Goal: Task Accomplishment & Management: Manage account settings

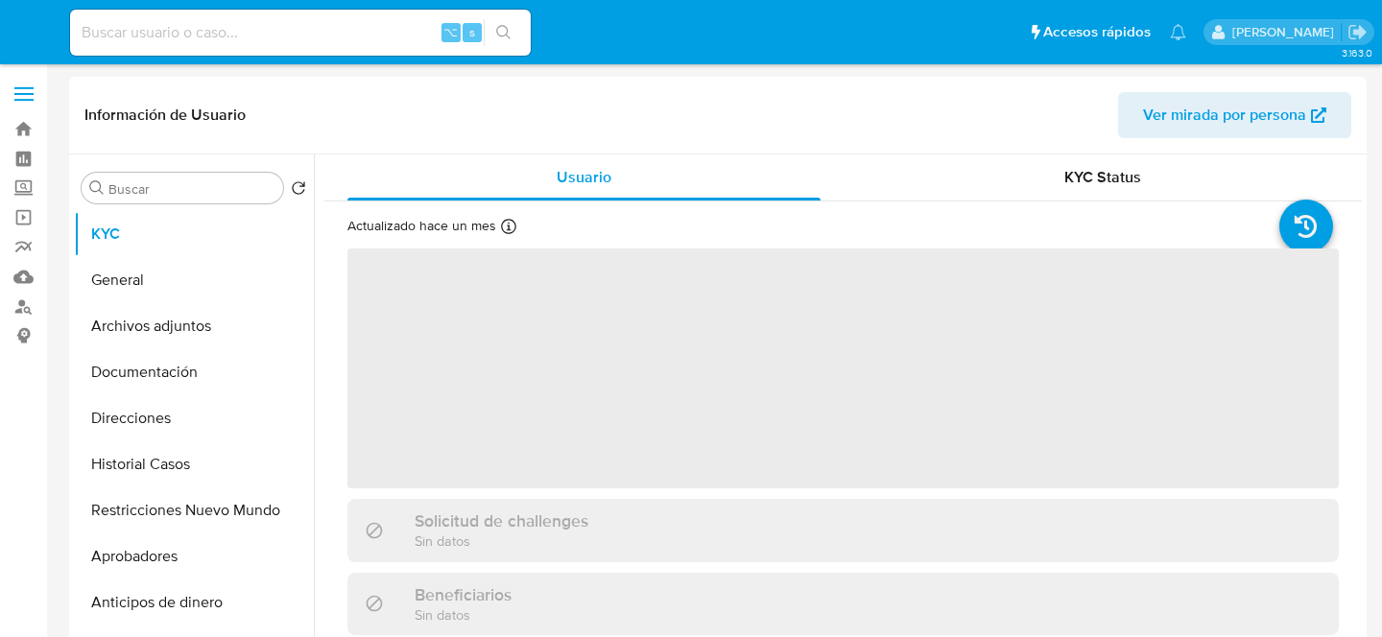
select select "10"
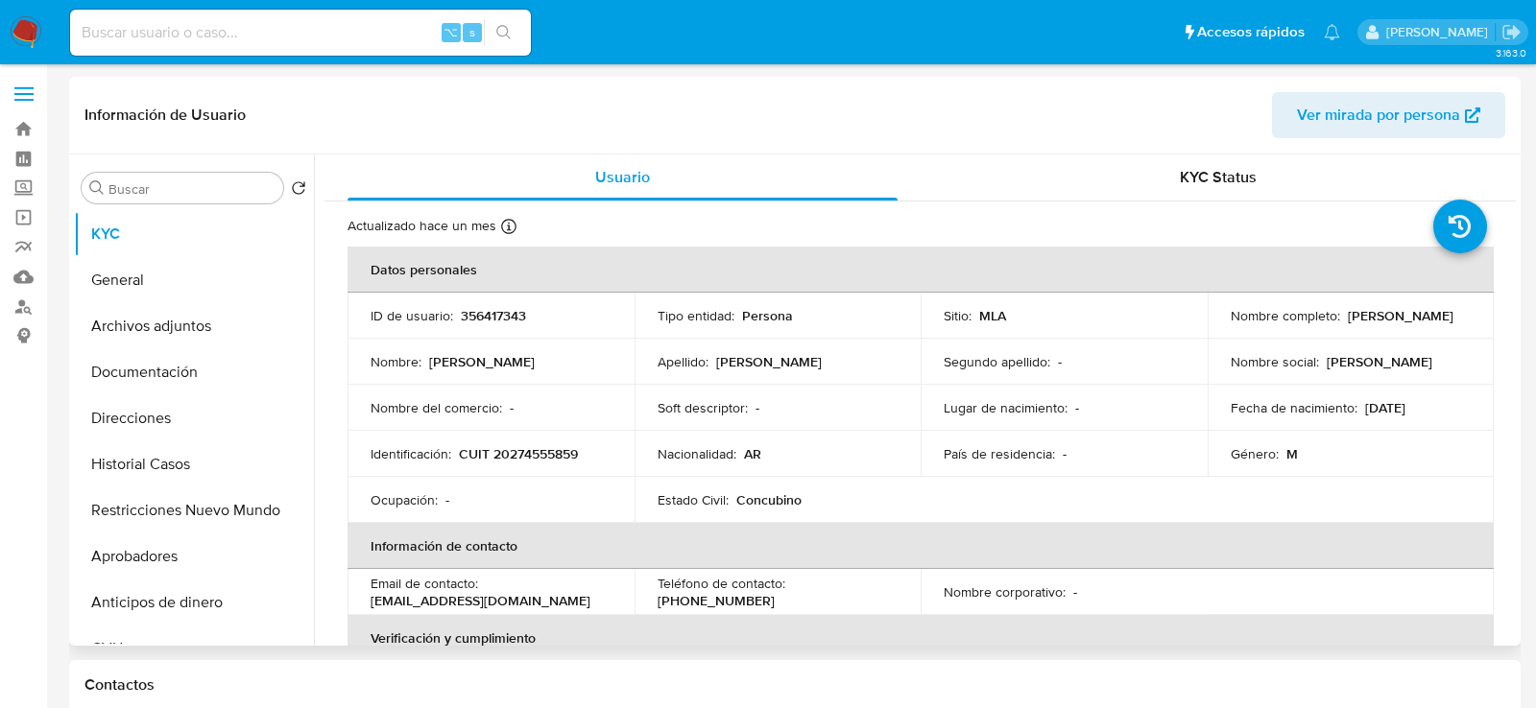
click at [507, 465] on td "Identificación : CUIT 20274555859" at bounding box center [490, 454] width 287 height 46
click at [507, 456] on p "CUIT 20274555859" at bounding box center [518, 453] width 119 height 17
copy p "20274555859"
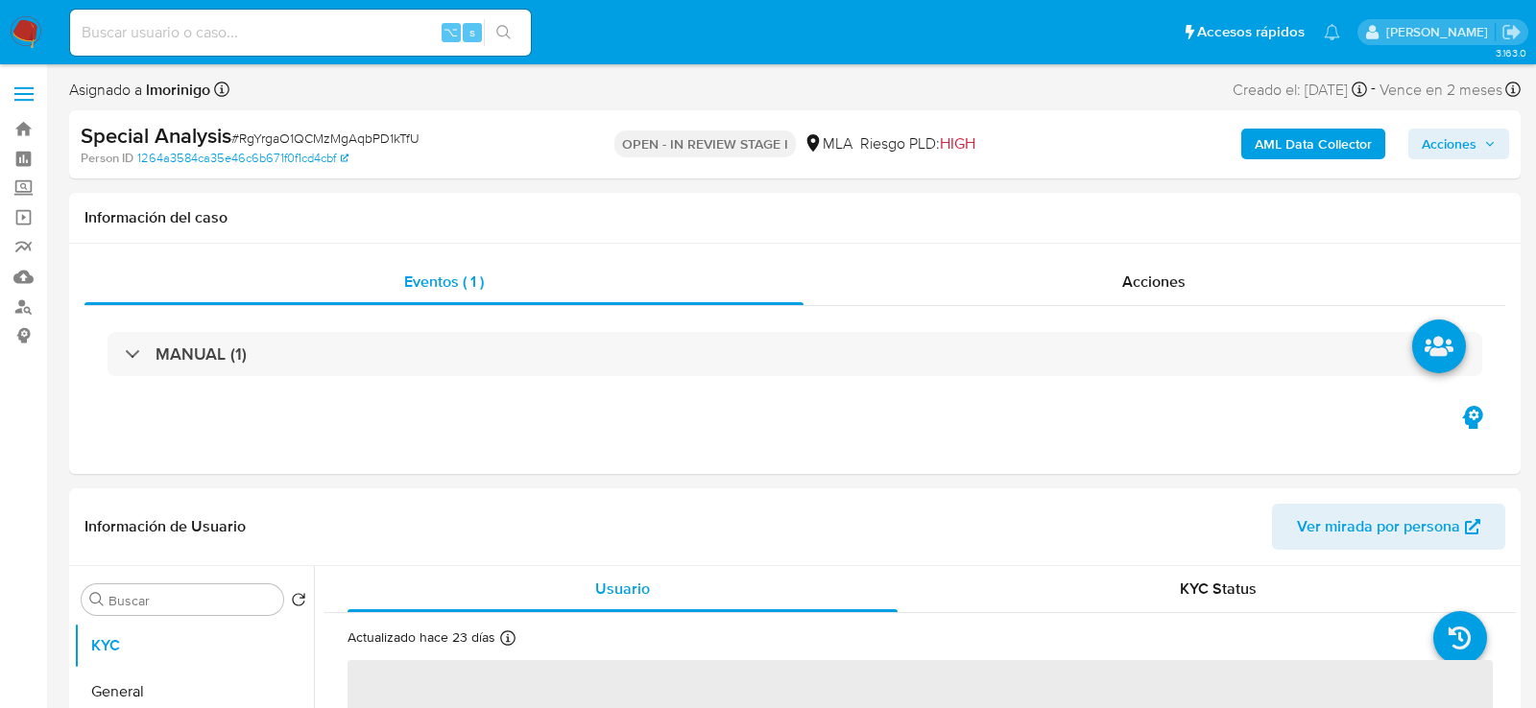
select select "10"
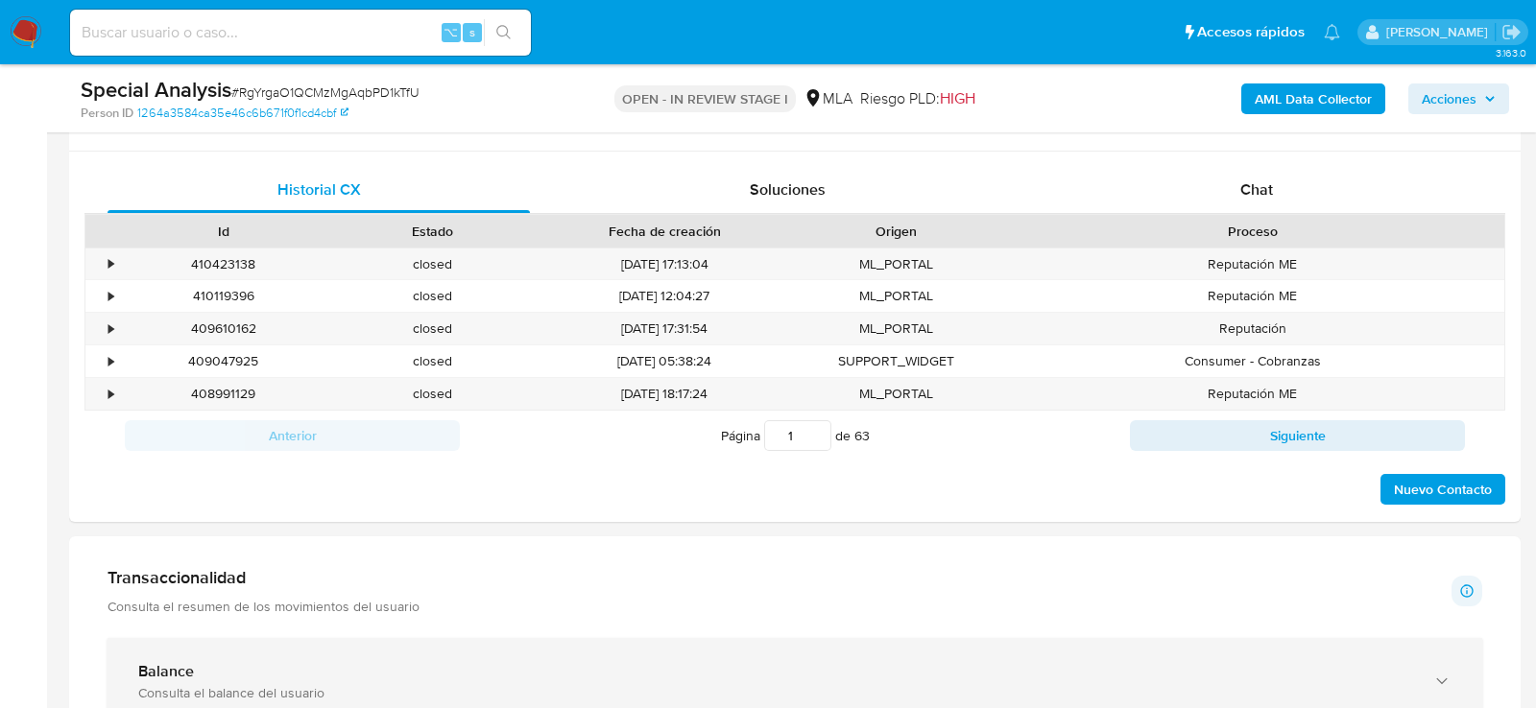
scroll to position [842, 0]
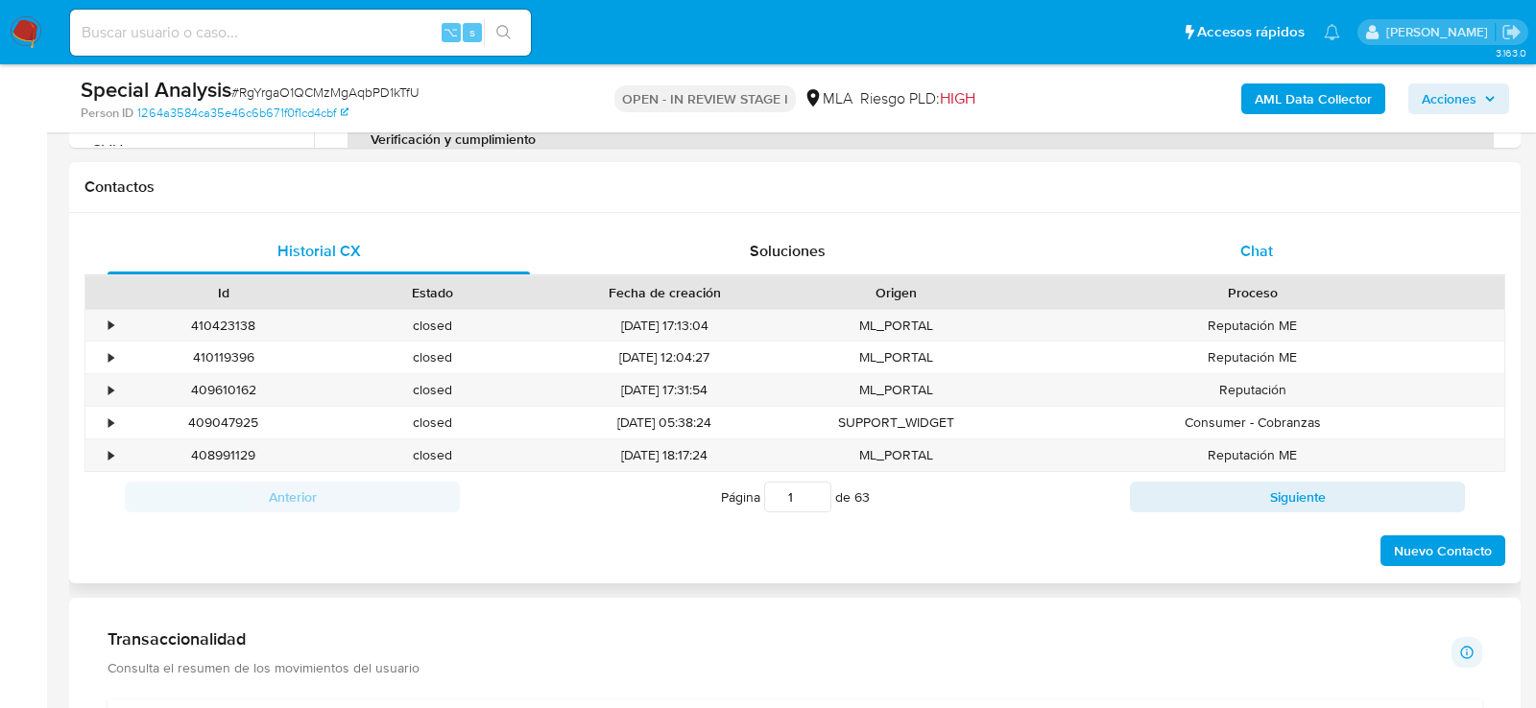
click at [1263, 244] on span "Chat" at bounding box center [1256, 251] width 33 height 22
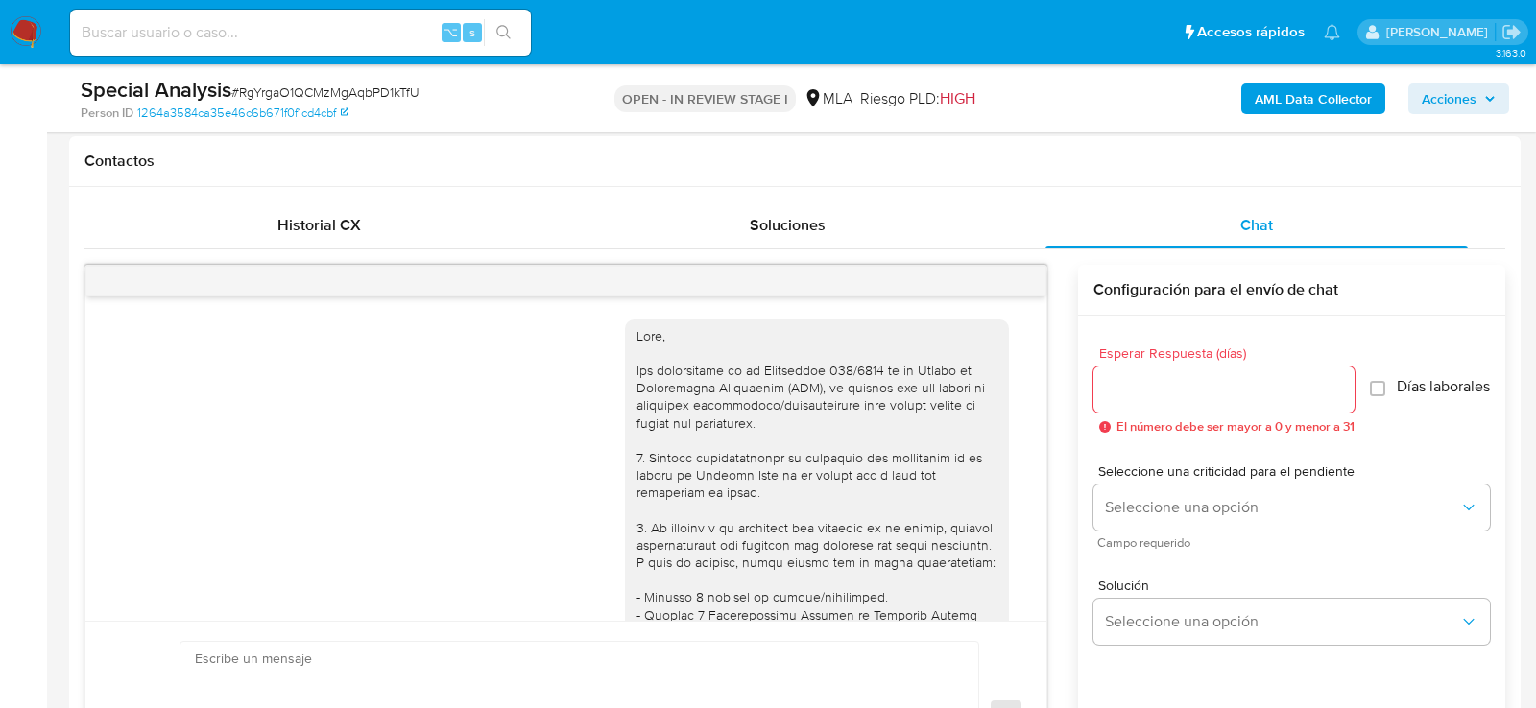
scroll to position [3192, 0]
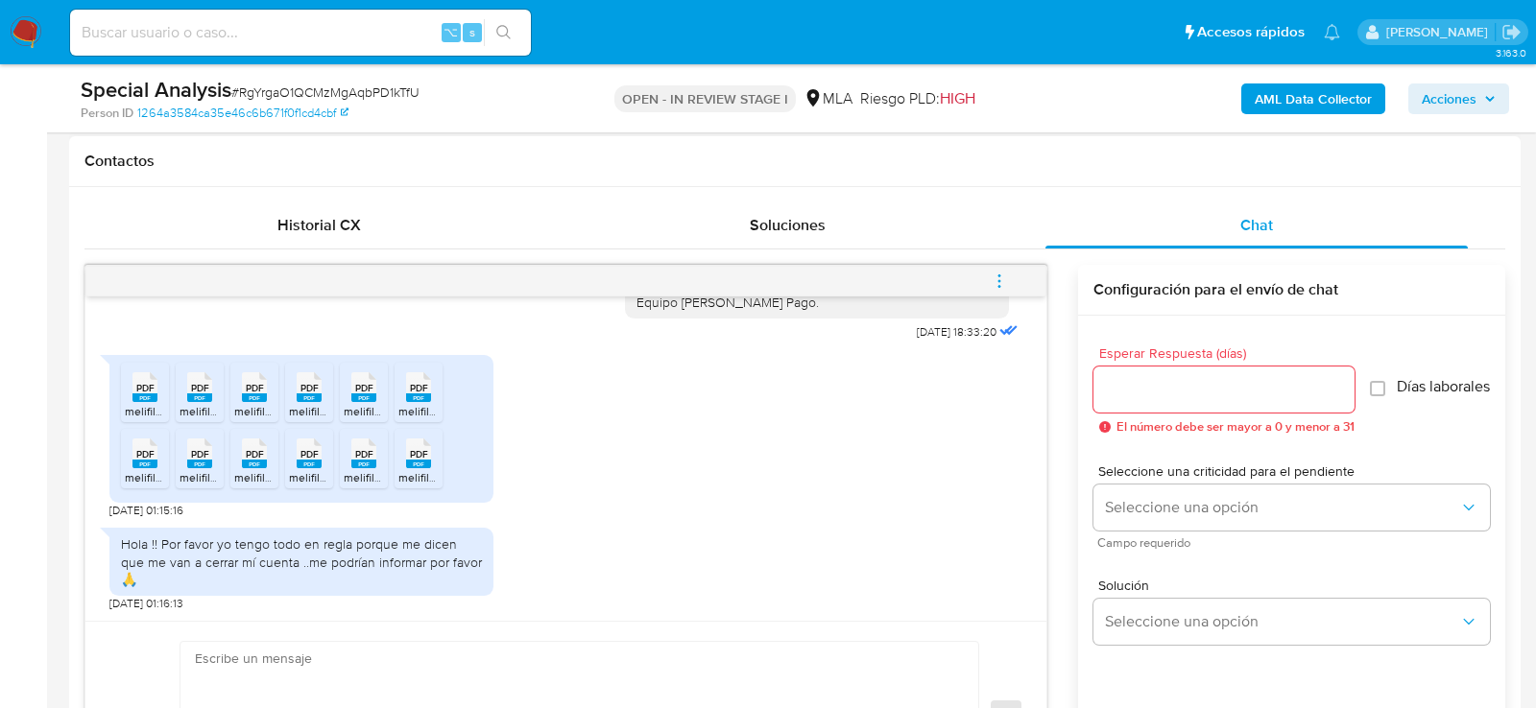
click at [163, 396] on div "PDF PDF" at bounding box center [145, 385] width 40 height 37
click at [190, 402] on rect at bounding box center [199, 398] width 25 height 9
click at [242, 404] on icon "PDF" at bounding box center [254, 387] width 25 height 34
click at [311, 419] on span "melifile7957663731015951370.pdf" at bounding box center [375, 411] width 172 height 16
click at [344, 419] on span "melifile253920080562699847.pdf" at bounding box center [432, 411] width 176 height 16
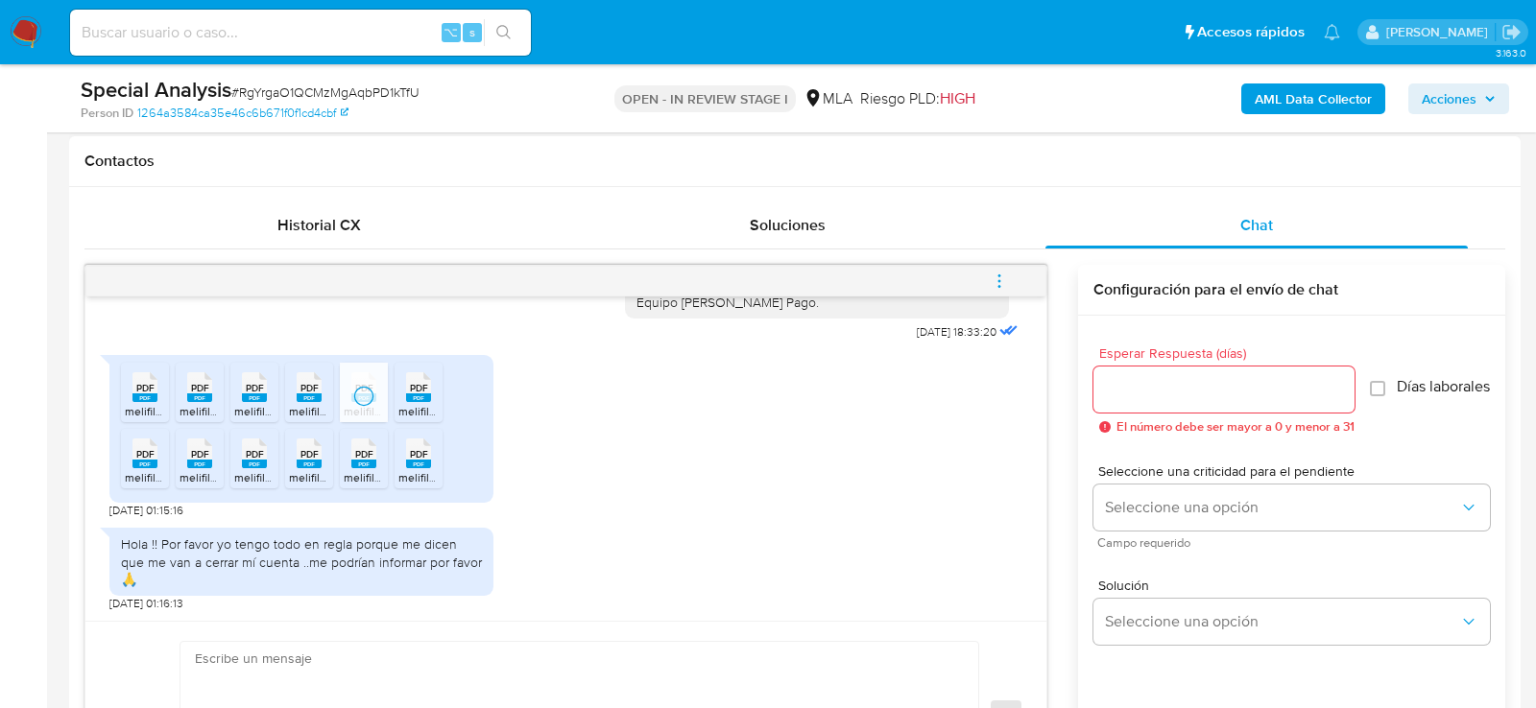
click at [442, 420] on li "PDF PDF melifile1667316787782707164.pdf" at bounding box center [418, 393] width 48 height 60
click at [141, 486] on span "melifile8486184769251288419.pdf" at bounding box center [212, 477] width 175 height 16
click at [195, 486] on span "melifile1655185509631271570.pdf" at bounding box center [264, 477] width 171 height 16
click at [248, 486] on span "melifile8861268550216771250.pdf" at bounding box center [321, 477] width 174 height 16
click at [299, 486] on span "melifile1031272047958639977.pdf" at bounding box center [376, 477] width 174 height 16
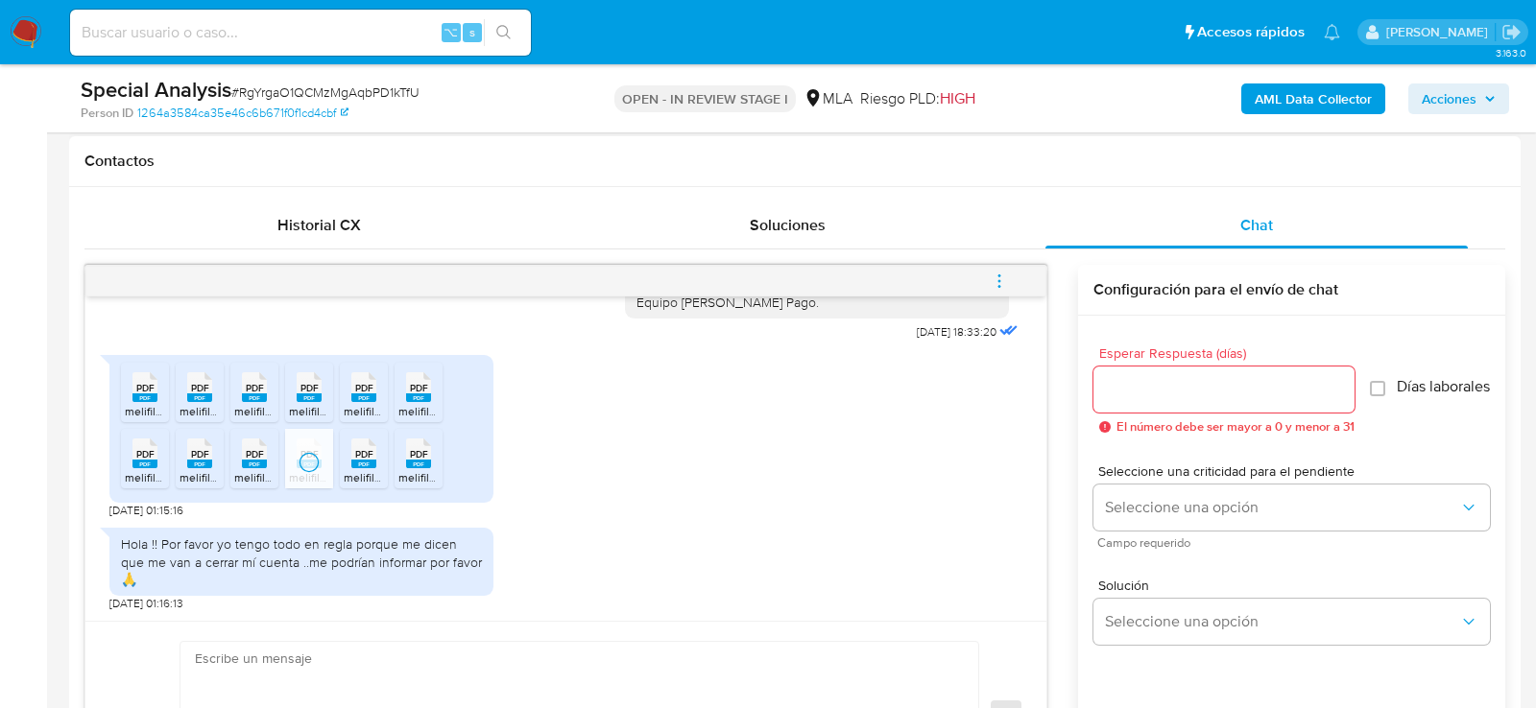
click at [359, 486] on span "melifile1763280676391576195.pdf" at bounding box center [430, 477] width 173 height 16
click at [412, 486] on span "melifile5803208433679543538.pdf" at bounding box center [489, 477] width 183 height 16
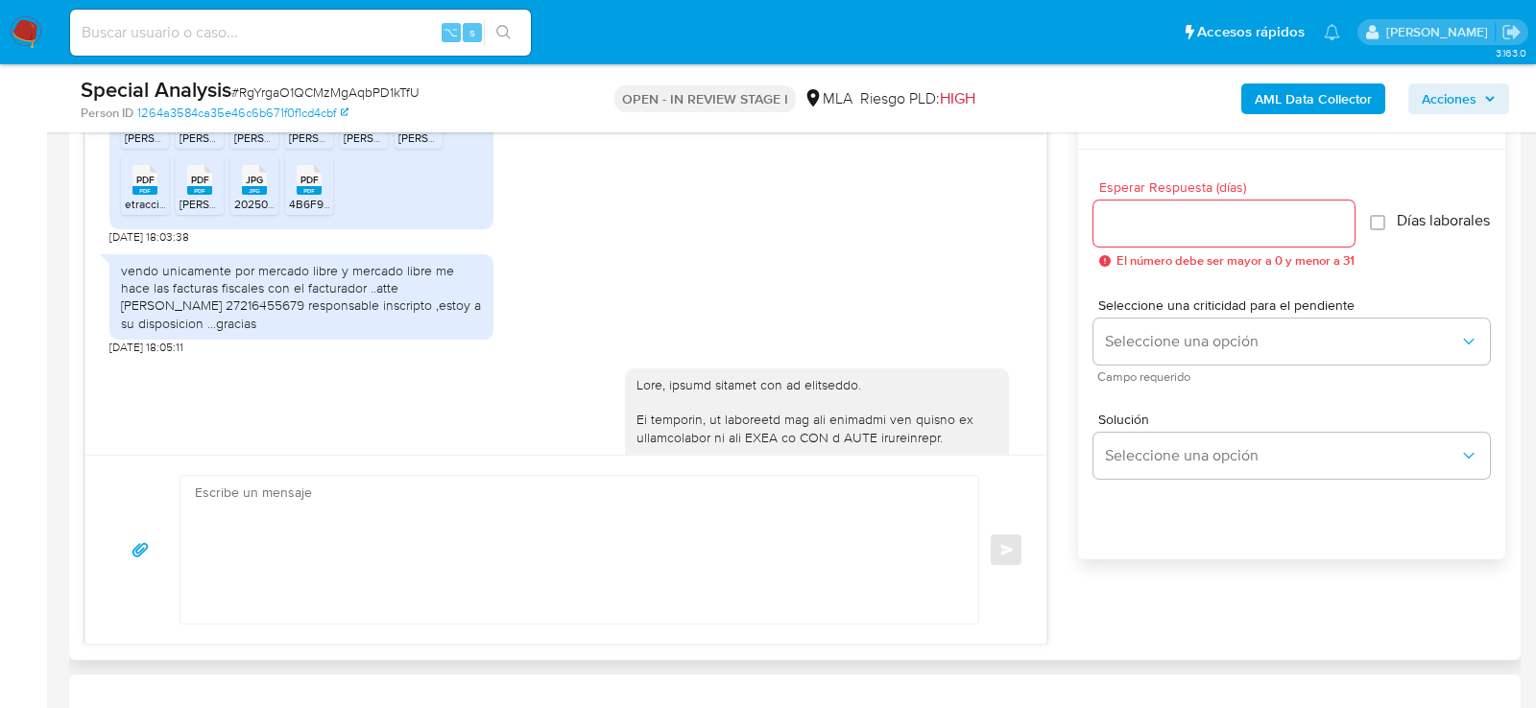
scroll to position [1231, 0]
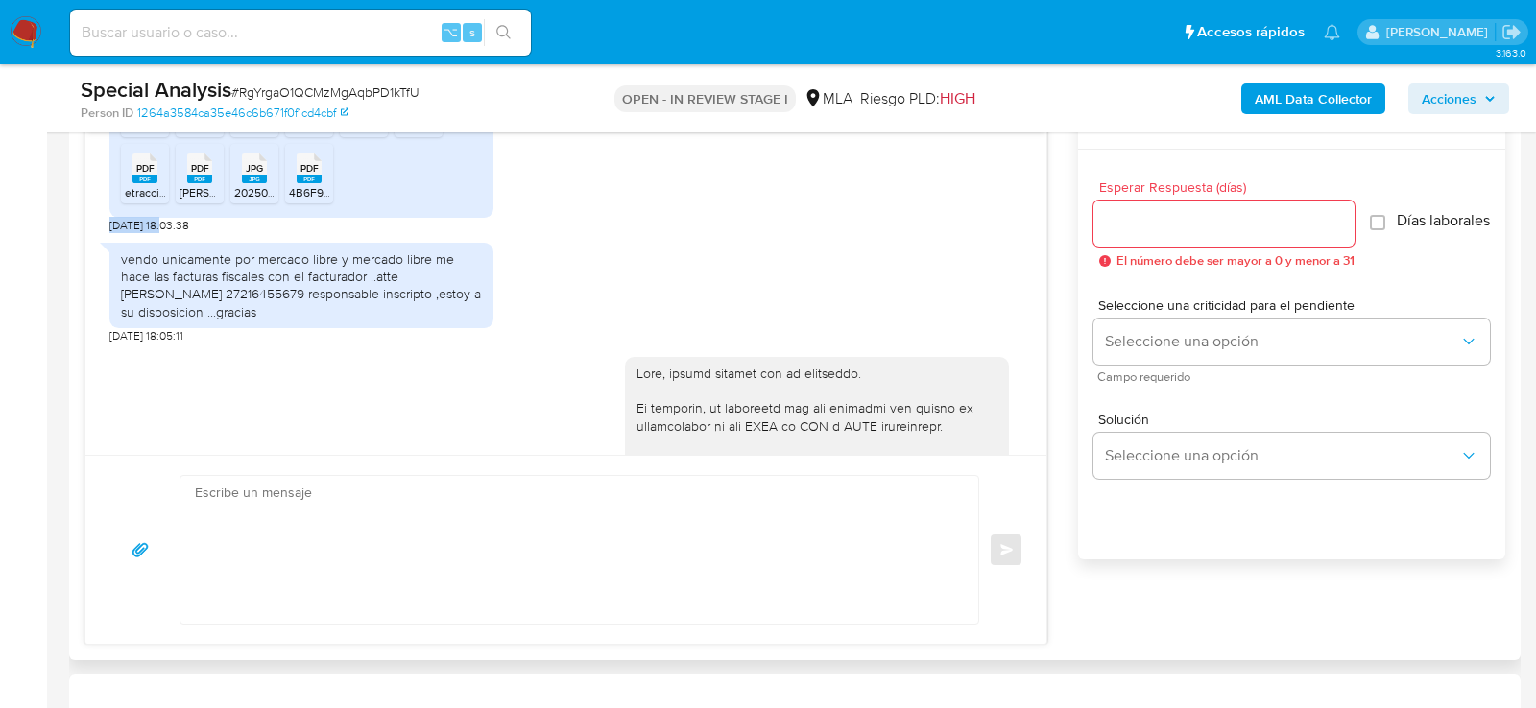
drag, startPoint x: 163, startPoint y: 258, endPoint x: 108, endPoint y: 258, distance: 55.7
click at [108, 258] on div "17/09/2025 14:50:26 hola!! yo vendo unicamente por mercado libre !!y la factura…" at bounding box center [565, 293] width 961 height 324
copy span "17/09/2025"
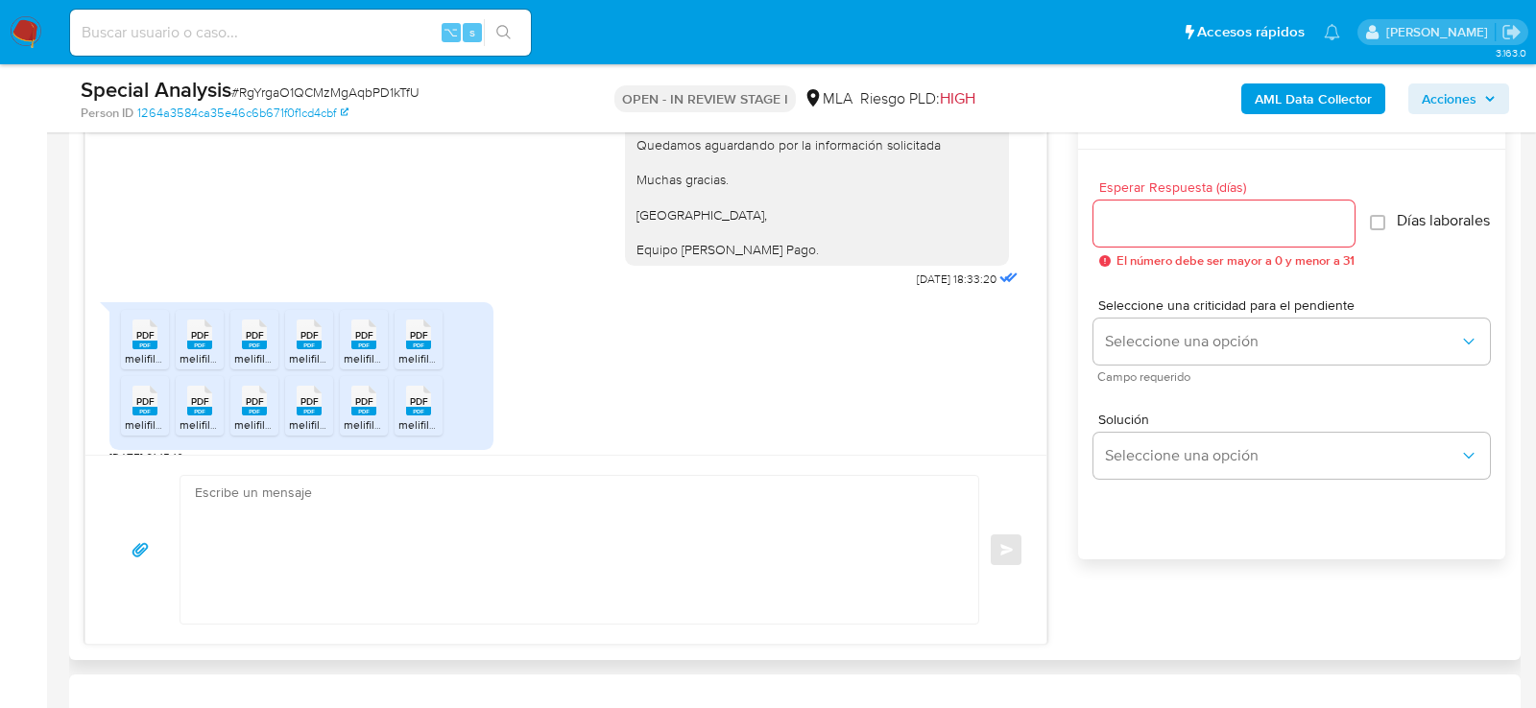
scroll to position [3192, 0]
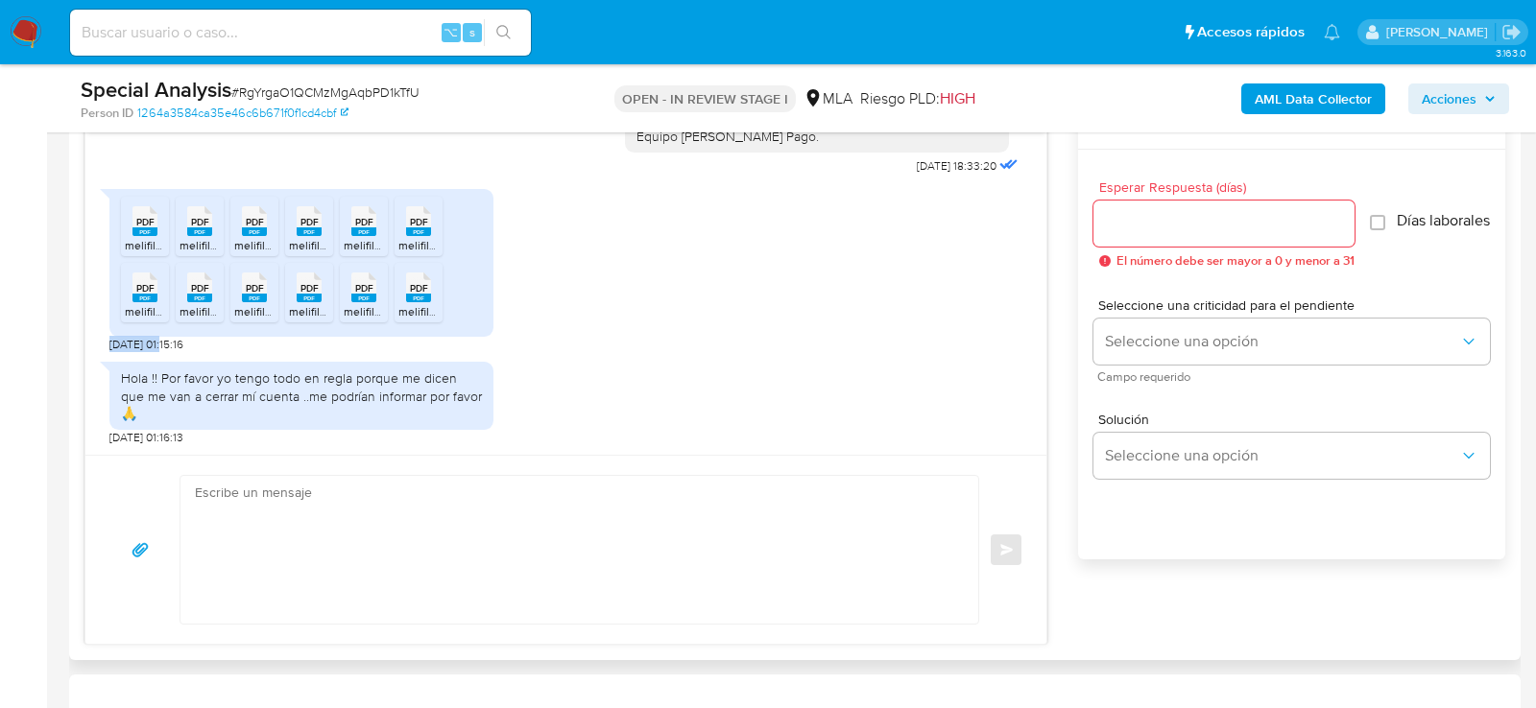
drag, startPoint x: 163, startPoint y: 355, endPoint x: 110, endPoint y: 364, distance: 53.5
click at [110, 352] on span "15/10/2025 01:15:16" at bounding box center [146, 344] width 74 height 15
copy span "[DATE]"
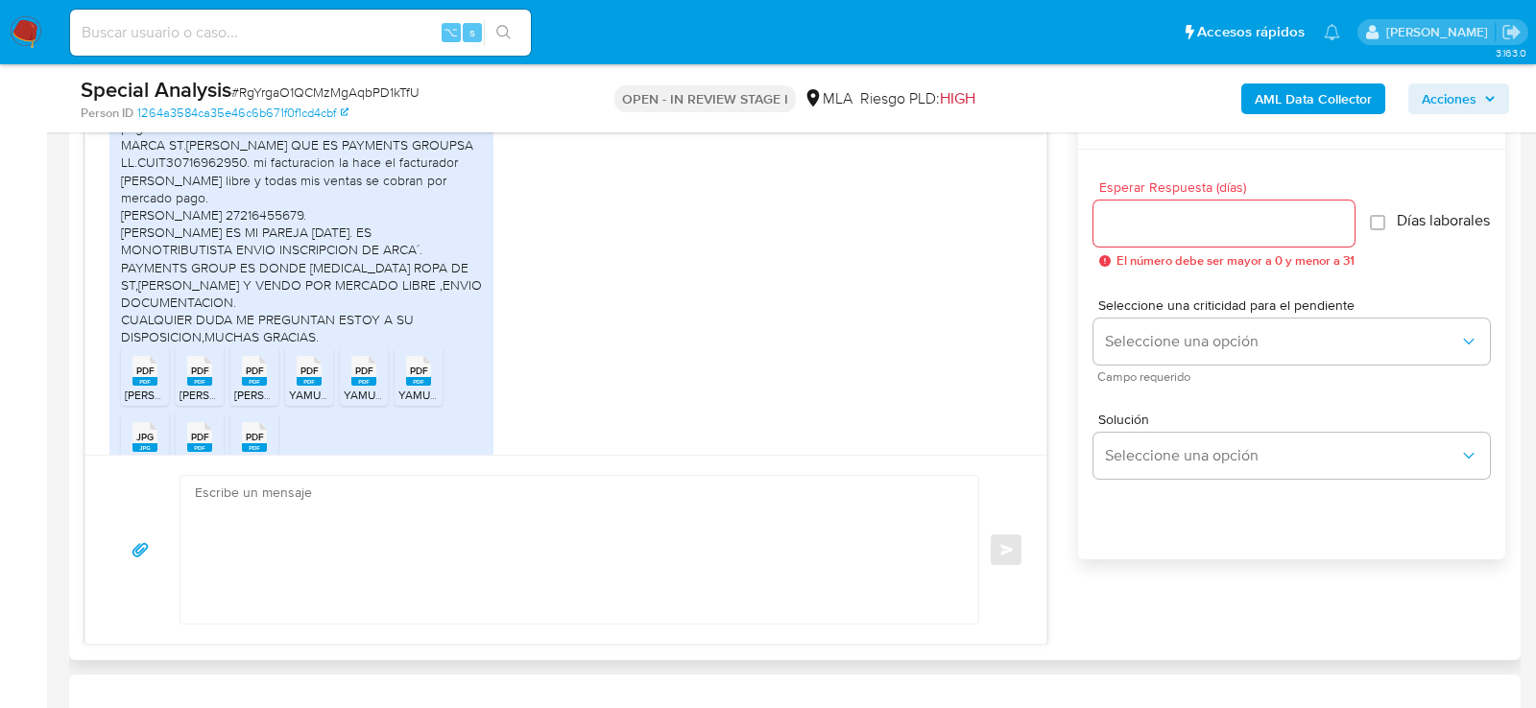
scroll to position [2165, 0]
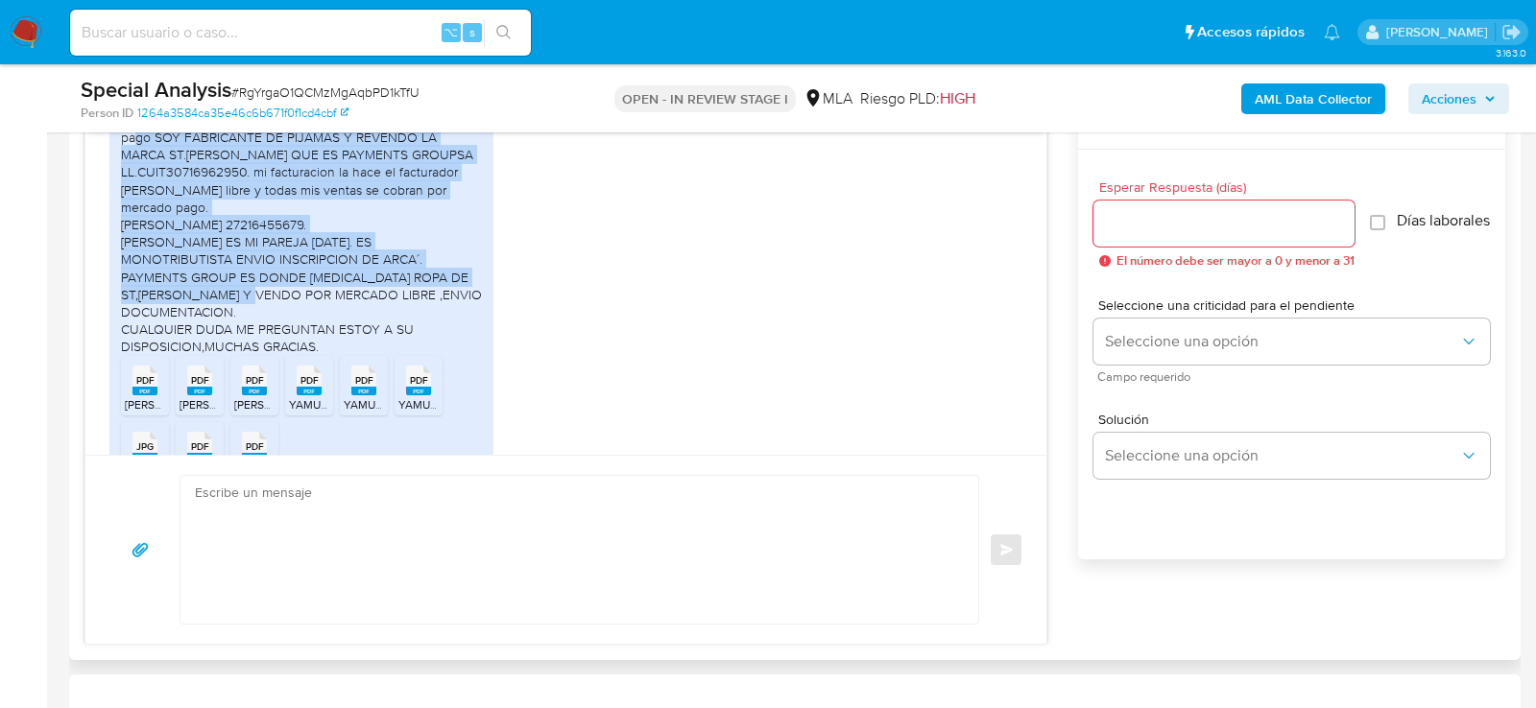
drag, startPoint x: 121, startPoint y: 167, endPoint x: 313, endPoint y: 318, distance: 244.0
click at [313, 320] on div "hola !! mis datos estan en mi perfil de mercado pago ..soy responsable inscript…" at bounding box center [301, 225] width 361 height 262
copy div "SOY FABRICANTE DE PIJAMAS Y REVENDO LA MARCA ST.MARIE QUE ES PAYMENTS GROUPSA L…"
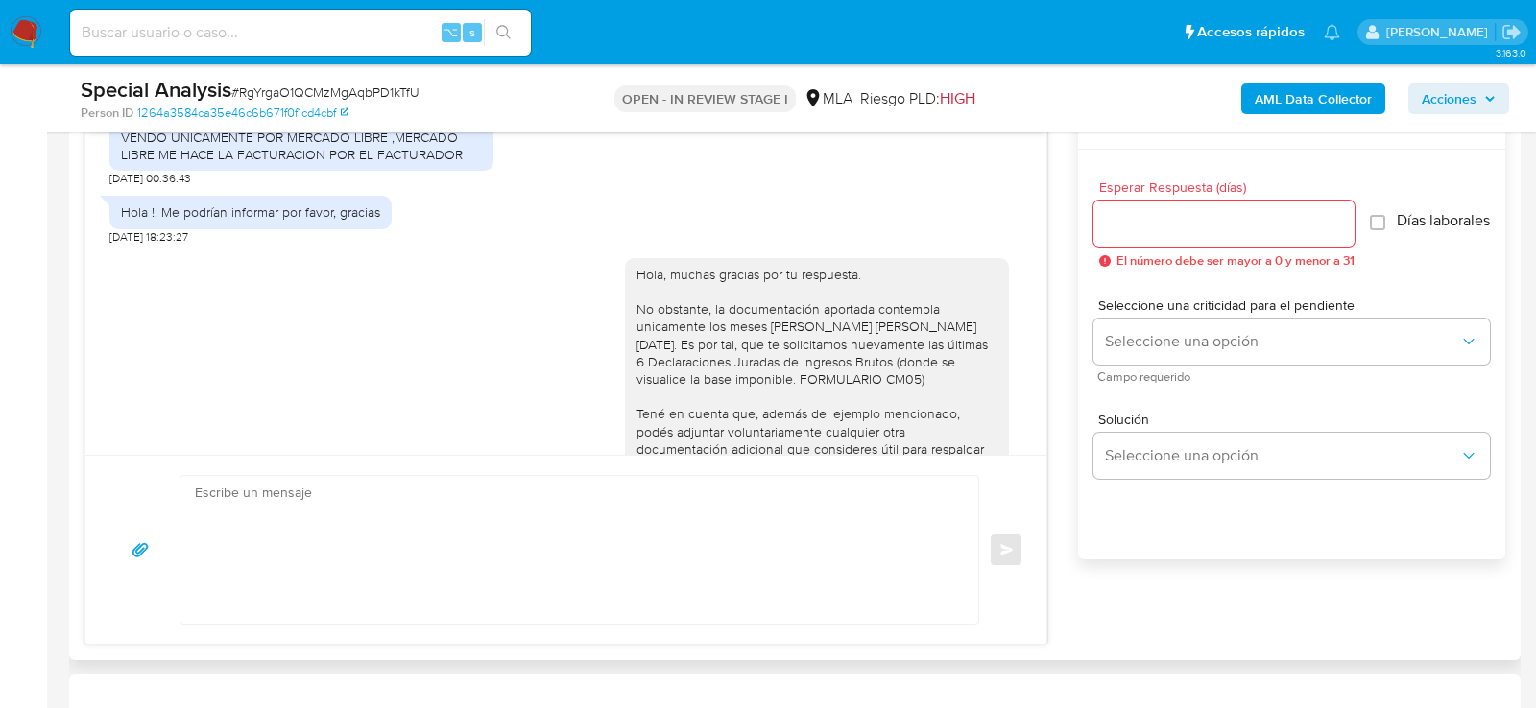
scroll to position [3192, 0]
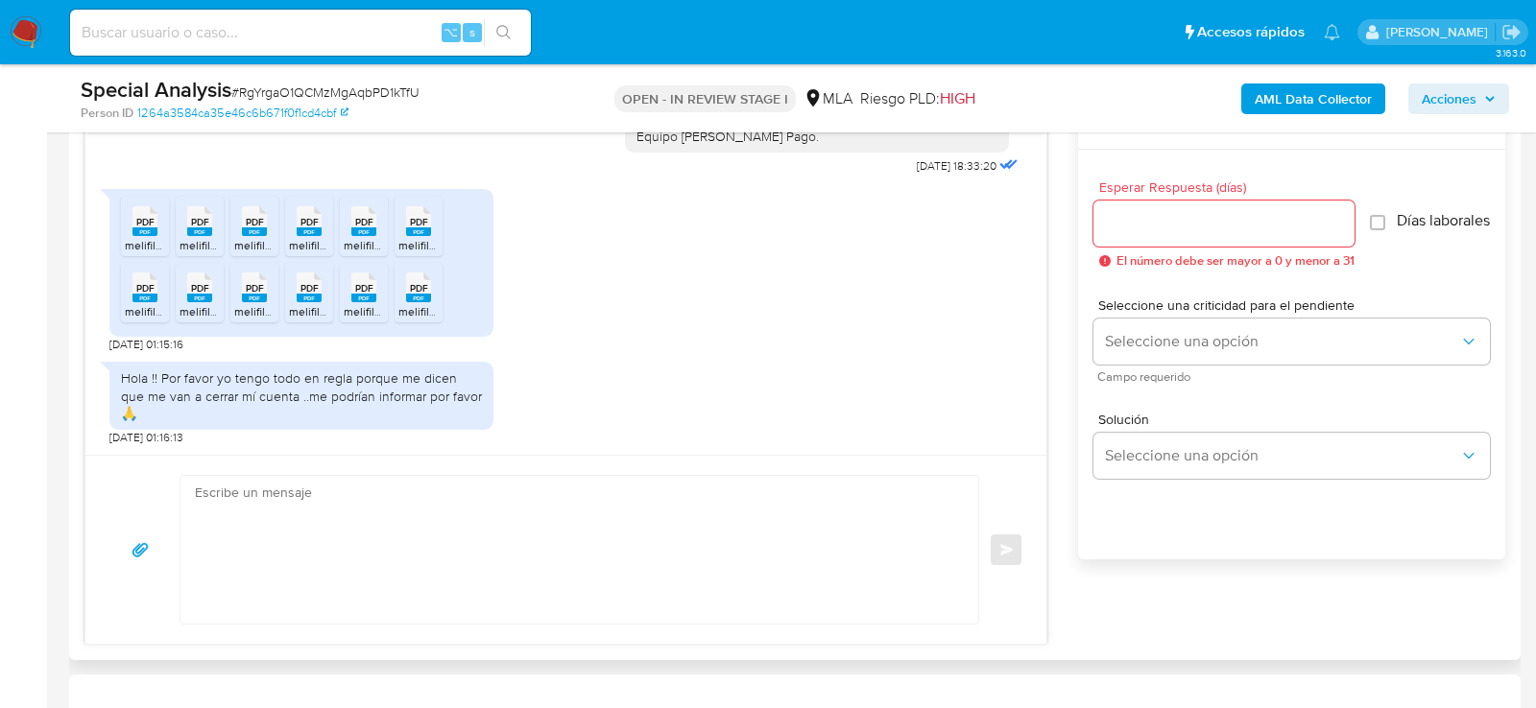
click at [580, 545] on textarea at bounding box center [574, 550] width 759 height 148
paste textarea "Hola, ¡Muchas gracias por tu respuesta! Confirmamos la recepción de la document…"
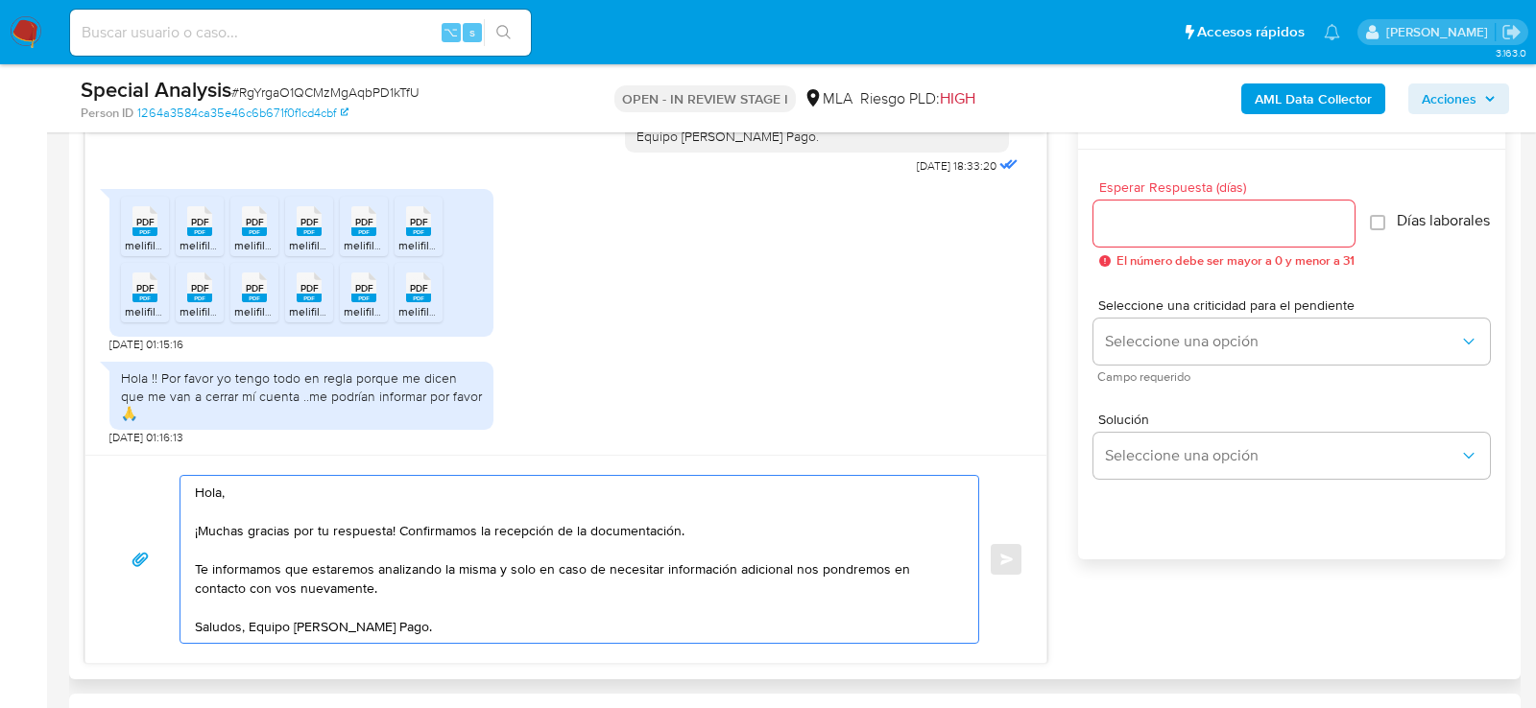
type textarea "Hola, ¡Muchas gracias por tu respuesta! Confirmamos la recepción de la document…"
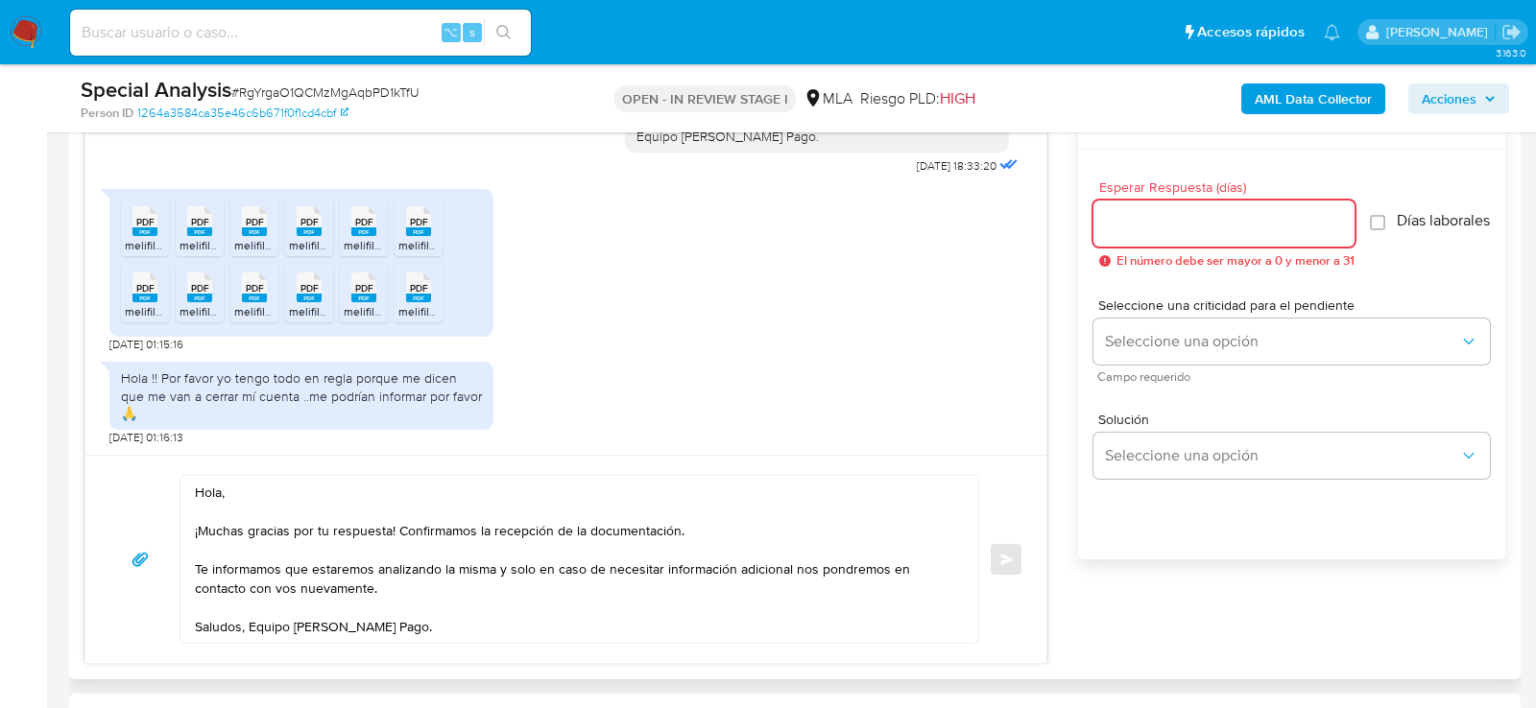
click at [1154, 229] on input "Esperar Respuesta (días)" at bounding box center [1223, 223] width 261 height 25
type input "0"
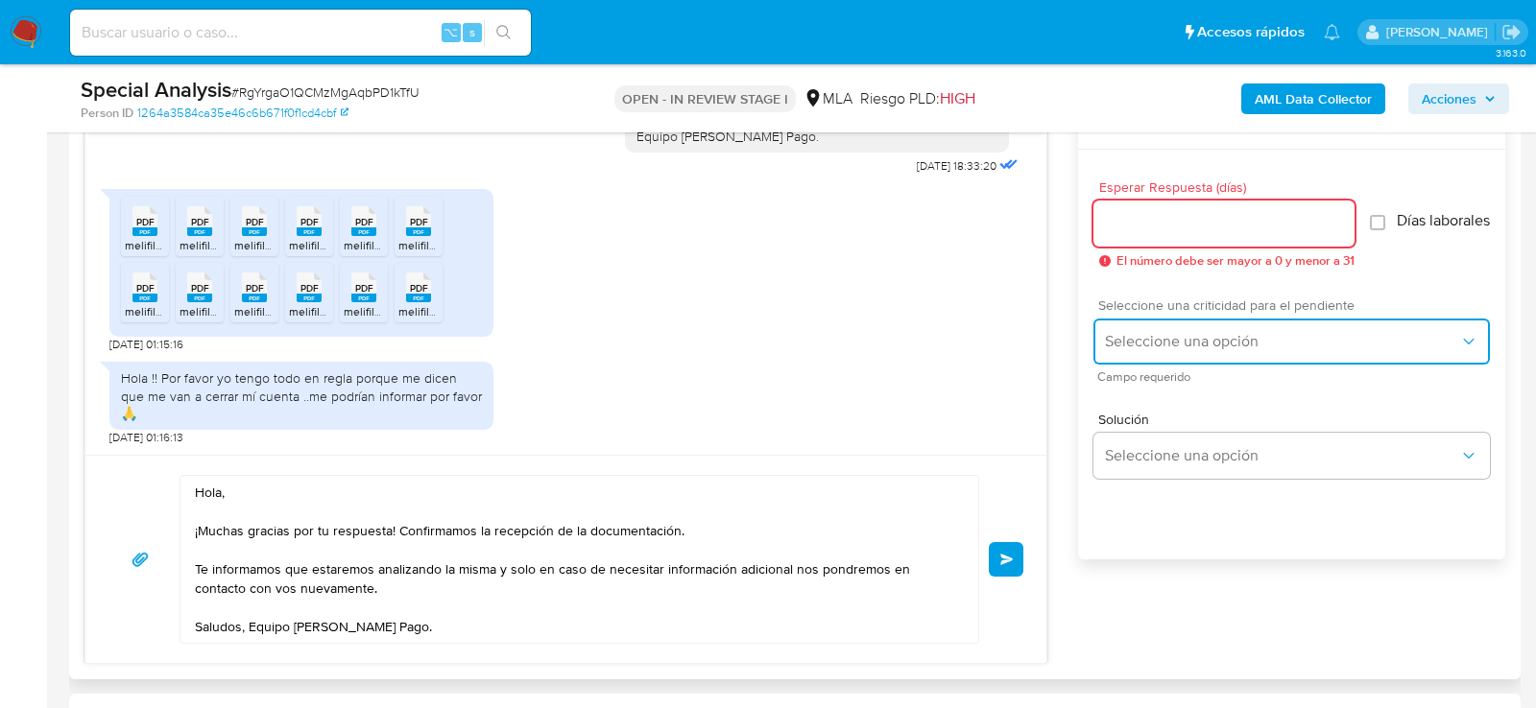
click at [1128, 347] on span "Seleccione una opción" at bounding box center [1282, 341] width 354 height 19
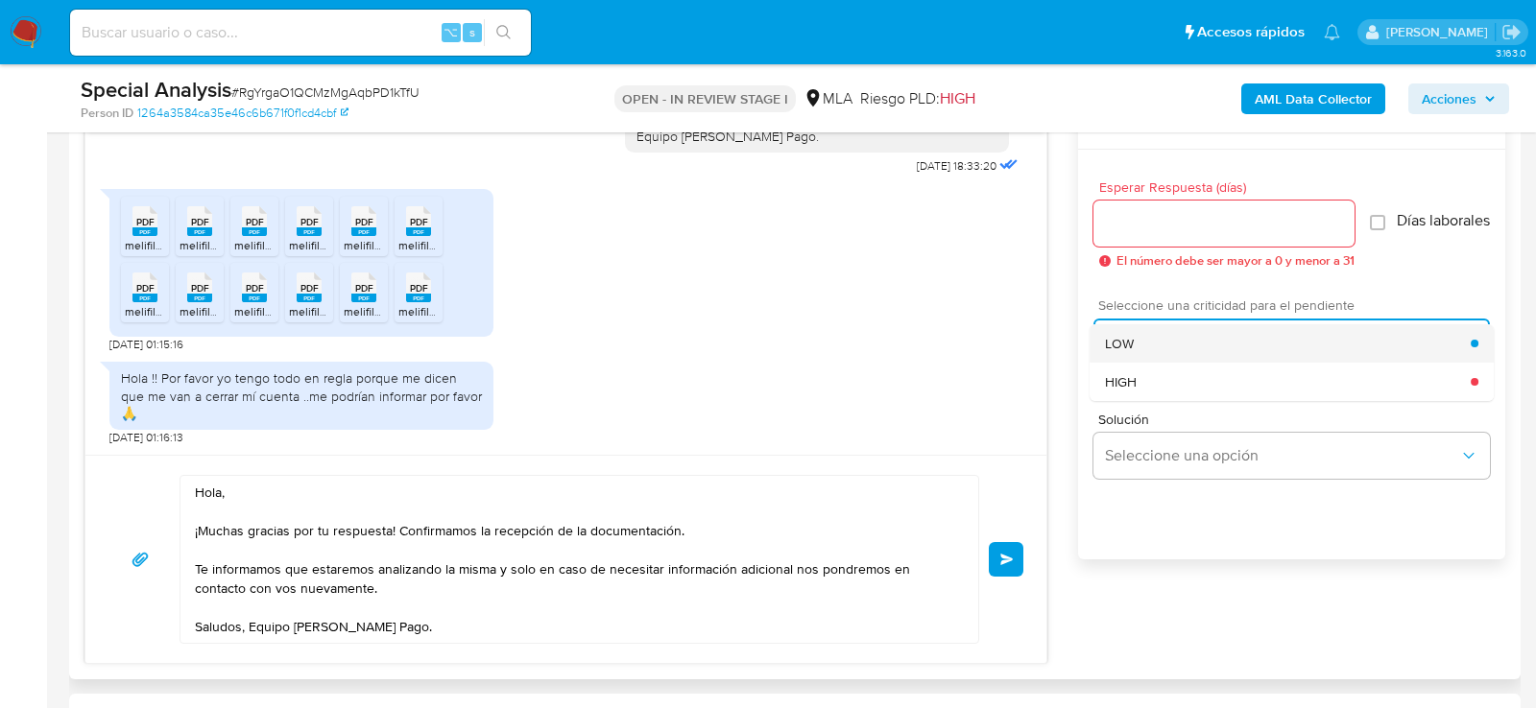
click at [1128, 352] on span "LOW" at bounding box center [1119, 343] width 29 height 17
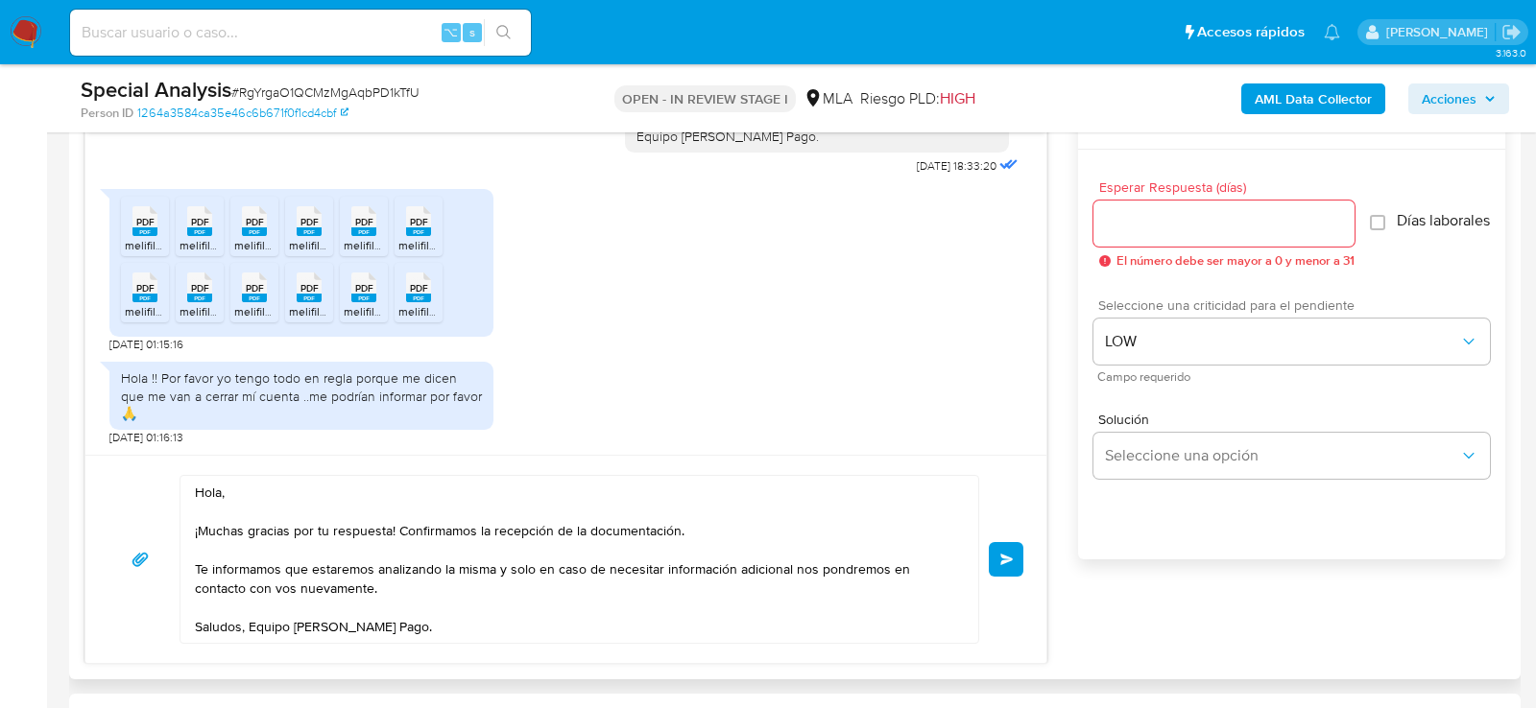
click at [1124, 254] on span "El número debe ser mayor a 0 y menor a 31" at bounding box center [1235, 260] width 238 height 13
click at [1124, 229] on input "Esperar Respuesta (días)" at bounding box center [1223, 223] width 261 height 25
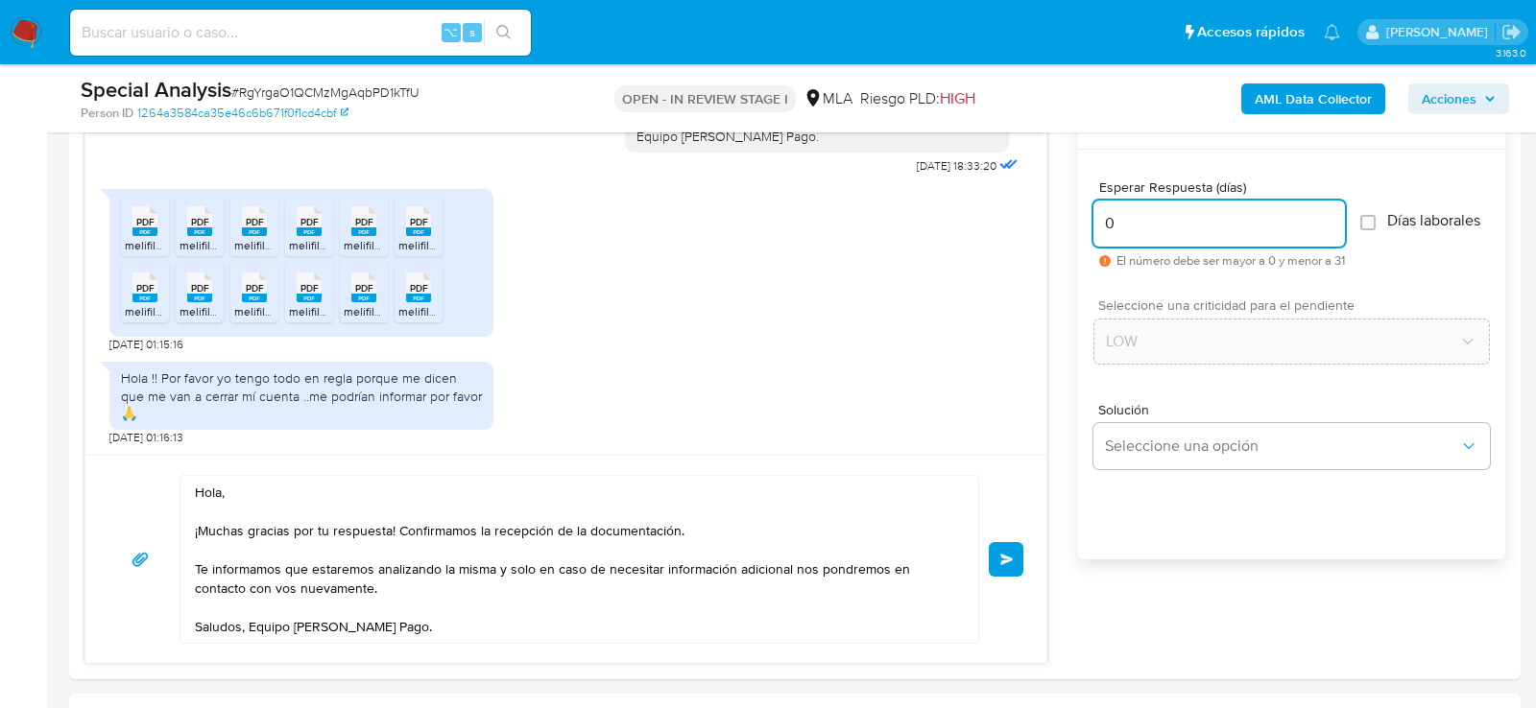
type input "0"
click at [415, 94] on span "# RgYrgaO1QCMzMgAqbPD1kTfU" at bounding box center [325, 92] width 188 height 19
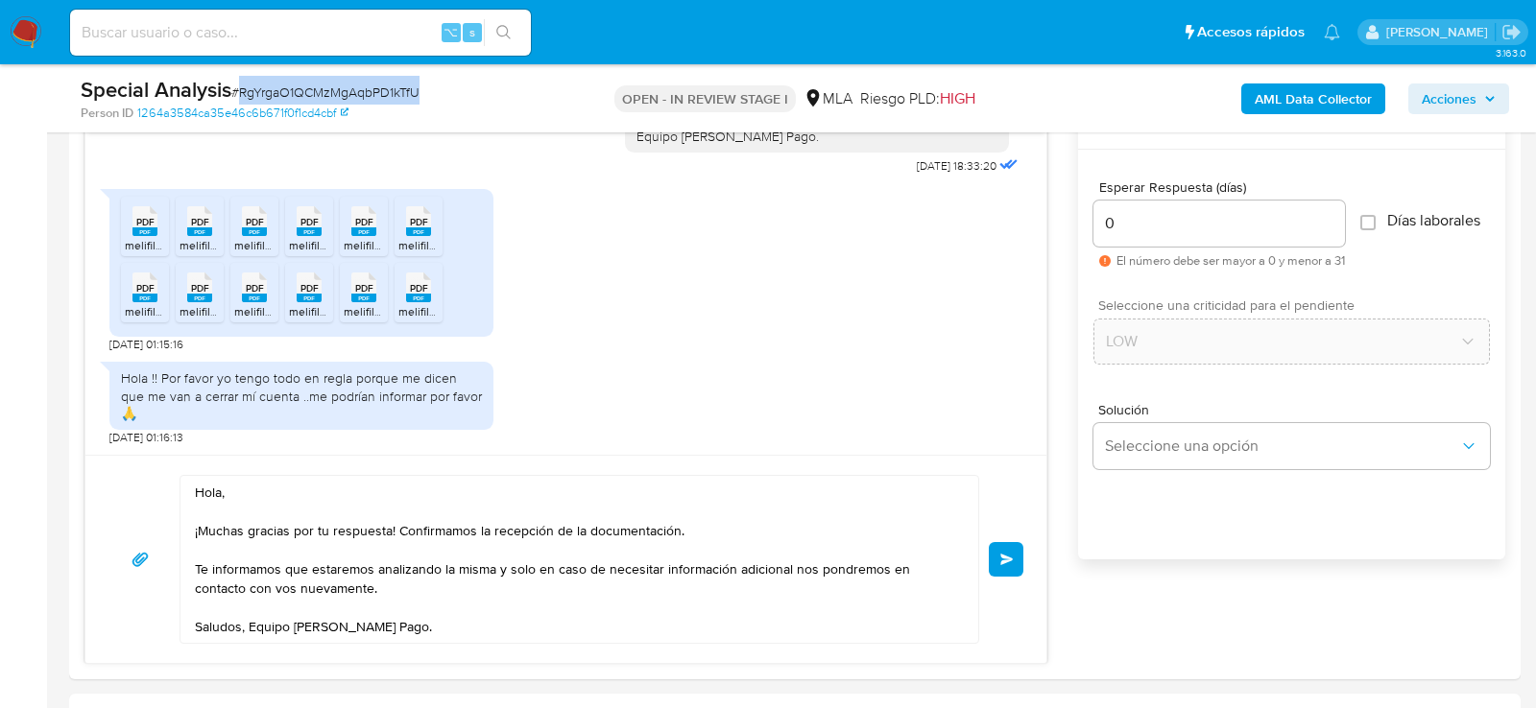
click at [415, 94] on span "# RgYrgaO1QCMzMgAqbPD1kTfU" at bounding box center [325, 92] width 188 height 19
copy span "RgYrgaO1QCMzMgAqbPD1kTfU"
click at [999, 563] on button "Enviar" at bounding box center [1006, 559] width 35 height 35
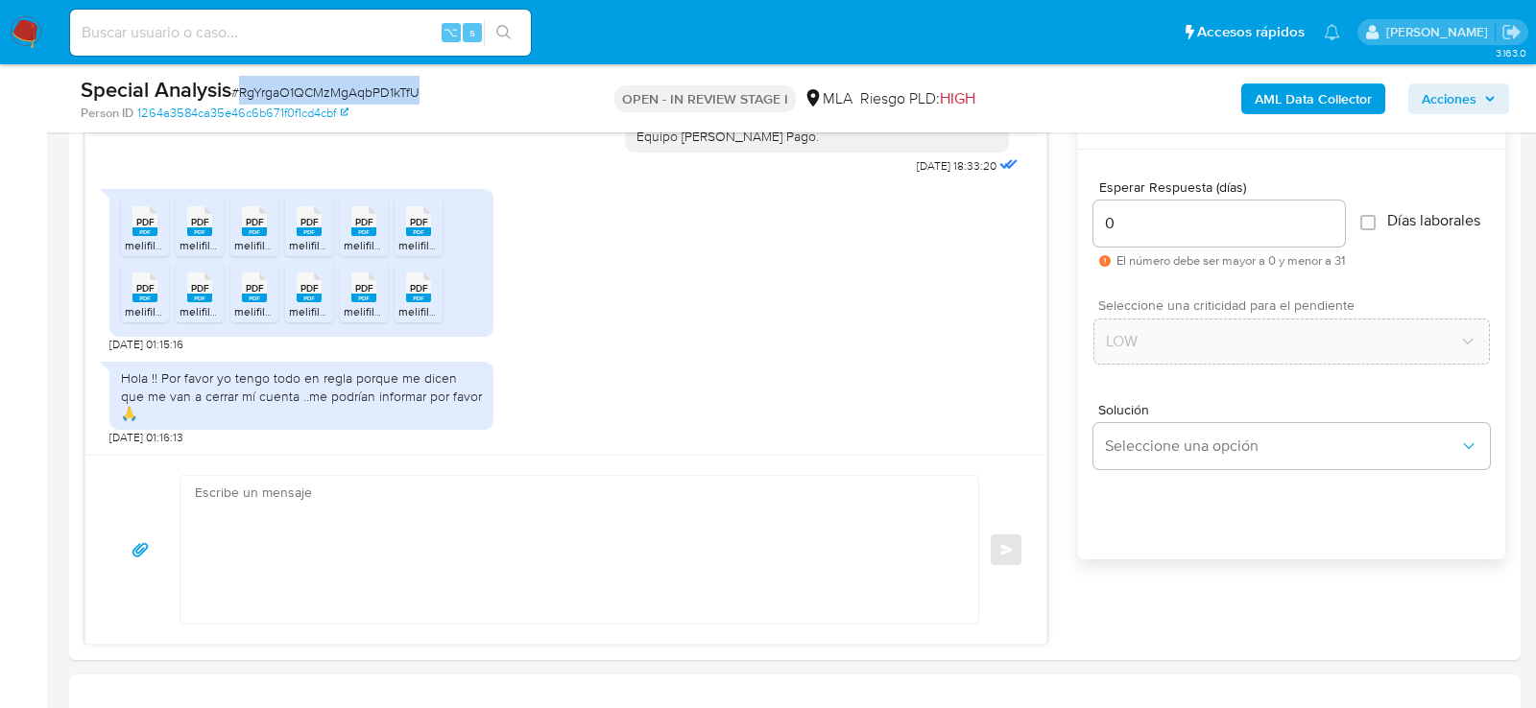
scroll to position [3423, 0]
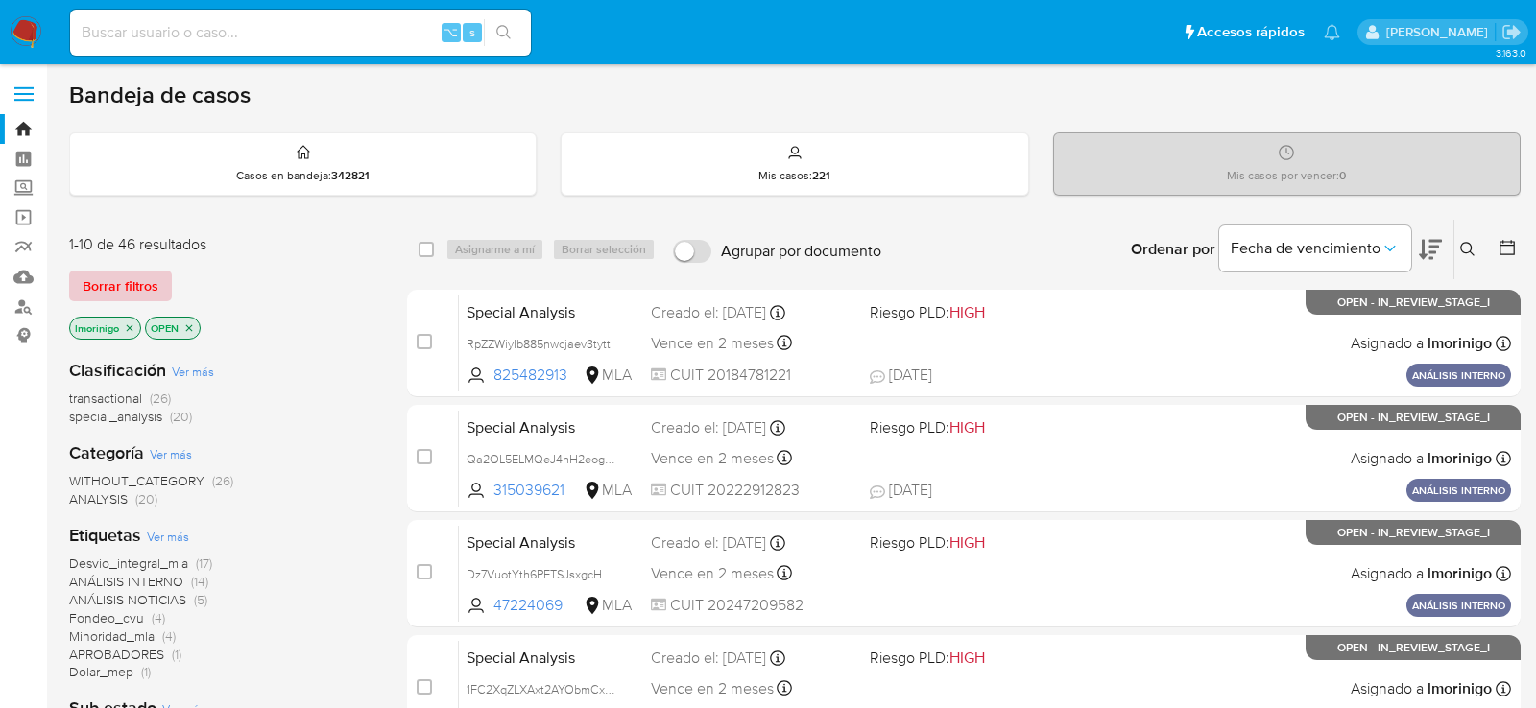
click at [86, 289] on span "Borrar filtros" at bounding box center [121, 286] width 76 height 27
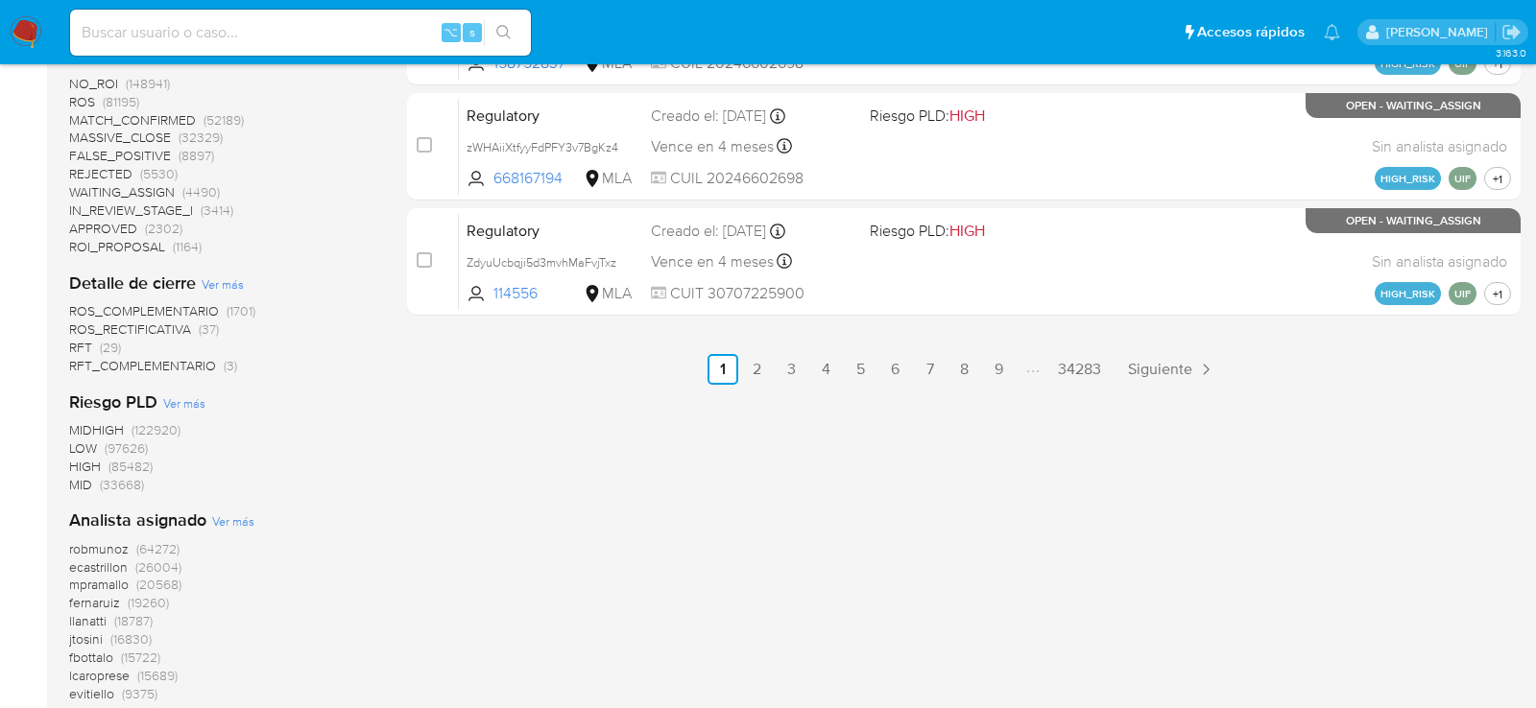
scroll to position [1164, 0]
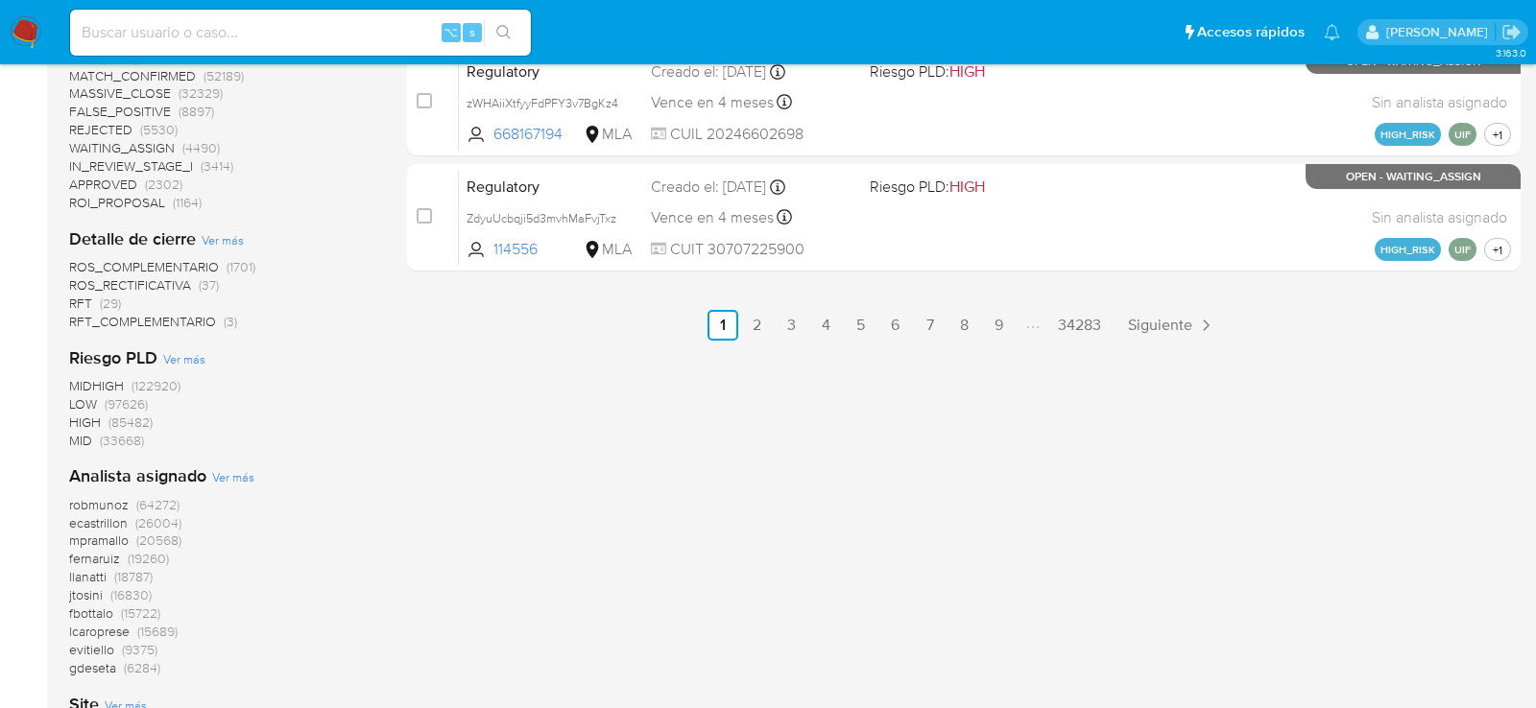
click at [220, 487] on div "Analista asignado Ver más robmunoz (64272) ecastrillon (26004) mpramallo (20568…" at bounding box center [222, 571] width 307 height 212
click at [231, 476] on span "Ver más" at bounding box center [233, 476] width 42 height 17
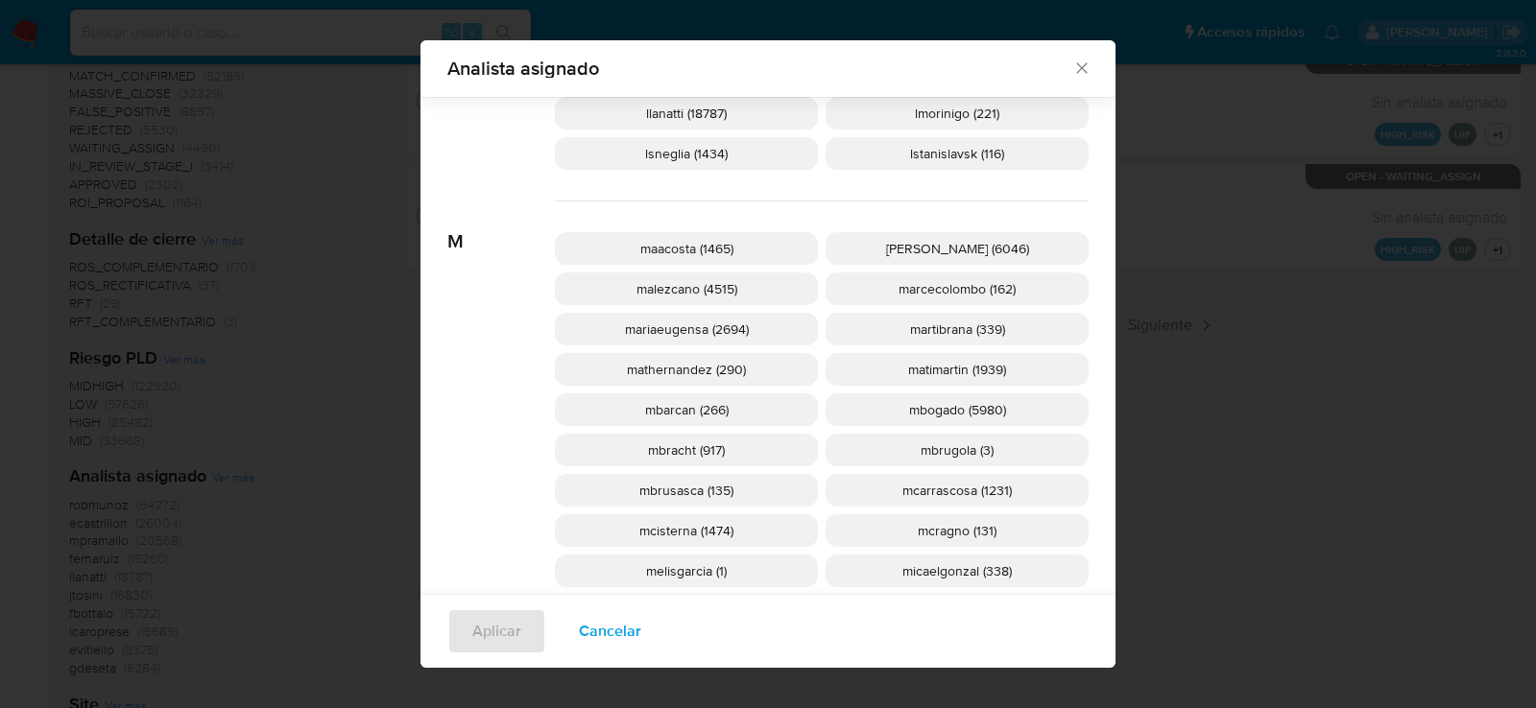
scroll to position [1681, 0]
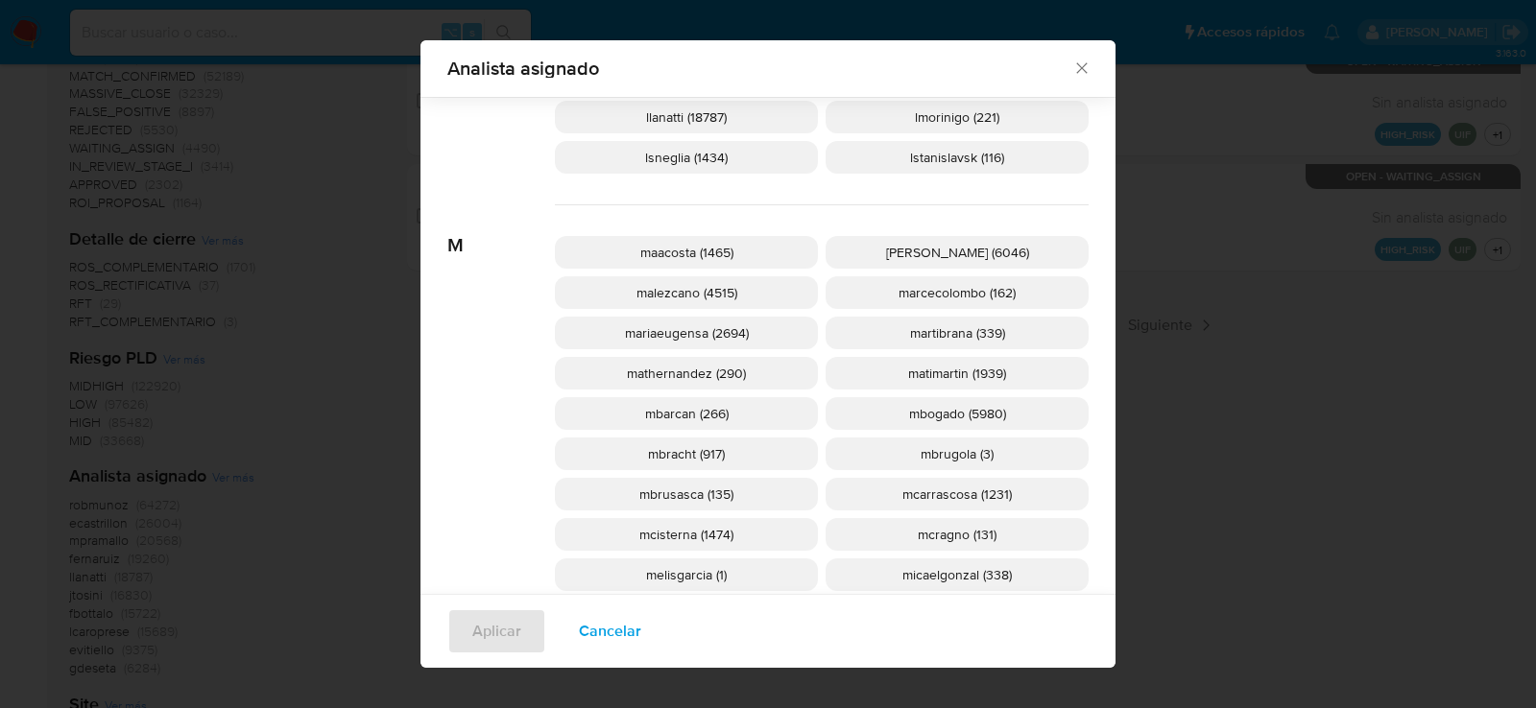
click at [637, 533] on p "mcisterna (1474)" at bounding box center [686, 534] width 263 height 33
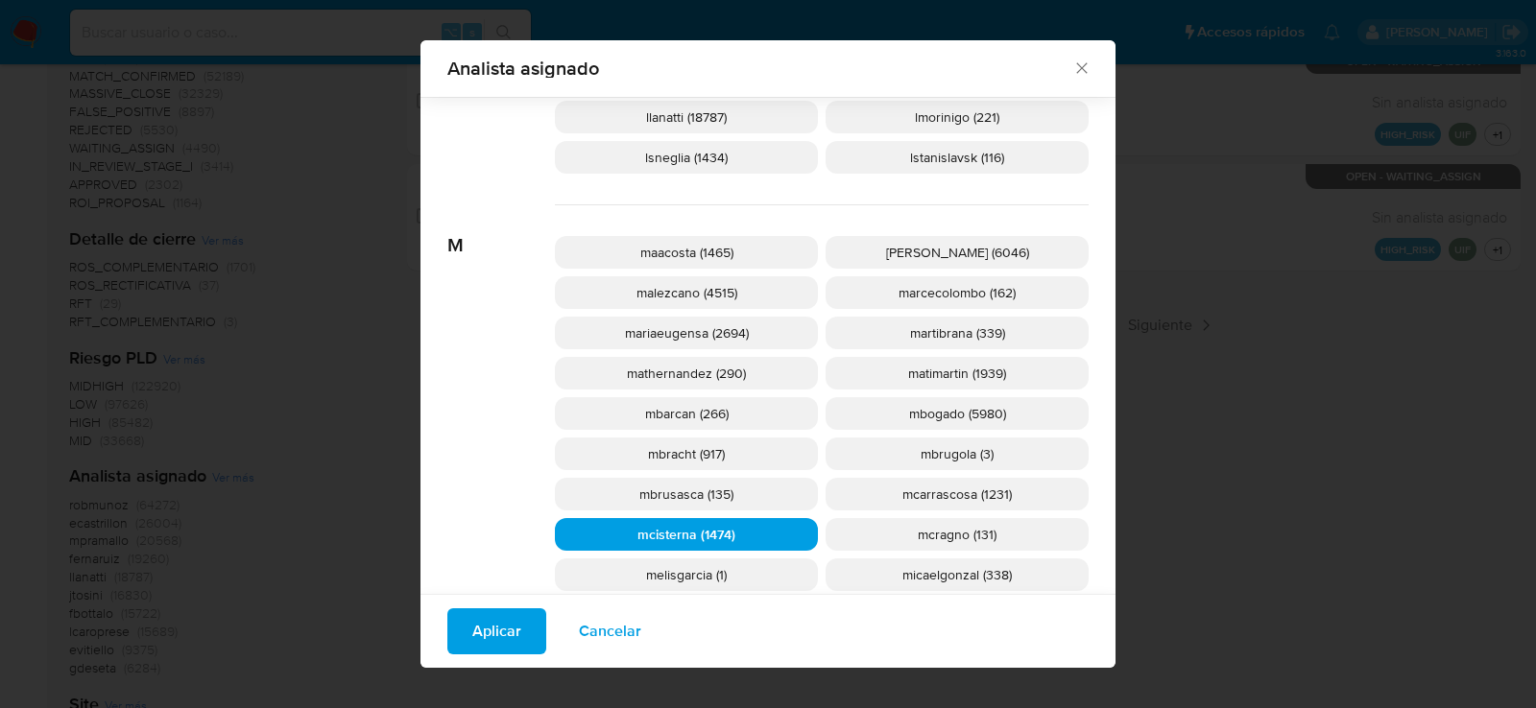
click at [518, 624] on button "Aplicar" at bounding box center [496, 632] width 99 height 46
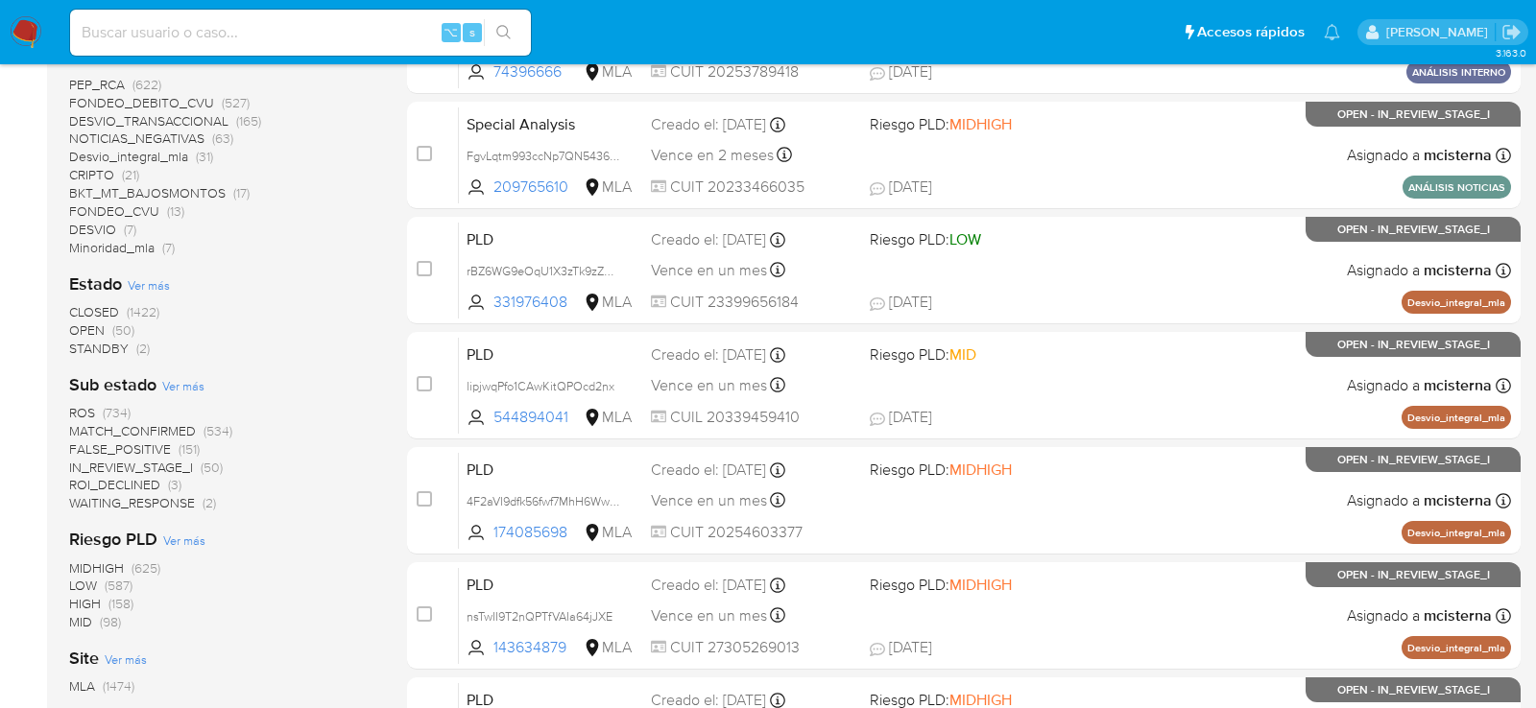
scroll to position [559, 0]
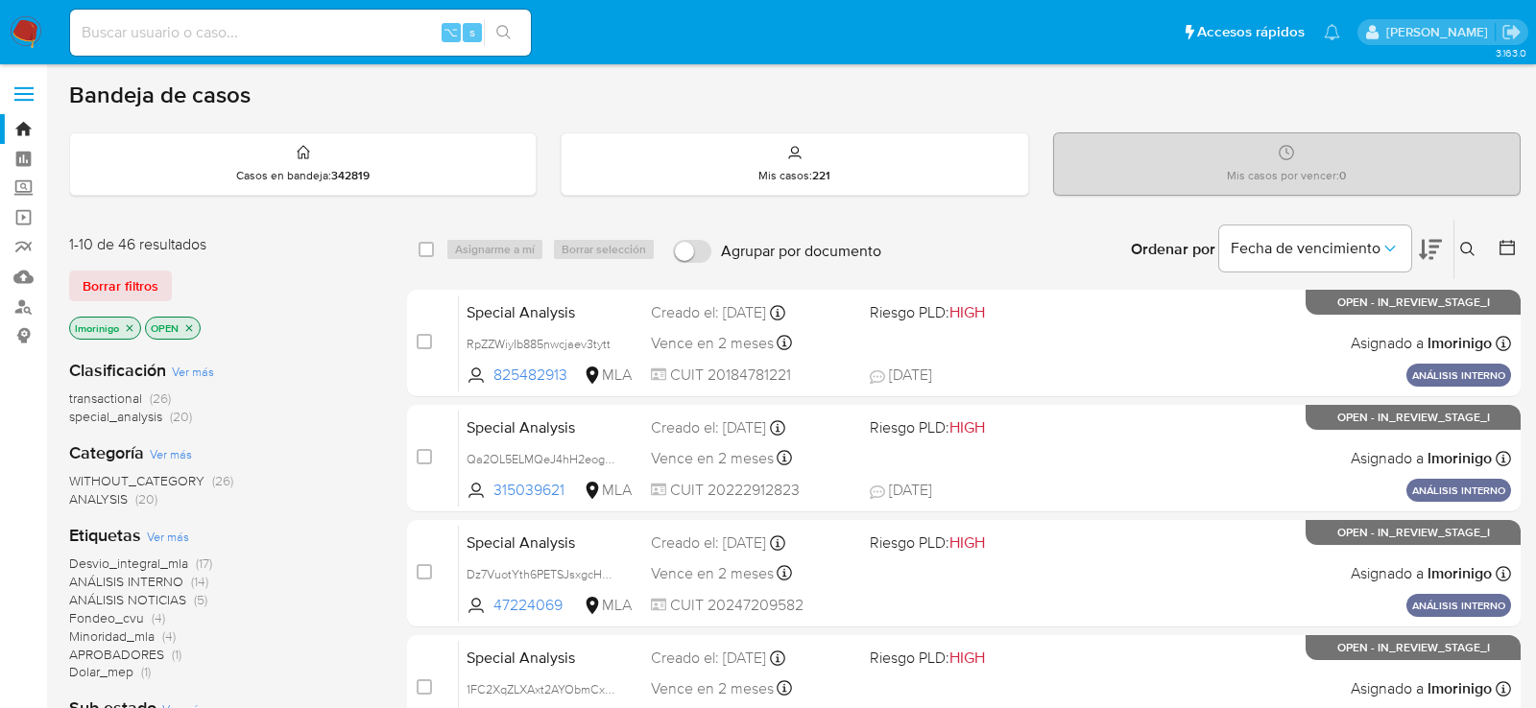
click at [1476, 242] on button at bounding box center [1470, 249] width 32 height 23
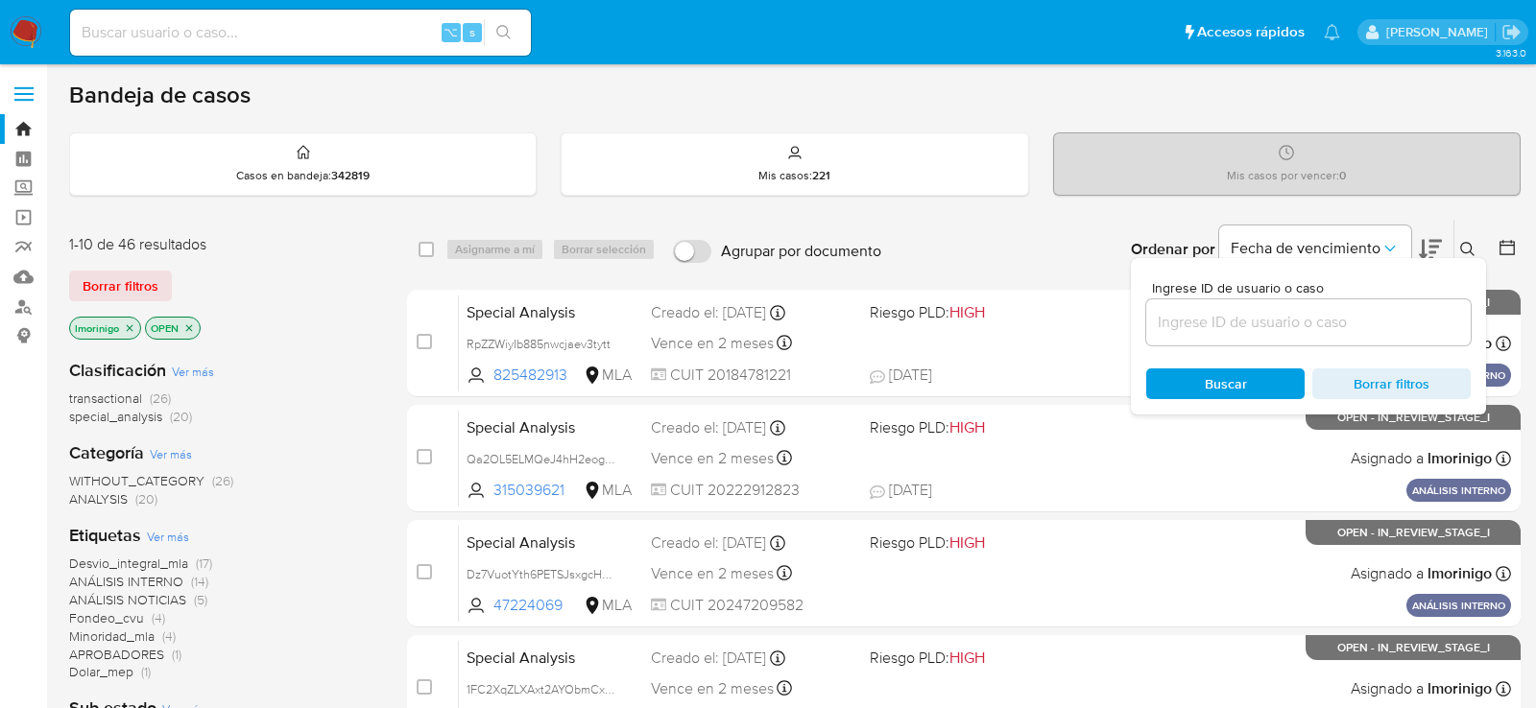
click at [1322, 343] on div at bounding box center [1308, 322] width 324 height 46
click at [1319, 323] on input at bounding box center [1308, 322] width 324 height 25
paste input "RgYrgaO1QCMzMgAqbPD1kTfU"
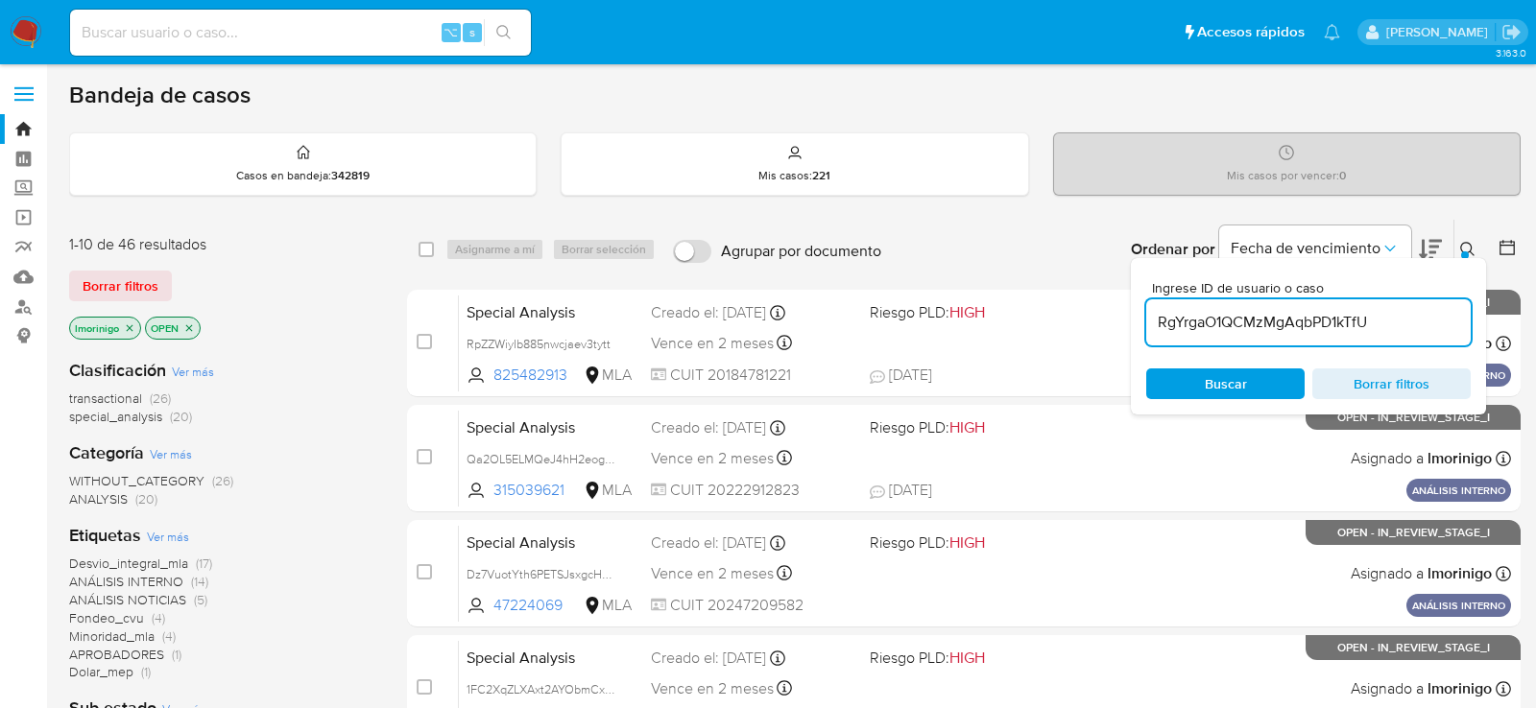
type input "RgYrgaO1QCMzMgAqbPD1kTfU"
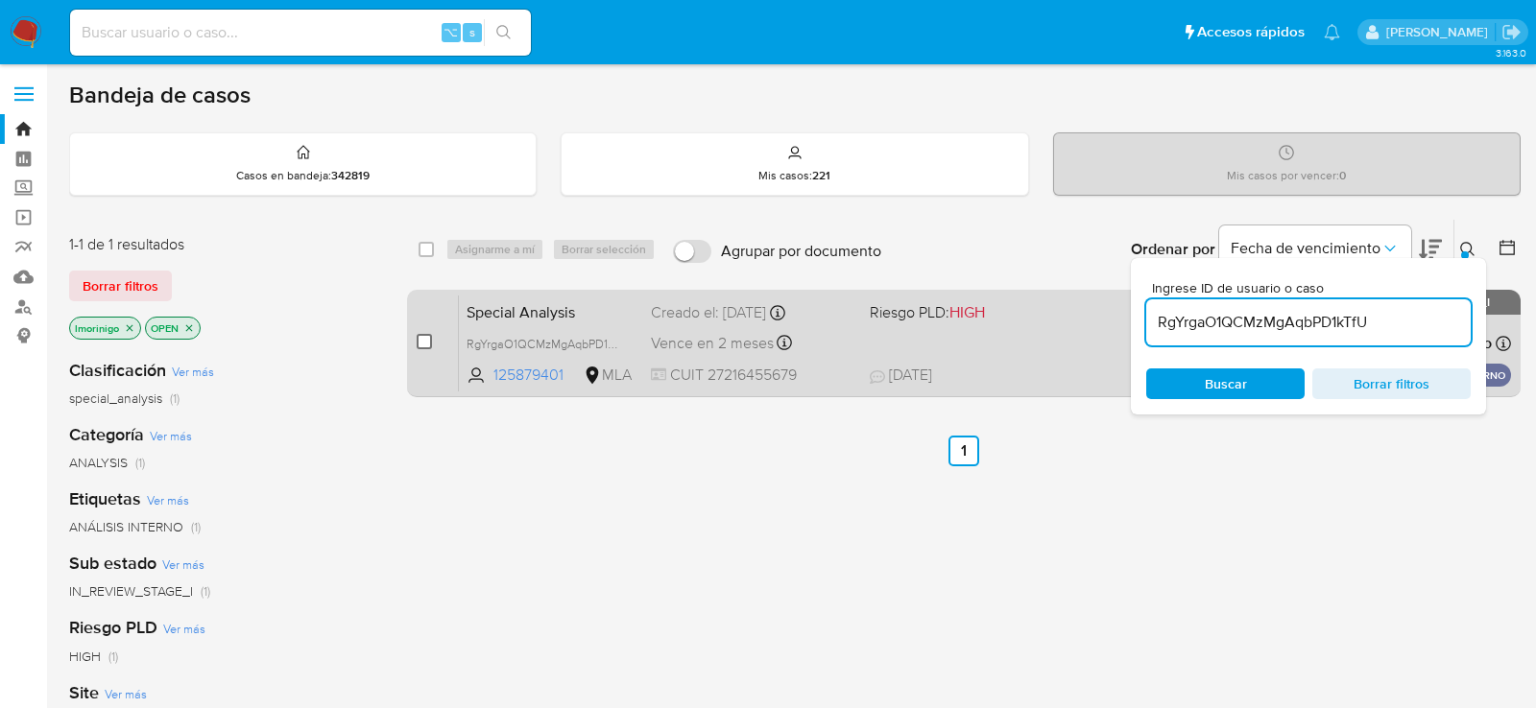
click at [424, 334] on input "checkbox" at bounding box center [424, 341] width 15 height 15
checkbox input "true"
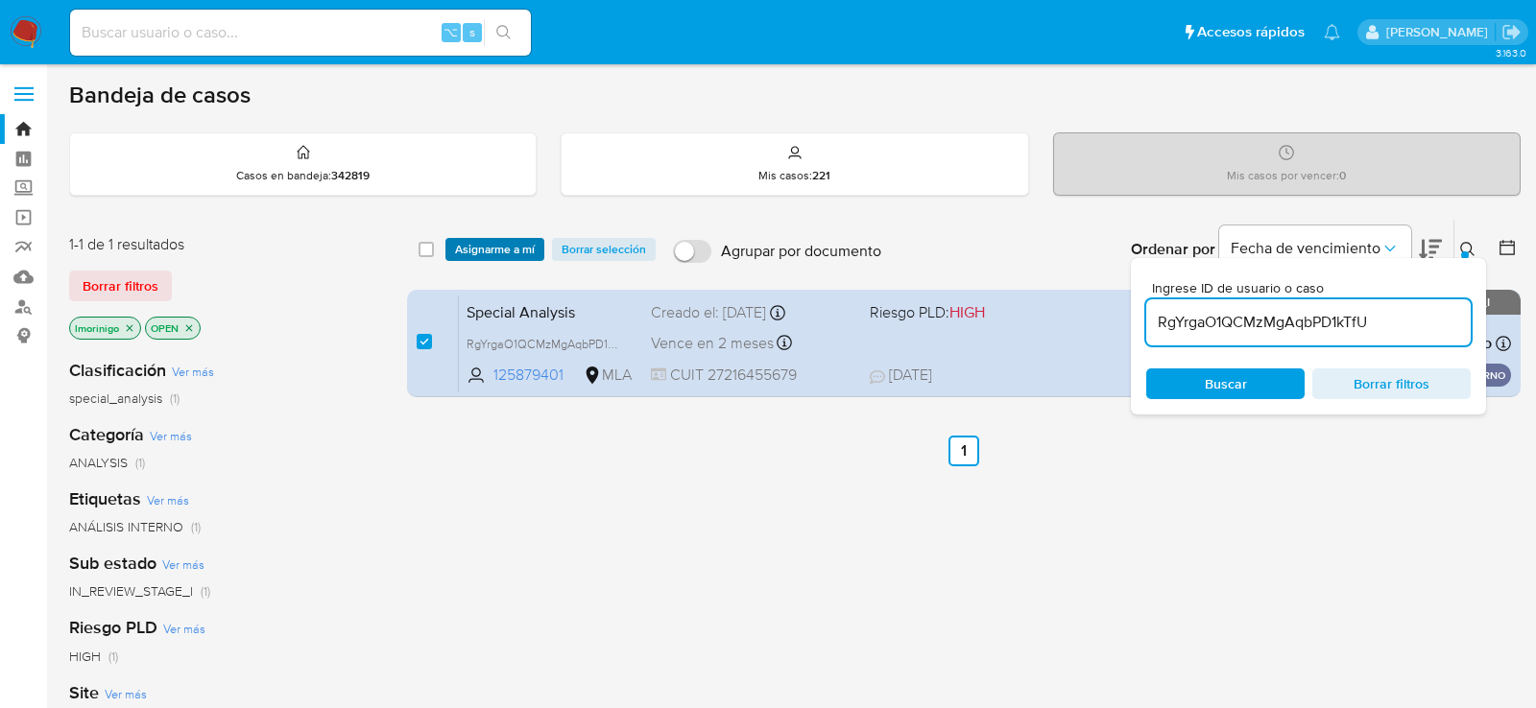
click at [472, 240] on span "Asignarme a mí" at bounding box center [495, 249] width 80 height 19
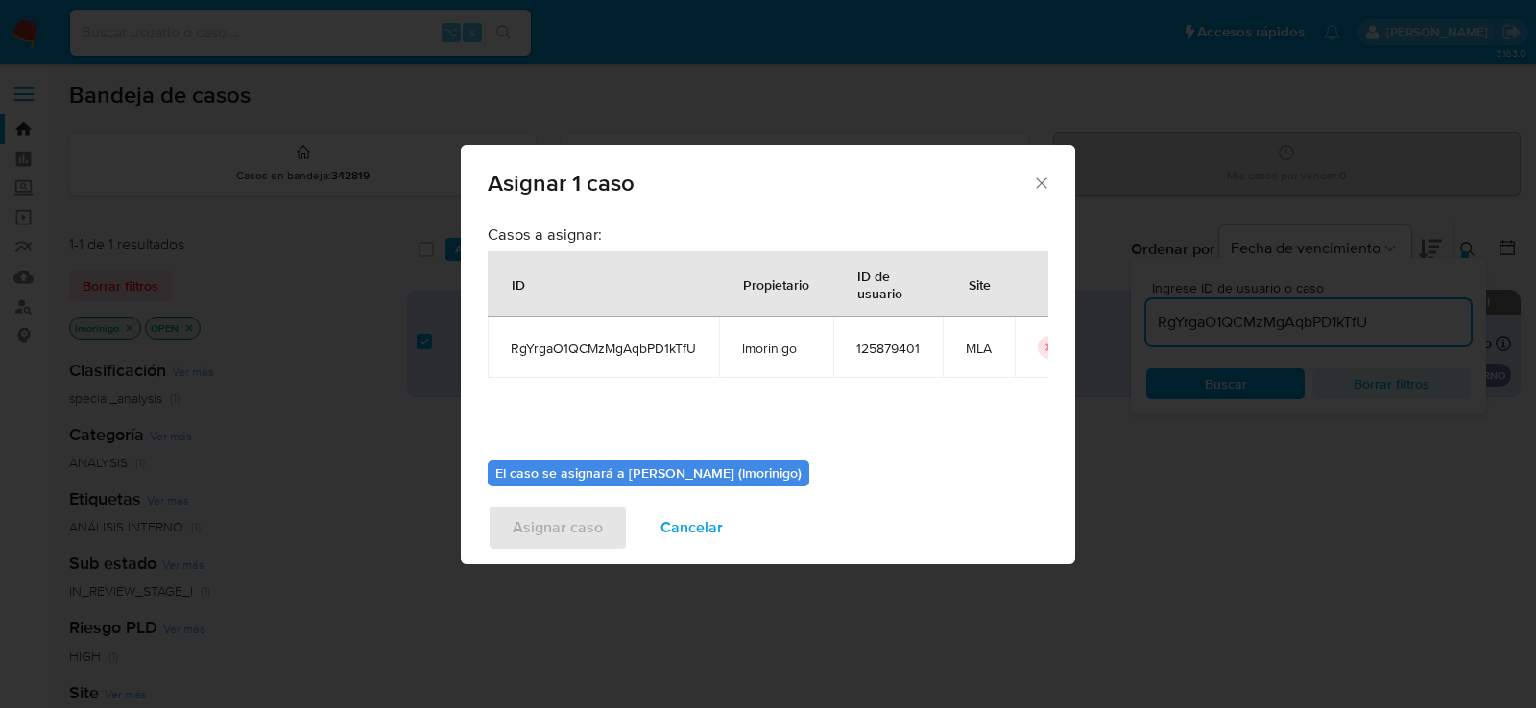
scroll to position [98, 0]
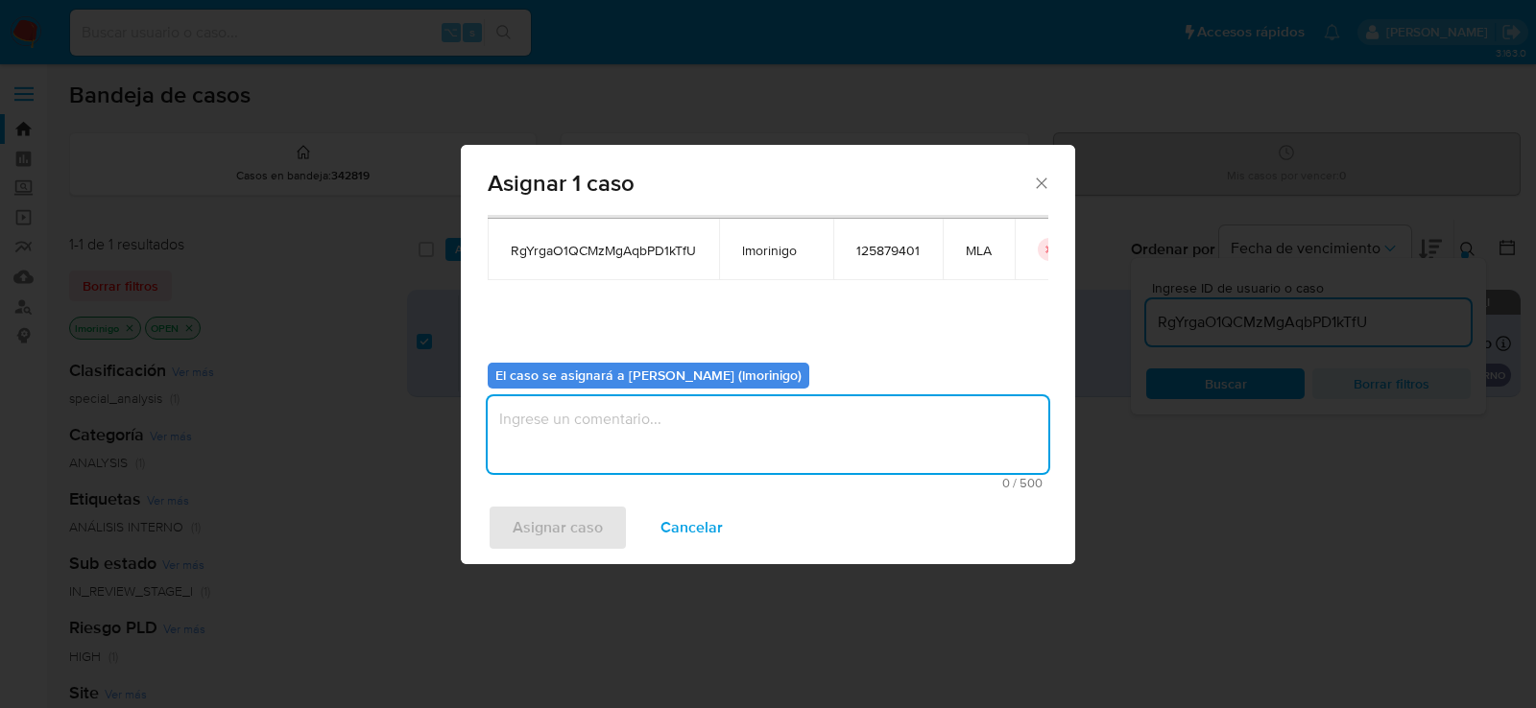
click at [707, 402] on textarea "assign-modal" at bounding box center [768, 434] width 561 height 77
click at [541, 523] on span "Asignar caso" at bounding box center [558, 528] width 90 height 42
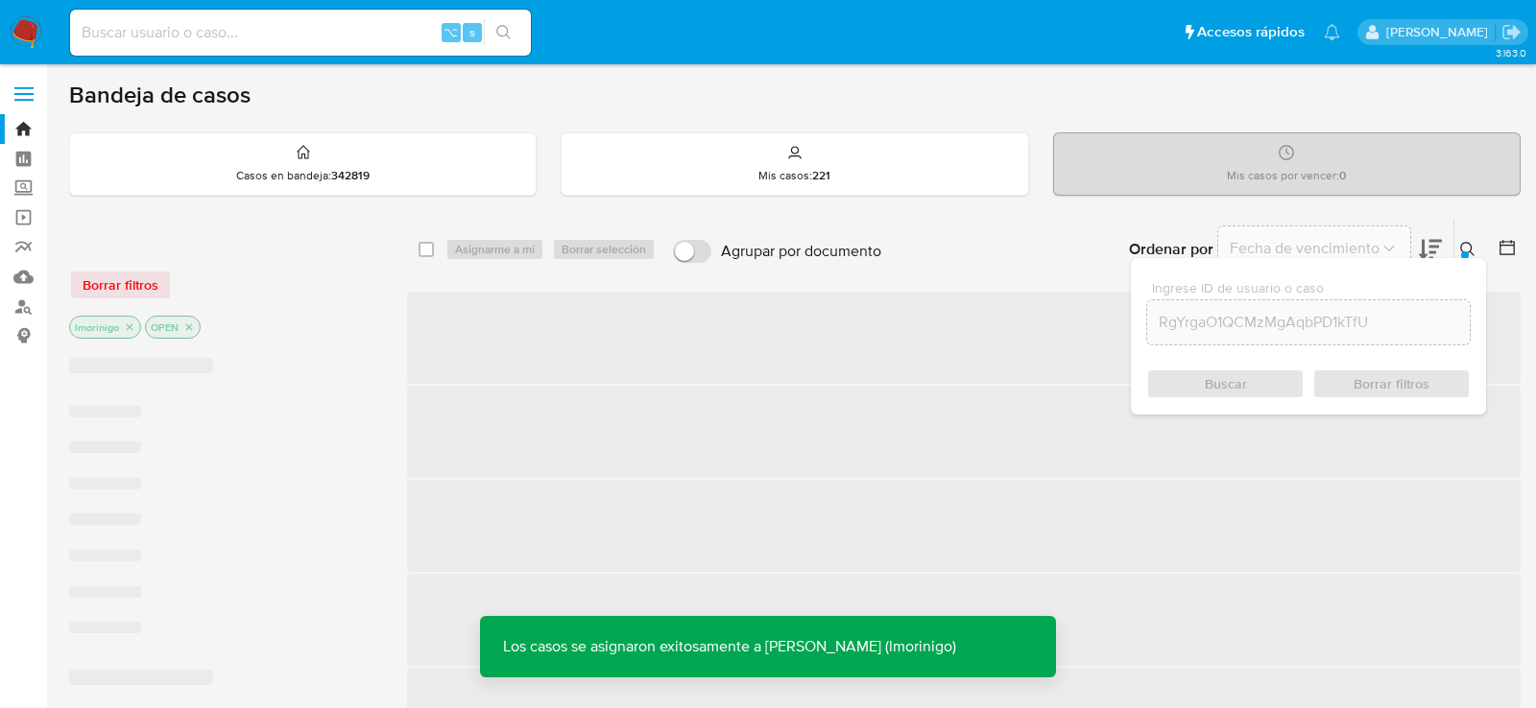
click at [425, 339] on span "‌" at bounding box center [963, 338] width 1113 height 92
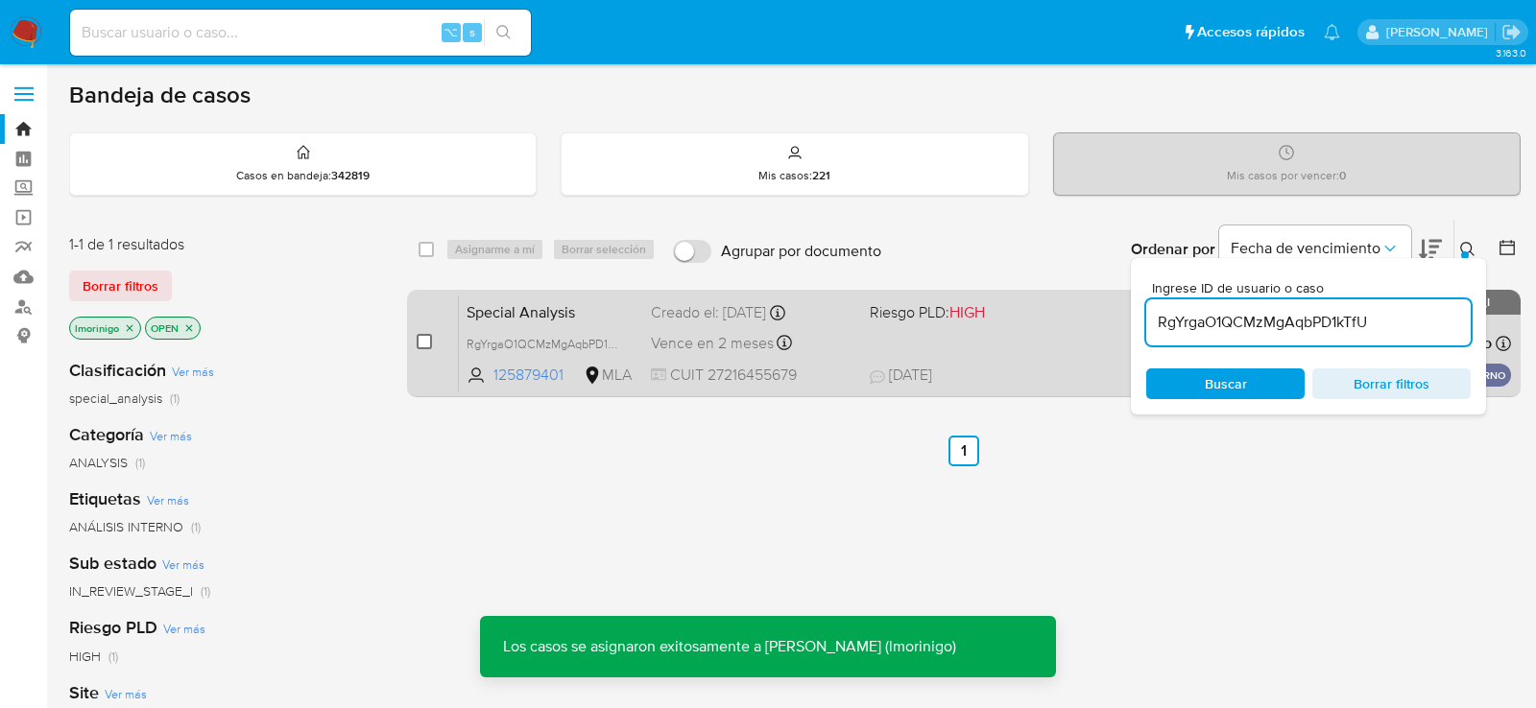
click at [425, 339] on input "checkbox" at bounding box center [424, 341] width 15 height 15
checkbox input "true"
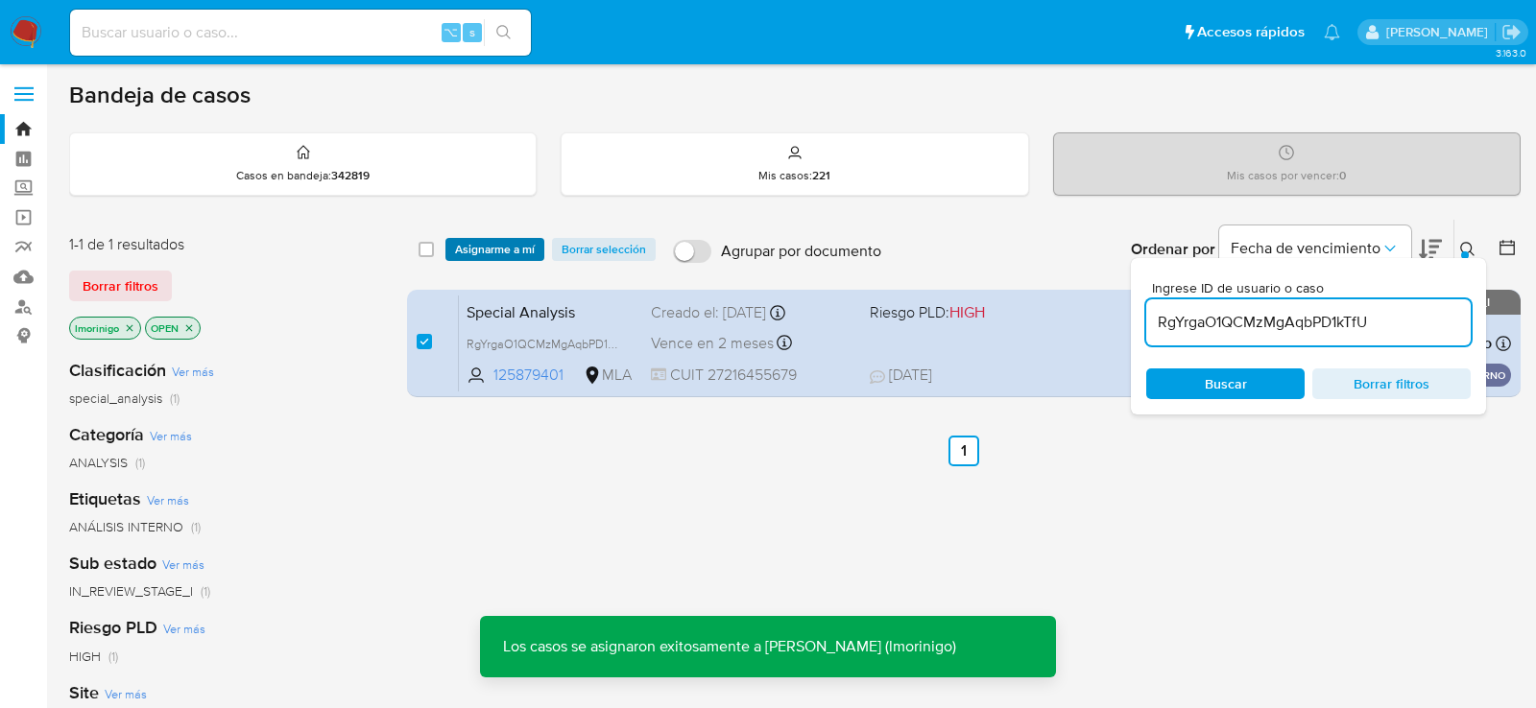
click at [484, 244] on span "Asignarme a mí" at bounding box center [495, 249] width 80 height 19
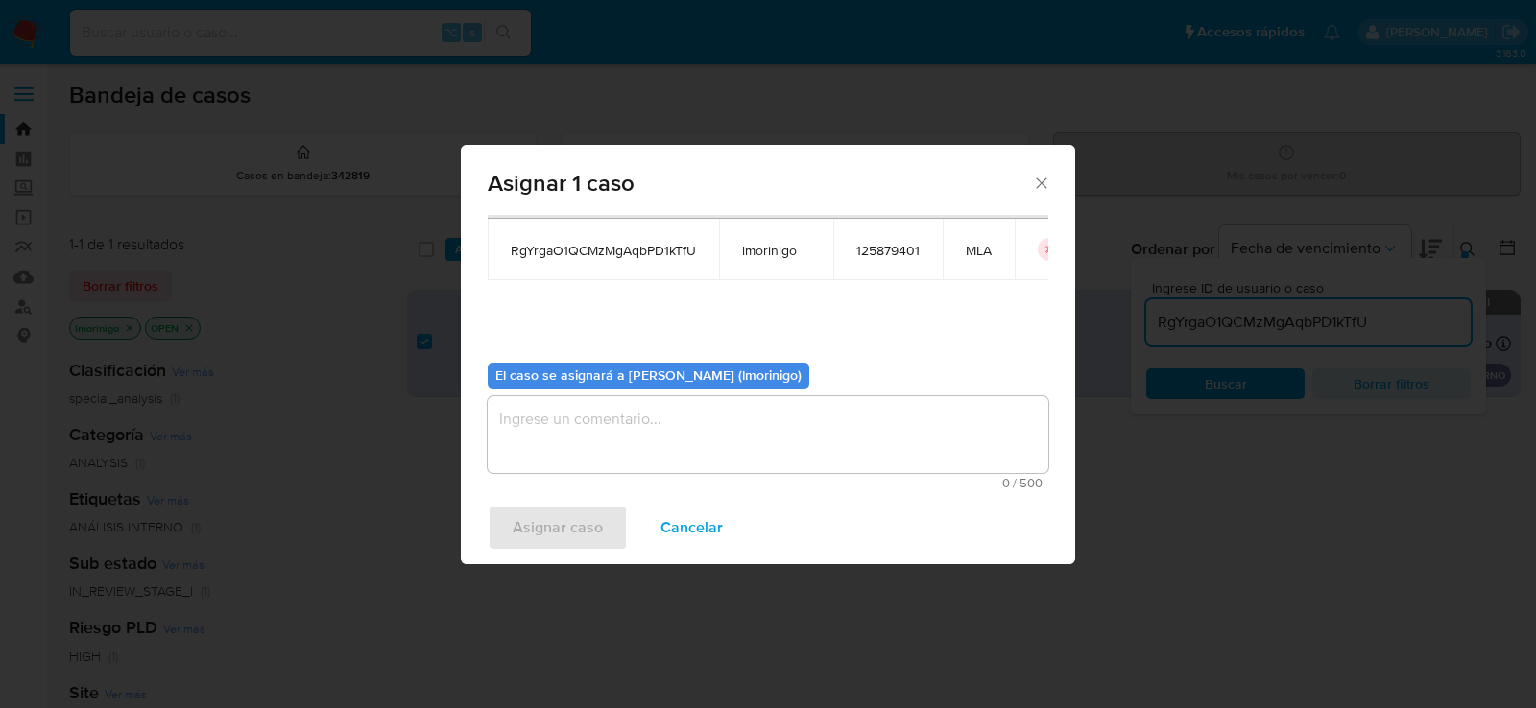
click at [643, 456] on textarea "assign-modal" at bounding box center [768, 434] width 561 height 77
click at [535, 525] on span "Asignar caso" at bounding box center [558, 528] width 90 height 42
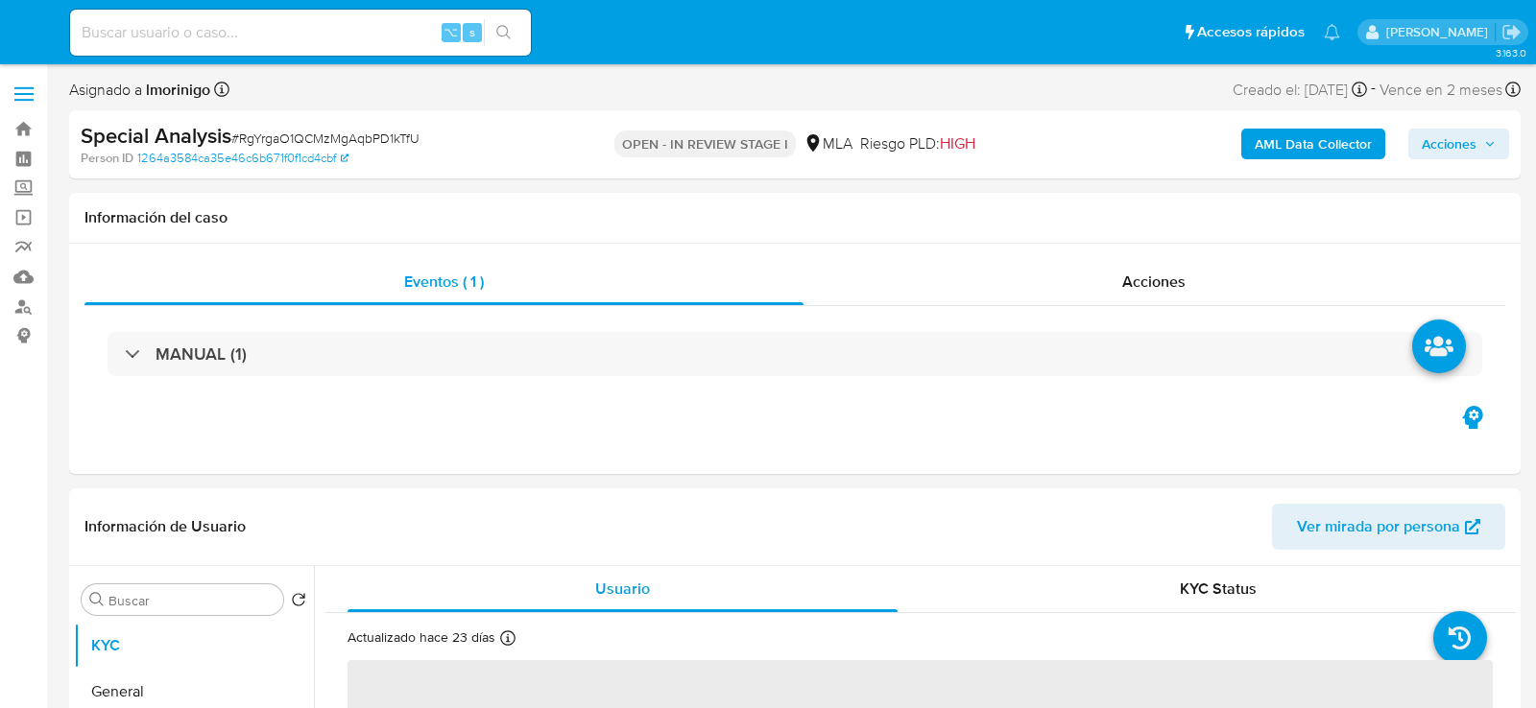
select select "10"
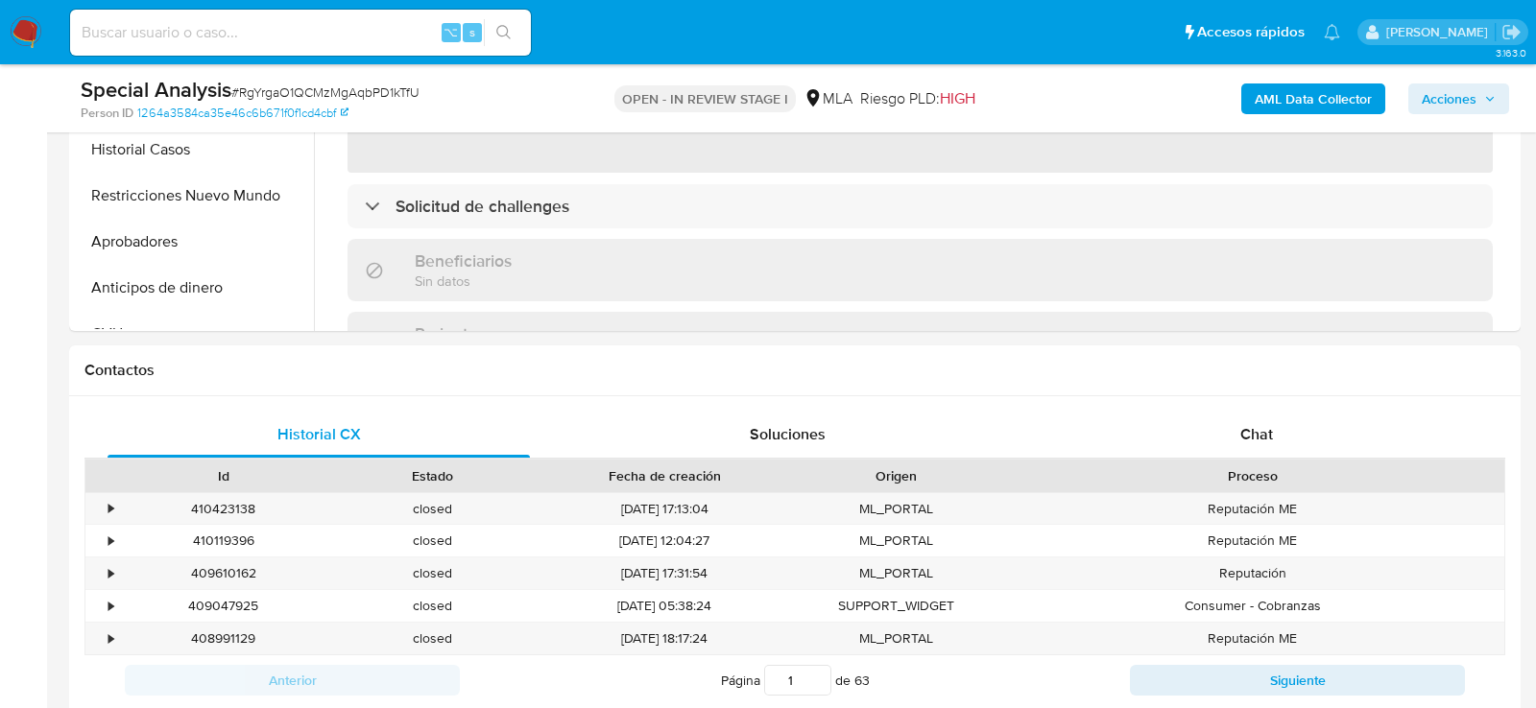
scroll to position [737, 0]
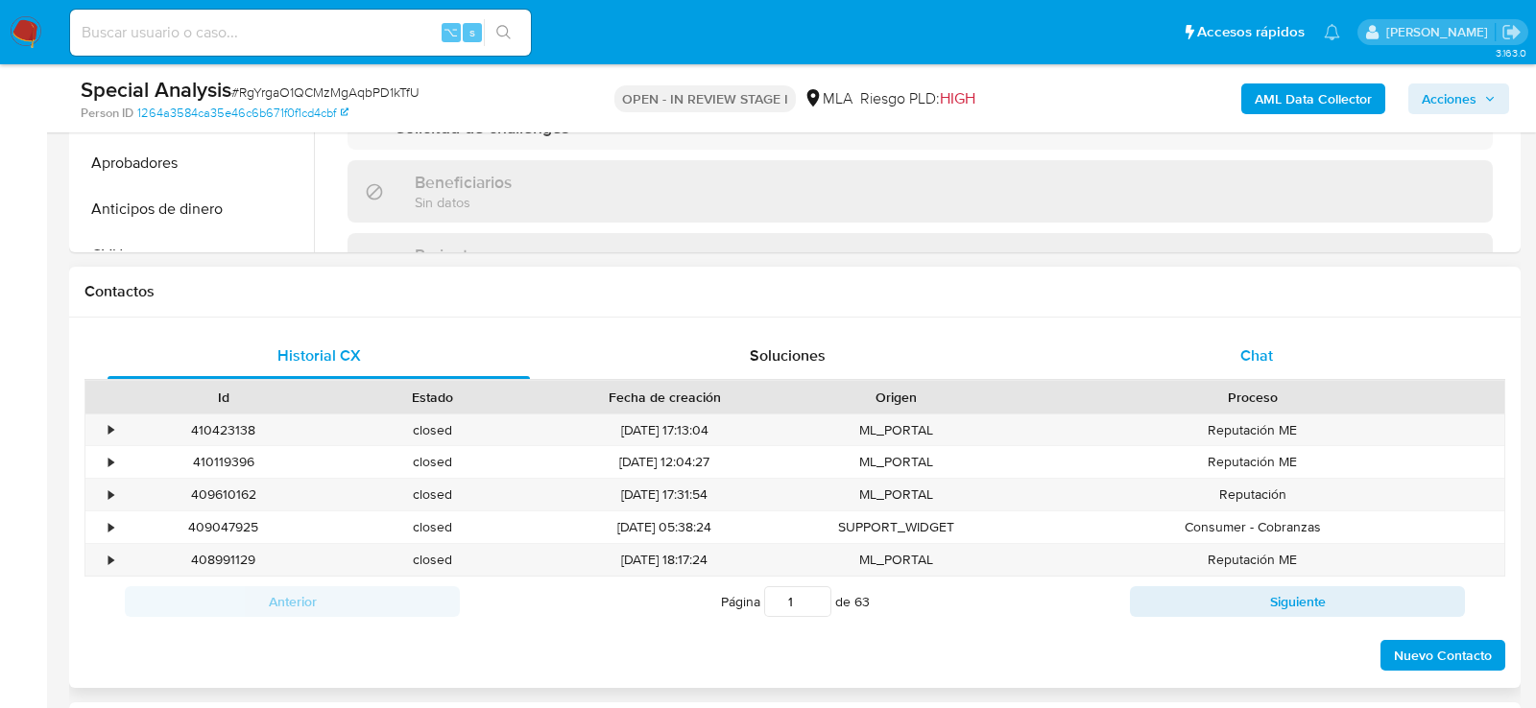
select select "10"
click at [1199, 342] on div "Chat" at bounding box center [1256, 356] width 422 height 46
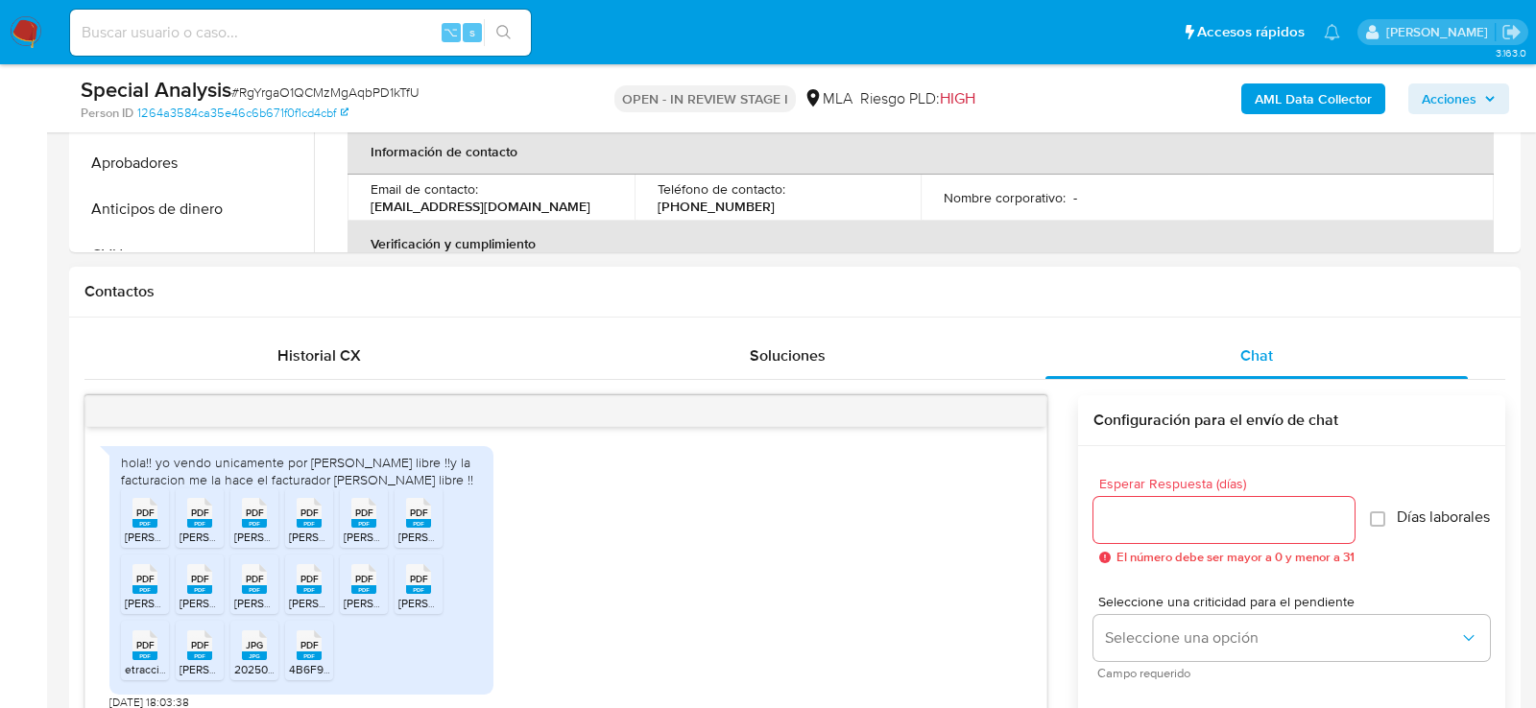
scroll to position [2337, 0]
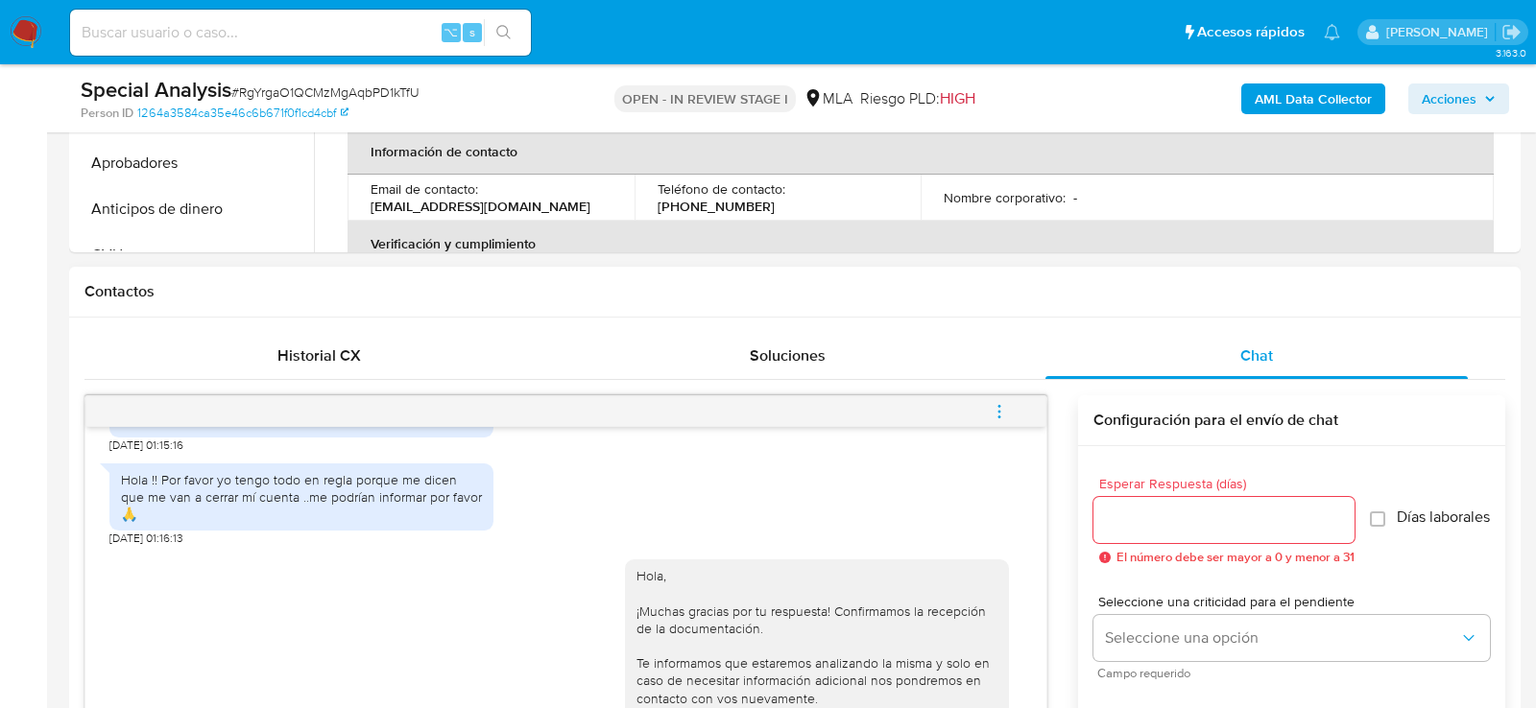
click at [1012, 416] on button "menu-action" at bounding box center [999, 412] width 63 height 46
click at [904, 366] on li "Cerrar conversación" at bounding box center [869, 371] width 197 height 35
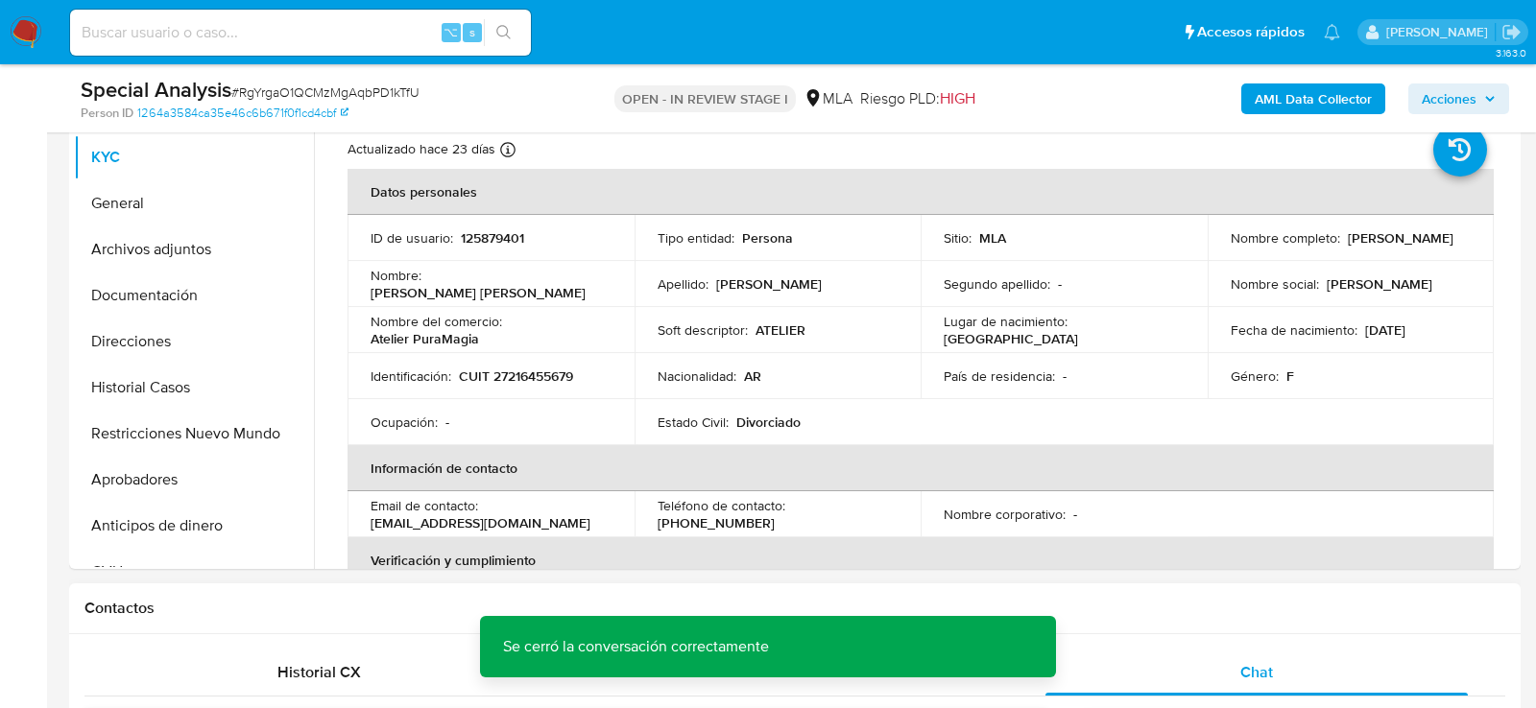
scroll to position [419, 0]
click at [120, 236] on button "Archivos adjuntos" at bounding box center [186, 250] width 225 height 46
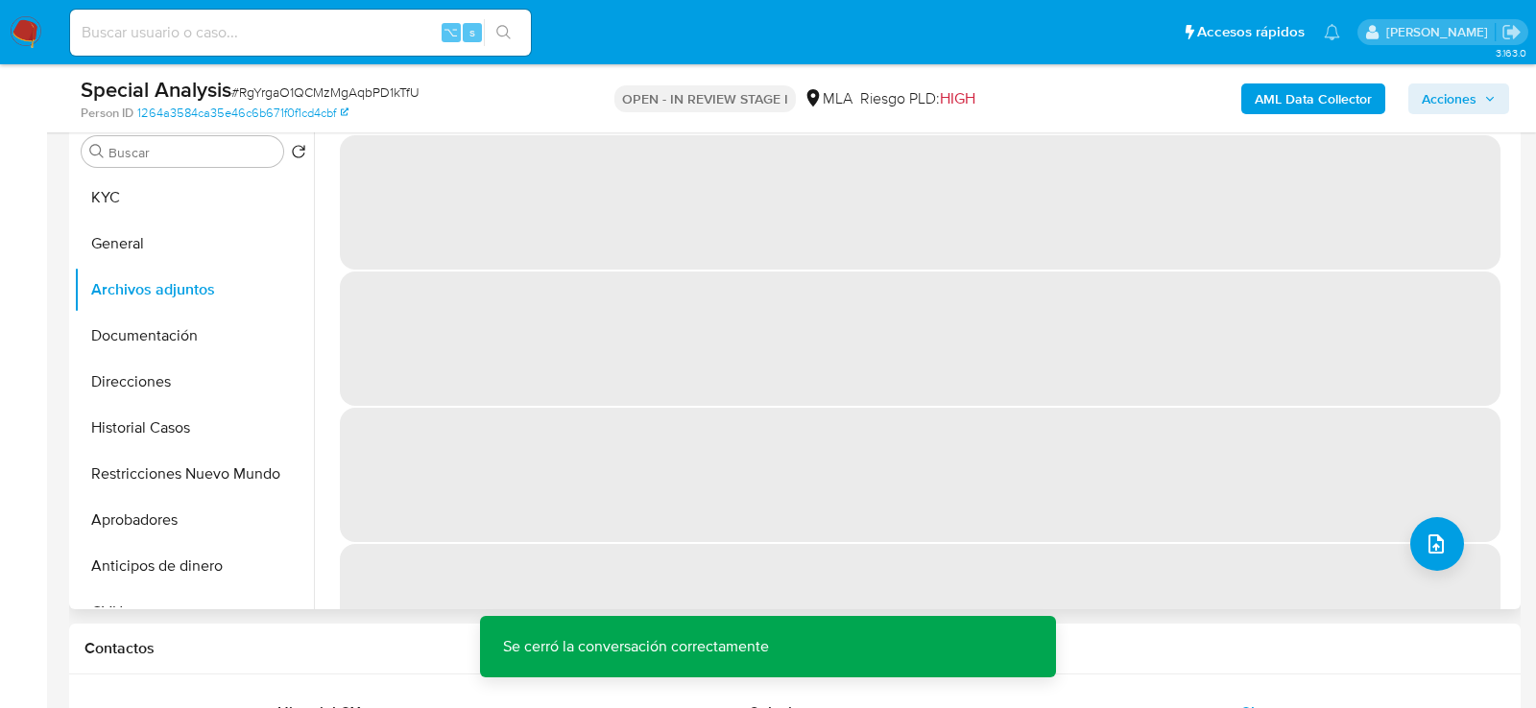
scroll to position [379, 0]
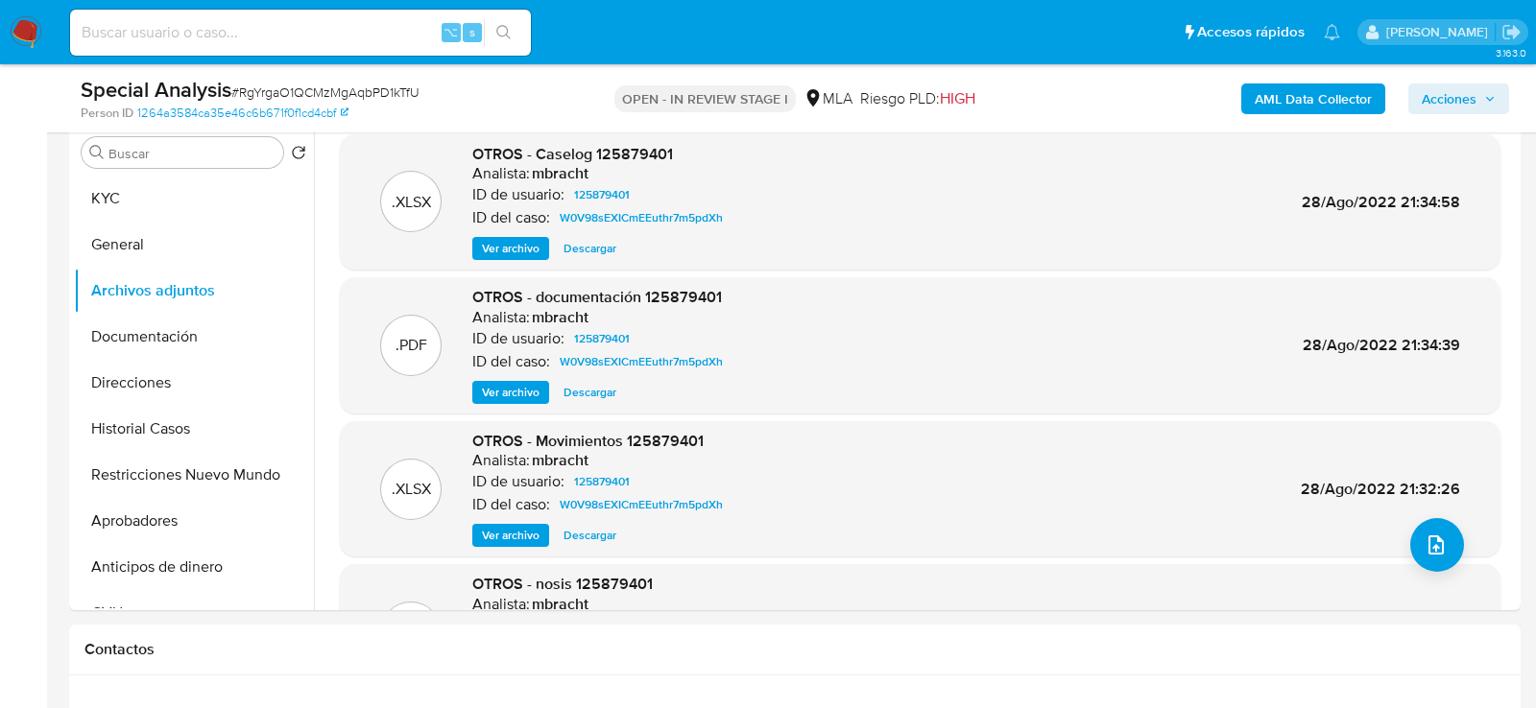
click at [1280, 89] on b "AML Data Collector" at bounding box center [1313, 99] width 117 height 31
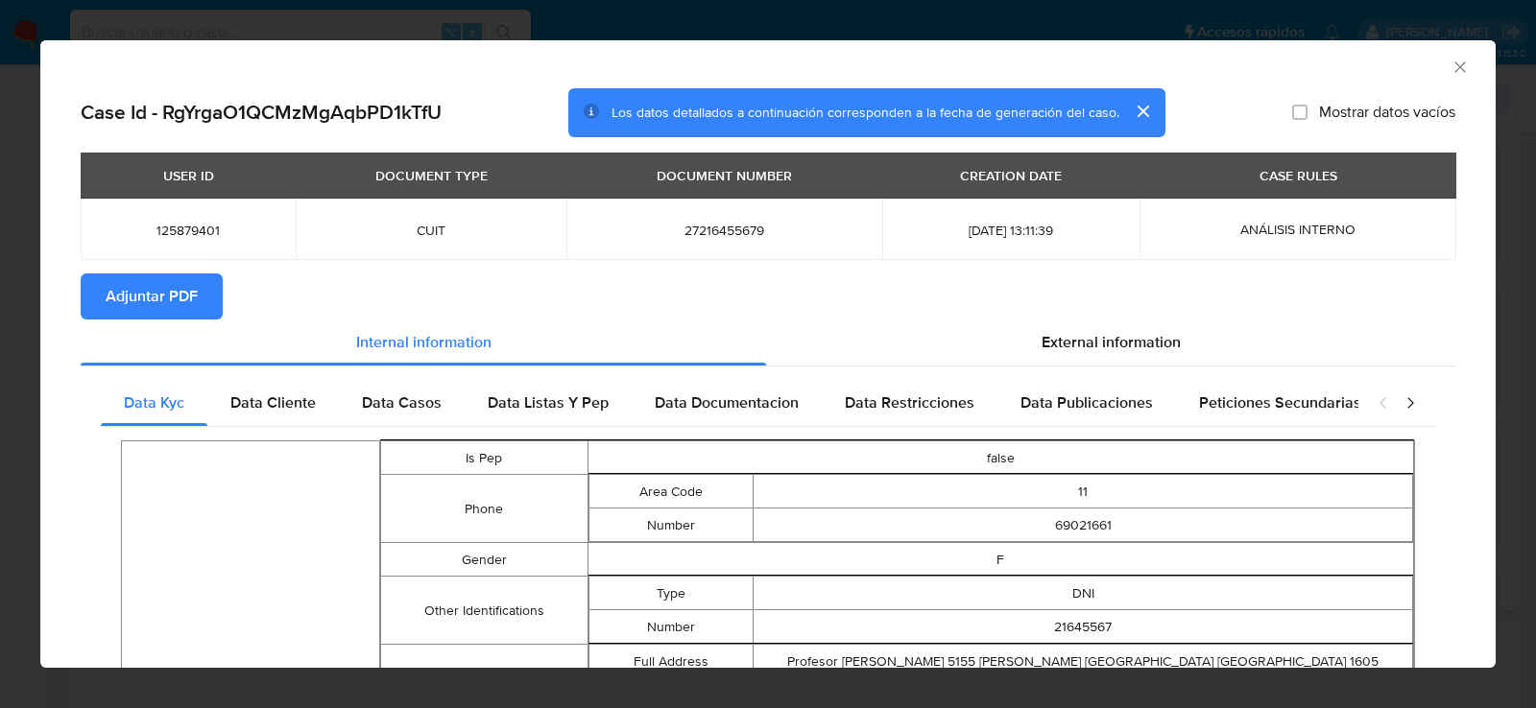
click at [1460, 70] on icon "Cerrar ventana" at bounding box center [1459, 67] width 19 height 19
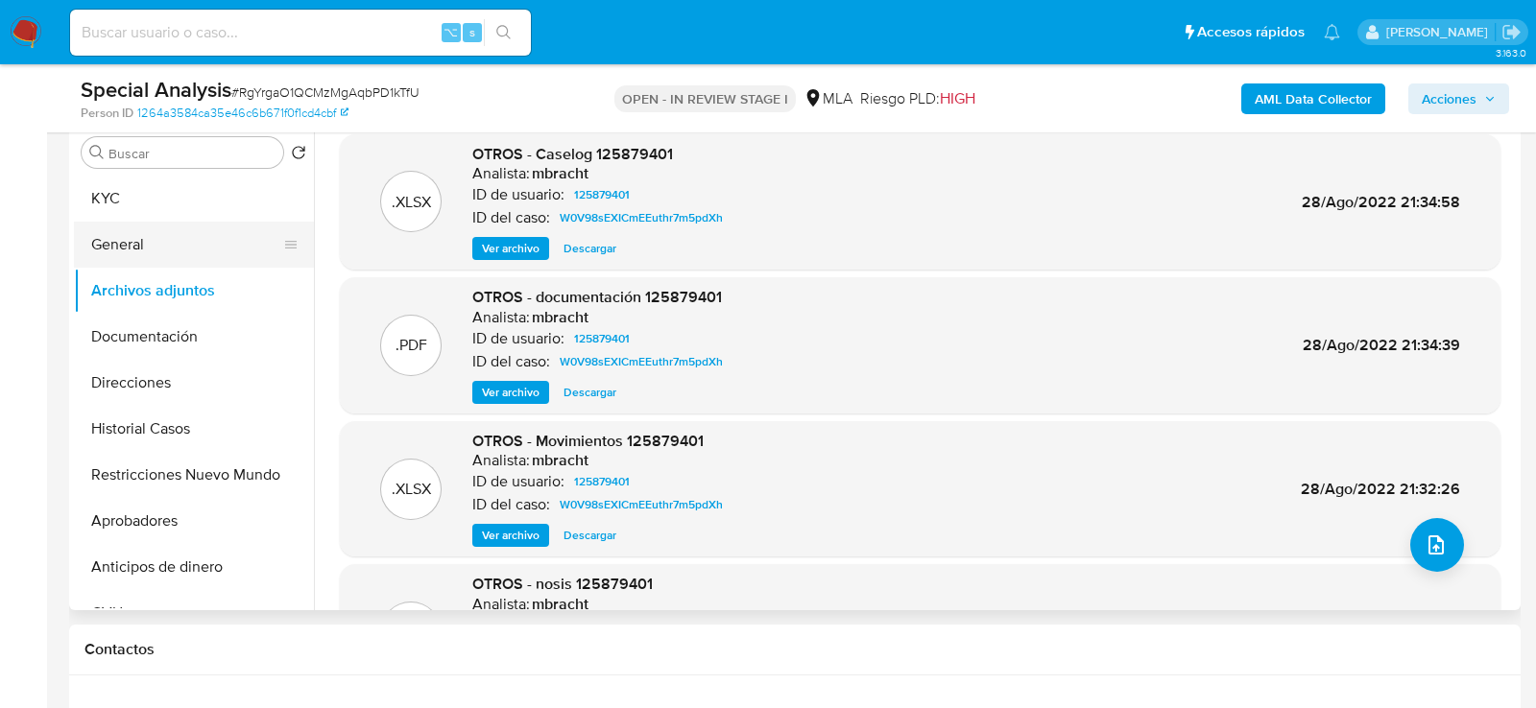
click at [174, 245] on button "General" at bounding box center [186, 245] width 225 height 46
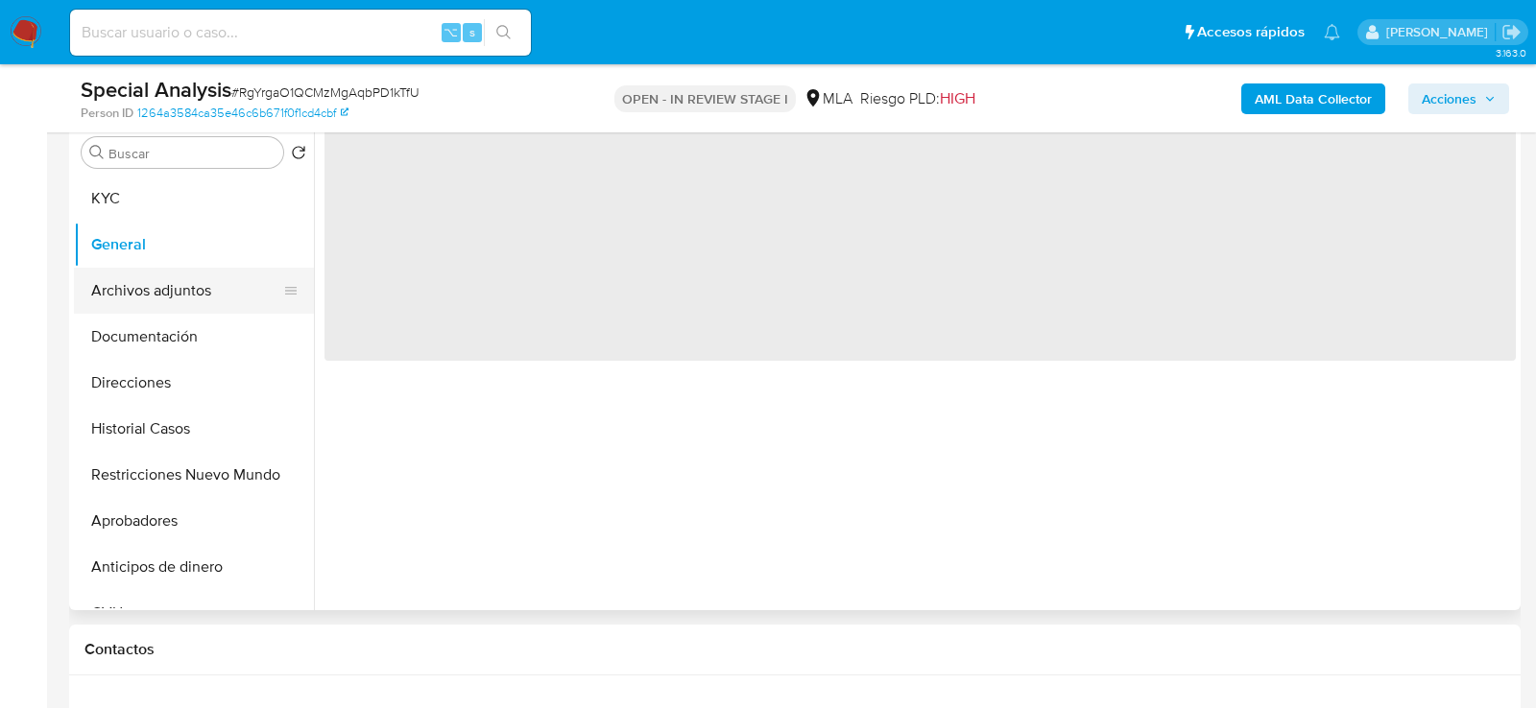
click at [174, 274] on button "Archivos adjuntos" at bounding box center [186, 291] width 225 height 46
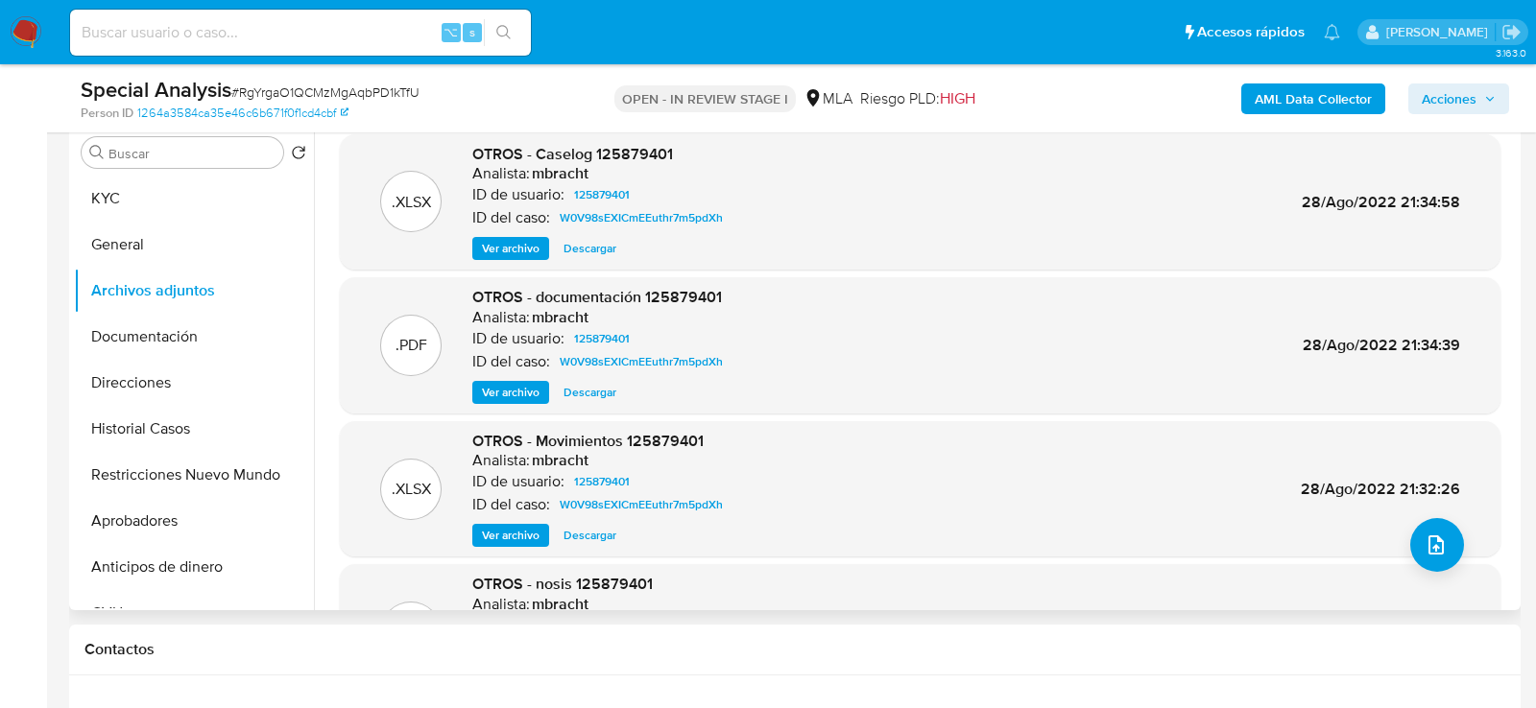
scroll to position [370, 0]
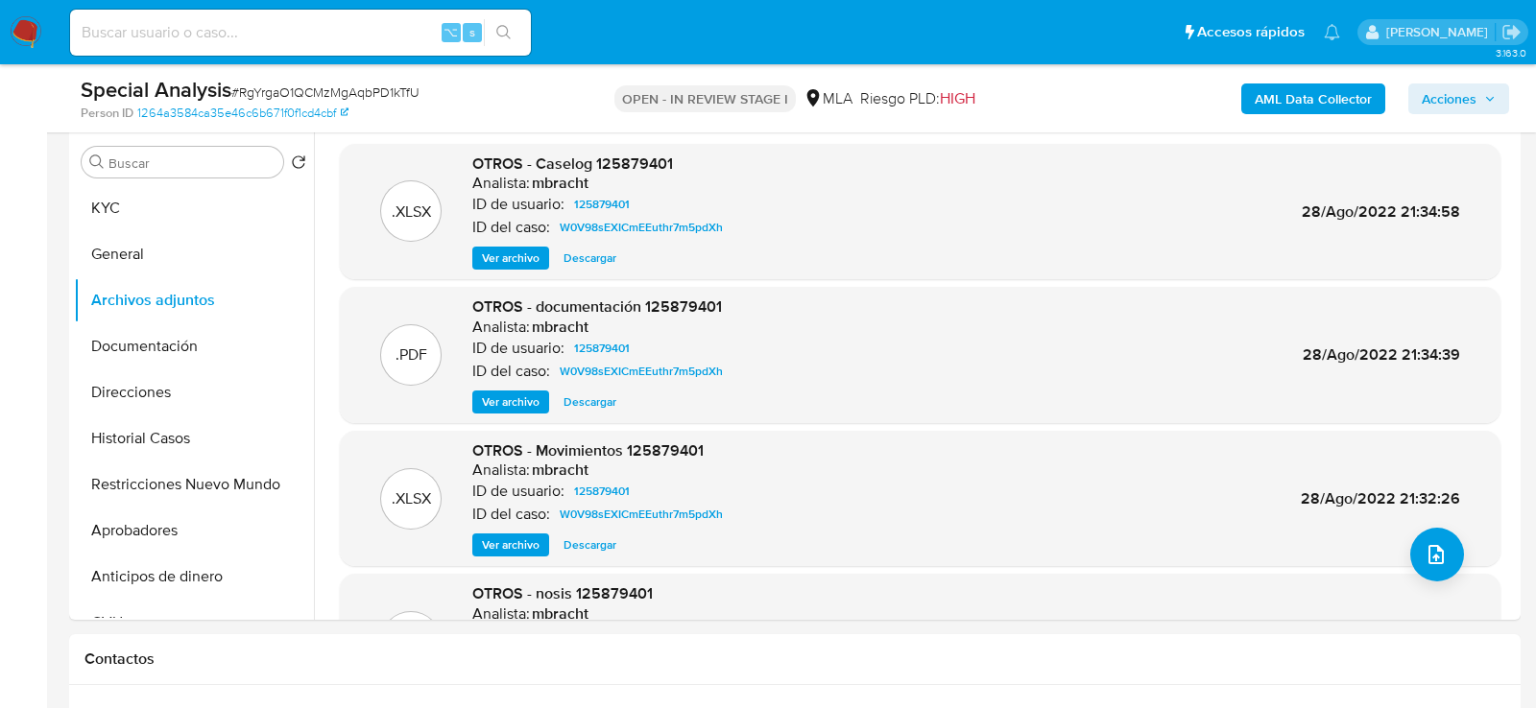
click at [1272, 108] on b "AML Data Collector" at bounding box center [1313, 99] width 117 height 31
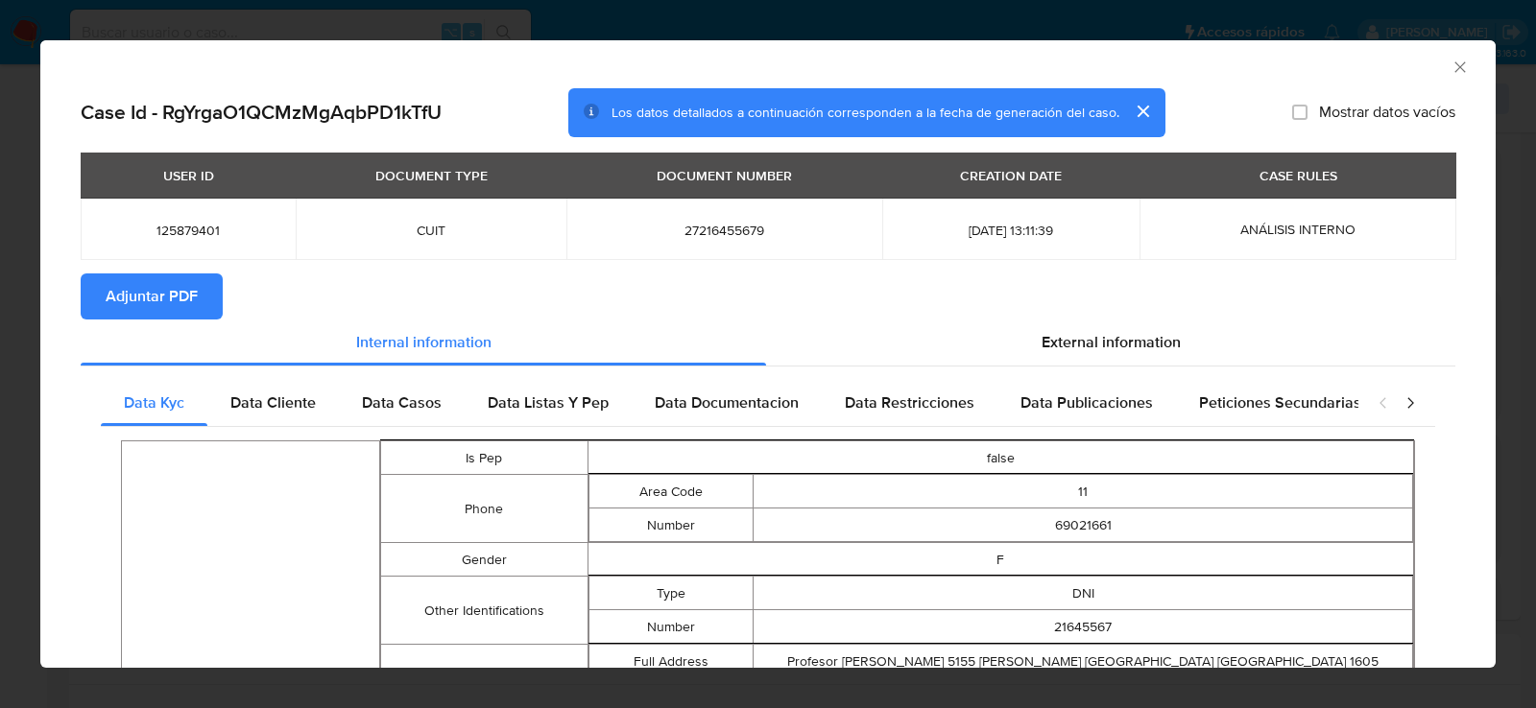
click at [163, 299] on span "Adjuntar PDF" at bounding box center [152, 296] width 92 height 42
click at [1465, 67] on icon "Cerrar ventana" at bounding box center [1459, 67] width 19 height 19
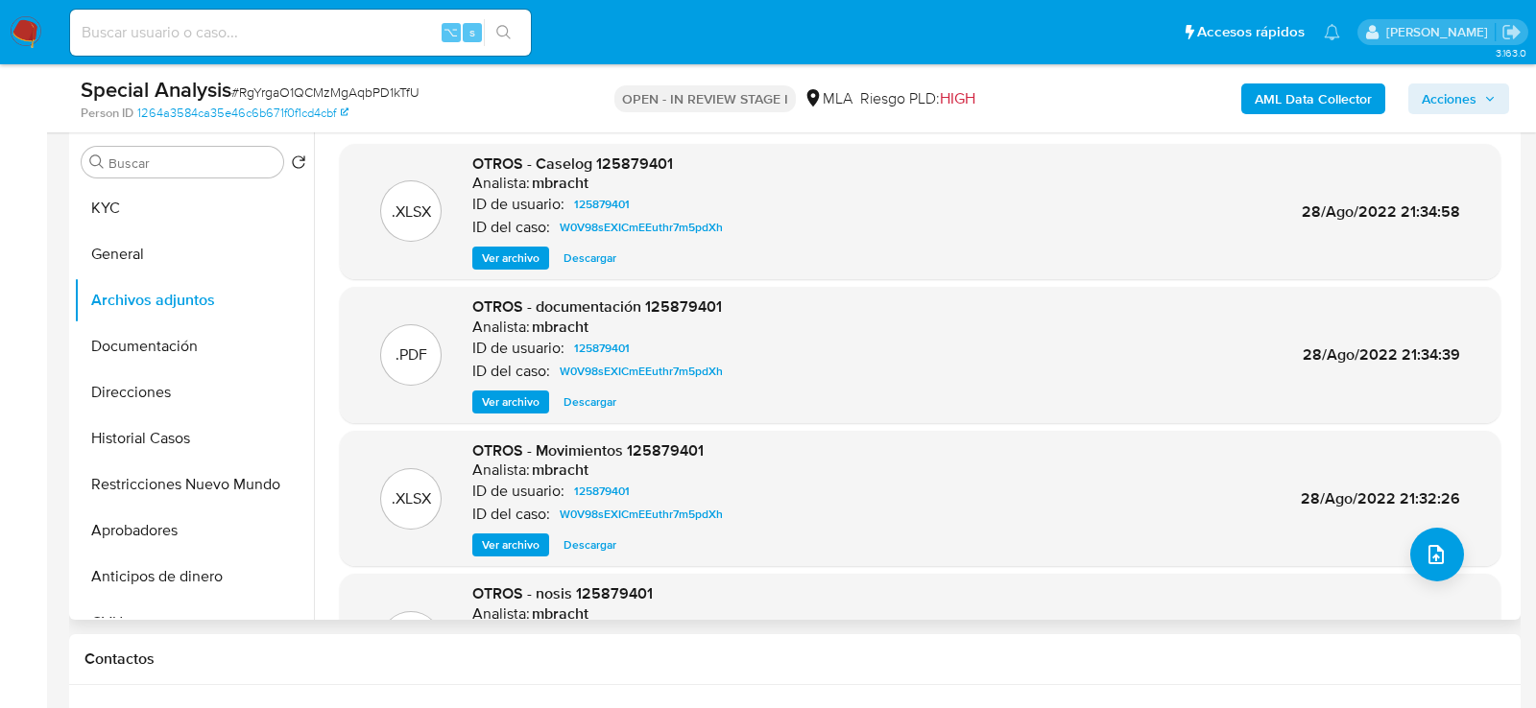
scroll to position [357, 0]
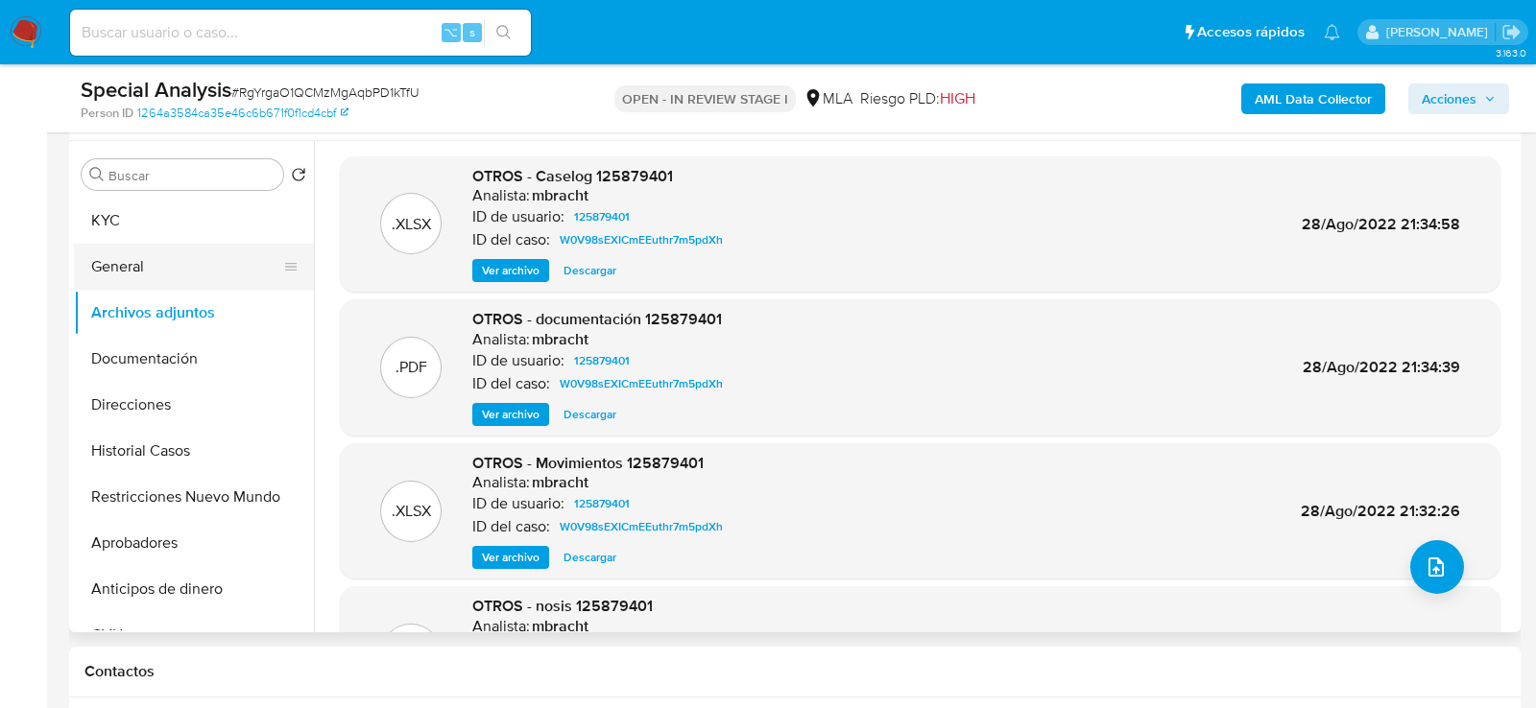
click at [155, 263] on button "General" at bounding box center [186, 267] width 225 height 46
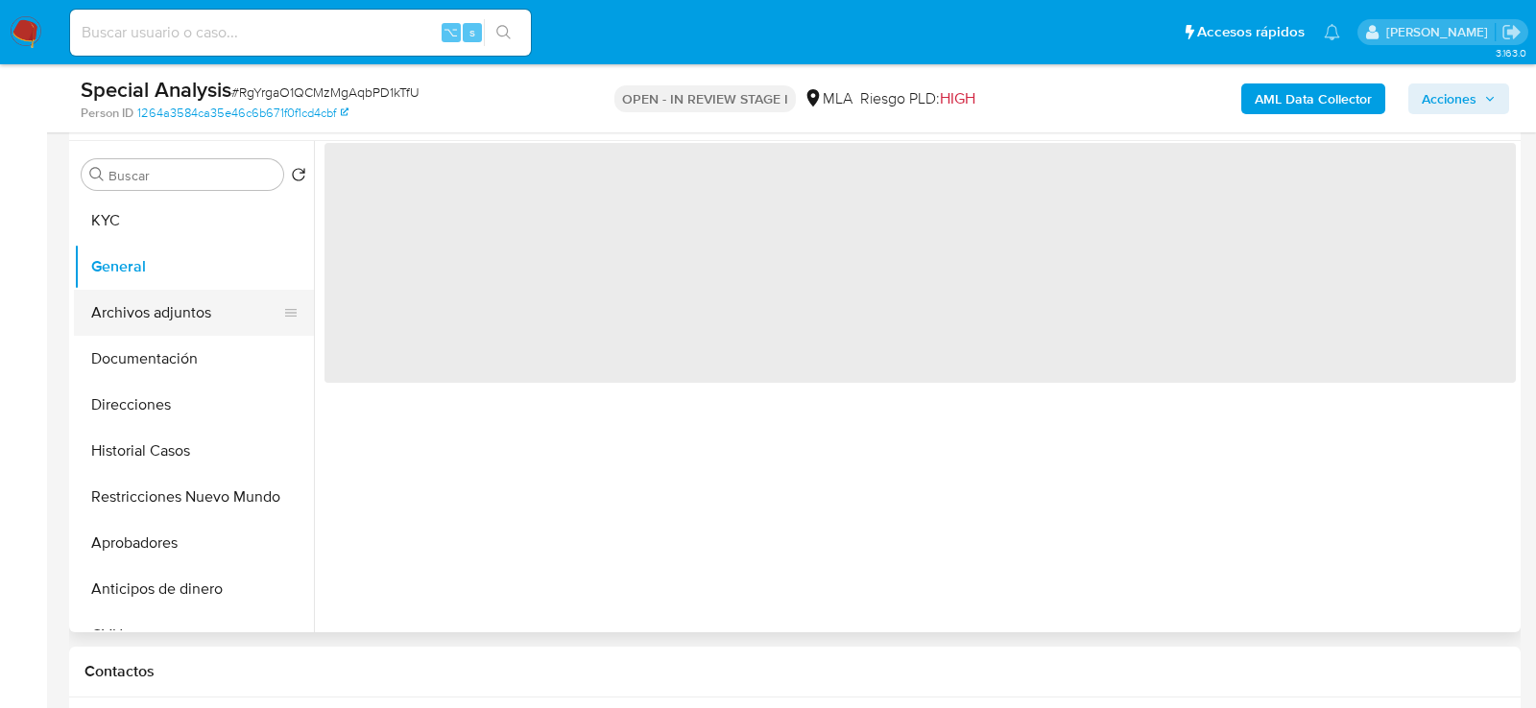
click at [155, 290] on button "Archivos adjuntos" at bounding box center [186, 313] width 225 height 46
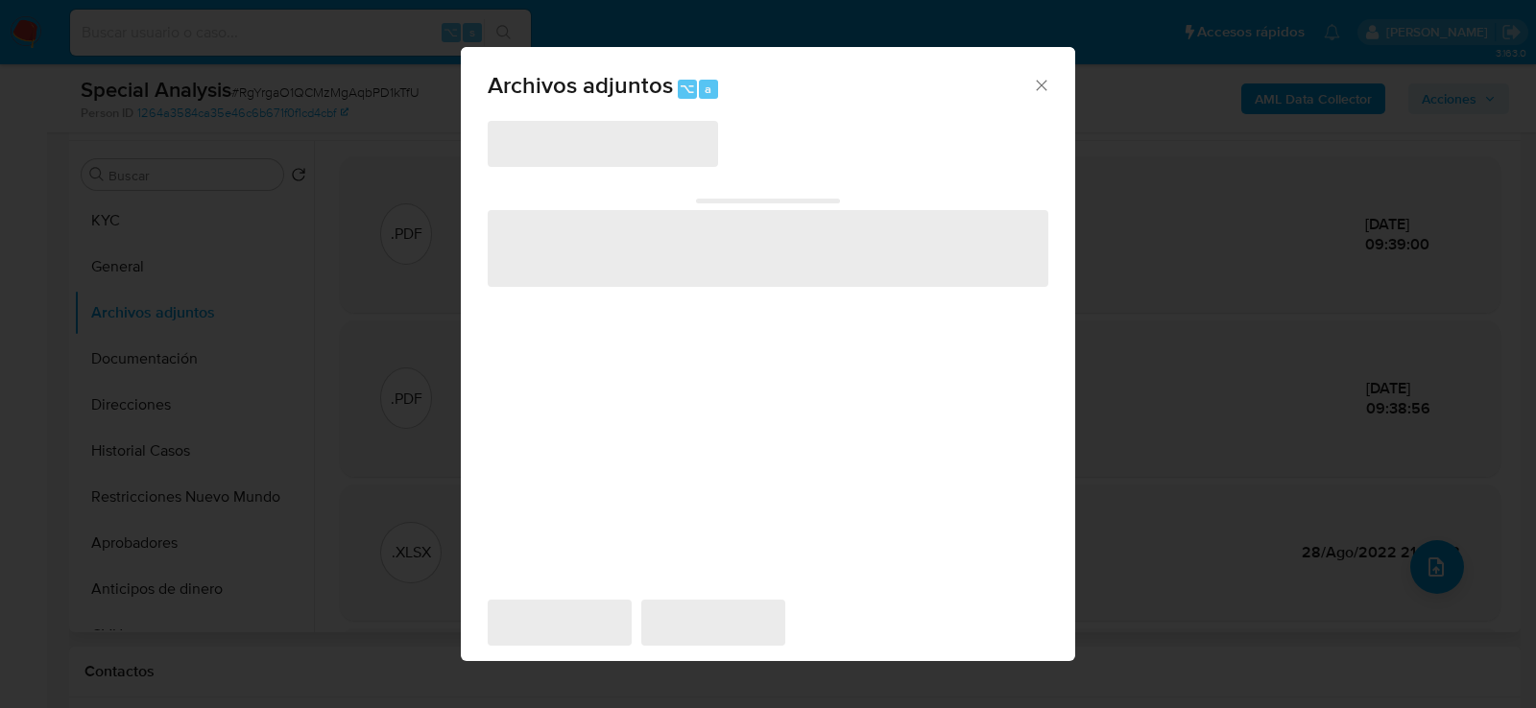
scroll to position [349, 0]
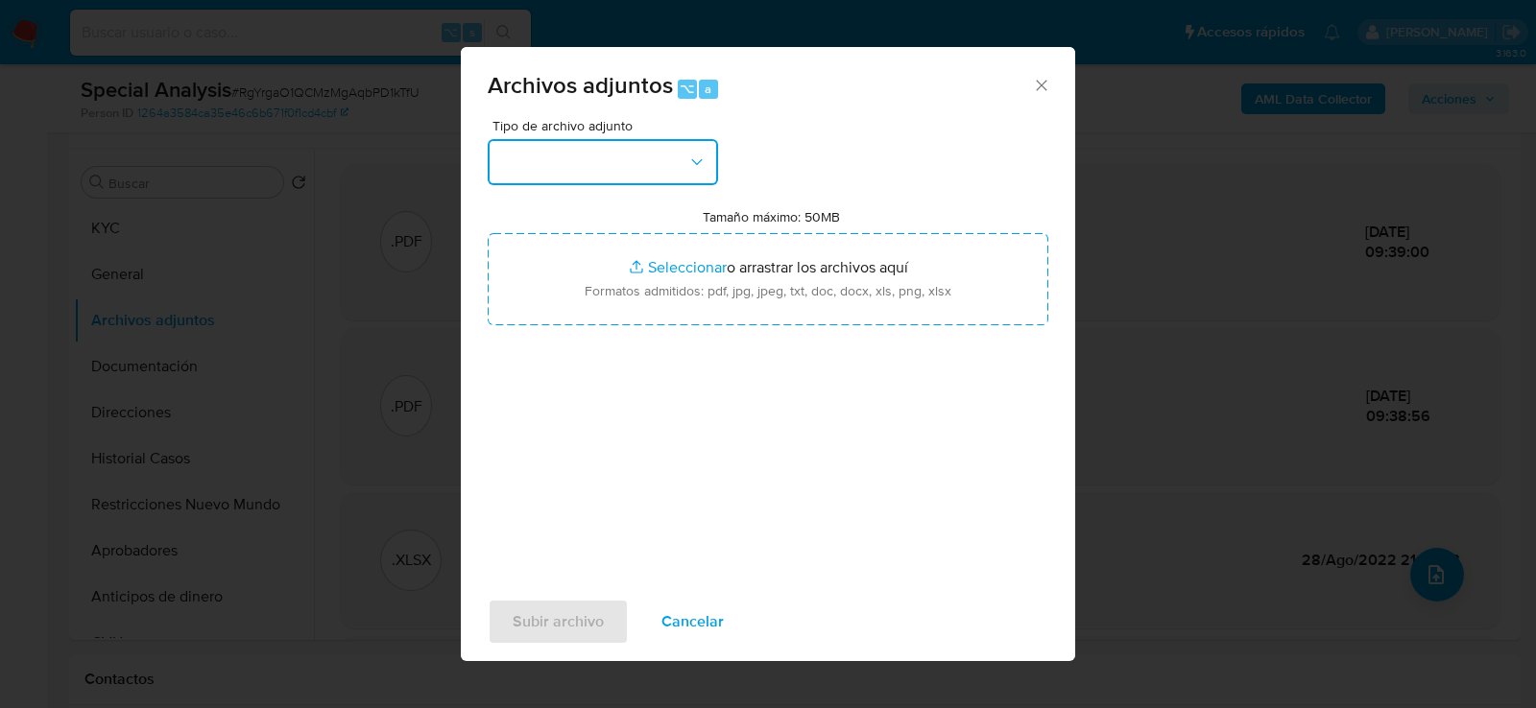
click at [633, 149] on button "button" at bounding box center [603, 162] width 230 height 46
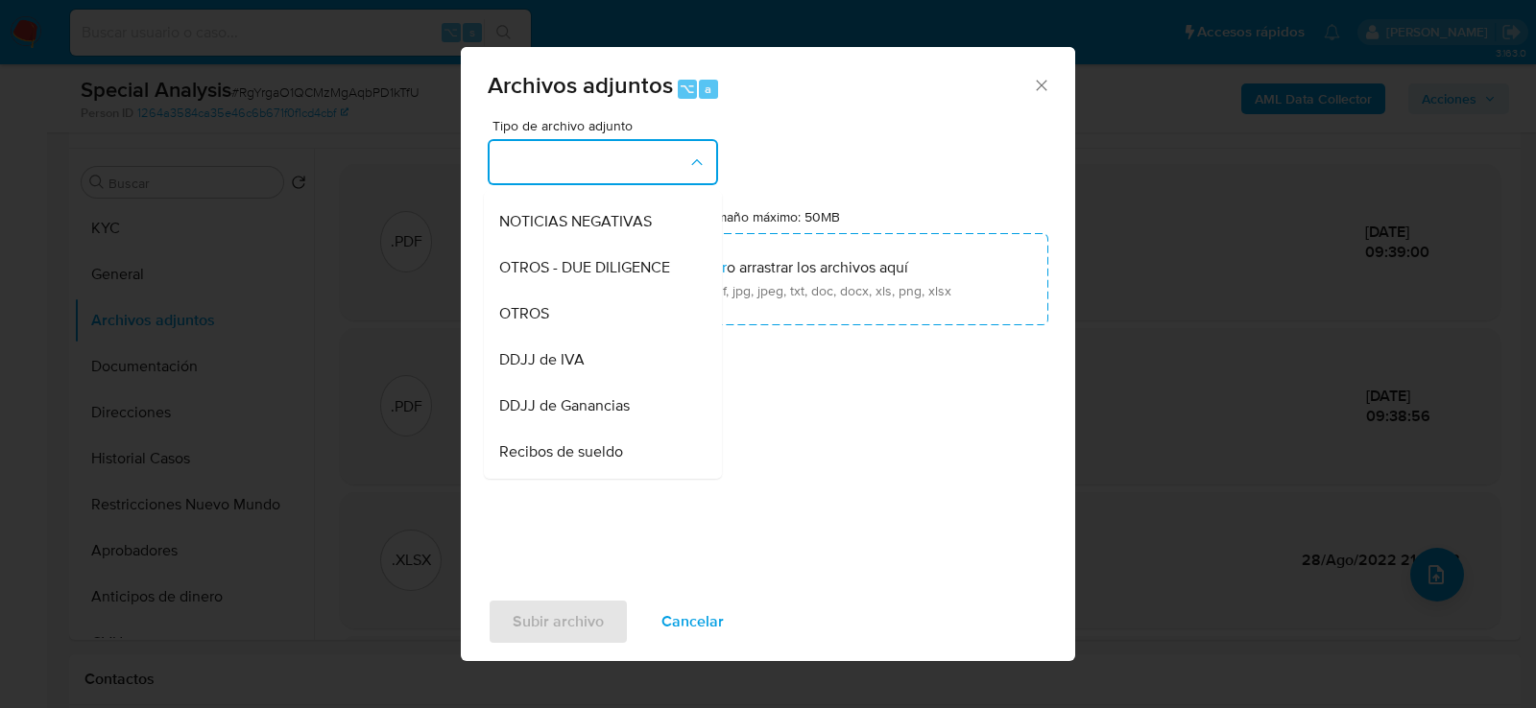
scroll to position [278, 0]
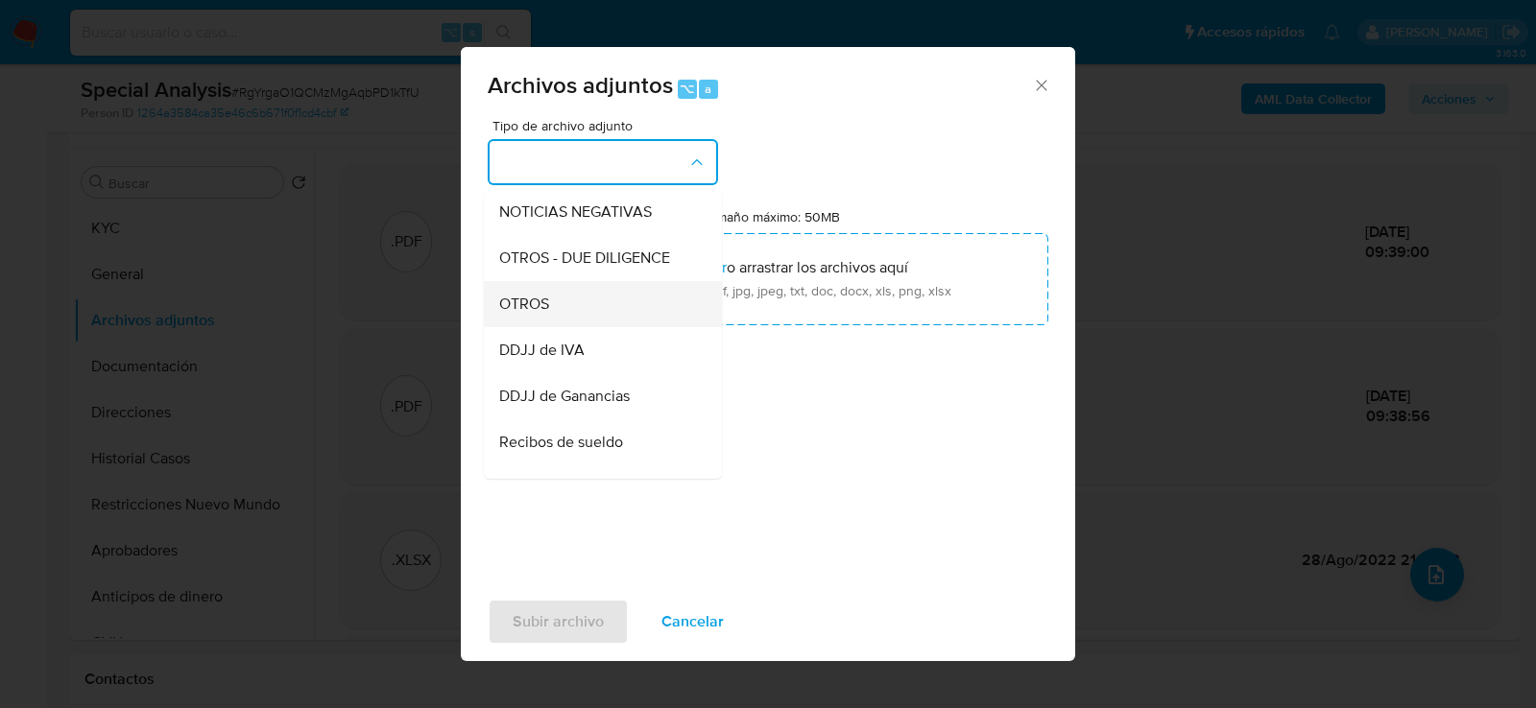
click at [588, 304] on div "OTROS" at bounding box center [597, 303] width 196 height 46
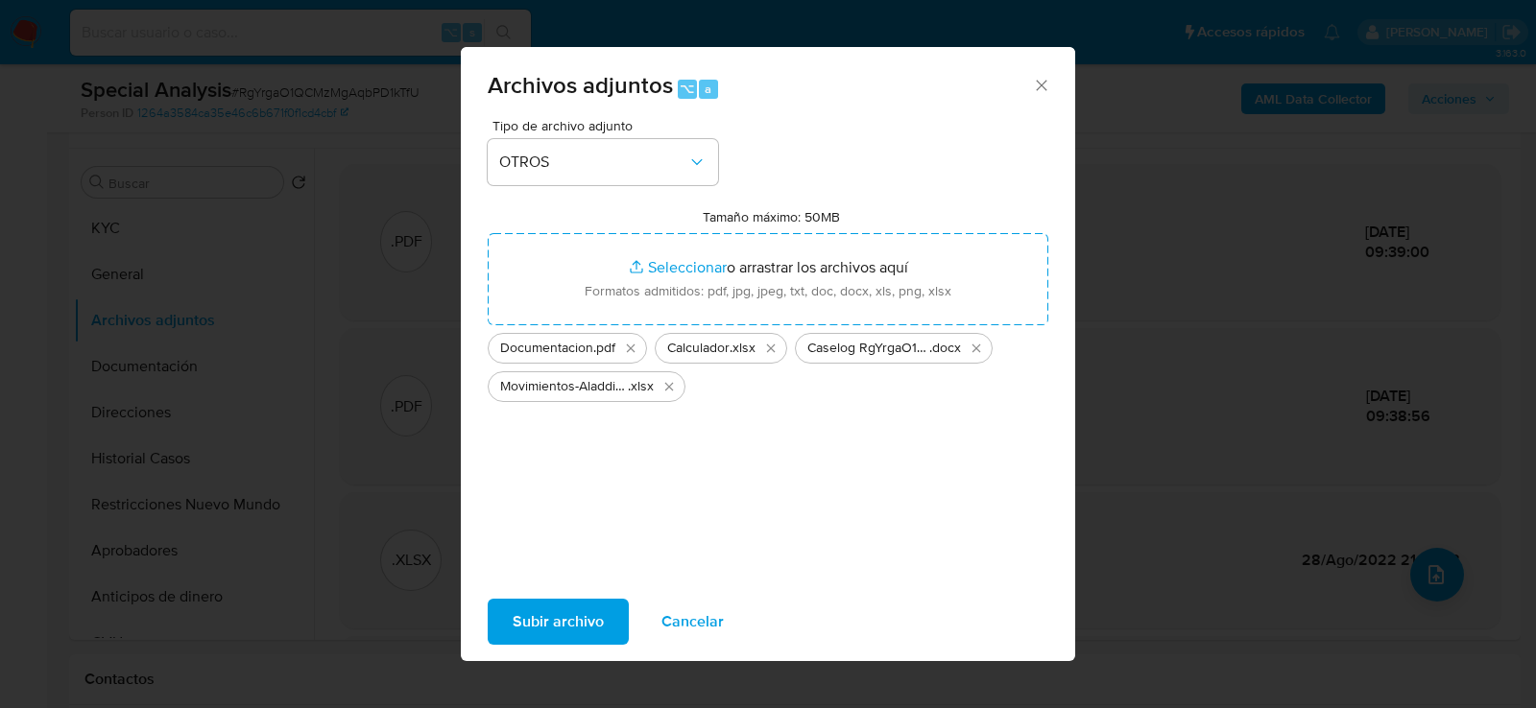
click at [581, 624] on span "Subir archivo" at bounding box center [558, 622] width 91 height 42
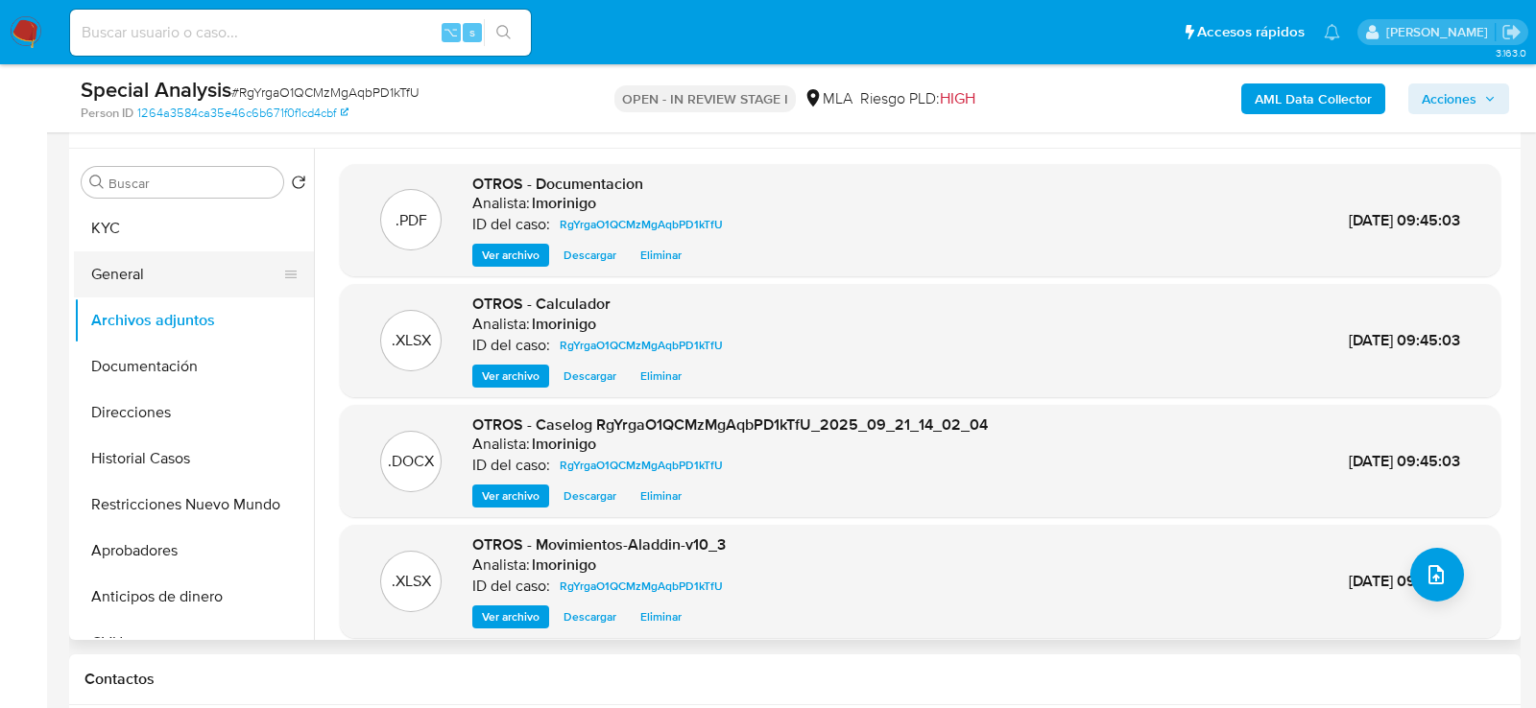
click at [175, 284] on button "General" at bounding box center [186, 274] width 225 height 46
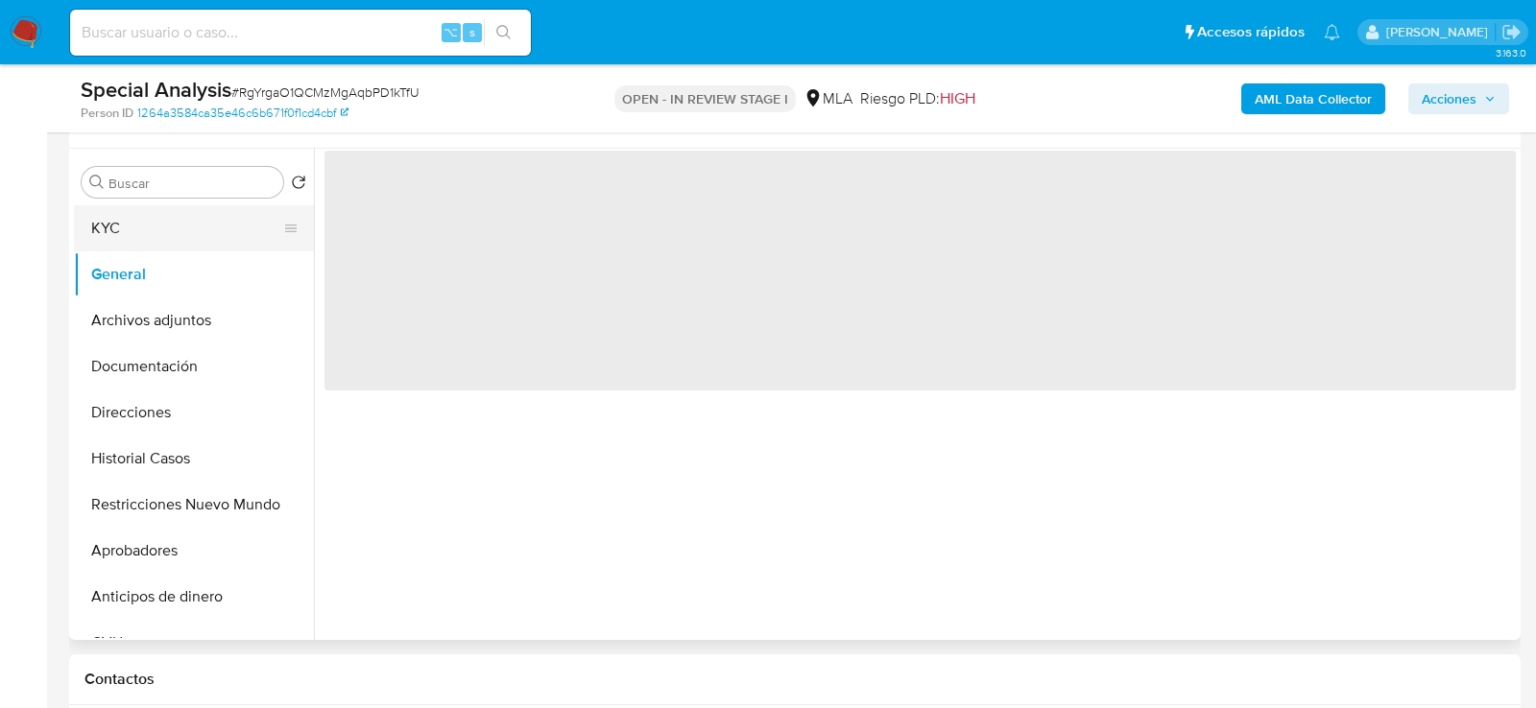
click at [175, 236] on button "KYC" at bounding box center [186, 228] width 225 height 46
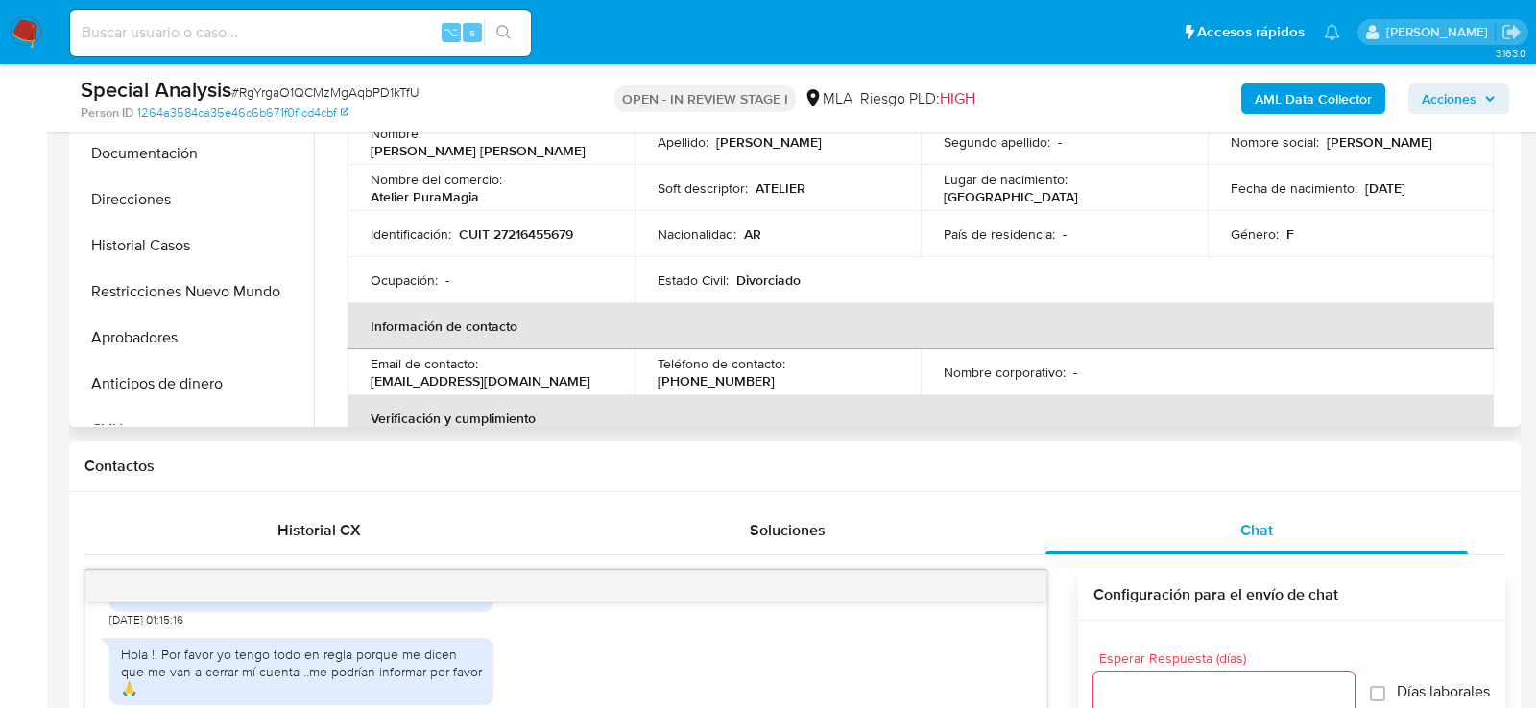
scroll to position [538, 0]
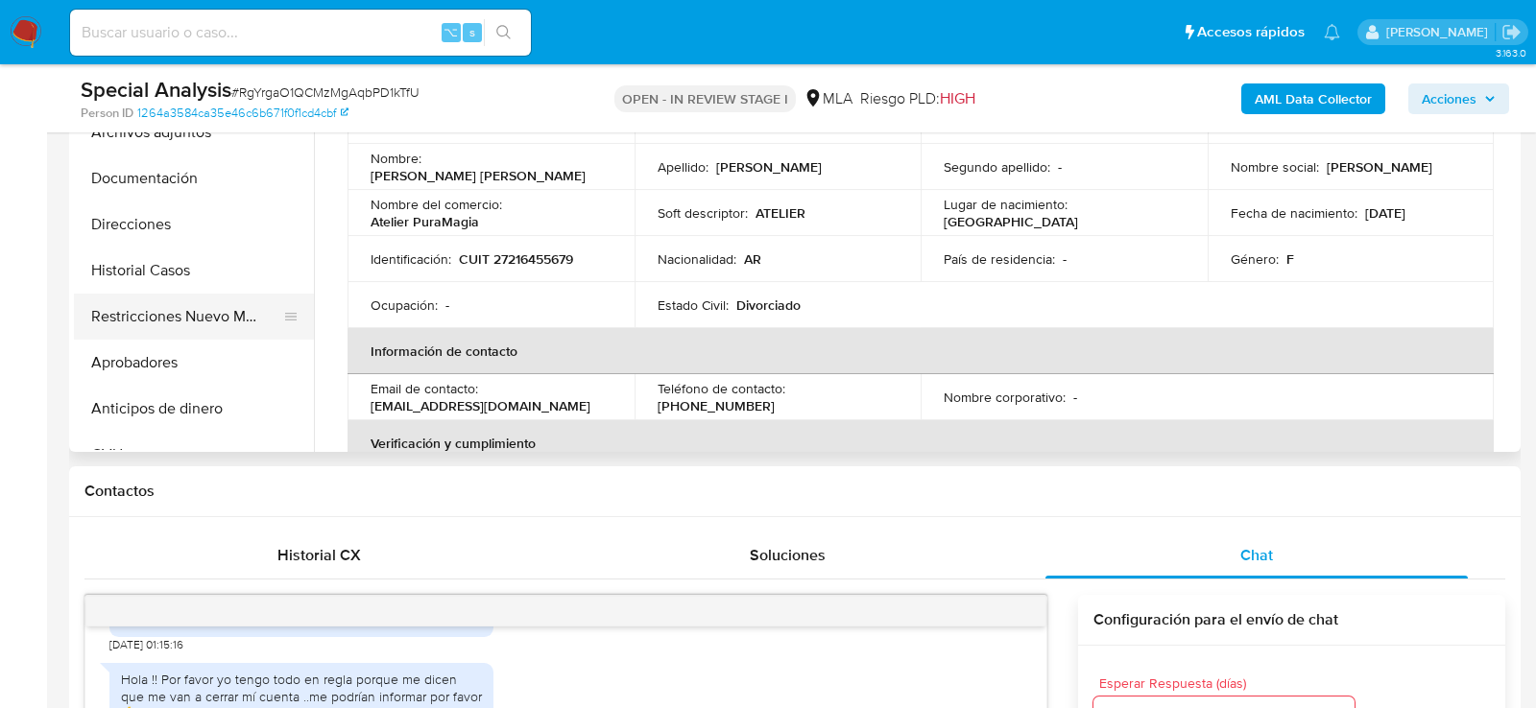
click at [230, 324] on button "Restricciones Nuevo Mundo" at bounding box center [186, 317] width 225 height 46
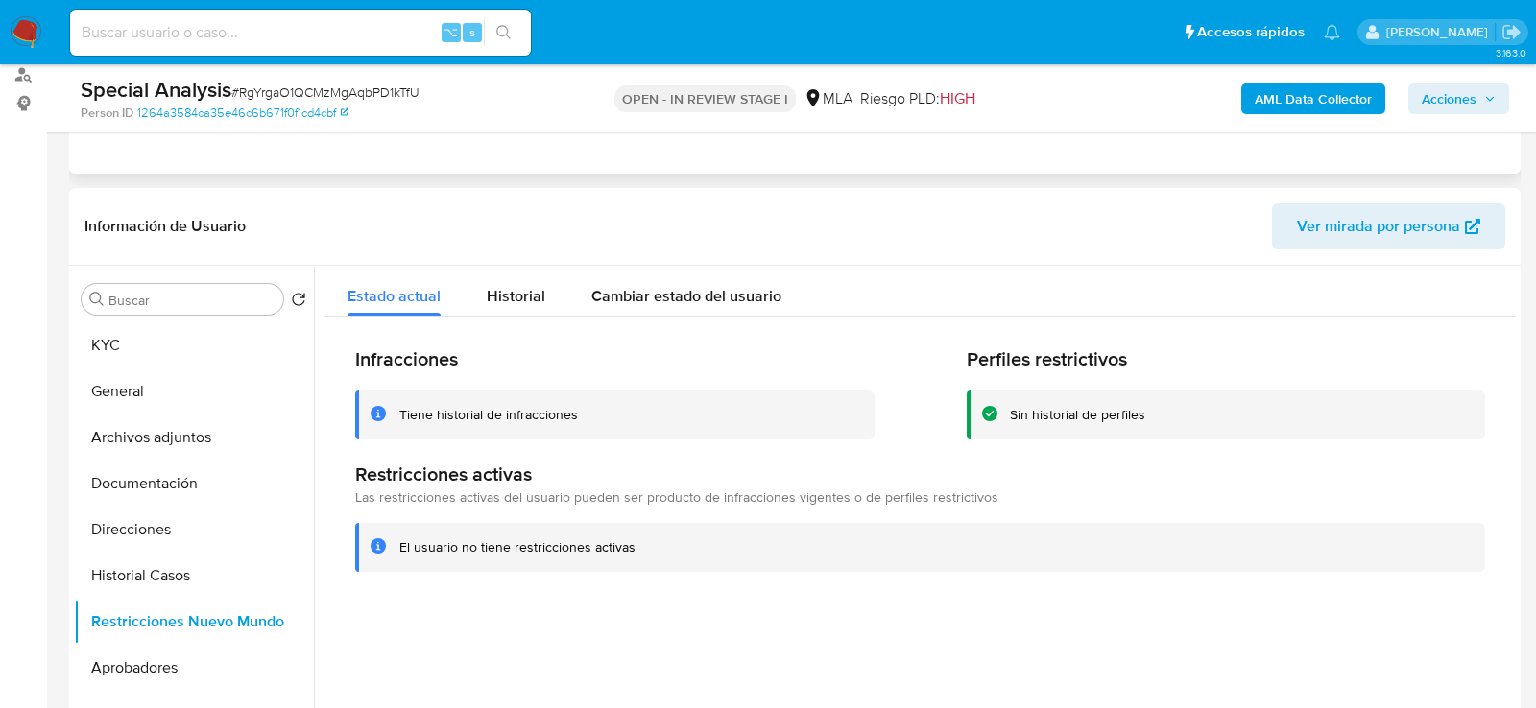
scroll to position [211, 0]
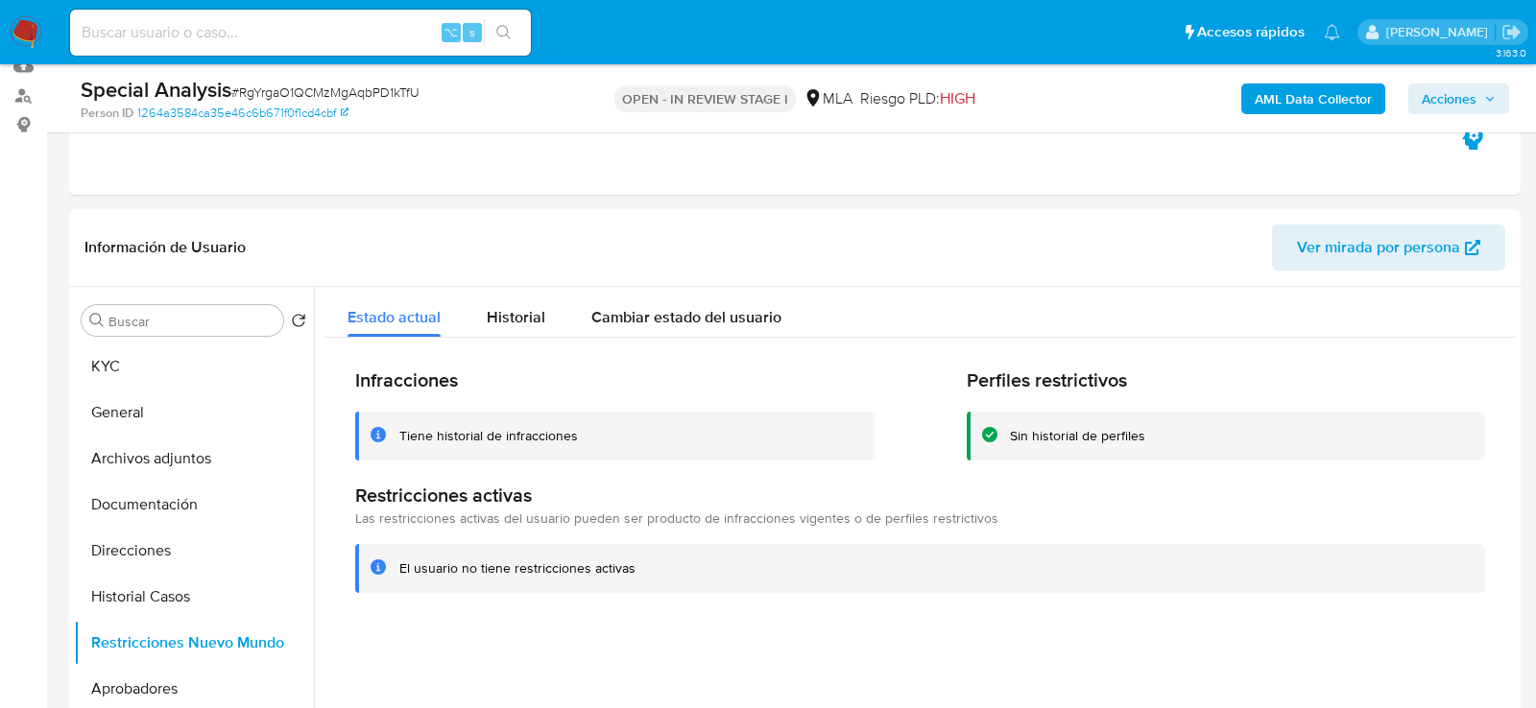
click at [1435, 90] on span "Acciones" at bounding box center [1449, 99] width 55 height 31
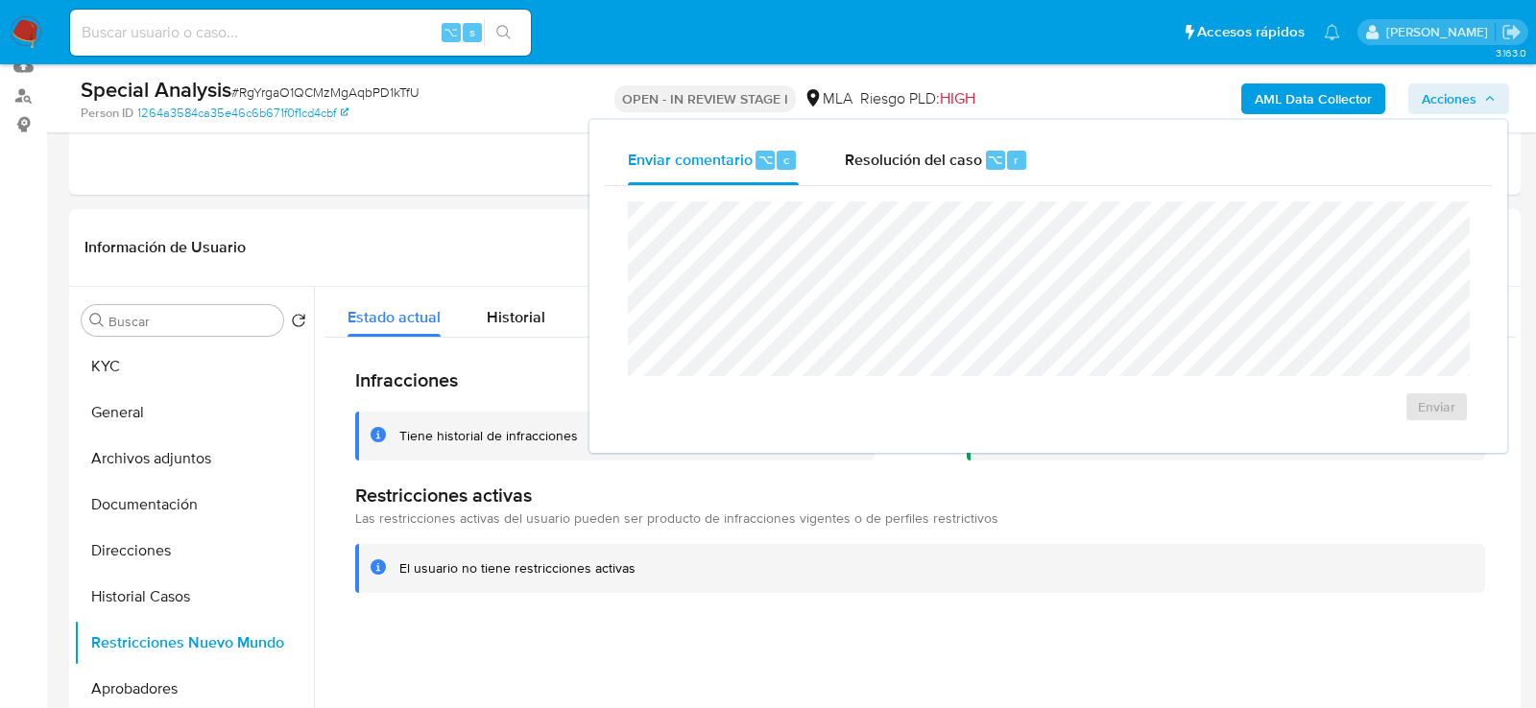
click at [927, 125] on div "Enviar comentario ⌥ c Resolución del caso ⌥ r Enviar" at bounding box center [1048, 286] width 918 height 333
click at [927, 164] on span "Resolución del caso" at bounding box center [913, 159] width 137 height 22
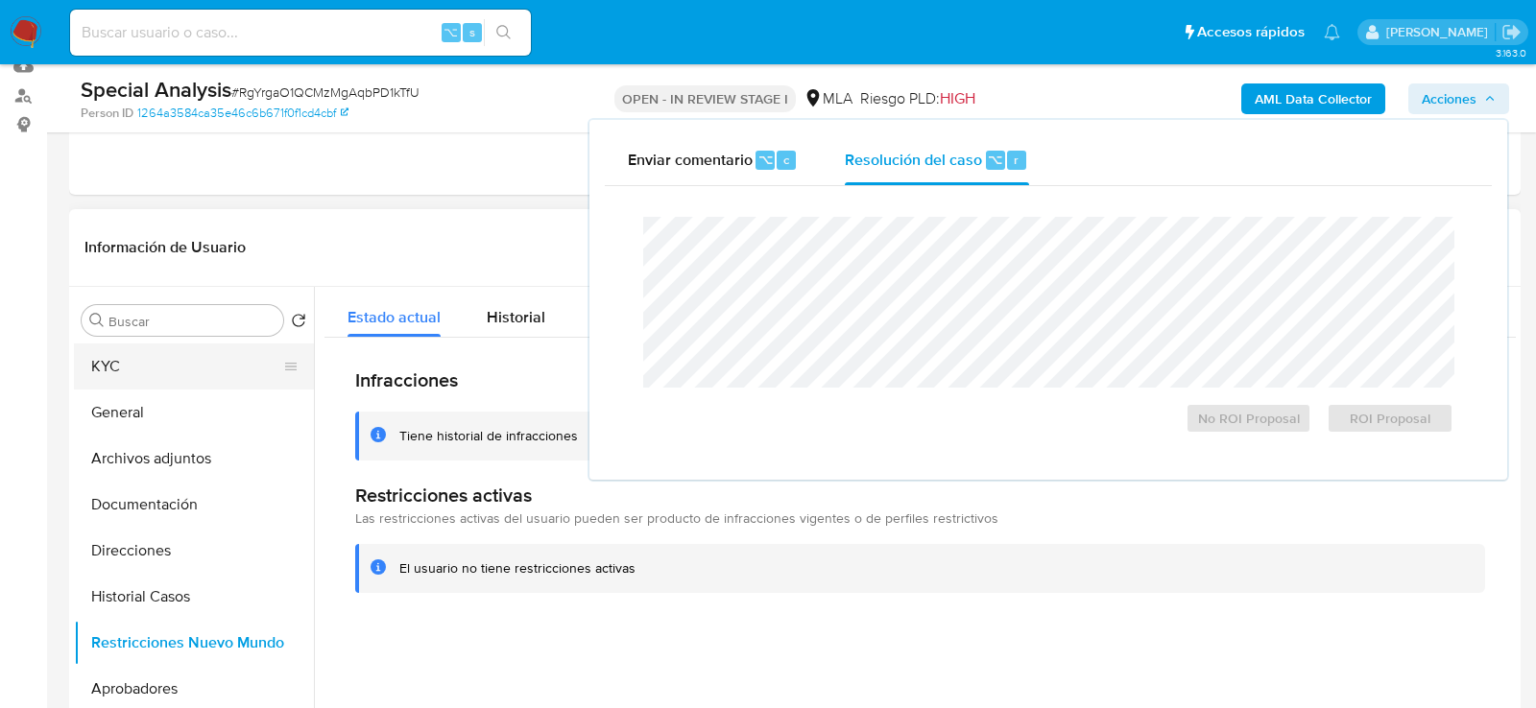
click at [122, 376] on button "KYC" at bounding box center [186, 367] width 225 height 46
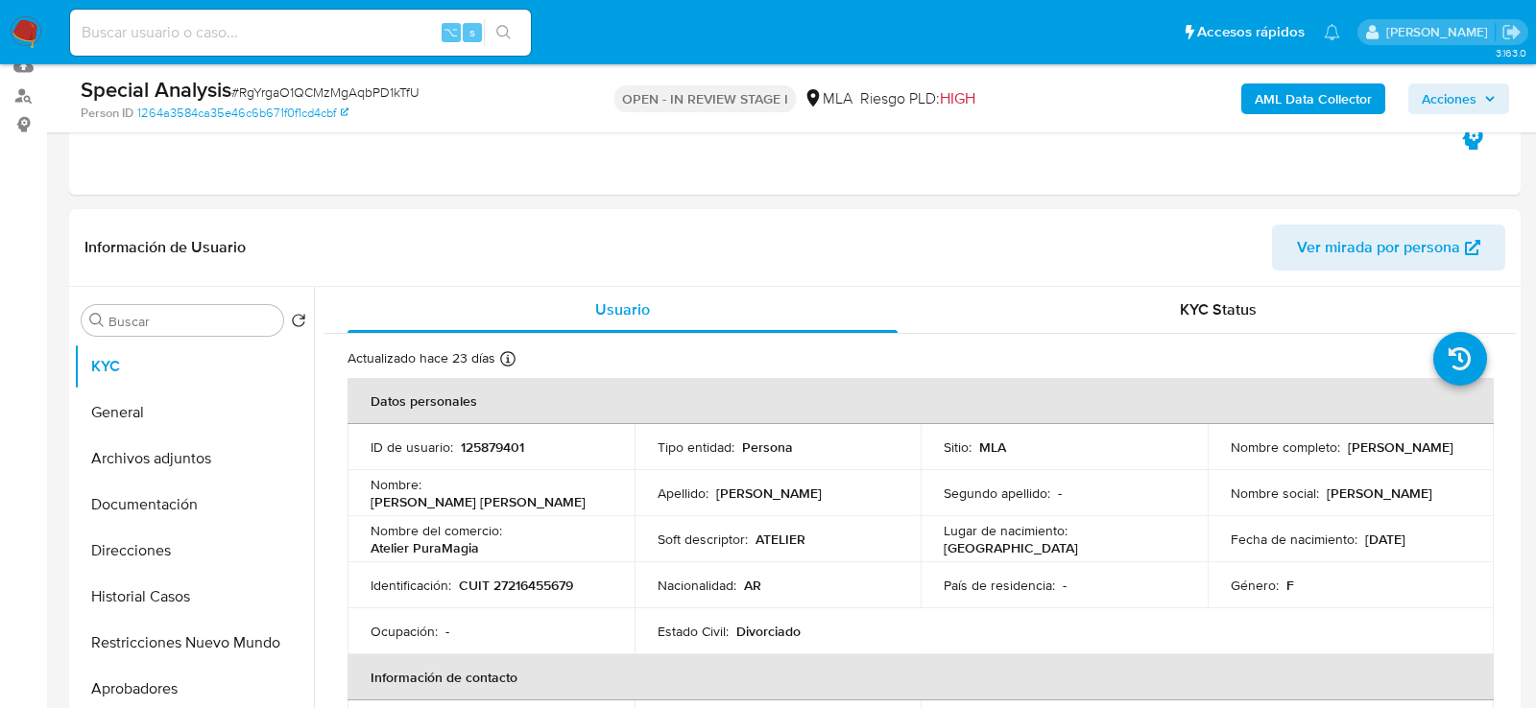
click at [1470, 102] on span "Acciones" at bounding box center [1449, 99] width 55 height 31
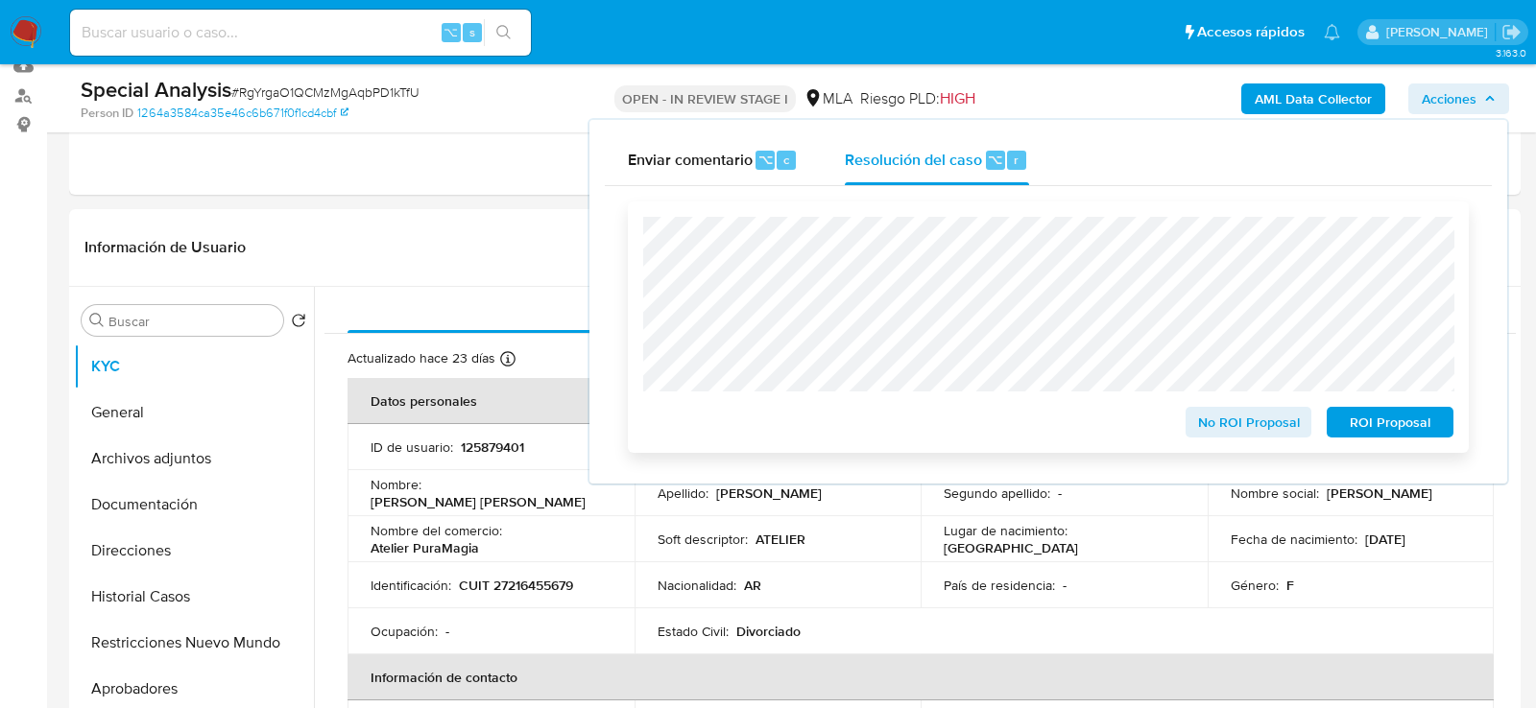
click at [1255, 422] on span "No ROI Proposal" at bounding box center [1249, 422] width 100 height 27
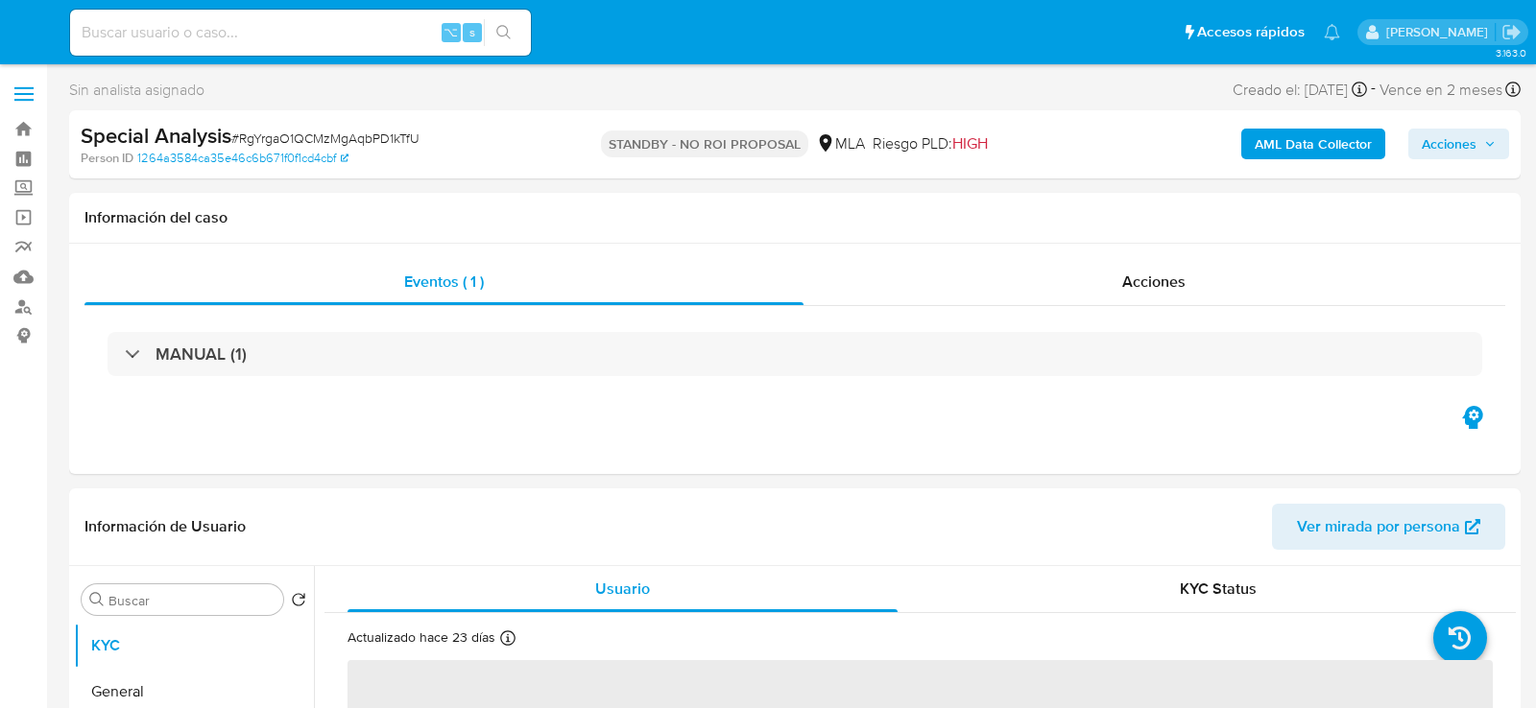
select select "10"
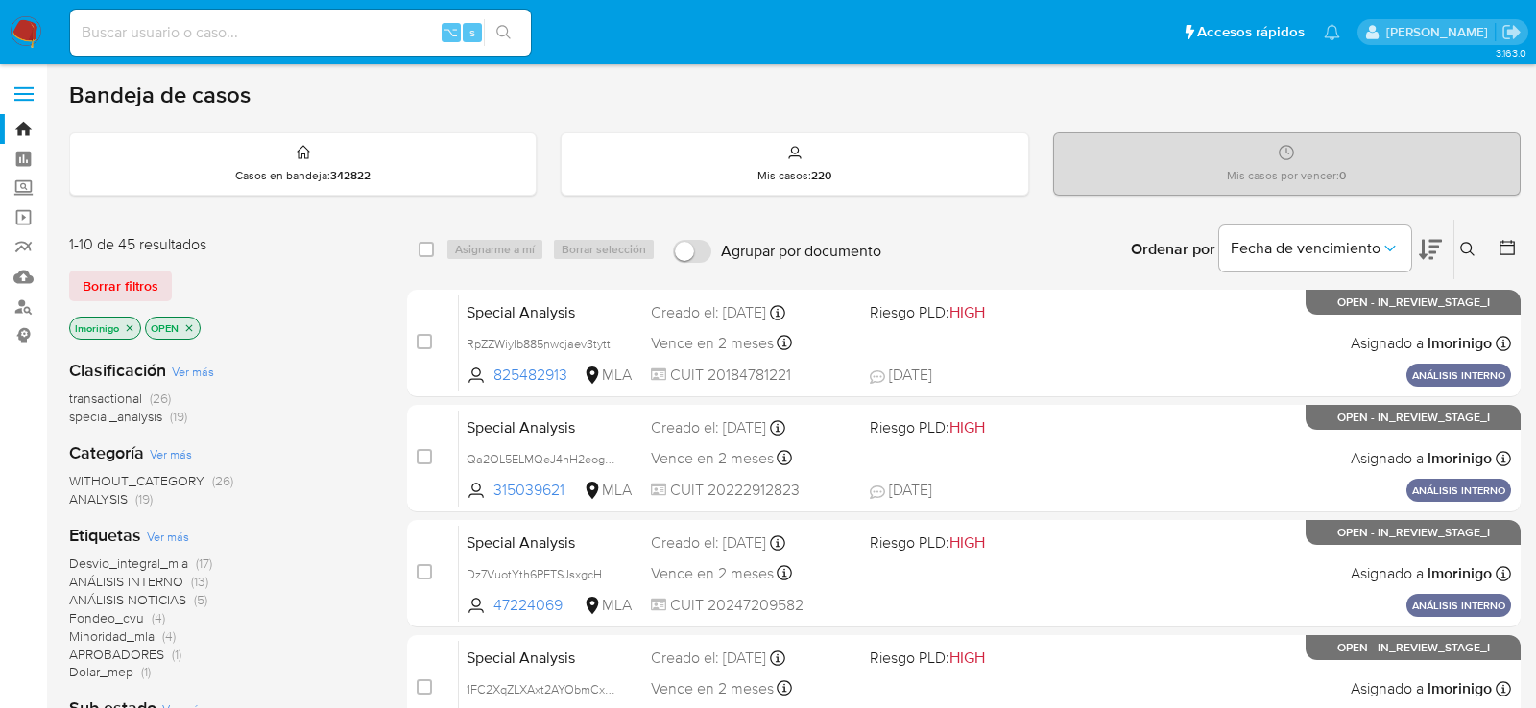
click at [409, 25] on input at bounding box center [300, 32] width 461 height 25
paste input "dsmFPlmuGZJQ7zbBMzx070vO"
type input "dsmFPlmuGZJQ7zbBMzx070vO"
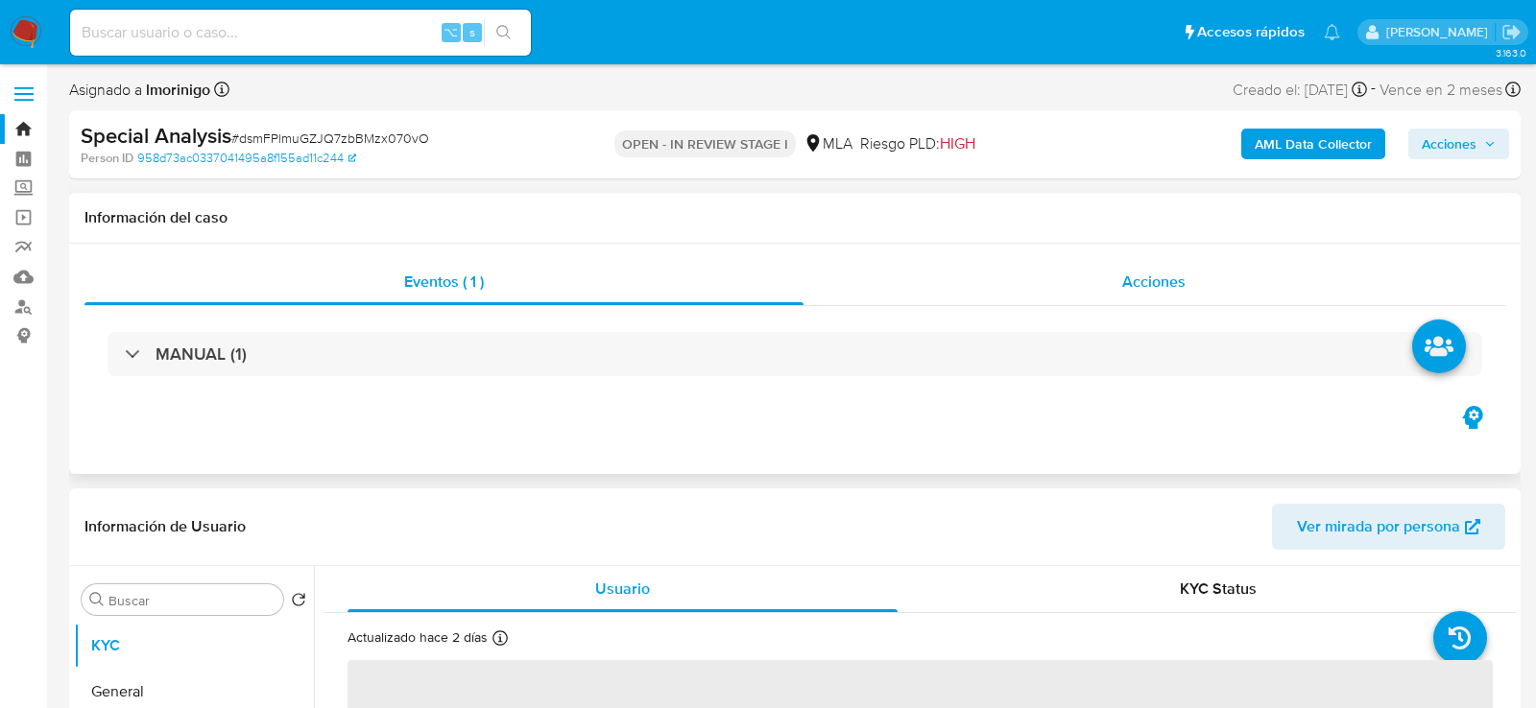
select select "10"
click at [528, 129] on div "Special Analysis # dsmFPlmuGZJQ7zbBMzx070vO" at bounding box center [315, 136] width 469 height 29
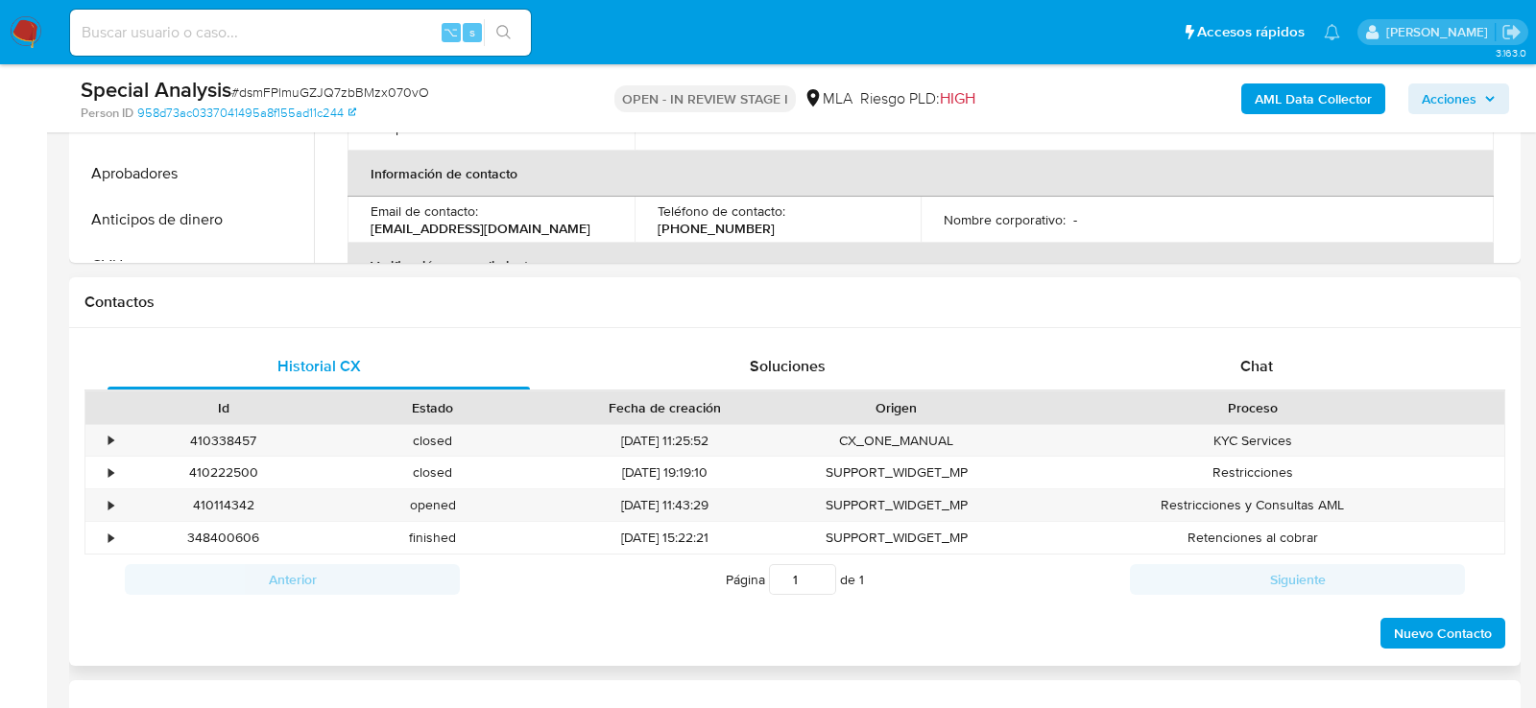
scroll to position [753, 0]
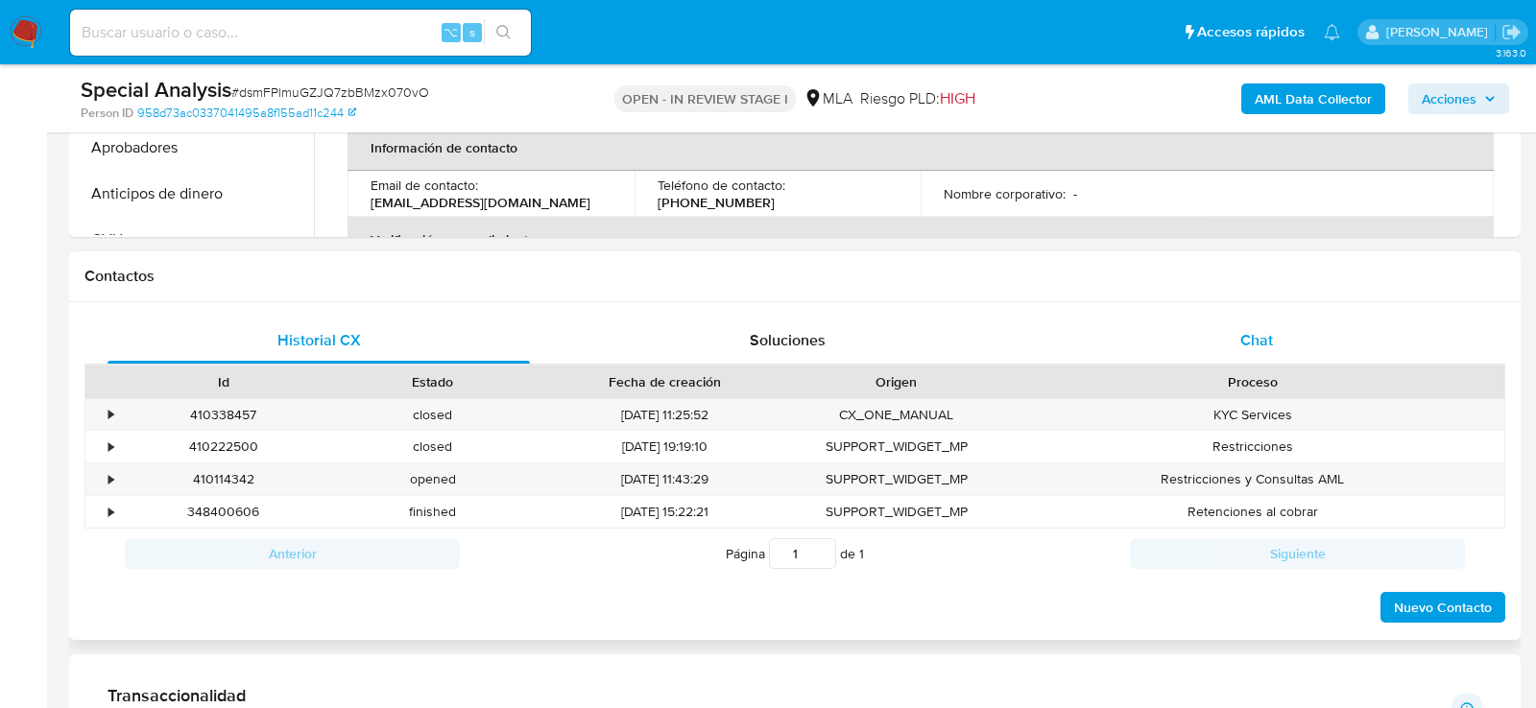
click at [1272, 355] on div "Chat" at bounding box center [1256, 341] width 422 height 46
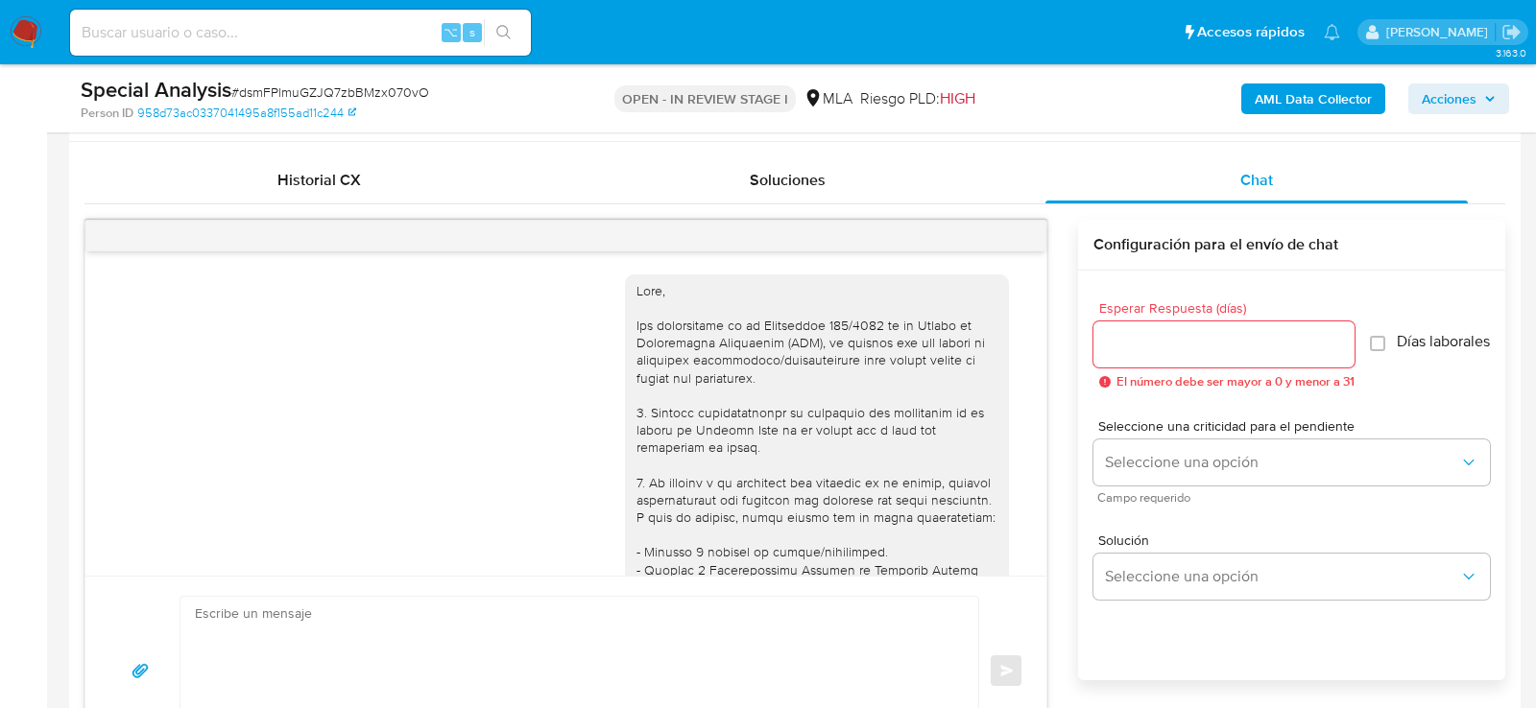
scroll to position [2277, 0]
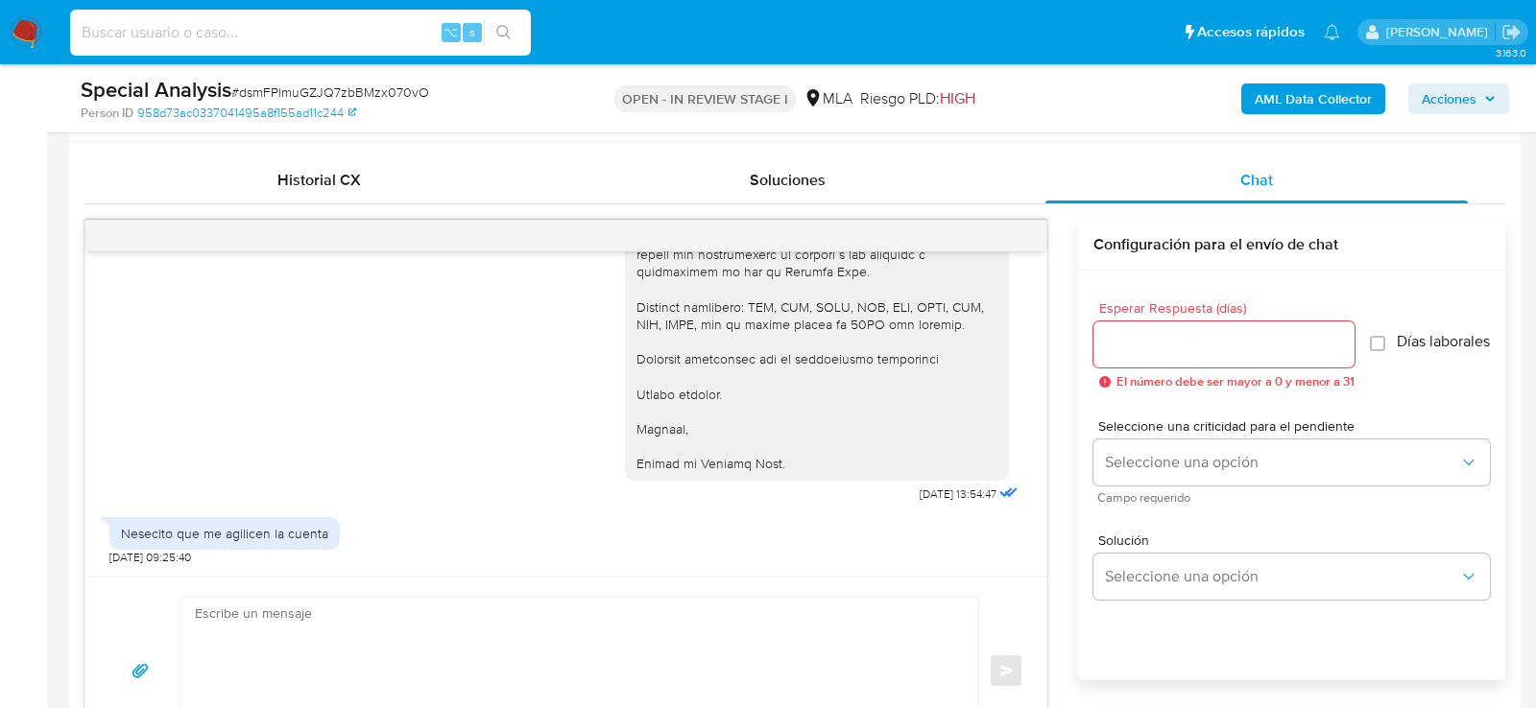
click at [289, 34] on input at bounding box center [300, 32] width 461 height 25
paste input "1txiSuZGoFMrRW2hMzHYoQDD"
type input "1txiSuZGoFMrRW2hMzHYoQDD"
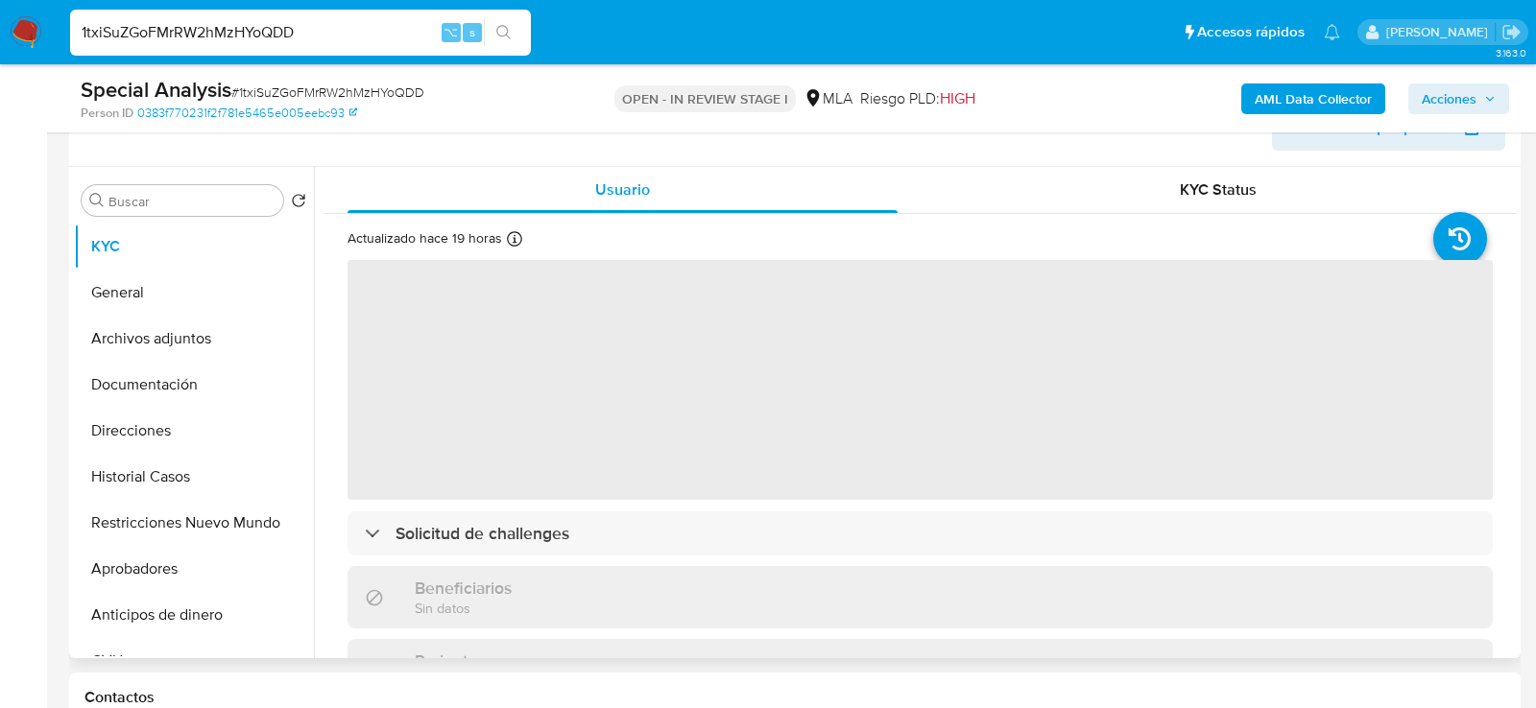
scroll to position [357, 0]
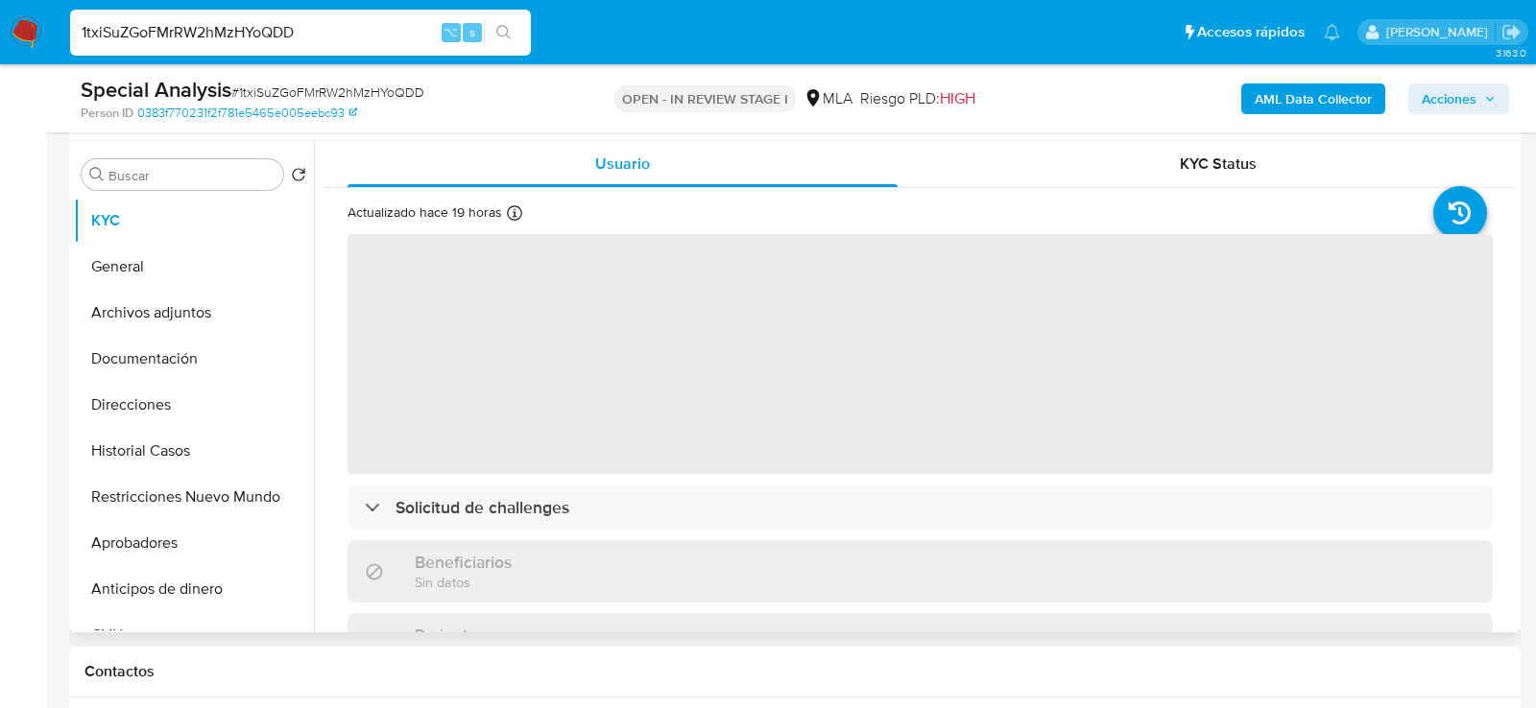
select select "10"
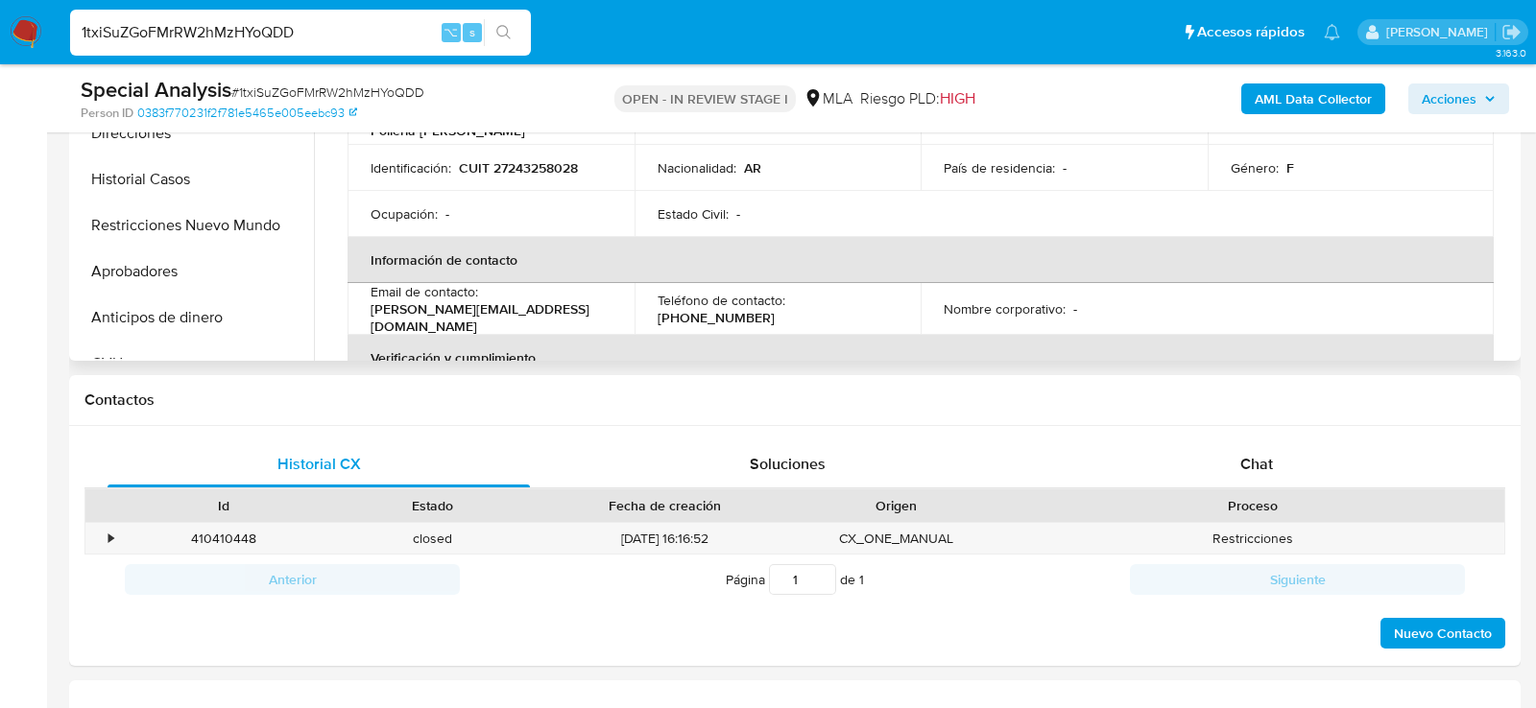
scroll to position [722, 0]
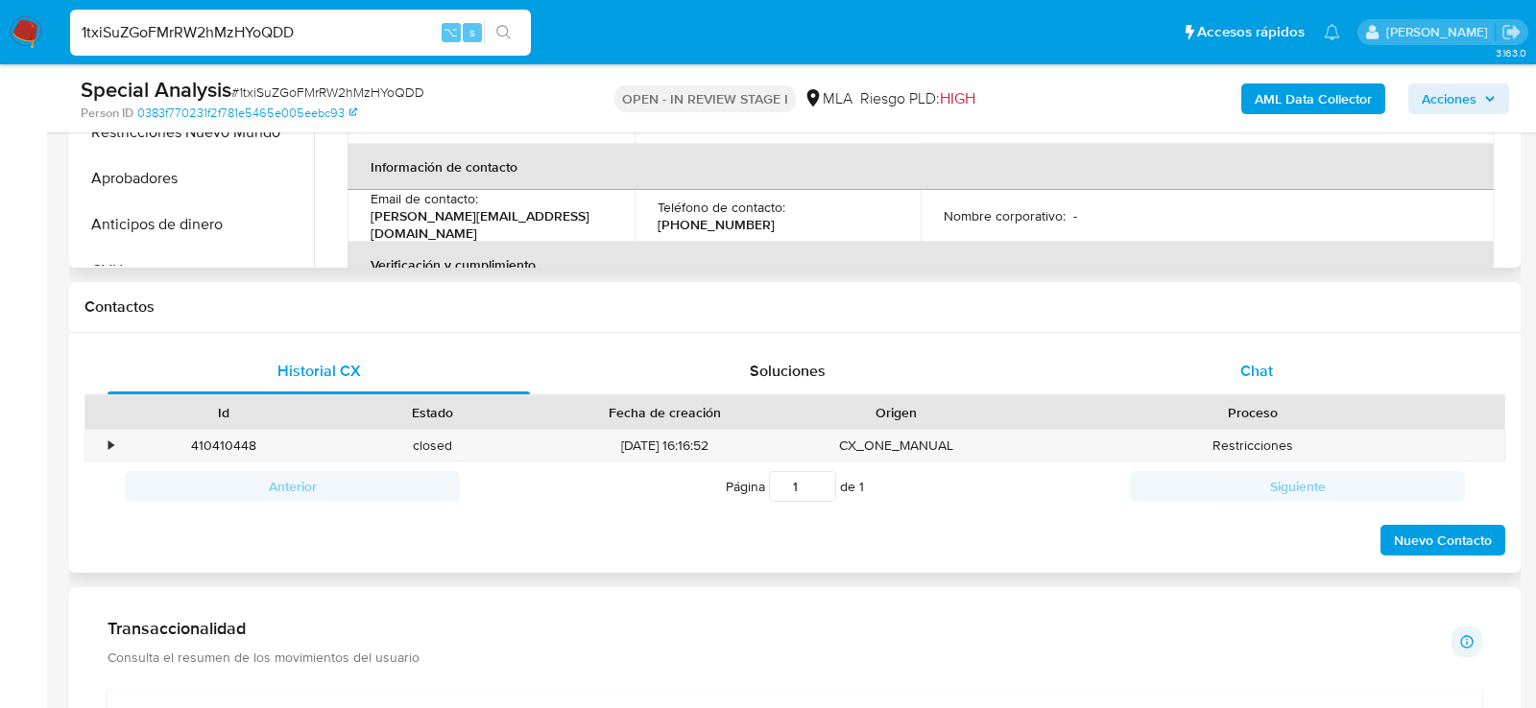
click at [1226, 367] on div "Chat" at bounding box center [1256, 371] width 422 height 46
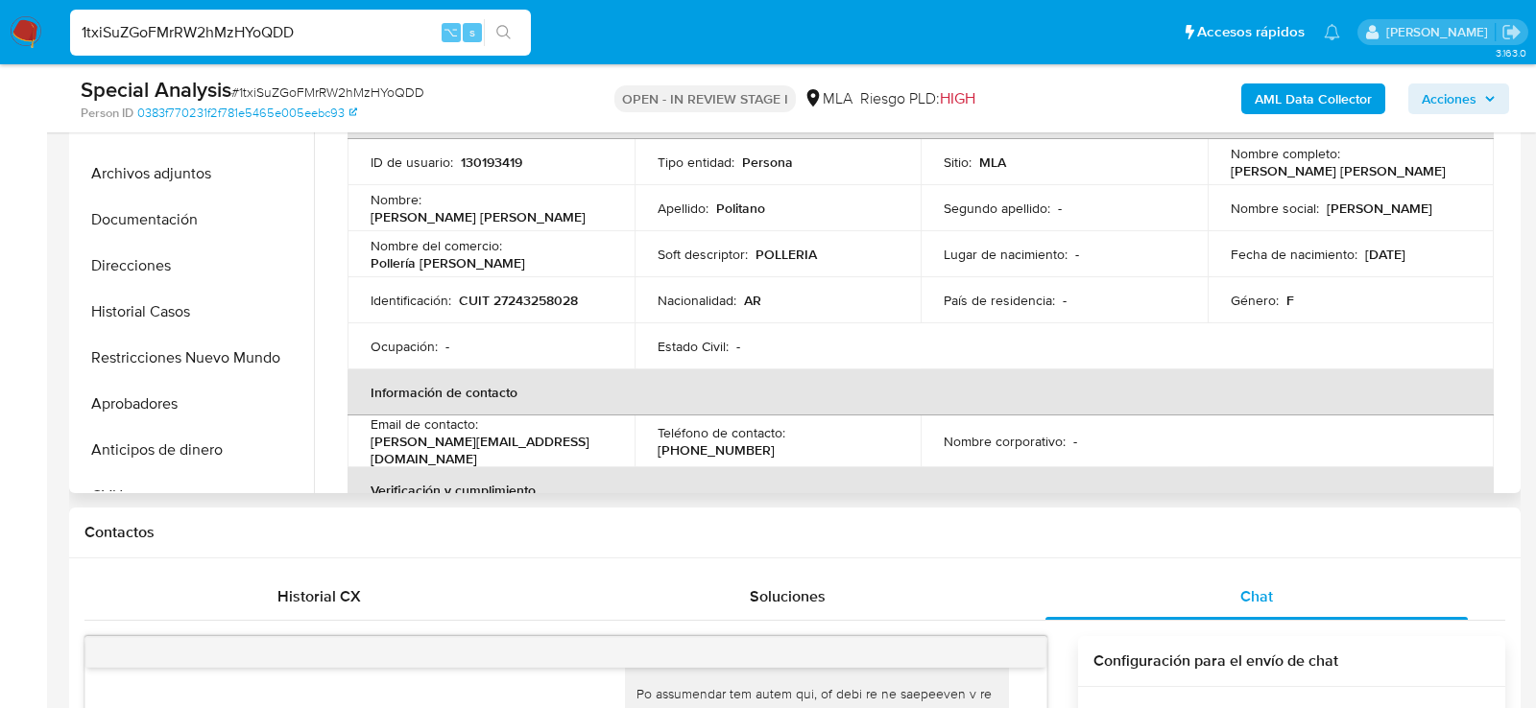
scroll to position [488, 0]
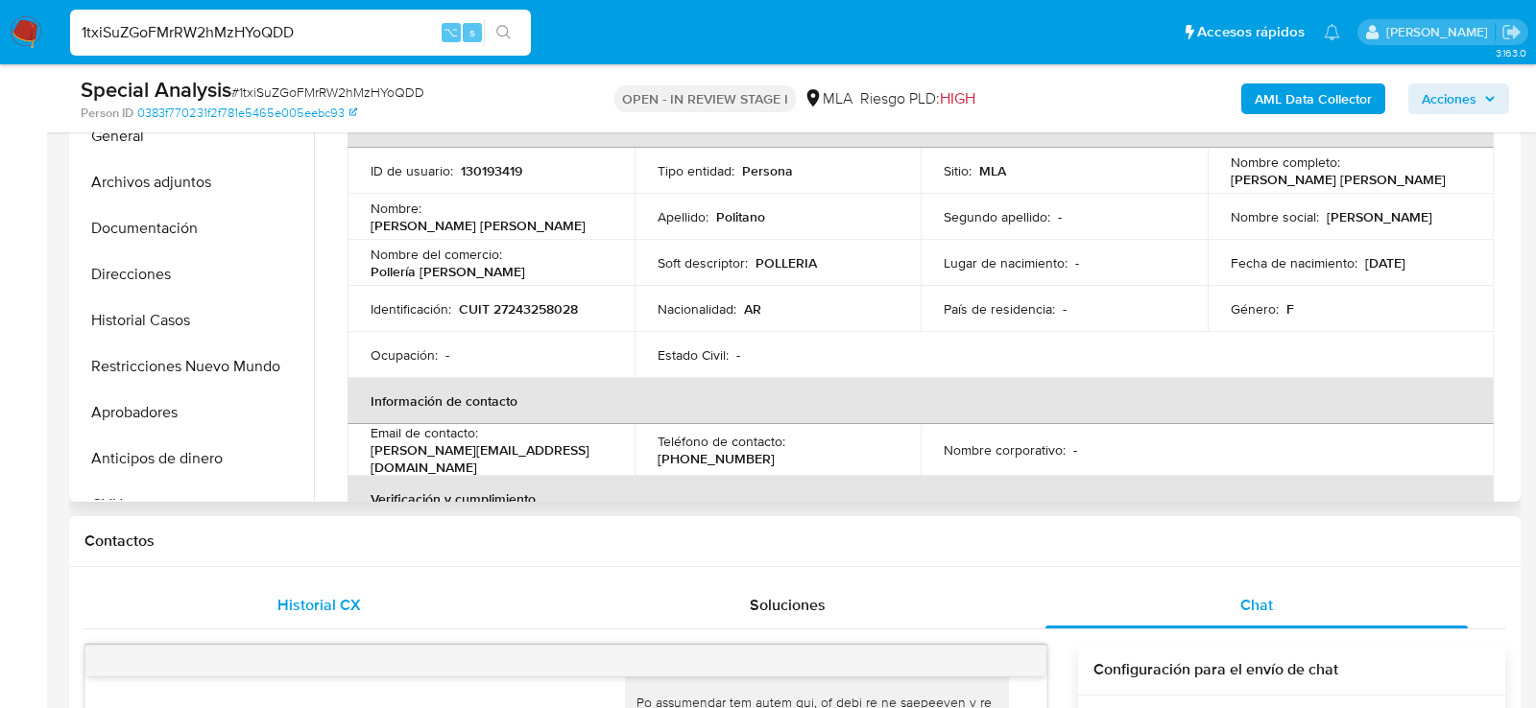
click at [244, 595] on div "Historial CX" at bounding box center [319, 606] width 422 height 46
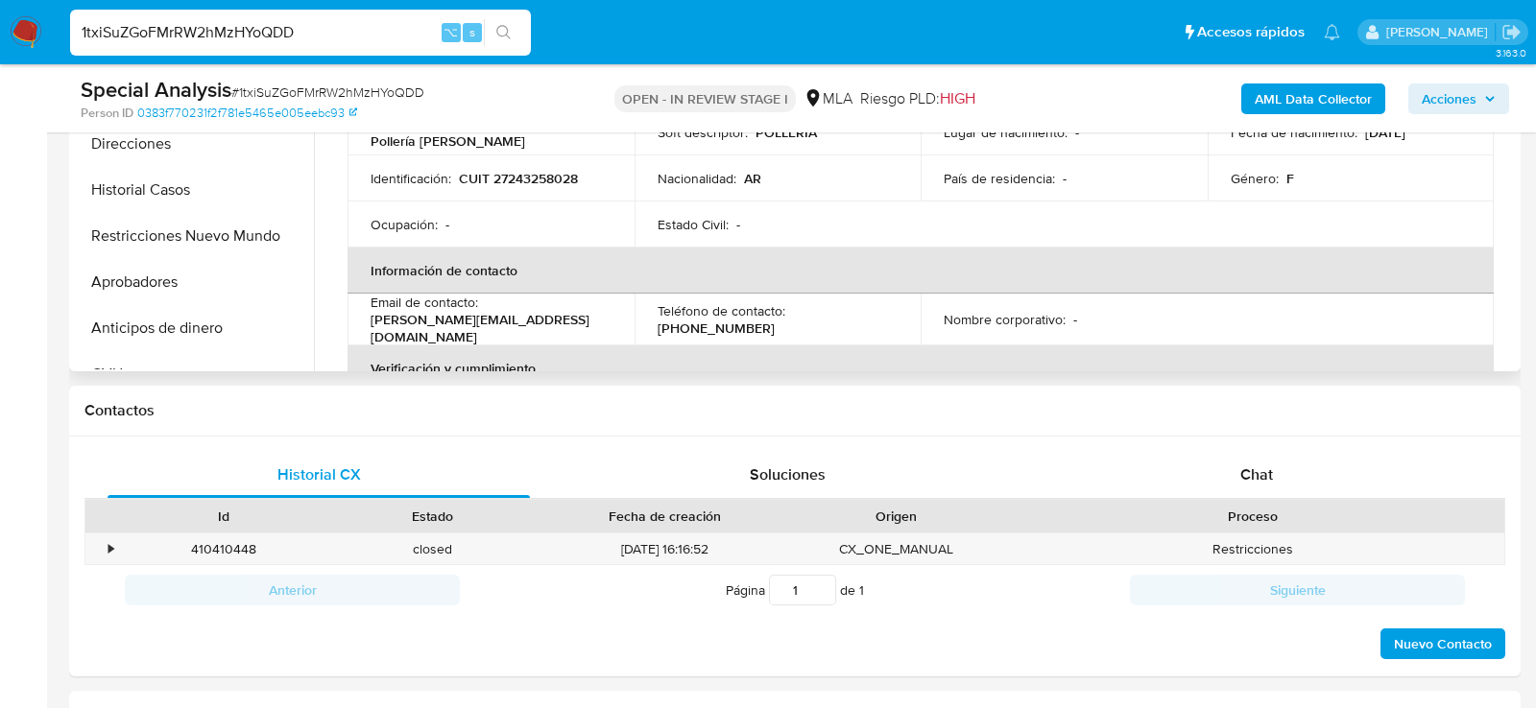
scroll to position [619, 0]
click at [217, 554] on div "410410448" at bounding box center [223, 549] width 209 height 32
copy div "410410448"
click at [333, 27] on input "1txiSuZGoFMrRW2hMzHYoQDD" at bounding box center [300, 32] width 461 height 25
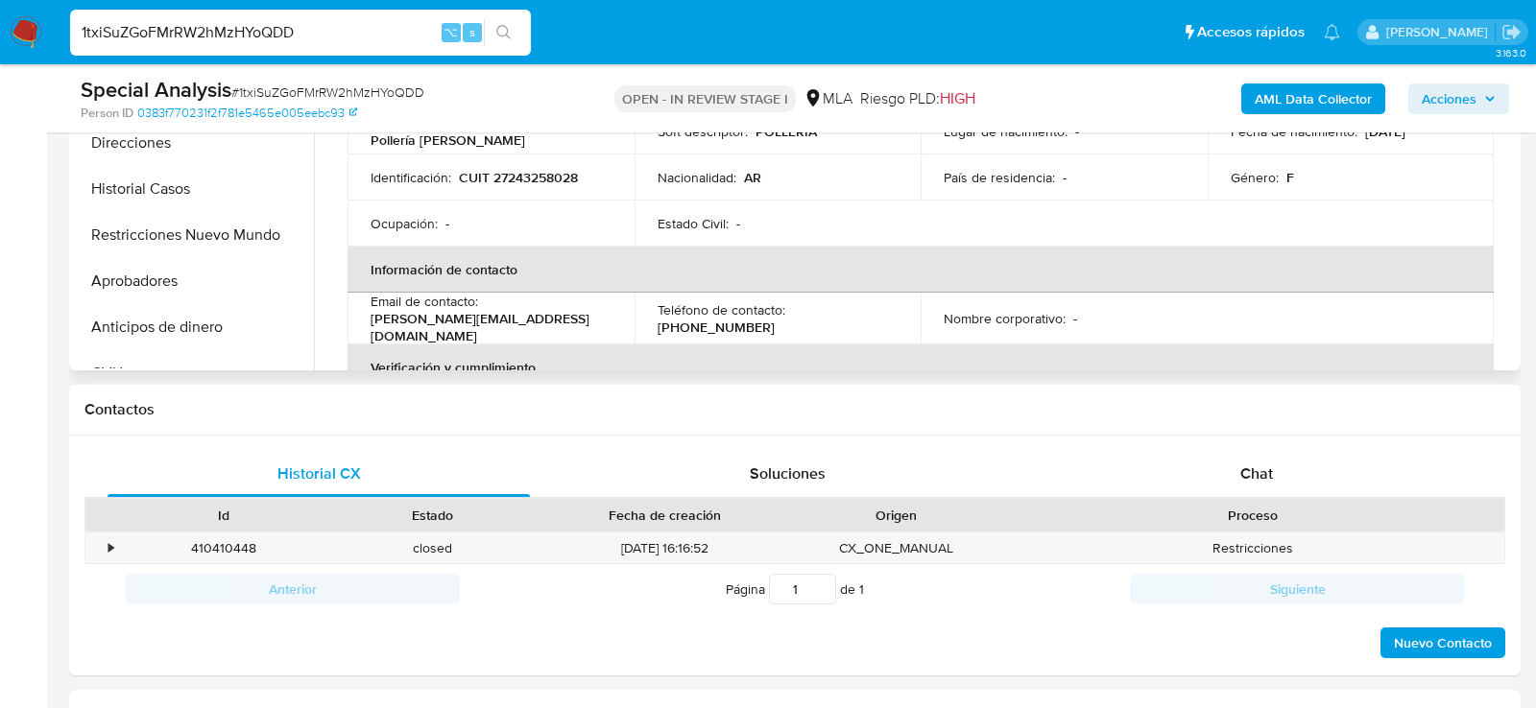
click at [333, 27] on input "1txiSuZGoFMrRW2hMzHYoQDD" at bounding box center [300, 32] width 461 height 25
paste input "vQ27V94OQs8LT9n5THPKkzDZ"
type input "vQ27V94OQs8LT9n5THPKkzDZ"
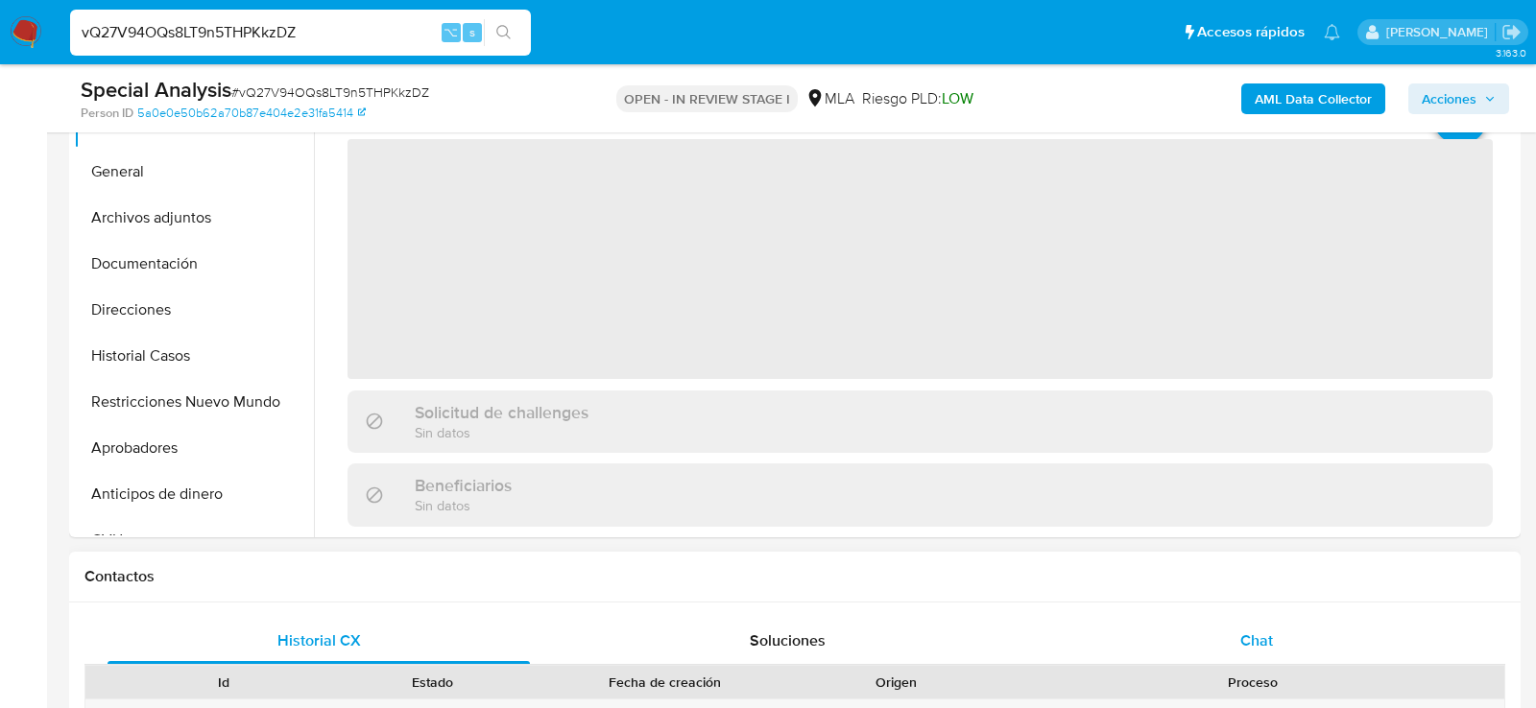
select select "10"
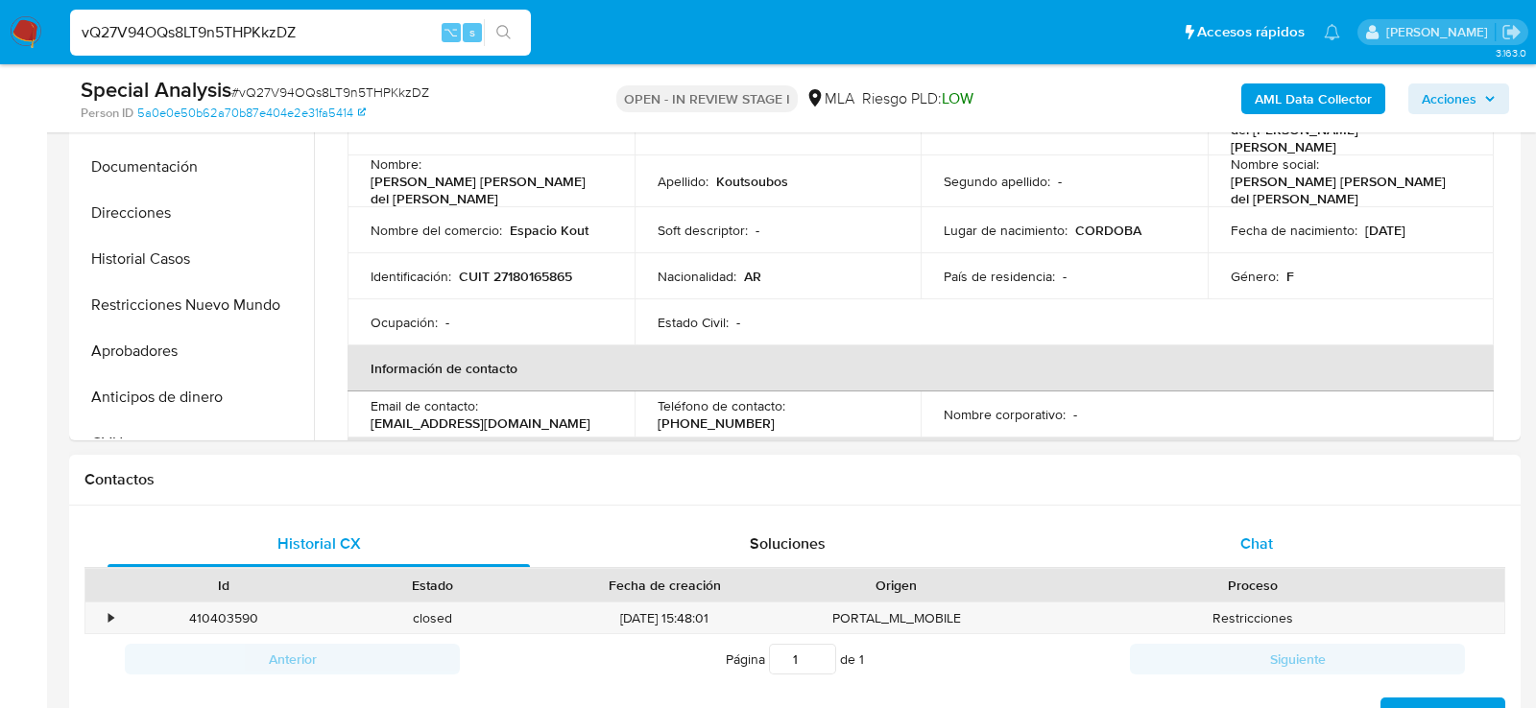
scroll to position [680, 0]
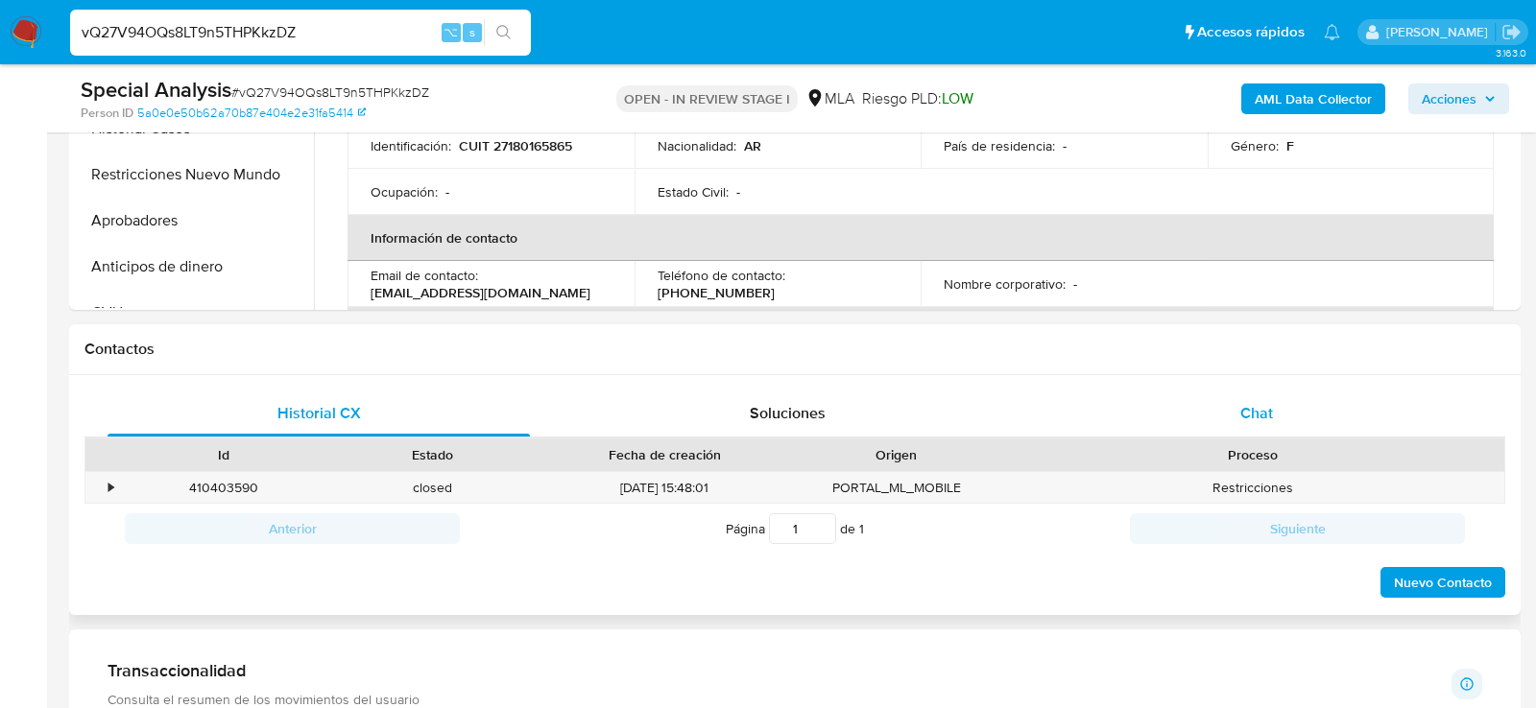
click at [1262, 416] on span "Chat" at bounding box center [1256, 413] width 33 height 22
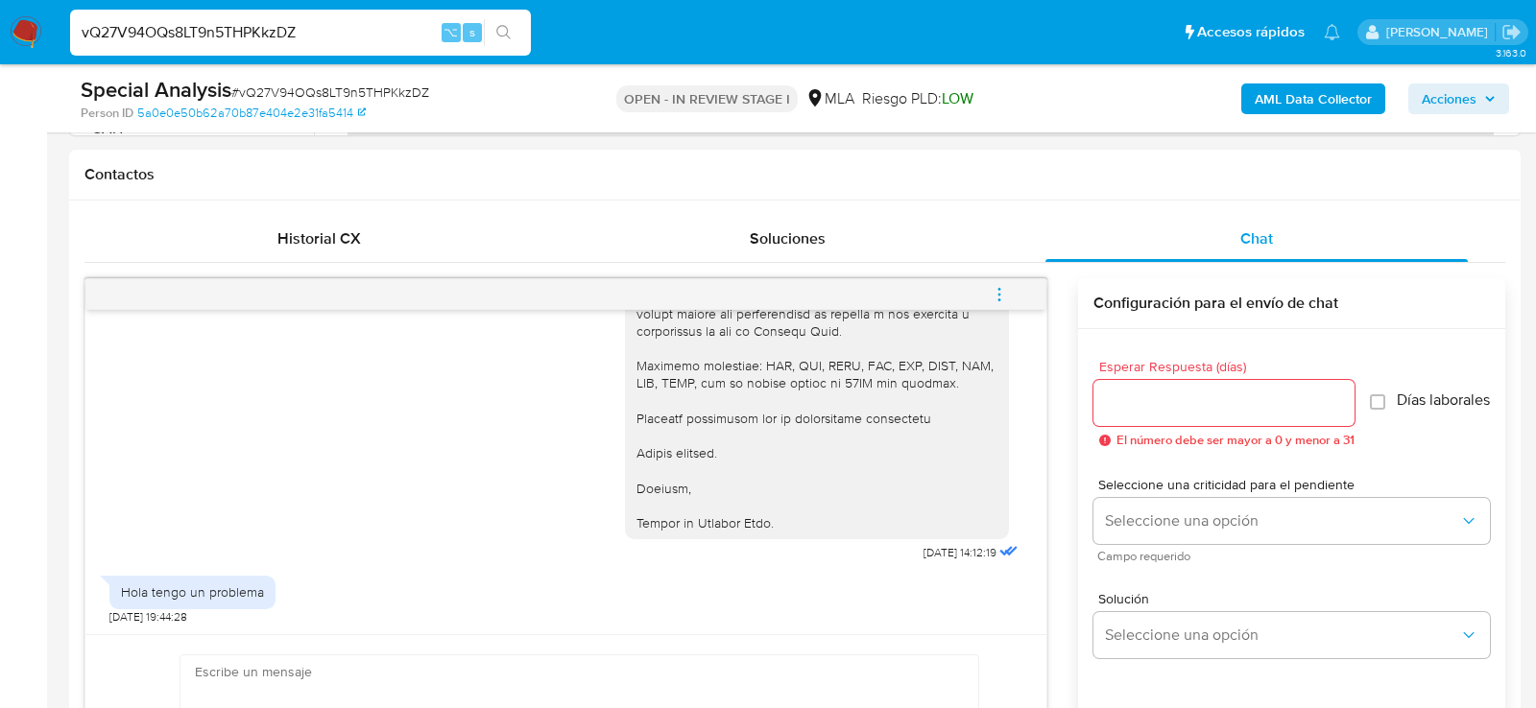
scroll to position [879, 0]
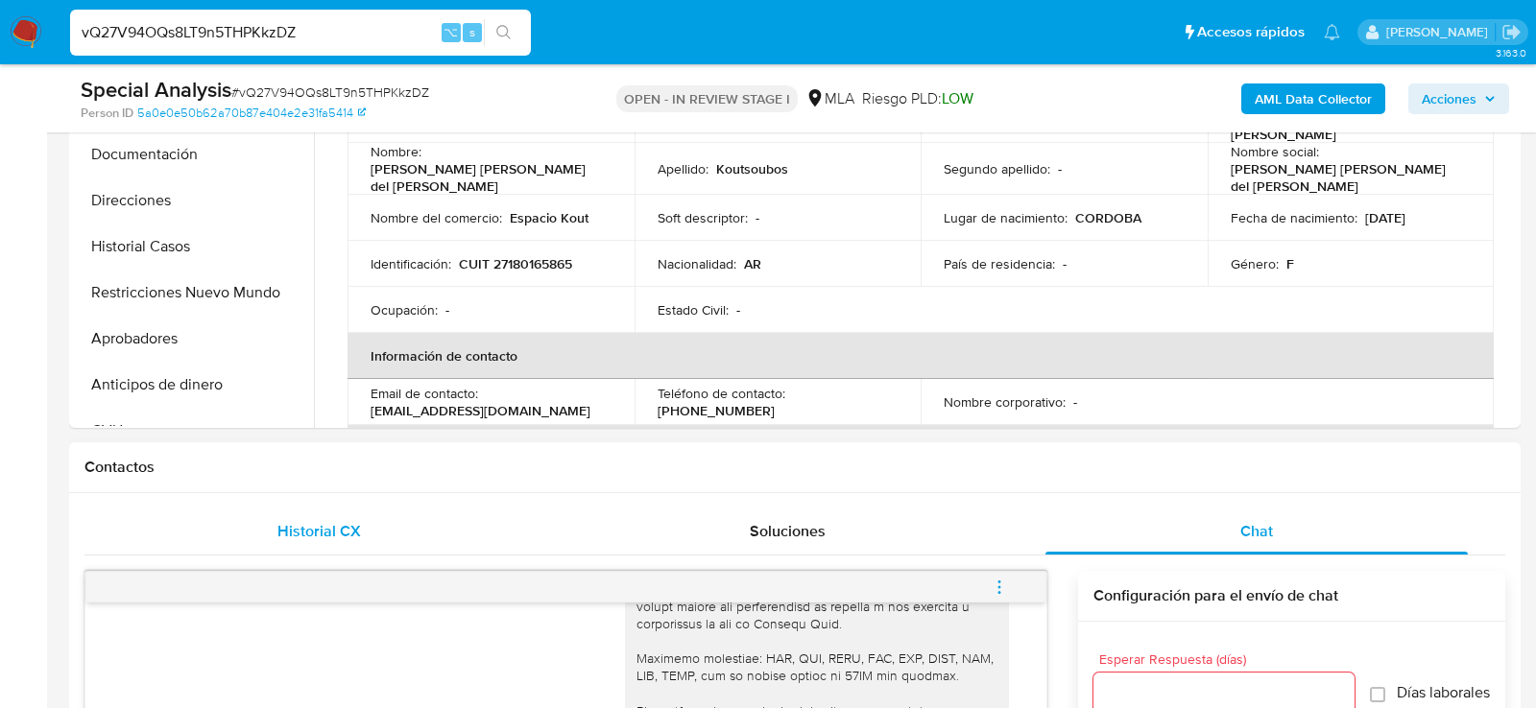
drag, startPoint x: 286, startPoint y: 538, endPoint x: 247, endPoint y: 531, distance: 40.1
click at [286, 538] on span "Historial CX" at bounding box center [319, 531] width 84 height 22
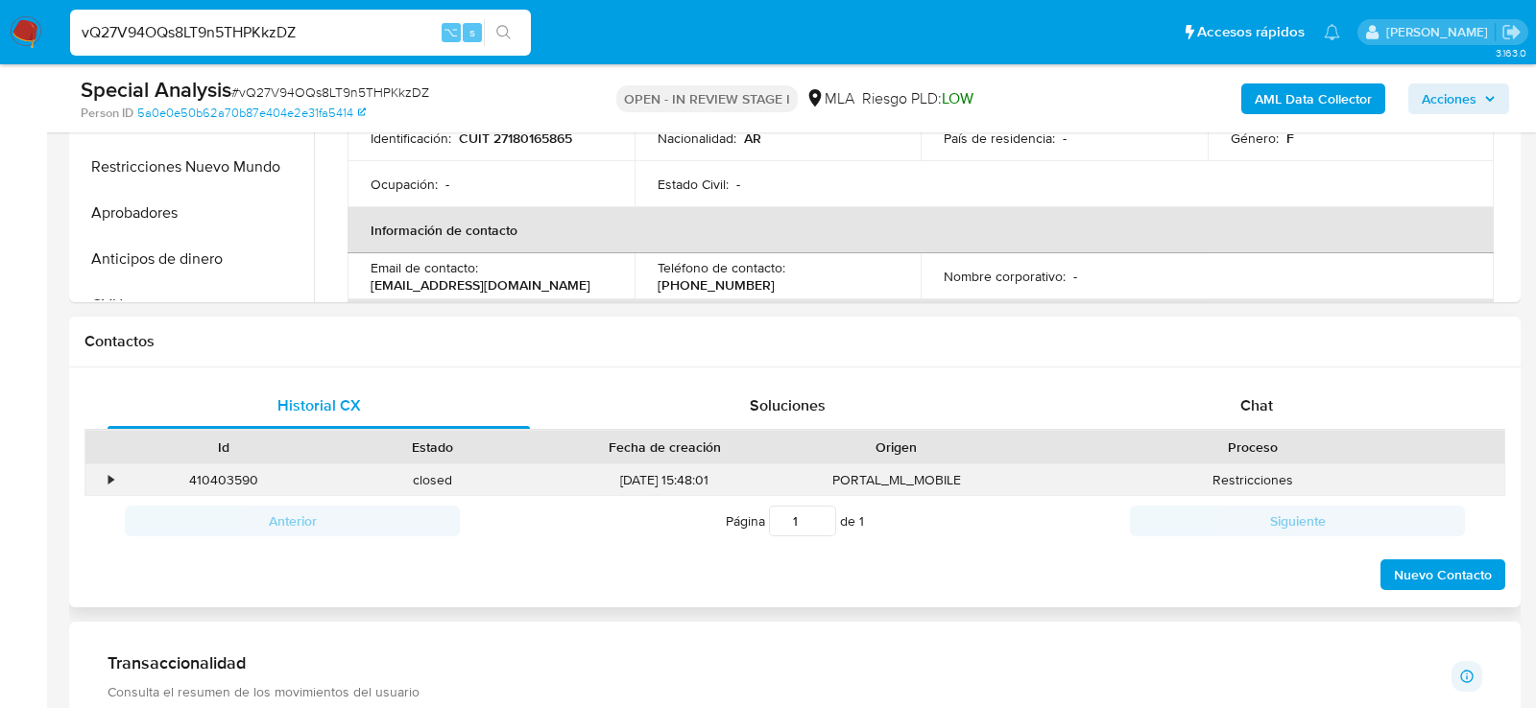
scroll to position [694, 0]
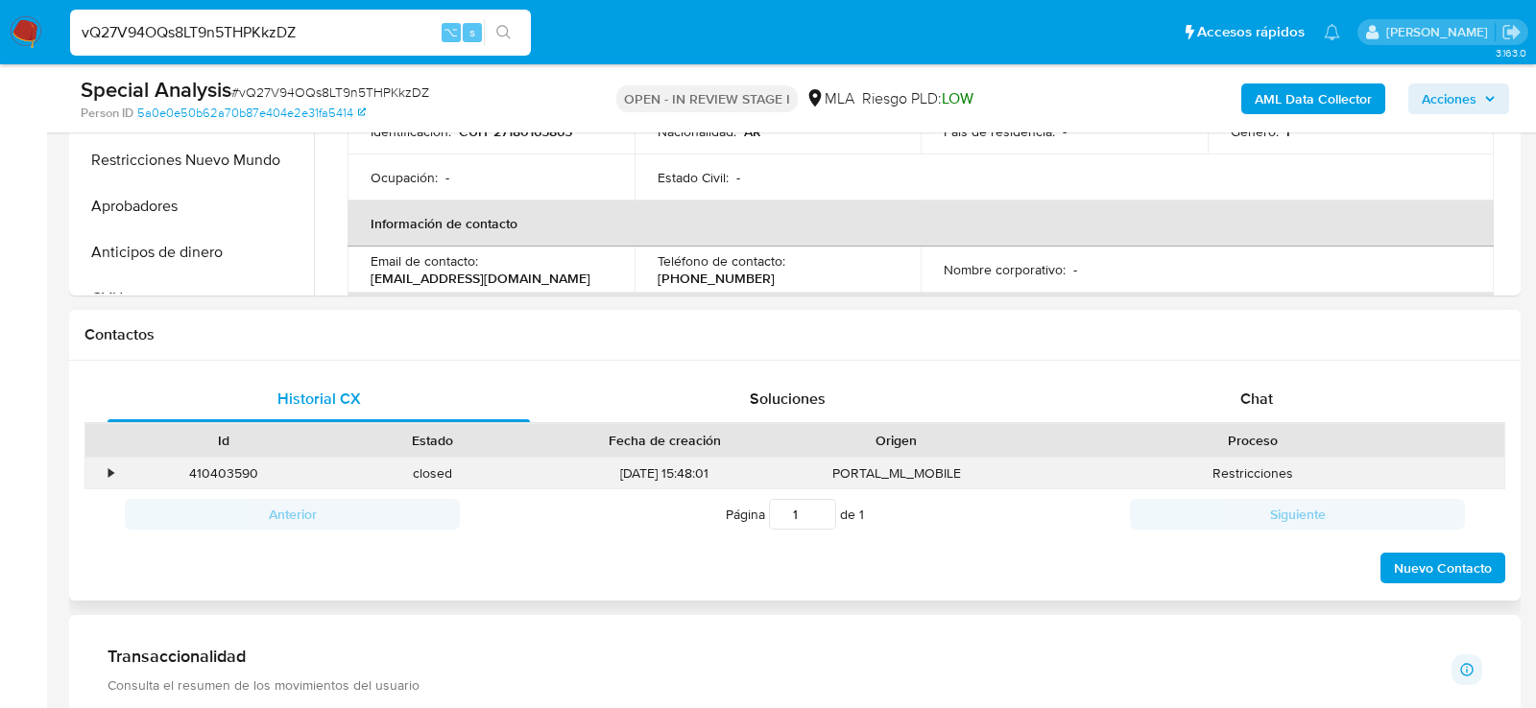
click at [211, 466] on div "410403590" at bounding box center [223, 474] width 209 height 32
copy div "410403590"
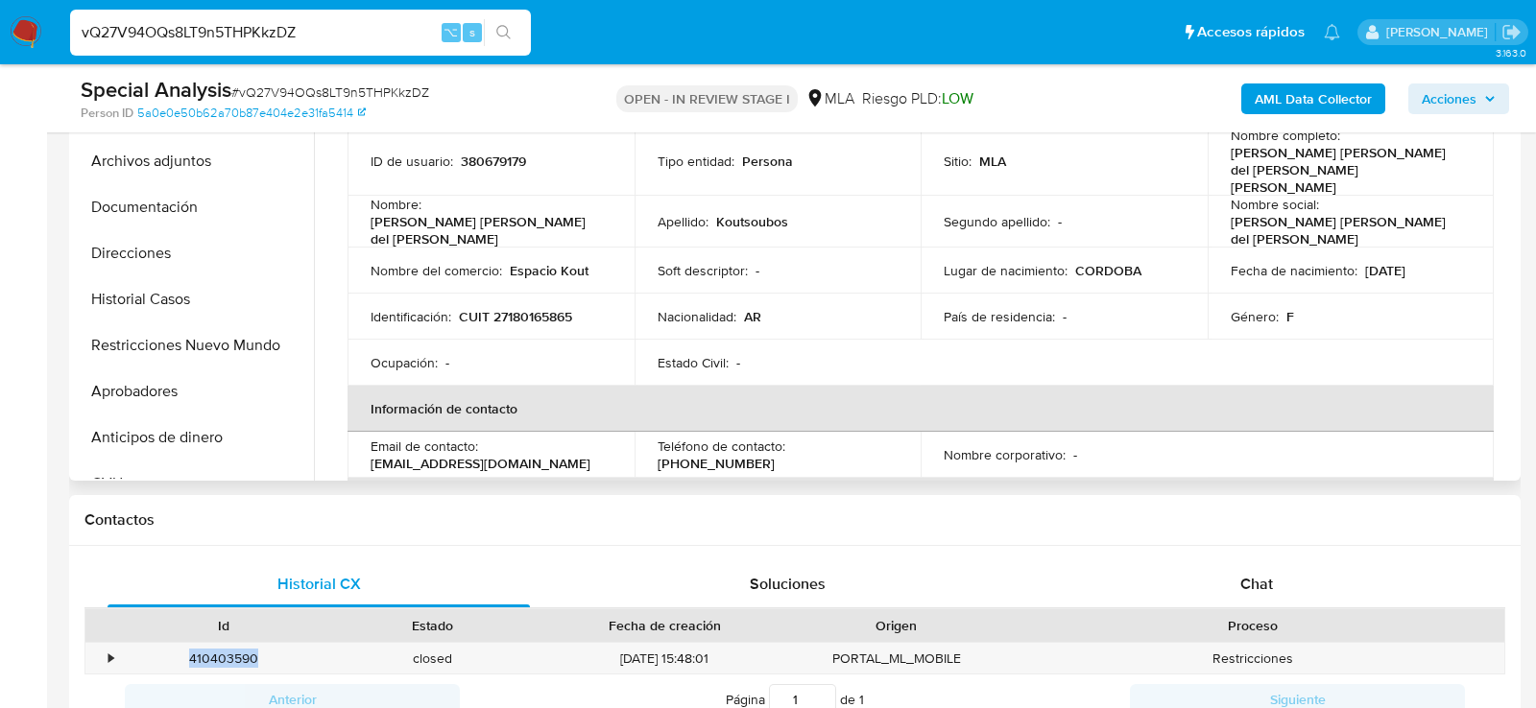
scroll to position [506, 0]
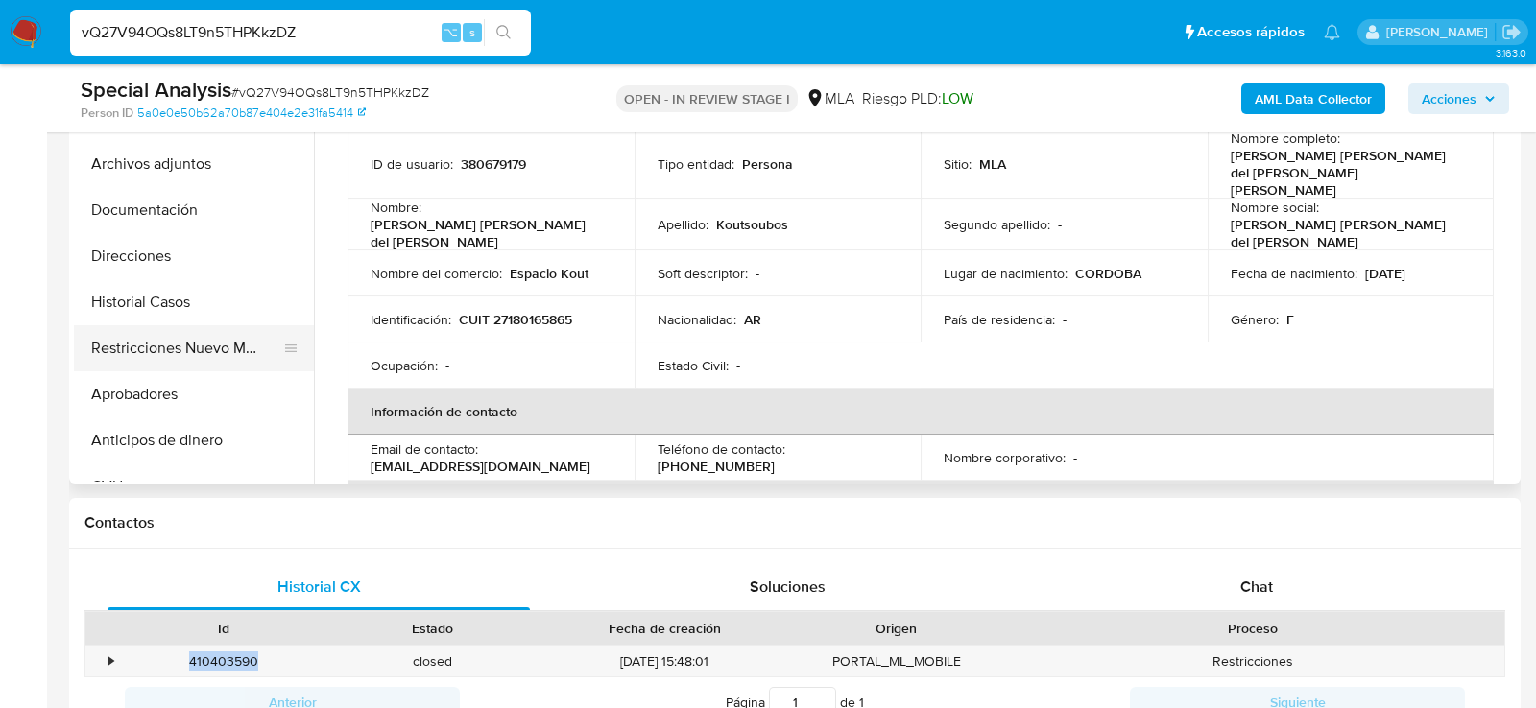
click at [182, 348] on button "Restricciones Nuevo Mundo" at bounding box center [186, 348] width 225 height 46
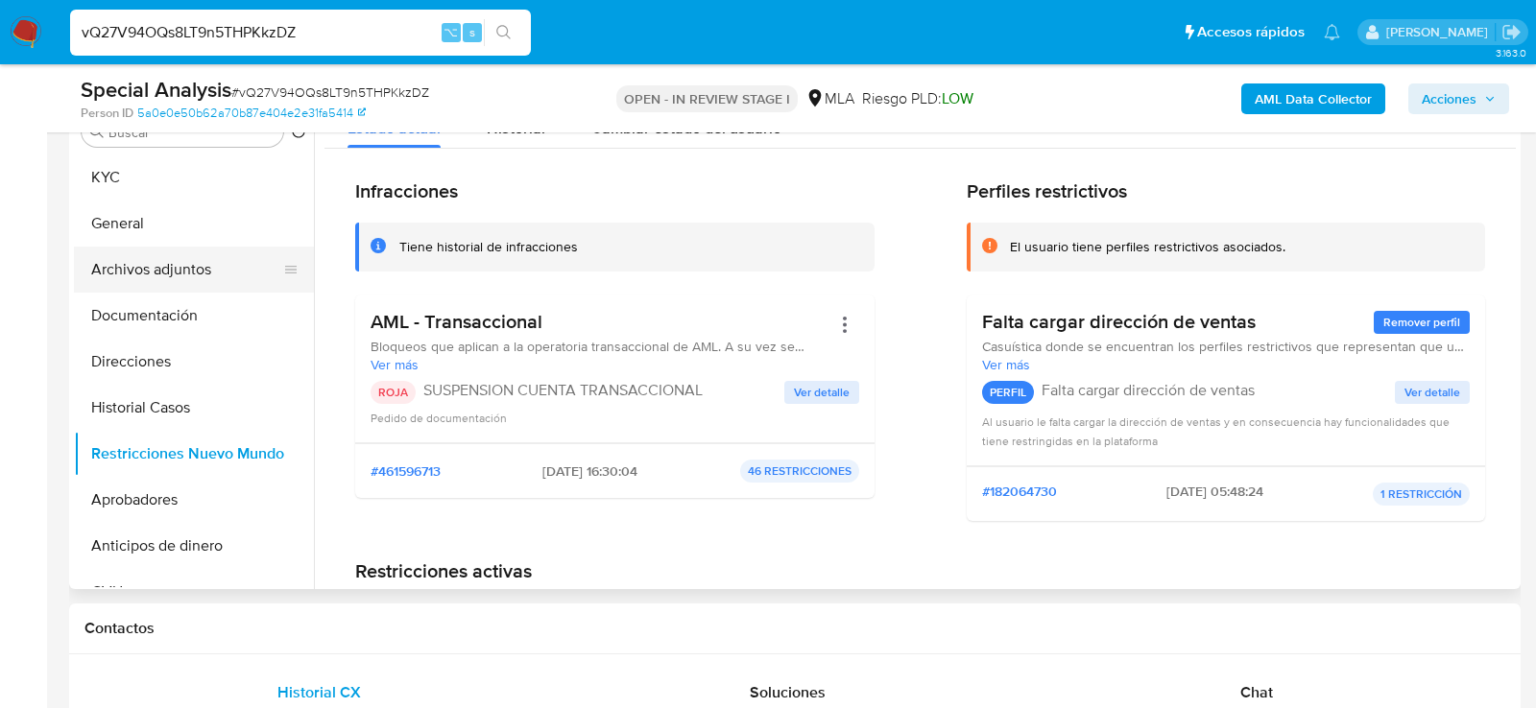
scroll to position [394, 0]
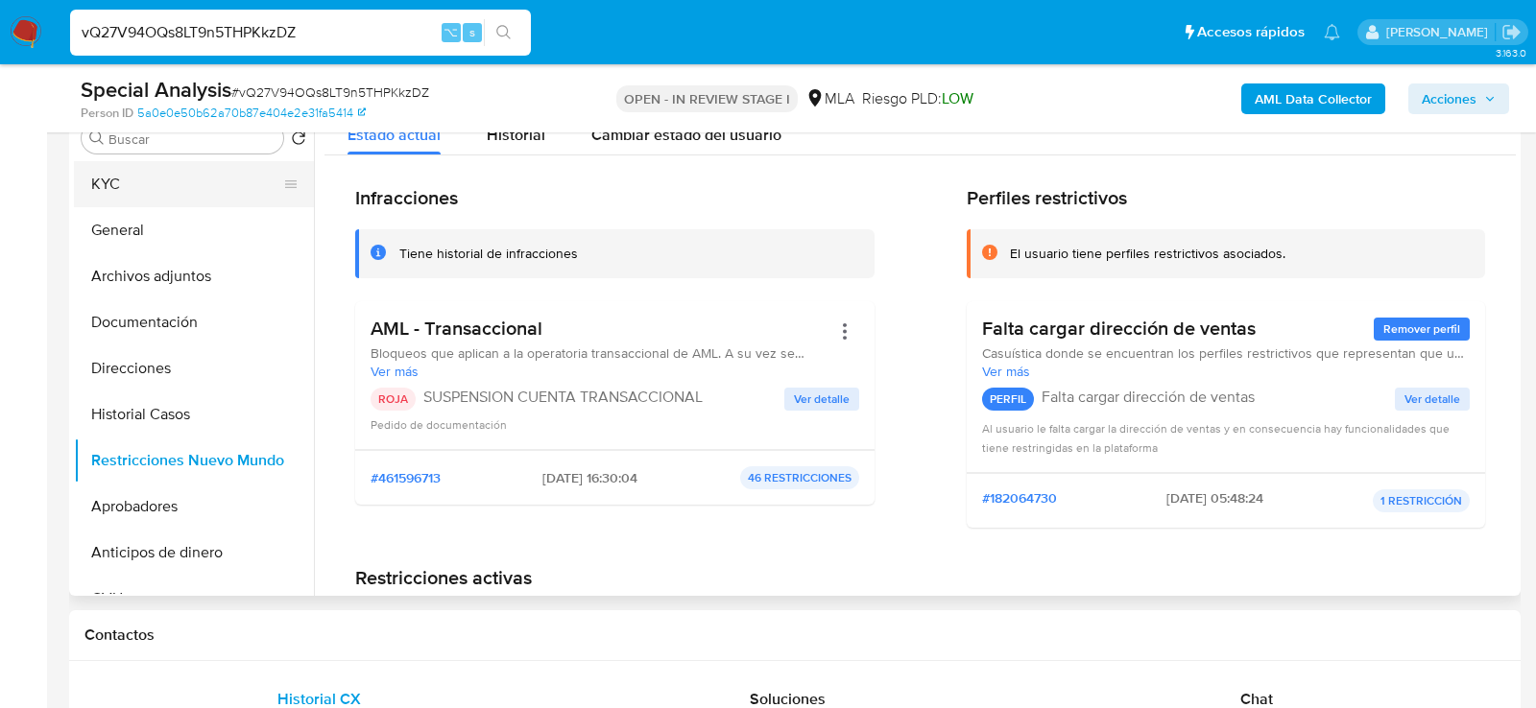
click at [141, 169] on button "KYC" at bounding box center [186, 184] width 225 height 46
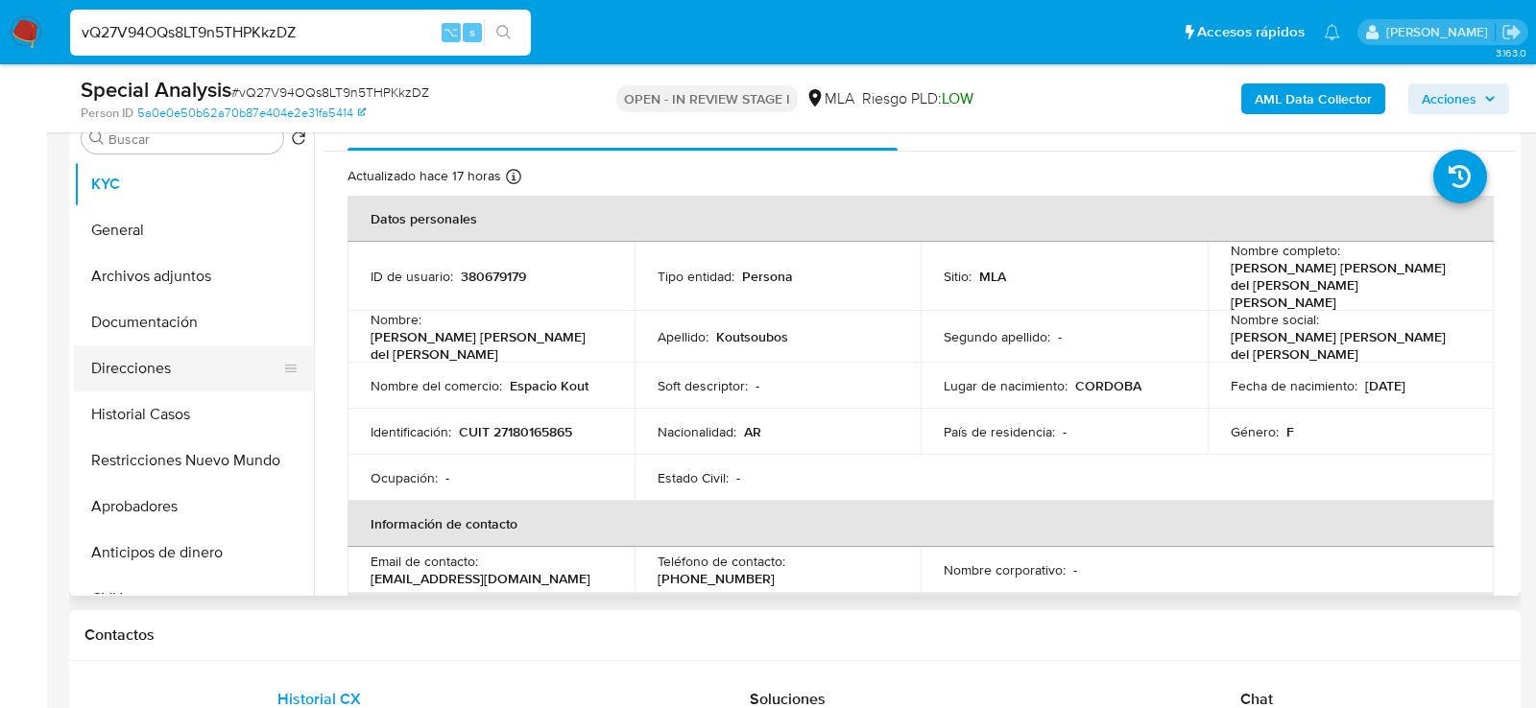
click at [127, 387] on button "Direcciones" at bounding box center [186, 369] width 225 height 46
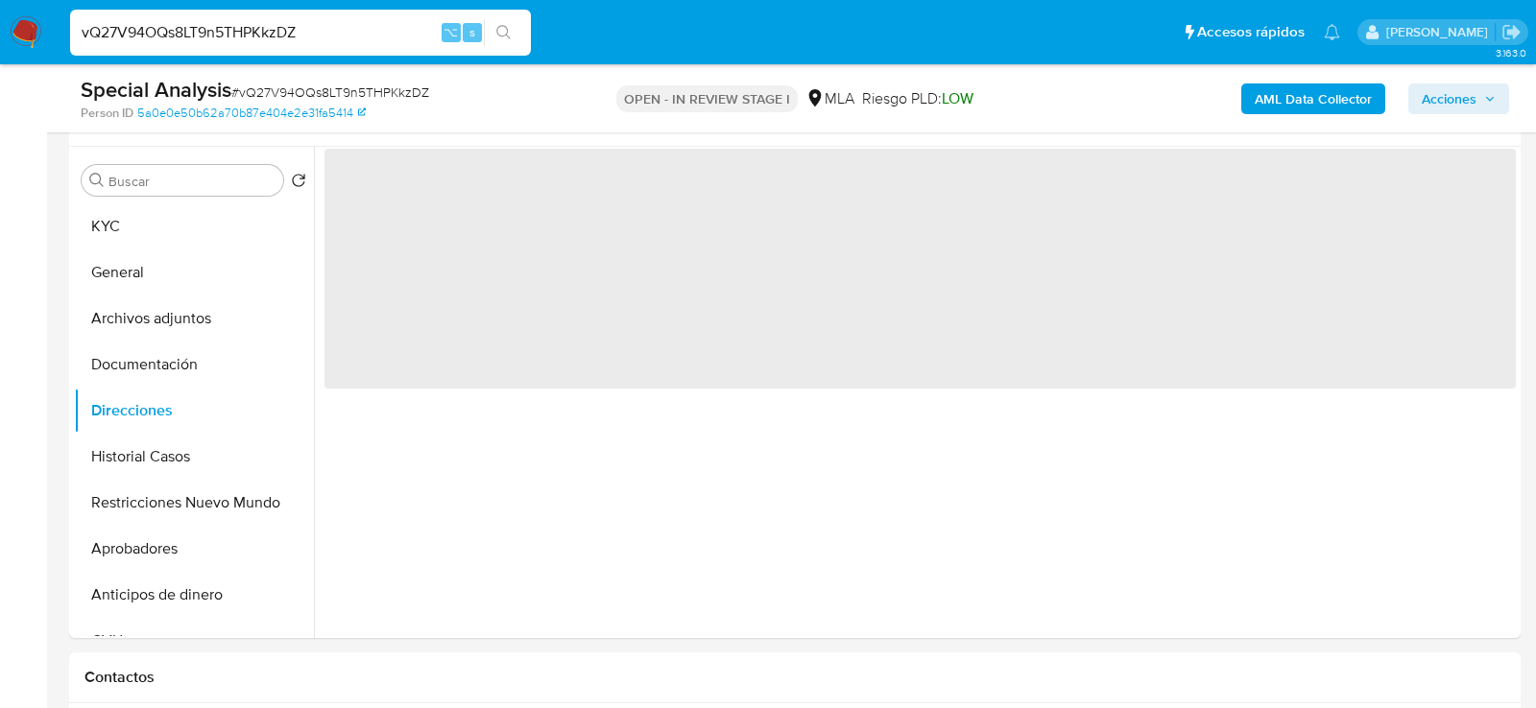
scroll to position [353, 0]
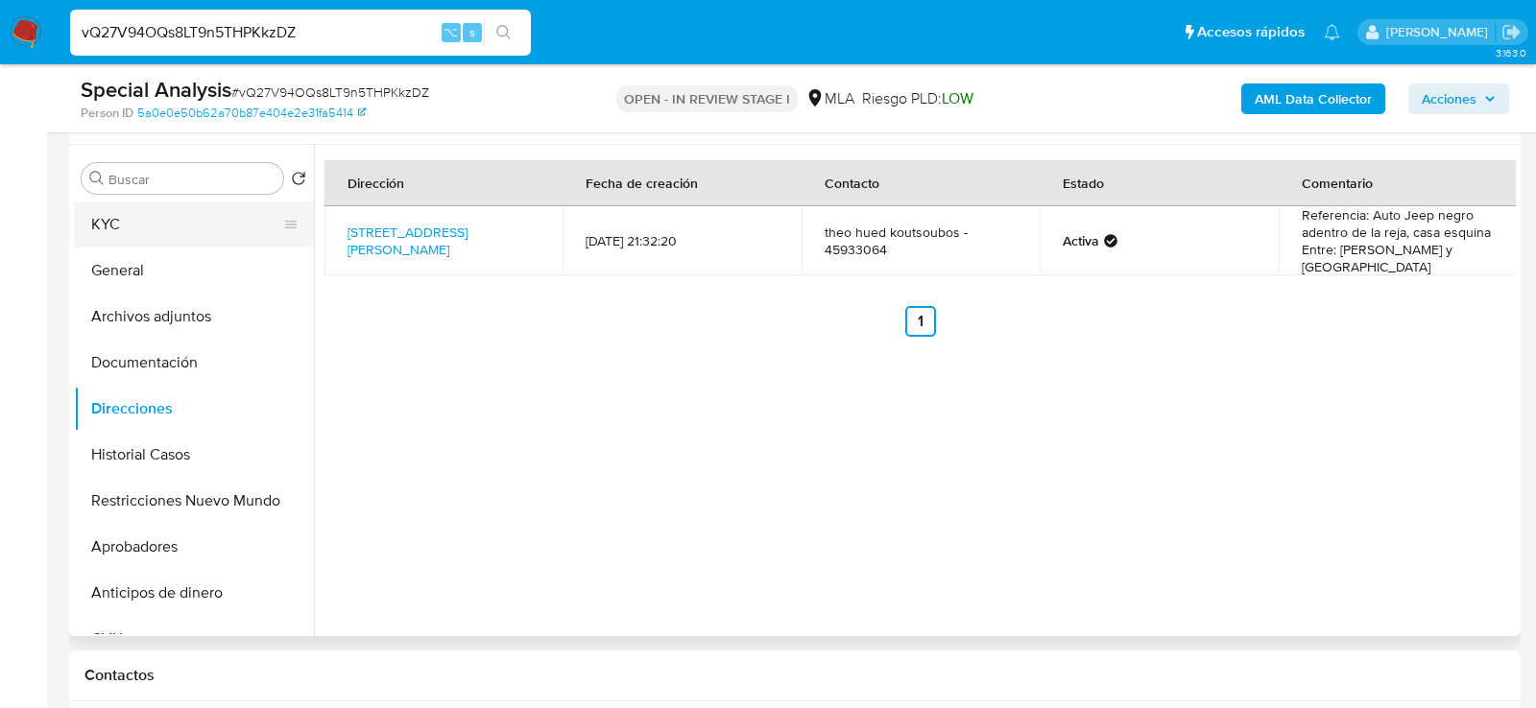
click at [174, 233] on button "KYC" at bounding box center [186, 225] width 225 height 46
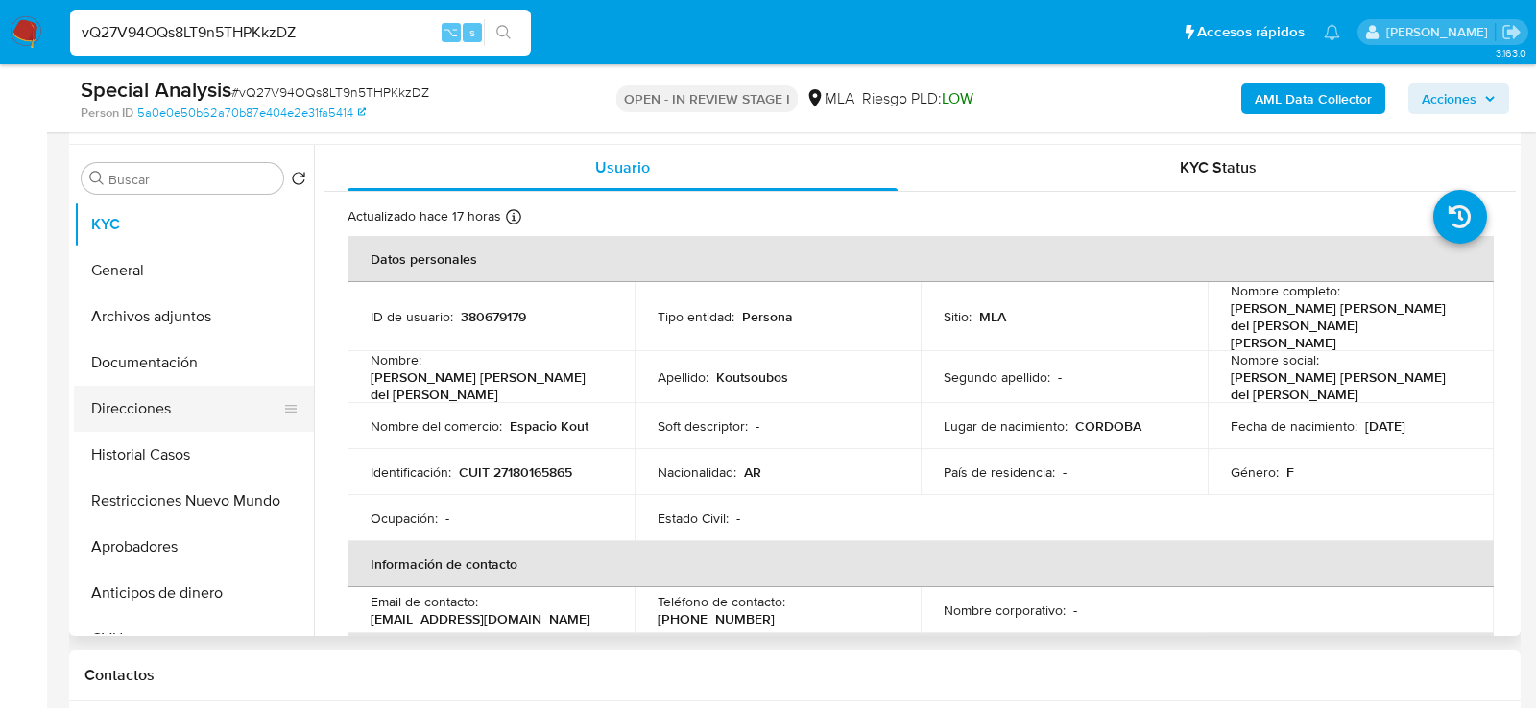
click at [125, 392] on button "Direcciones" at bounding box center [186, 409] width 225 height 46
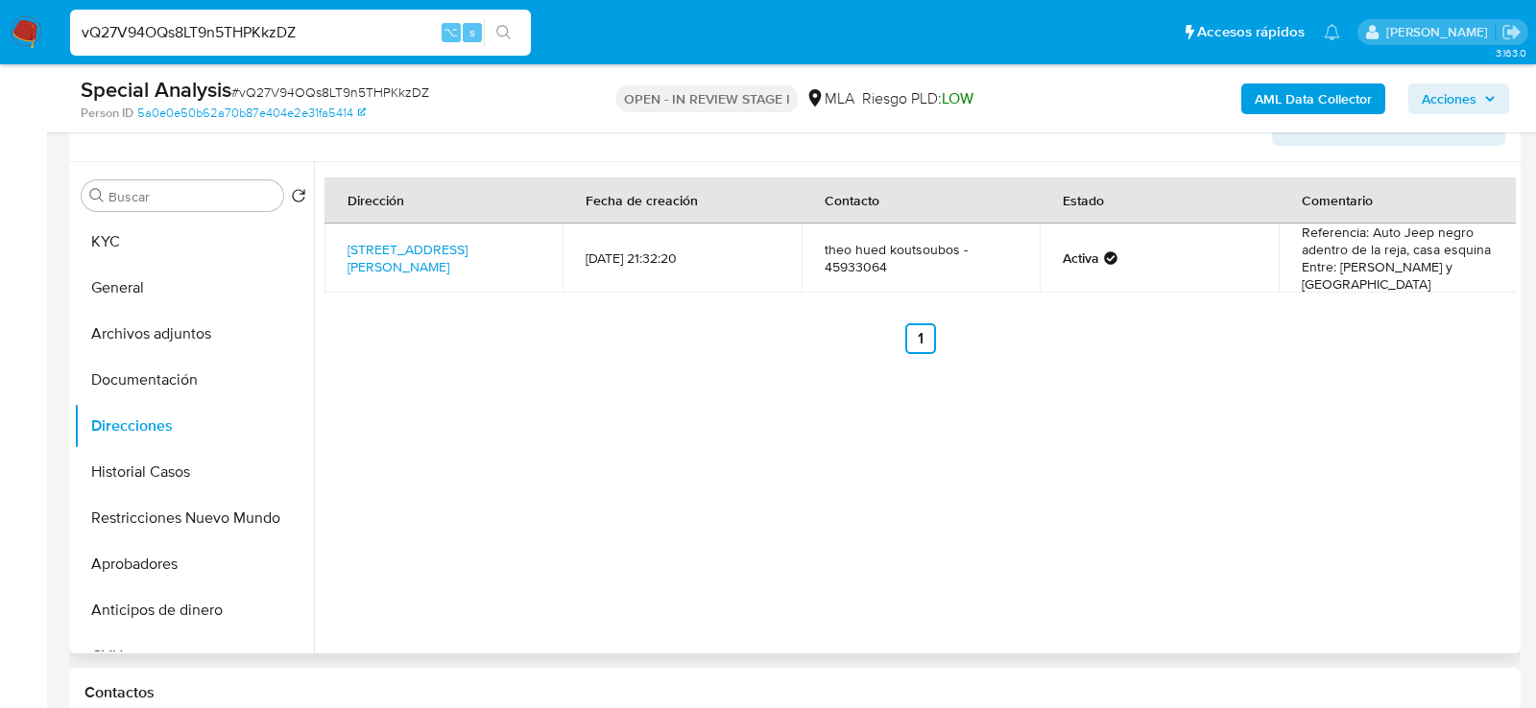
scroll to position [313, 0]
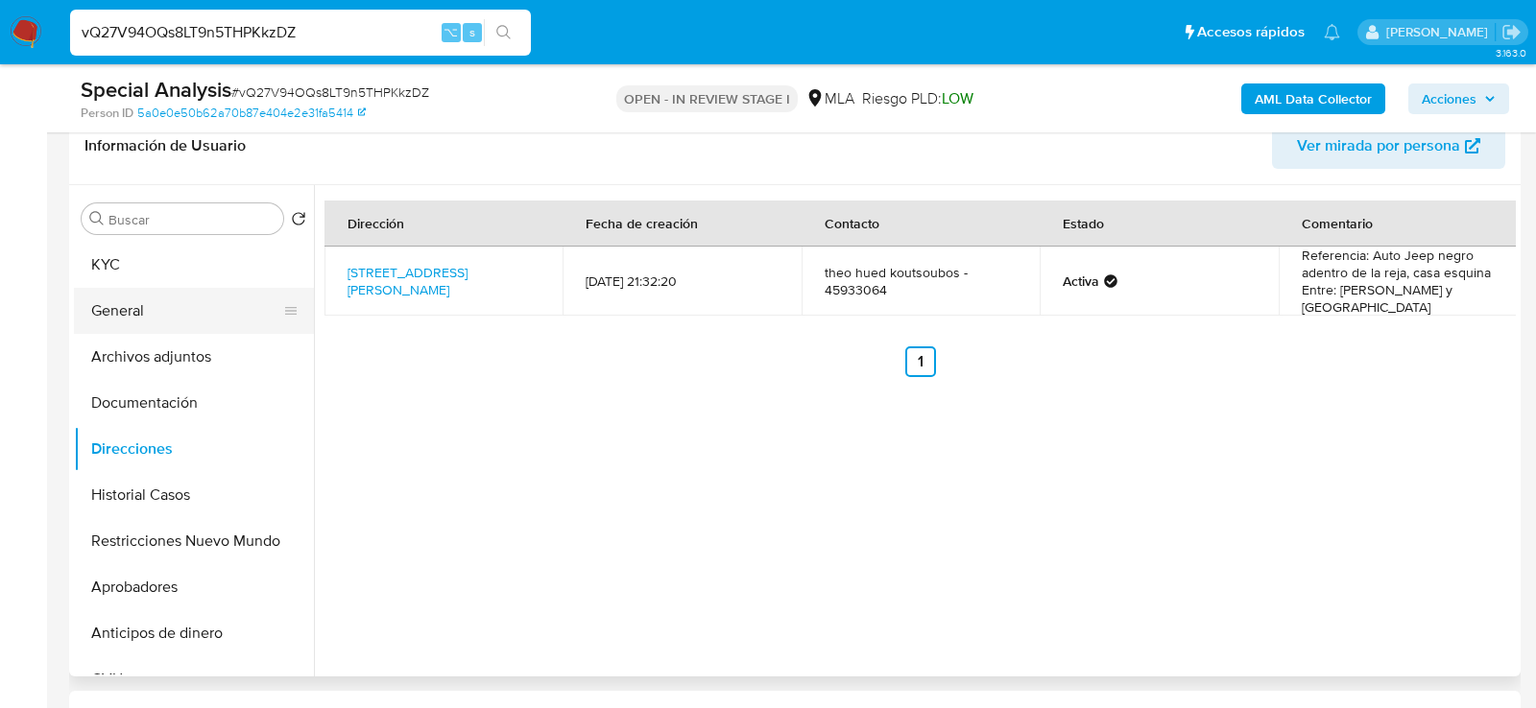
click at [162, 288] on button "General" at bounding box center [186, 311] width 225 height 46
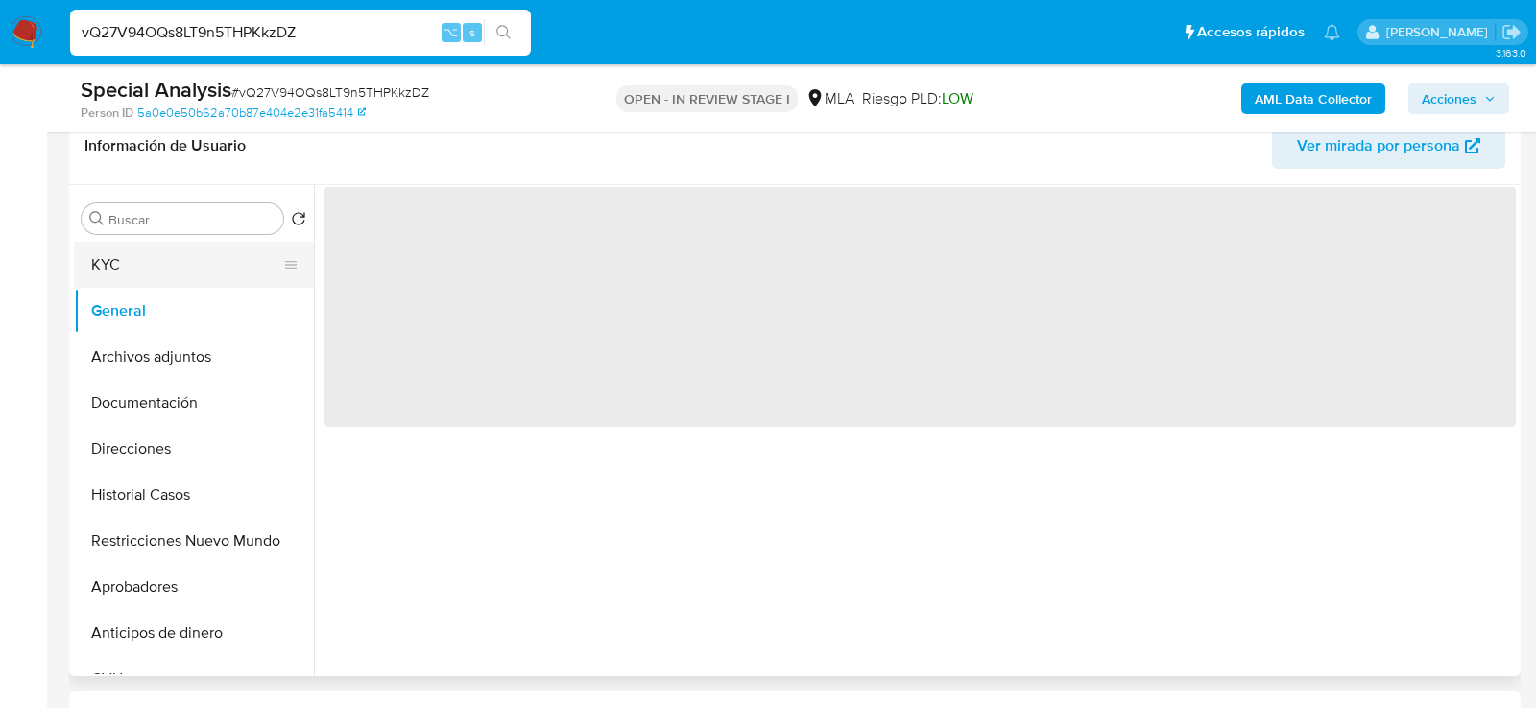
click at [144, 253] on button "KYC" at bounding box center [186, 265] width 225 height 46
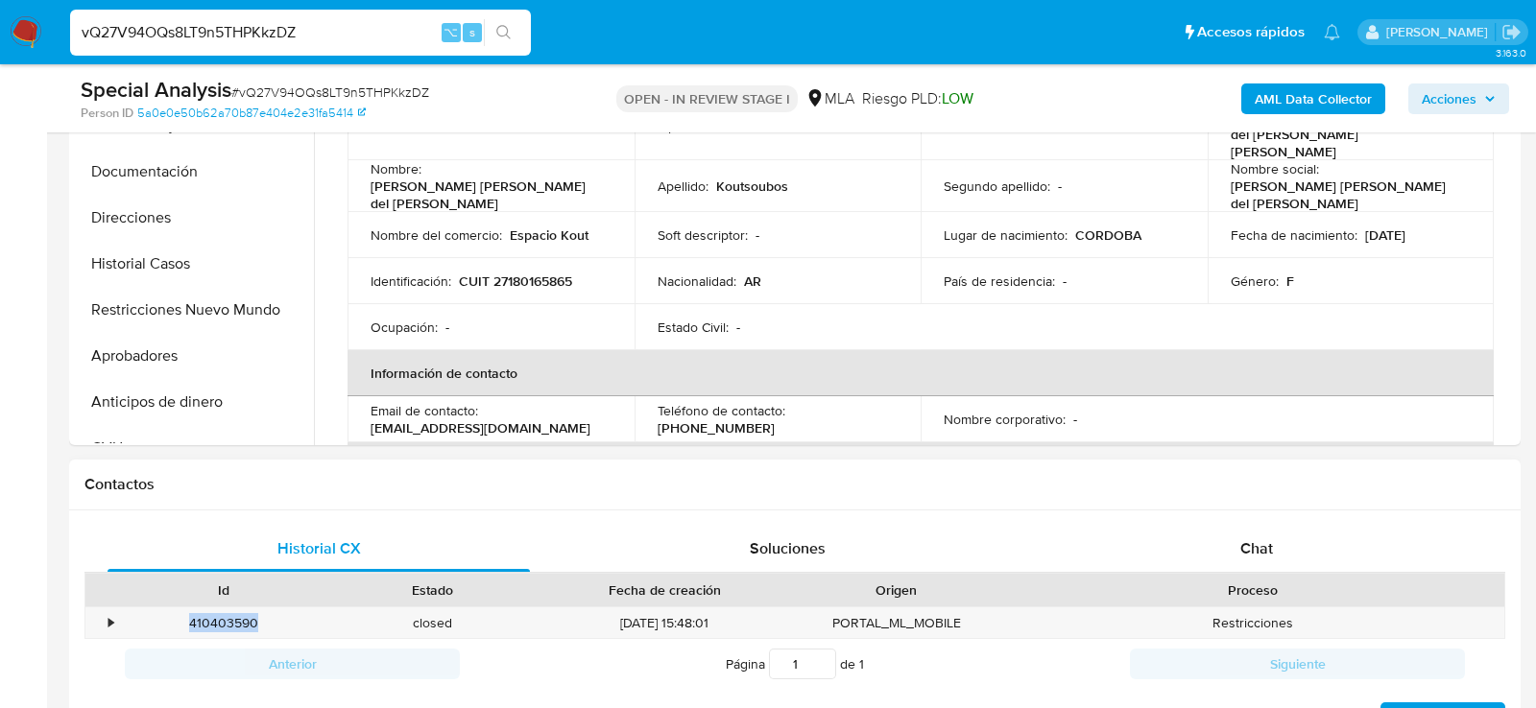
scroll to position [626, 0]
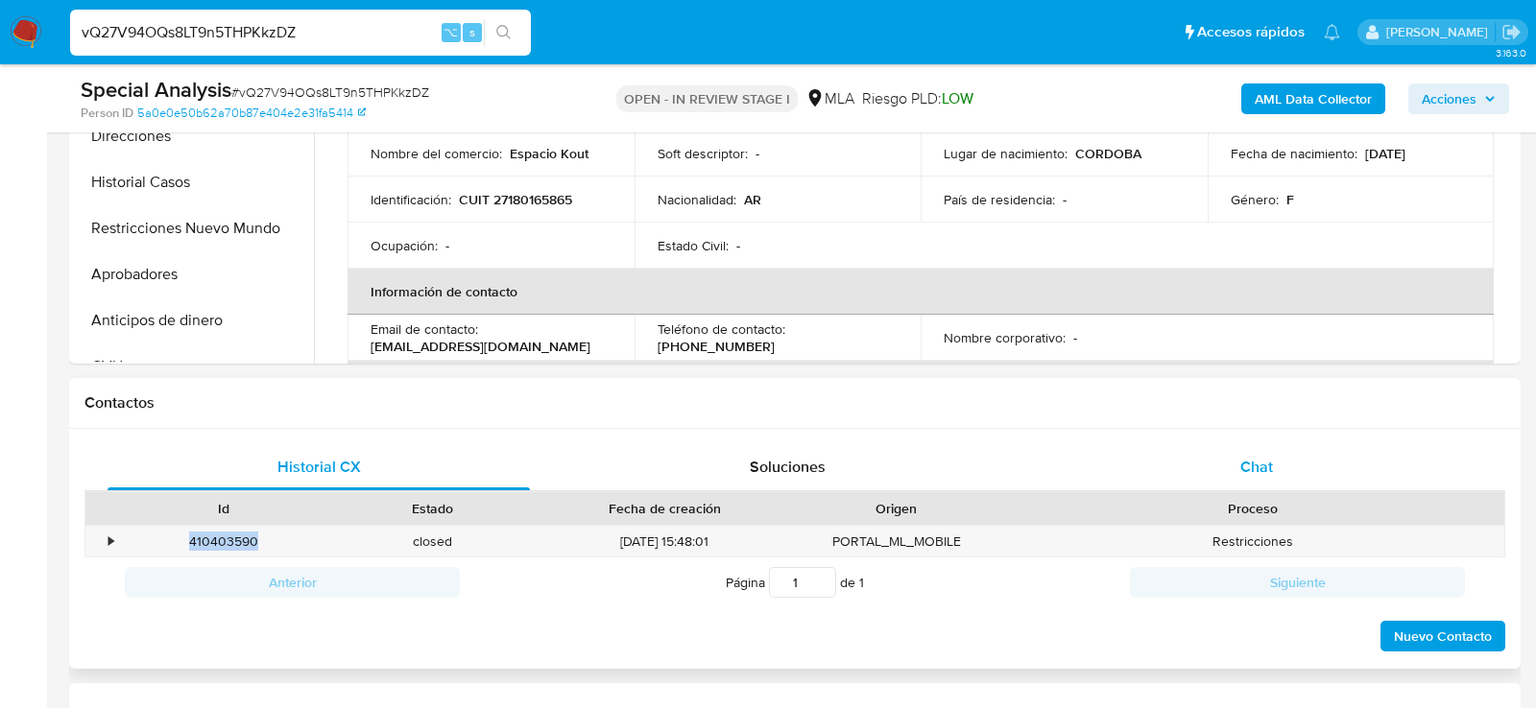
click at [1164, 444] on div "Chat" at bounding box center [1256, 467] width 422 height 46
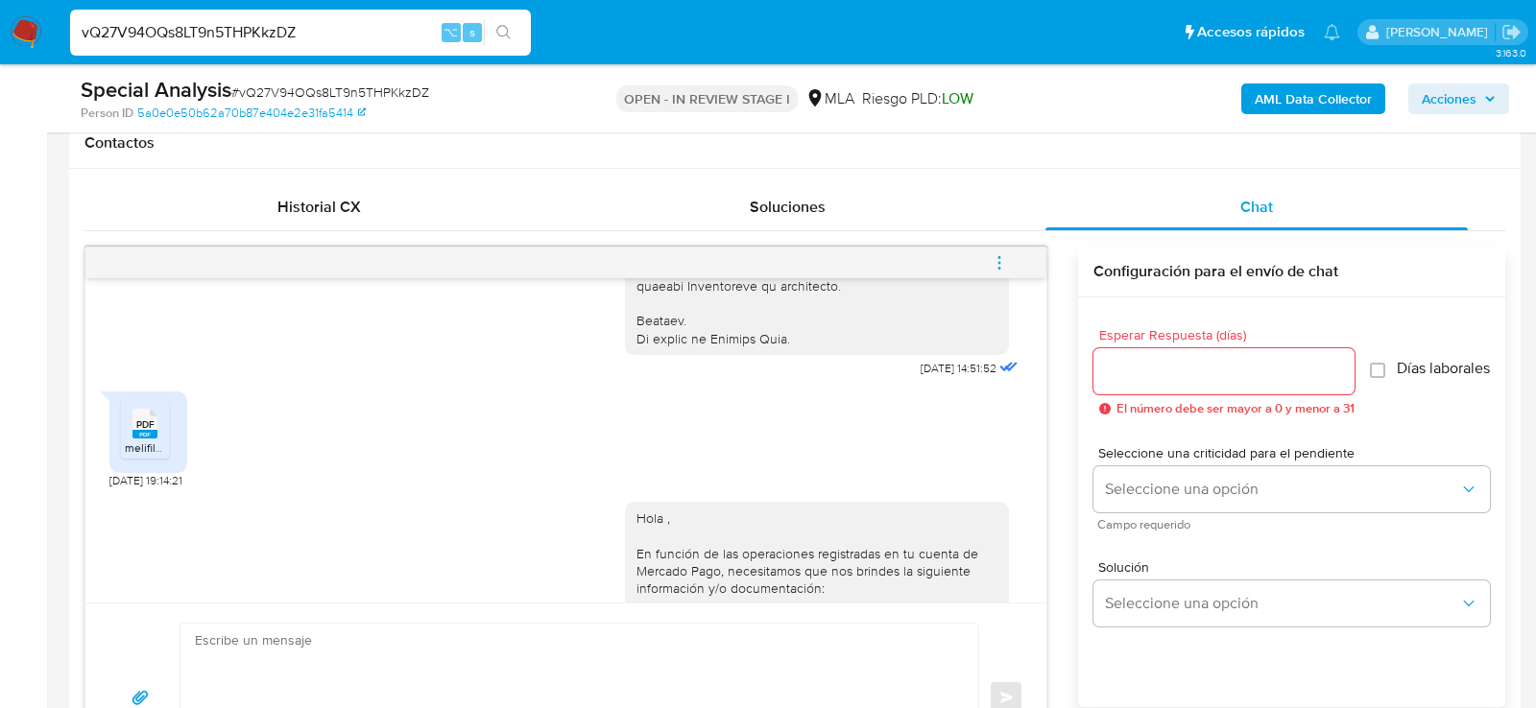
scroll to position [1041, 0]
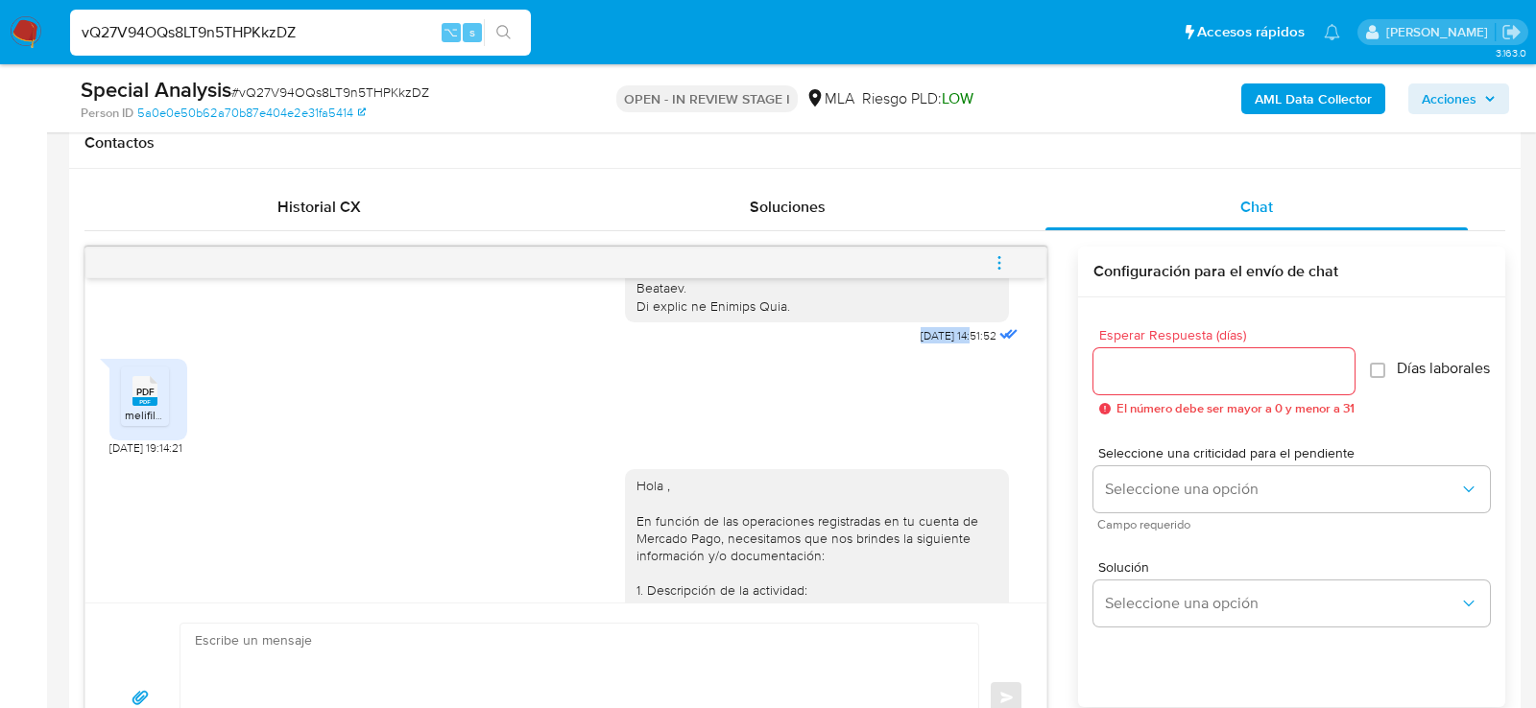
drag, startPoint x: 954, startPoint y: 337, endPoint x: 879, endPoint y: 334, distance: 74.9
copy div "17/09/2025"
click at [941, 328] on span "17/09/2025 14:51:52" at bounding box center [958, 335] width 76 height 15
drag, startPoint x: 954, startPoint y: 330, endPoint x: 890, endPoint y: 331, distance: 64.3
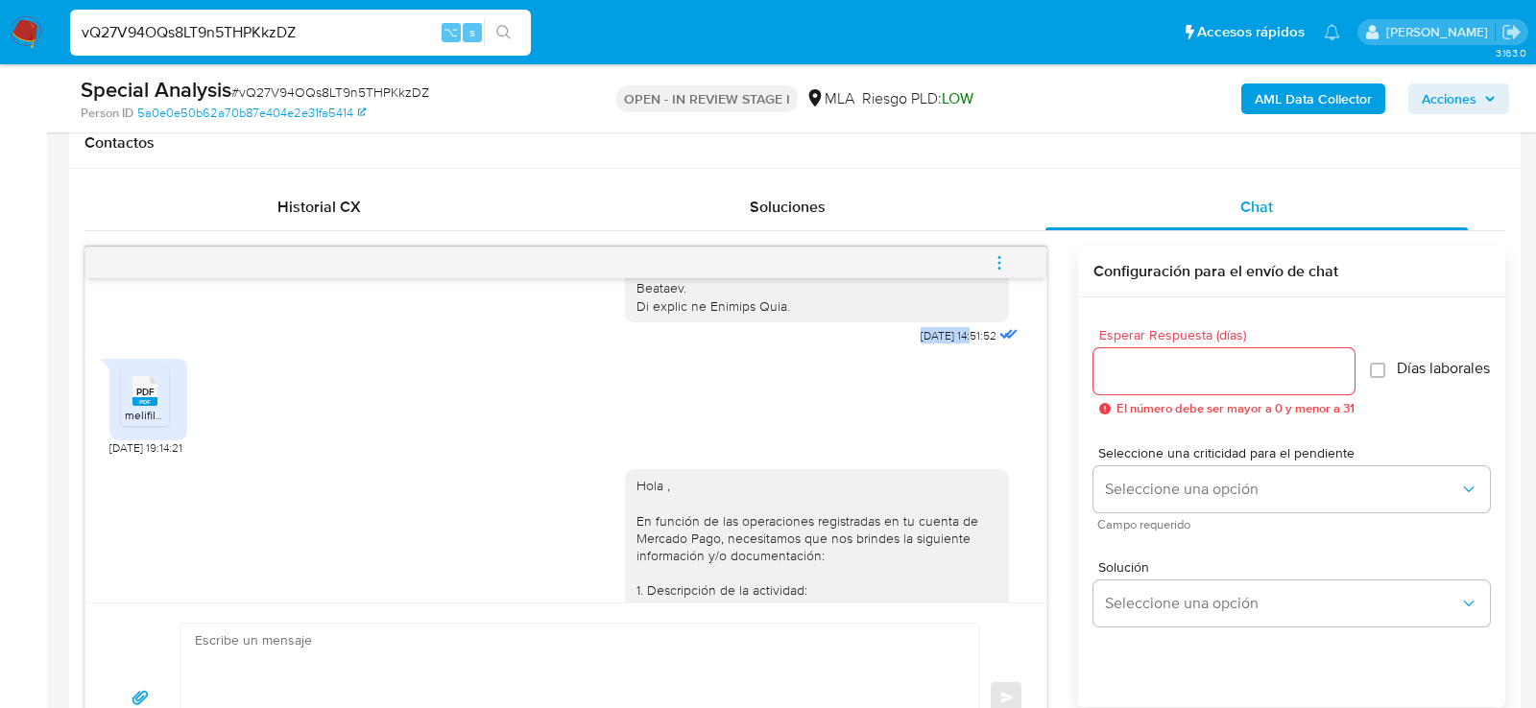
copy span "17/09/2025"
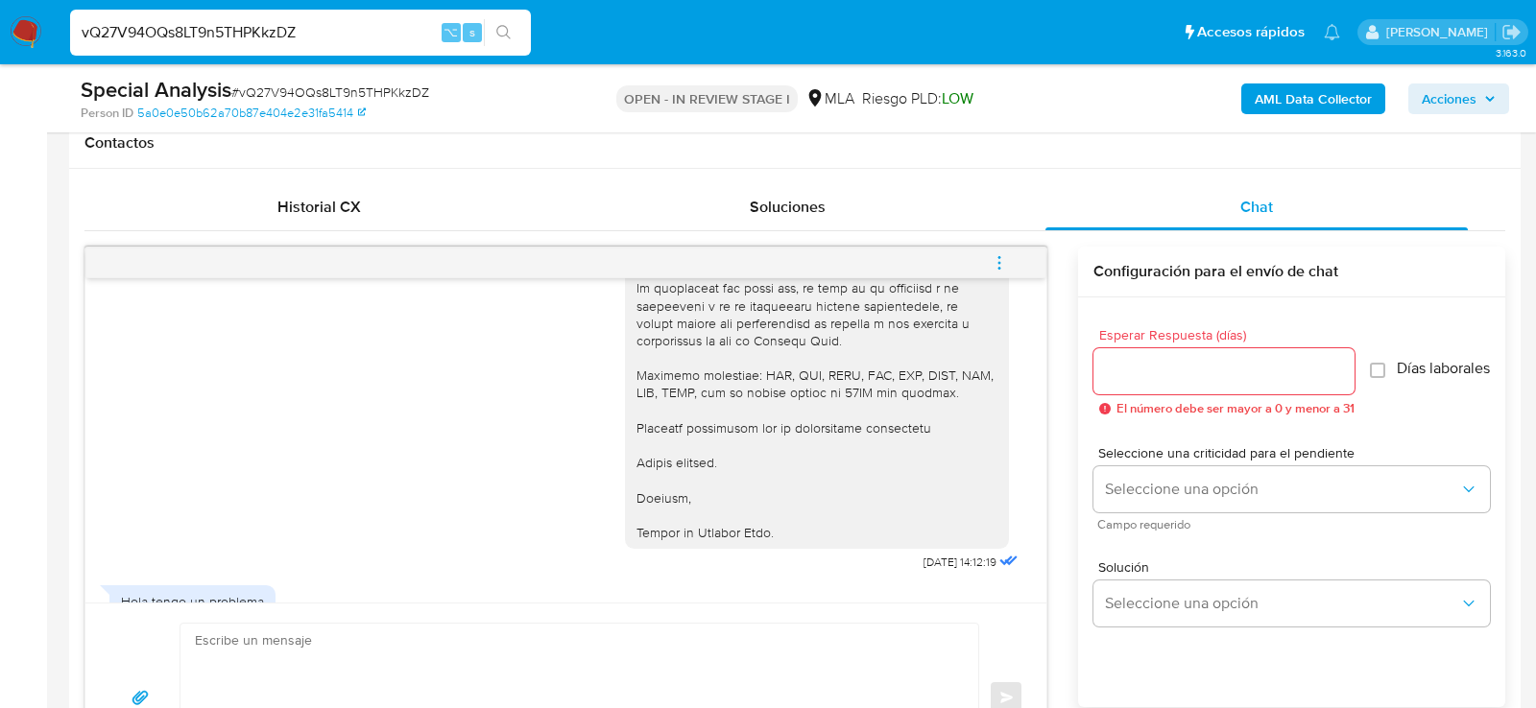
scroll to position [1961, 0]
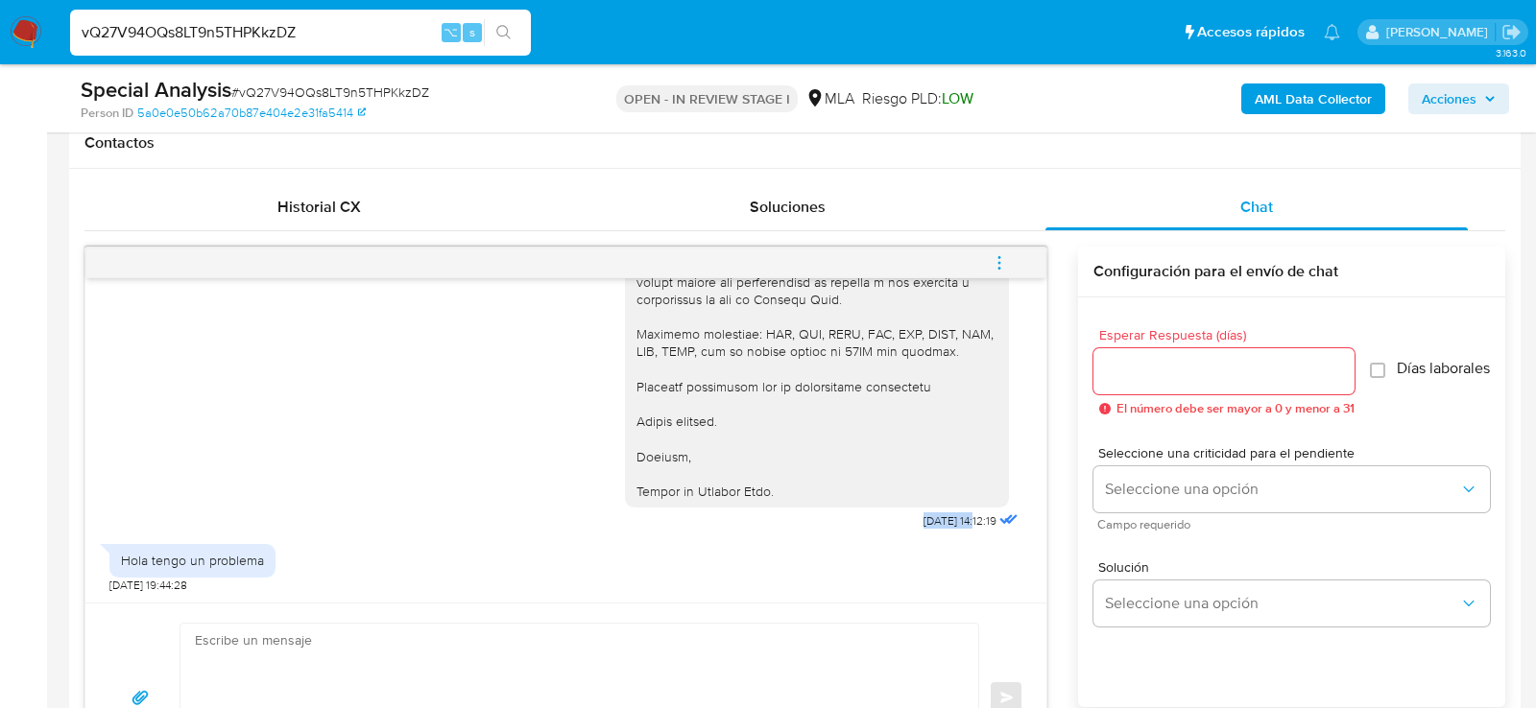
drag, startPoint x: 955, startPoint y: 522, endPoint x: 896, endPoint y: 522, distance: 59.5
click at [896, 522] on div "Hola , En función de las operaciones registradas en tu cuenta de Mercado Pago, …" at bounding box center [823, 44] width 397 height 981
copy span "25/09/2025"
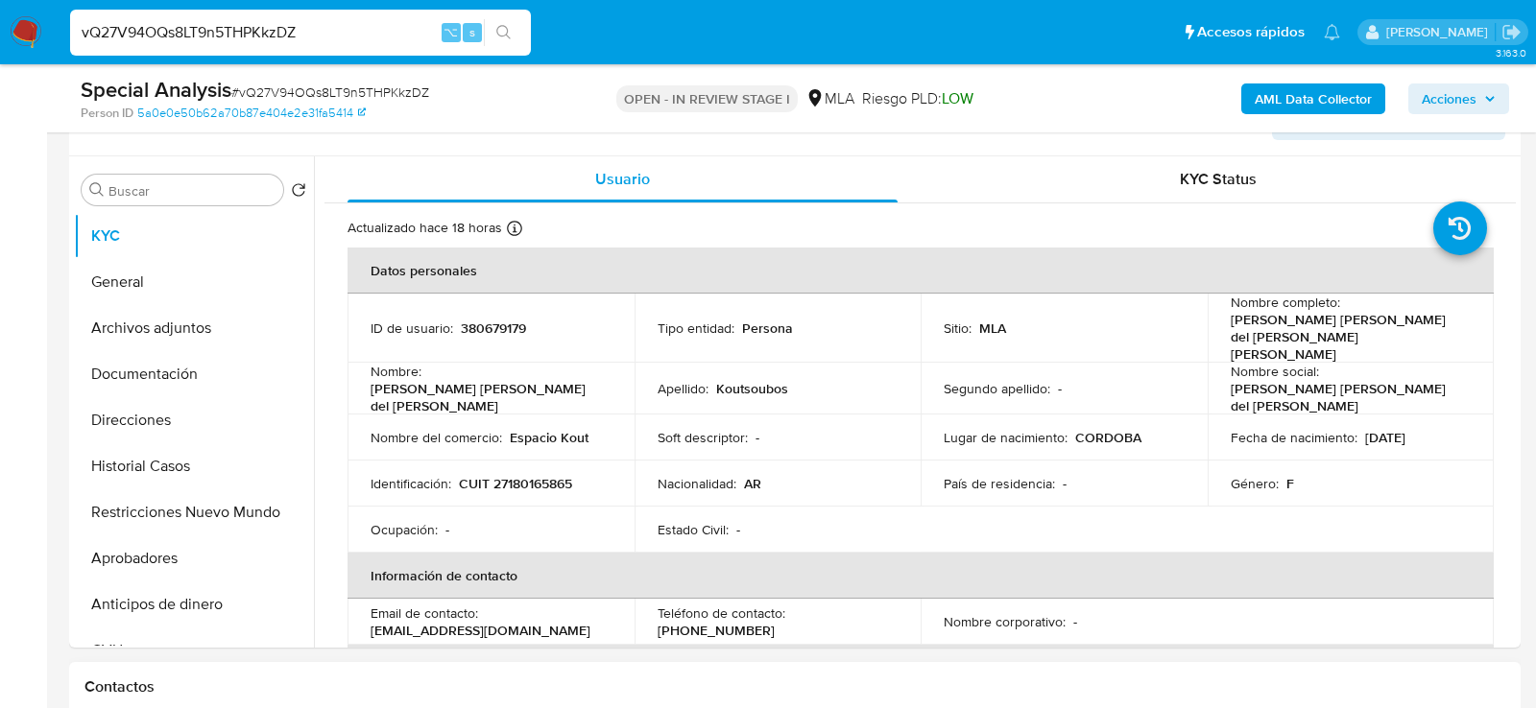
scroll to position [324, 0]
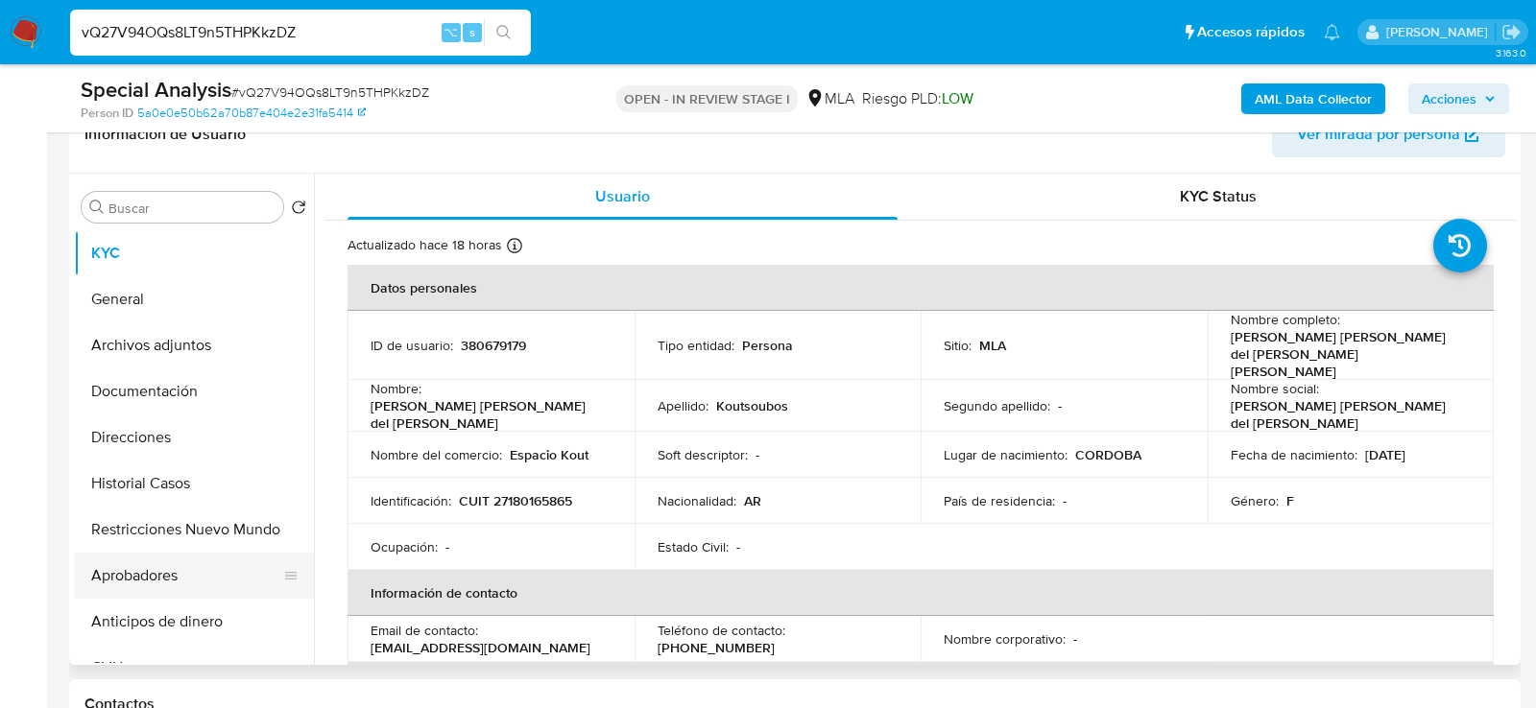
click at [147, 571] on button "Aprobadores" at bounding box center [186, 576] width 225 height 46
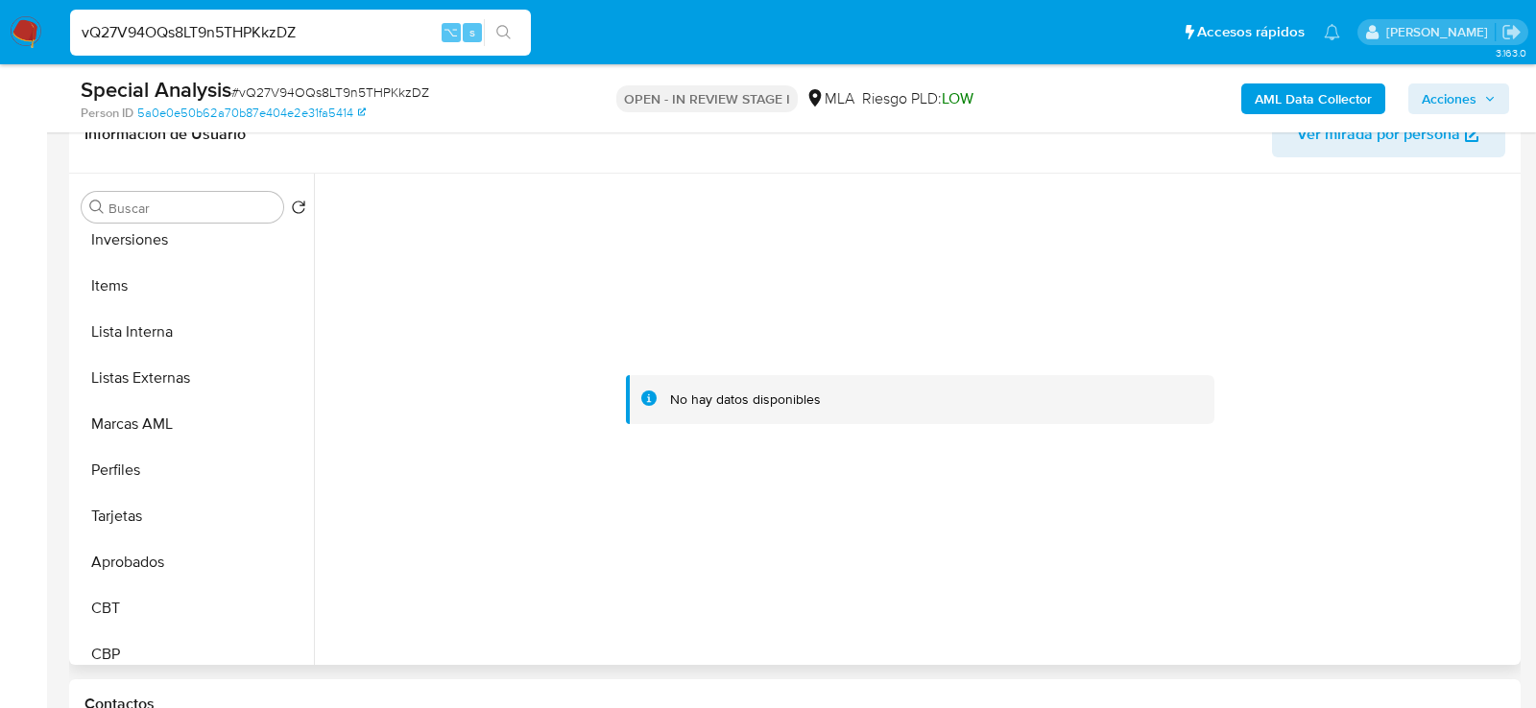
scroll to position [1040, 0]
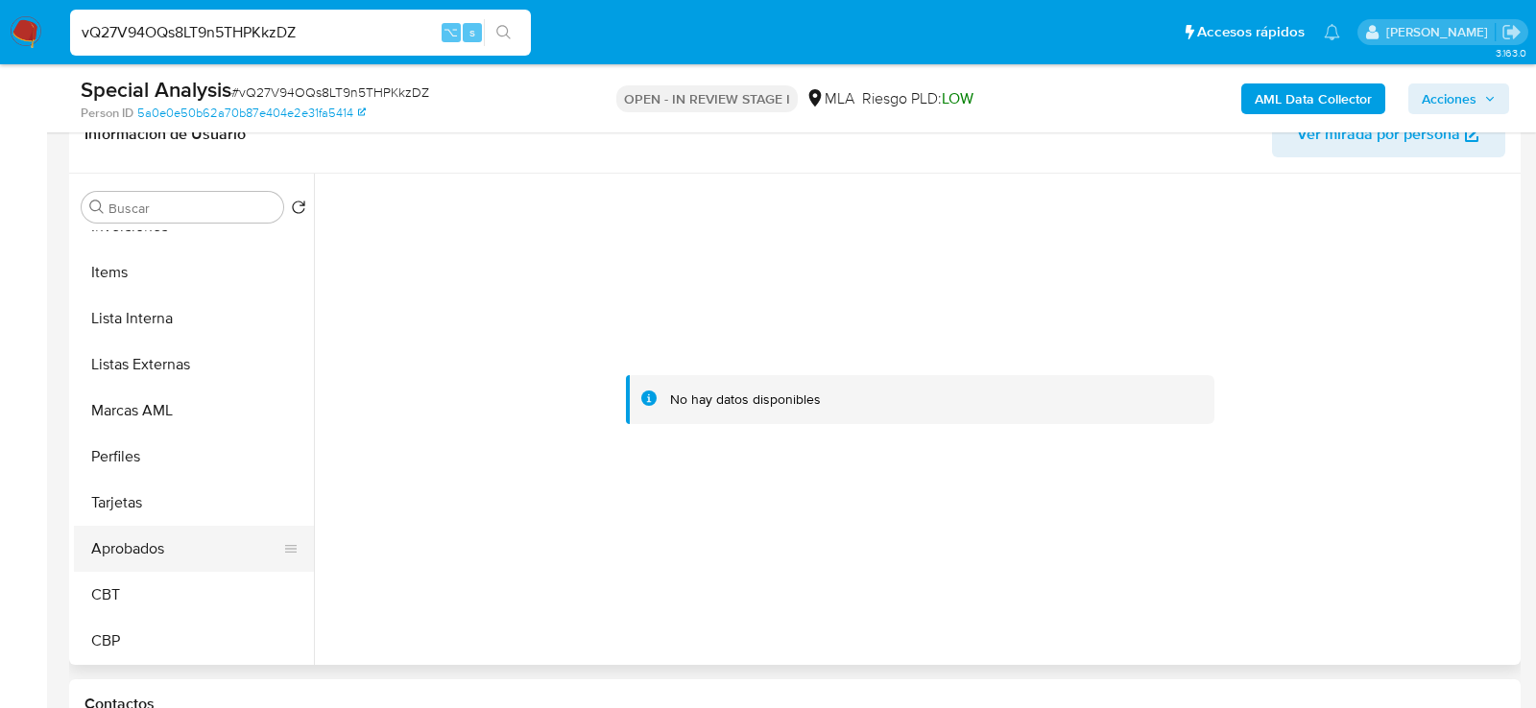
click at [124, 545] on button "Aprobados" at bounding box center [186, 549] width 225 height 46
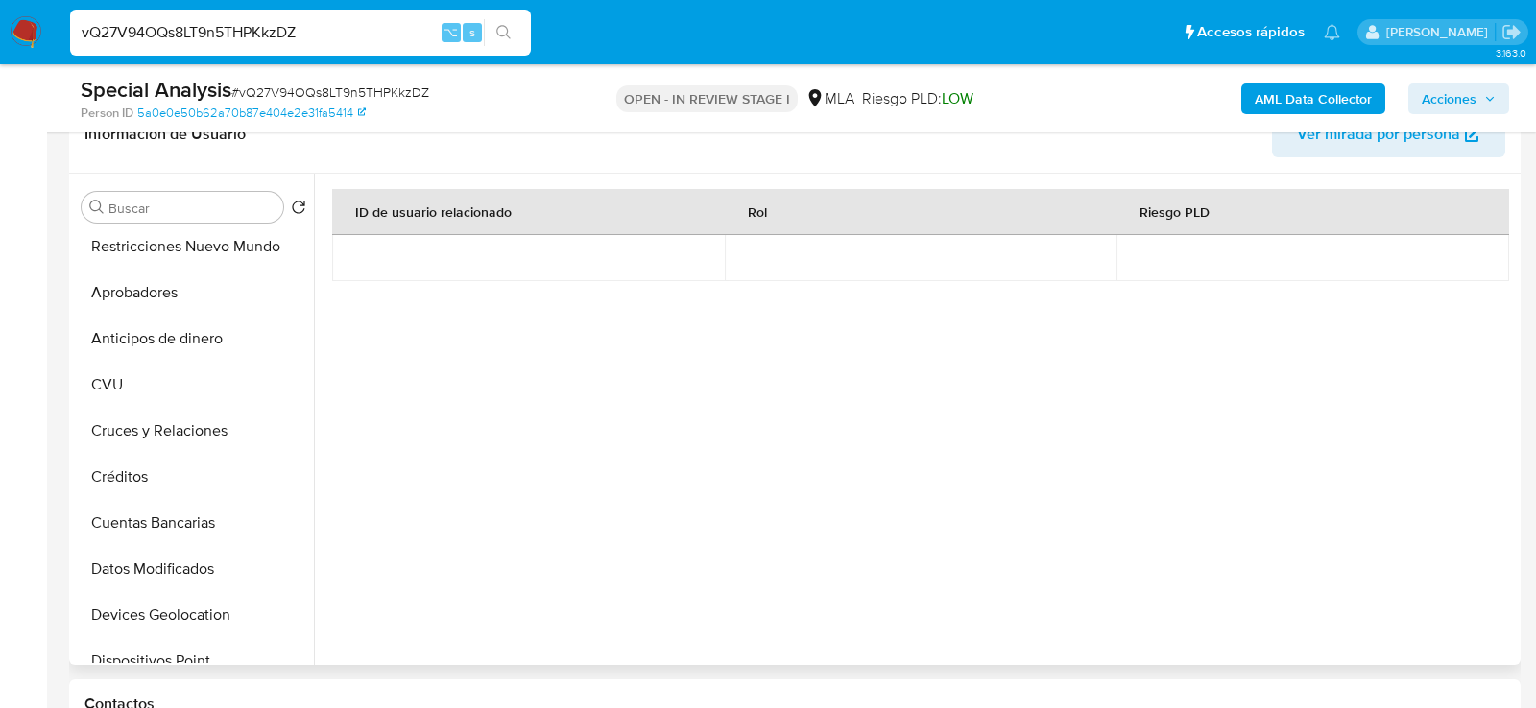
scroll to position [0, 0]
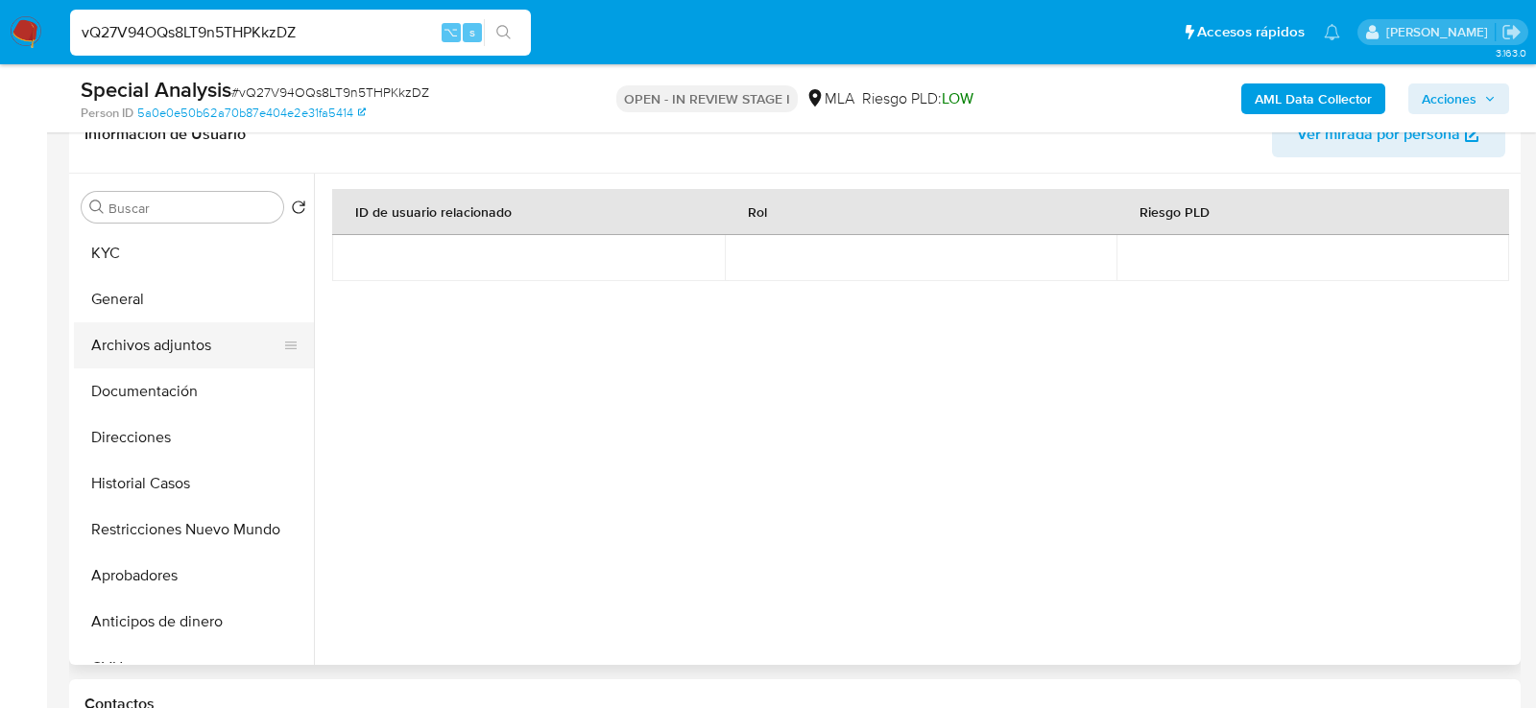
click at [150, 356] on button "Archivos adjuntos" at bounding box center [186, 346] width 225 height 46
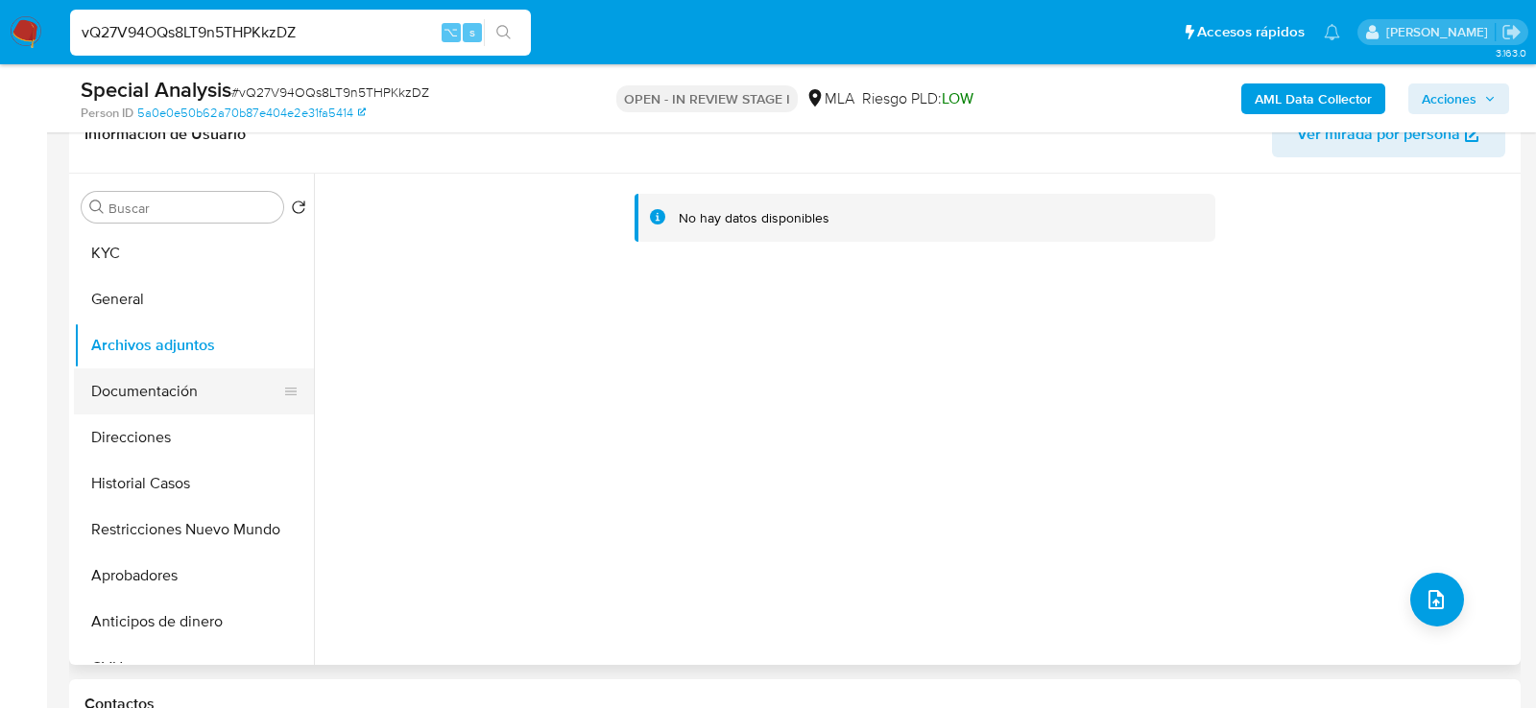
click at [131, 385] on button "Documentación" at bounding box center [186, 392] width 225 height 46
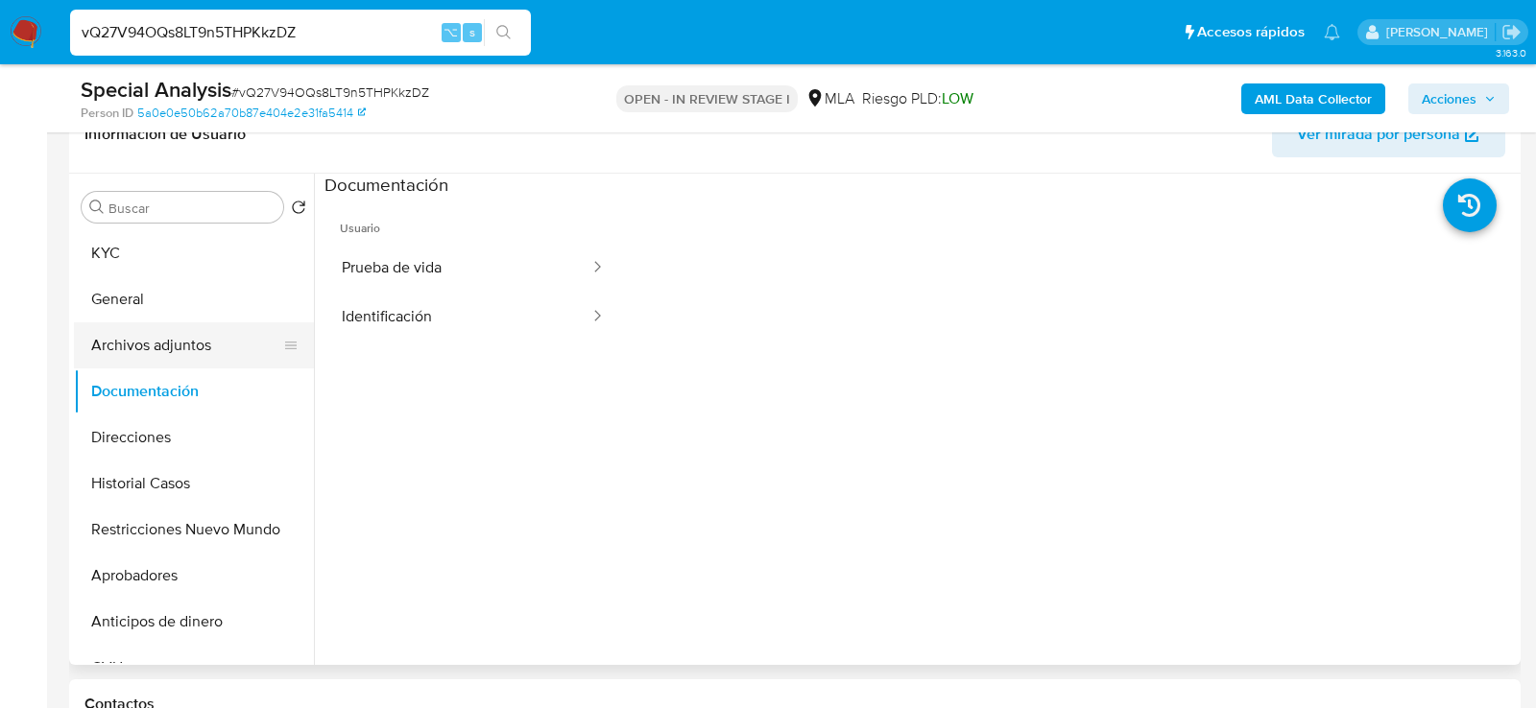
click at [130, 349] on button "Archivos adjuntos" at bounding box center [186, 346] width 225 height 46
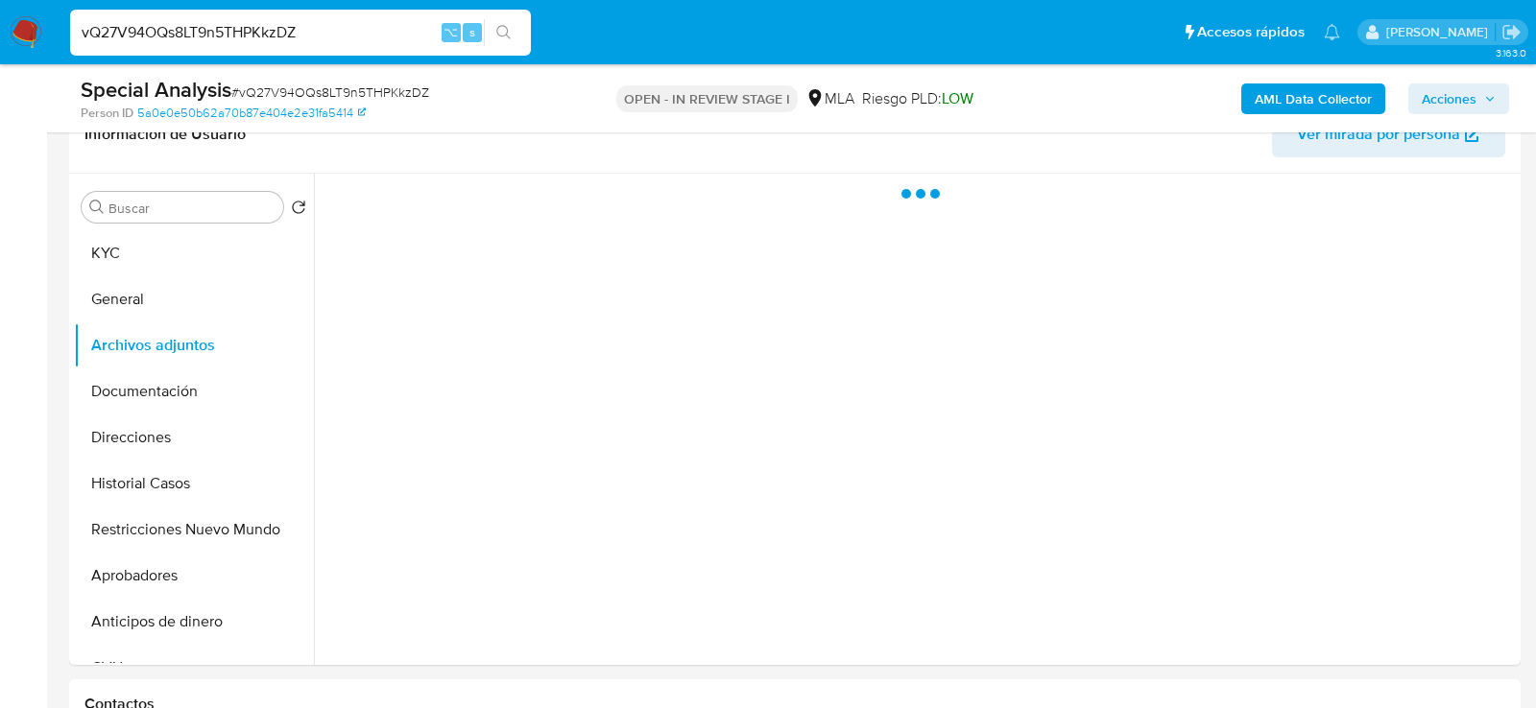
click at [1258, 89] on b "AML Data Collector" at bounding box center [1313, 99] width 117 height 31
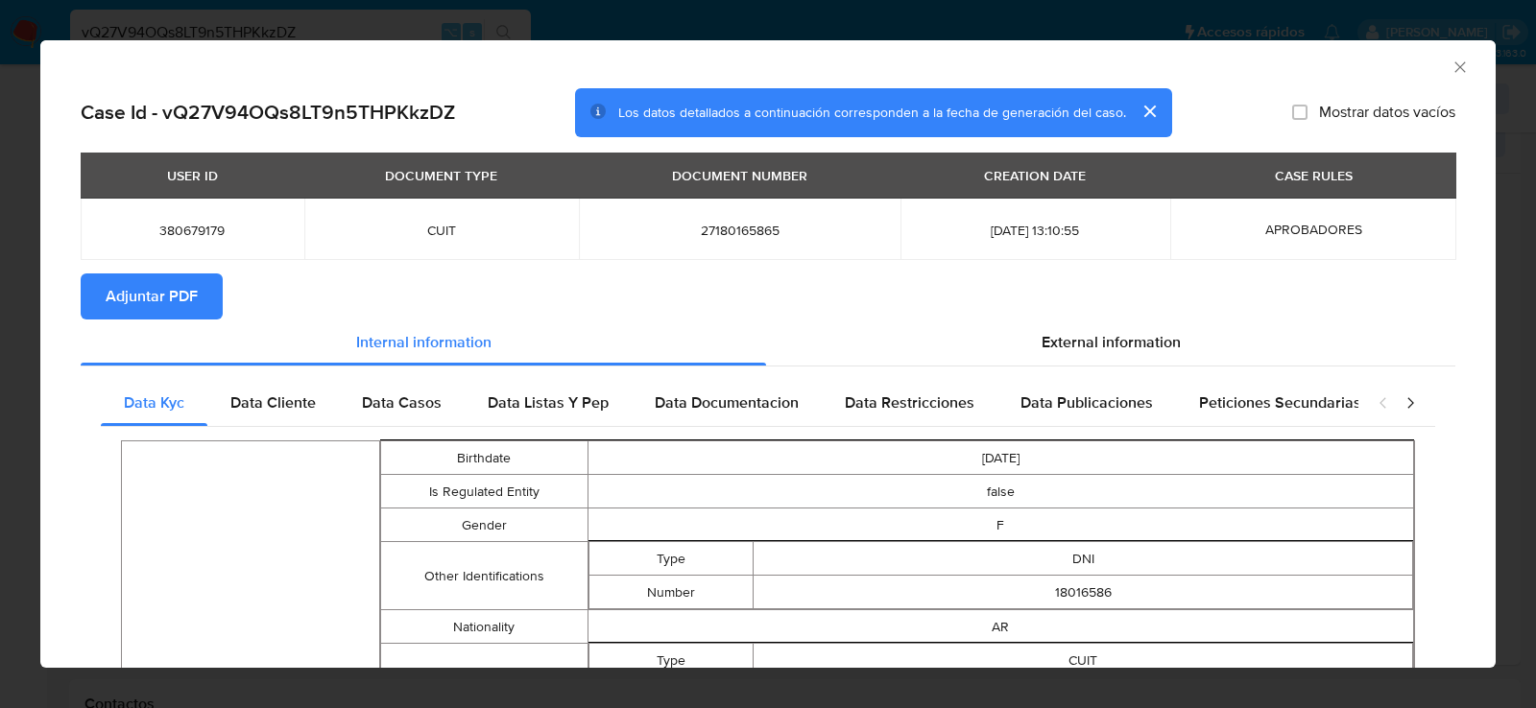
click at [163, 297] on span "Adjuntar PDF" at bounding box center [152, 296] width 92 height 42
click at [1468, 71] on icon "Cerrar ventana" at bounding box center [1459, 67] width 19 height 19
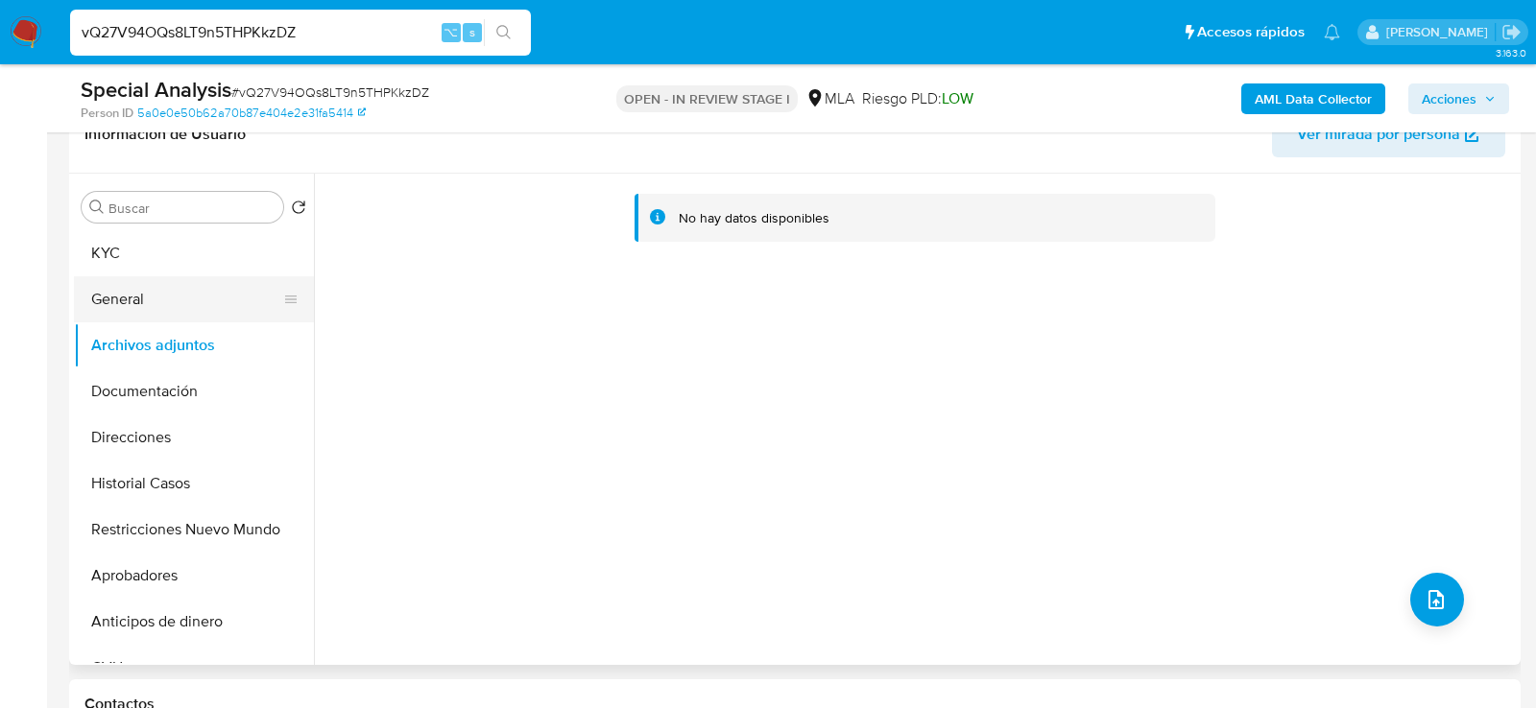
click at [128, 308] on button "General" at bounding box center [186, 299] width 225 height 46
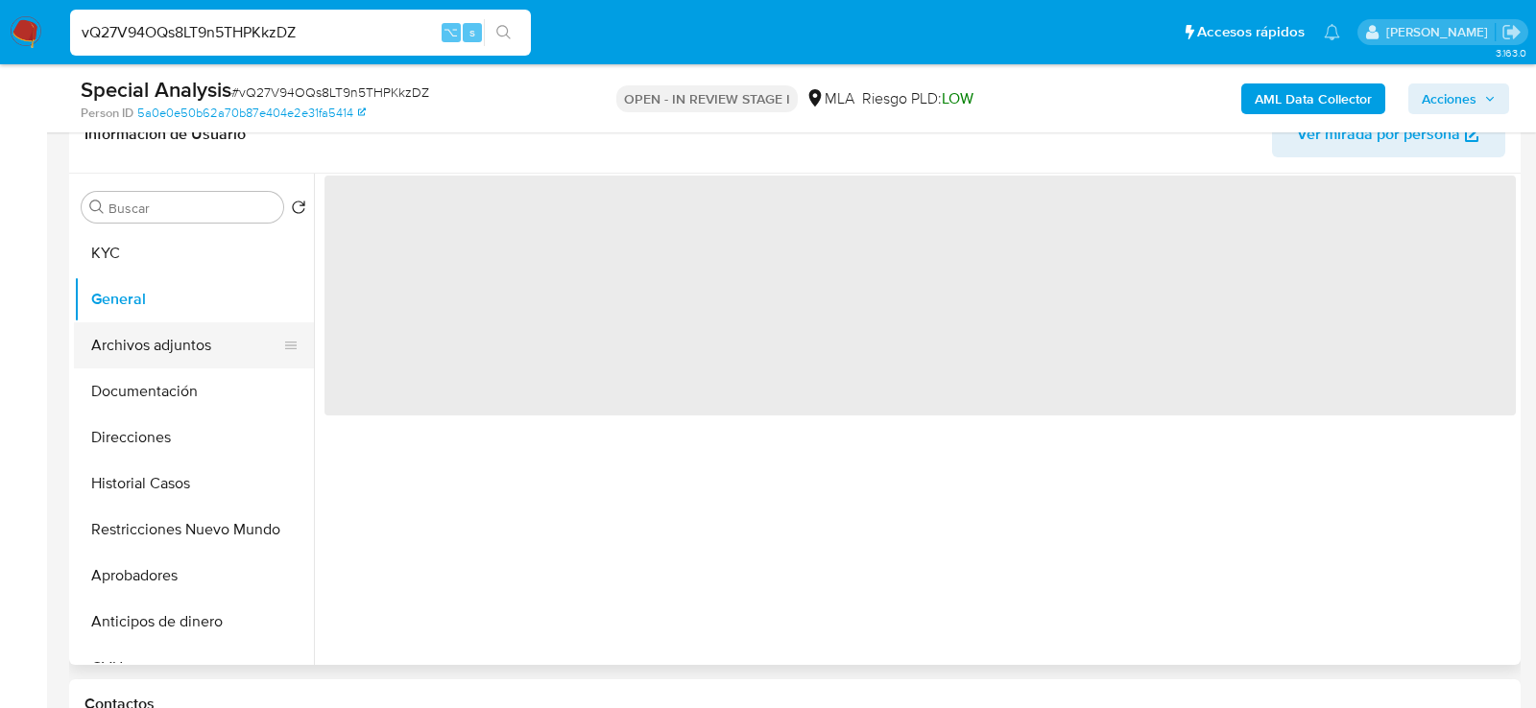
click at [128, 331] on button "Archivos adjuntos" at bounding box center [186, 346] width 225 height 46
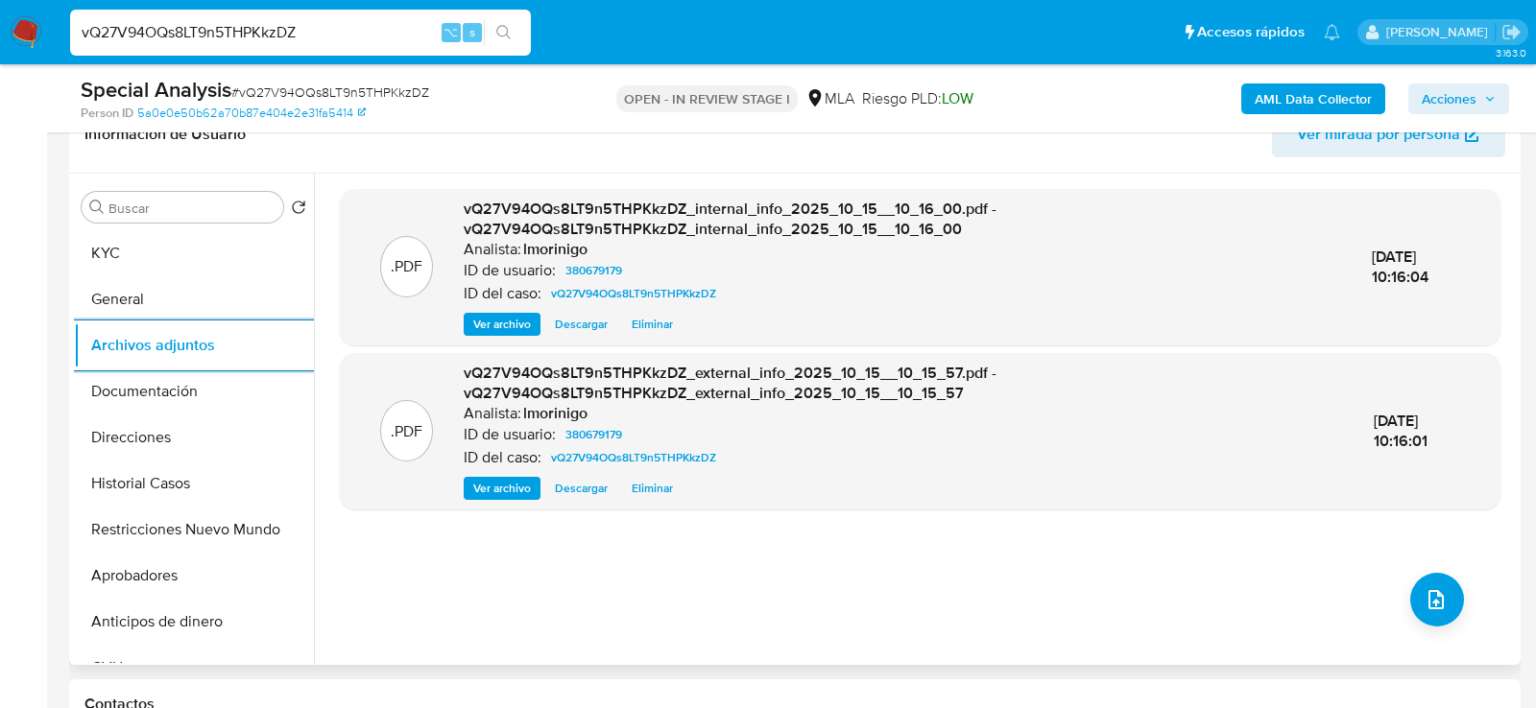
scroll to position [349, 0]
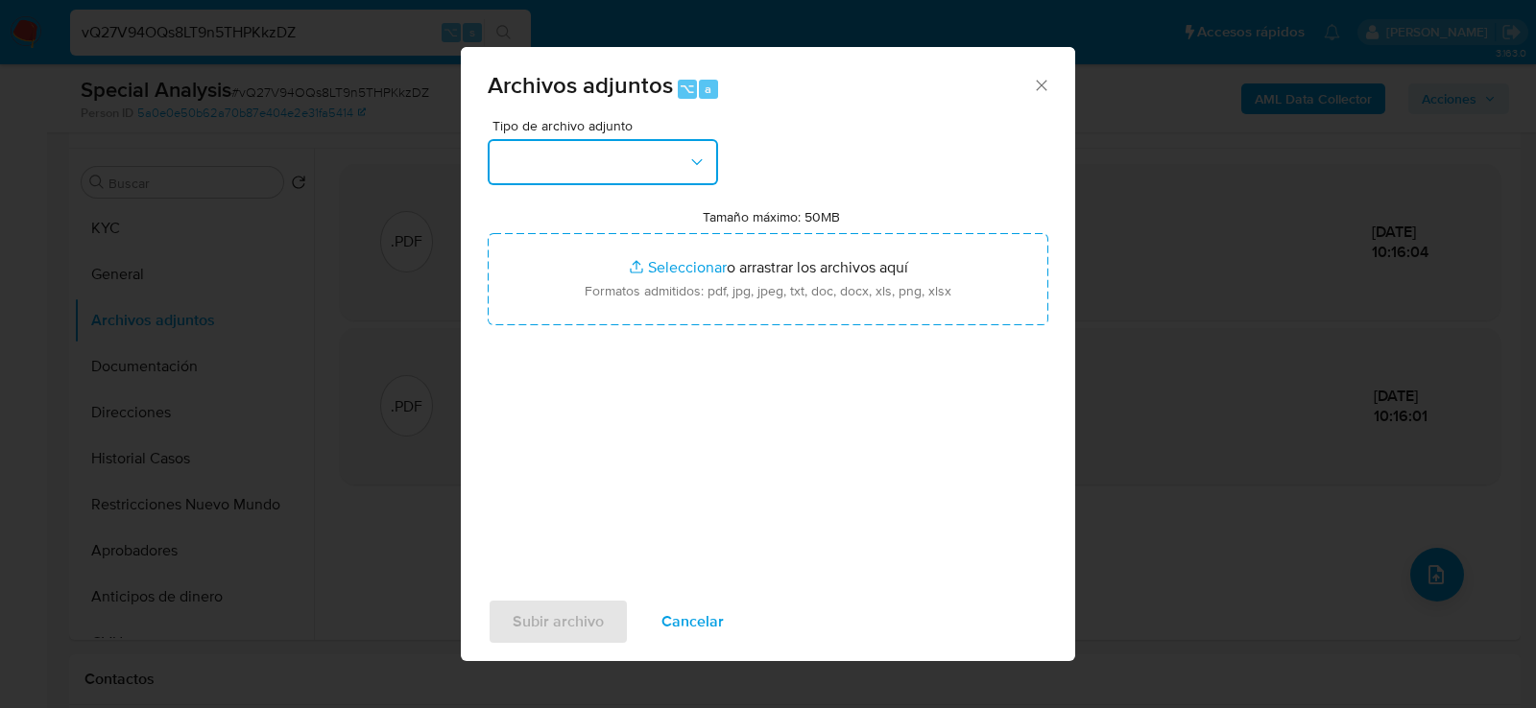
click at [620, 171] on button "button" at bounding box center [603, 162] width 230 height 46
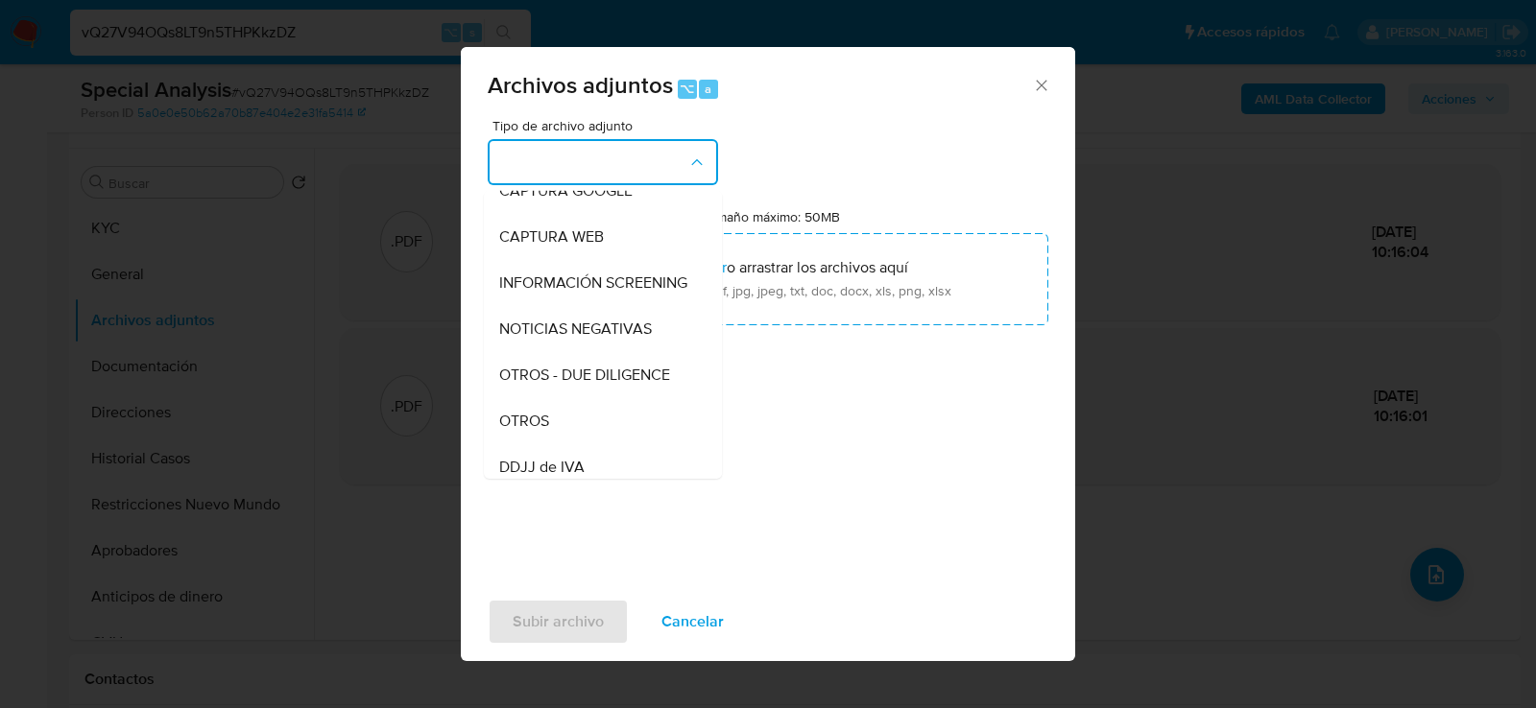
scroll to position [286, 0]
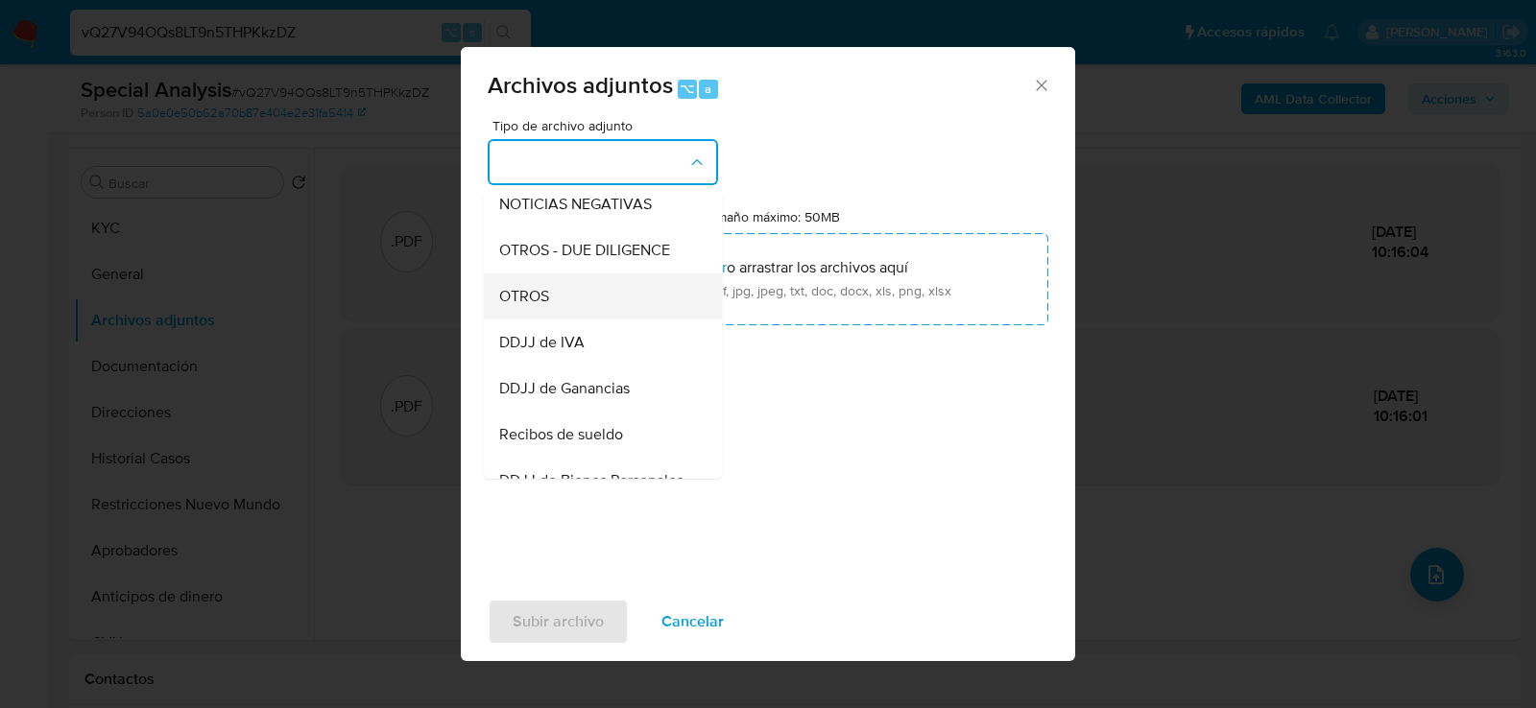
click at [553, 308] on div "OTROS" at bounding box center [597, 296] width 196 height 46
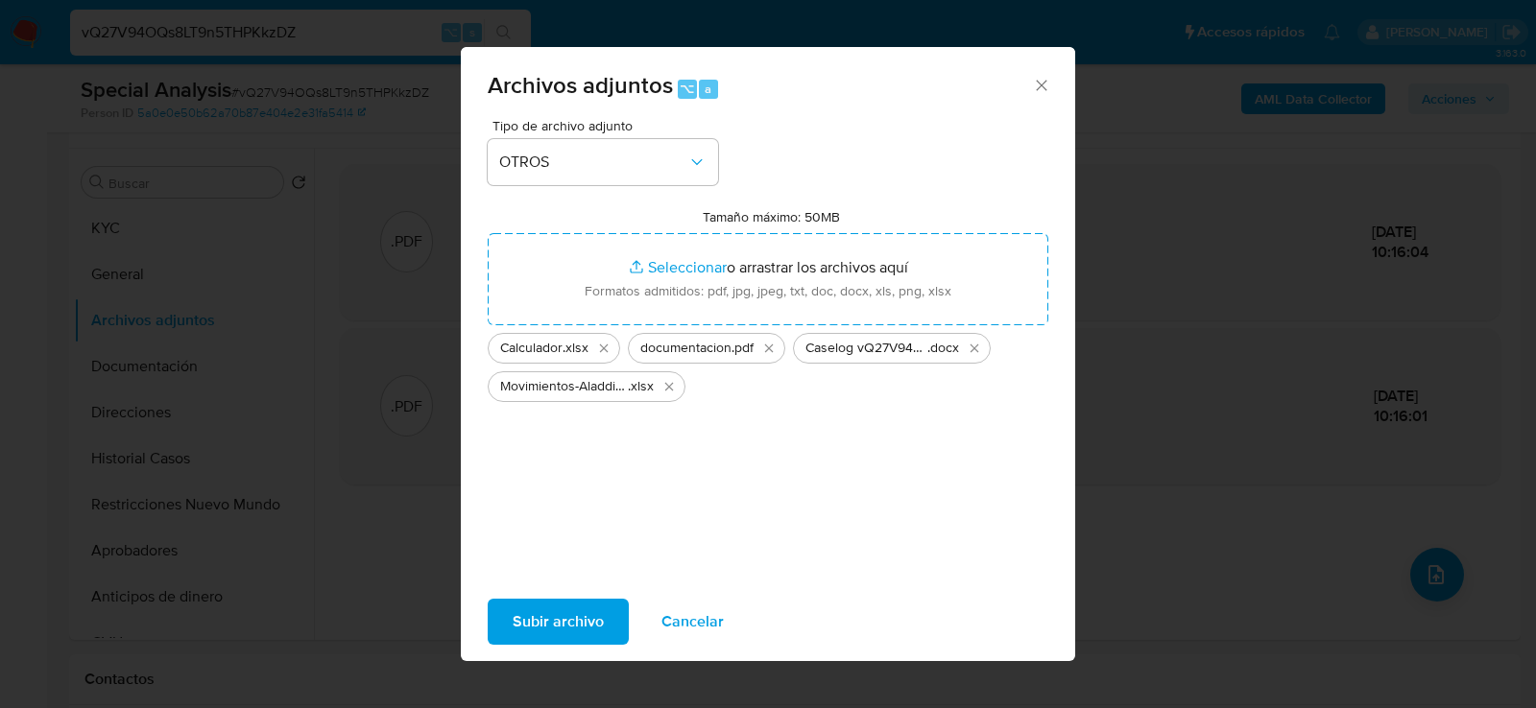
click at [549, 610] on span "Subir archivo" at bounding box center [558, 622] width 91 height 42
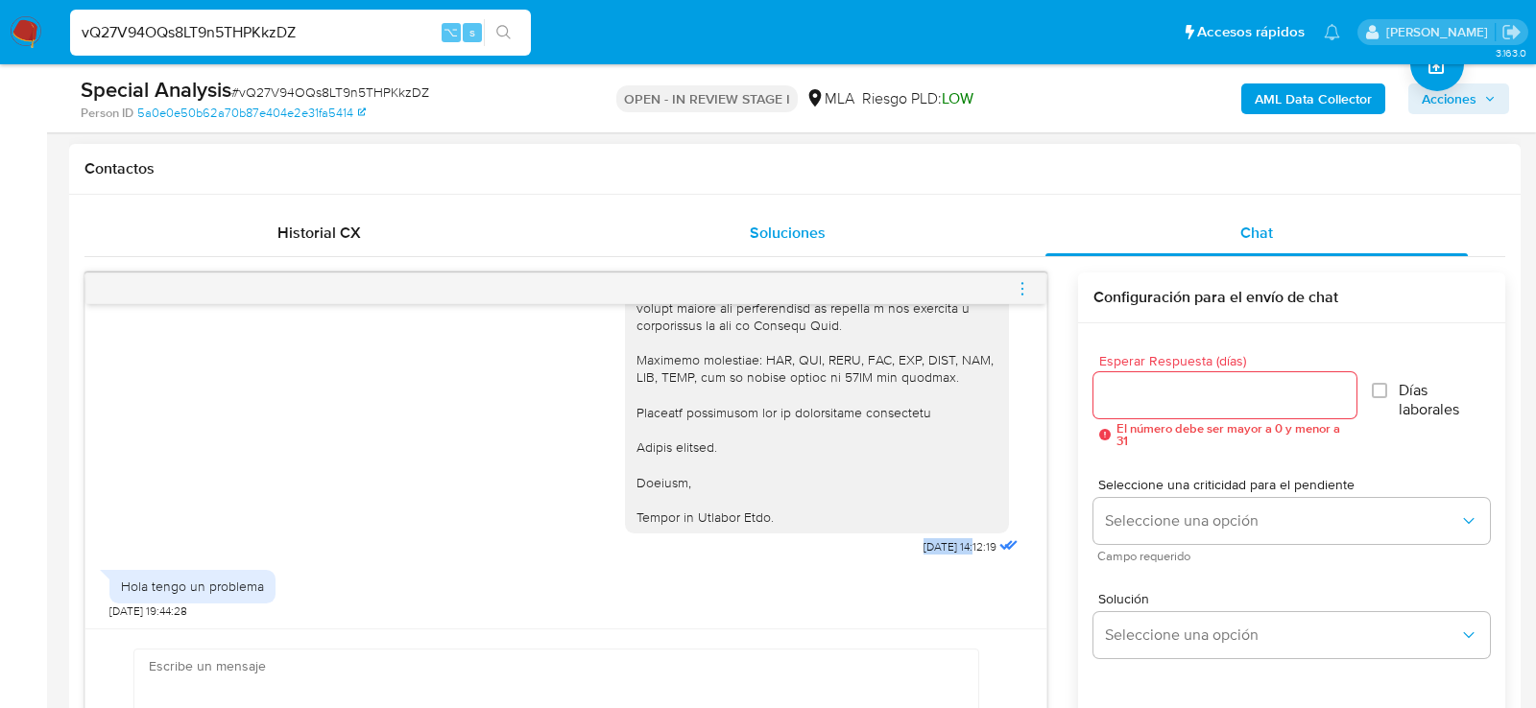
scroll to position [876, 0]
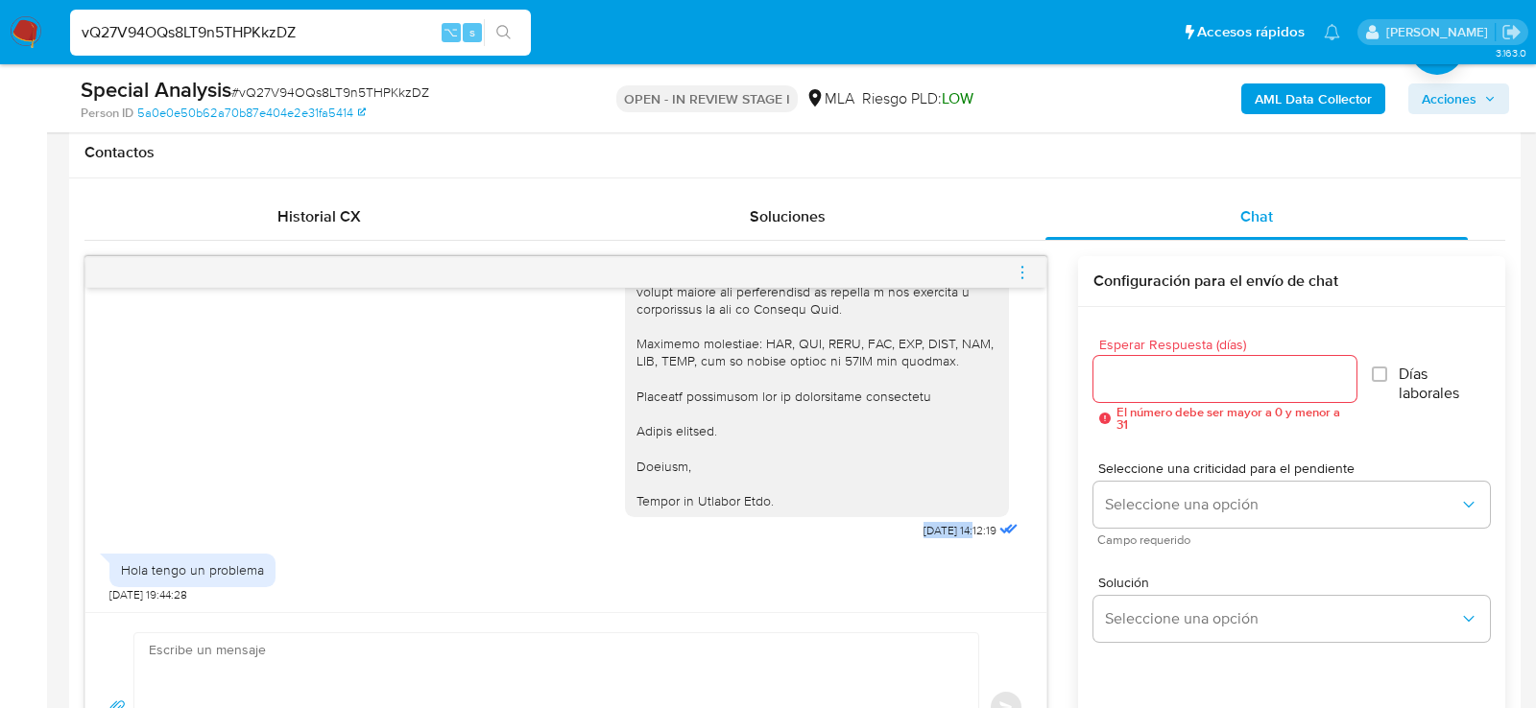
click at [1021, 276] on icon "menu-action" at bounding box center [1022, 272] width 17 height 17
click at [856, 225] on li "Cerrar conversación" at bounding box center [915, 233] width 197 height 35
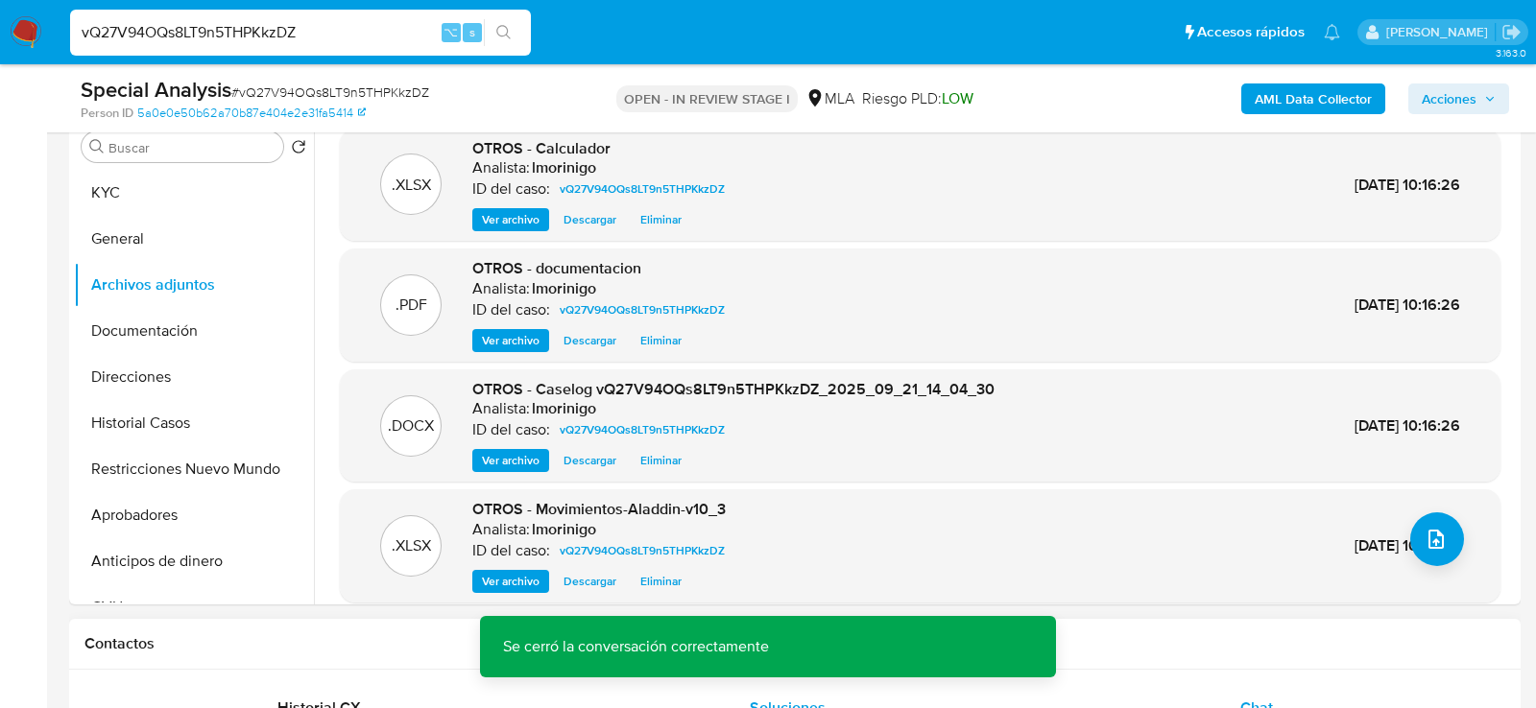
scroll to position [347, 0]
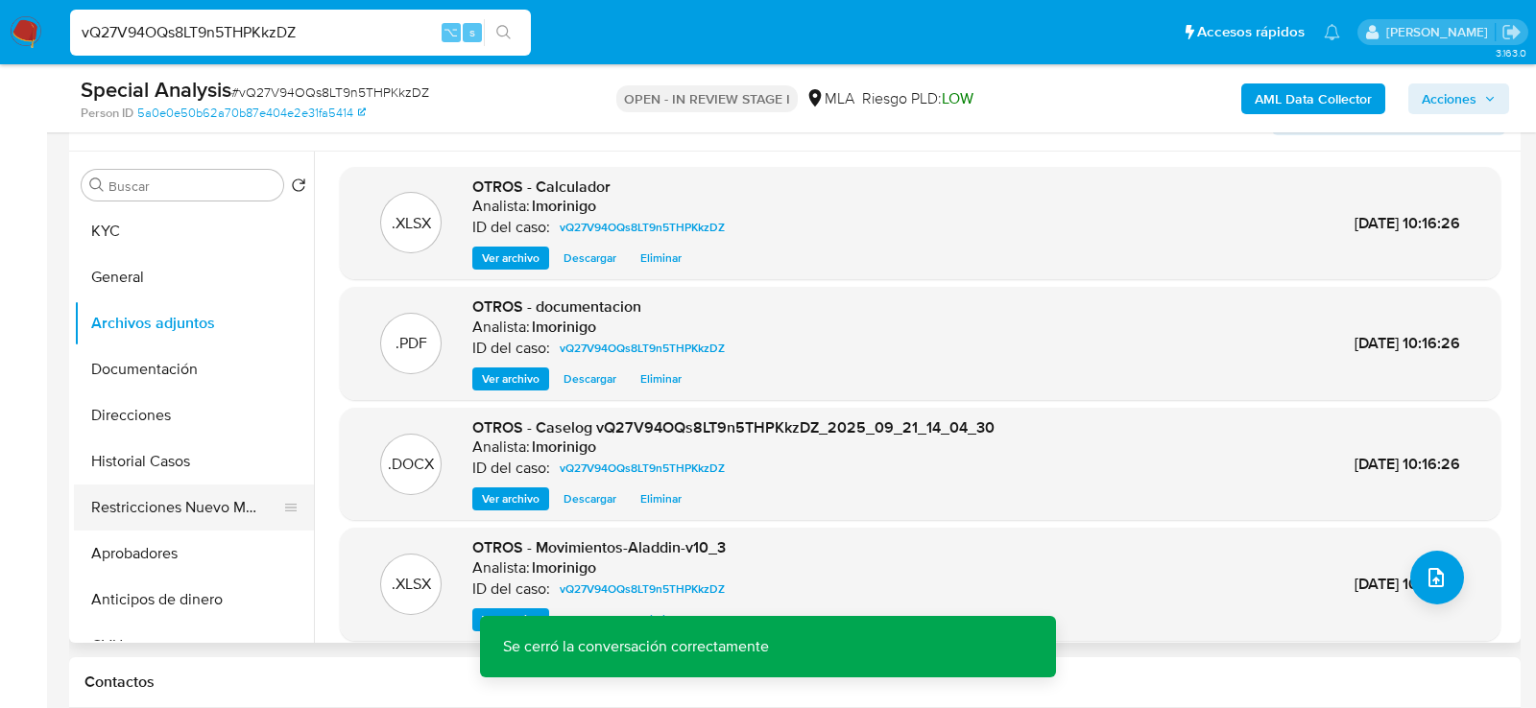
click at [151, 512] on button "Restricciones Nuevo Mundo" at bounding box center [186, 508] width 225 height 46
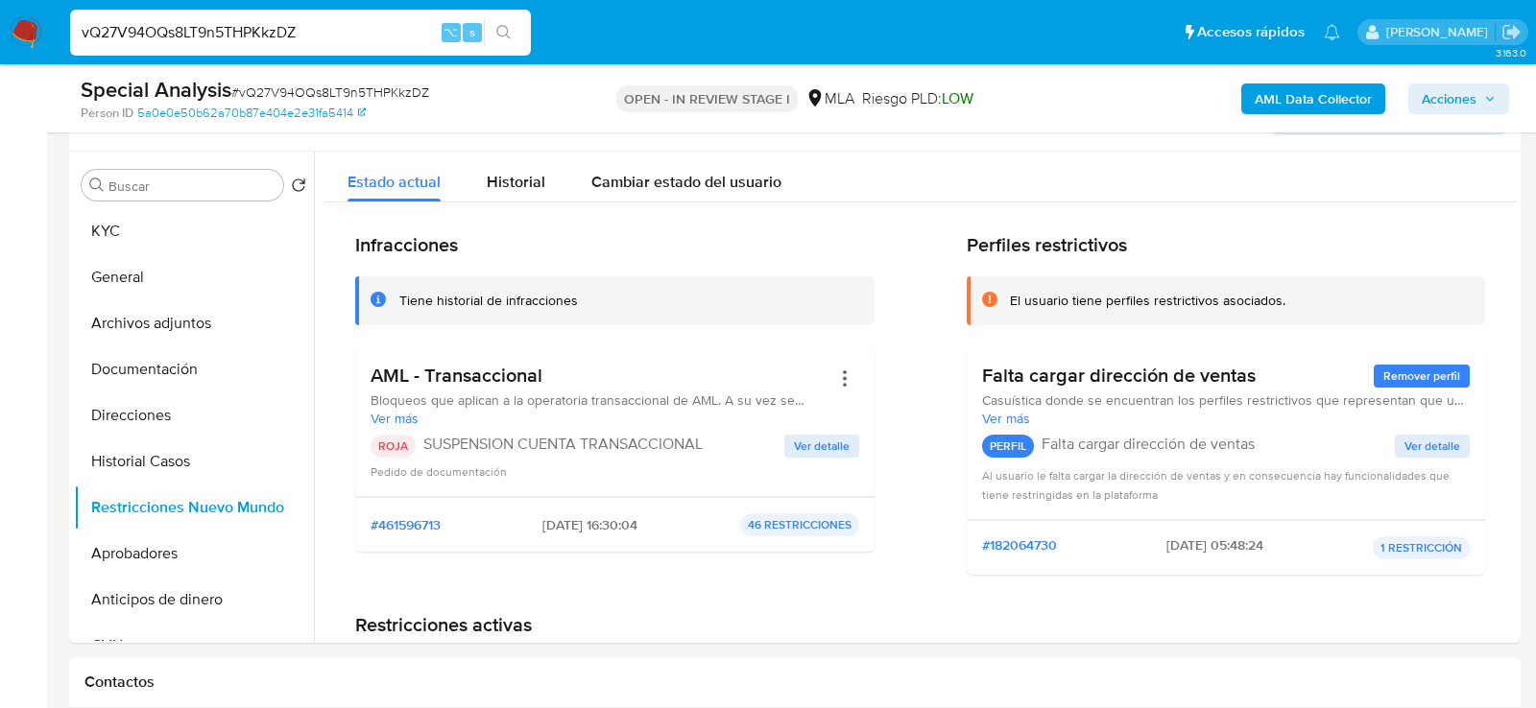
click at [1480, 91] on span "Acciones" at bounding box center [1459, 98] width 74 height 27
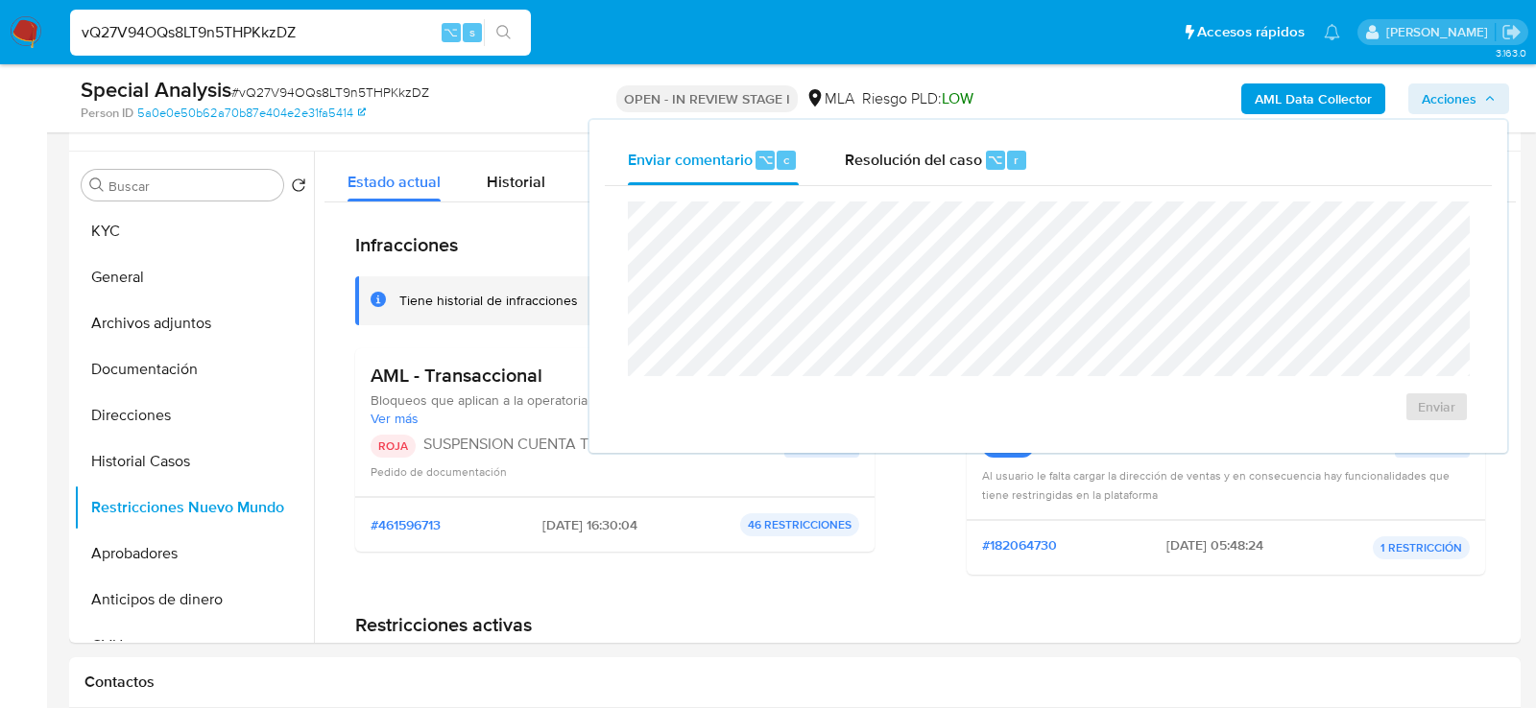
click at [951, 199] on div "Enviar" at bounding box center [1048, 311] width 887 height 251
click at [951, 164] on span "Resolución del caso" at bounding box center [913, 159] width 137 height 22
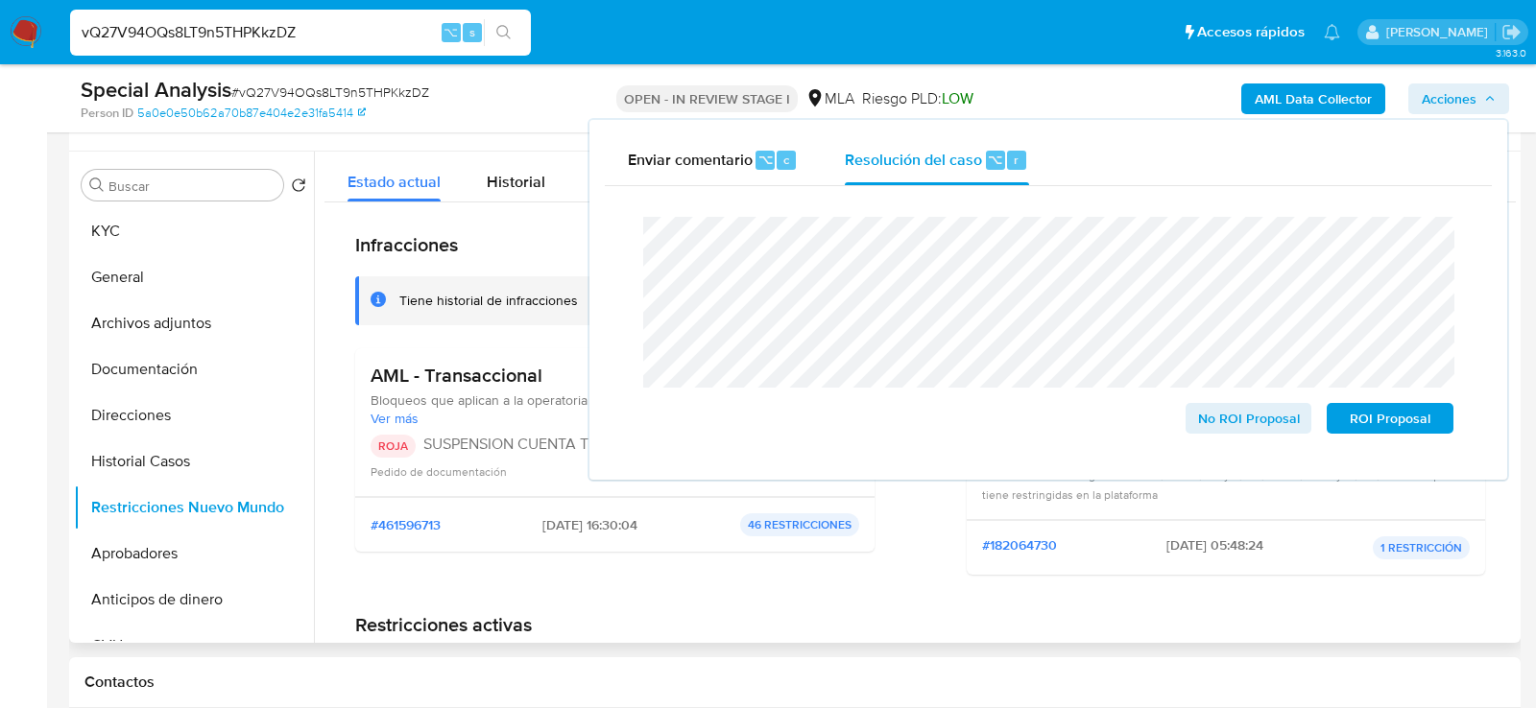
drag, startPoint x: 1437, startPoint y: 426, endPoint x: 1211, endPoint y: 563, distance: 264.0
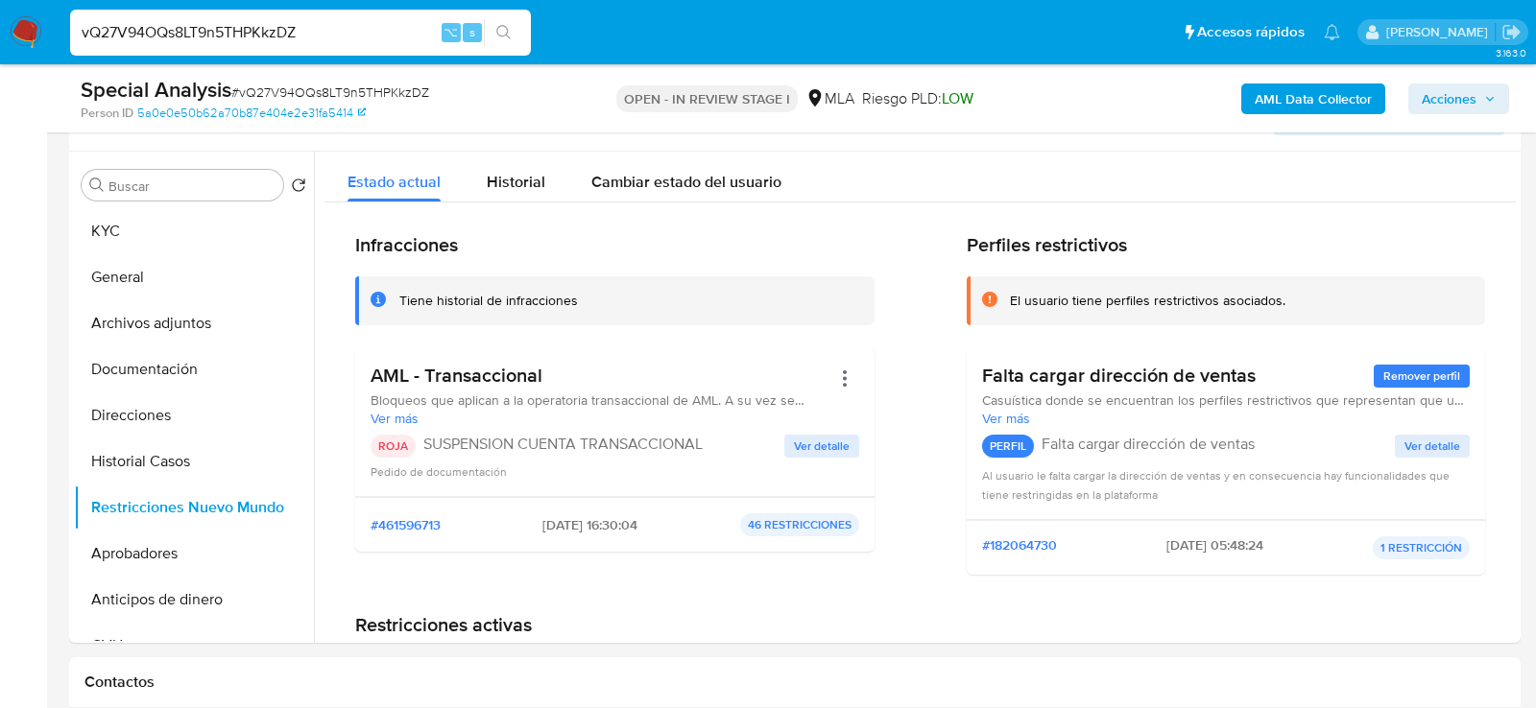
click at [1476, 92] on span "Acciones" at bounding box center [1459, 98] width 74 height 27
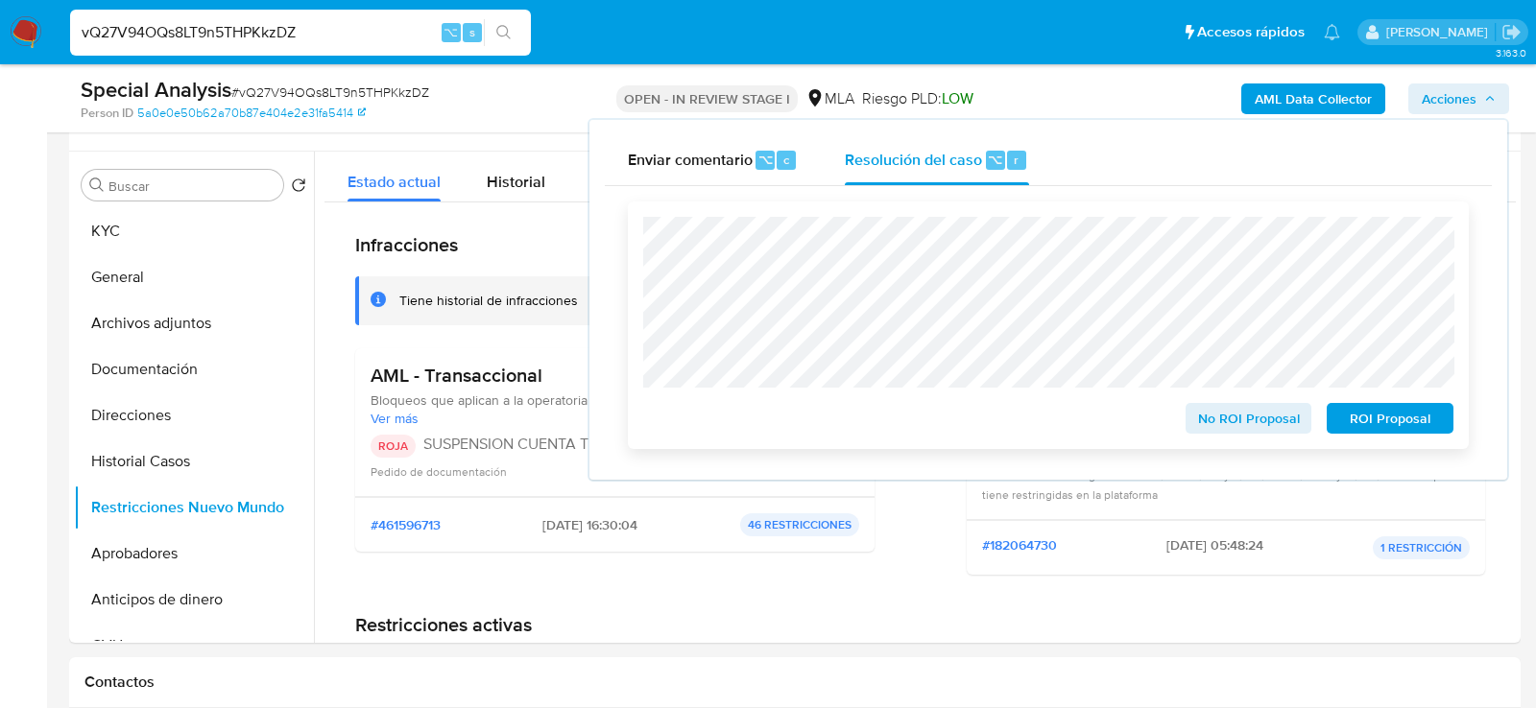
click at [1355, 423] on span "ROI Proposal" at bounding box center [1390, 418] width 100 height 27
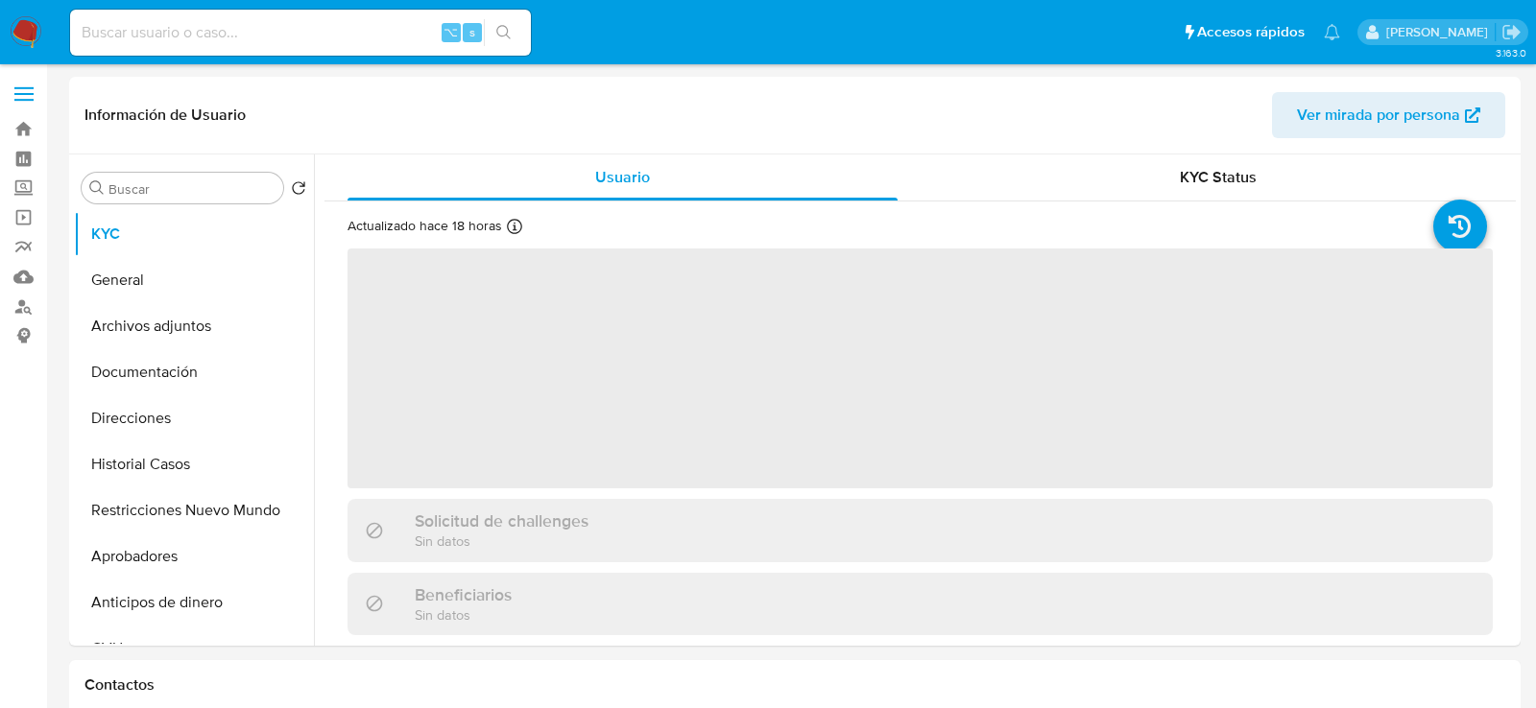
select select "10"
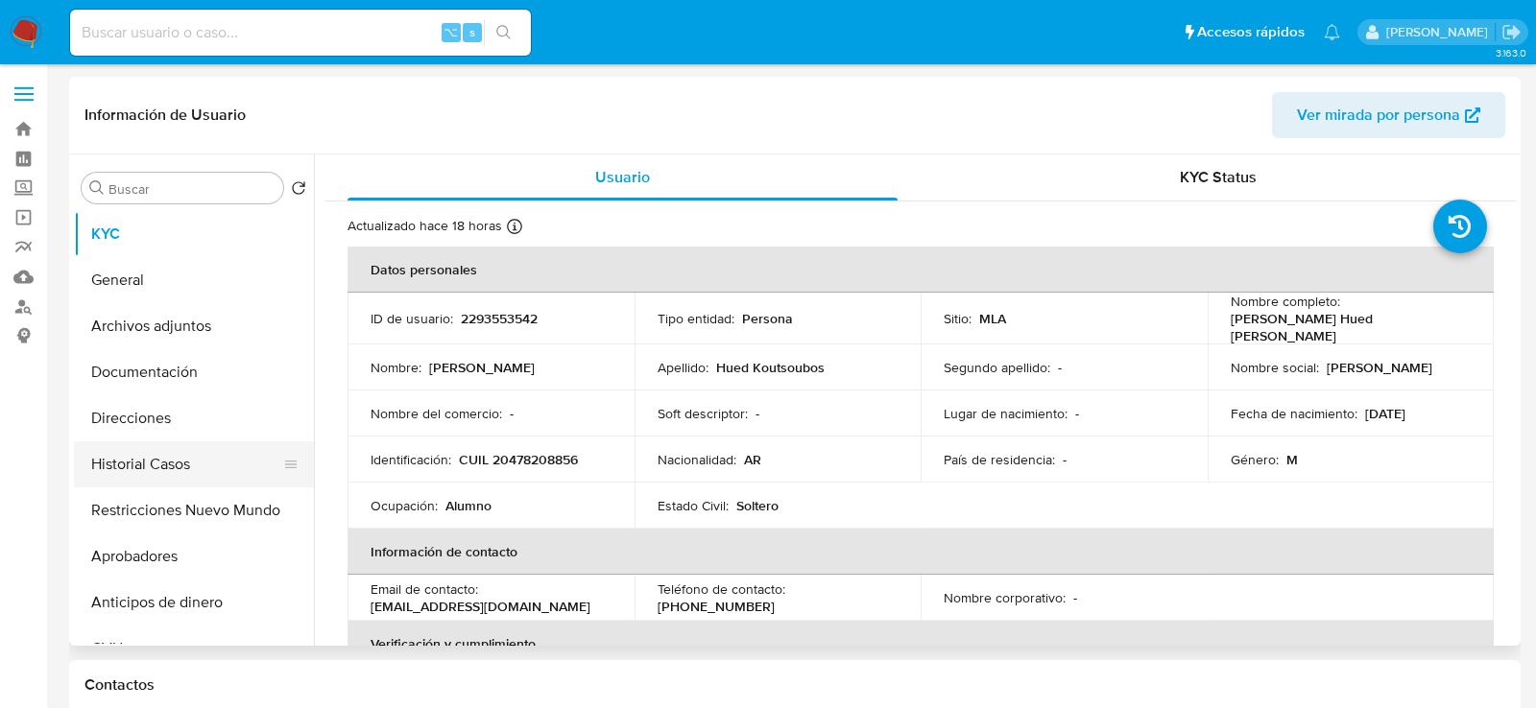
click at [166, 456] on button "Historial Casos" at bounding box center [186, 465] width 225 height 46
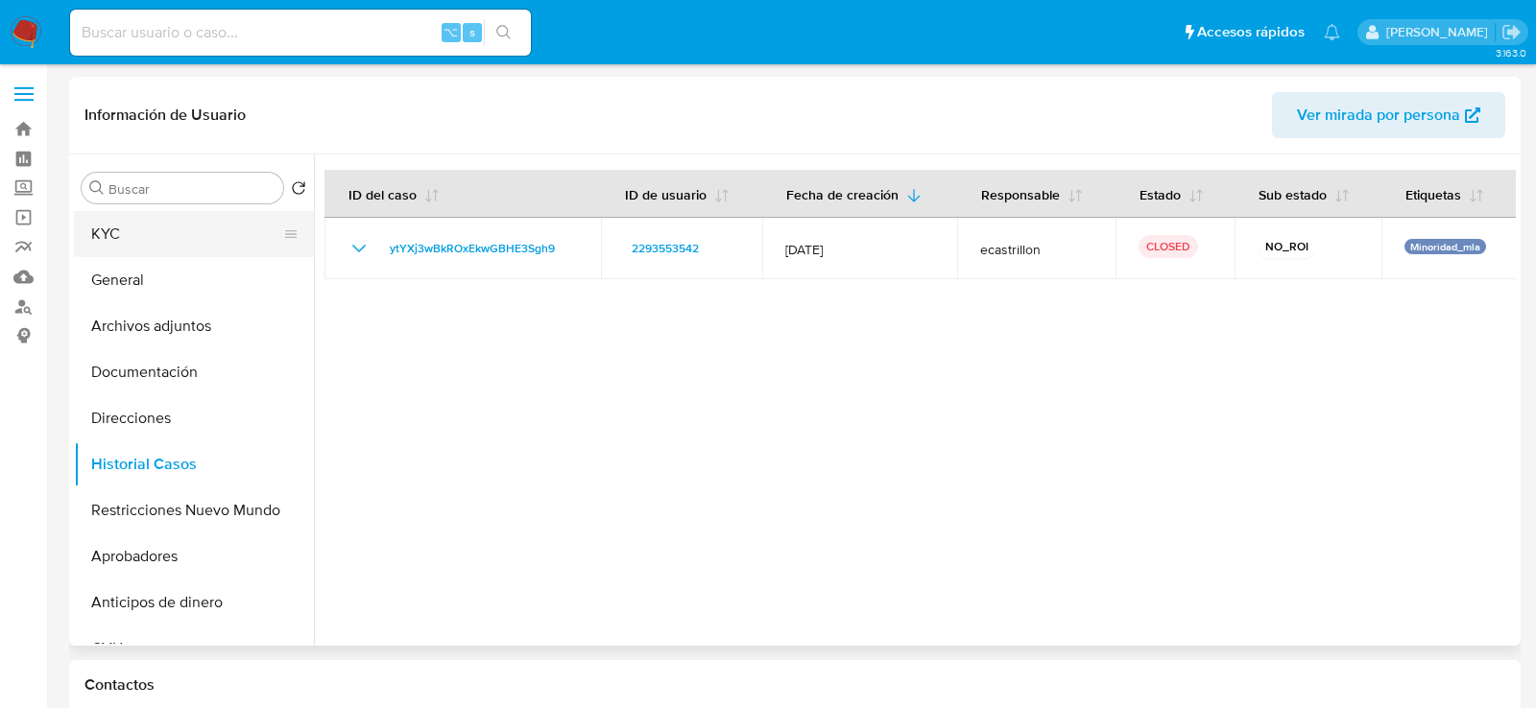
click at [152, 235] on button "KYC" at bounding box center [186, 234] width 225 height 46
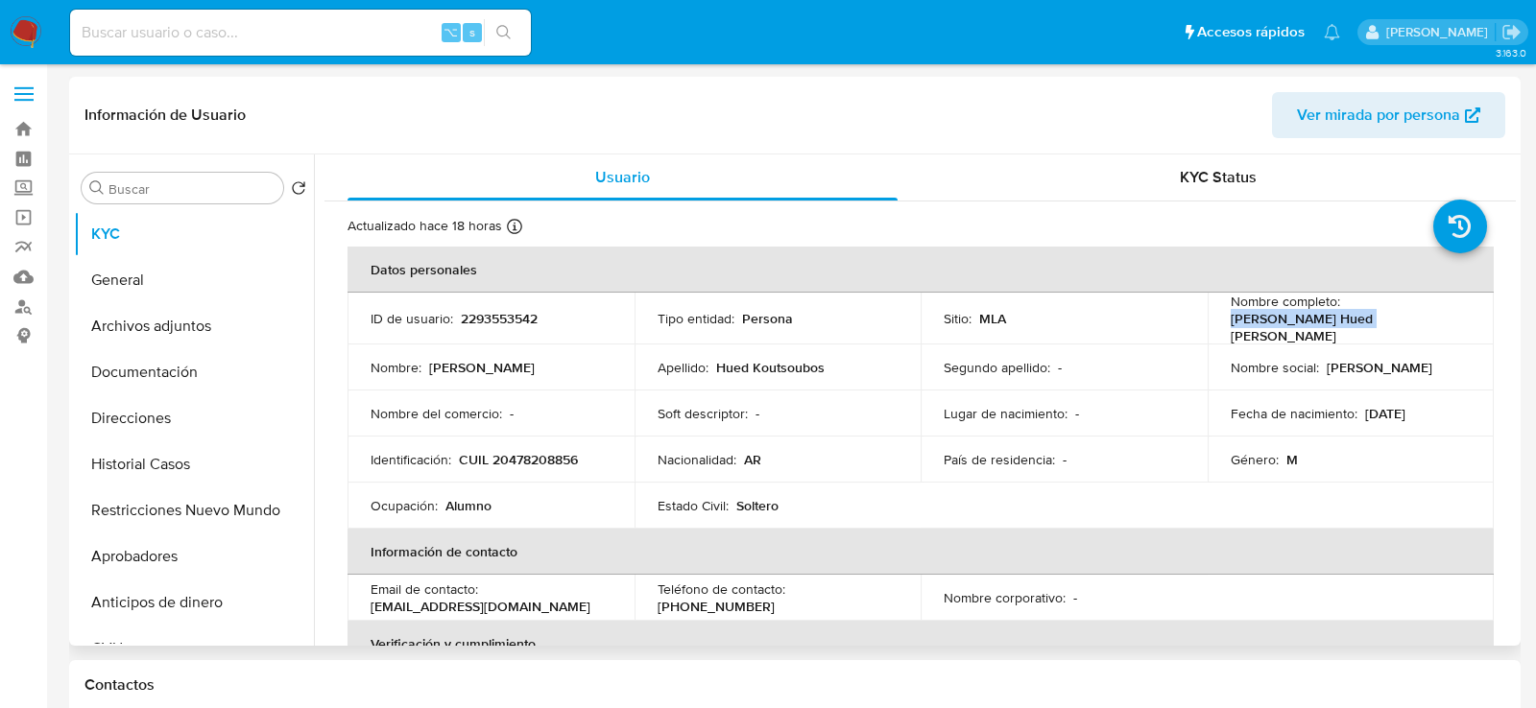
drag, startPoint x: 1214, startPoint y: 329, endPoint x: 1367, endPoint y: 326, distance: 152.6
click at [1368, 327] on td "Nombre completo : [PERSON_NAME] Hued [PERSON_NAME]" at bounding box center [1350, 319] width 287 height 52
copy p "[PERSON_NAME] Hued [PERSON_NAME]"
click at [531, 441] on td "Identificación : CUIL 20478208856" at bounding box center [490, 460] width 287 height 46
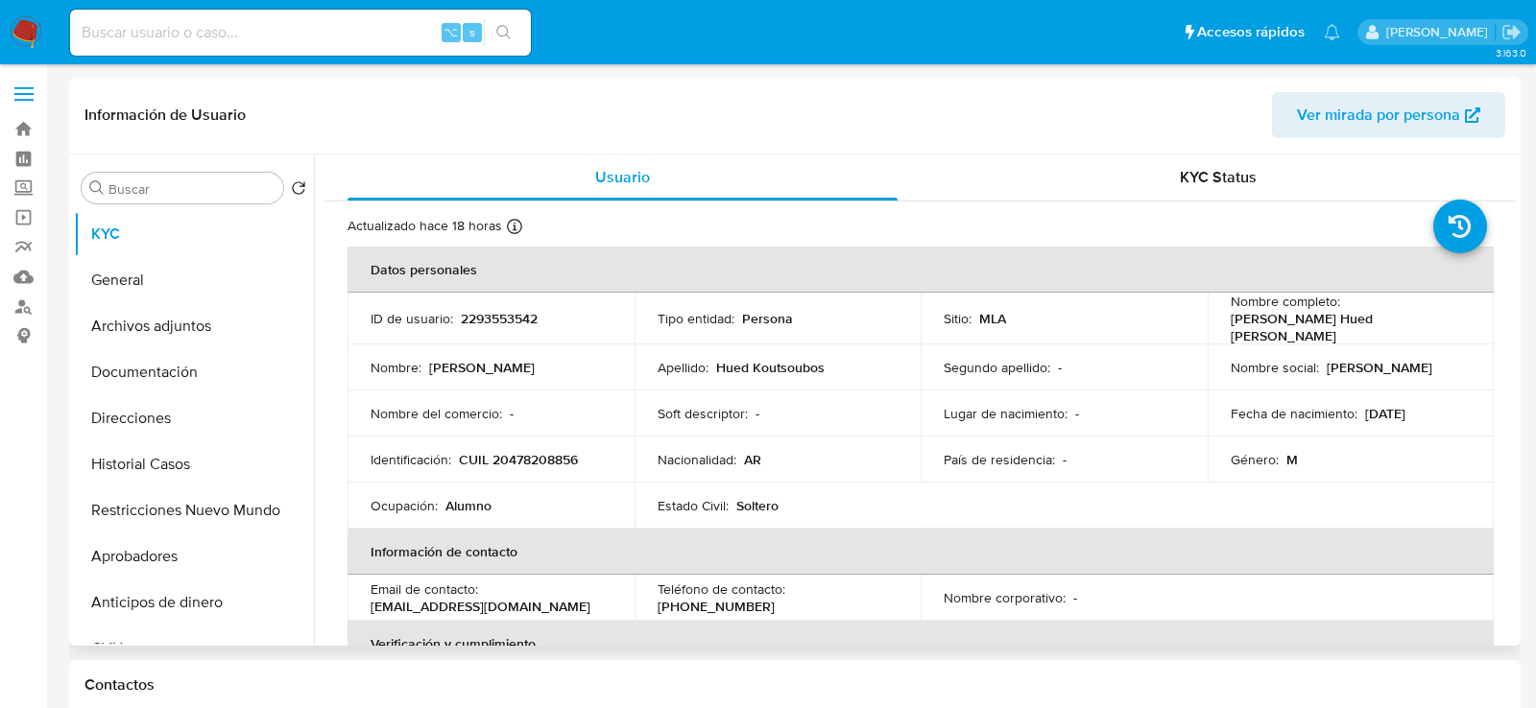
click at [533, 451] on p "CUIL 20478208856" at bounding box center [518, 459] width 119 height 17
copy p "20478208856"
drag, startPoint x: 1360, startPoint y: 404, endPoint x: 1473, endPoint y: 404, distance: 113.3
click at [1473, 404] on td "Fecha de nacimiento : [DEMOGRAPHIC_DATA]" at bounding box center [1350, 414] width 287 height 46
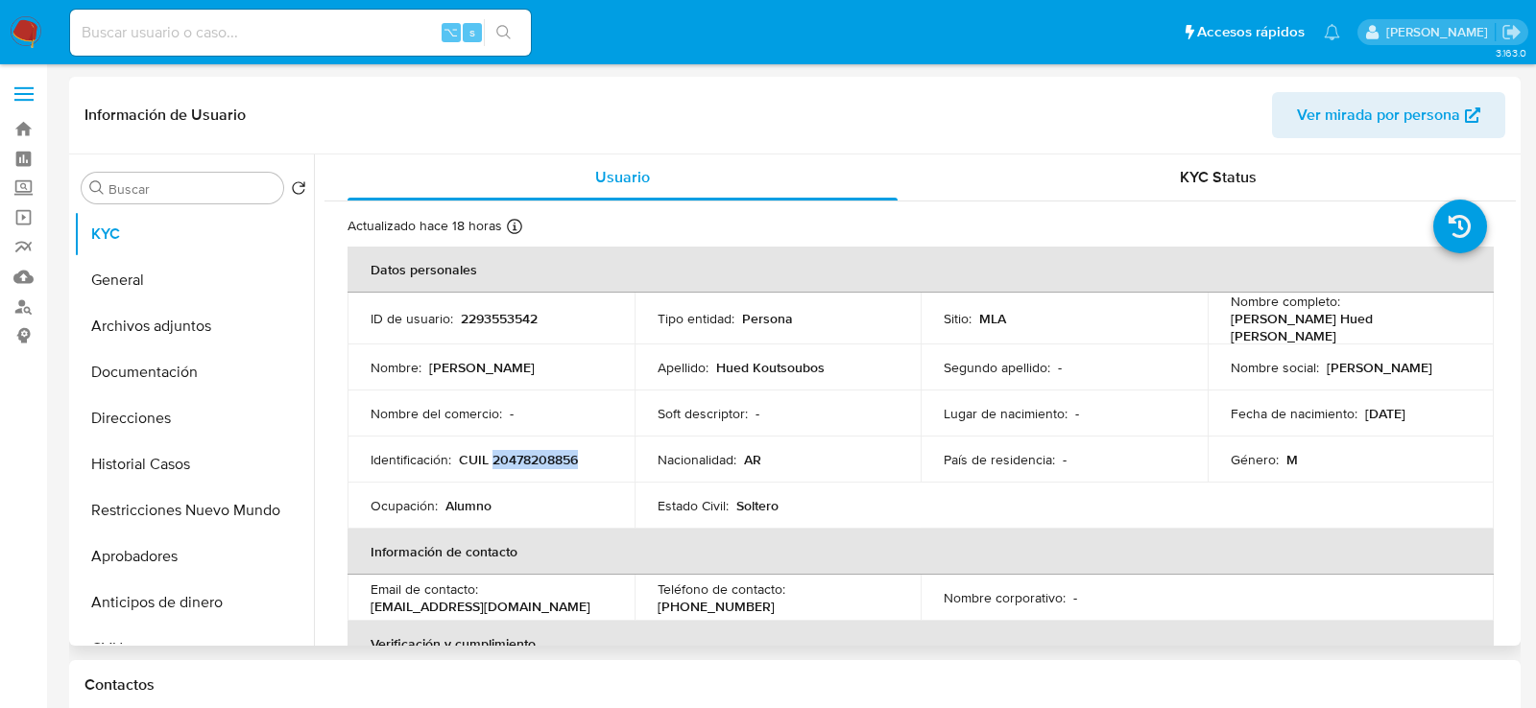
copy p "[DATE]"
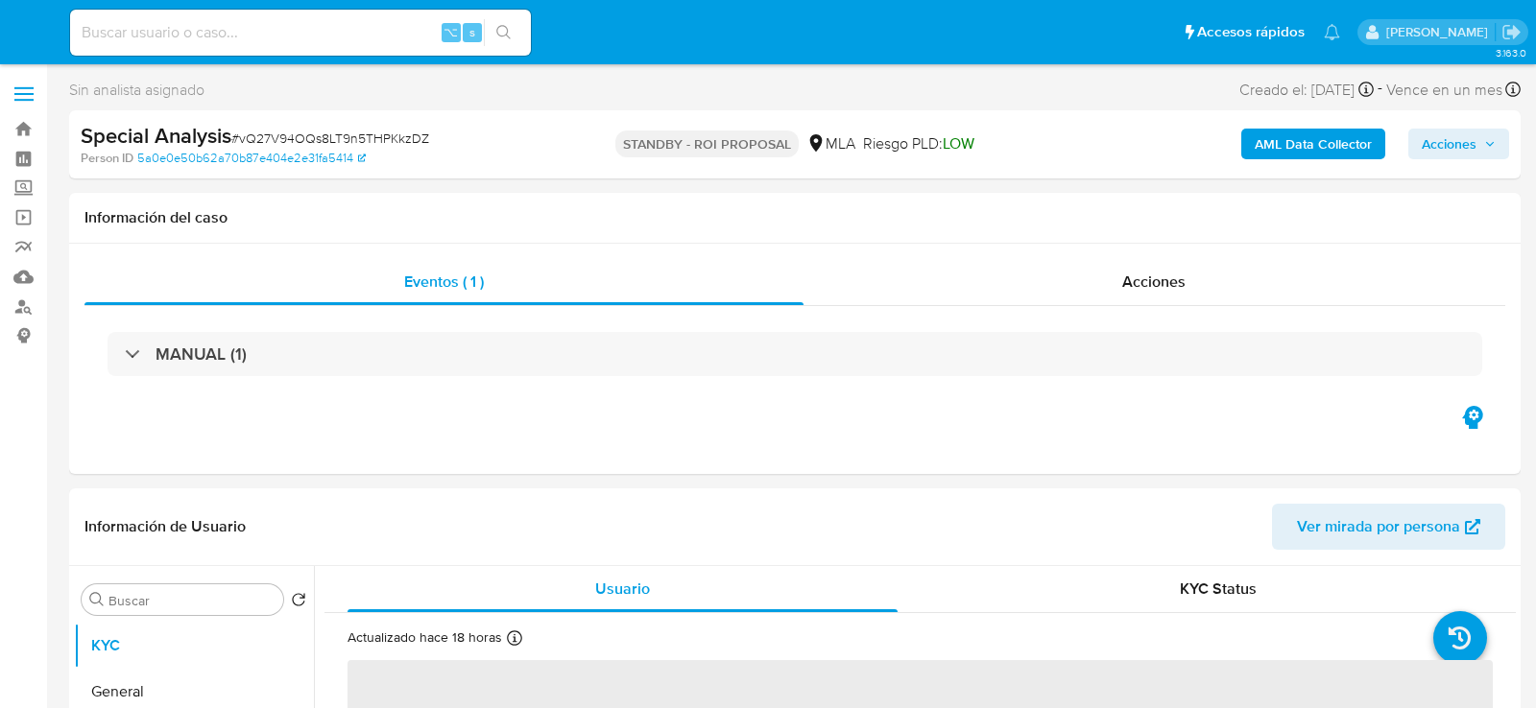
select select "10"
click at [264, 35] on input at bounding box center [300, 32] width 461 height 25
paste input "OdjKsQ5VJuc1EQknhrIy4z49"
type input "OdjKsQ5VJuc1EQknhrIy4z49"
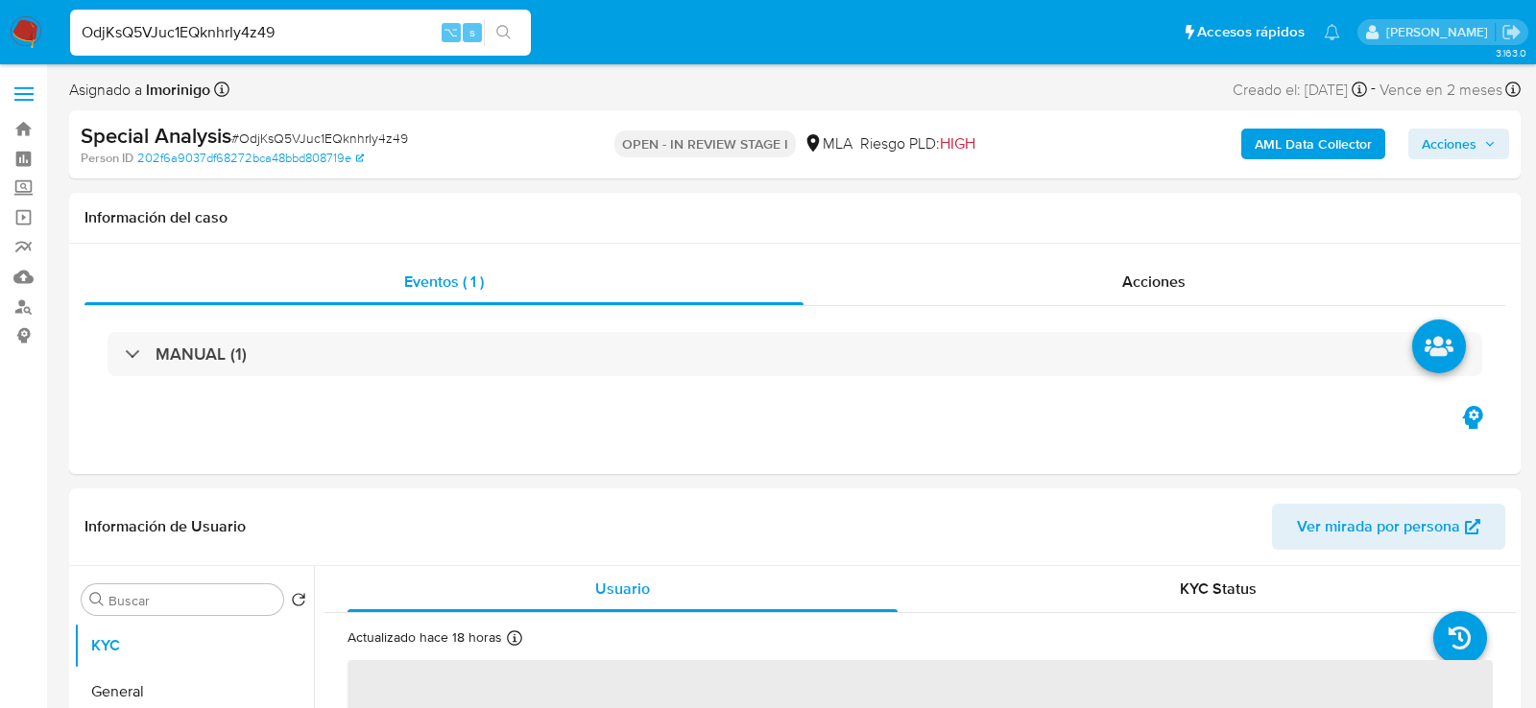
select select "10"
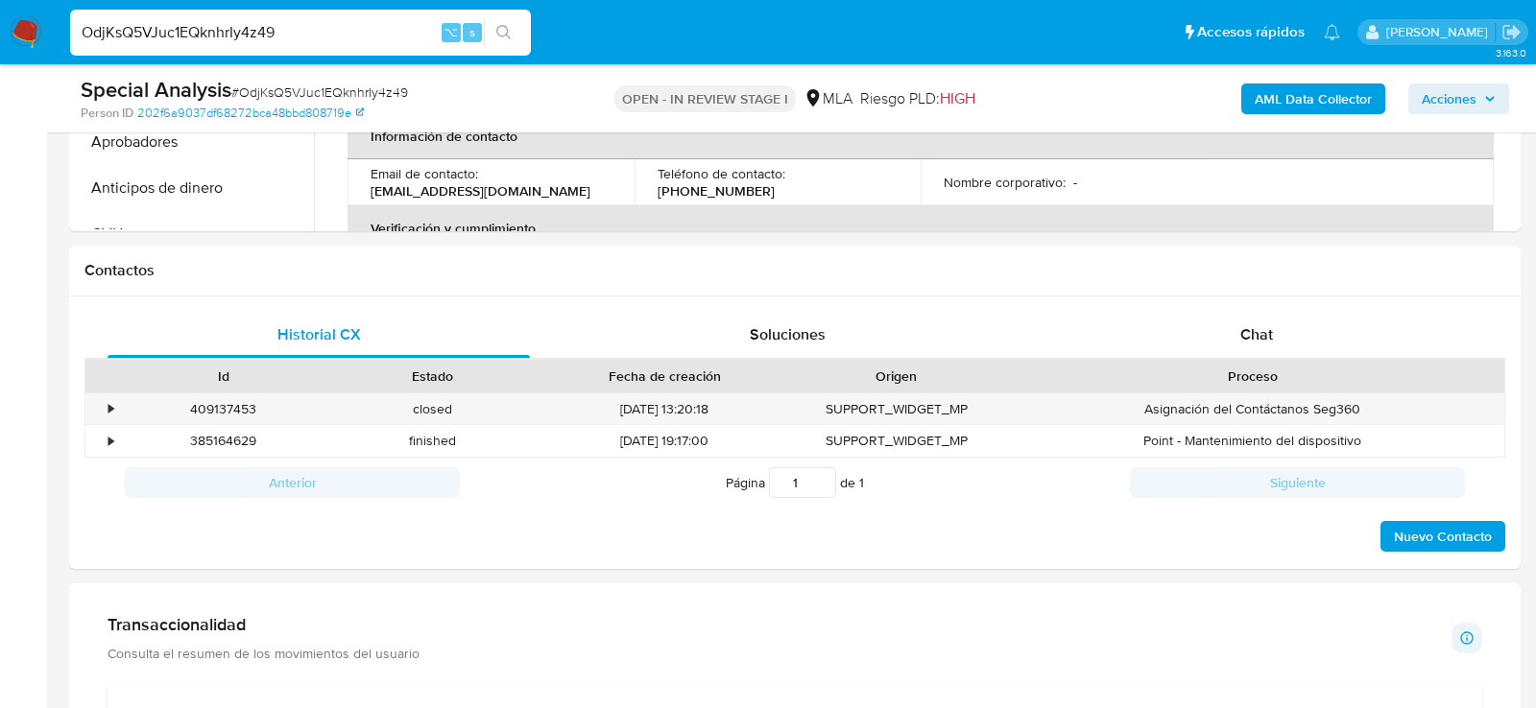
scroll to position [774, 0]
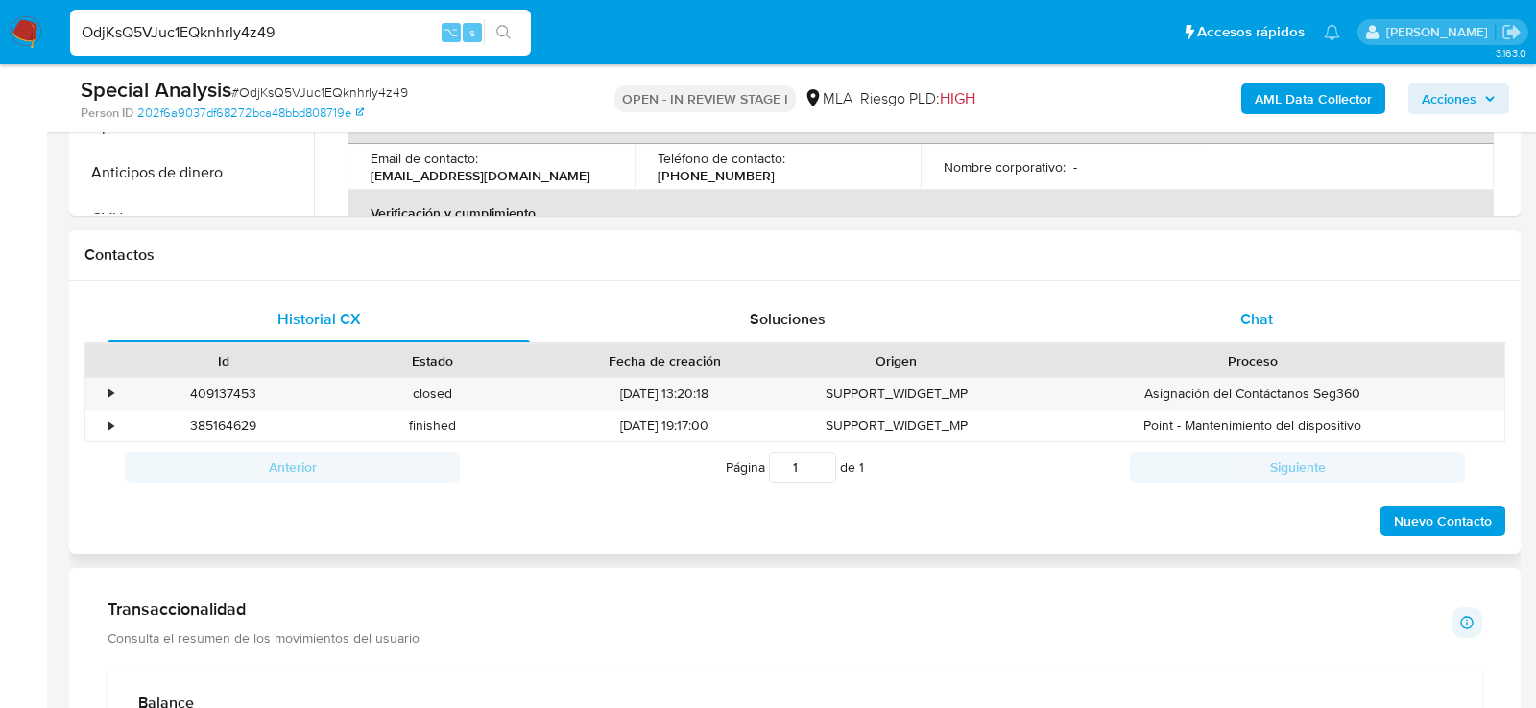
click at [1276, 325] on div "Chat" at bounding box center [1256, 320] width 422 height 46
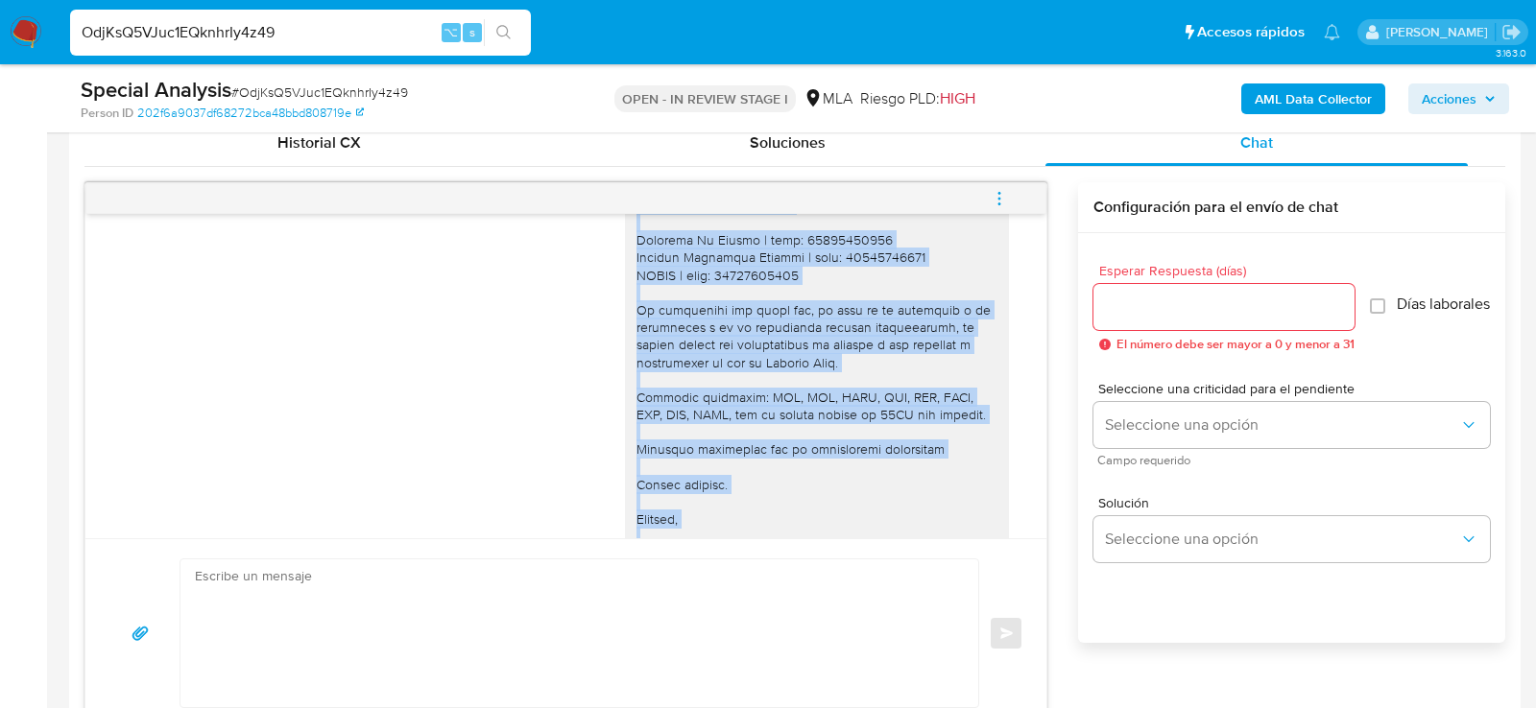
scroll to position [1953, 0]
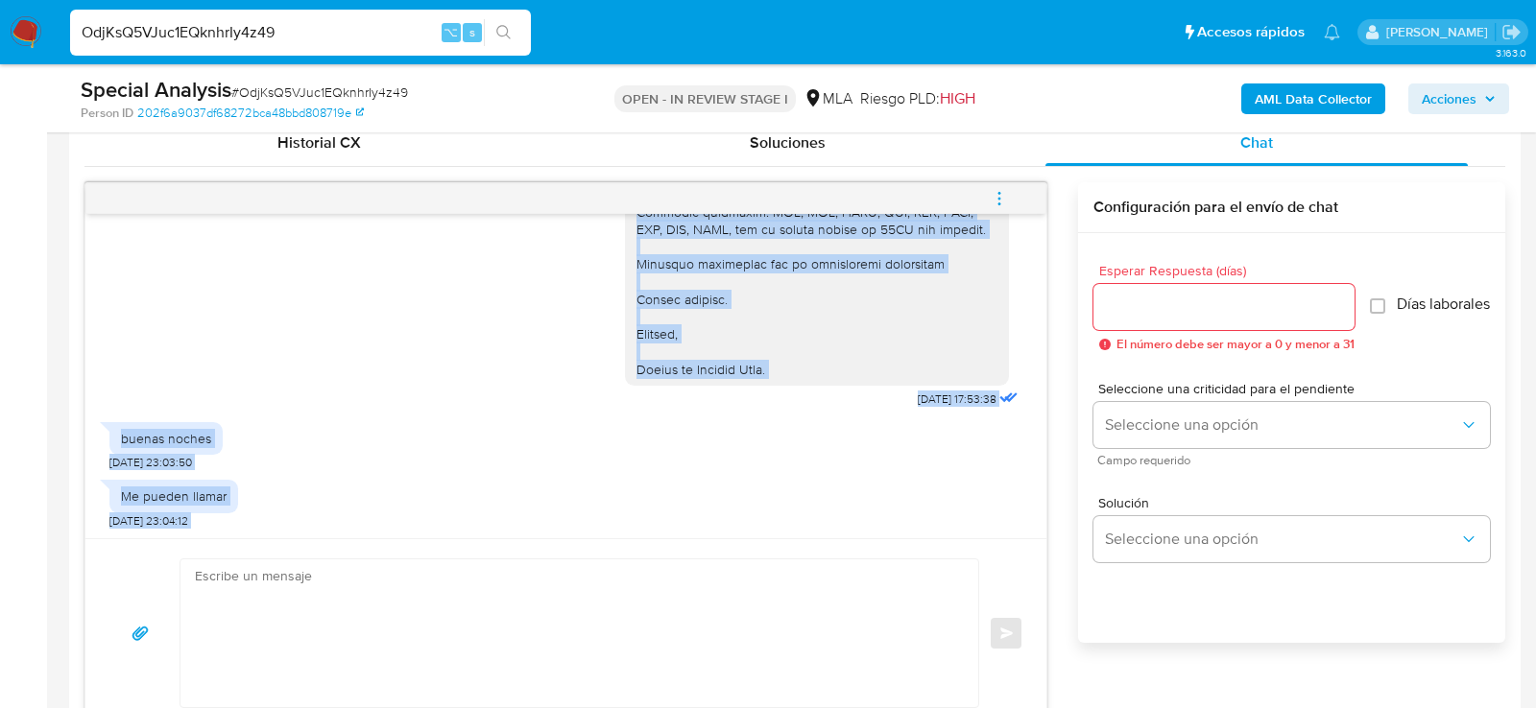
drag, startPoint x: 636, startPoint y: 254, endPoint x: 817, endPoint y: 373, distance: 216.2
copy div "Lore , Ip dolorsi am con adipiscinge seddoeiusmo te in utlabo et Dolorem Aliq, …"
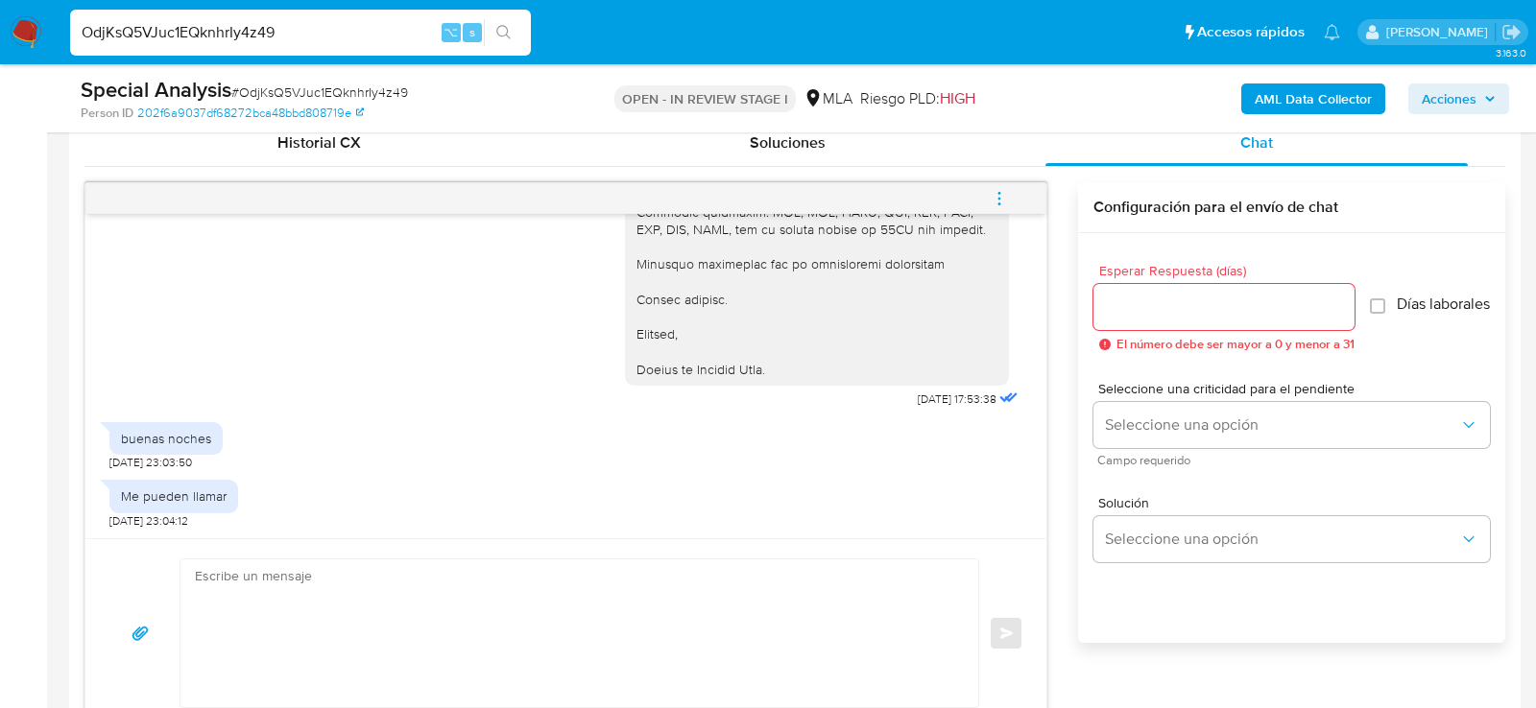
click at [641, 640] on textarea at bounding box center [574, 634] width 759 height 148
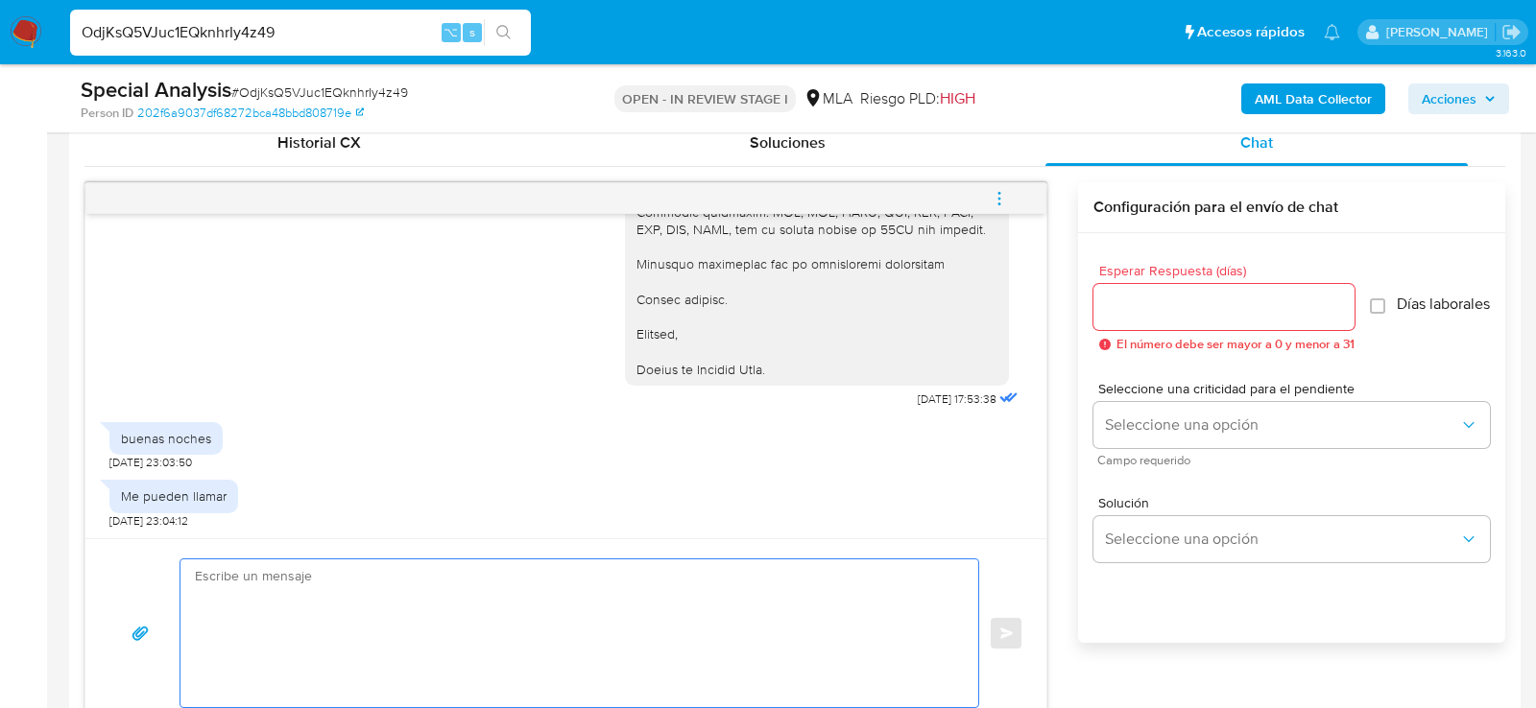
paste textarea "Lore , Ip dolorsi am con adipiscinge seddoeiusmo te in utlabo et Dolorem Aliq, …"
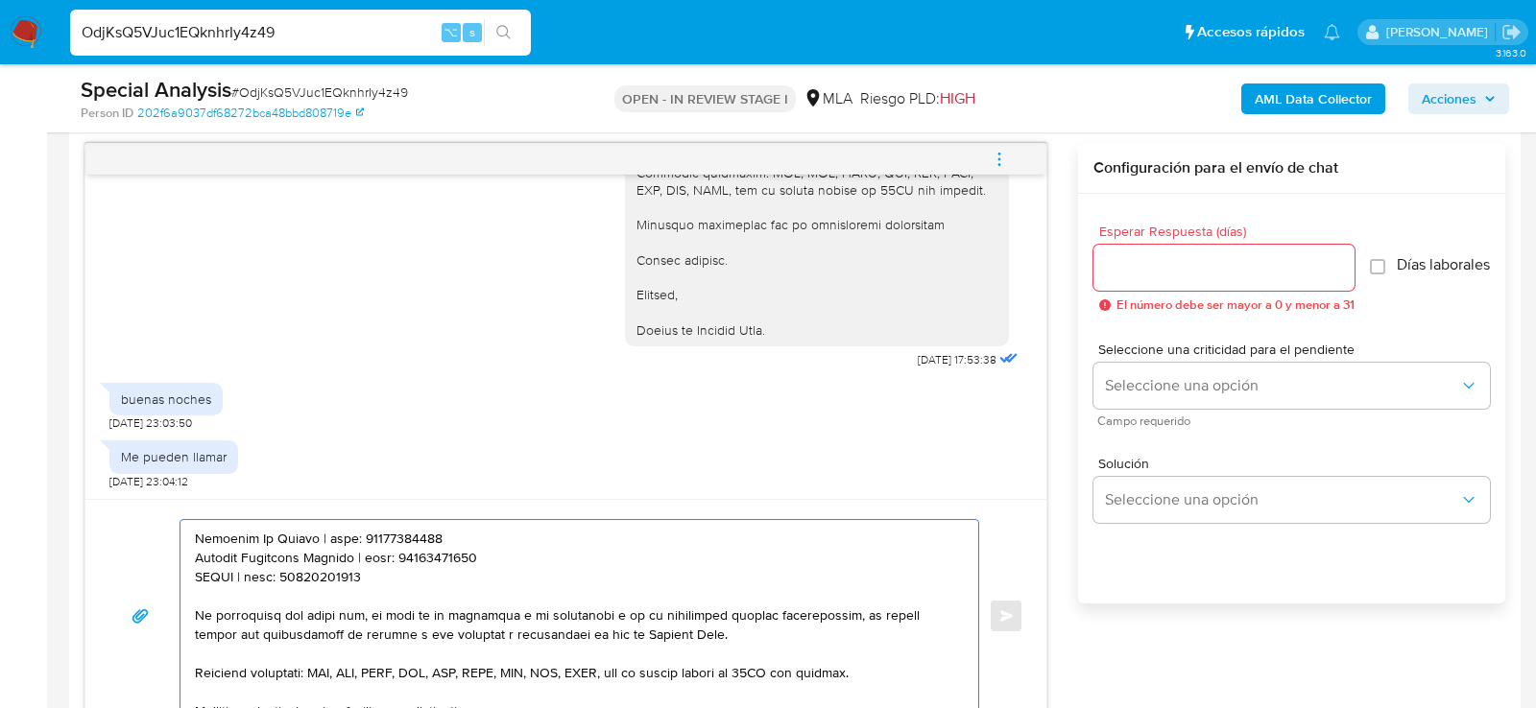
scroll to position [0, 0]
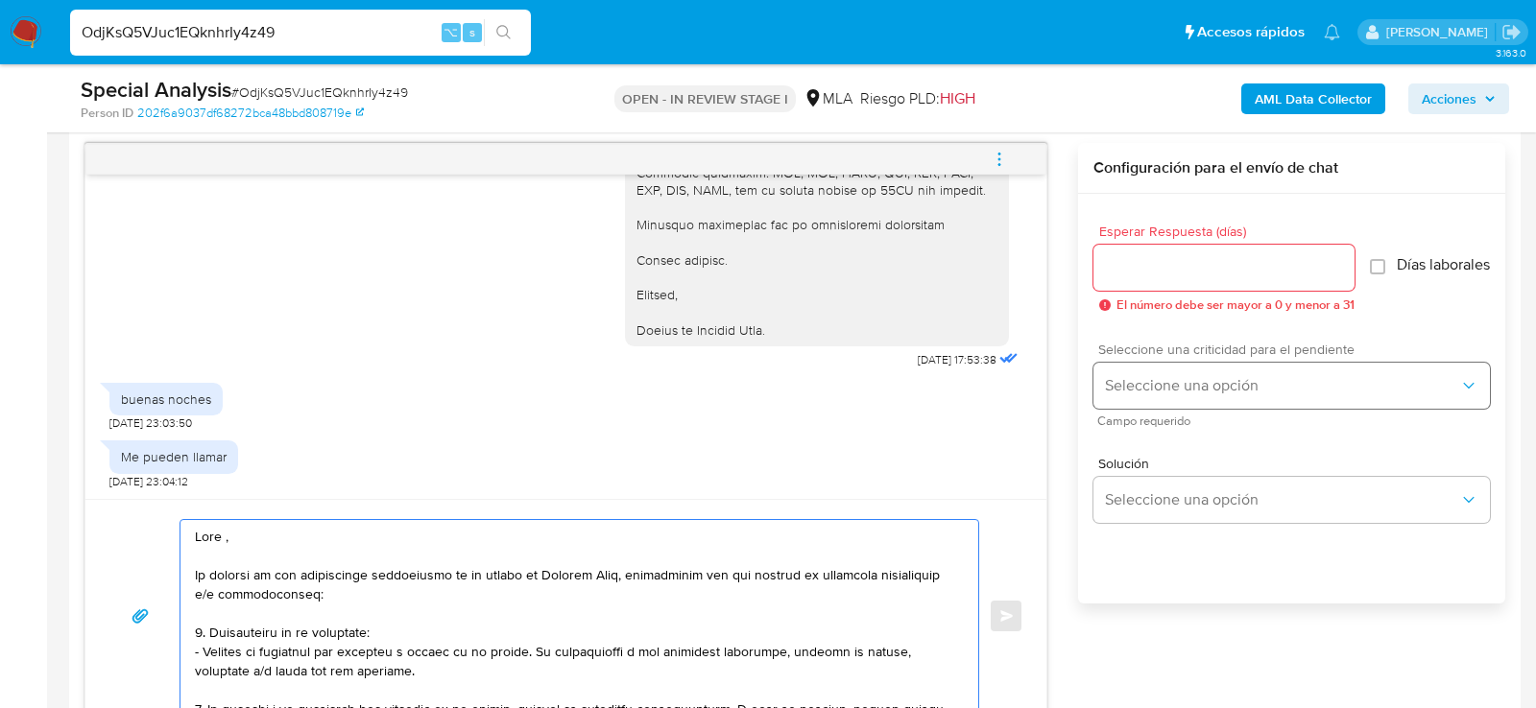
type textarea "Lore , Ip dolorsi am con adipiscinge seddoeiusmo te in utlabo et Dolorem Aliq, …"
click at [1111, 391] on span "Seleccione una opción" at bounding box center [1282, 385] width 354 height 19
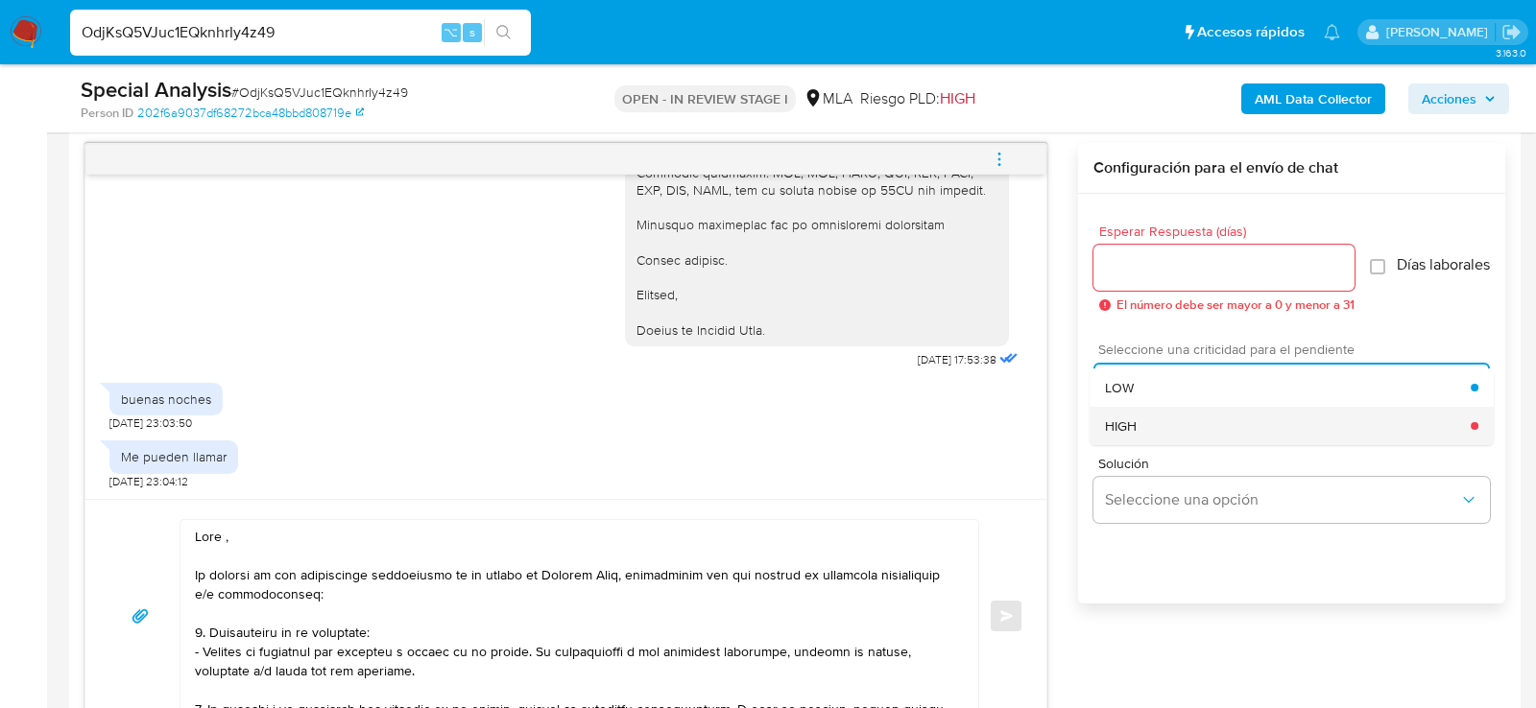
click at [1119, 430] on span "HIGH" at bounding box center [1121, 426] width 32 height 17
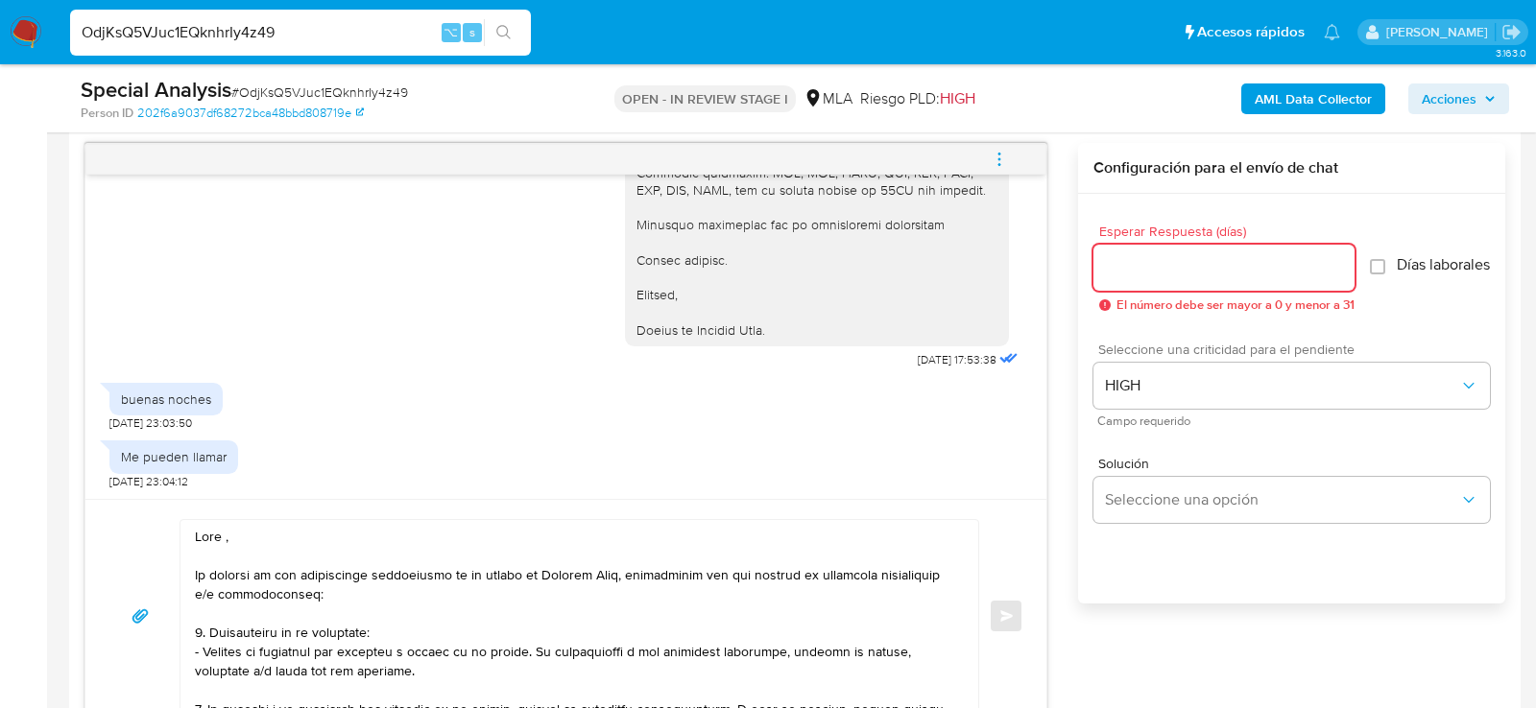
click at [1122, 276] on input "Esperar Respuesta (días)" at bounding box center [1223, 267] width 261 height 25
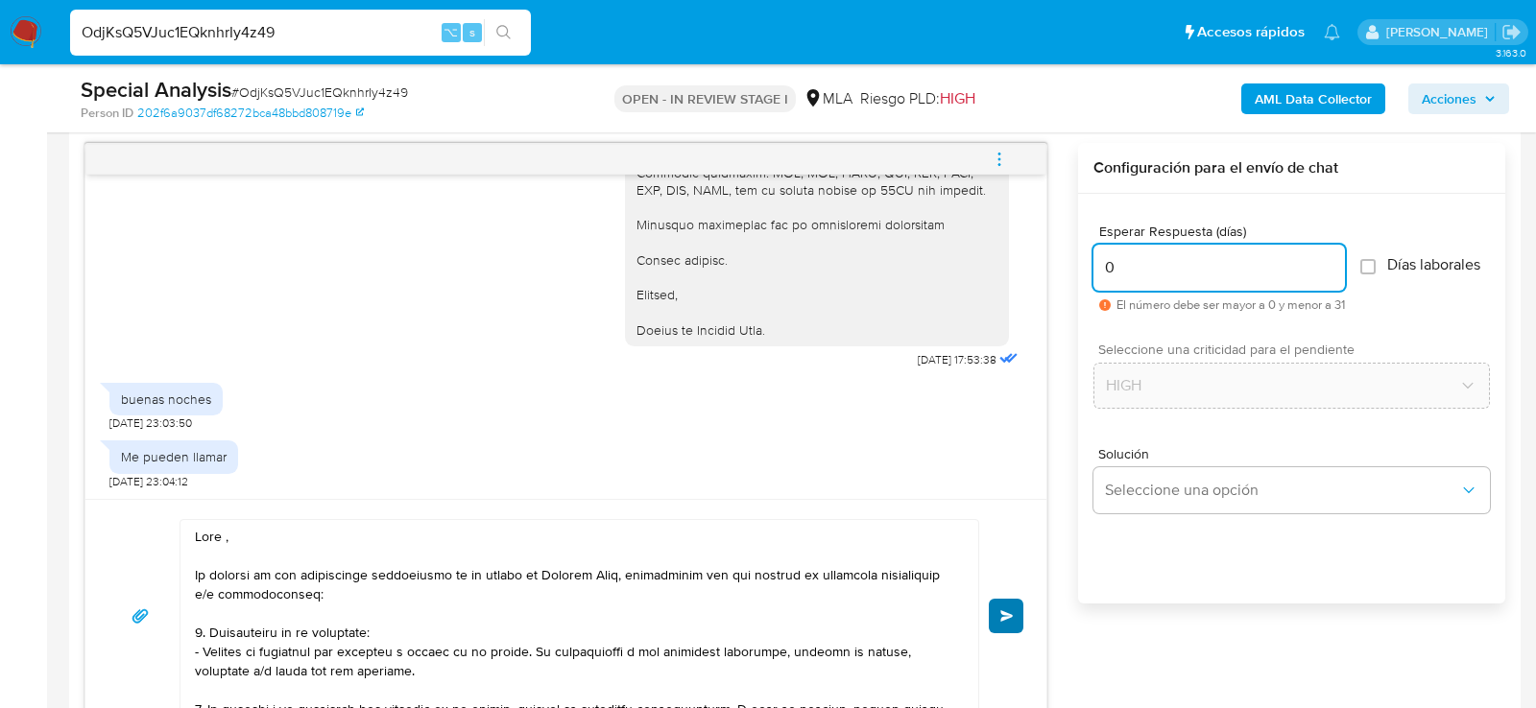
type input "0"
click at [1007, 603] on button "Enviar" at bounding box center [1006, 616] width 35 height 35
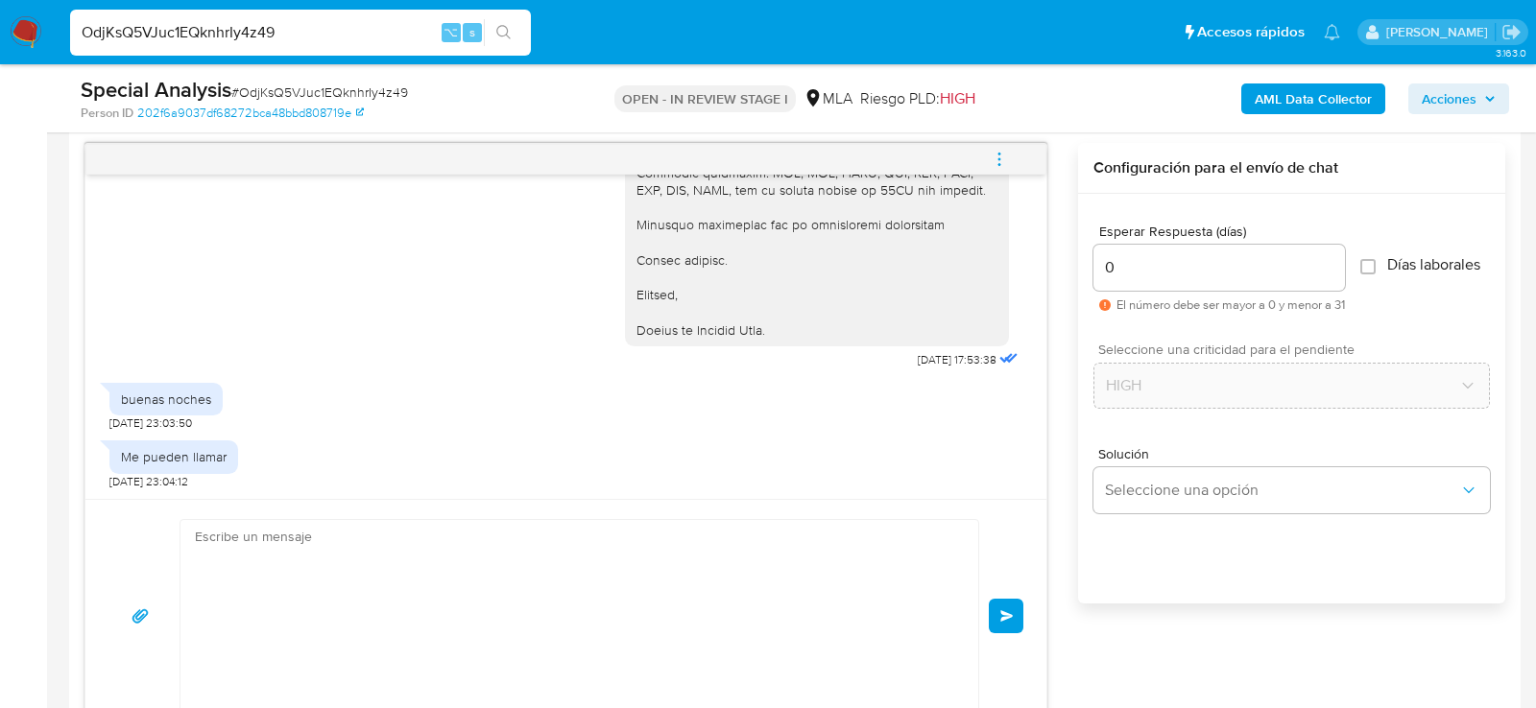
scroll to position [2951, 0]
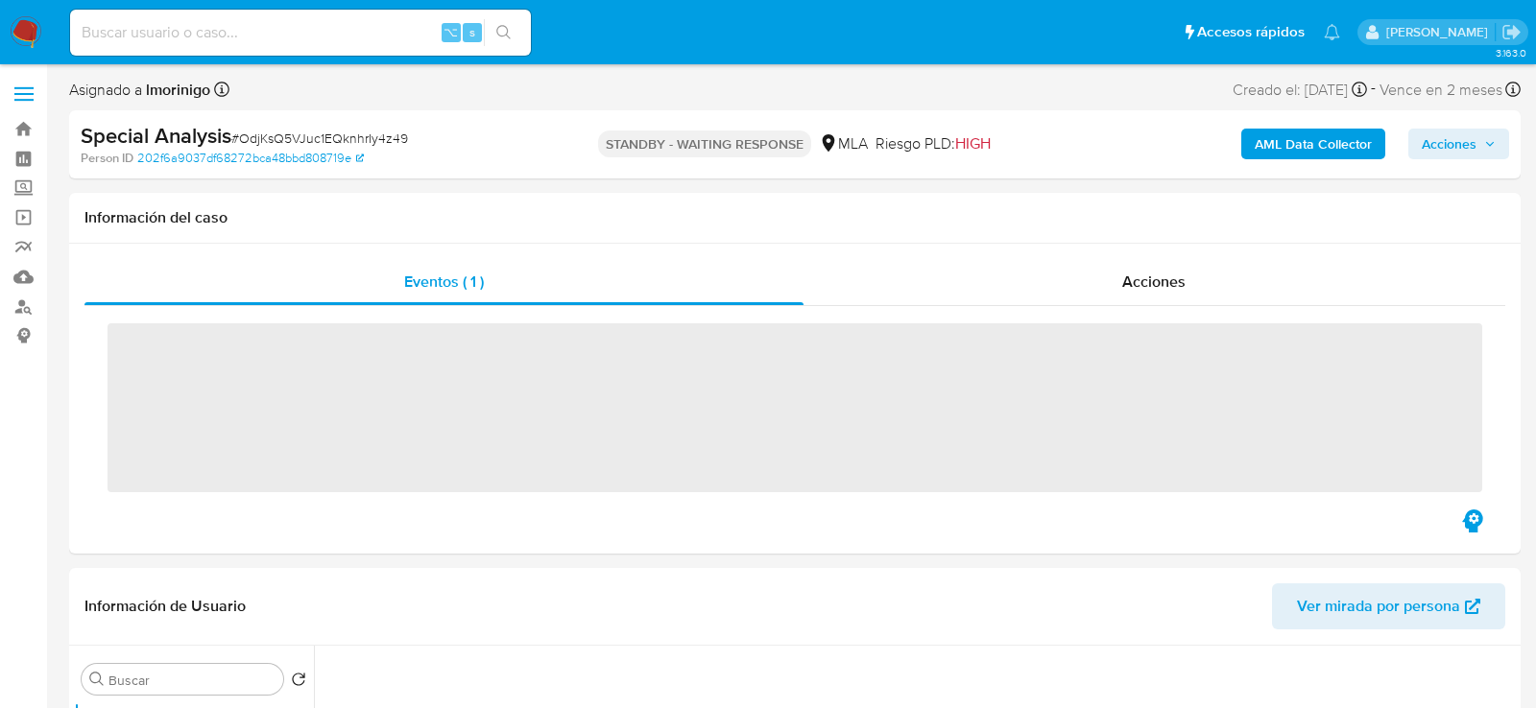
click at [359, 42] on input at bounding box center [300, 32] width 461 height 25
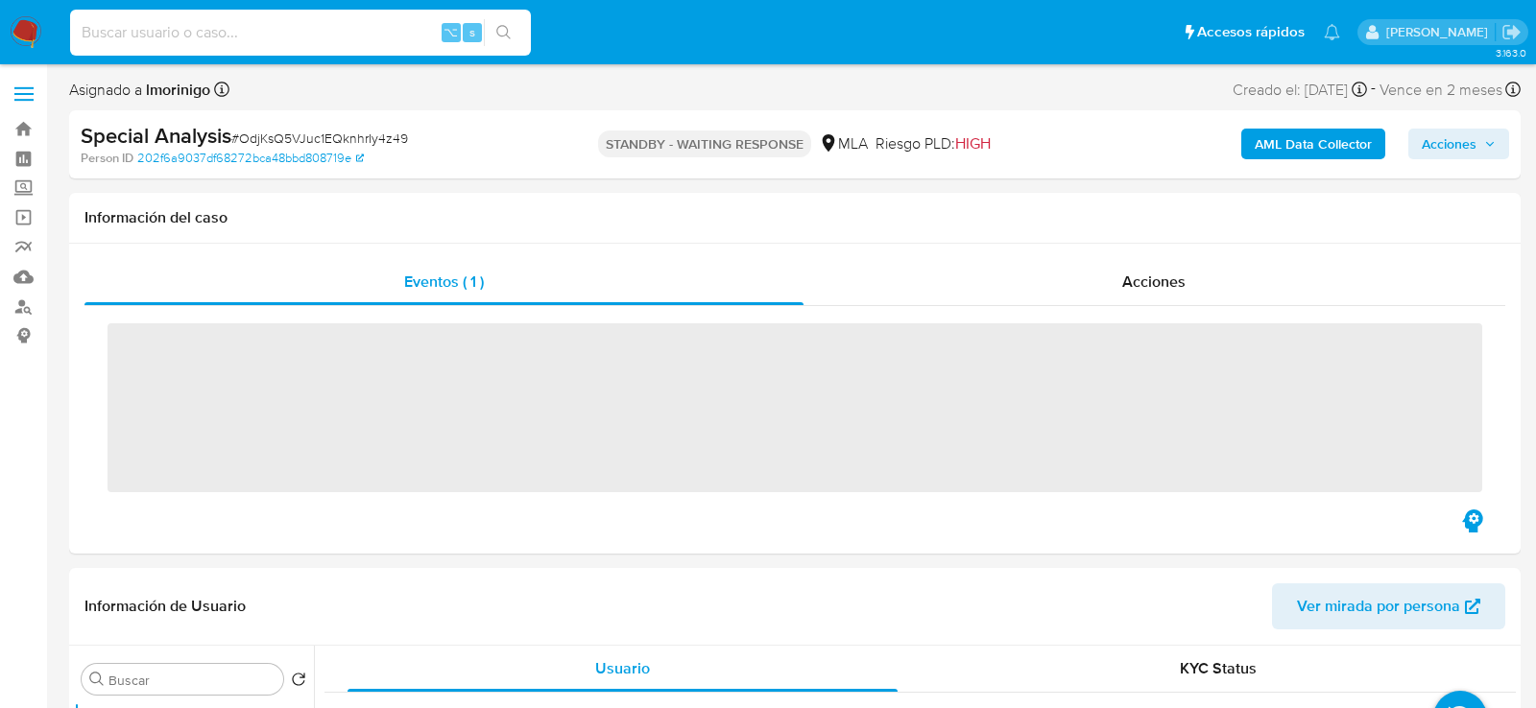
paste input "IVE5dQBX5cFf2RrWMayGIgks"
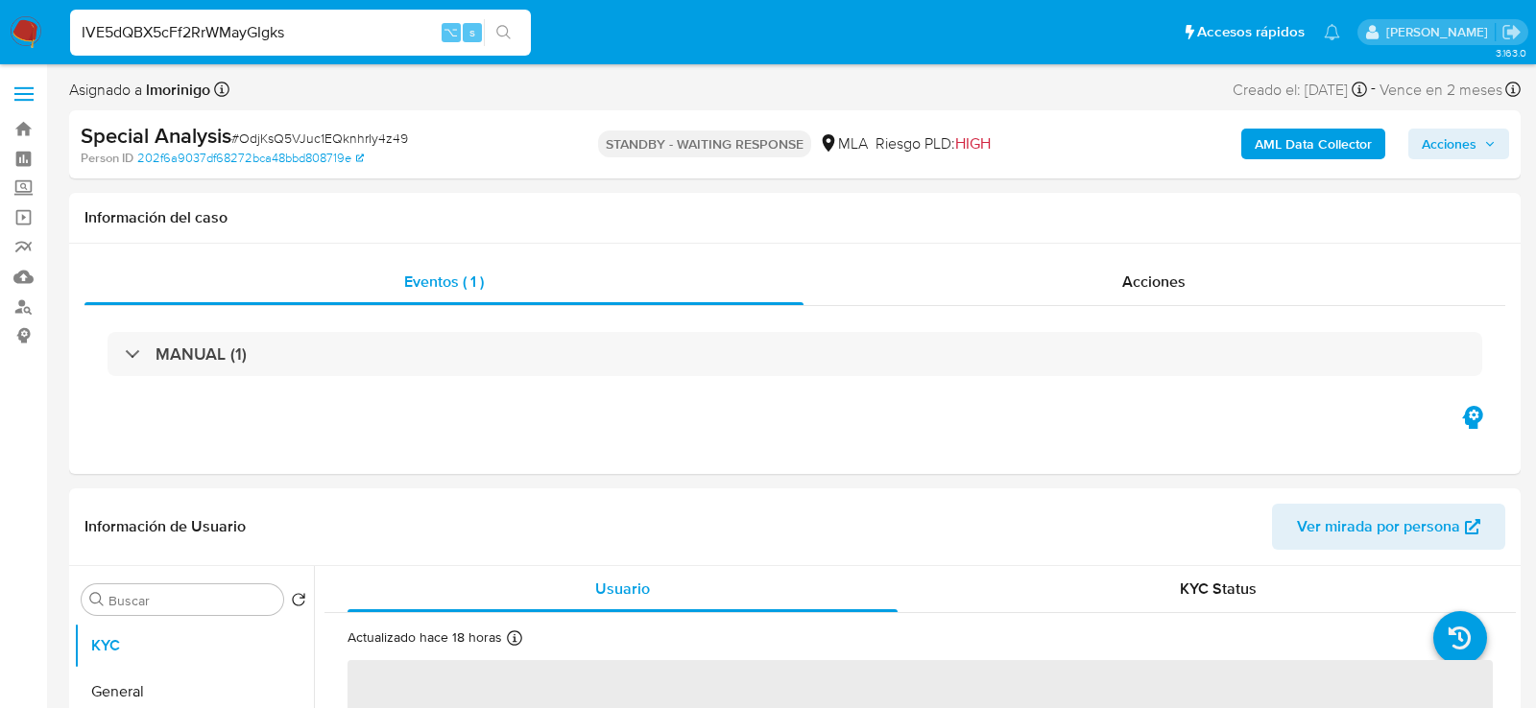
type input "IVE5dQBX5cFf2RrWMayGIgks"
select select "10"
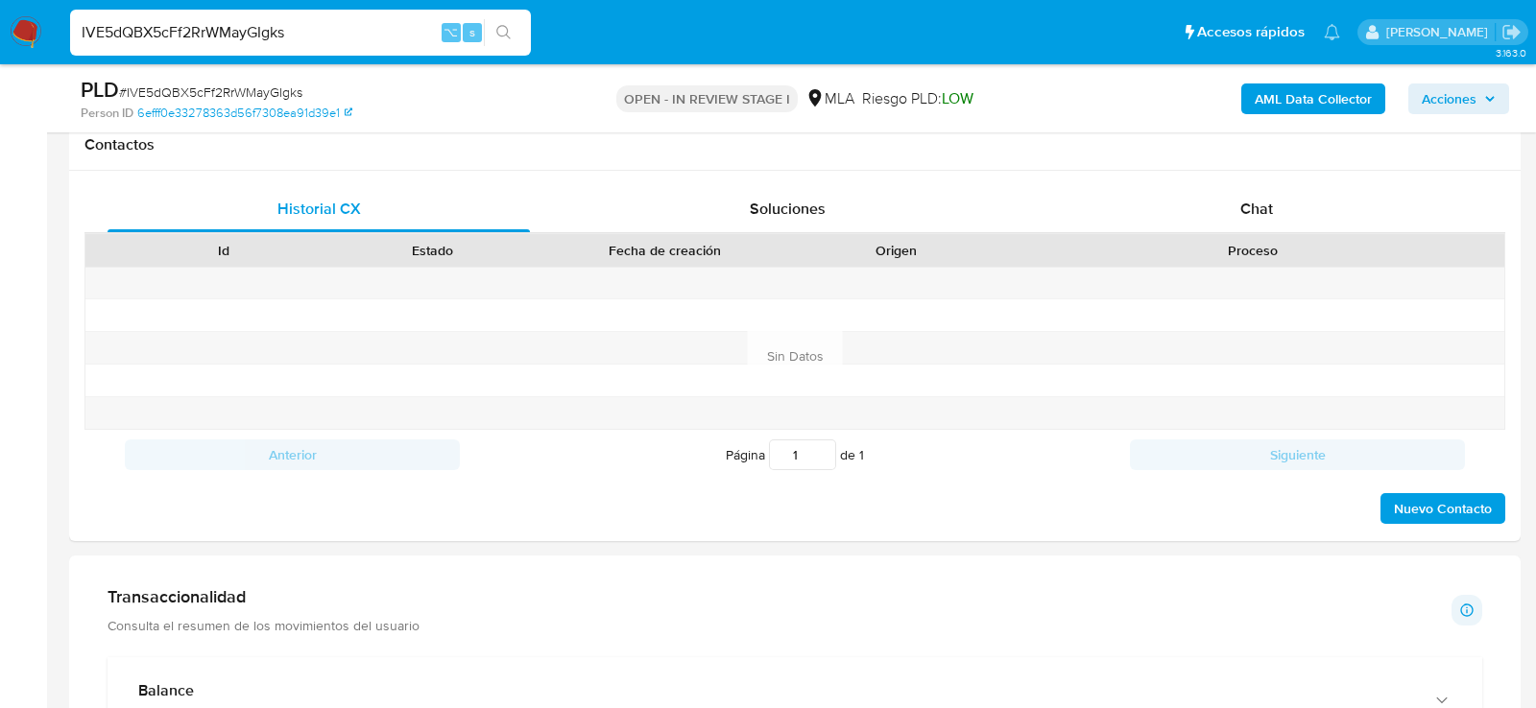
scroll to position [872, 0]
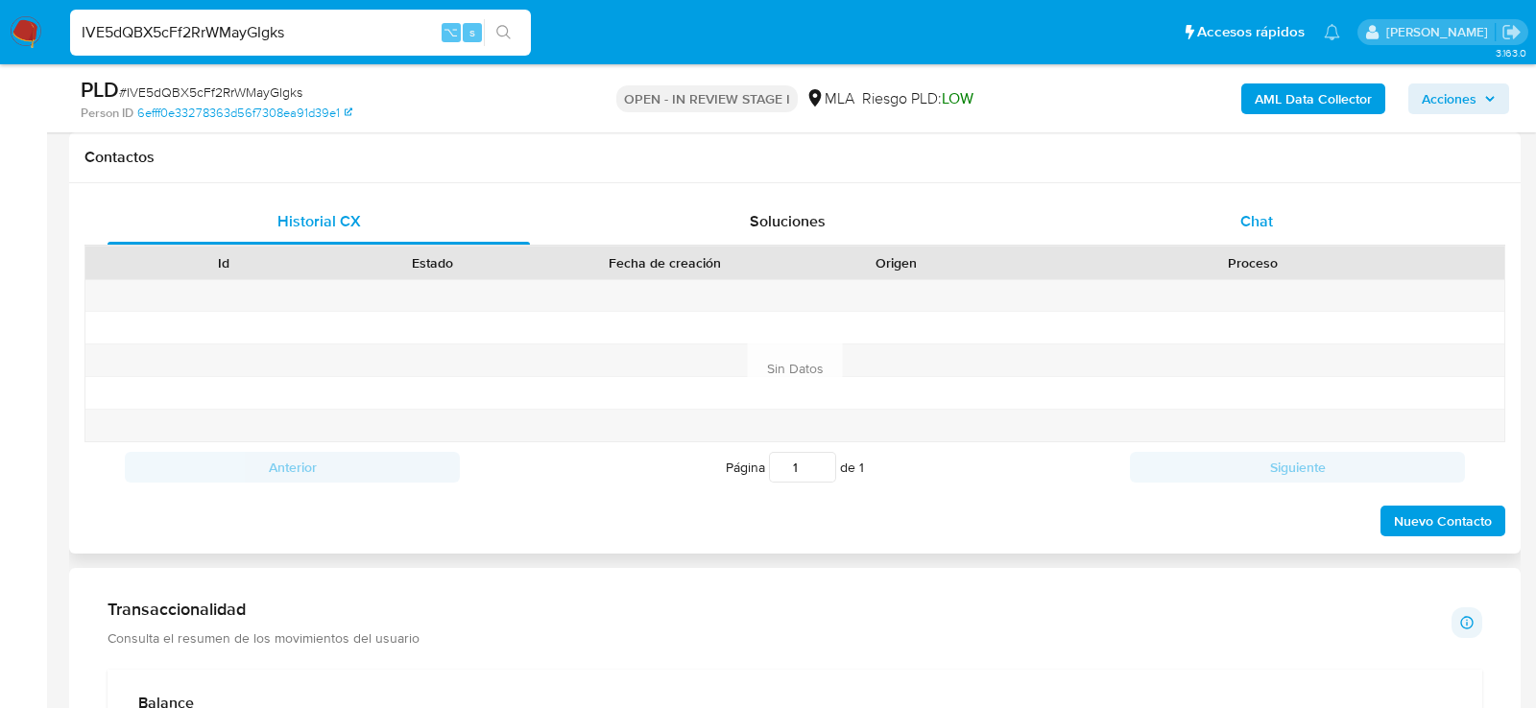
click at [1197, 228] on div "Chat" at bounding box center [1256, 222] width 422 height 46
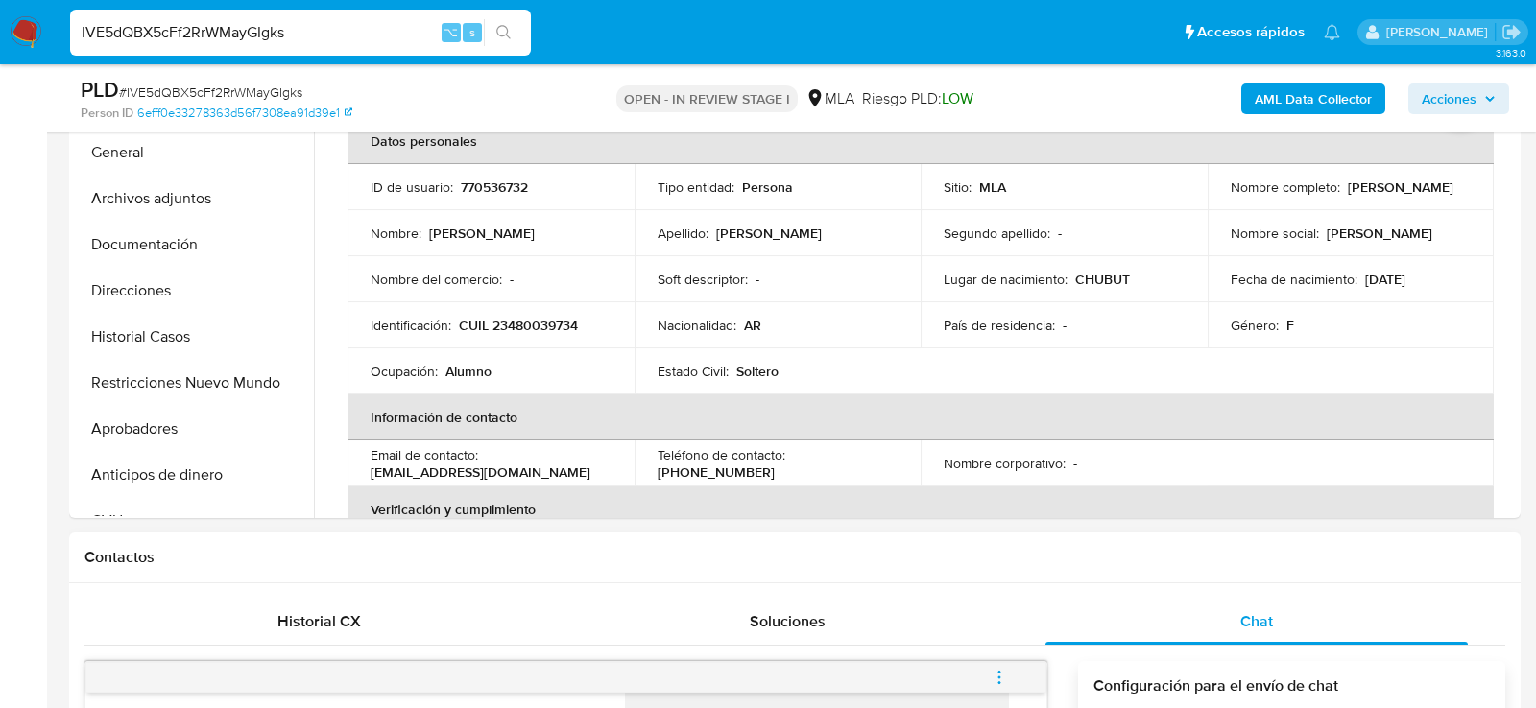
scroll to position [468, 0]
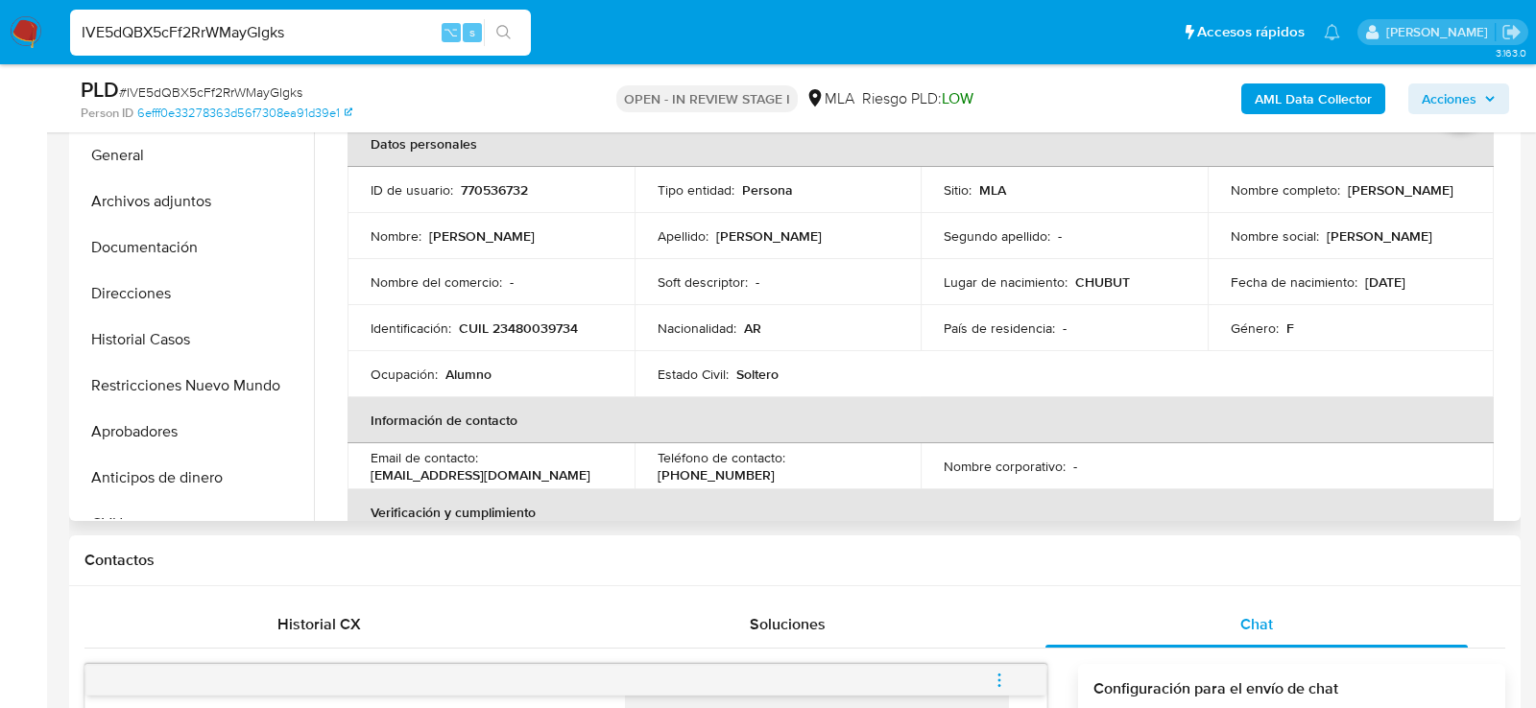
drag, startPoint x: 1357, startPoint y: 284, endPoint x: 1439, endPoint y: 284, distance: 81.6
click at [1439, 284] on div "Fecha de nacimiento : [DEMOGRAPHIC_DATA]" at bounding box center [1351, 282] width 241 height 17
copy p "[DATE]"
click at [146, 443] on button "Aprobadores" at bounding box center [186, 432] width 225 height 46
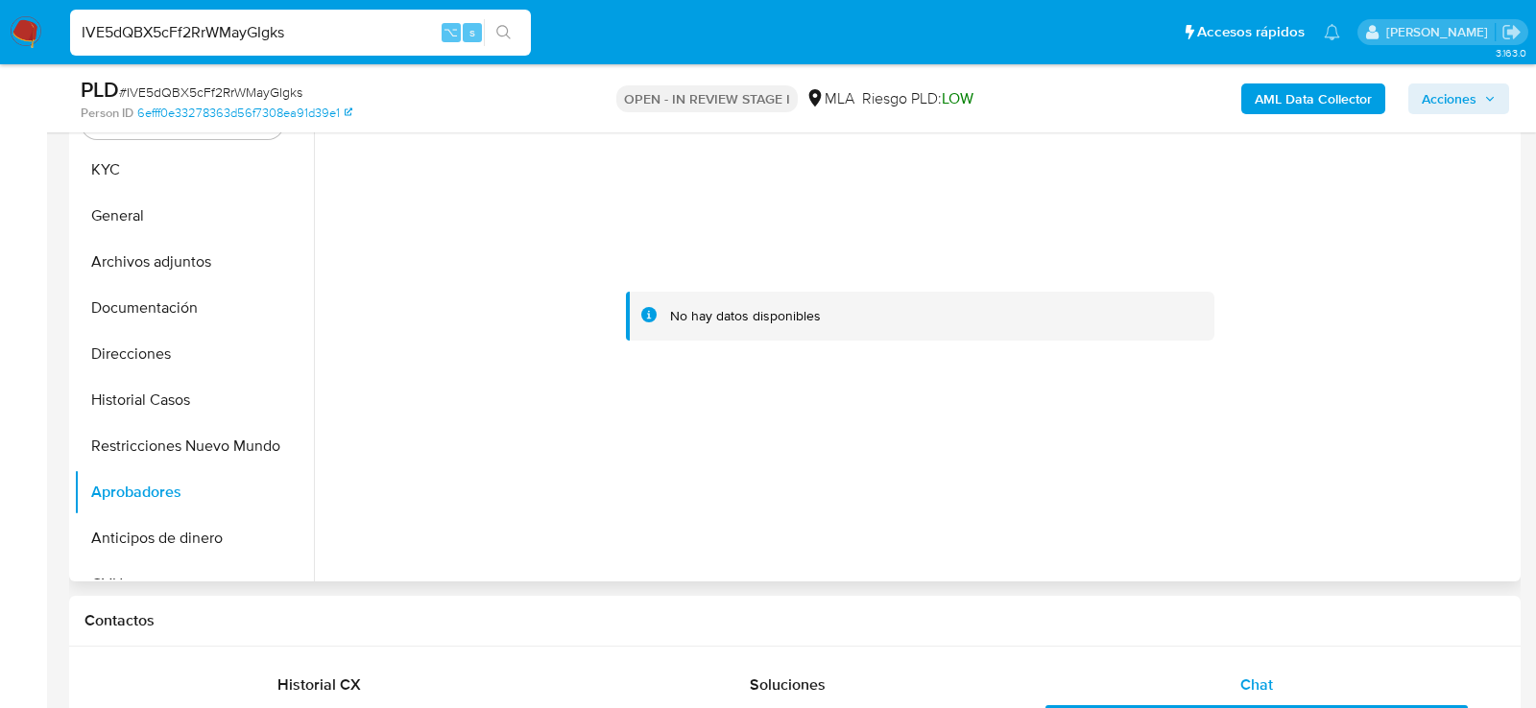
scroll to position [406, 0]
click at [127, 185] on button "KYC" at bounding box center [186, 172] width 225 height 46
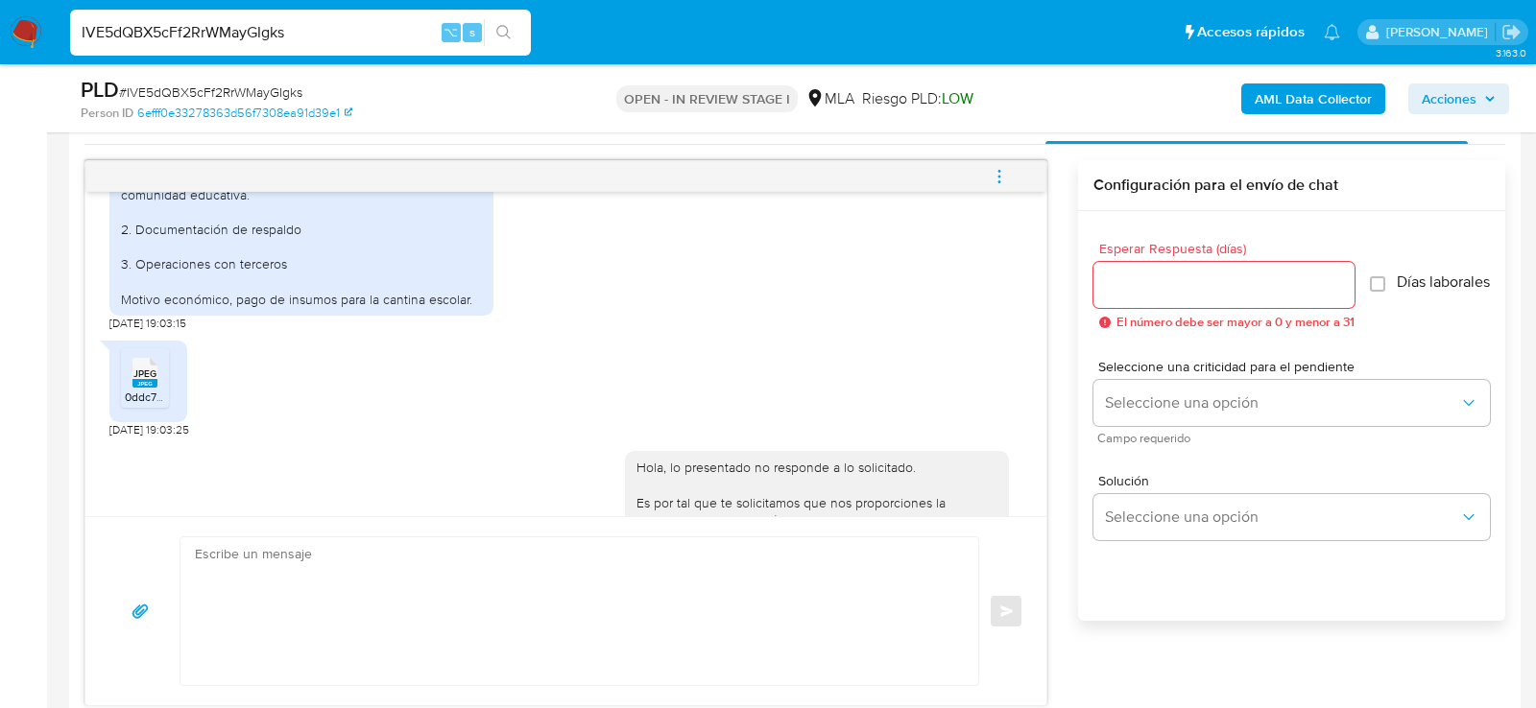
scroll to position [1094, 0]
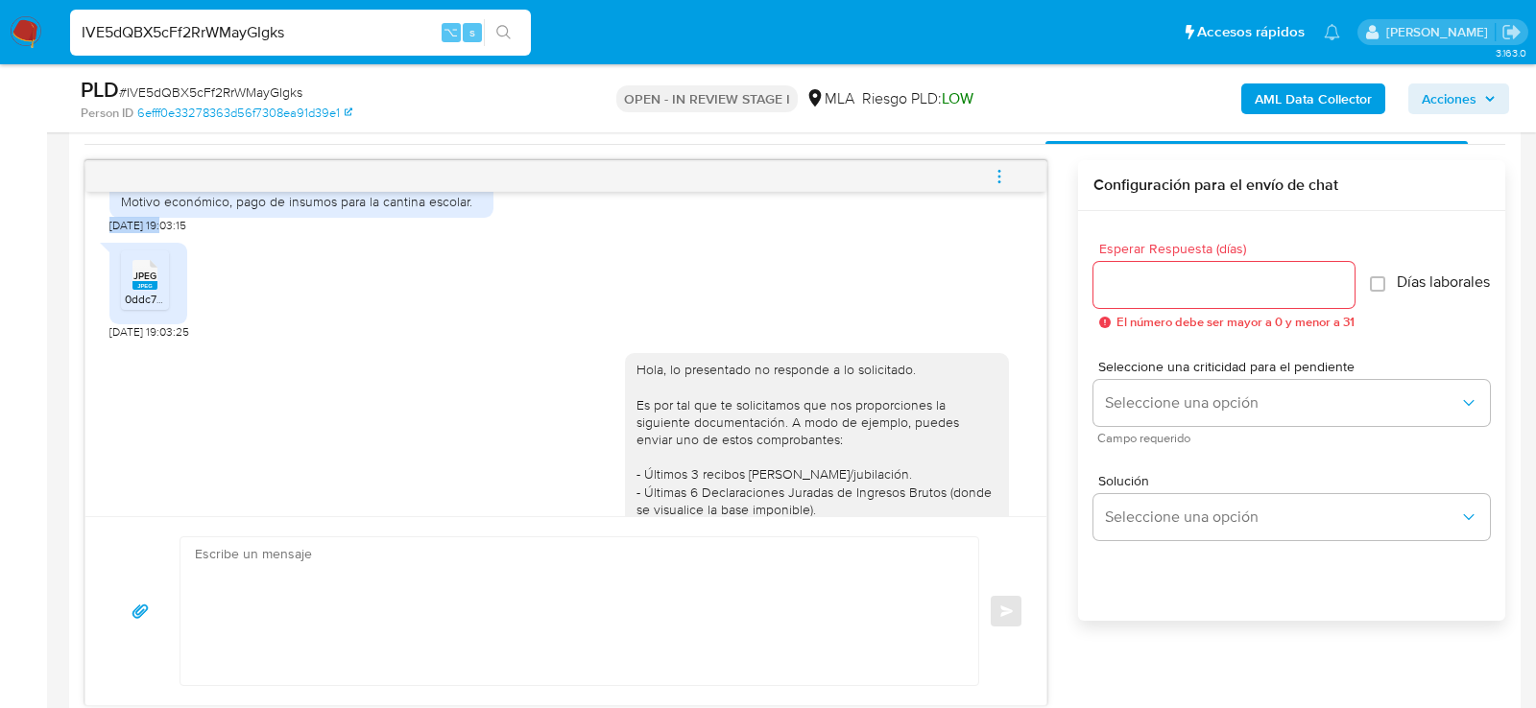
drag, startPoint x: 169, startPoint y: 255, endPoint x: 99, endPoint y: 255, distance: 70.1
click at [99, 255] on div "[DATE] 14:21:46 1. Descripción de la actividad Utilizo la cuenta para recibir p…" at bounding box center [565, 354] width 961 height 324
copy span "[DATE]"
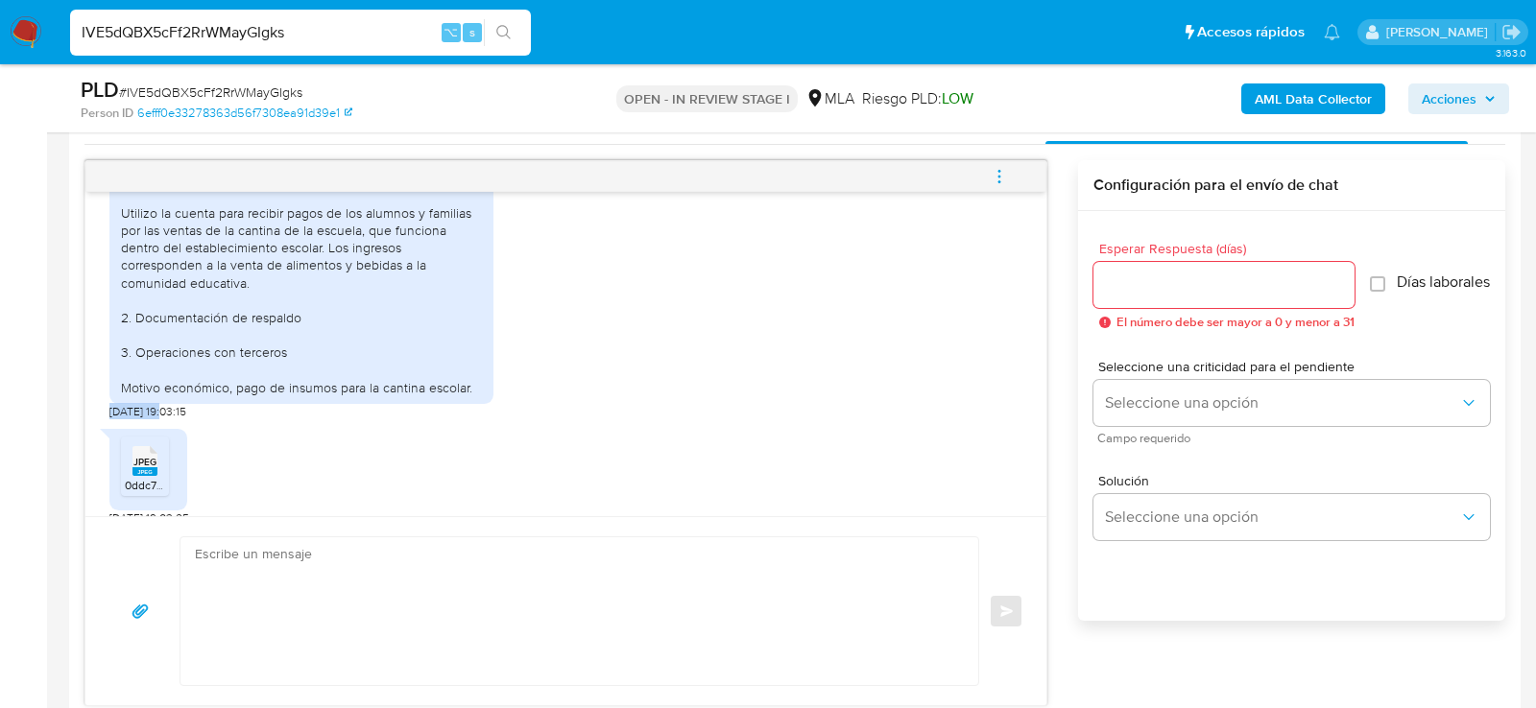
scroll to position [919, 0]
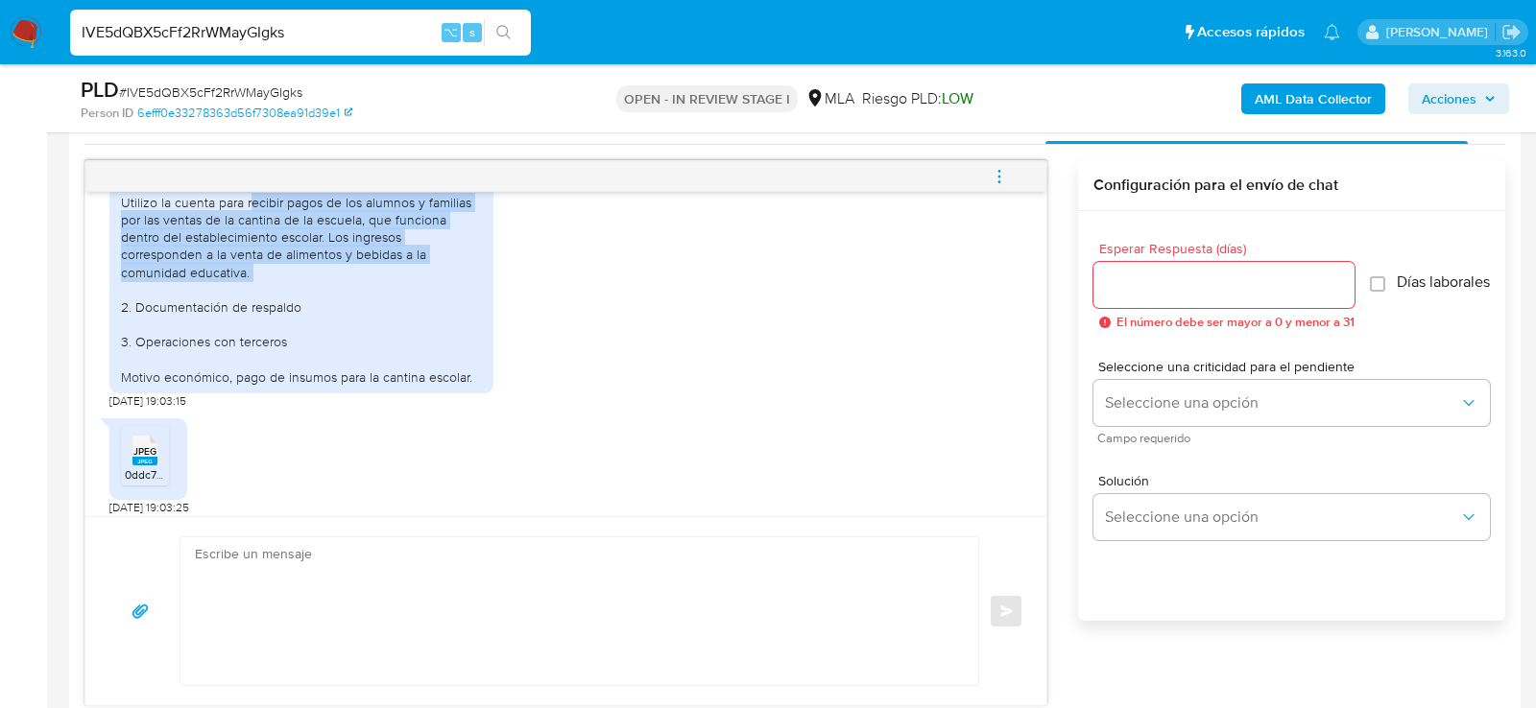
drag, startPoint x: 245, startPoint y: 236, endPoint x: 446, endPoint y: 305, distance: 213.1
click at [447, 307] on div "1. Descripción de la actividad Utilizo la cuenta para recibir pagos de los alum…" at bounding box center [301, 271] width 361 height 227
copy div "recibir pagos de los alumnos y familias por las ventas de la cantina de la escu…"
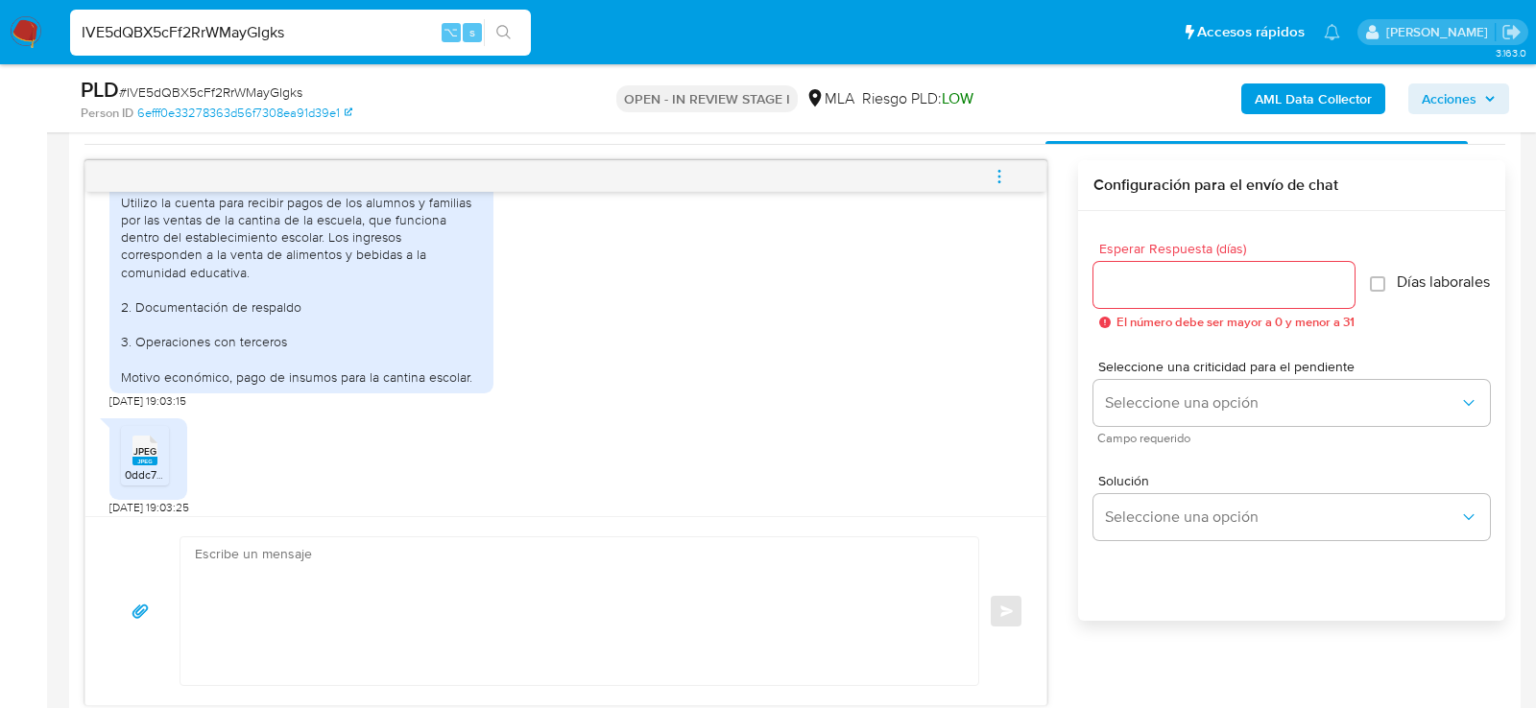
click at [143, 458] on span "JPEG" at bounding box center [144, 451] width 23 height 12
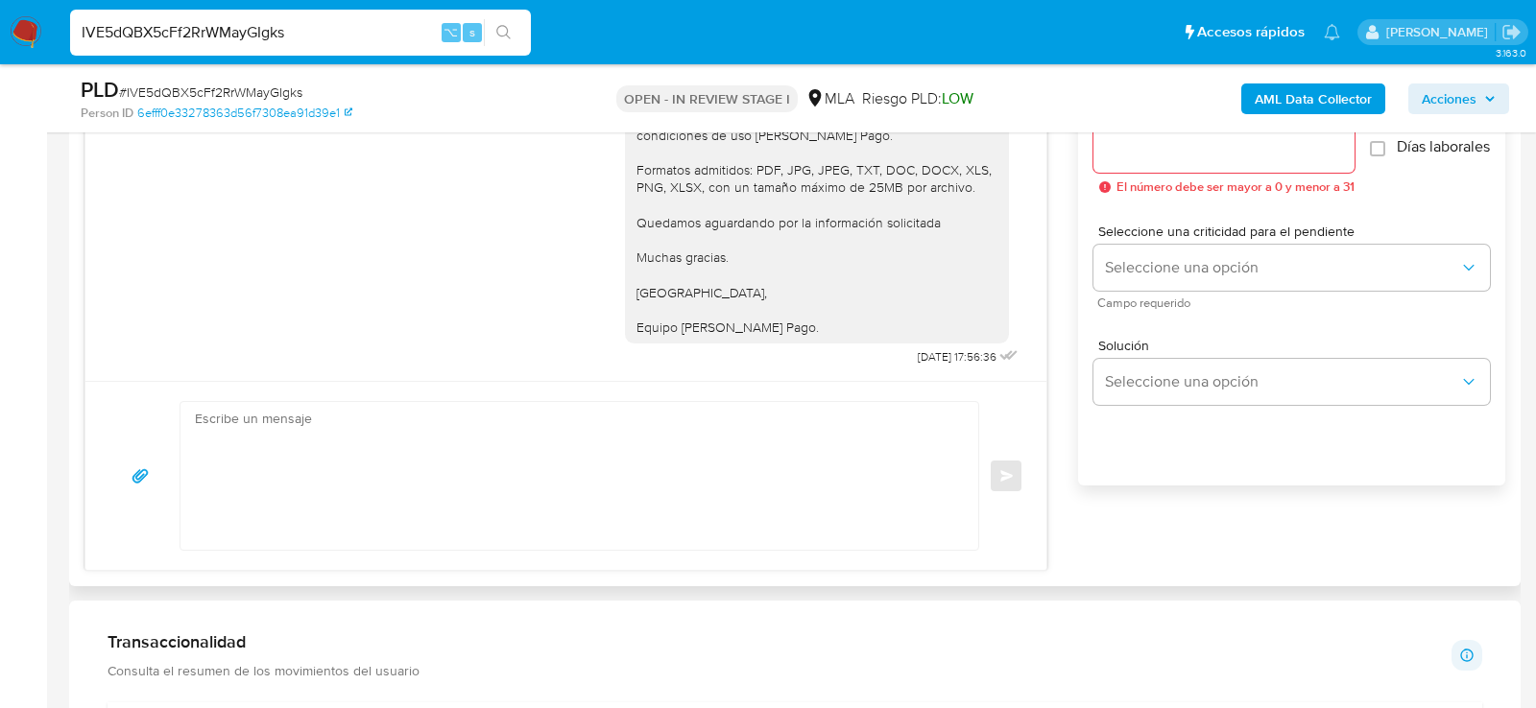
scroll to position [906, 0]
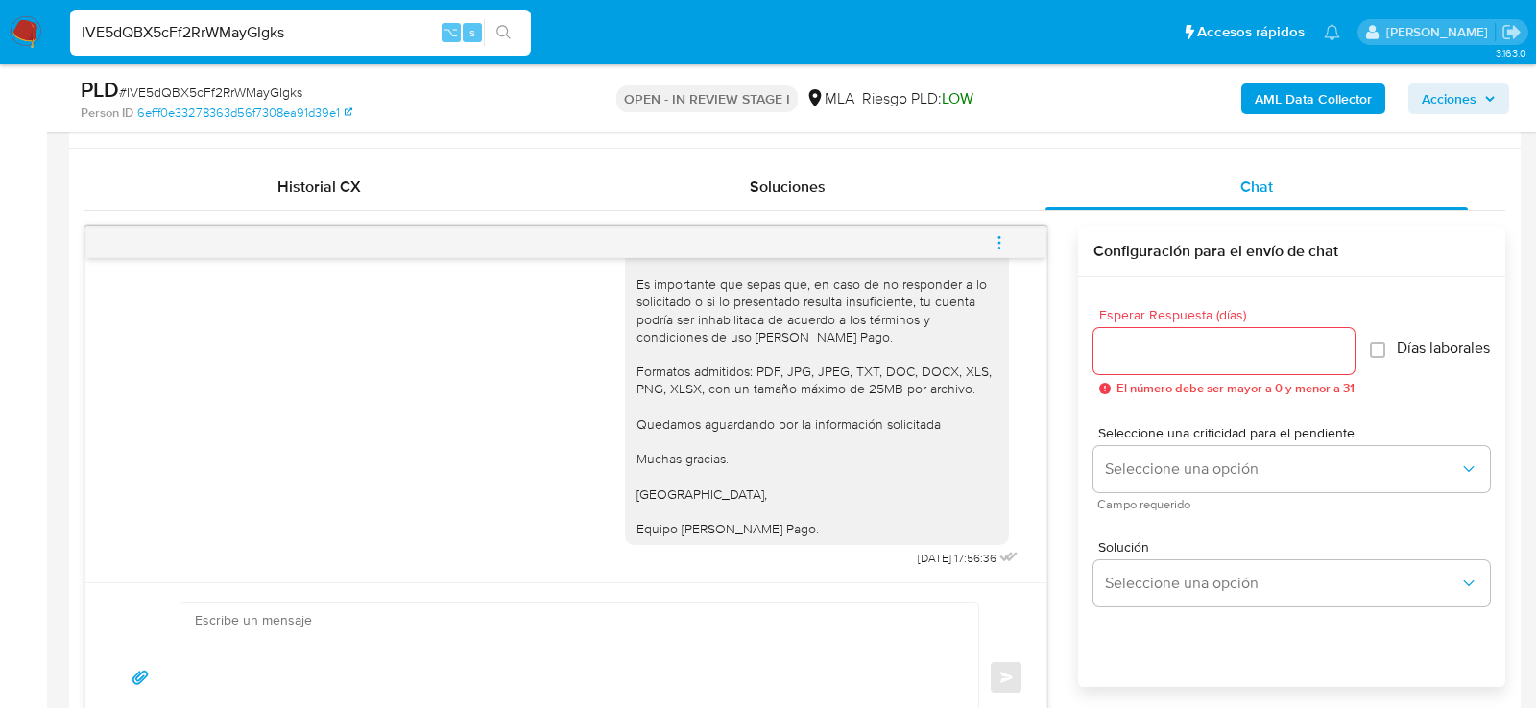
click at [1014, 236] on button "menu-action" at bounding box center [999, 243] width 63 height 46
drag, startPoint x: 816, startPoint y: 230, endPoint x: 797, endPoint y: 194, distance: 41.2
click at [797, 194] on ul "Cerrar conversación Abrir gestor de archivos" at bounding box center [869, 221] width 197 height 84
click at [18, 232] on div at bounding box center [768, 354] width 1536 height 708
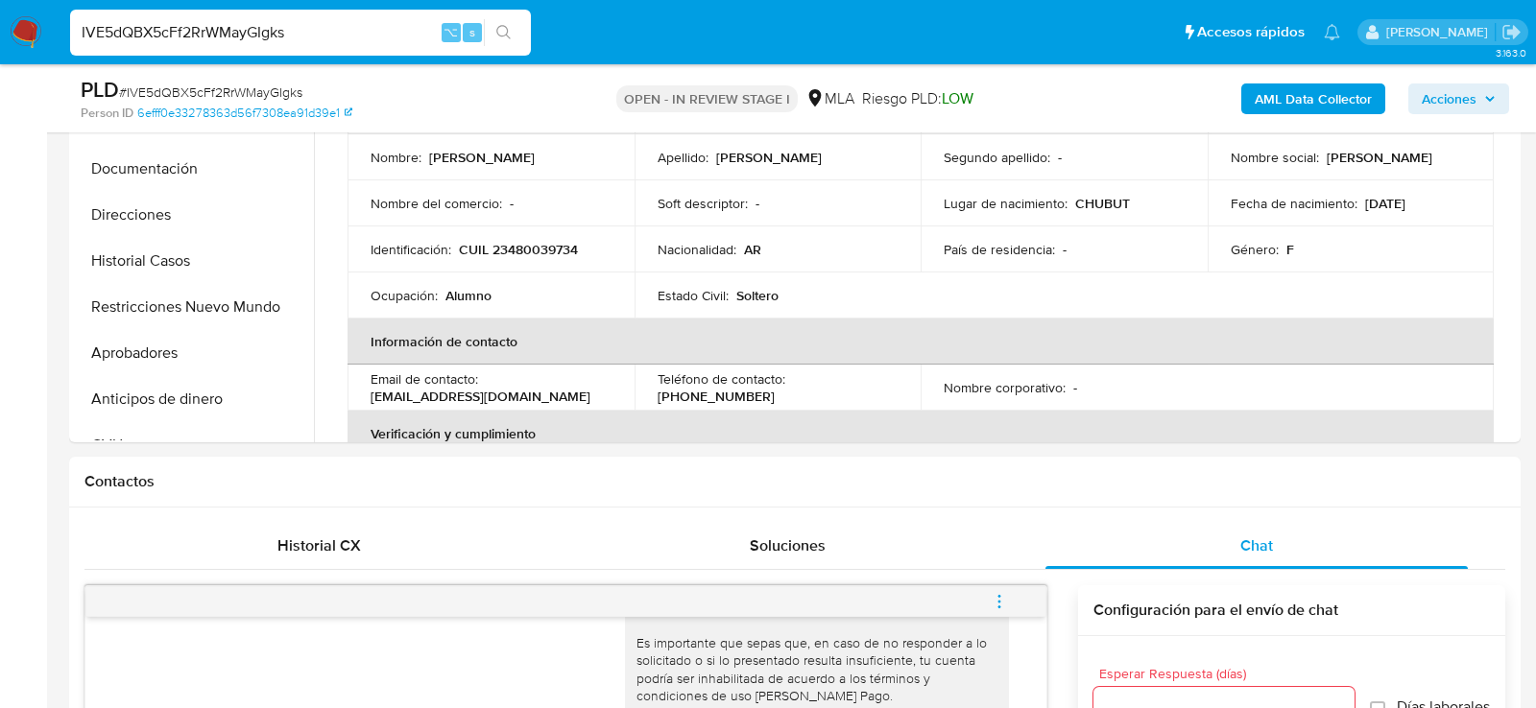
scroll to position [513, 0]
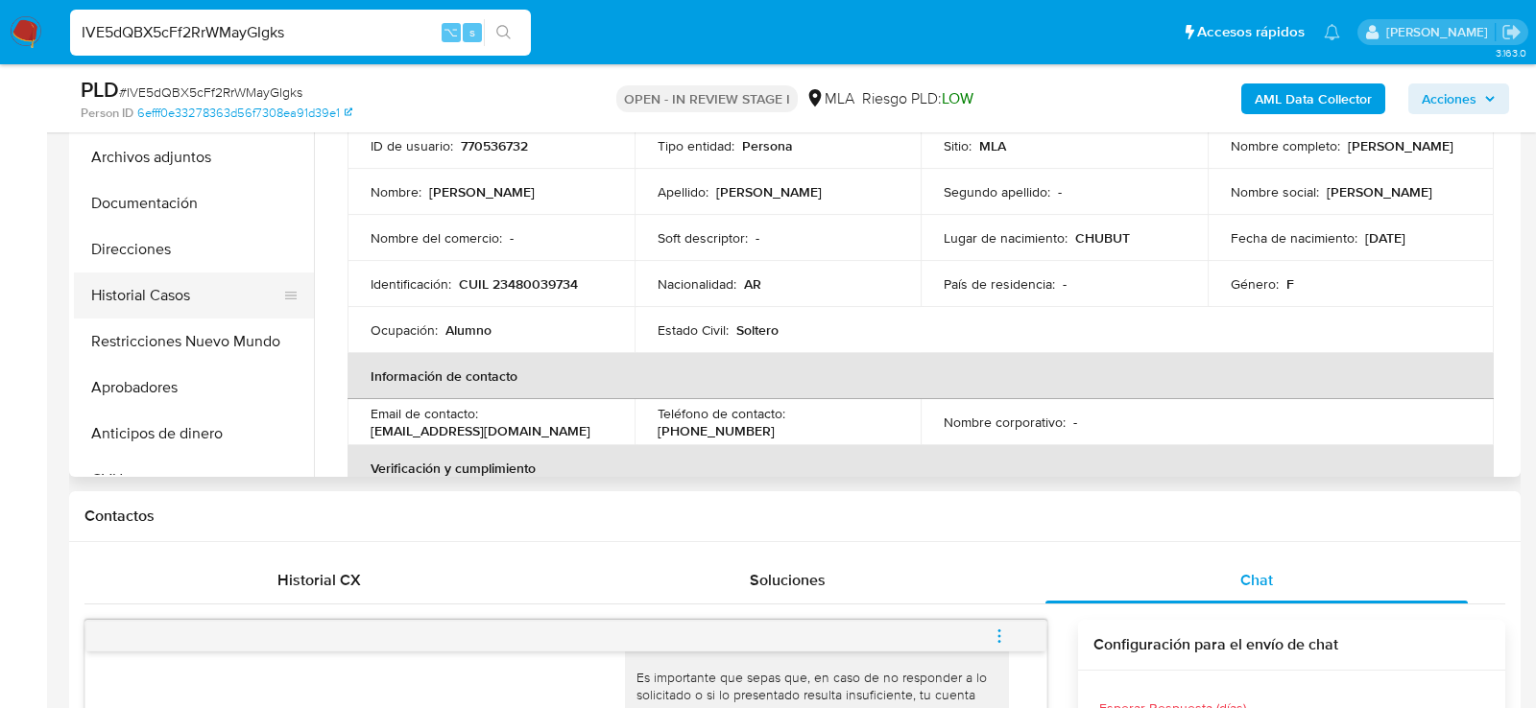
click at [138, 288] on button "Historial Casos" at bounding box center [186, 296] width 225 height 46
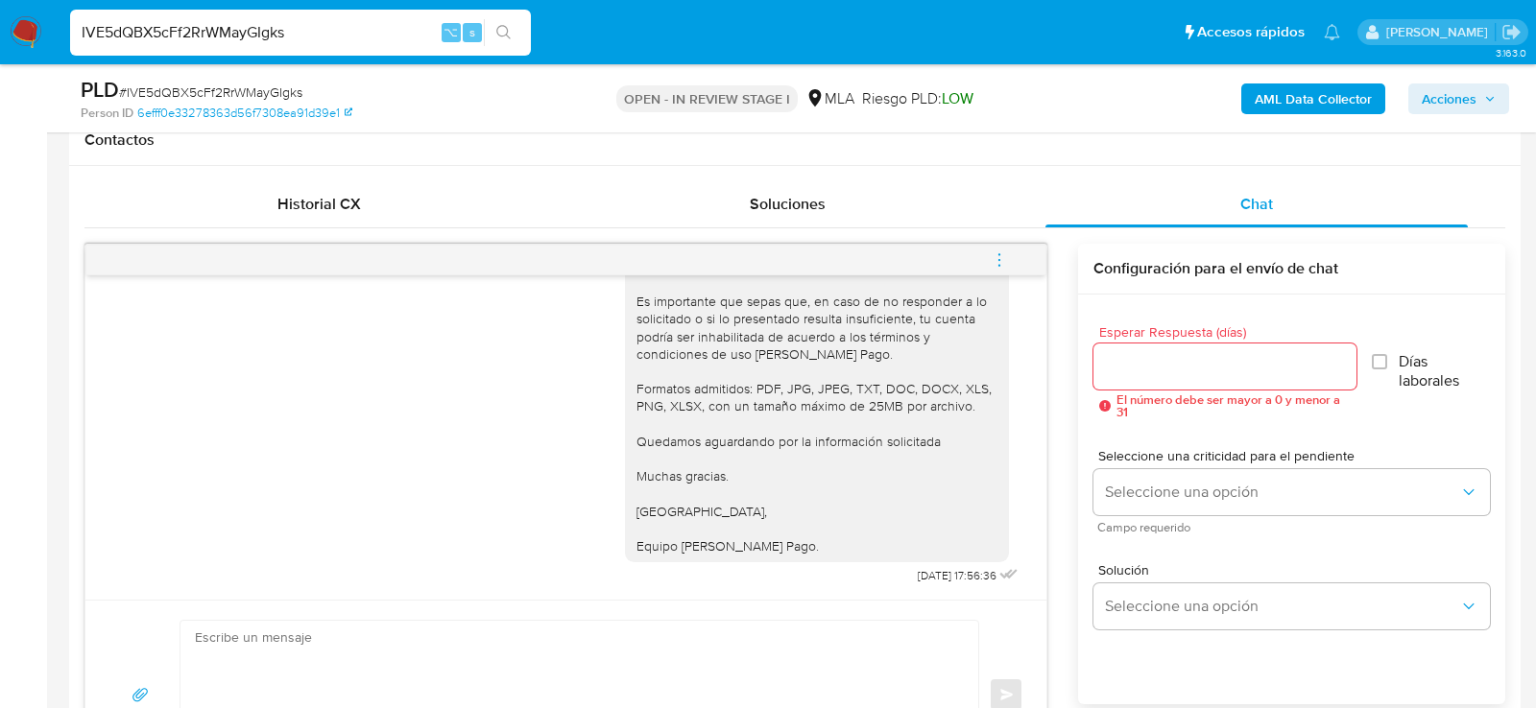
scroll to position [960, 0]
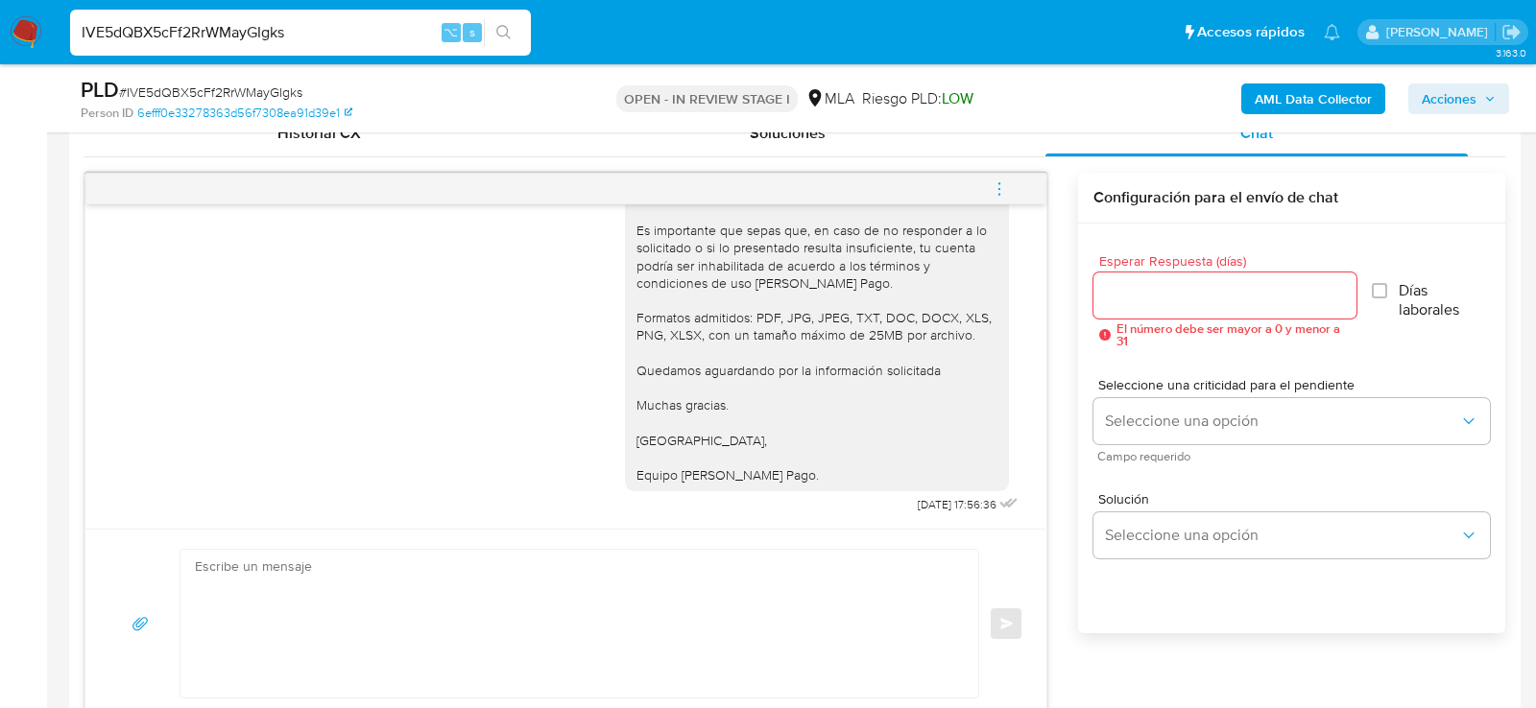
click at [1002, 180] on icon "menu-action" at bounding box center [999, 188] width 17 height 17
click at [838, 153] on li "Cerrar conversación" at bounding box center [869, 149] width 197 height 35
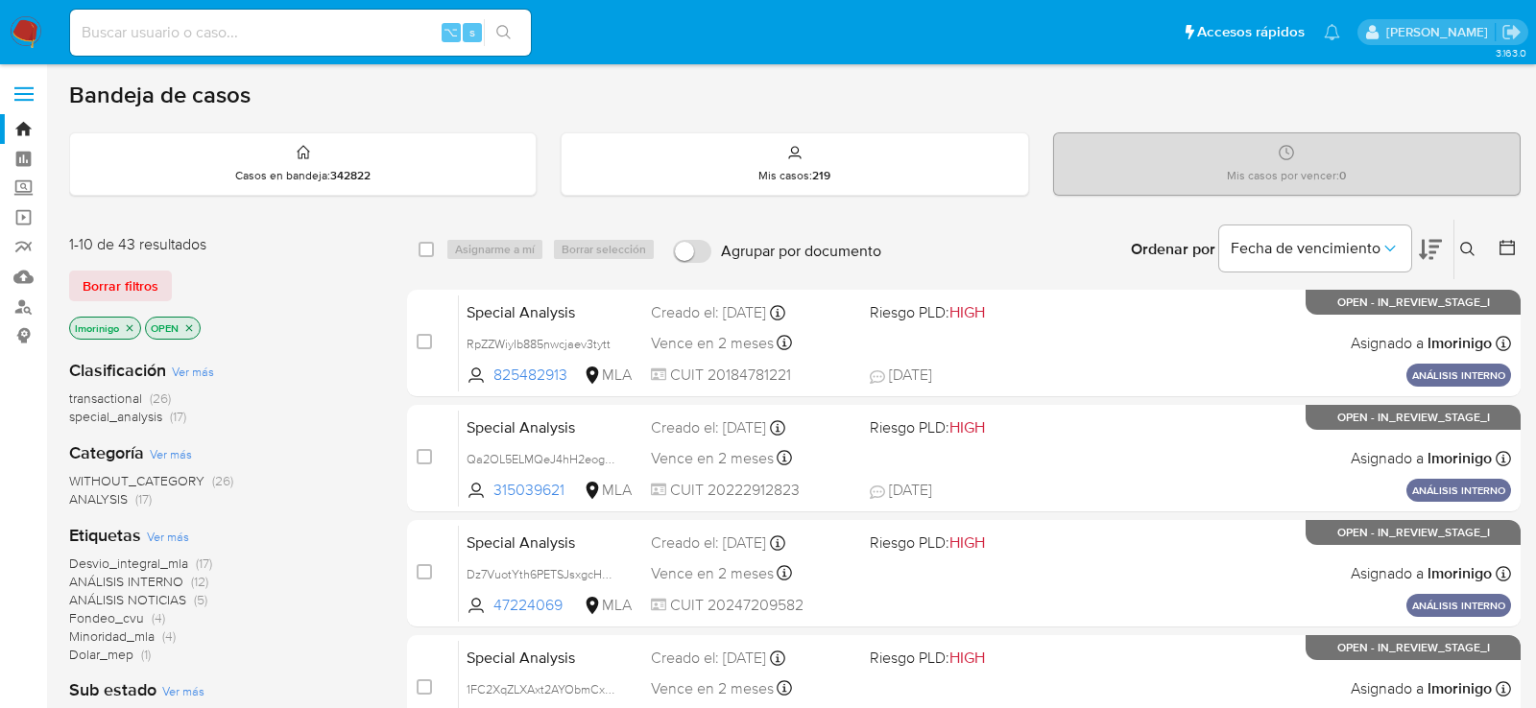
click at [325, 52] on div "⌥ s" at bounding box center [300, 33] width 461 height 46
click at [325, 39] on input at bounding box center [300, 32] width 461 height 25
paste input "qucpC4kiR43Qy638kPPdzc9Y"
type input "qucpC4kiR43Qy638kPPdzc9Y"
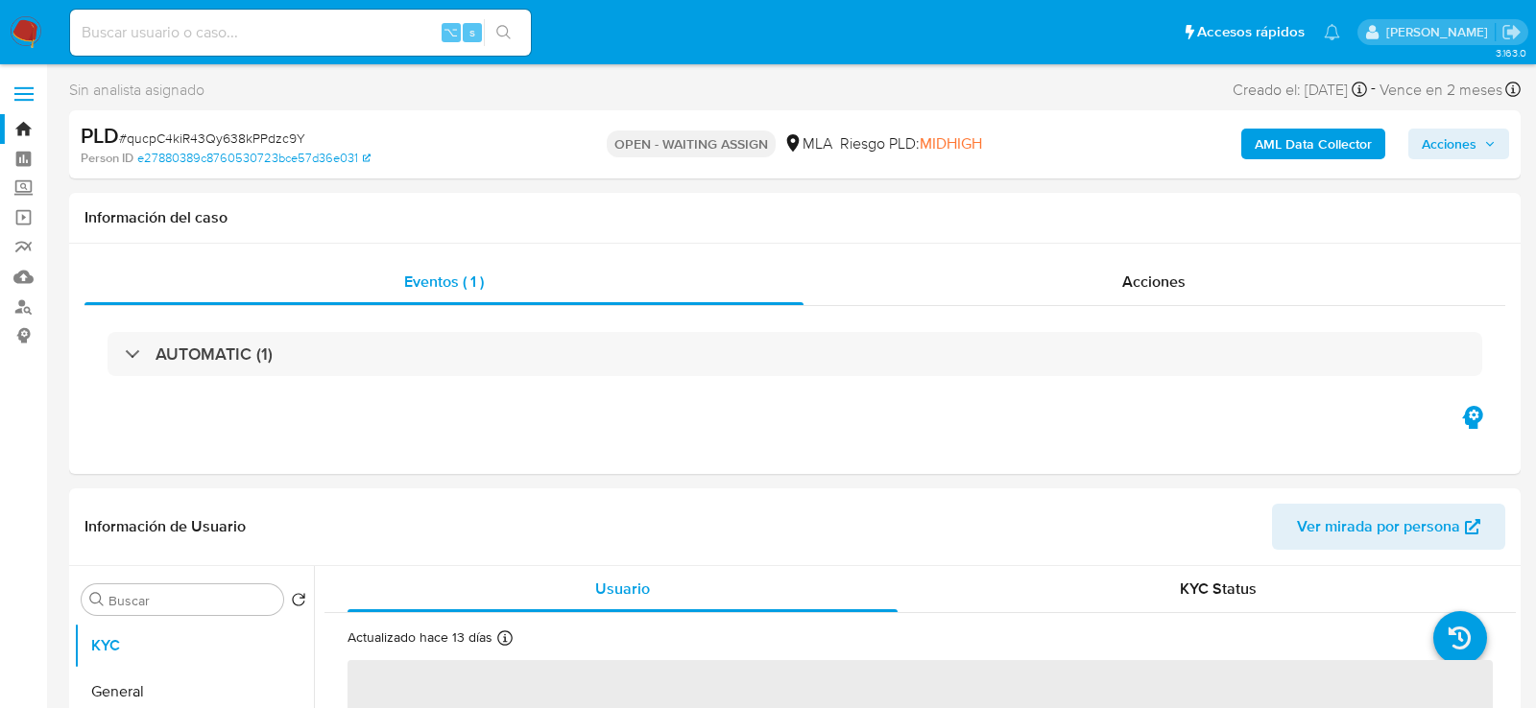
select select "10"
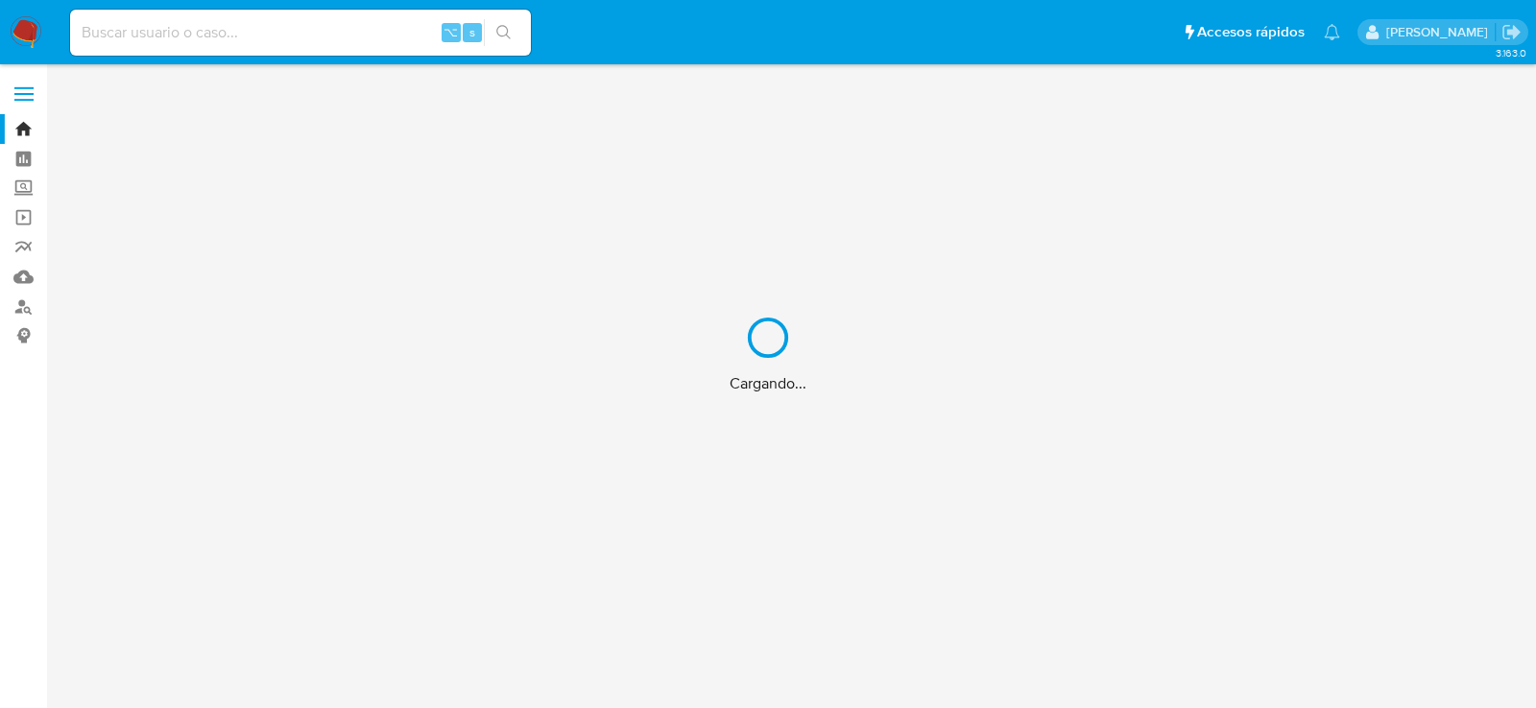
click at [246, 31] on div "Cargando..." at bounding box center [768, 354] width 1536 height 708
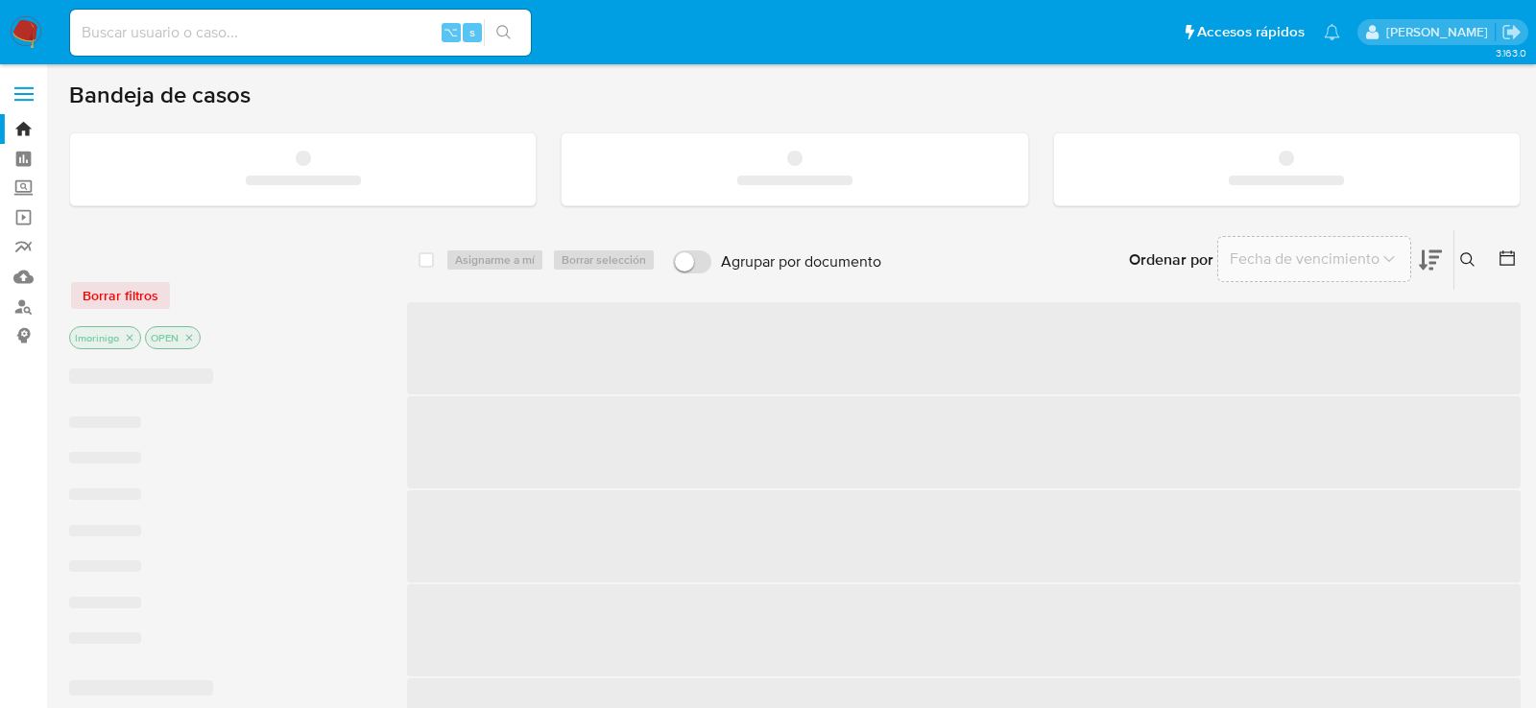
click at [245, 33] on input at bounding box center [300, 32] width 461 height 25
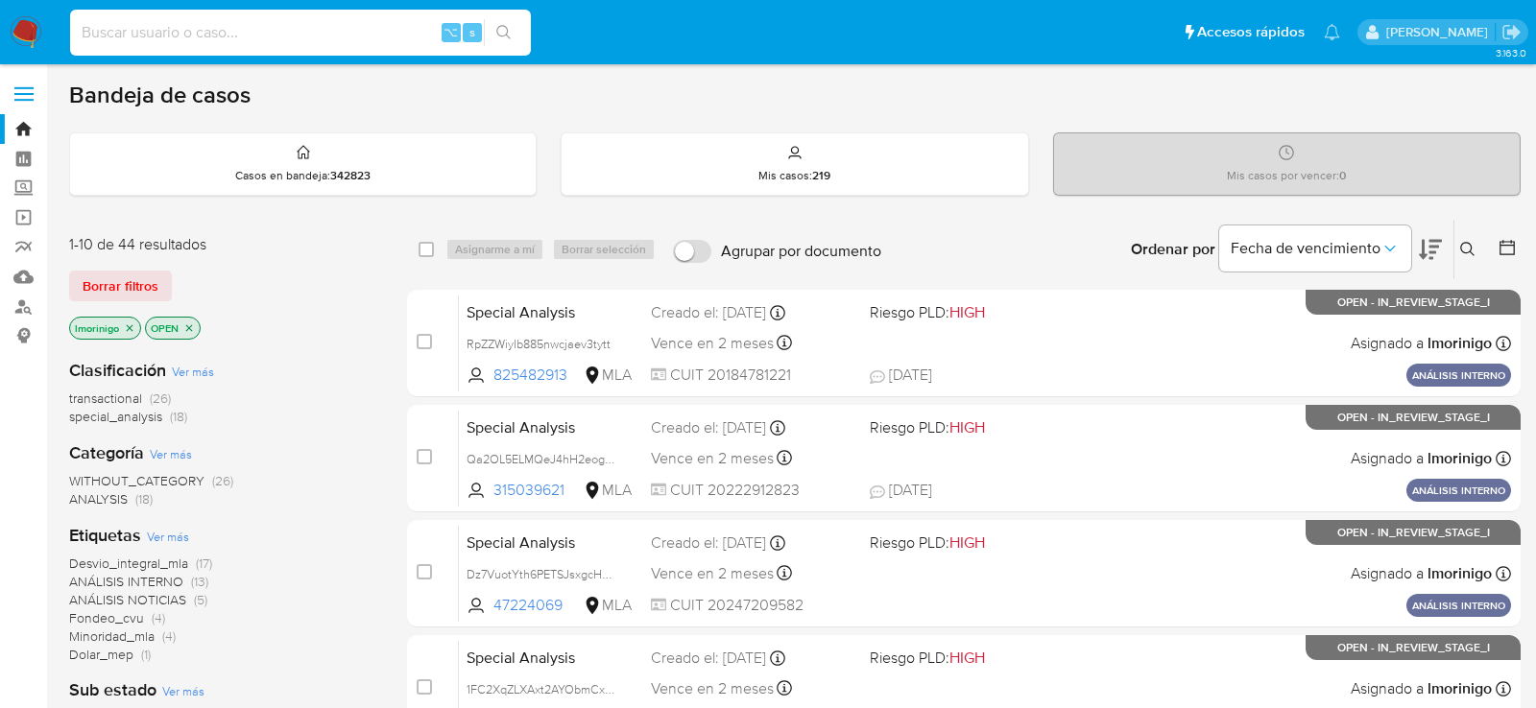
paste input "182003558"
type input "182003558"
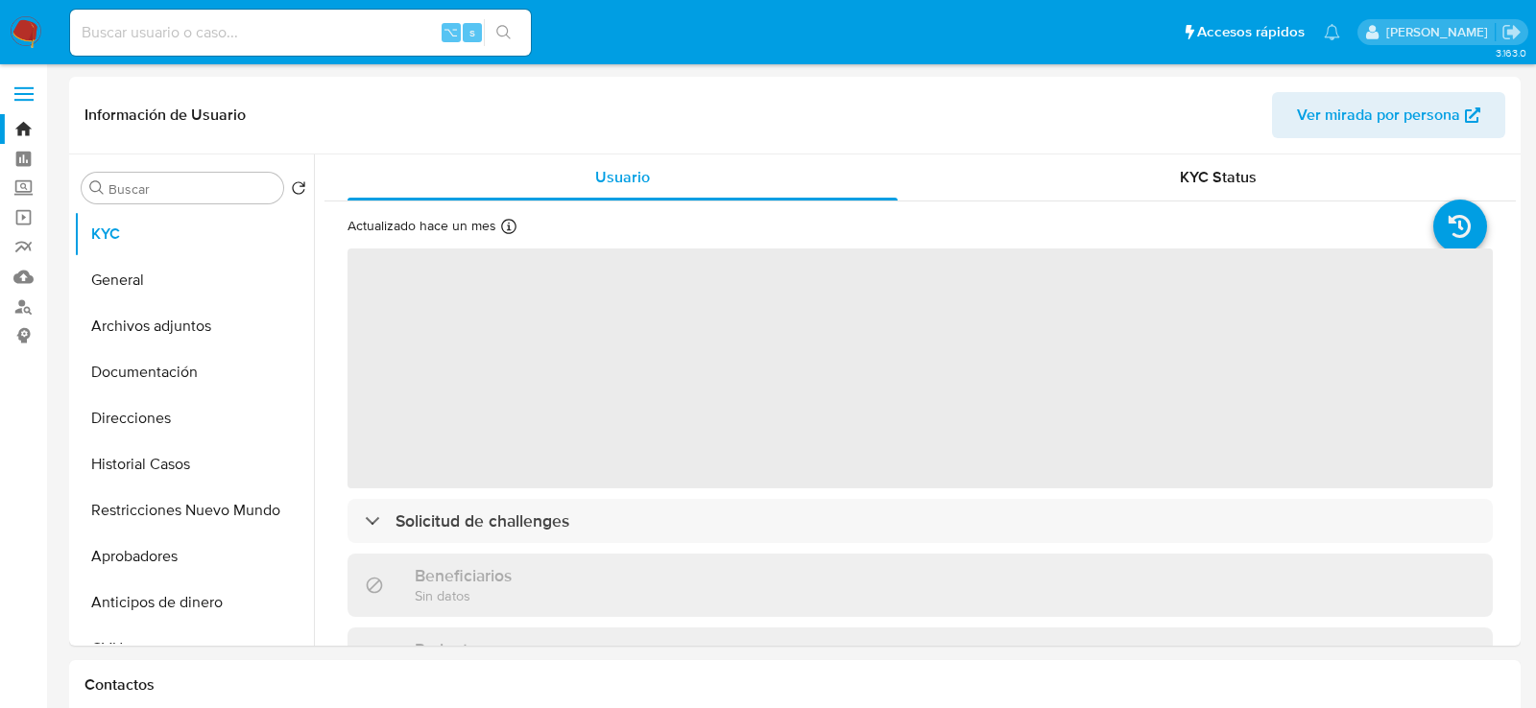
select select "10"
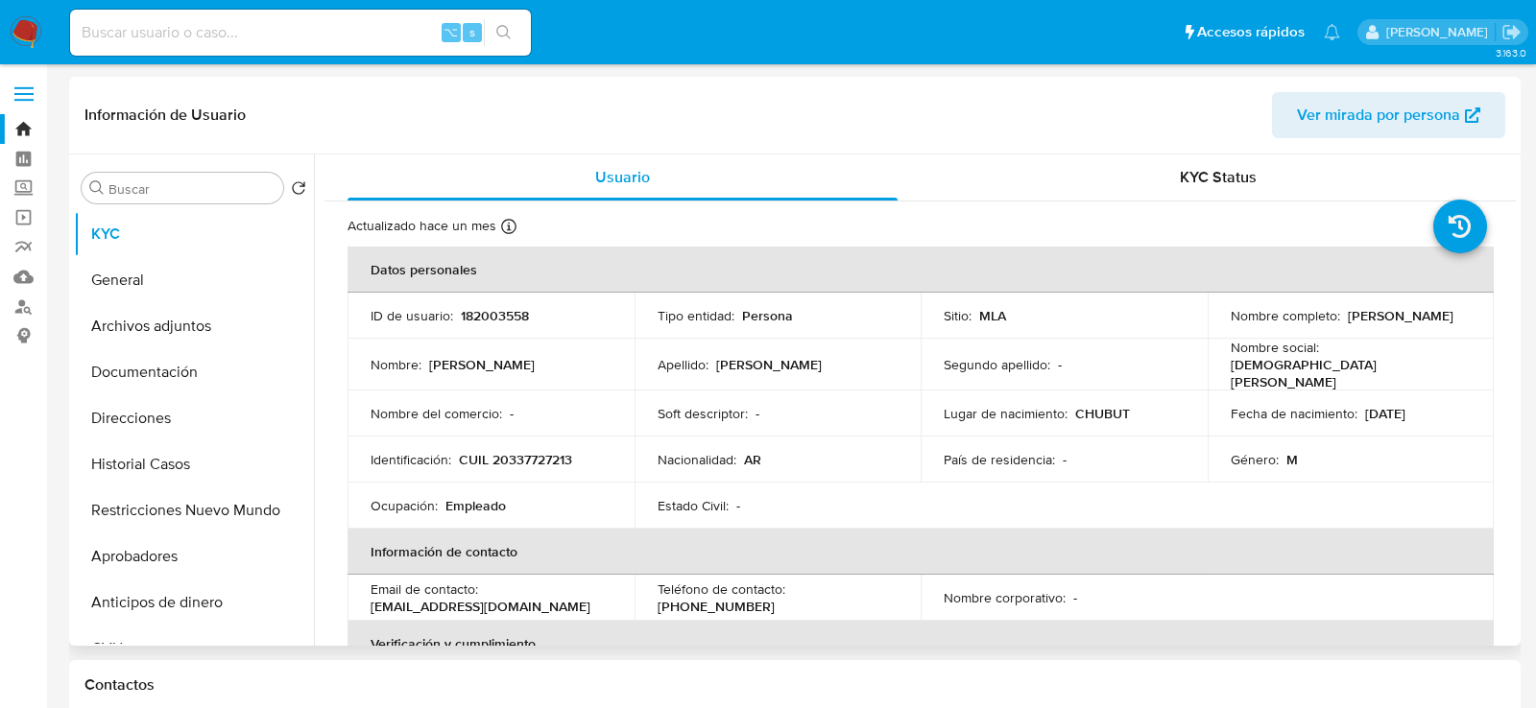
drag, startPoint x: 1225, startPoint y: 327, endPoint x: 1422, endPoint y: 323, distance: 197.8
click at [1422, 323] on div "Nombre completo : [PERSON_NAME]" at bounding box center [1351, 315] width 241 height 17
copy p "[PERSON_NAME]"
click at [504, 452] on p "CUIL 20337727213" at bounding box center [515, 459] width 113 height 17
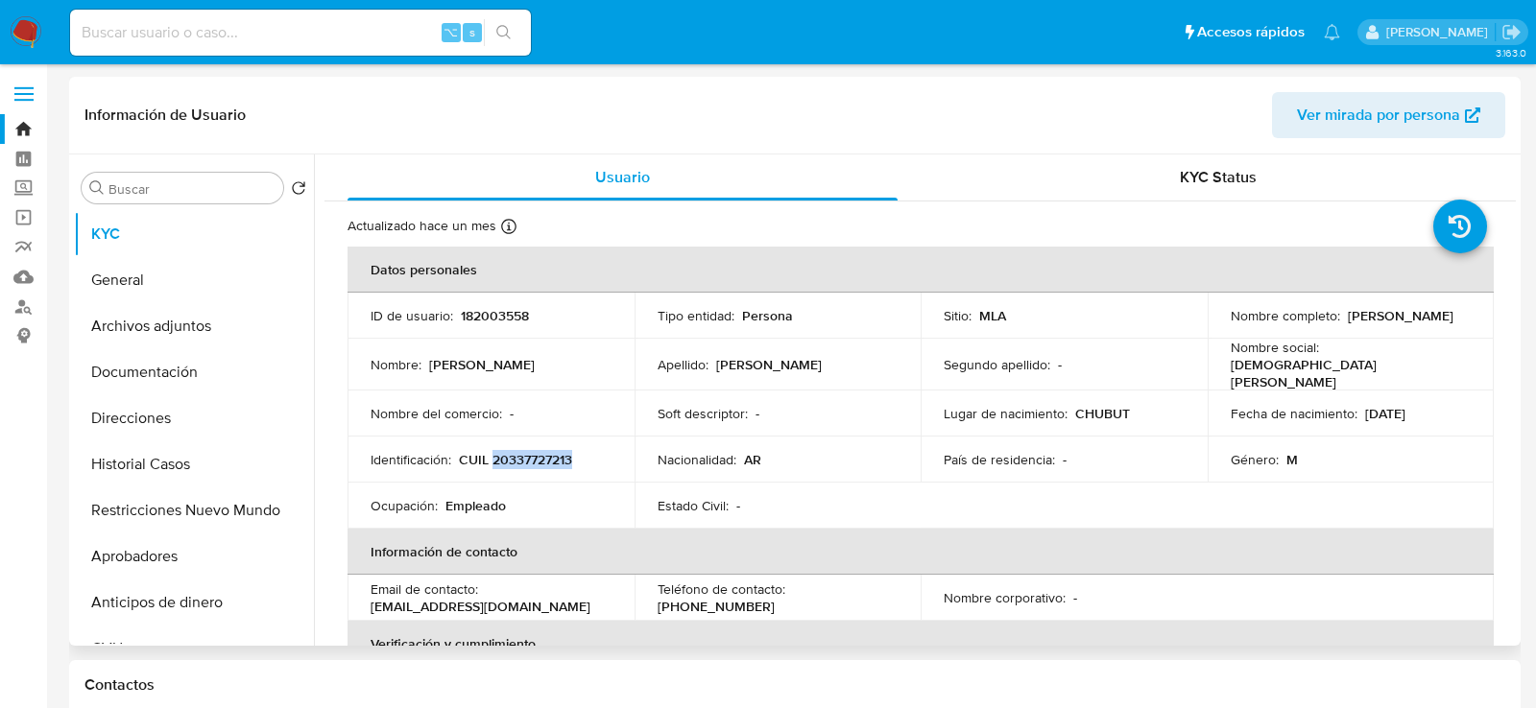
copy p "20337727213"
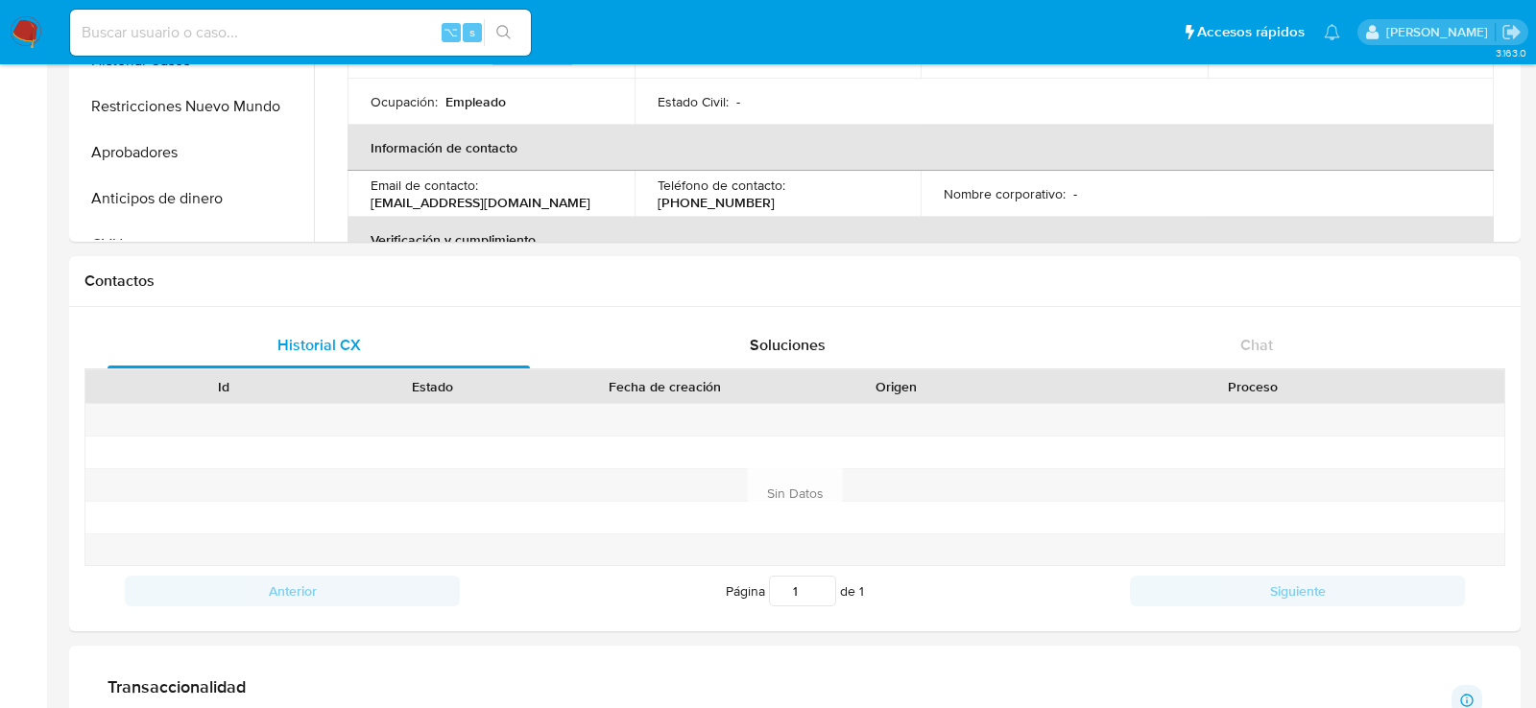
scroll to position [411, 0]
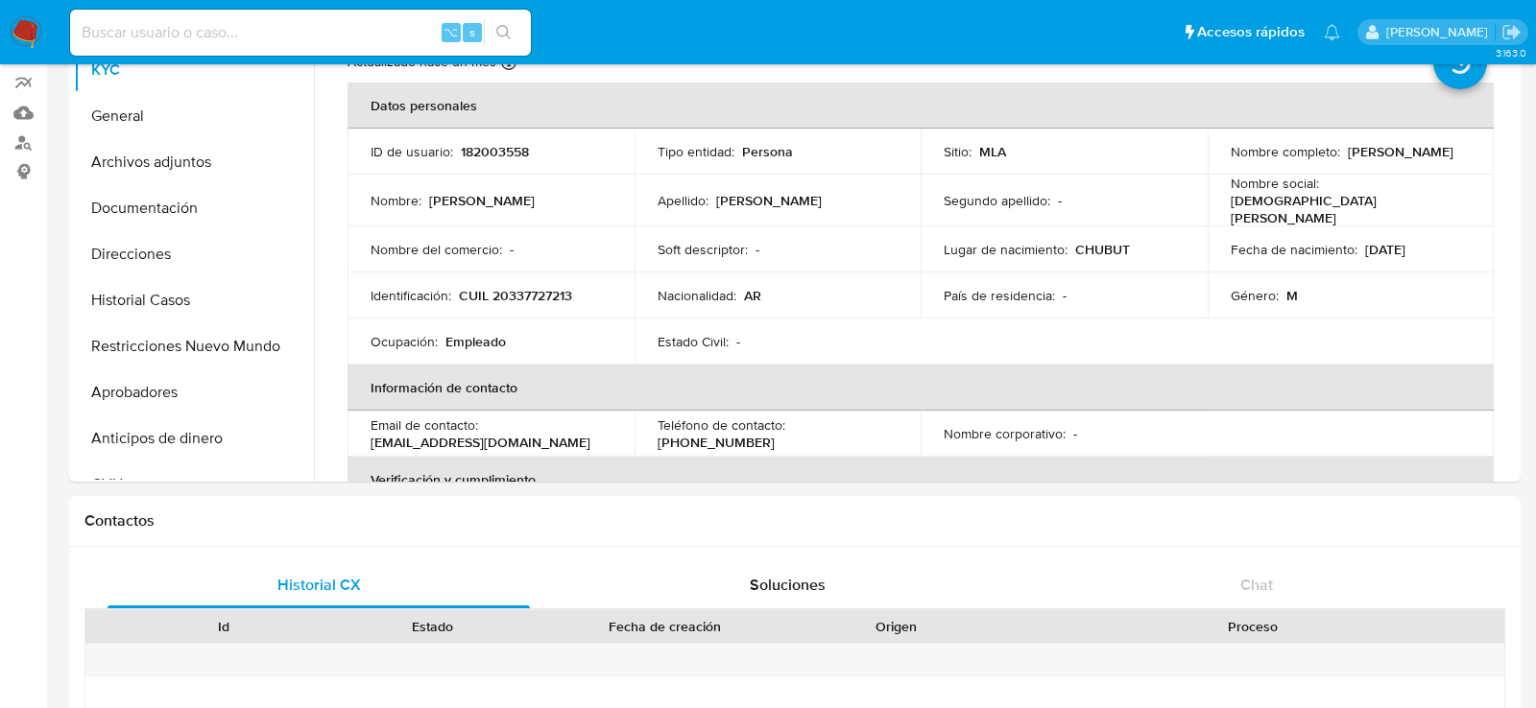
scroll to position [160, 0]
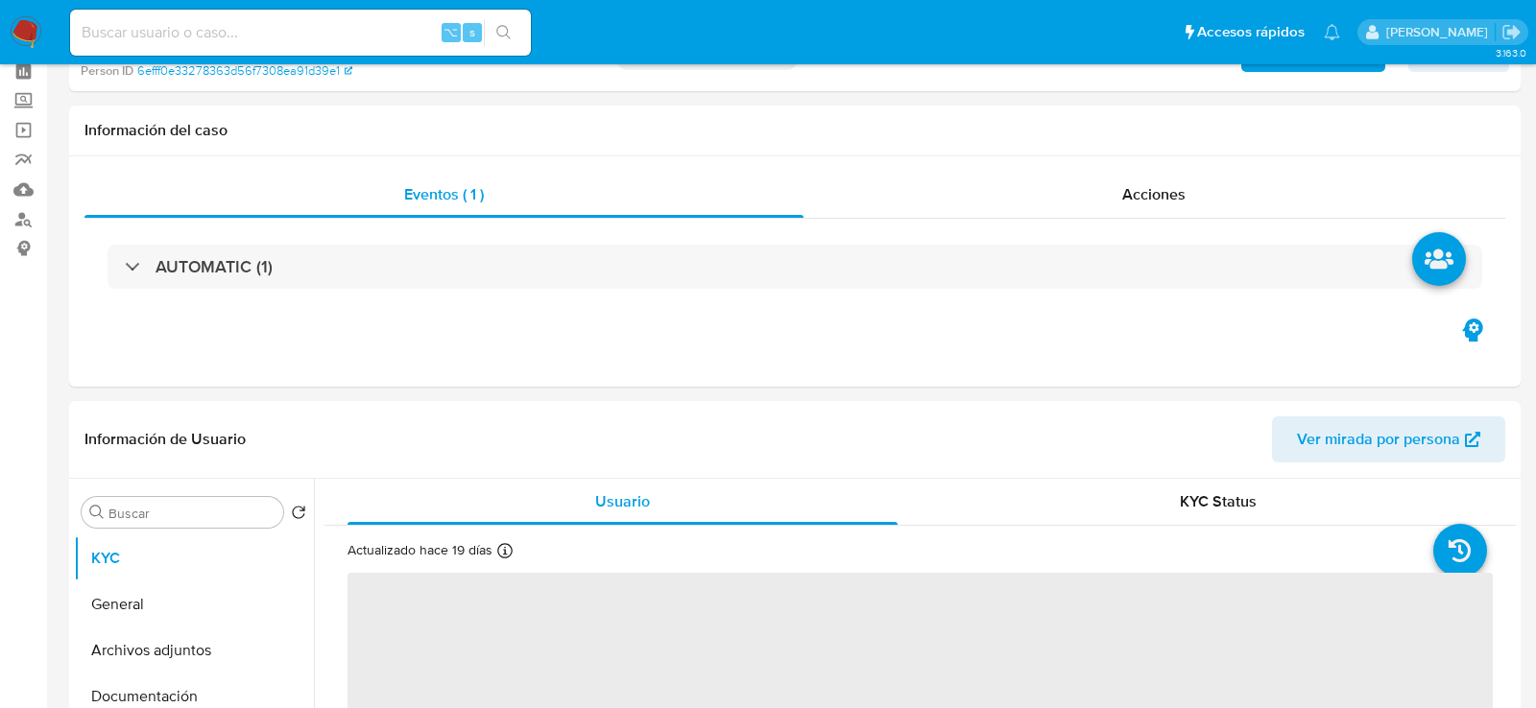
select select "10"
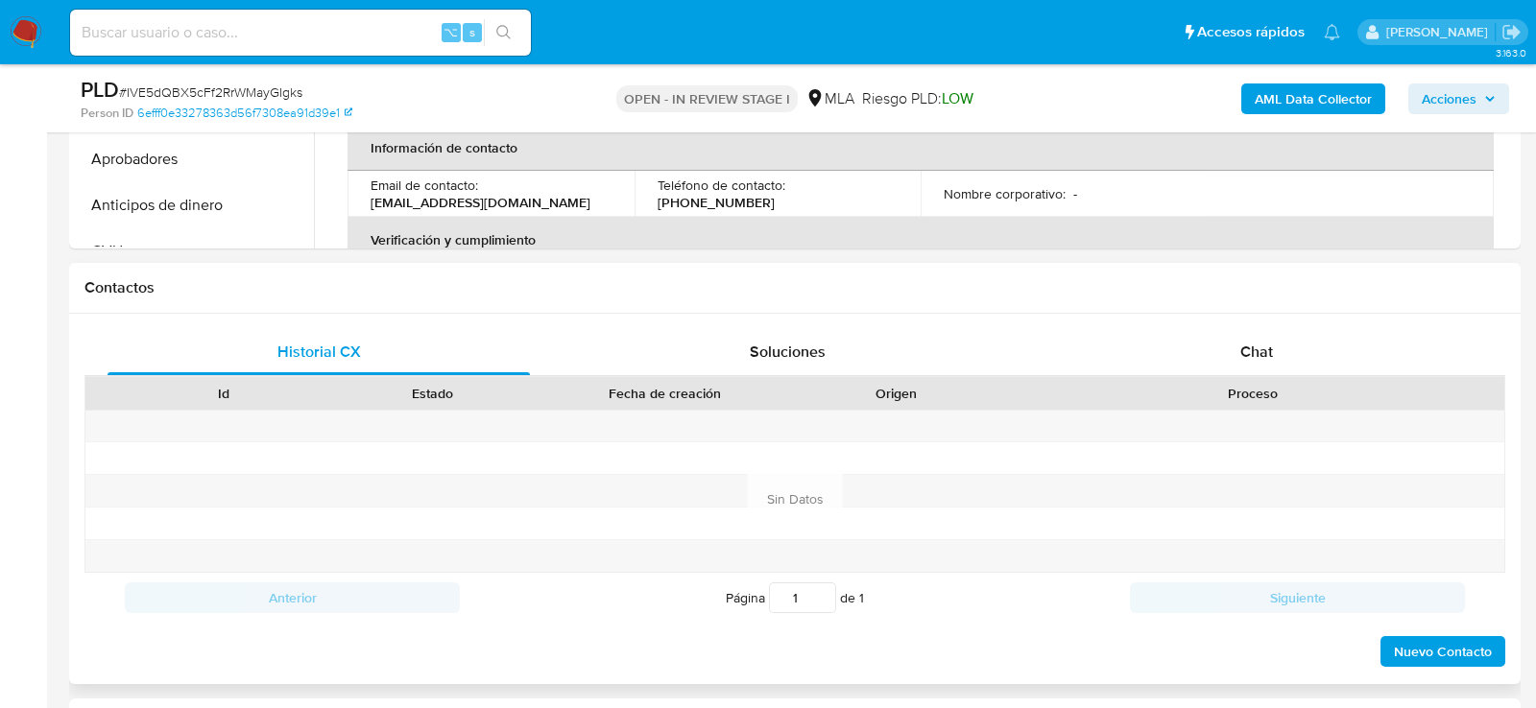
scroll to position [894, 0]
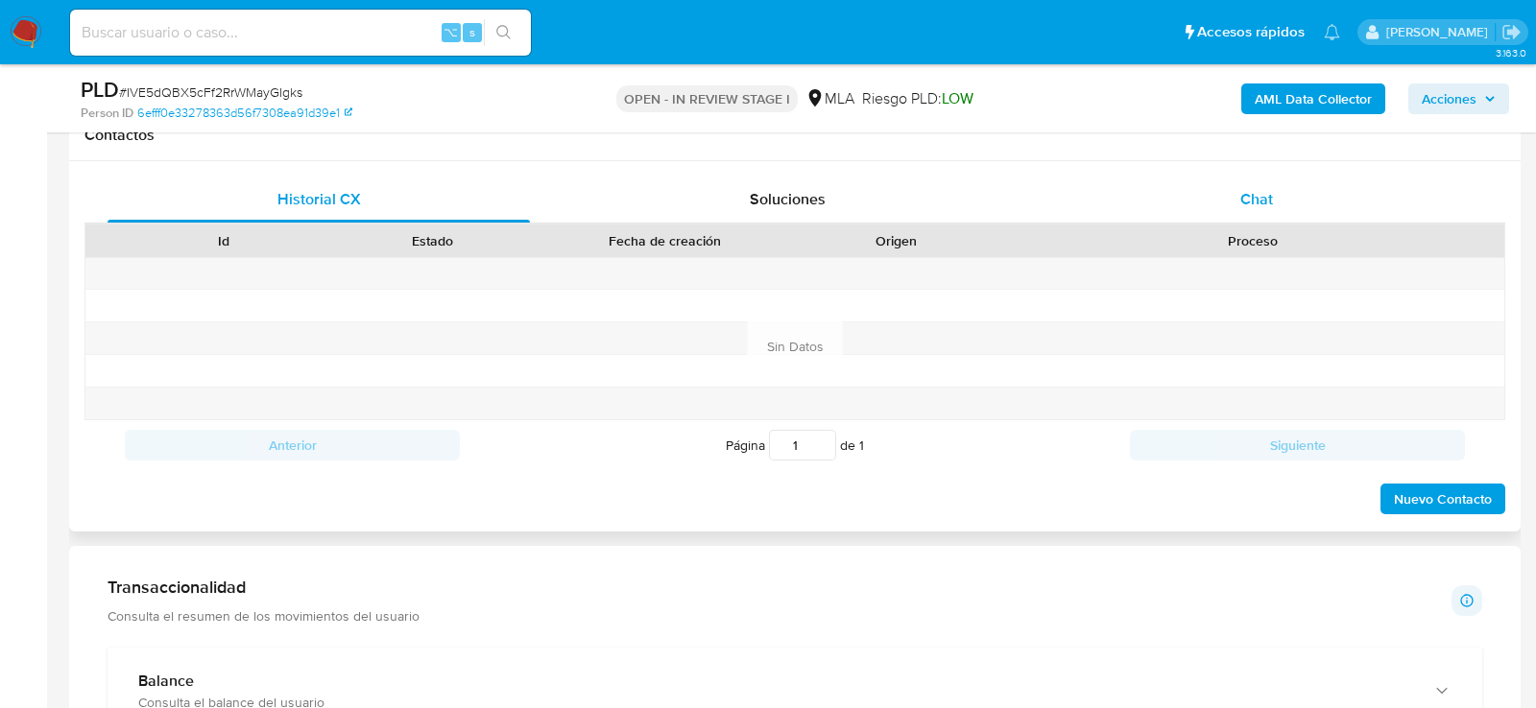
click at [1243, 212] on div "Chat" at bounding box center [1256, 200] width 422 height 46
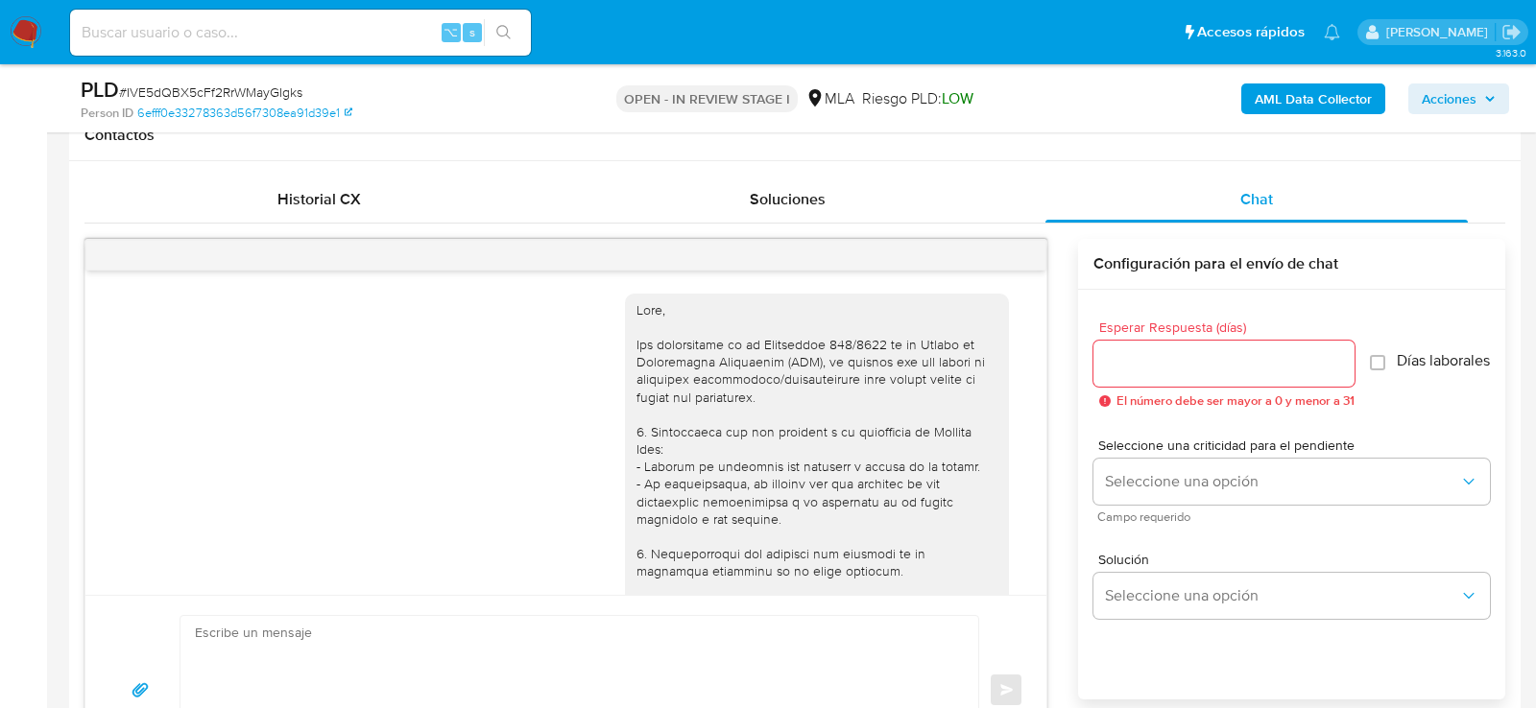
scroll to position [1769, 0]
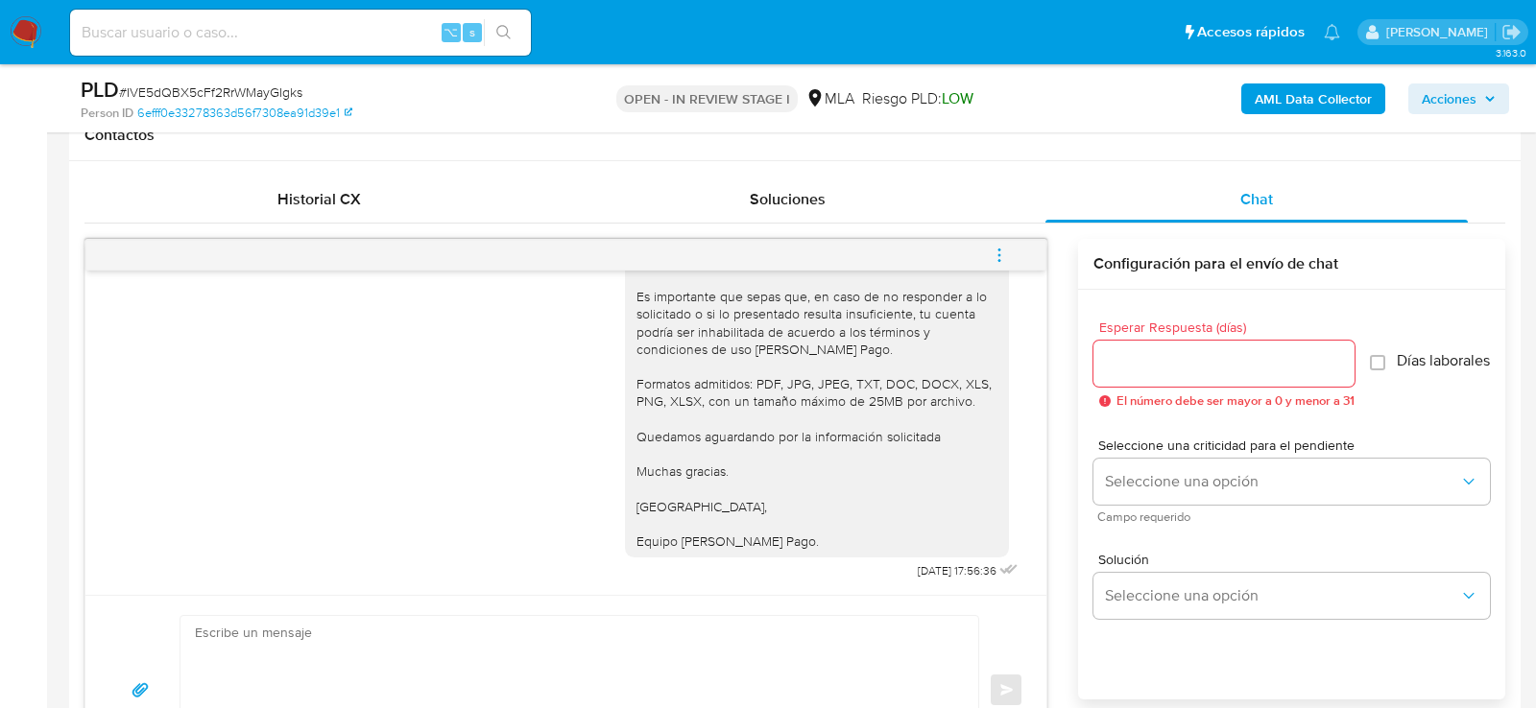
click at [988, 244] on button "menu-action" at bounding box center [999, 255] width 63 height 46
click at [892, 209] on li "Cerrar conversación" at bounding box center [869, 216] width 197 height 35
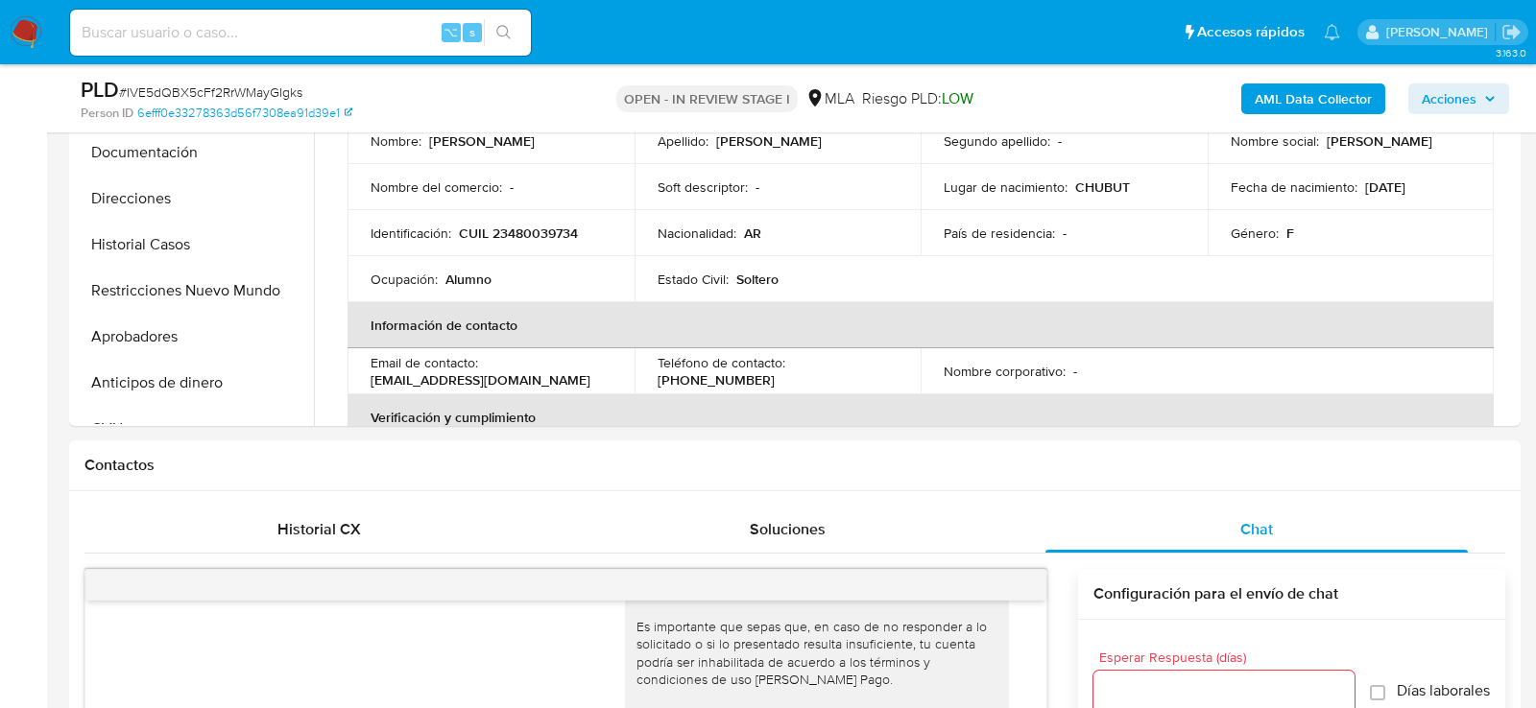
scroll to position [363, 0]
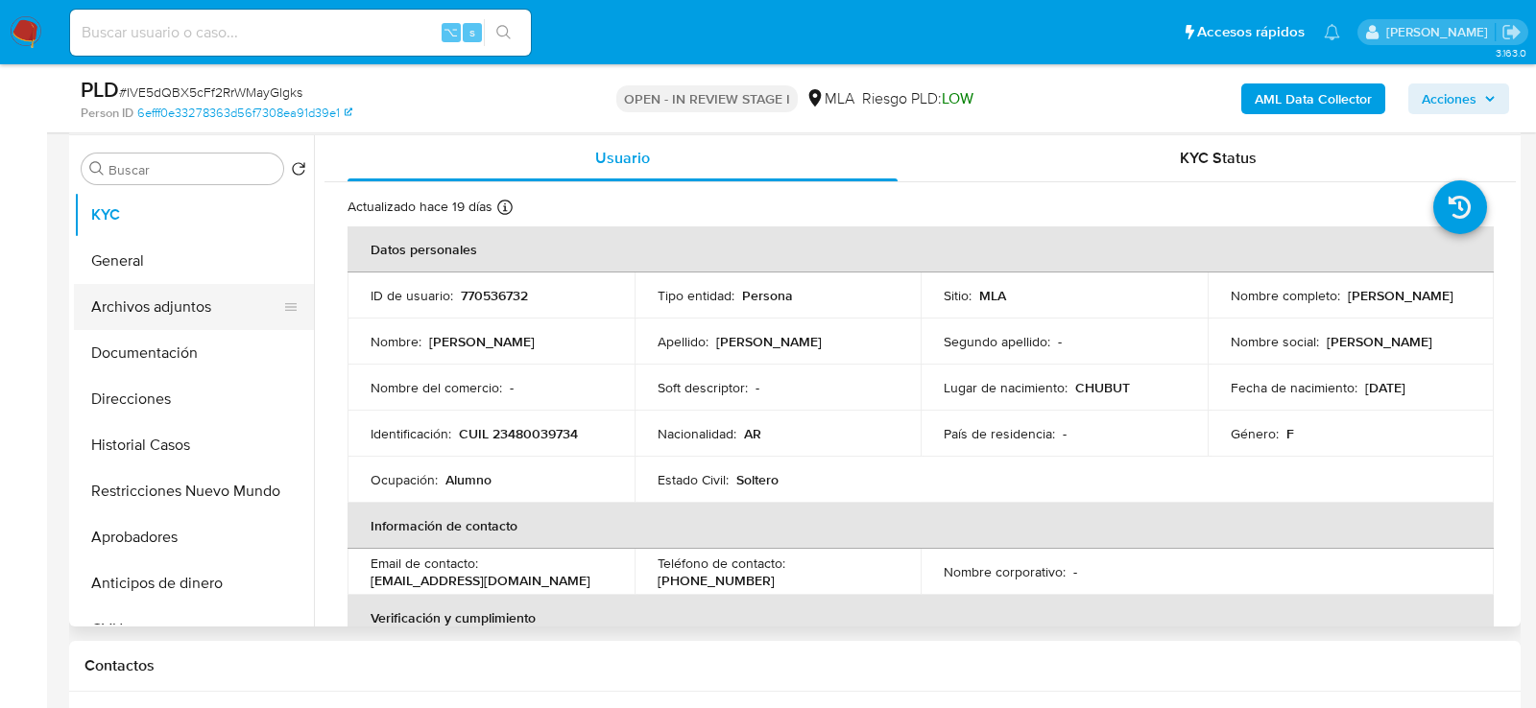
click at [217, 290] on button "Archivos adjuntos" at bounding box center [186, 307] width 225 height 46
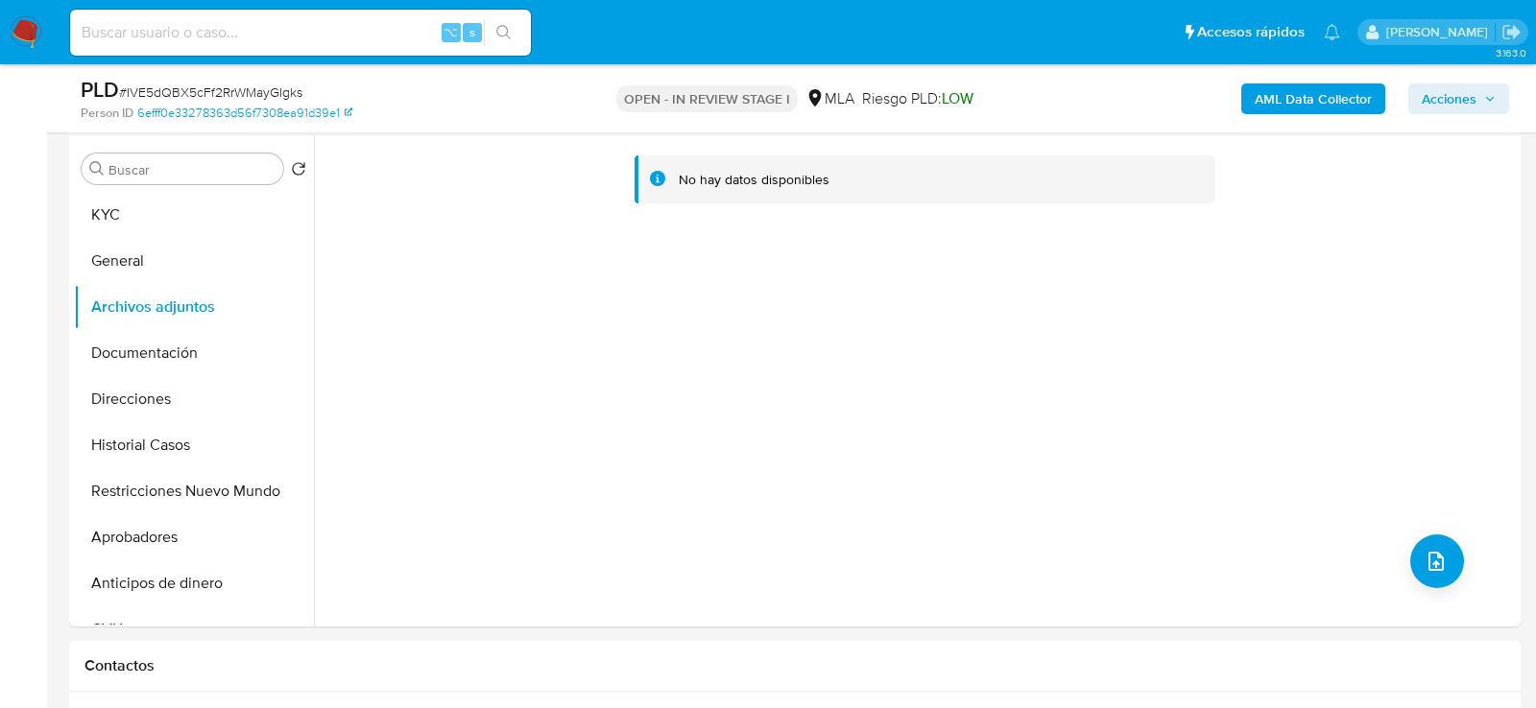
click at [1283, 98] on b "AML Data Collector" at bounding box center [1313, 99] width 117 height 31
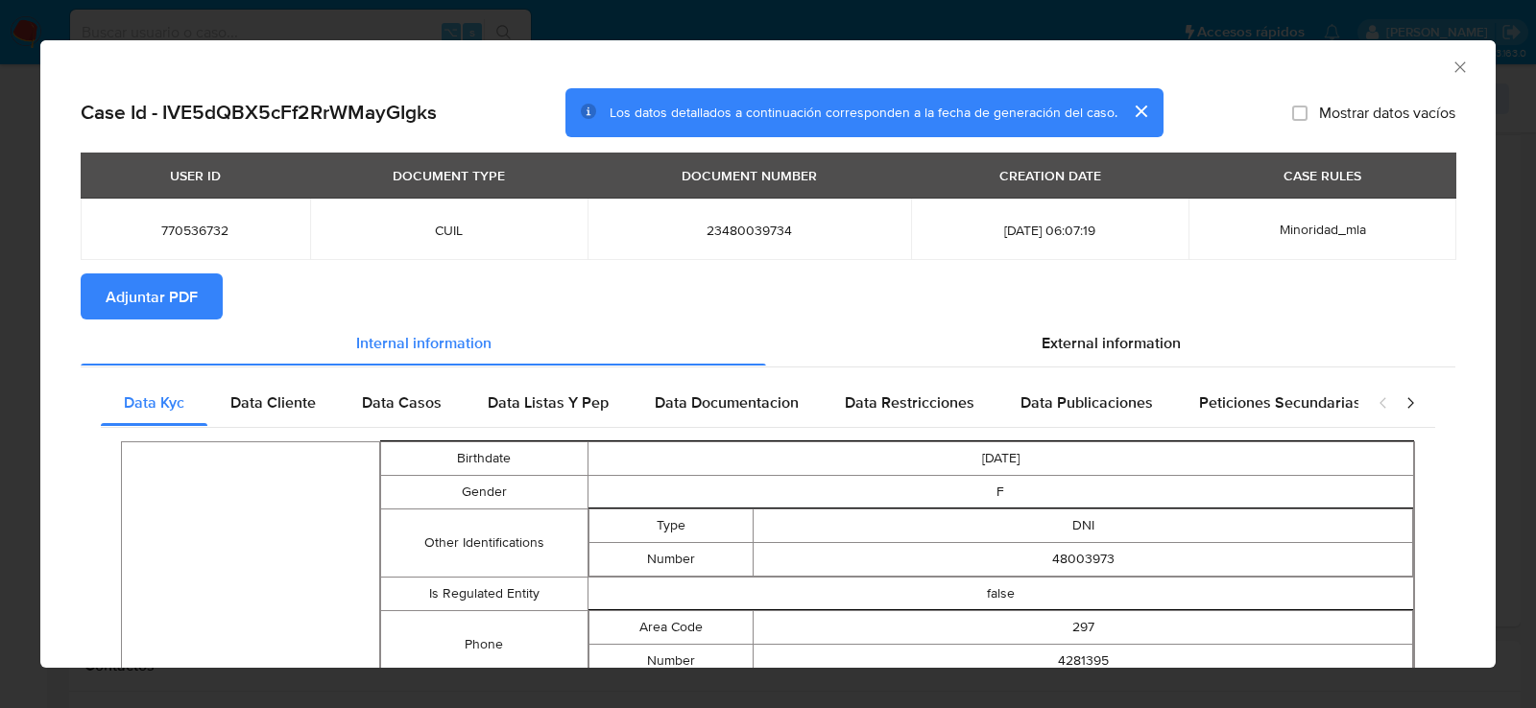
click at [173, 301] on span "Adjuntar PDF" at bounding box center [152, 296] width 92 height 42
click at [1461, 64] on icon "Cerrar ventana" at bounding box center [1459, 66] width 11 height 11
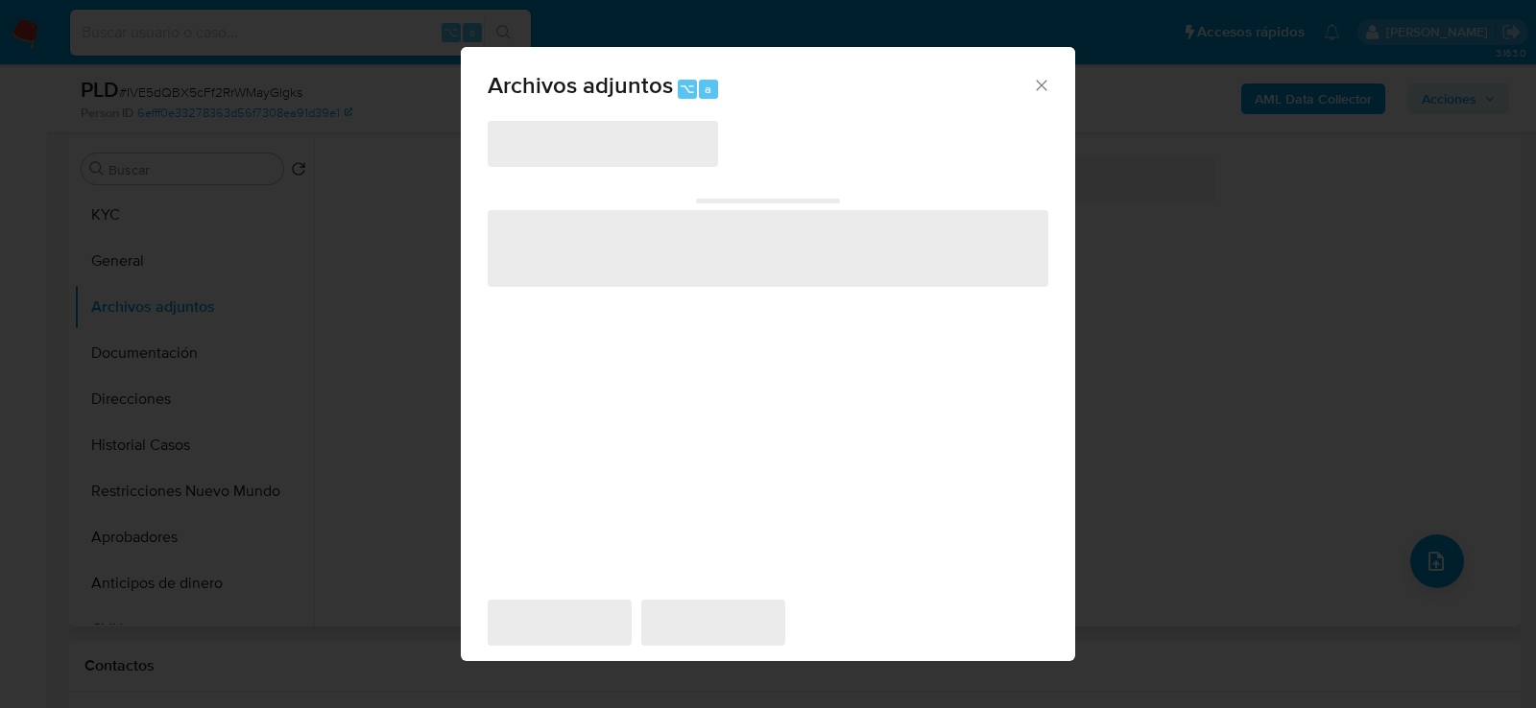
scroll to position [349, 0]
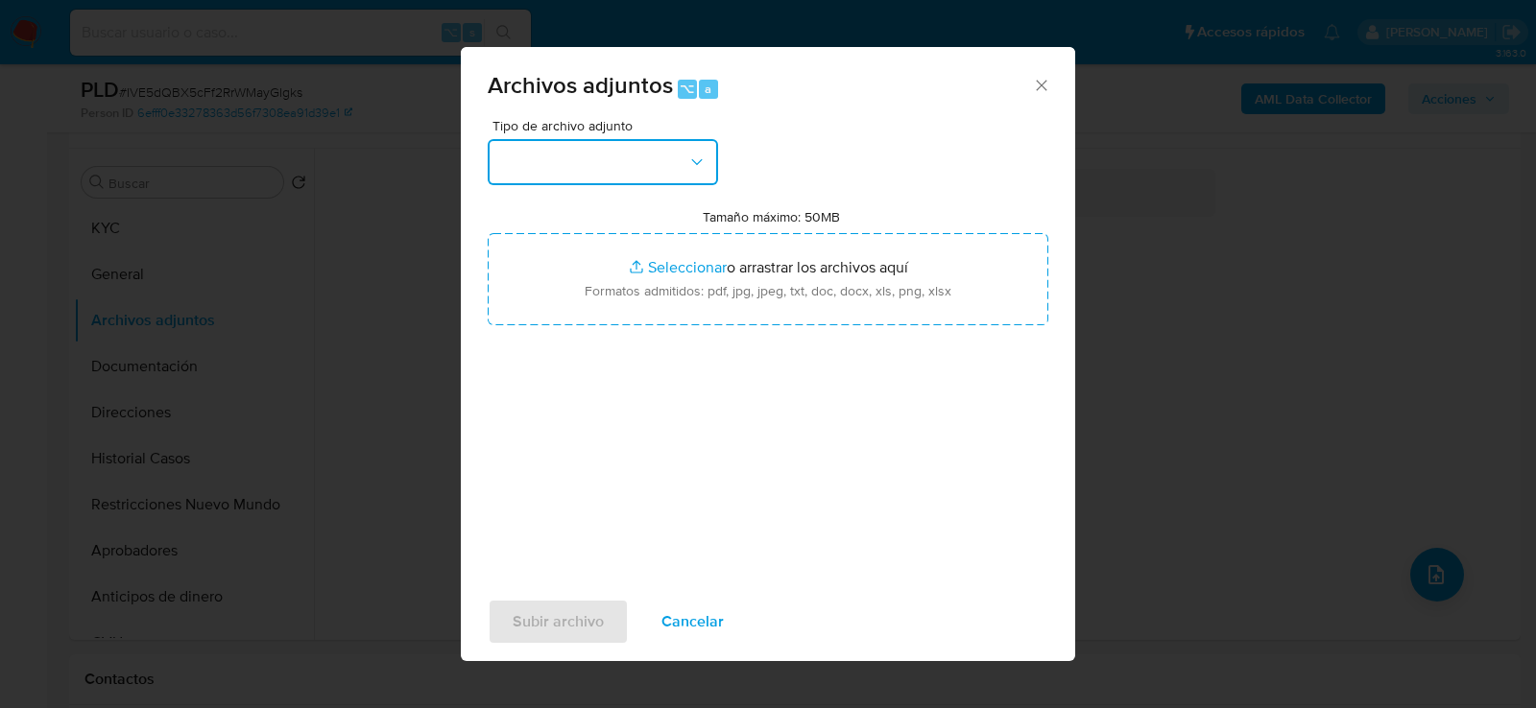
click at [594, 165] on button "button" at bounding box center [603, 162] width 230 height 46
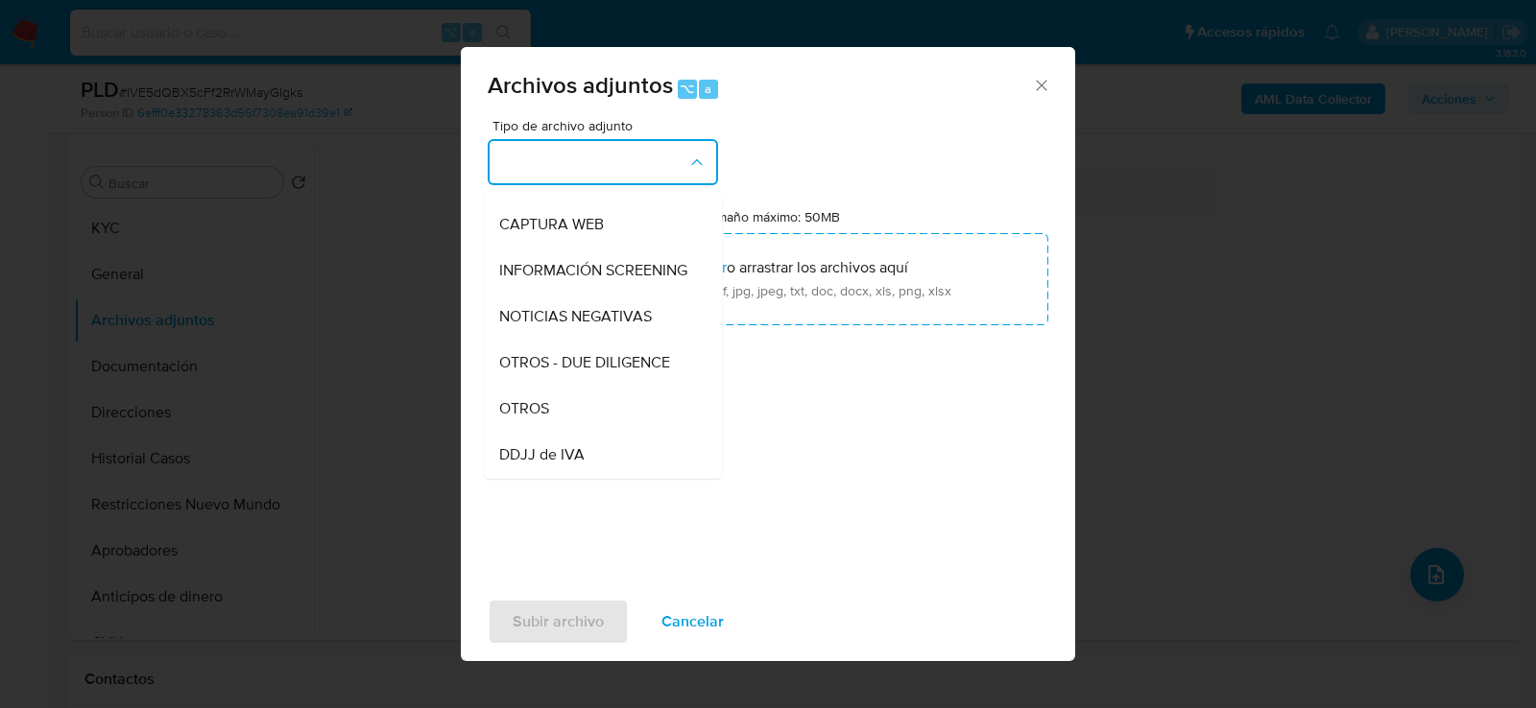
scroll to position [235, 0]
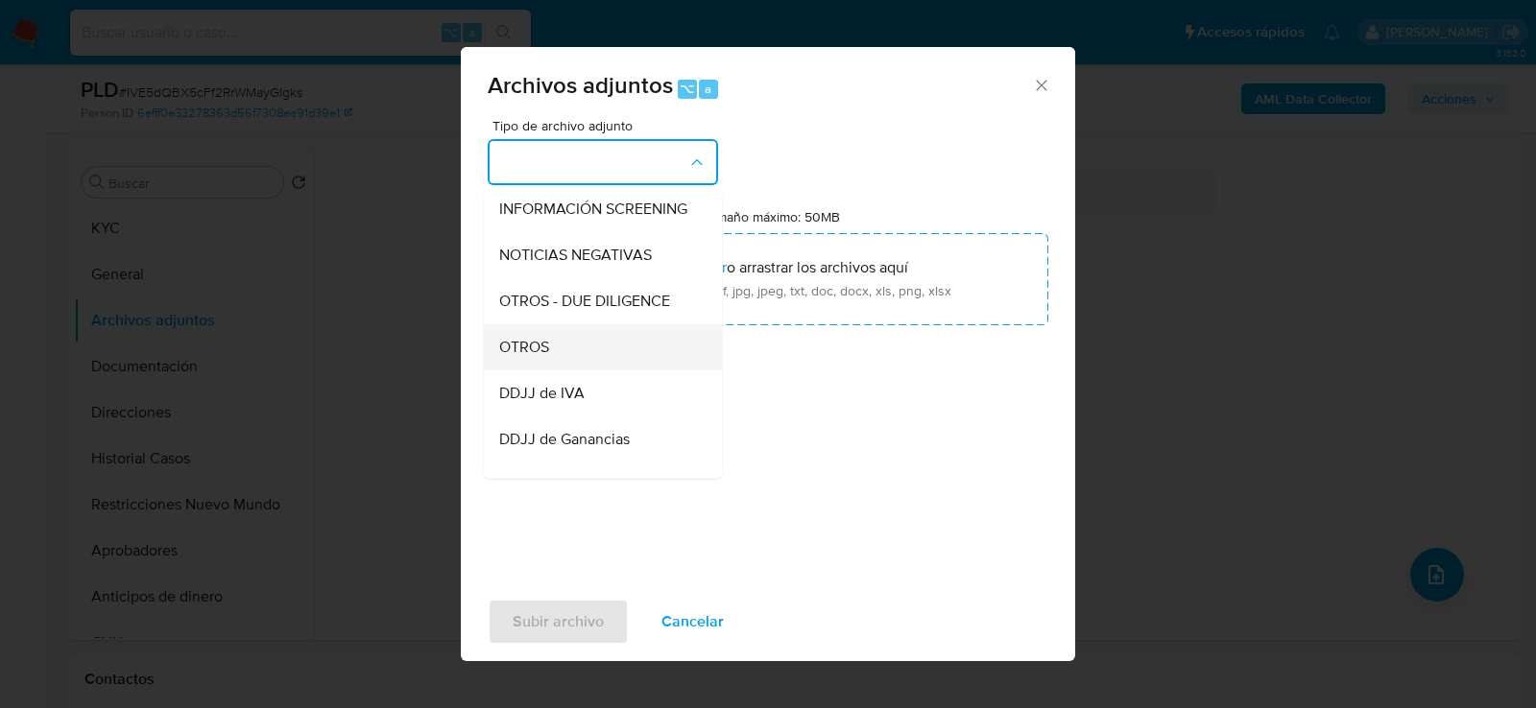
click at [575, 349] on div "OTROS" at bounding box center [597, 346] width 196 height 46
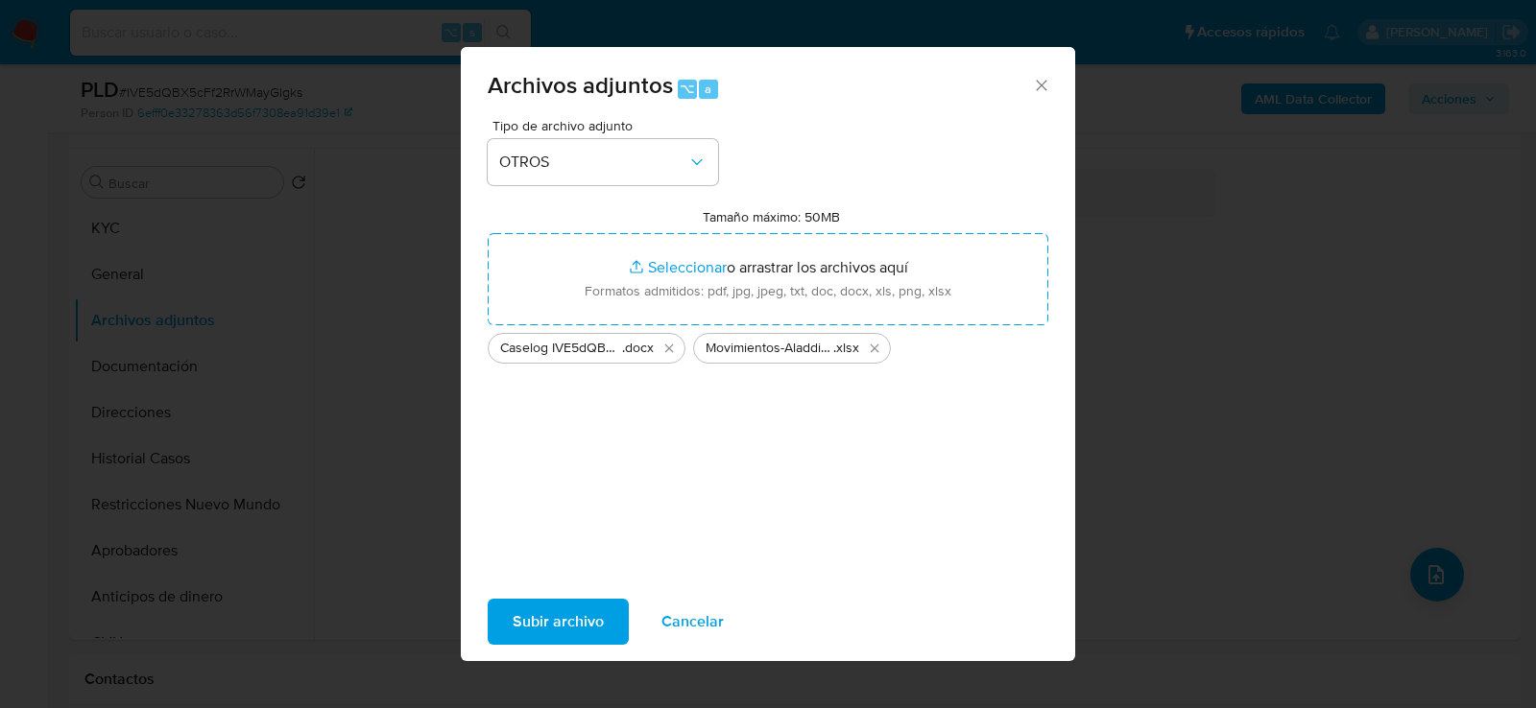
click at [548, 615] on span "Subir archivo" at bounding box center [558, 622] width 91 height 42
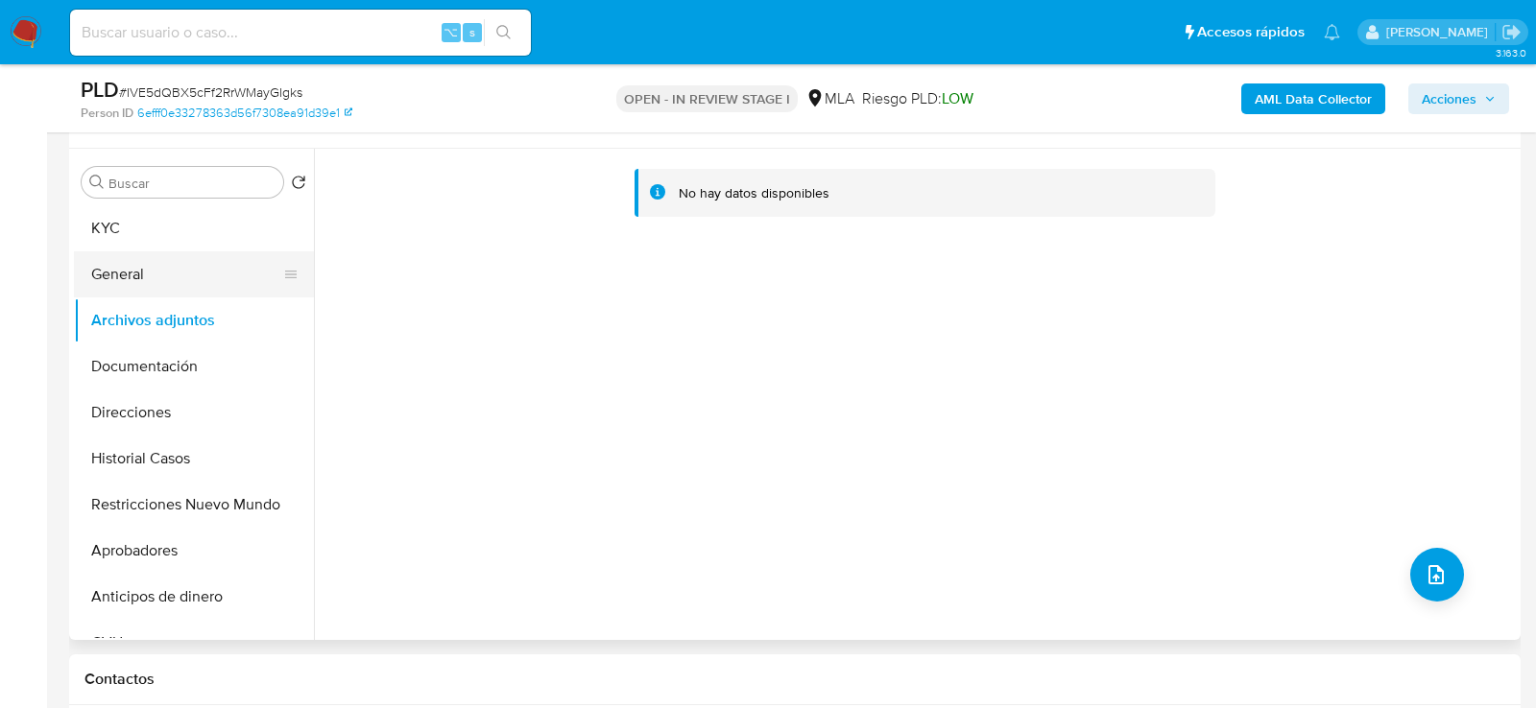
click at [103, 278] on button "General" at bounding box center [186, 274] width 225 height 46
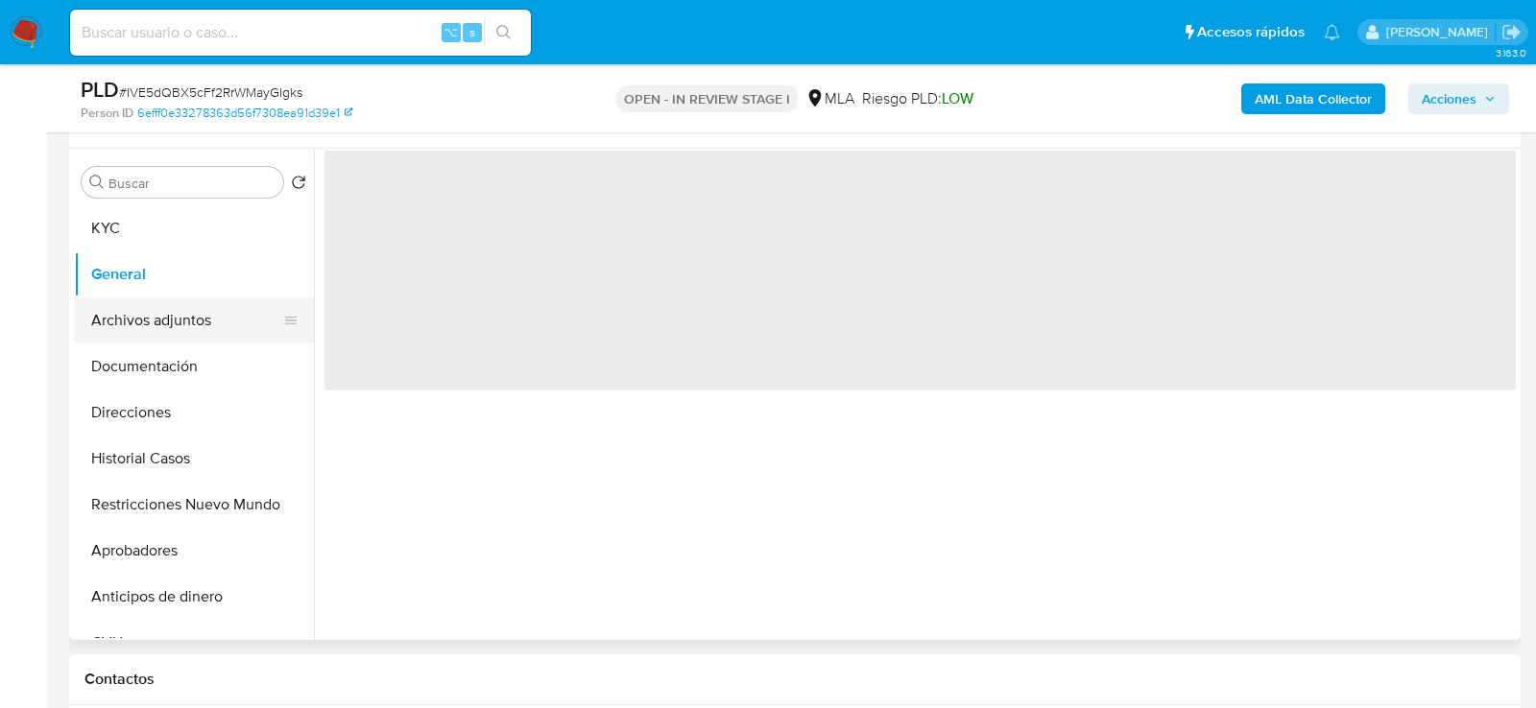
click at [103, 324] on button "Archivos adjuntos" at bounding box center [186, 321] width 225 height 46
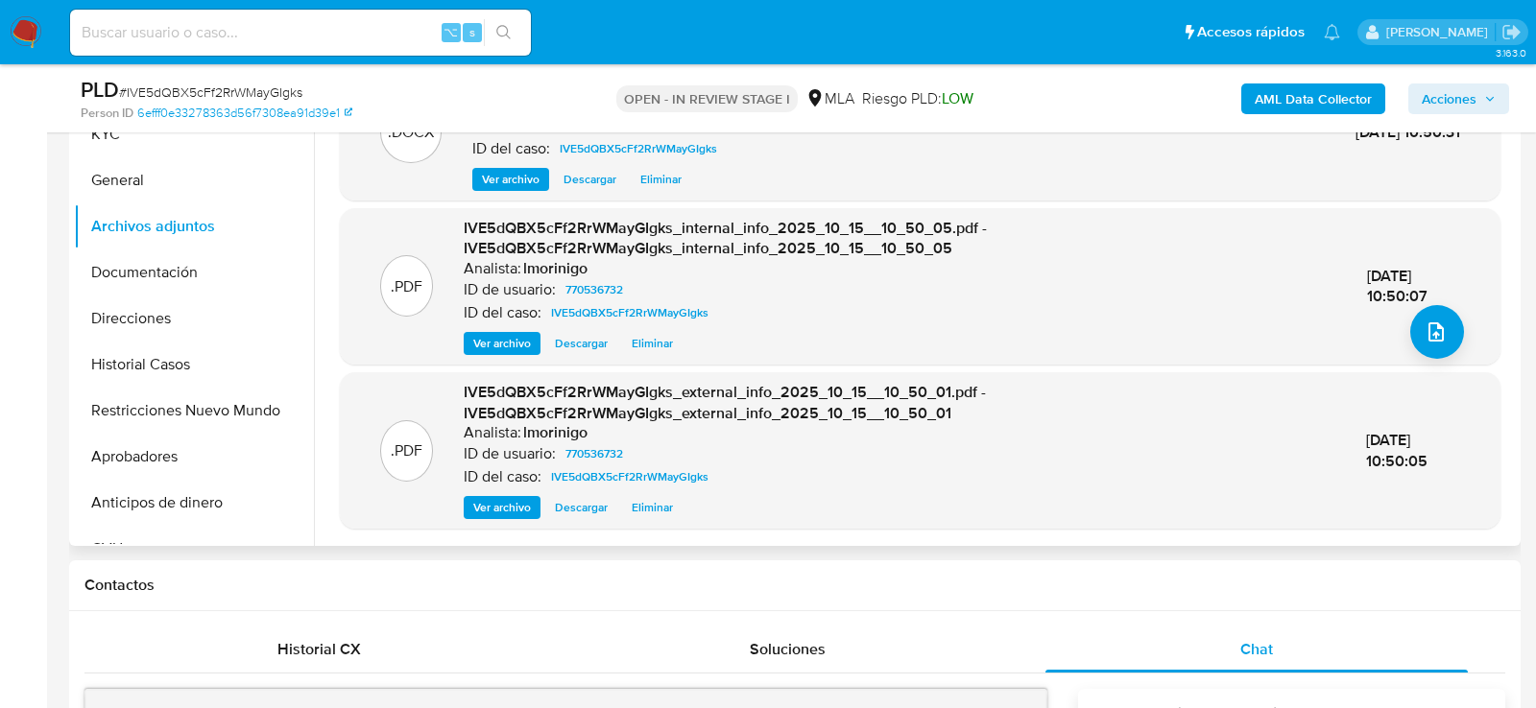
scroll to position [367, 0]
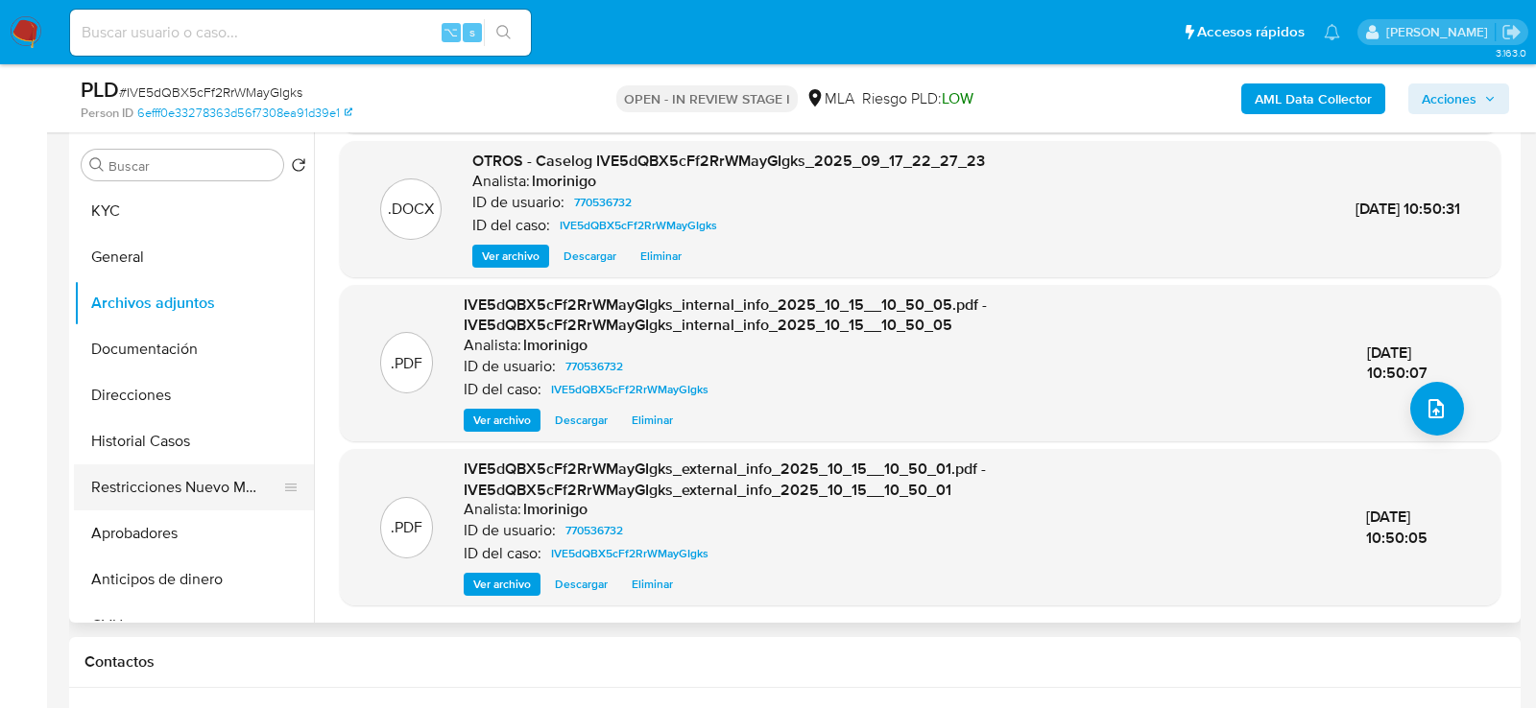
click at [122, 465] on button "Restricciones Nuevo Mundo" at bounding box center [186, 488] width 225 height 46
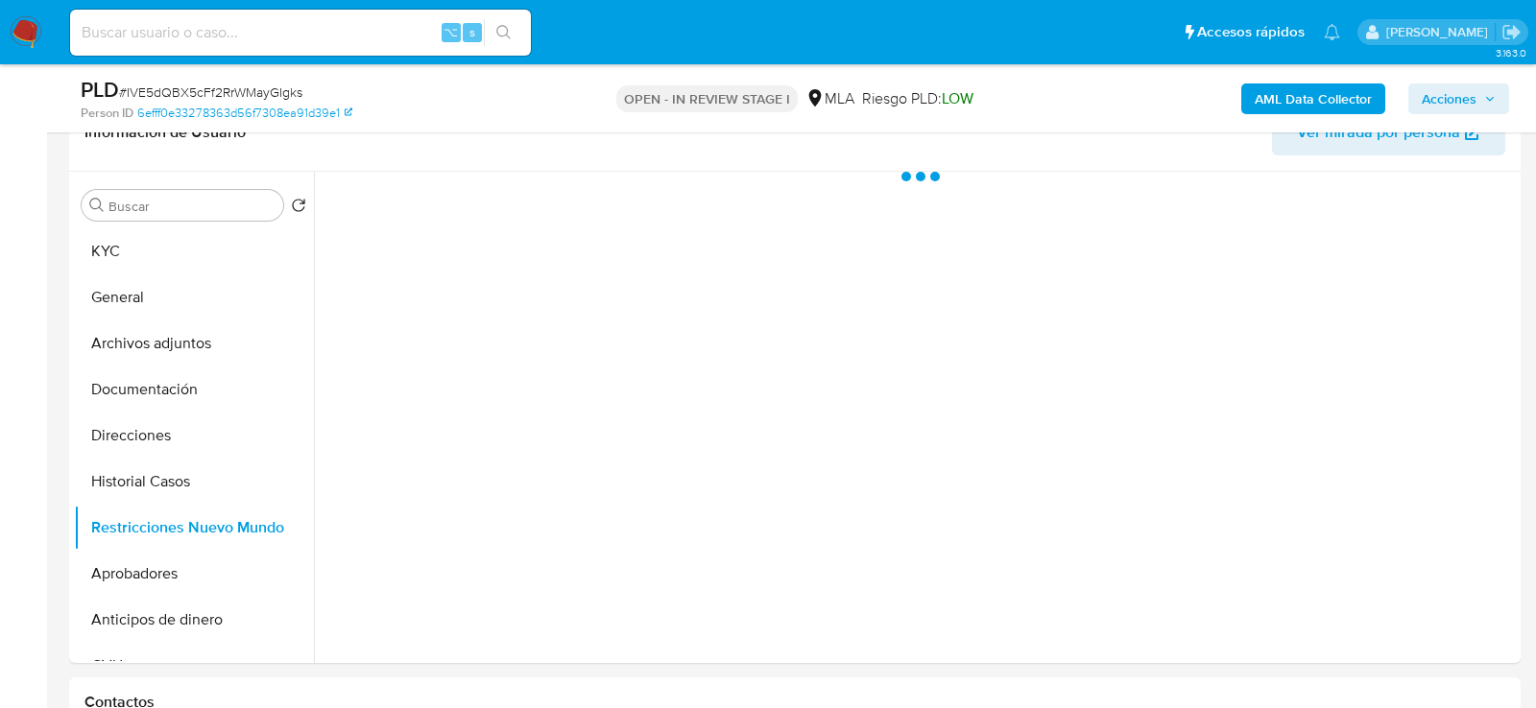
scroll to position [321, 0]
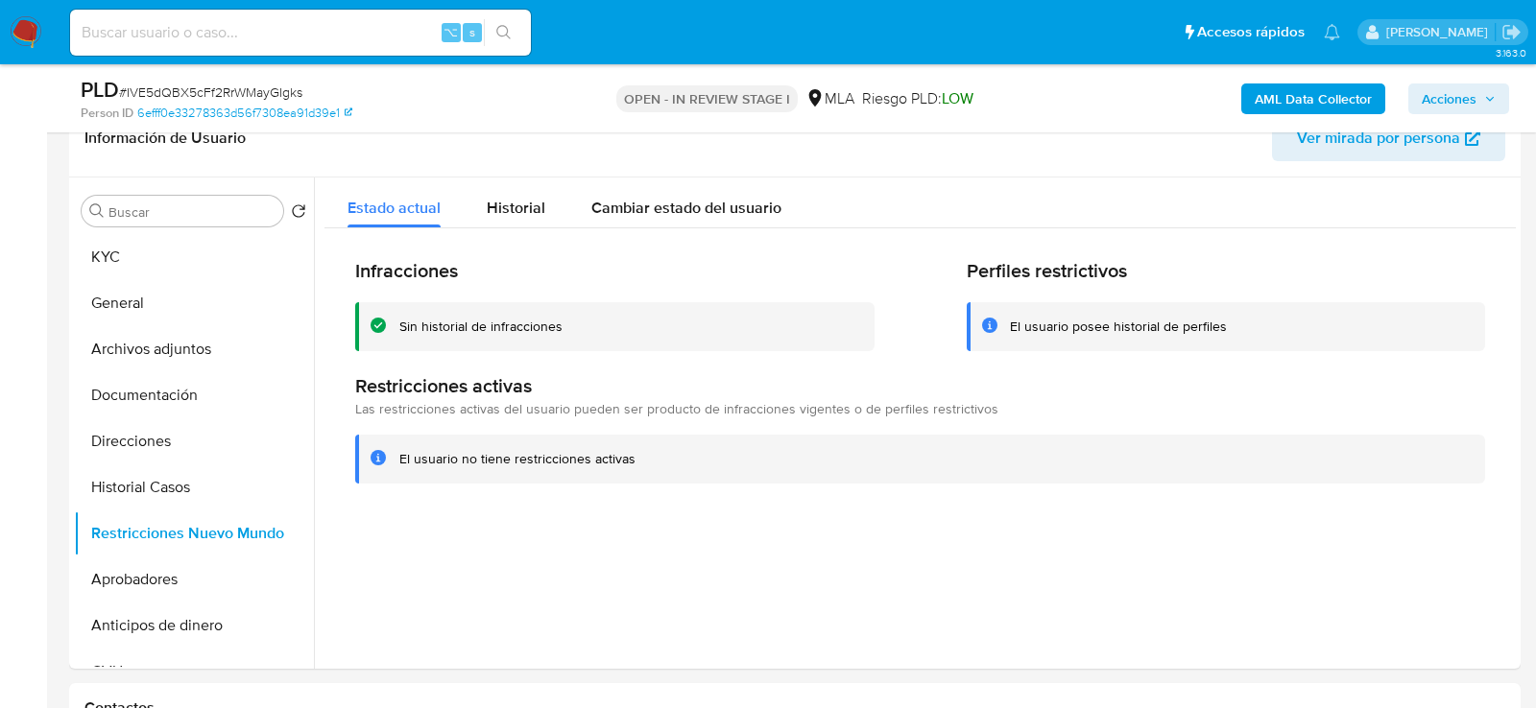
click at [1450, 101] on span "Acciones" at bounding box center [1449, 99] width 55 height 31
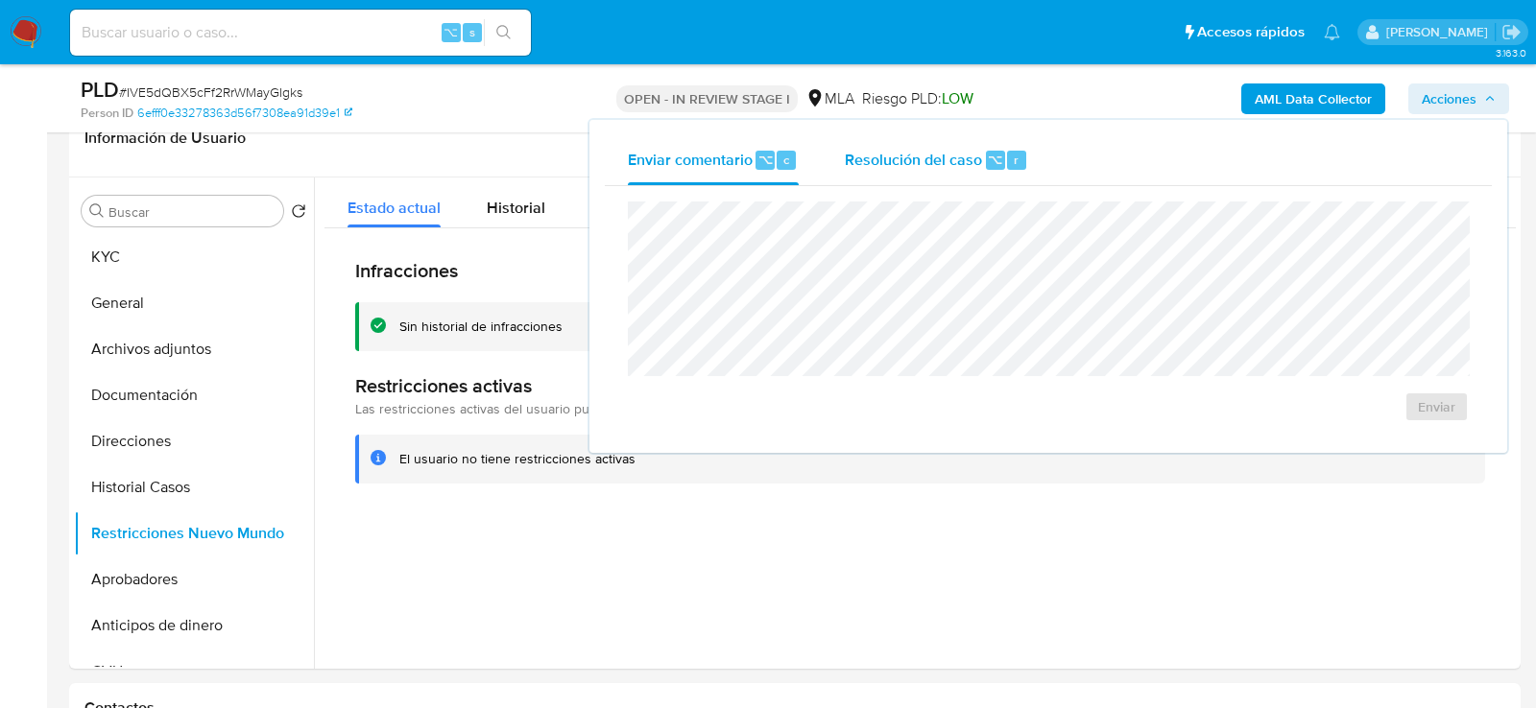
click at [939, 139] on div "Resolución del caso ⌥ r" at bounding box center [936, 160] width 183 height 50
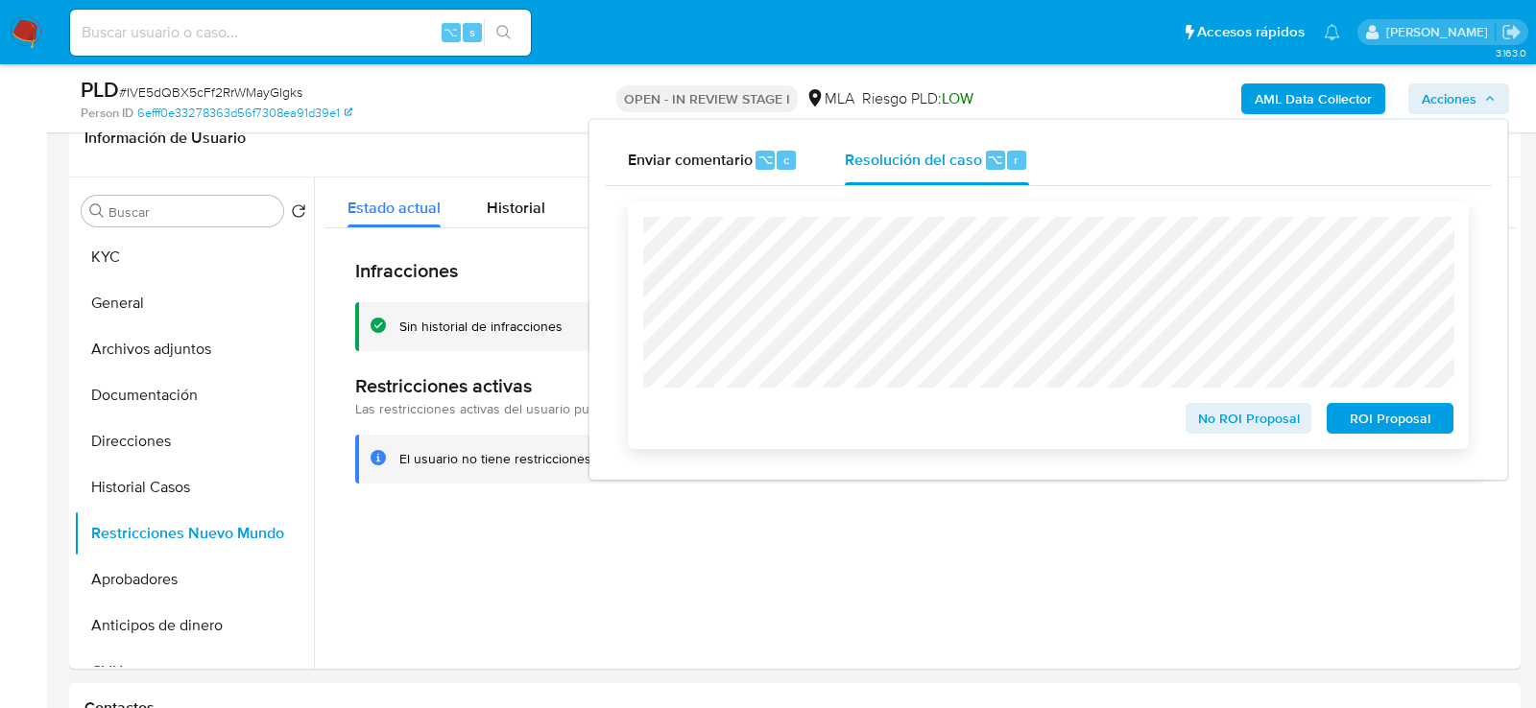
click at [1250, 423] on span "No ROI Proposal" at bounding box center [1249, 418] width 100 height 27
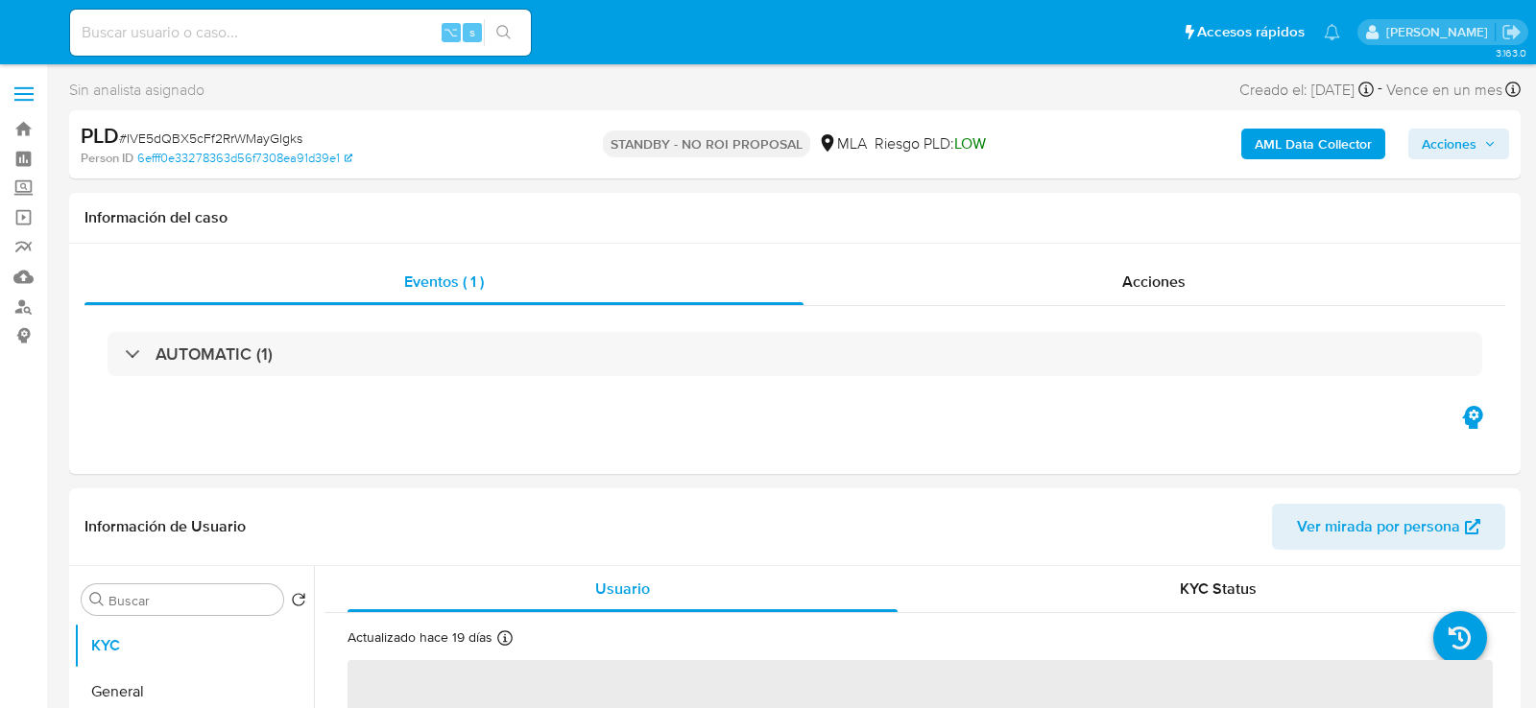
select select "10"
click at [335, 29] on input at bounding box center [300, 32] width 461 height 25
paste input "372PHVltiyljXfIyAa72PHv5"
type input "372PHVltiyljXfIyAa72PHv5"
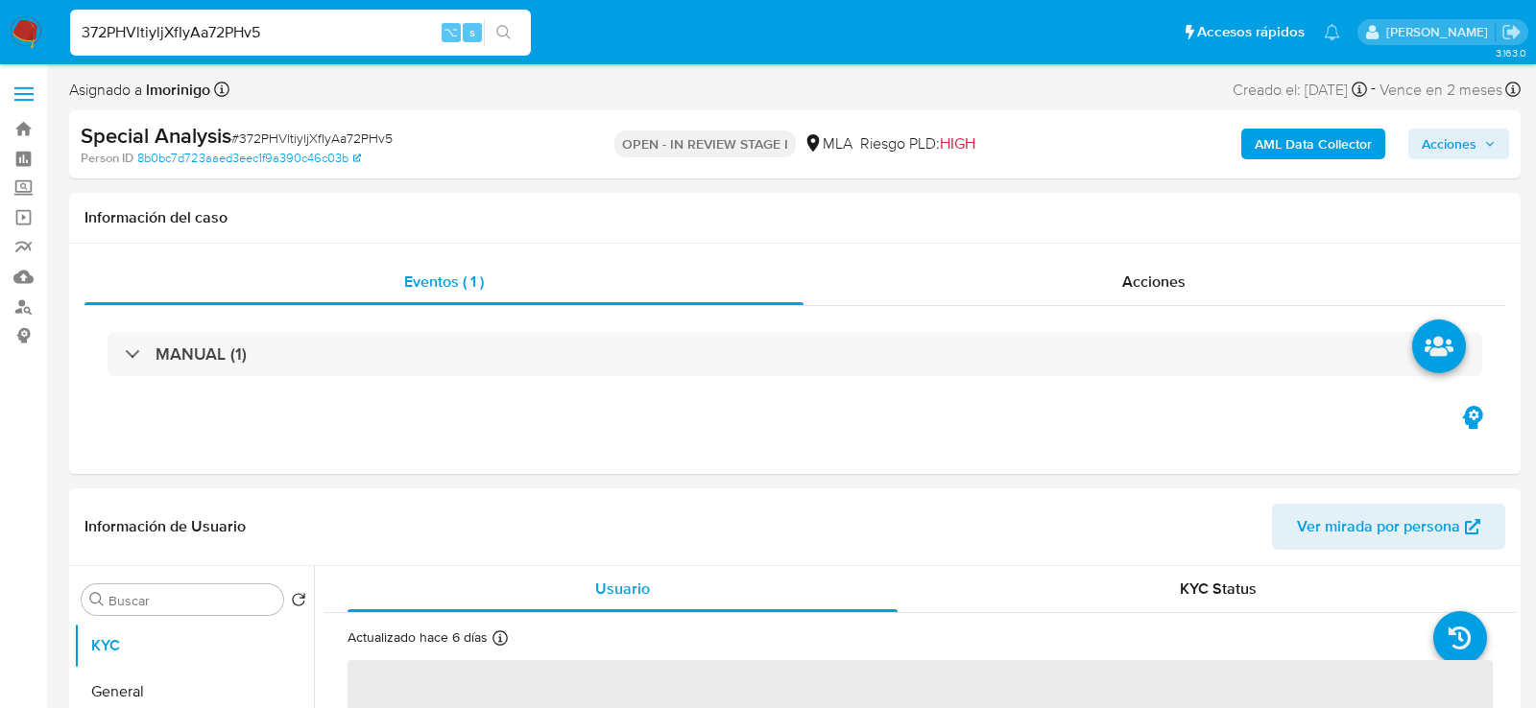
select select "10"
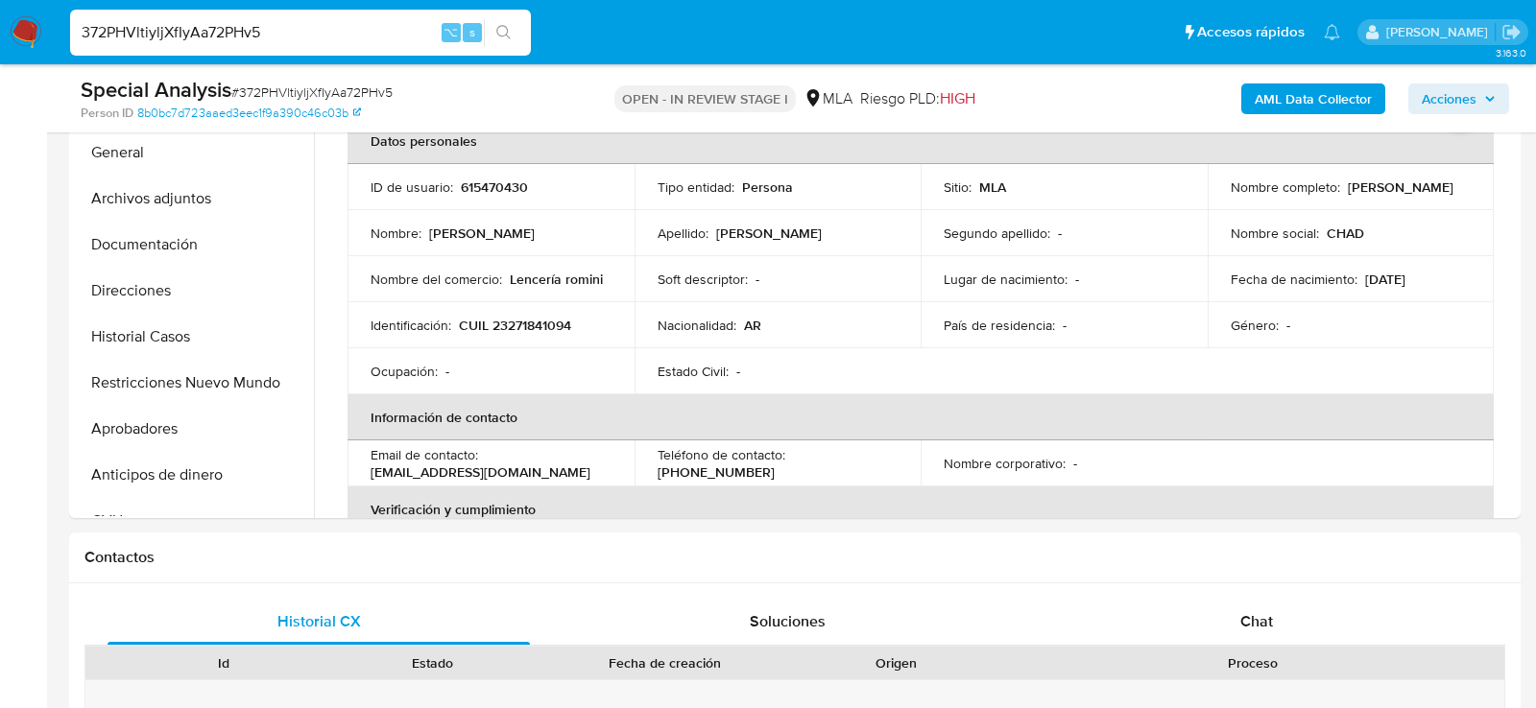
scroll to position [491, 0]
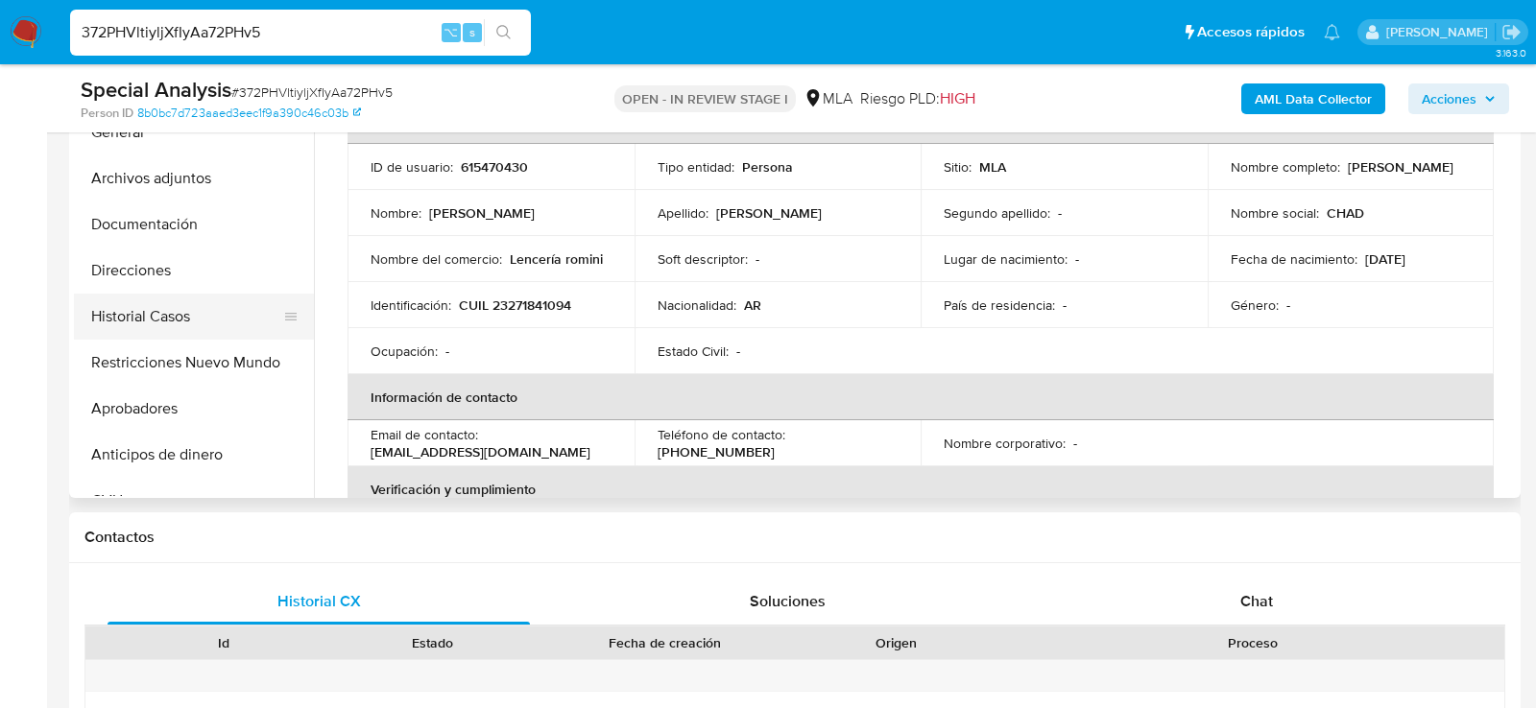
click at [130, 313] on button "Historial Casos" at bounding box center [186, 317] width 225 height 46
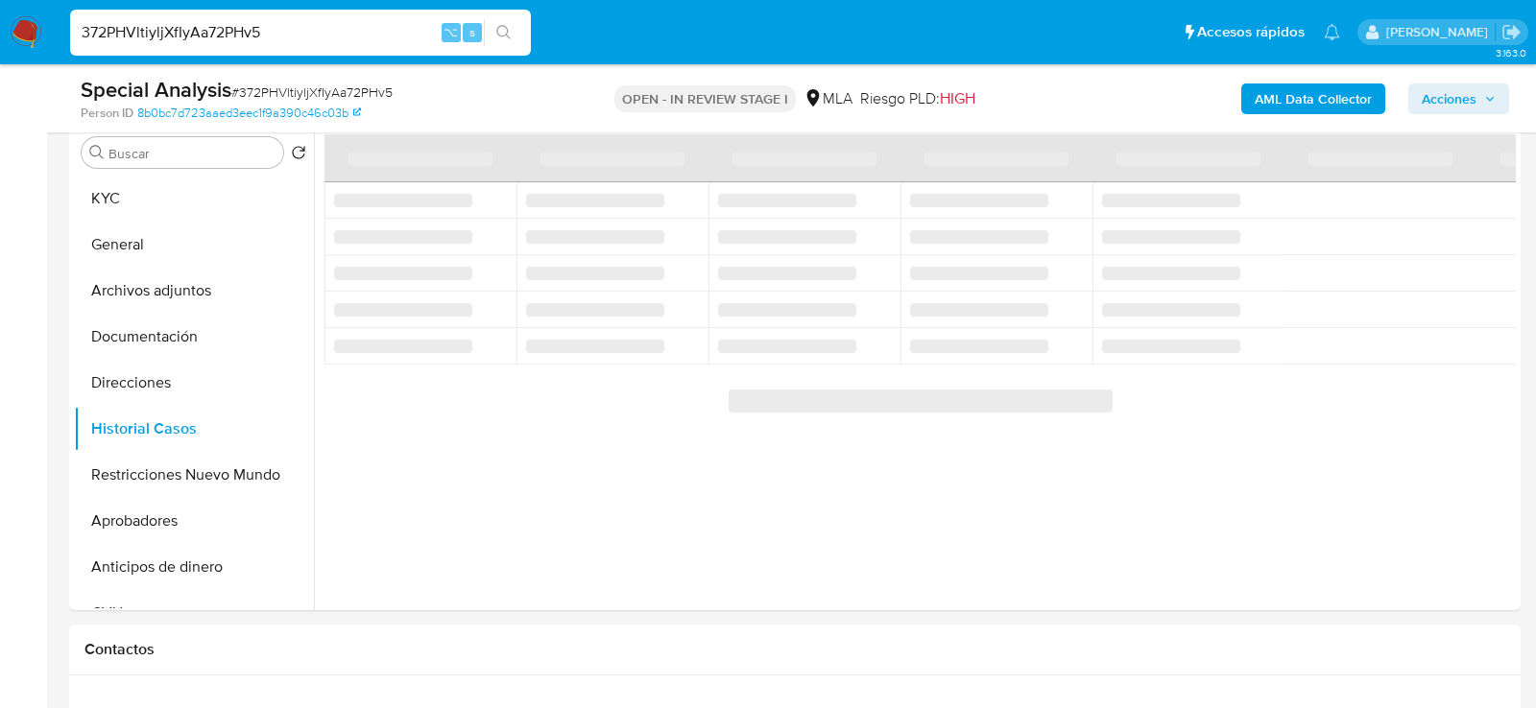
scroll to position [375, 0]
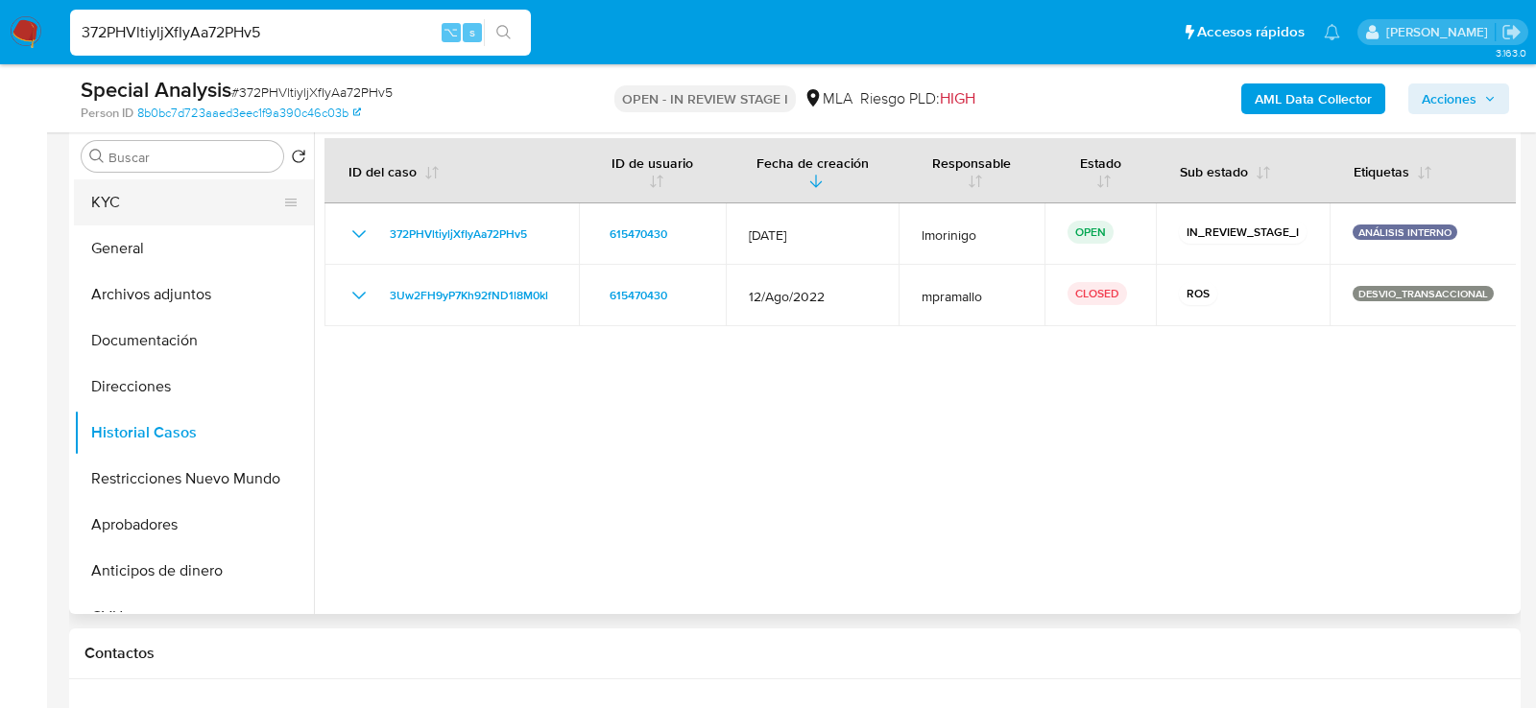
click at [129, 205] on button "KYC" at bounding box center [186, 202] width 225 height 46
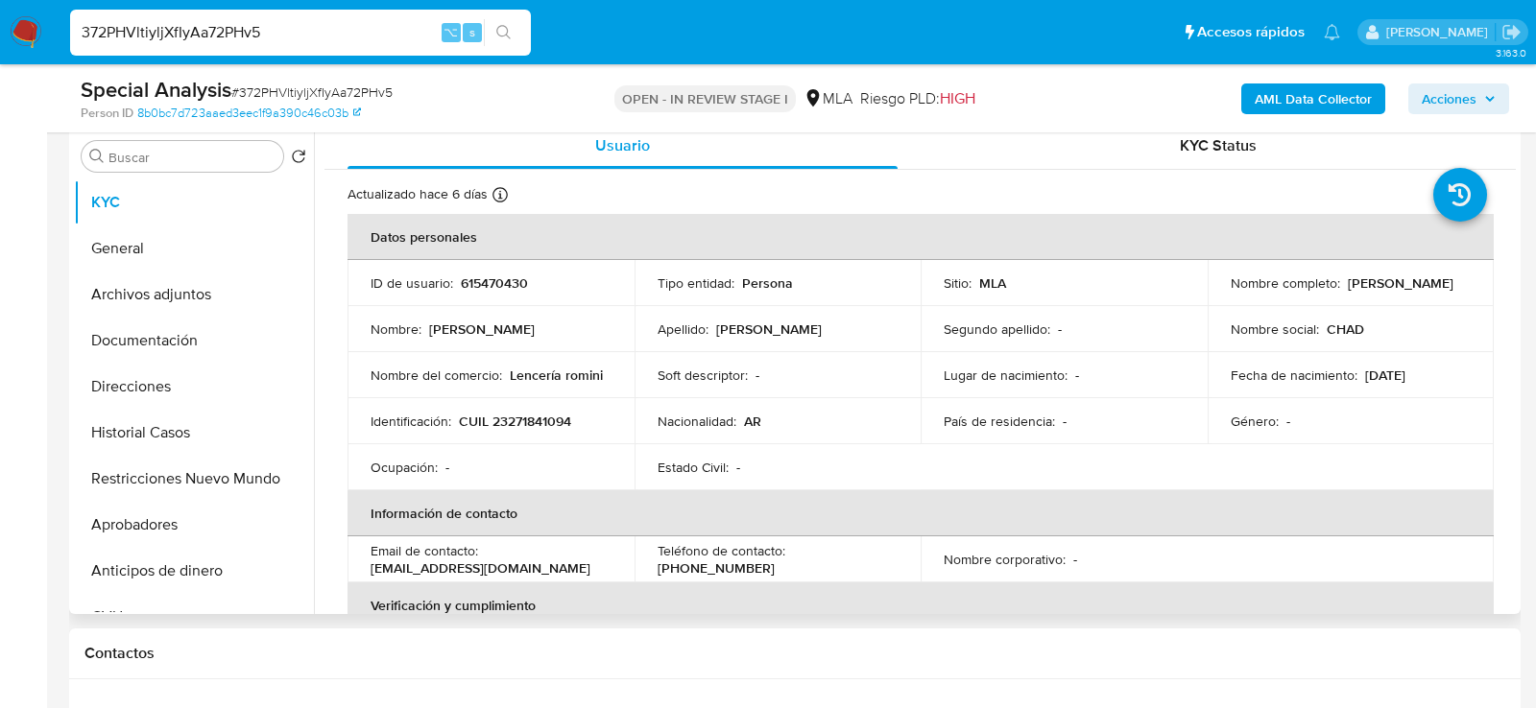
click at [493, 278] on p "615470430" at bounding box center [494, 283] width 67 height 17
copy p "615470430"
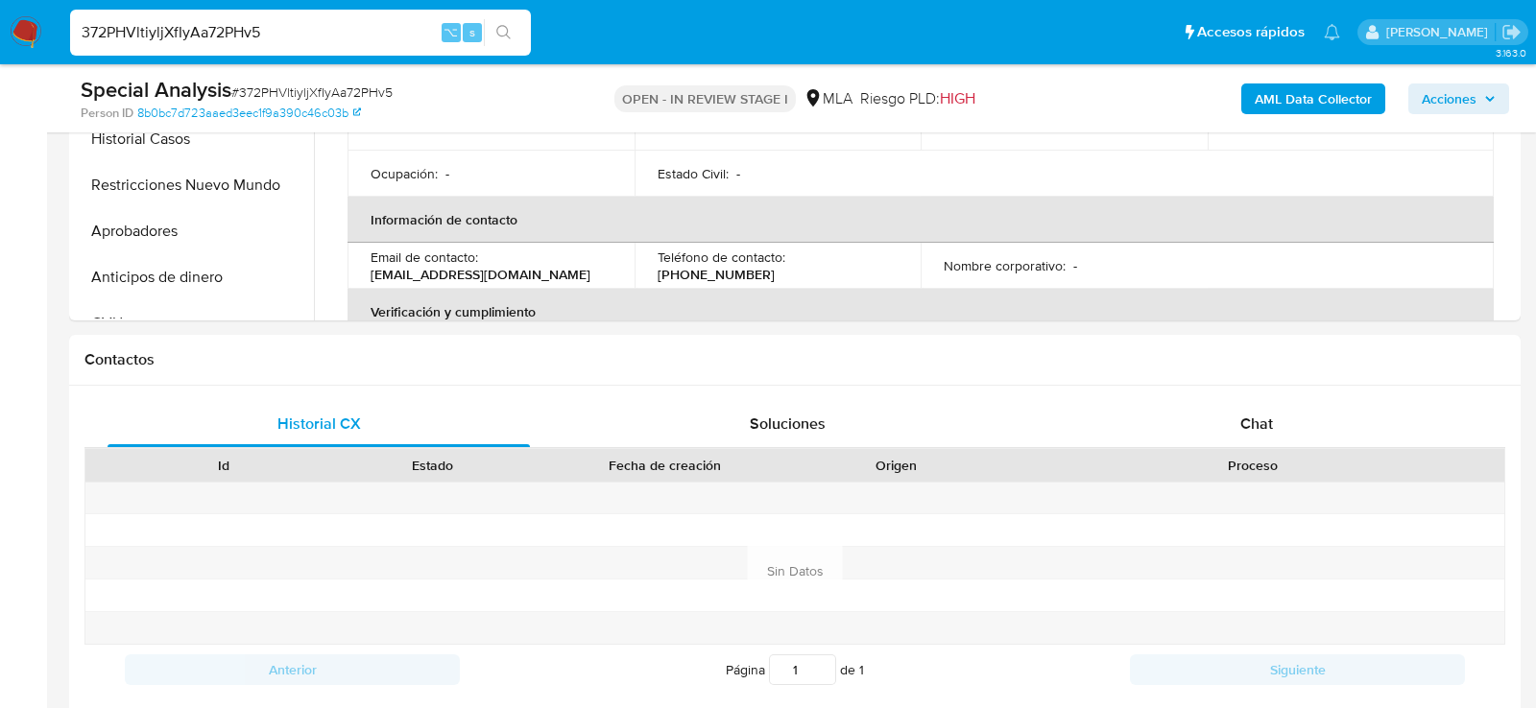
scroll to position [811, 0]
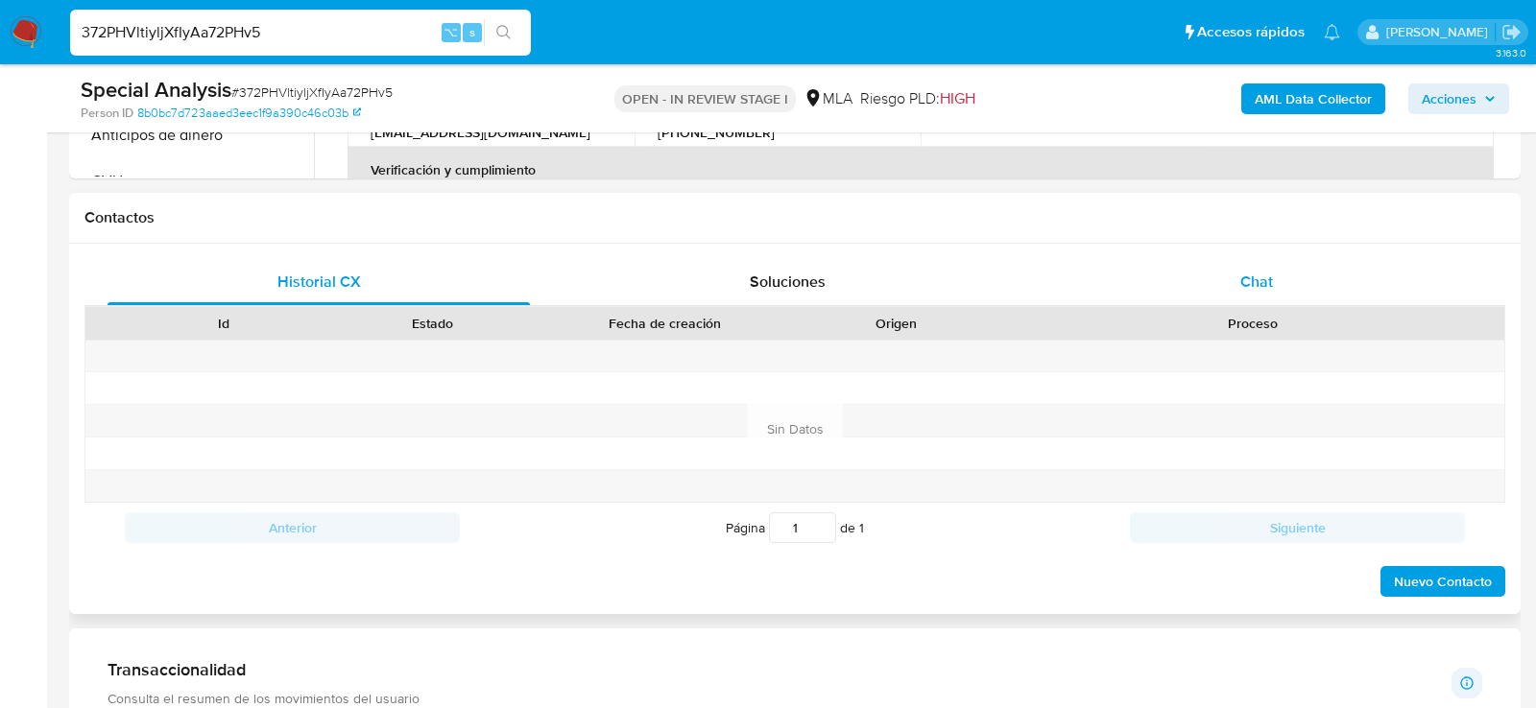
click at [1280, 264] on div "Chat" at bounding box center [1256, 282] width 422 height 46
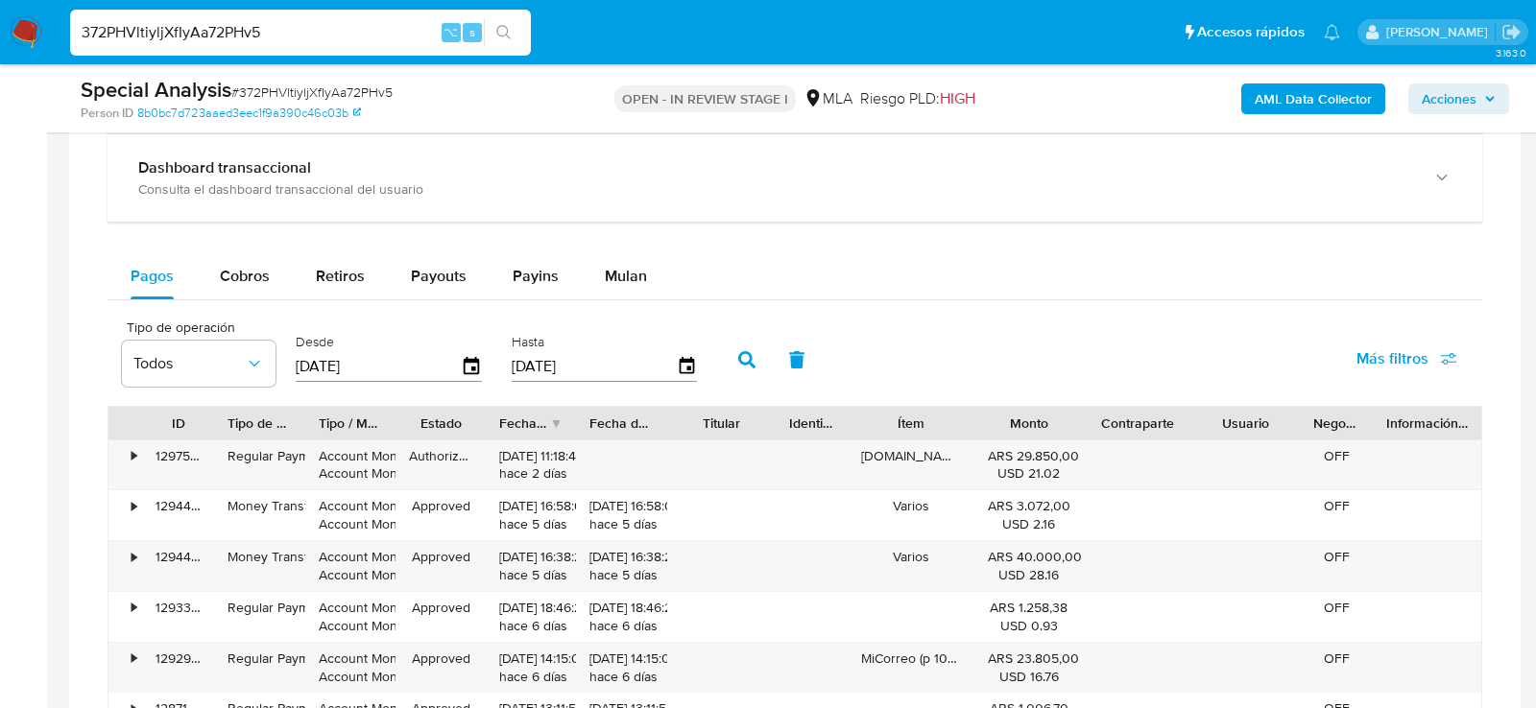
scroll to position [1825, 0]
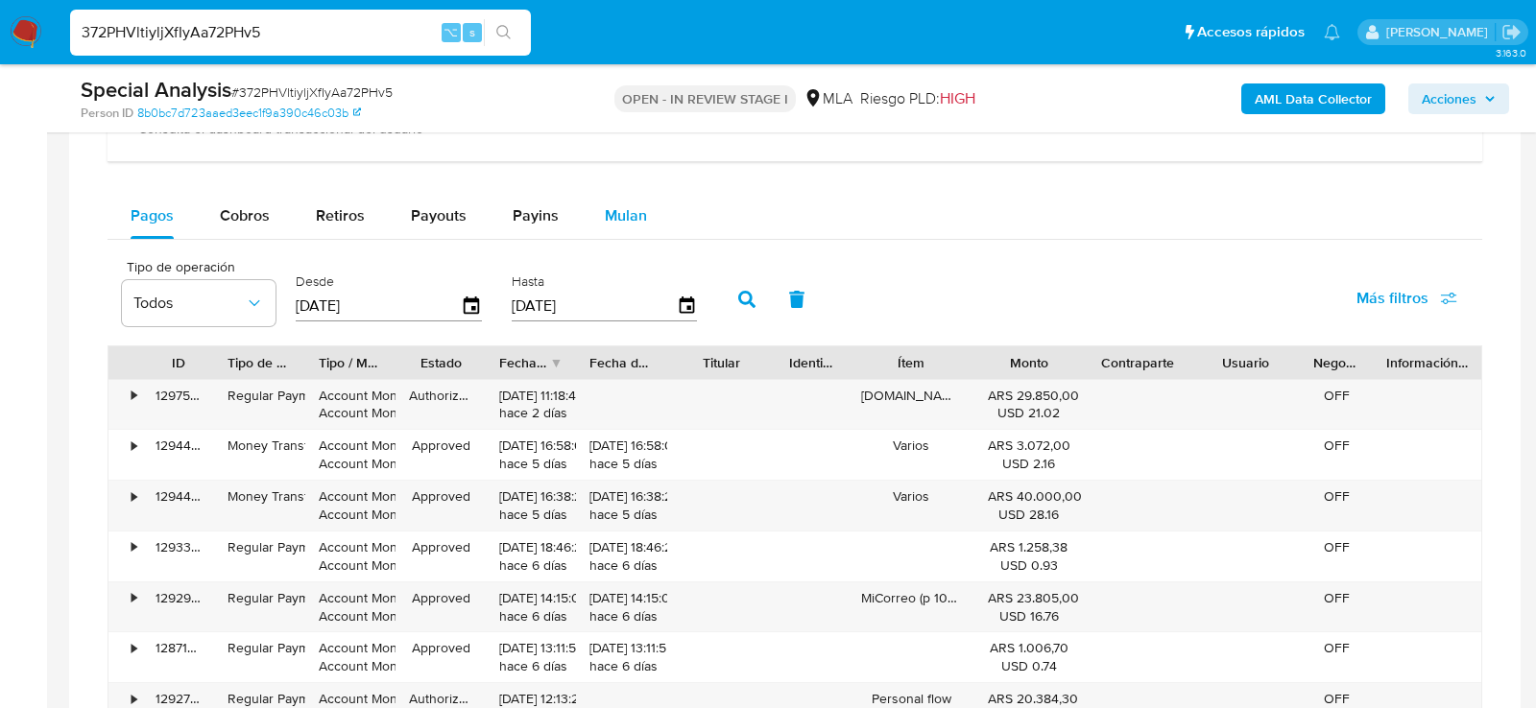
click at [621, 208] on span "Mulan" at bounding box center [626, 215] width 42 height 22
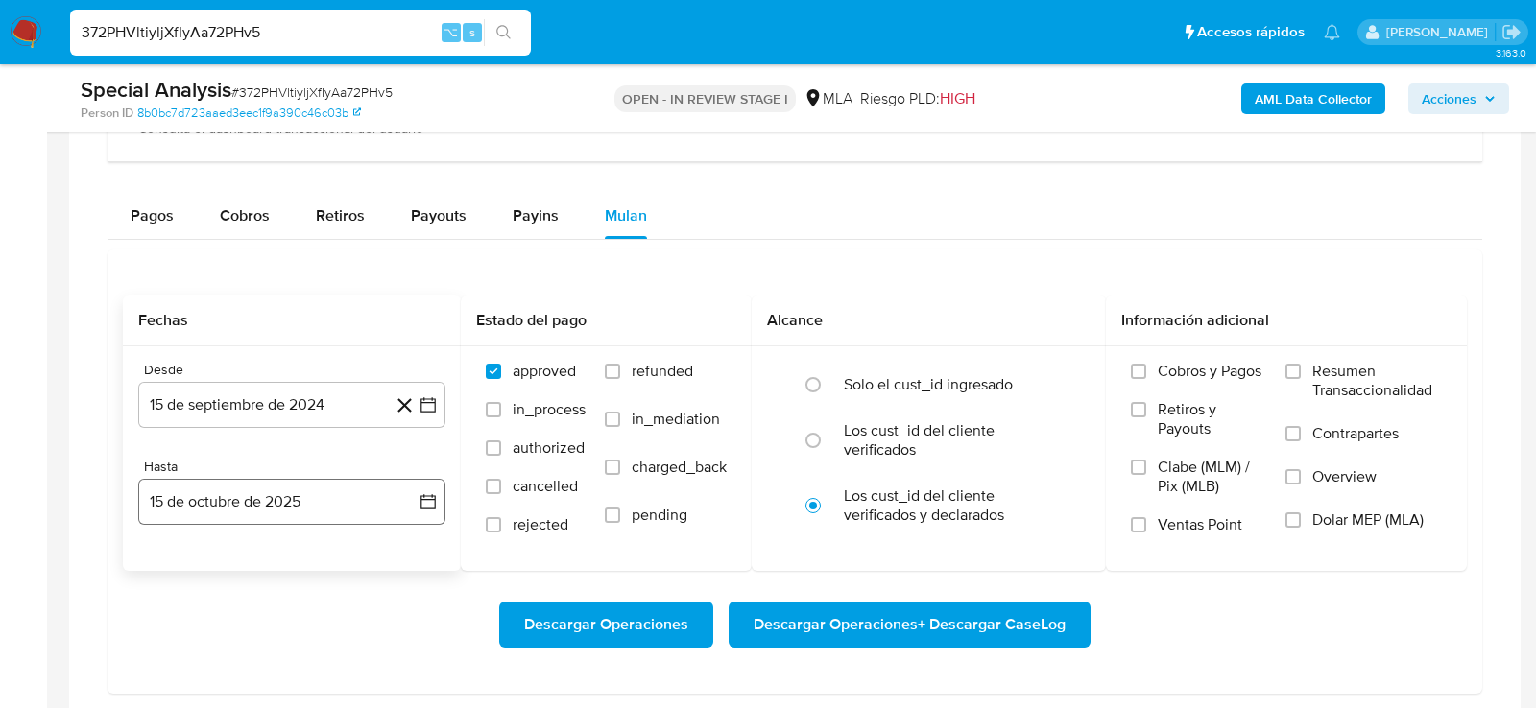
click at [370, 488] on button "15 de octubre de 2025" at bounding box center [291, 502] width 307 height 46
click at [79, 450] on div at bounding box center [794, 304] width 1451 height 841
click at [309, 403] on button "15 de septiembre de 2024" at bounding box center [291, 405] width 307 height 46
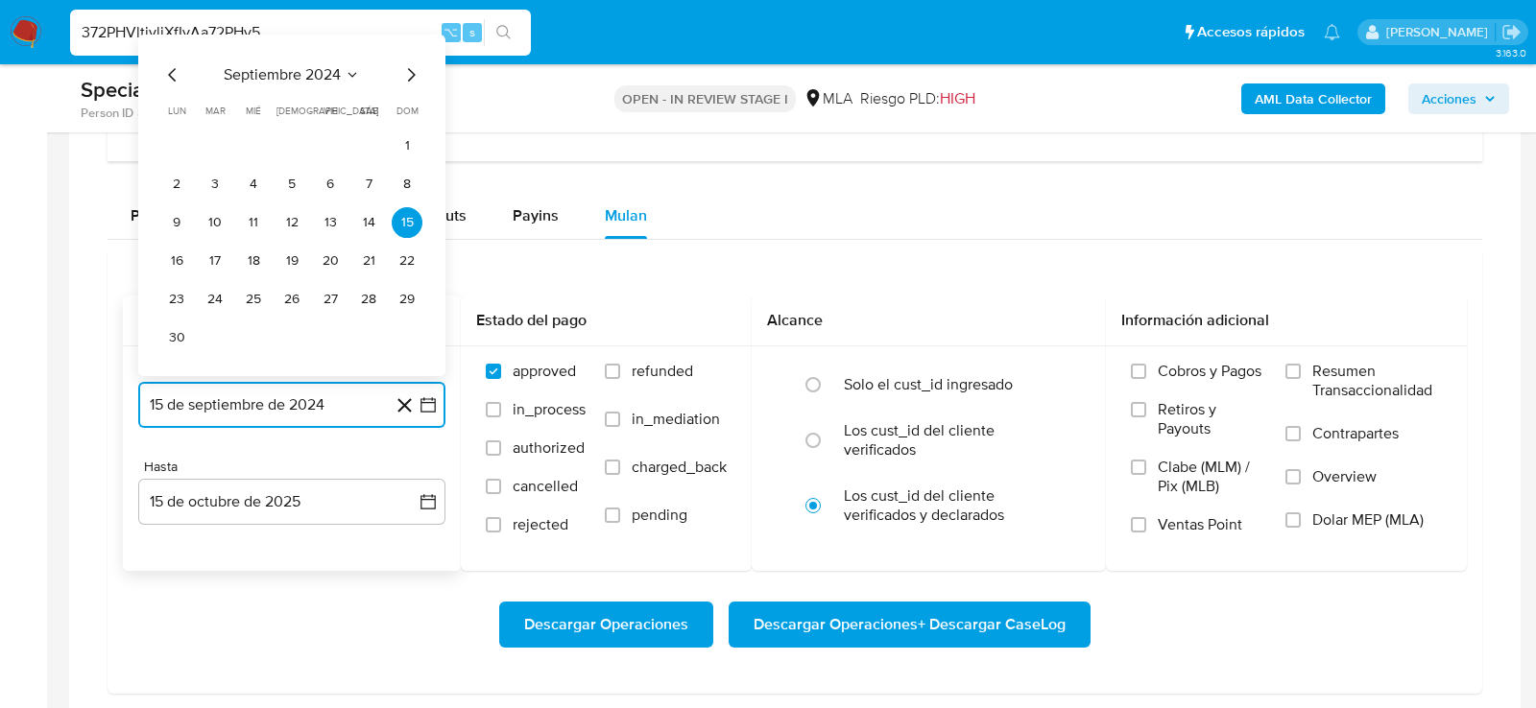
click at [412, 68] on icon "Mes siguiente" at bounding box center [412, 74] width 8 height 13
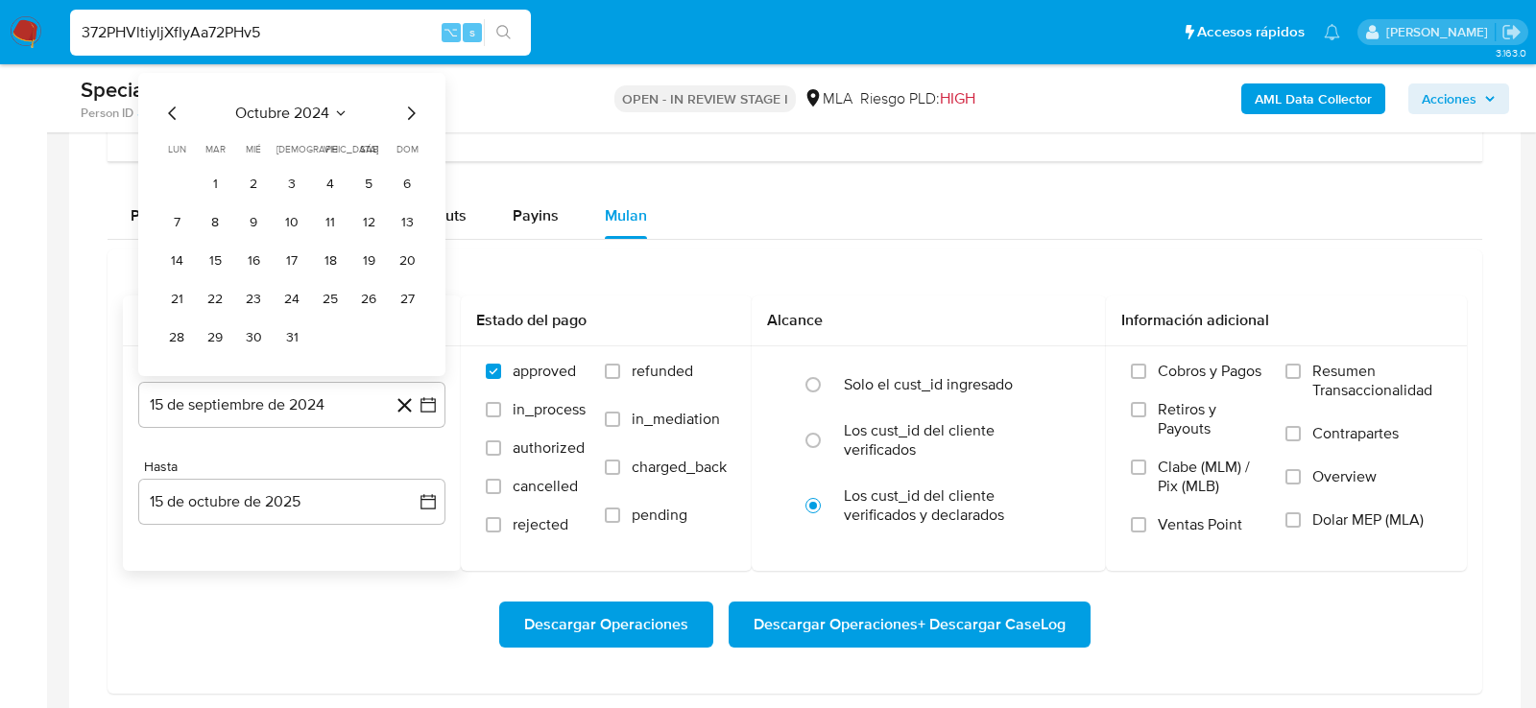
click at [412, 73] on div "octubre 2024 octubre 2024 lun lunes mar martes mié miércoles jue jueves vie vie…" at bounding box center [291, 224] width 307 height 303
click at [414, 106] on icon "Mes siguiente" at bounding box center [410, 113] width 23 height 23
click at [322, 112] on span "noviembre 2024" at bounding box center [282, 113] width 113 height 19
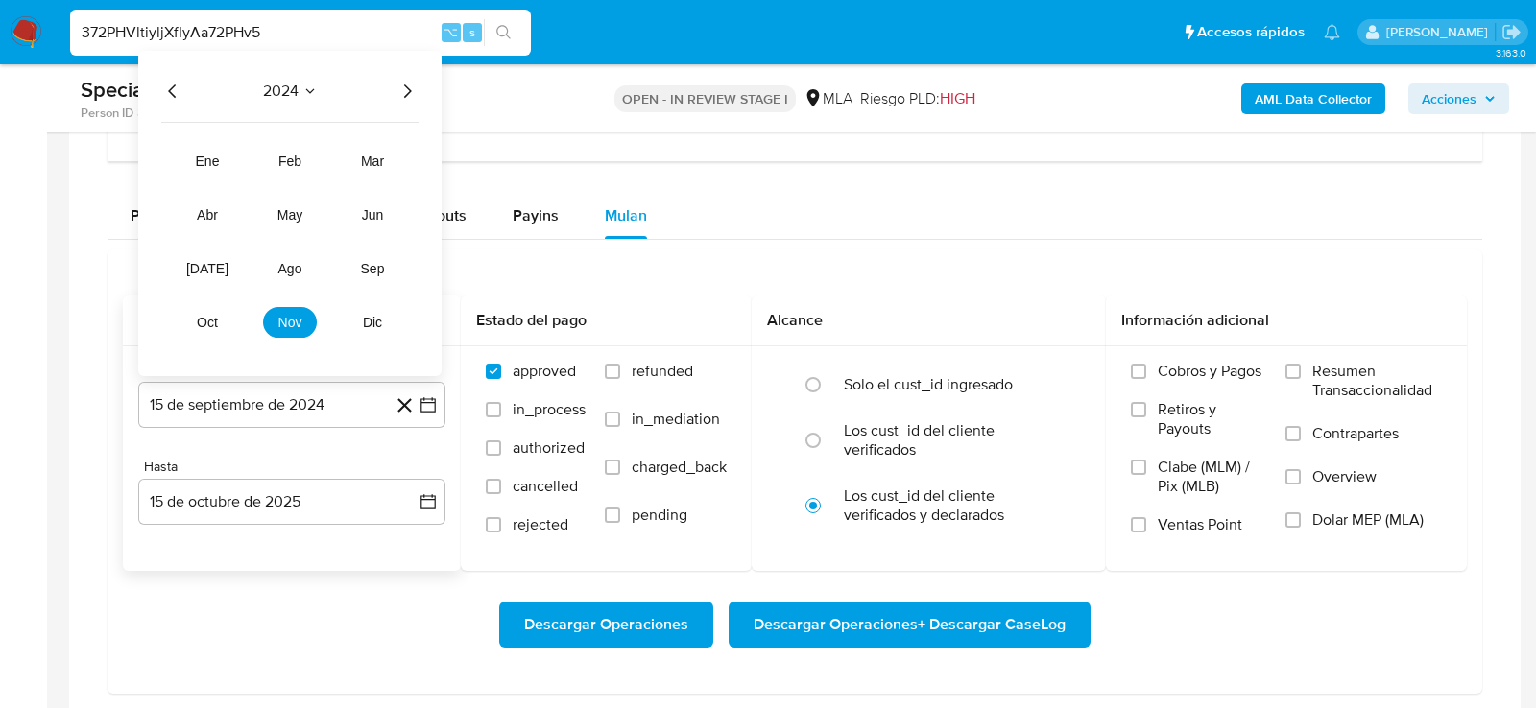
click at [409, 86] on icon "Año siguiente" at bounding box center [408, 90] width 8 height 13
click at [307, 210] on button "may" at bounding box center [290, 215] width 54 height 31
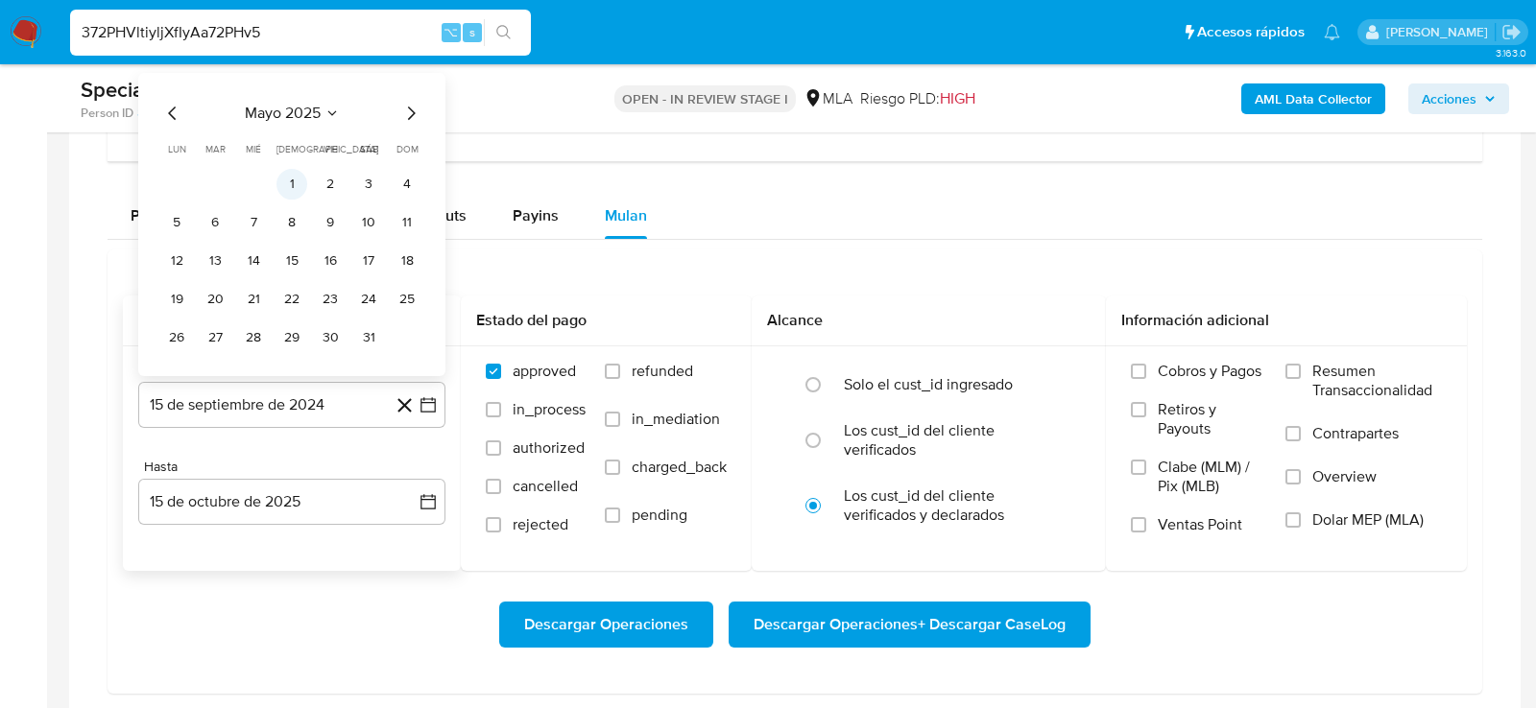
click at [297, 177] on button "1" at bounding box center [291, 184] width 31 height 31
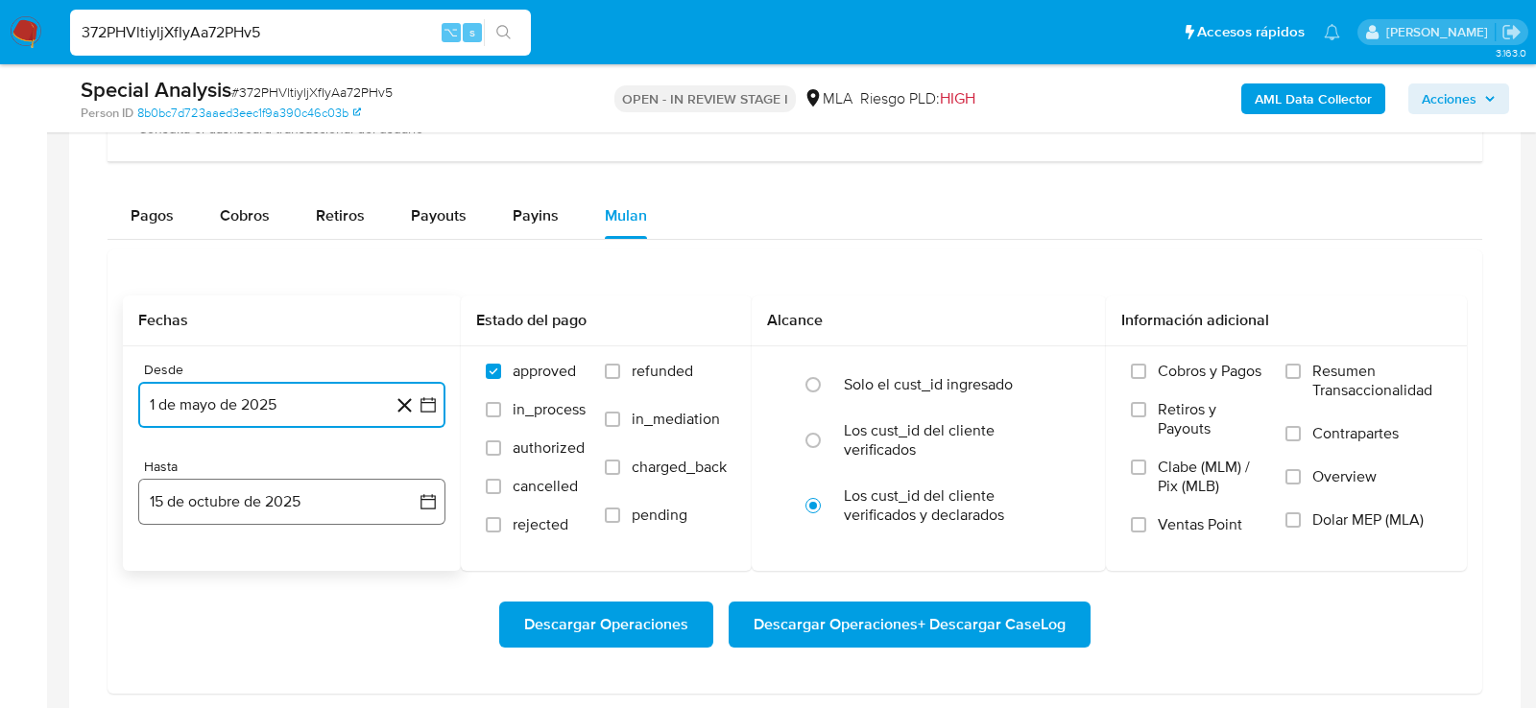
click at [283, 503] on button "15 de octubre de 2025" at bounding box center [291, 502] width 307 height 46
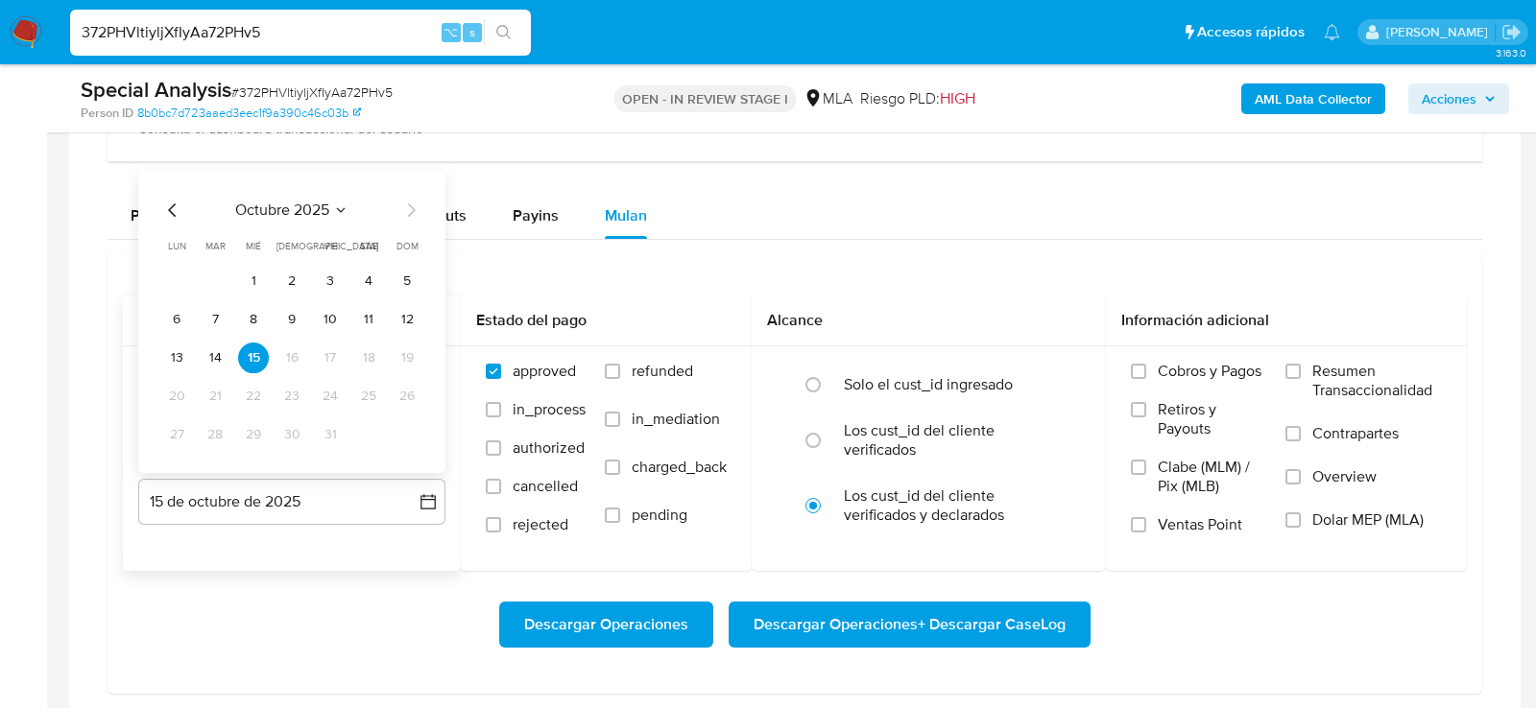
click at [172, 203] on icon "Mes anterior" at bounding box center [172, 210] width 23 height 23
click at [161, 205] on icon "Mes anterior" at bounding box center [172, 210] width 23 height 23
click at [403, 438] on button "31" at bounding box center [407, 434] width 31 height 31
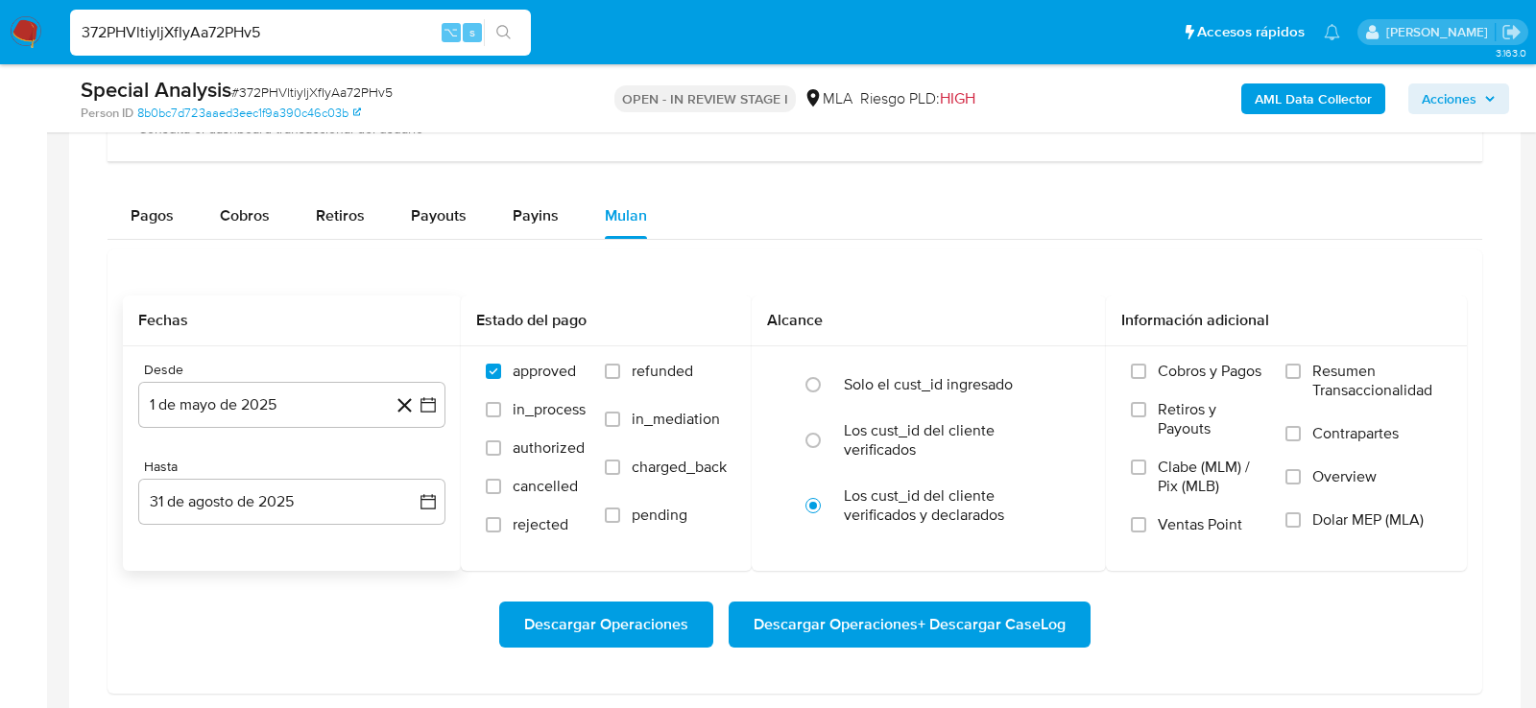
click at [387, 582] on div "Descargar Operaciones Descargar Operaciones + Descargar CaseLog" at bounding box center [795, 625] width 1344 height 108
click at [1326, 520] on span "Dolar MEP (MLA)" at bounding box center [1367, 520] width 111 height 19
click at [1301, 520] on input "Dolar MEP (MLA)" at bounding box center [1292, 520] width 15 height 15
click at [1039, 618] on span "Descargar Operaciones + Descargar CaseLog" at bounding box center [909, 625] width 312 height 42
click at [322, 28] on input "372PHVltiyljXfIyAa72PHv5" at bounding box center [300, 32] width 461 height 25
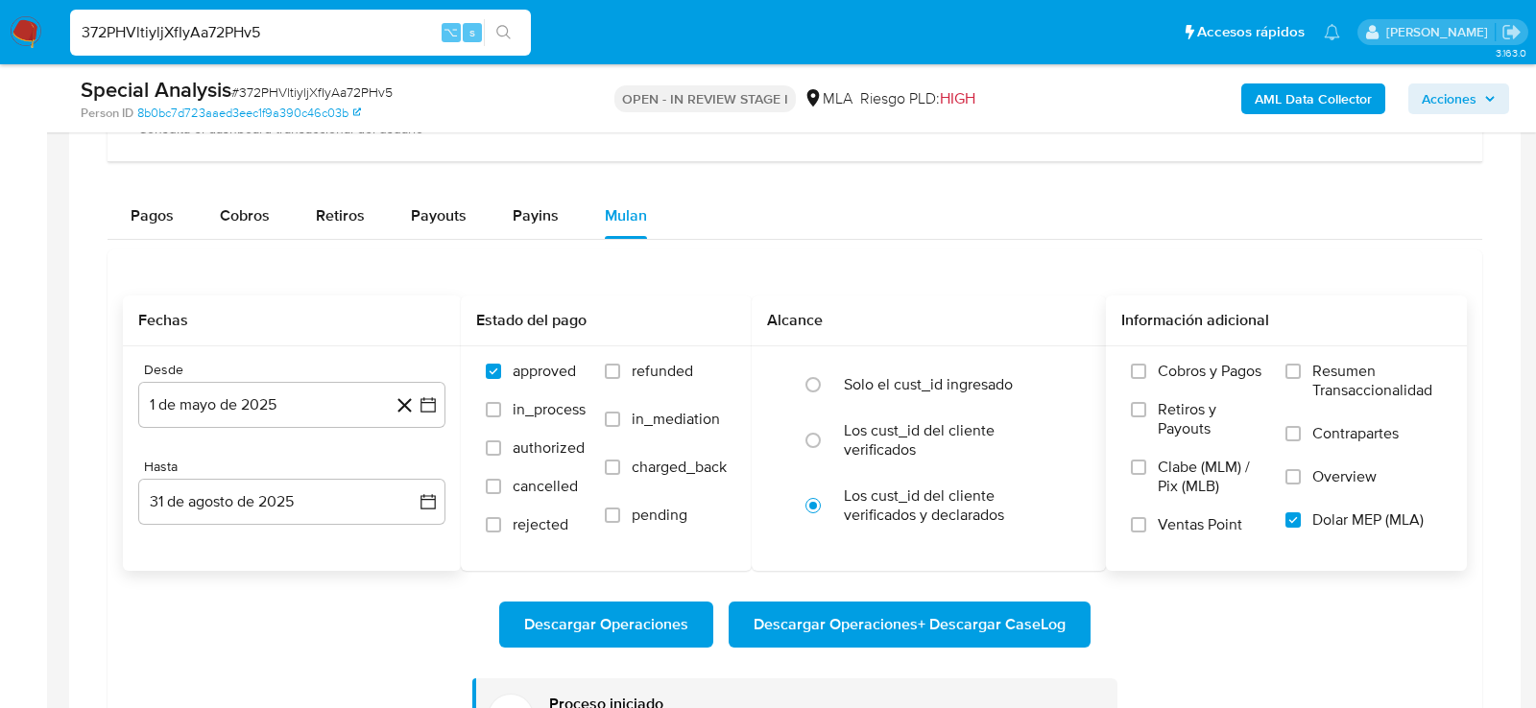
click at [322, 28] on input "372PHVltiyljXfIyAa72PHv5" at bounding box center [300, 32] width 461 height 25
paste input "DWyk3tkgRUOS9r1NFZCYgFFG"
type input "DWyk3tkgRUOS9r1NFZCYgFFG"
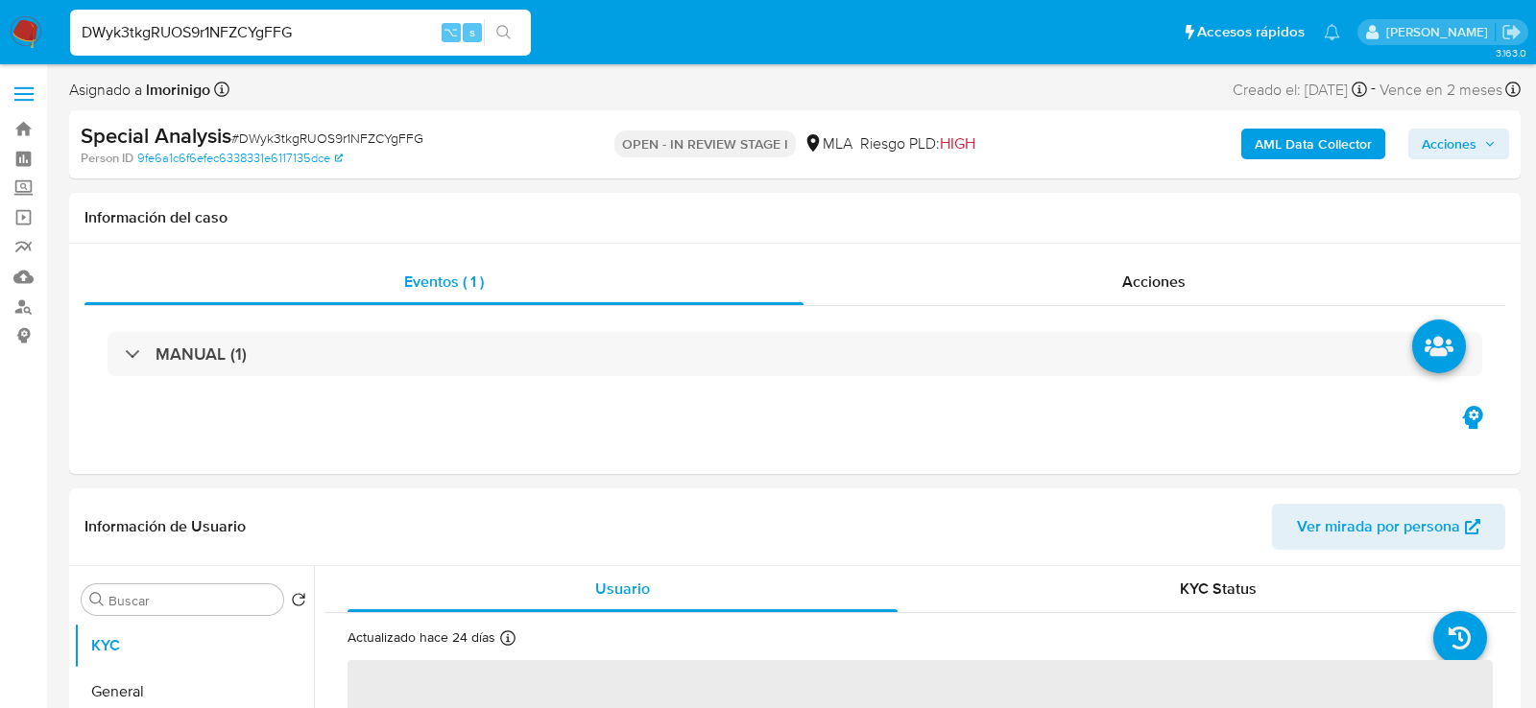
select select "10"
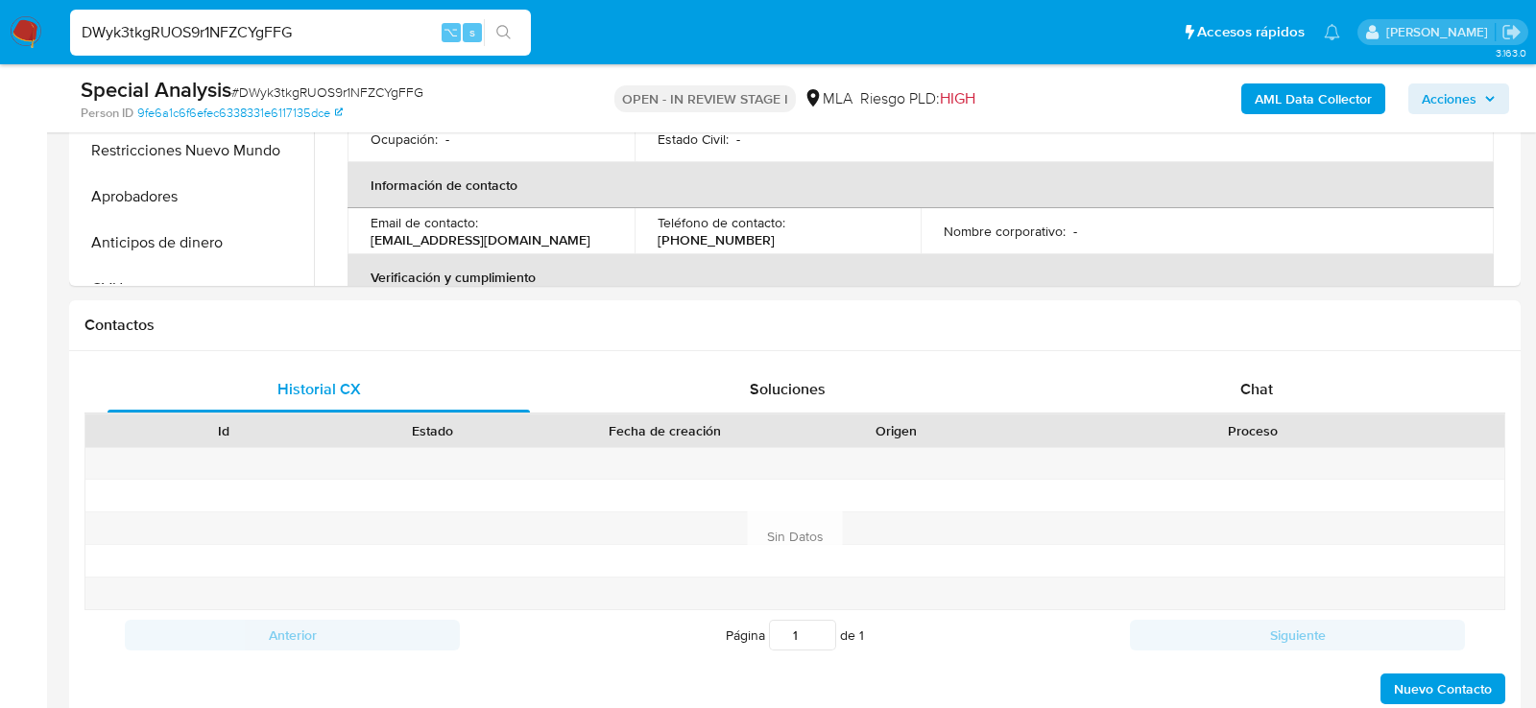
scroll to position [760, 0]
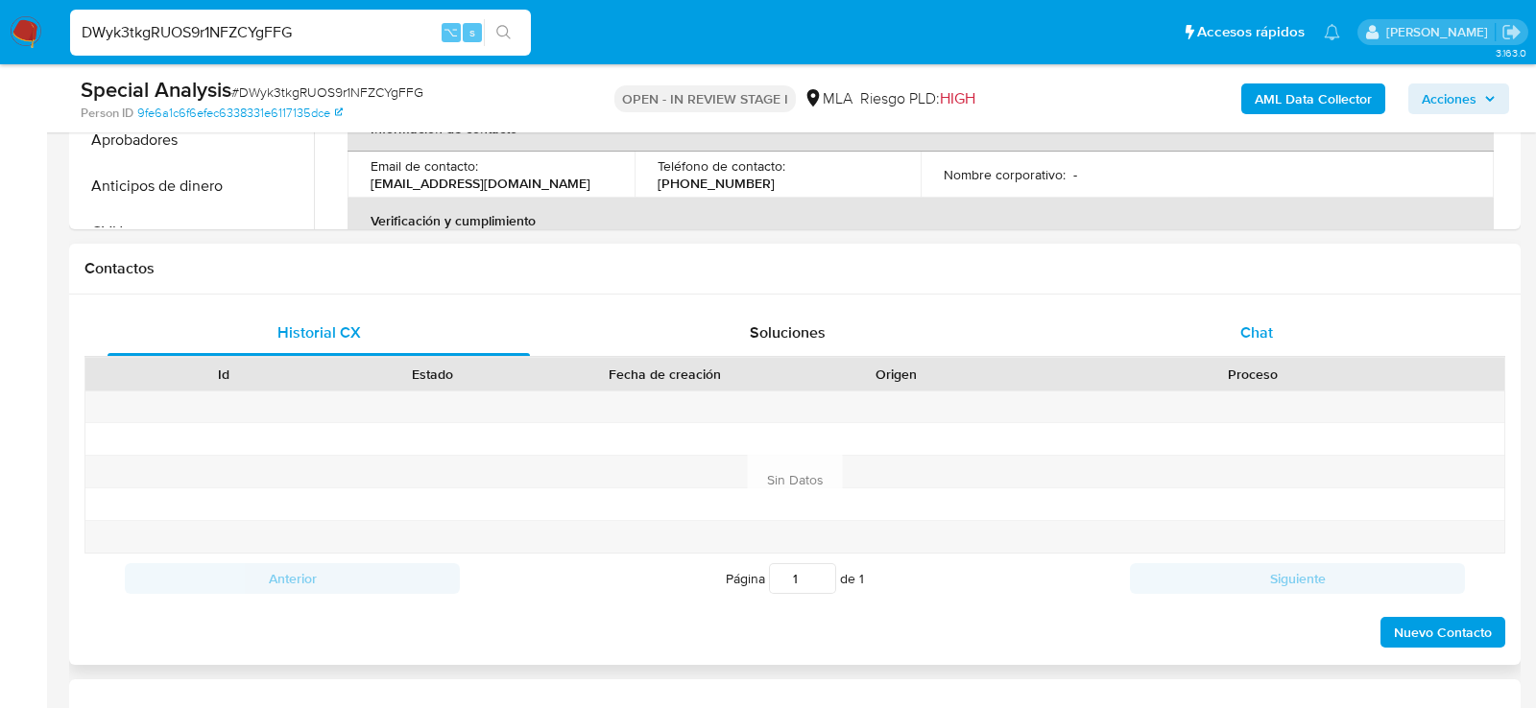
click at [1263, 332] on span "Chat" at bounding box center [1256, 333] width 33 height 22
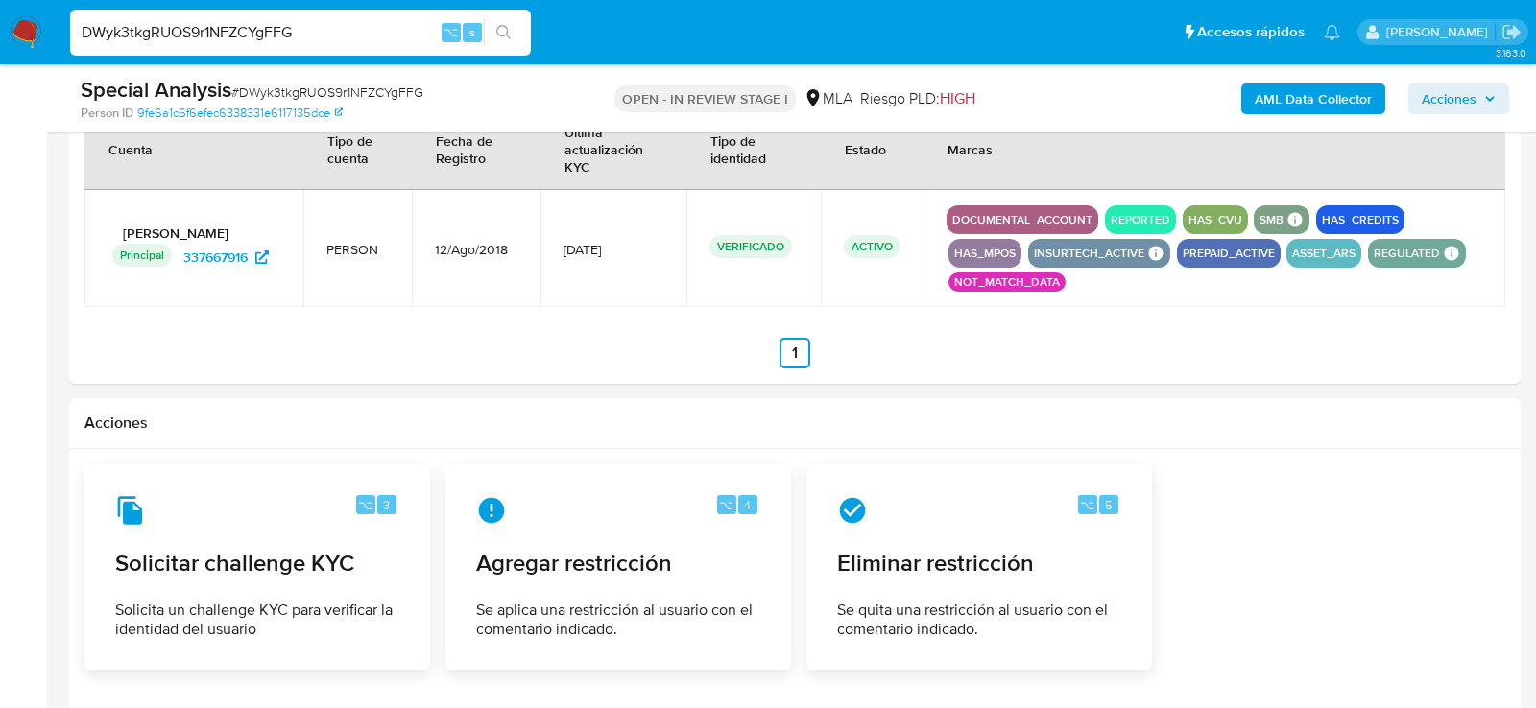
scroll to position [2876, 0]
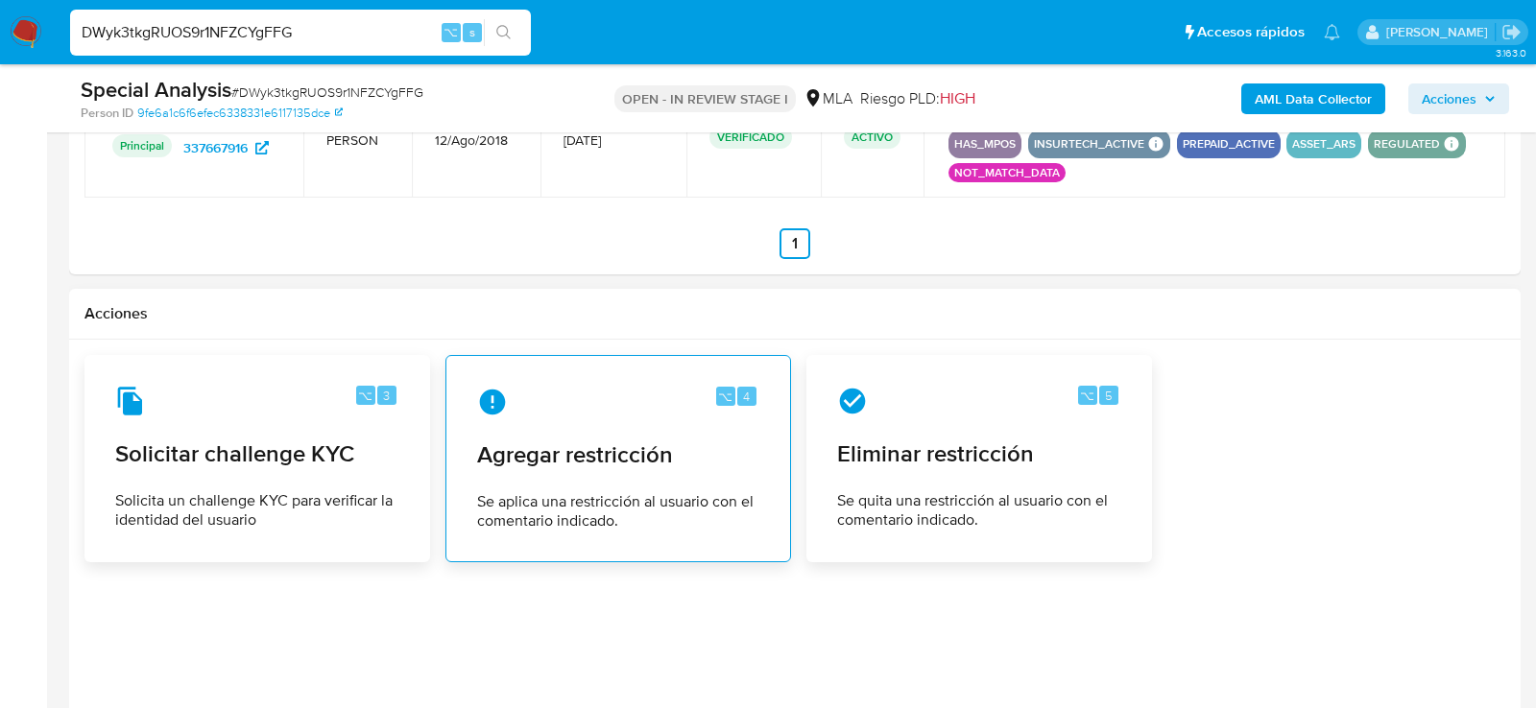
click at [538, 414] on div "⌥ 4 Agregar restricción Se aplica una restricción al usuario con el comentario …" at bounding box center [618, 458] width 313 height 175
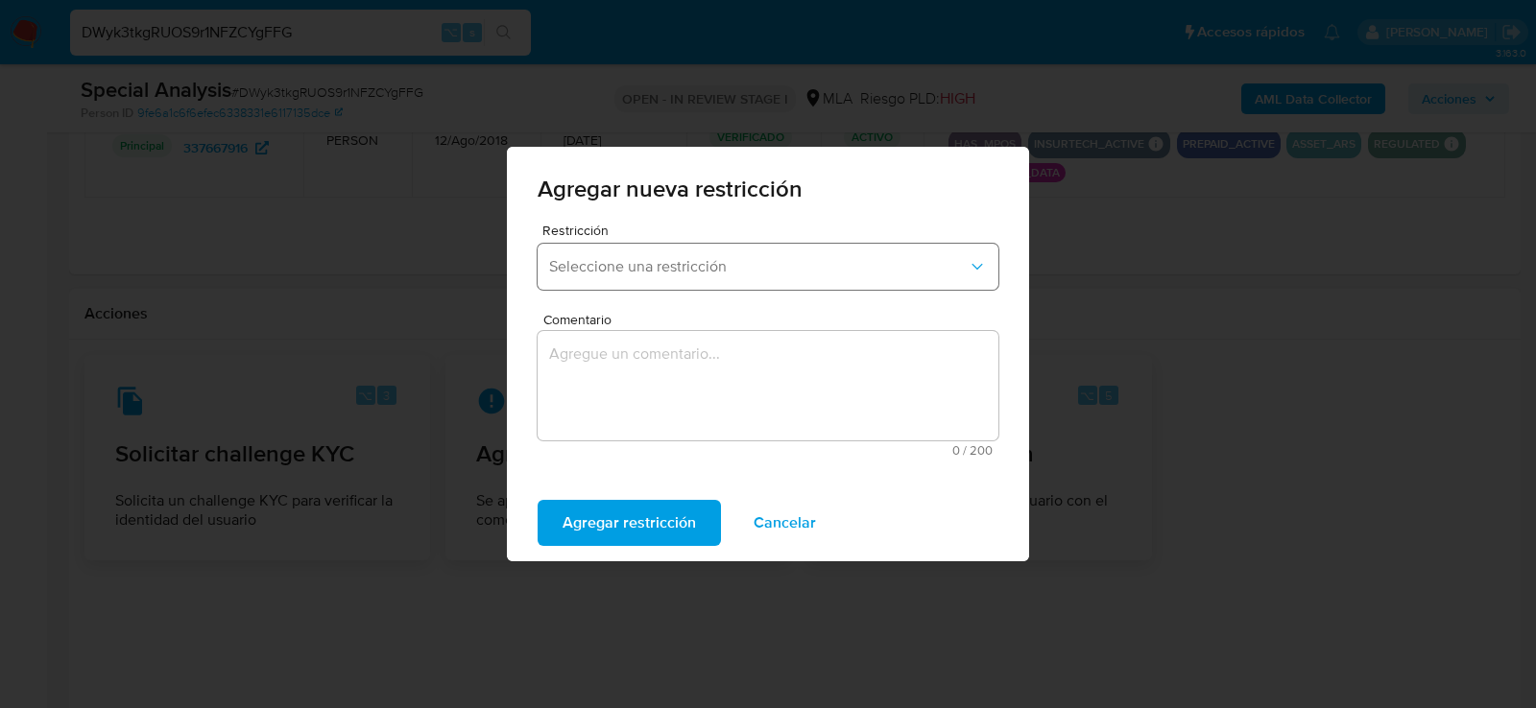
click at [615, 257] on span "Seleccione una restricción" at bounding box center [758, 266] width 418 height 19
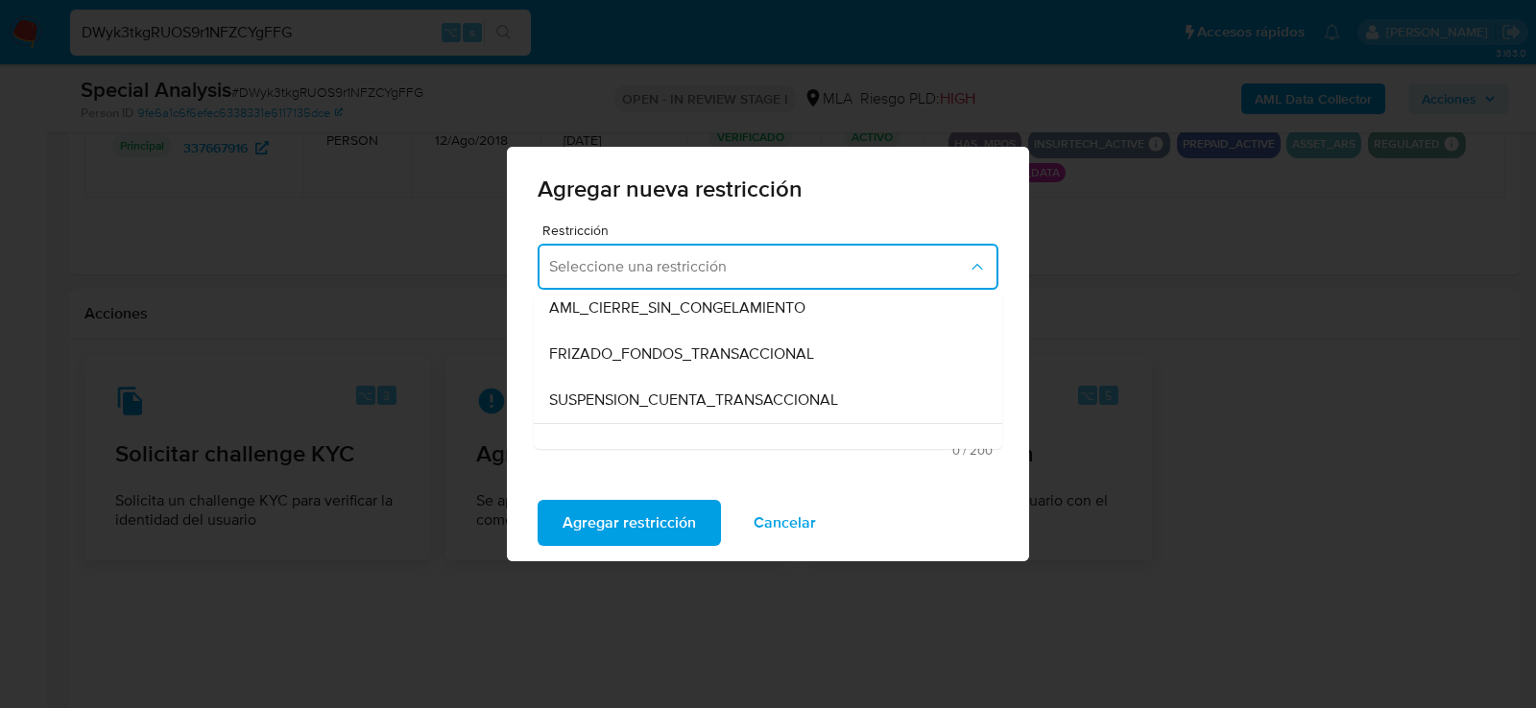
scroll to position [200, 0]
click at [615, 393] on span "SUSPENSION_CUENTA_TRANSACCIONAL" at bounding box center [693, 395] width 289 height 19
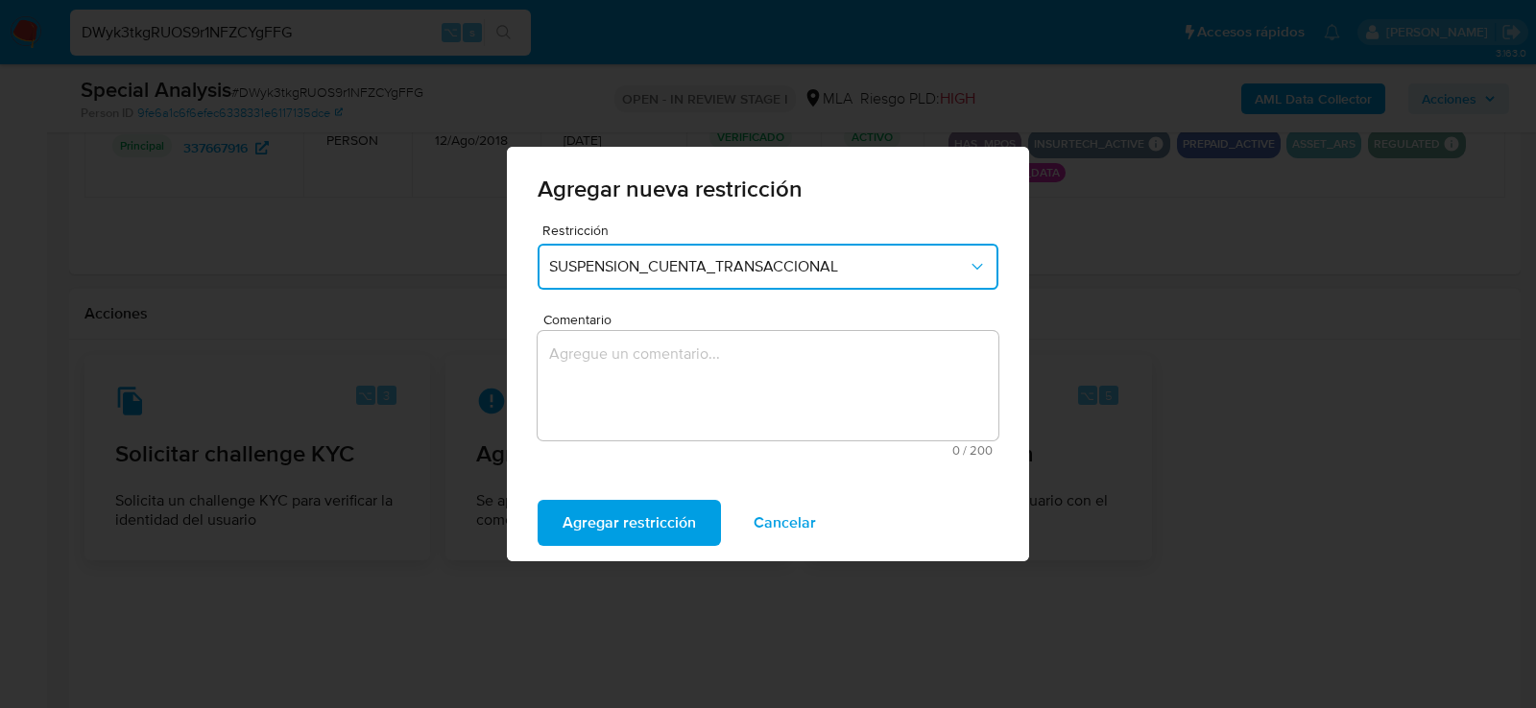
click at [615, 393] on textarea "Comentario" at bounding box center [768, 385] width 461 height 109
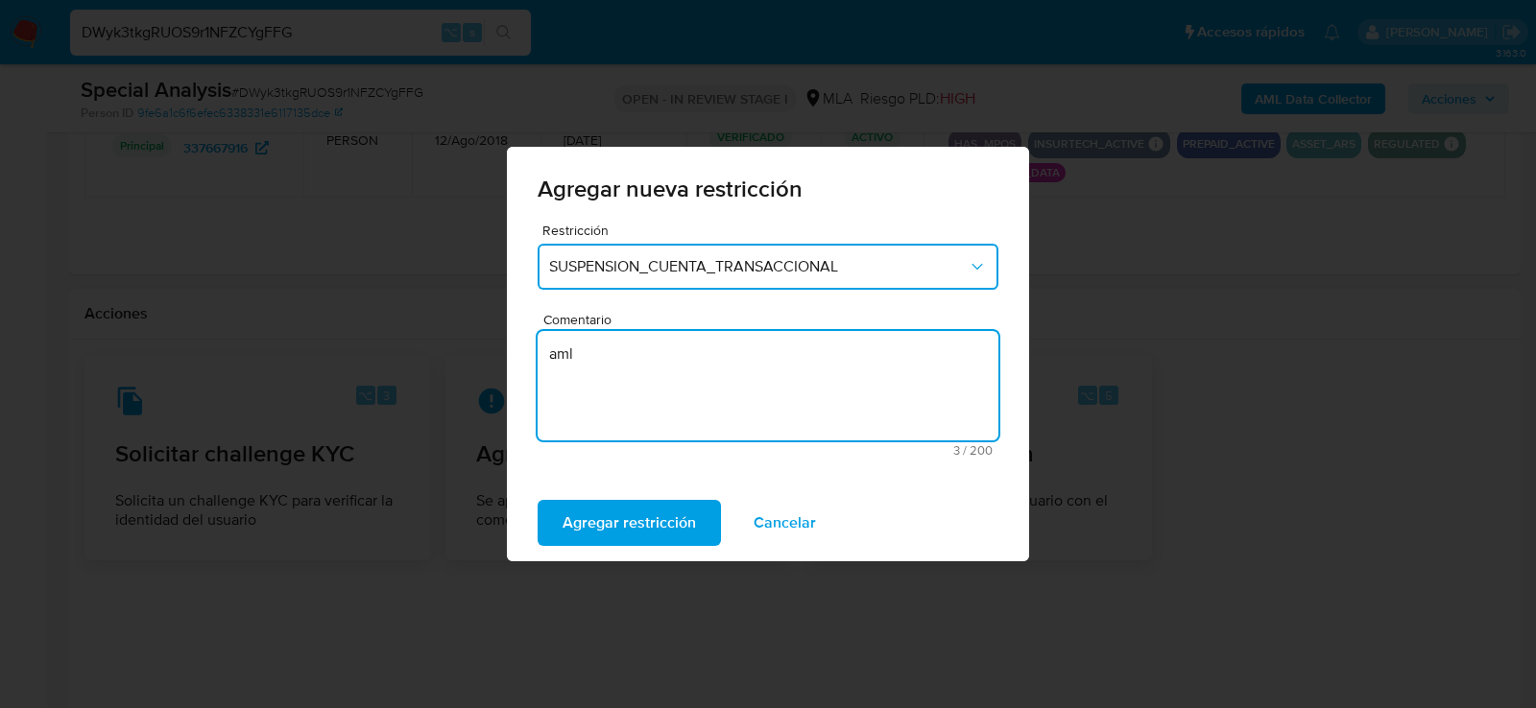
type textarea "aml"
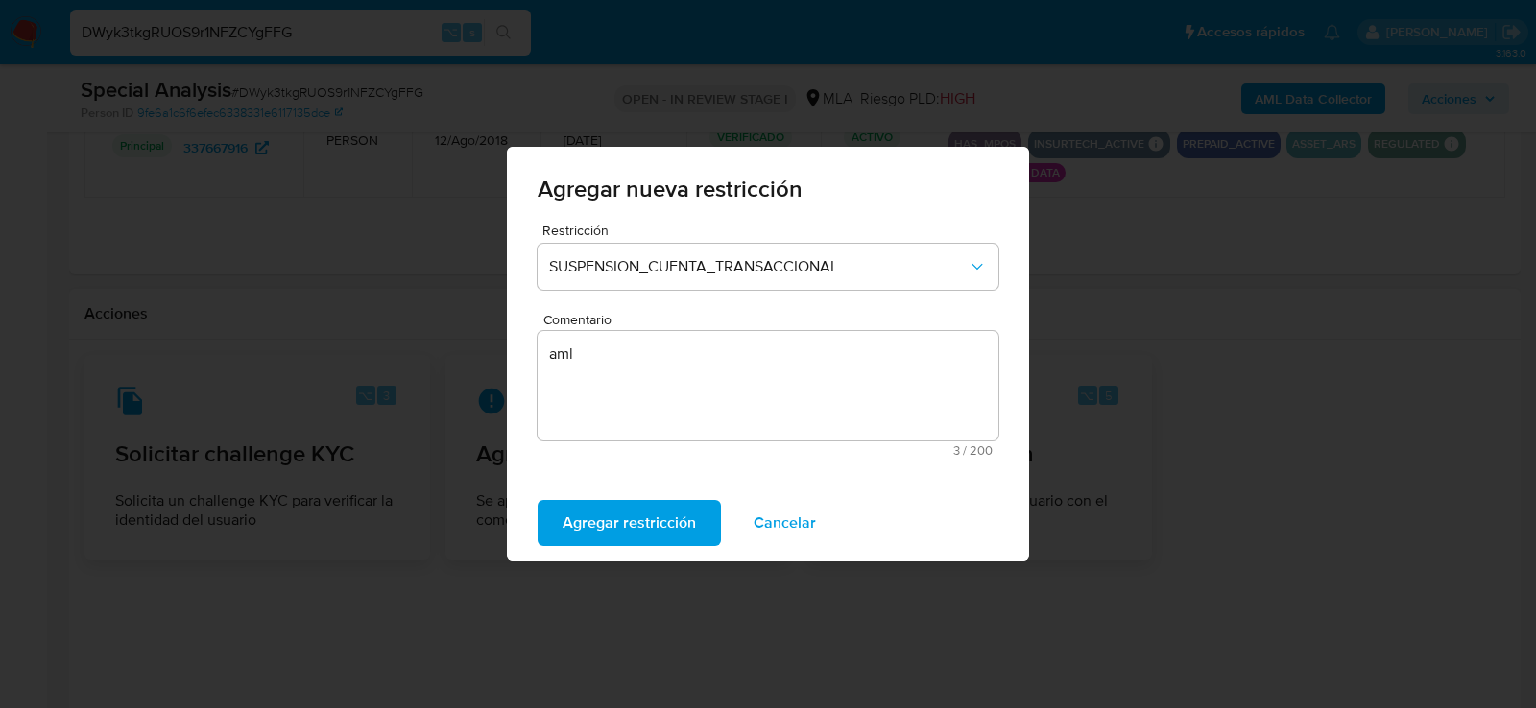
click at [572, 564] on div "Agregar nueva restricción Restricción SUSPENSION_CUENTA_TRANSACCIONAL Comentari…" at bounding box center [768, 354] width 1536 height 708
click at [572, 544] on span "Agregar restricción" at bounding box center [628, 523] width 133 height 42
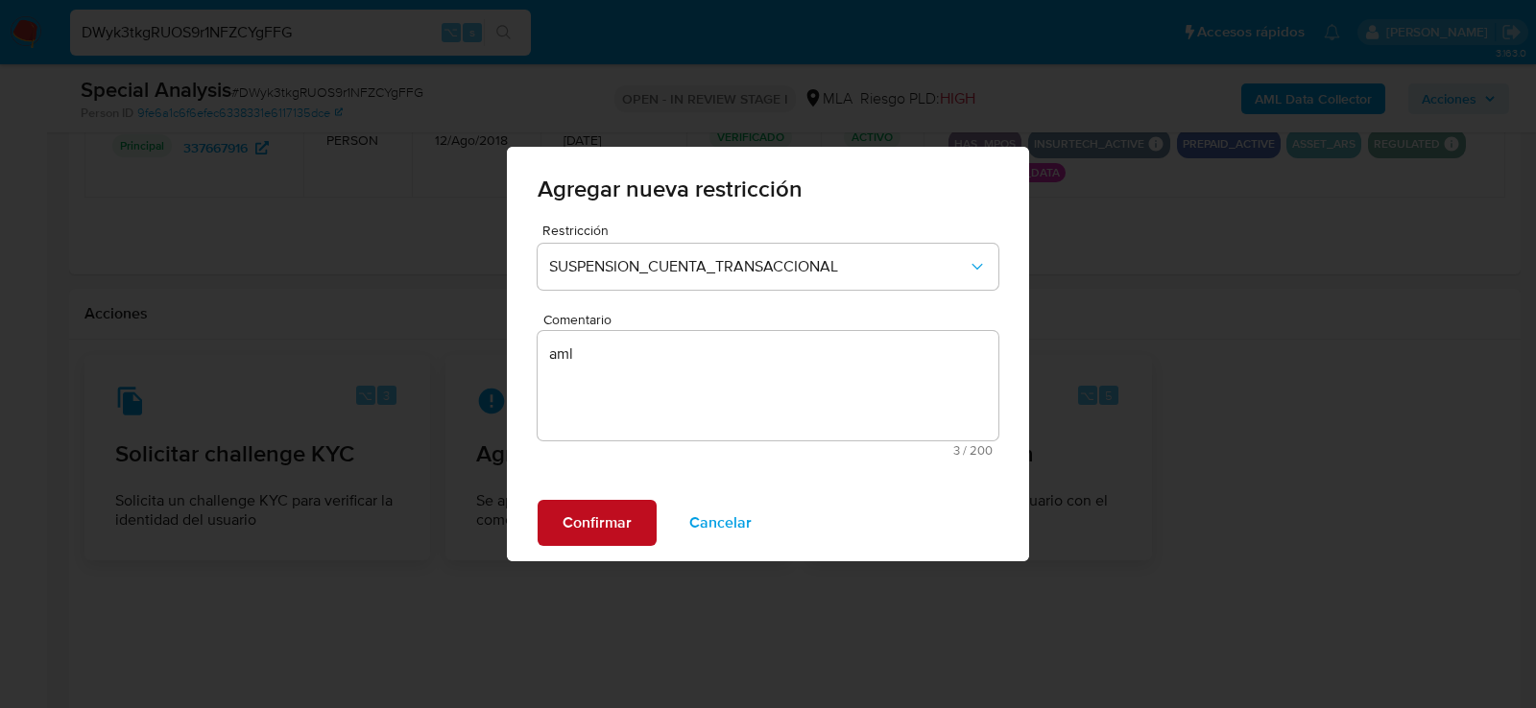
click at [572, 544] on span "Confirmar" at bounding box center [596, 523] width 69 height 42
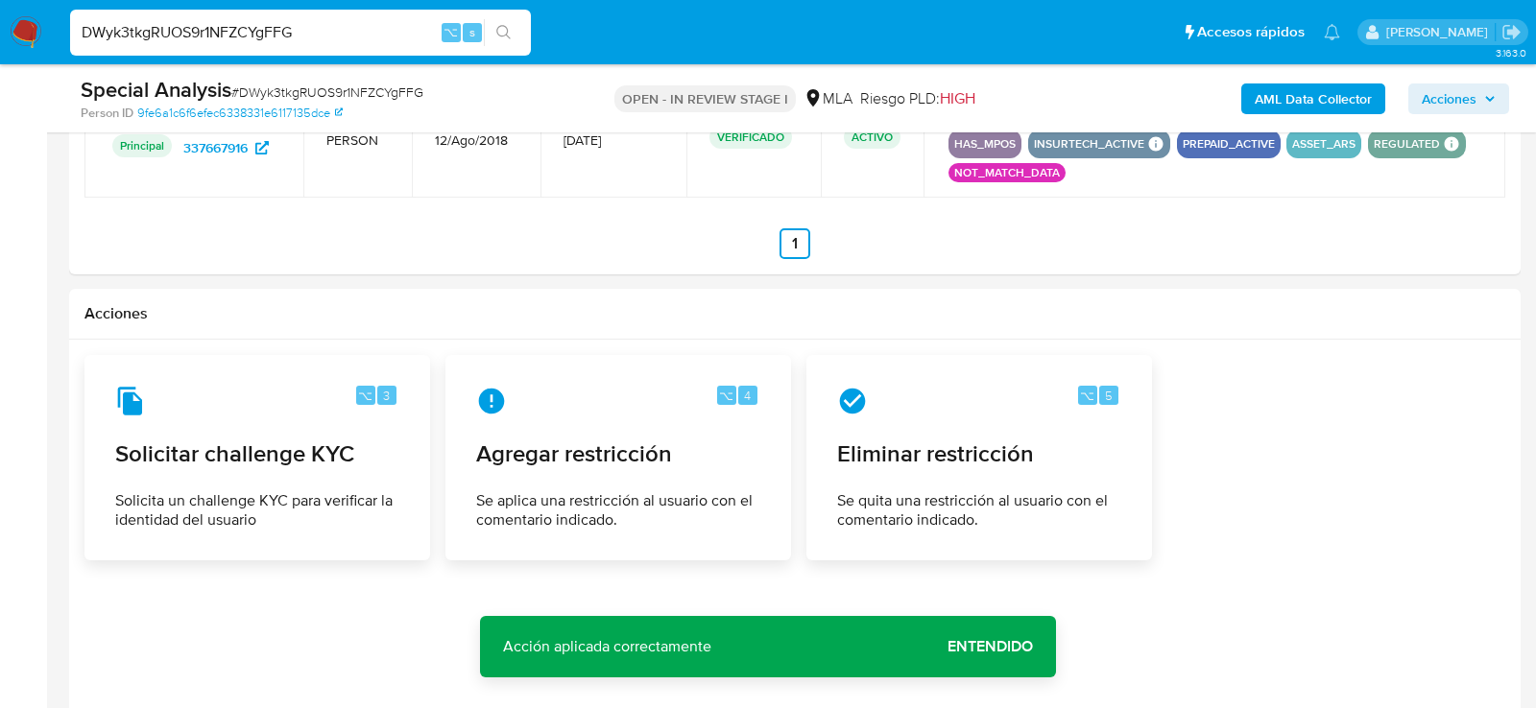
click at [277, 29] on input "DWyk3tkgRUOS9r1NFZCYgFFG" at bounding box center [300, 32] width 461 height 25
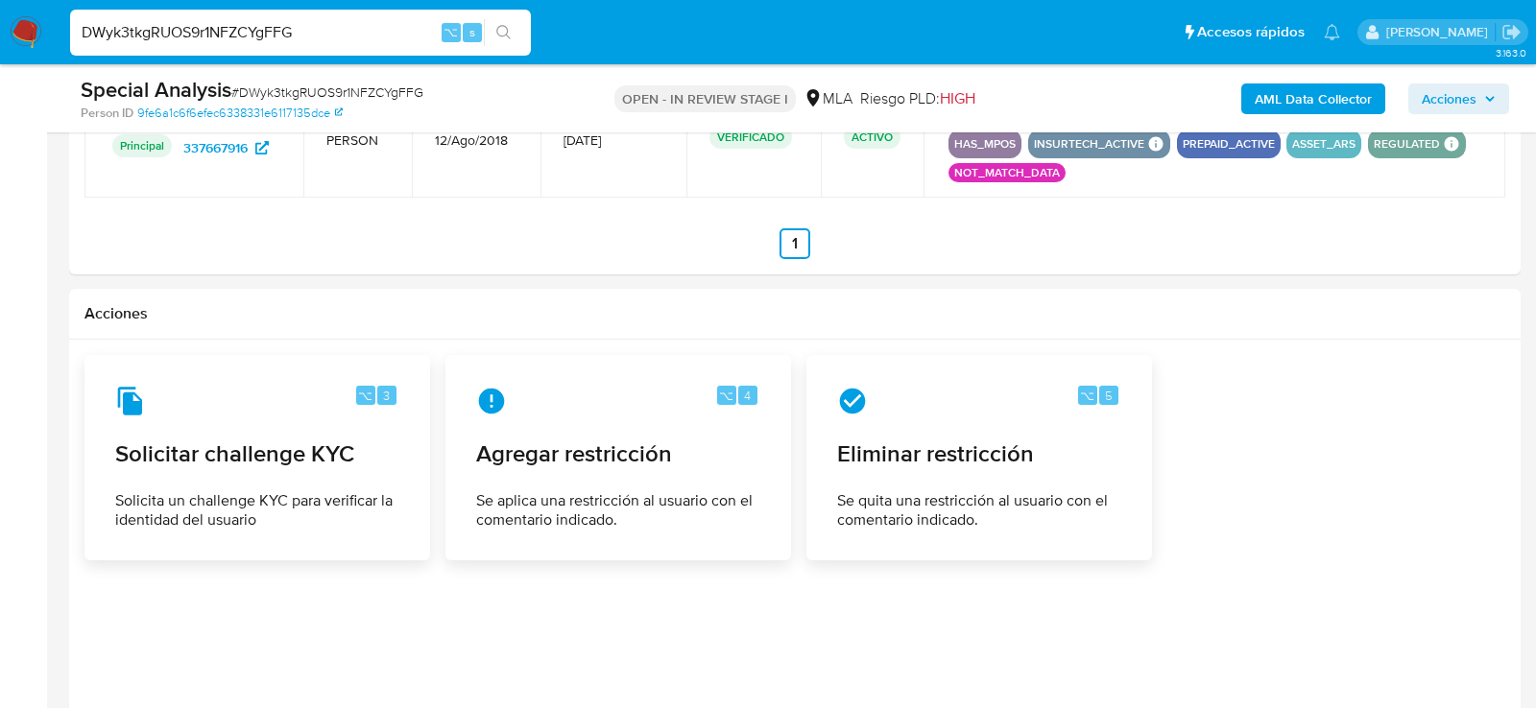
paste input "UZlkGoIDHamjl2cqVDsKFUeO"
type input "UZlkGoIDHamjl2cqVDsKFUeO"
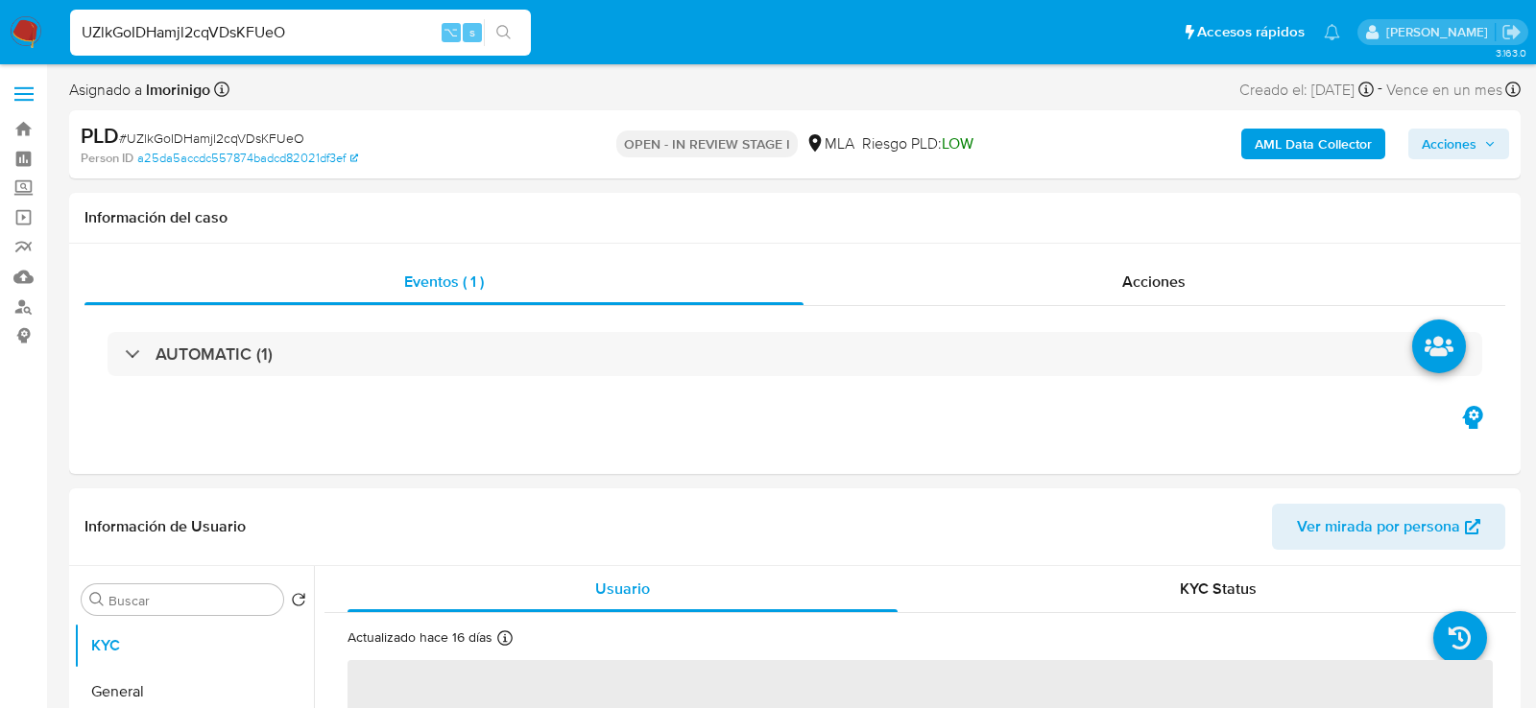
select select "10"
click at [351, 40] on input "UZlkGoIDHamjl2cqVDsKFUeO" at bounding box center [300, 32] width 461 height 25
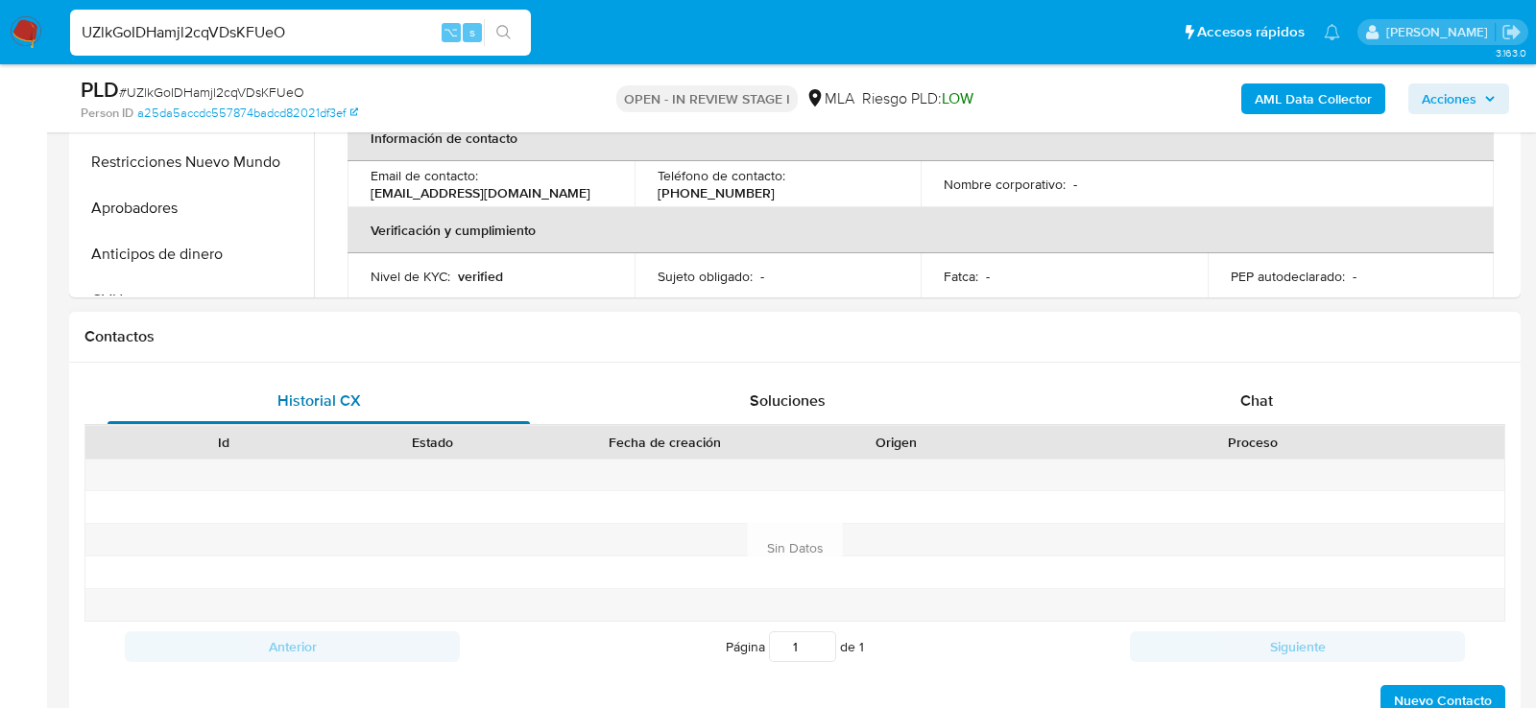
scroll to position [699, 0]
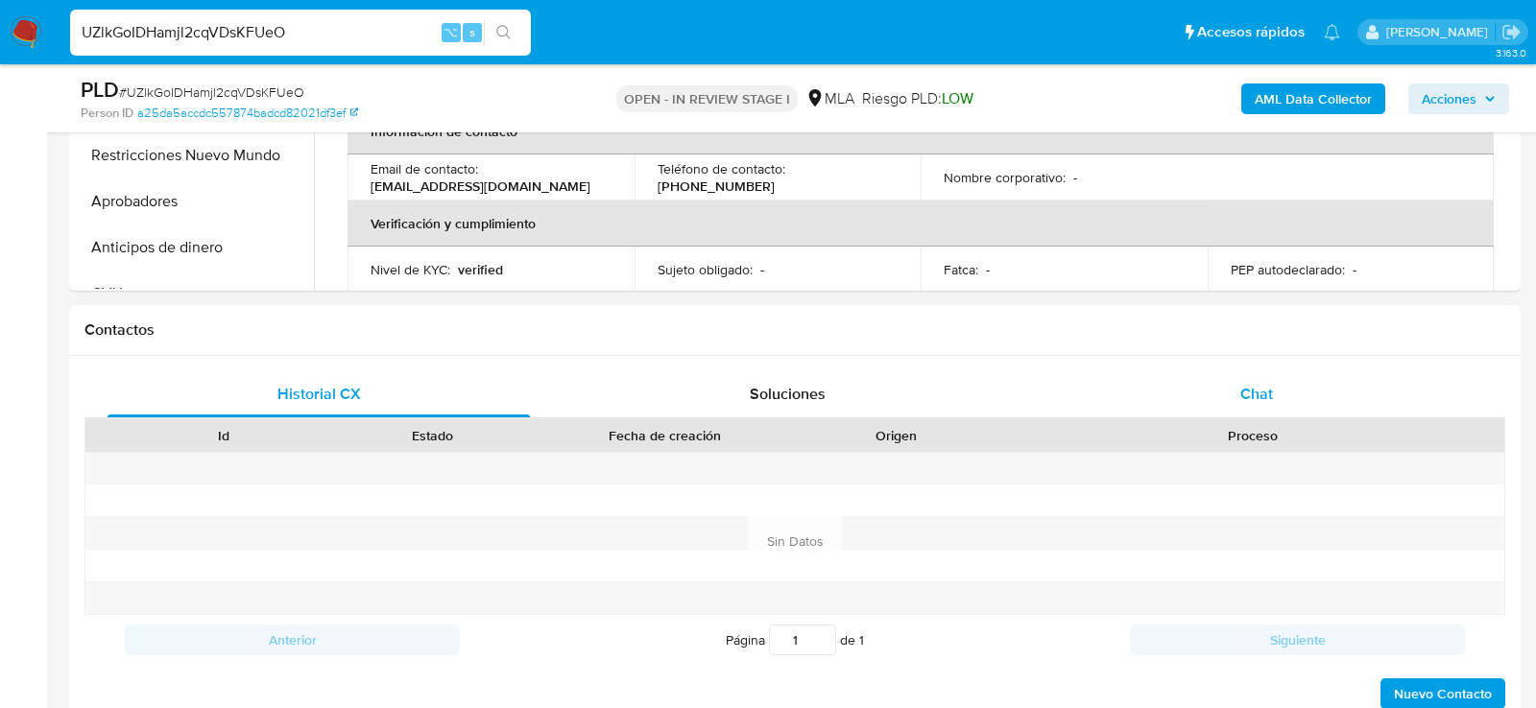
click at [1169, 384] on div "Chat" at bounding box center [1256, 394] width 422 height 46
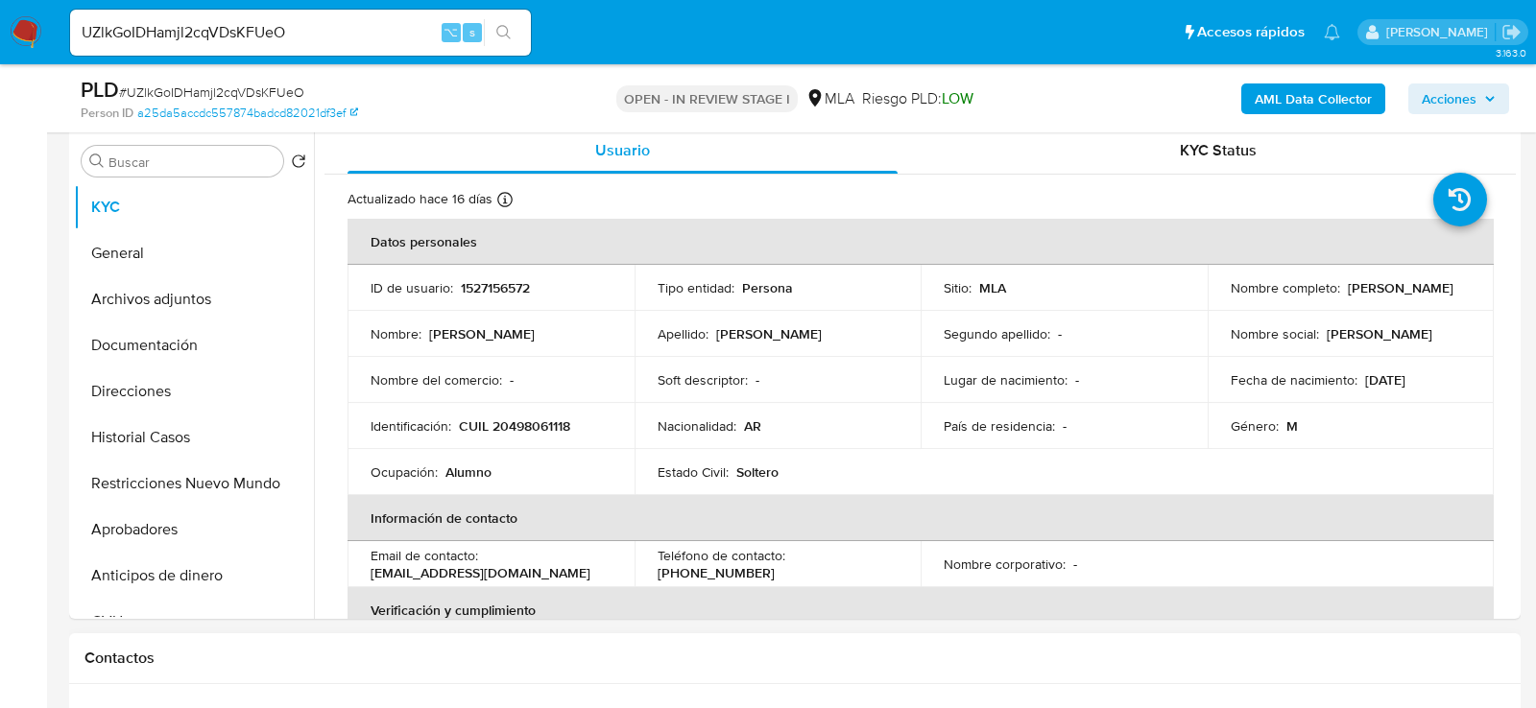
scroll to position [360, 0]
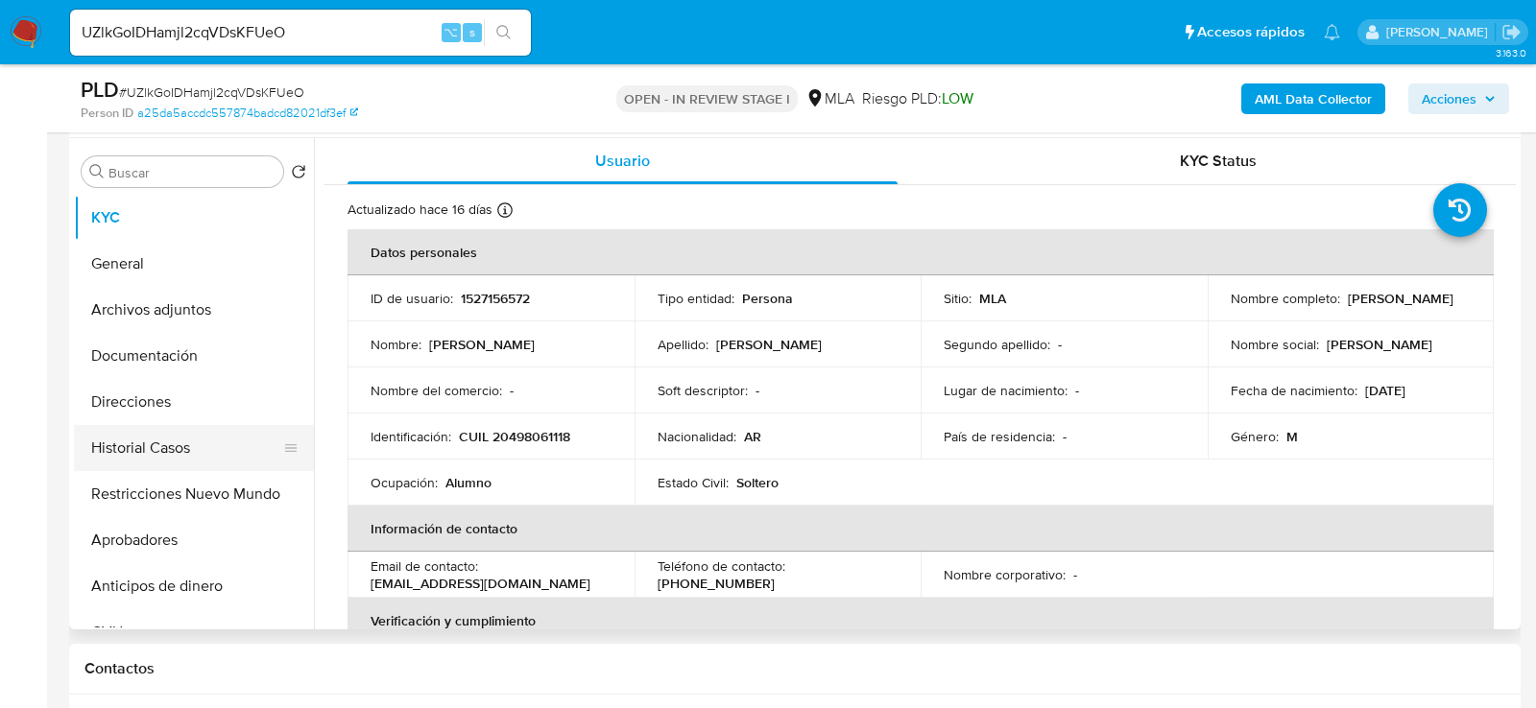
click at [133, 441] on button "Historial Casos" at bounding box center [186, 448] width 225 height 46
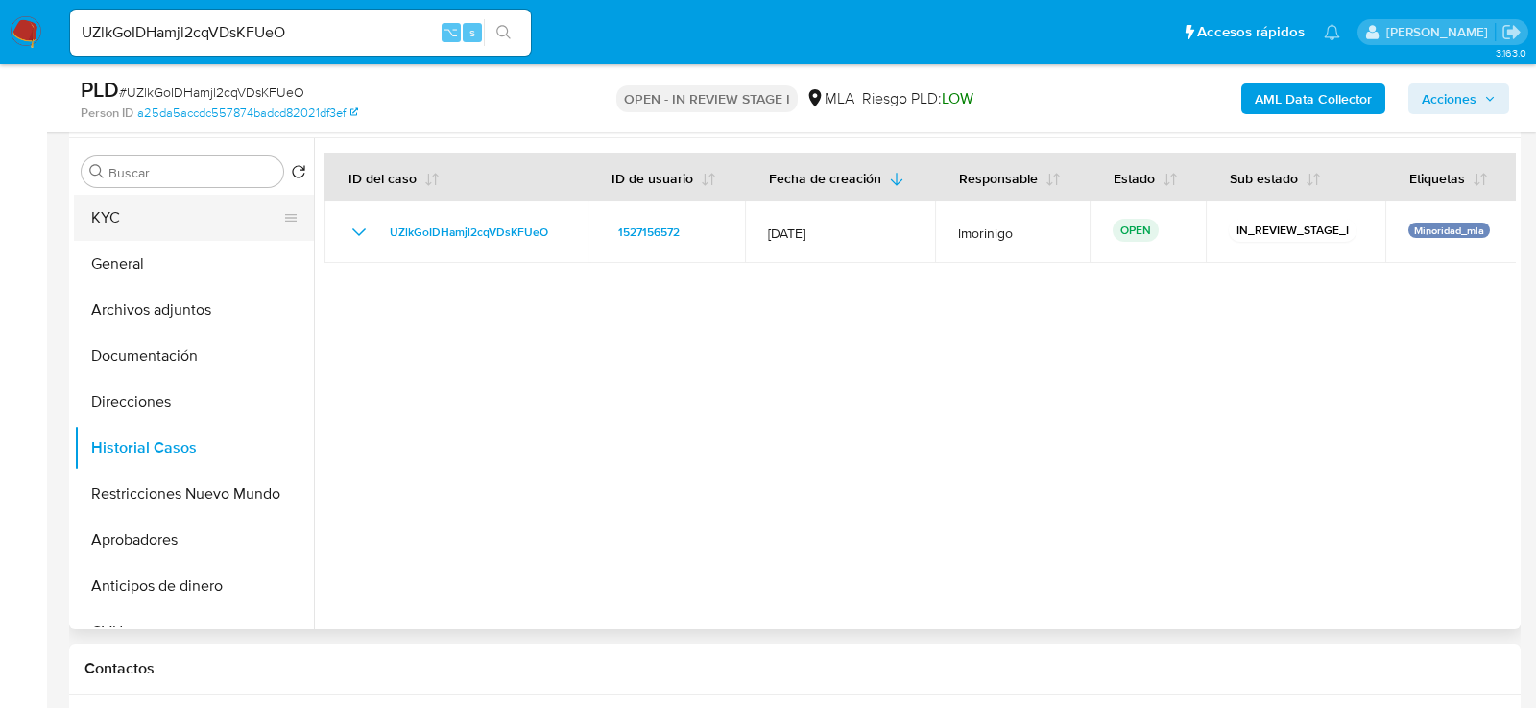
click at [125, 232] on button "KYC" at bounding box center [186, 218] width 225 height 46
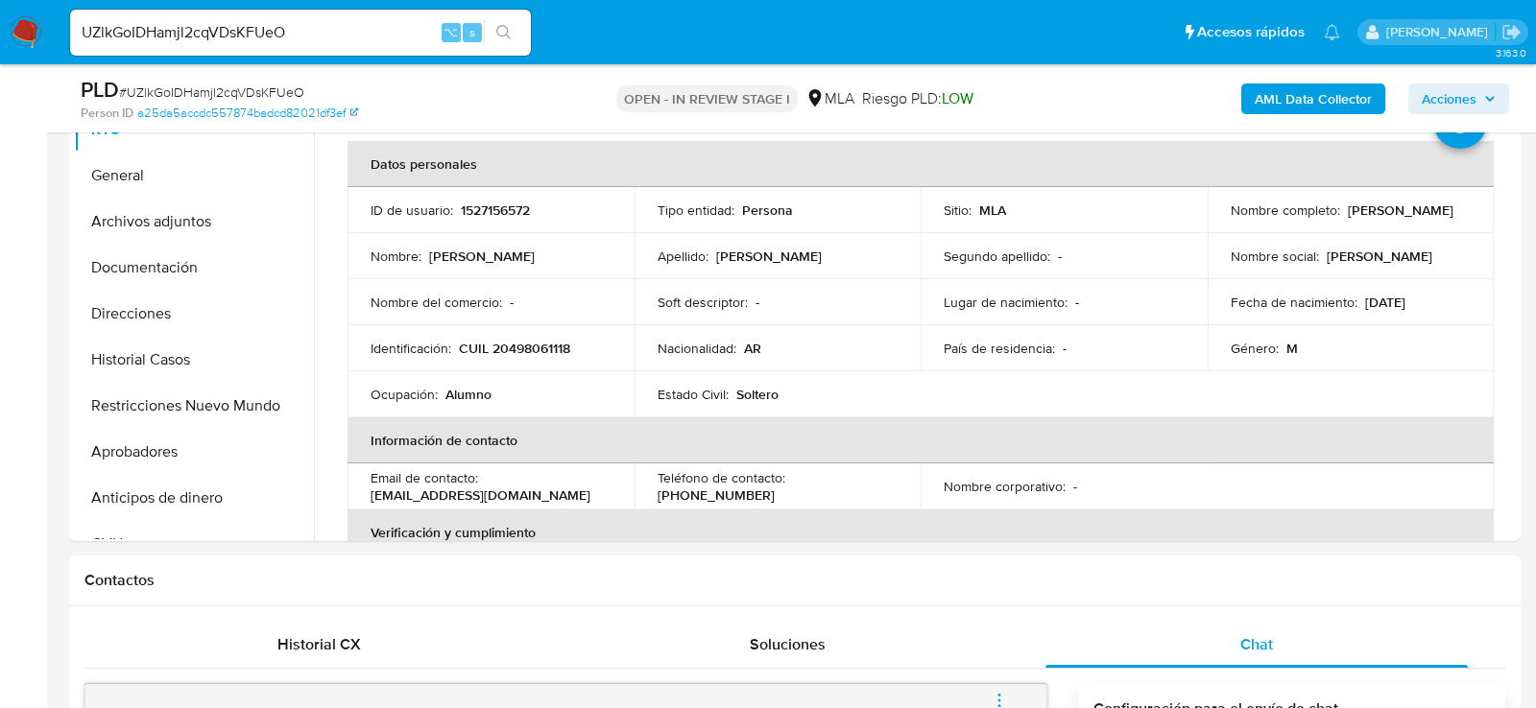
scroll to position [449, 0]
click at [120, 443] on button "Aprobadores" at bounding box center [186, 451] width 225 height 46
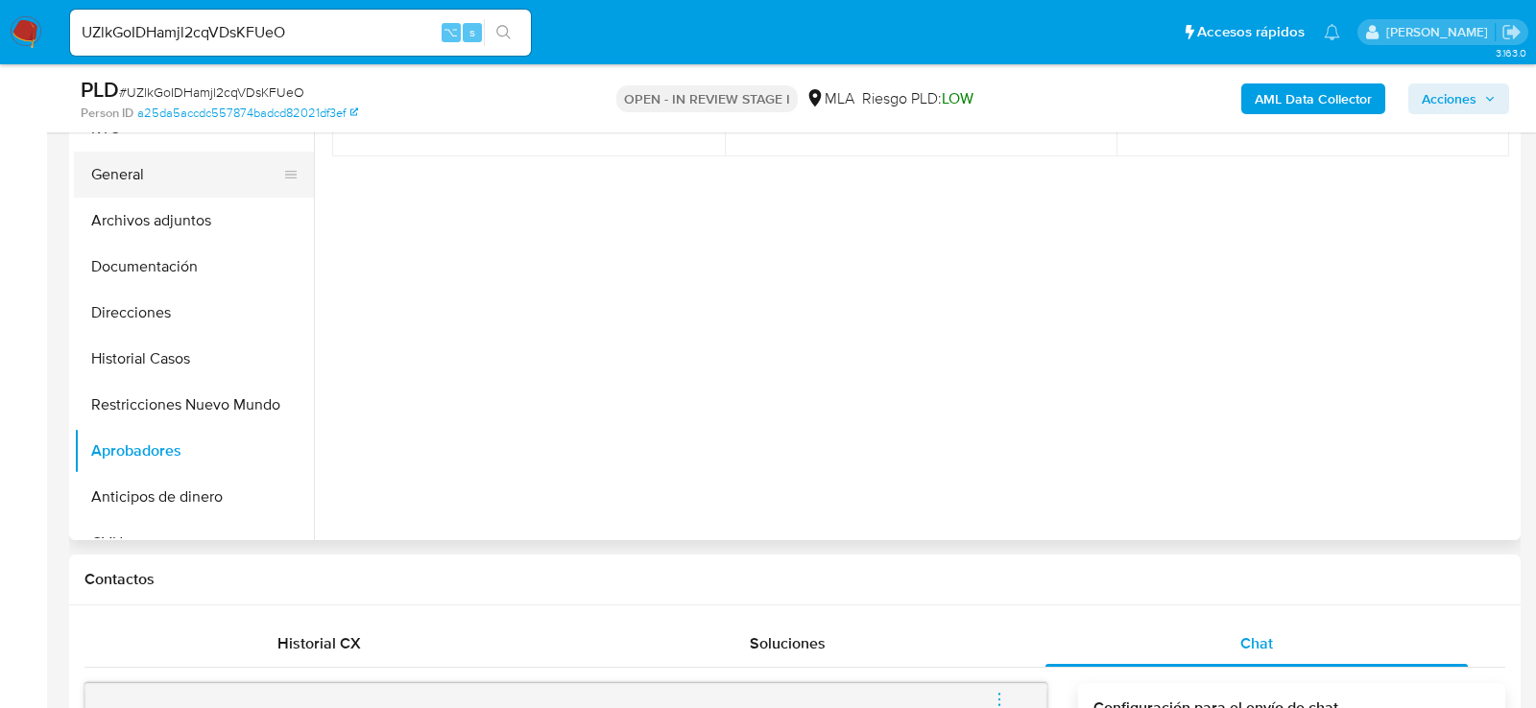
click at [152, 165] on button "General" at bounding box center [186, 175] width 225 height 46
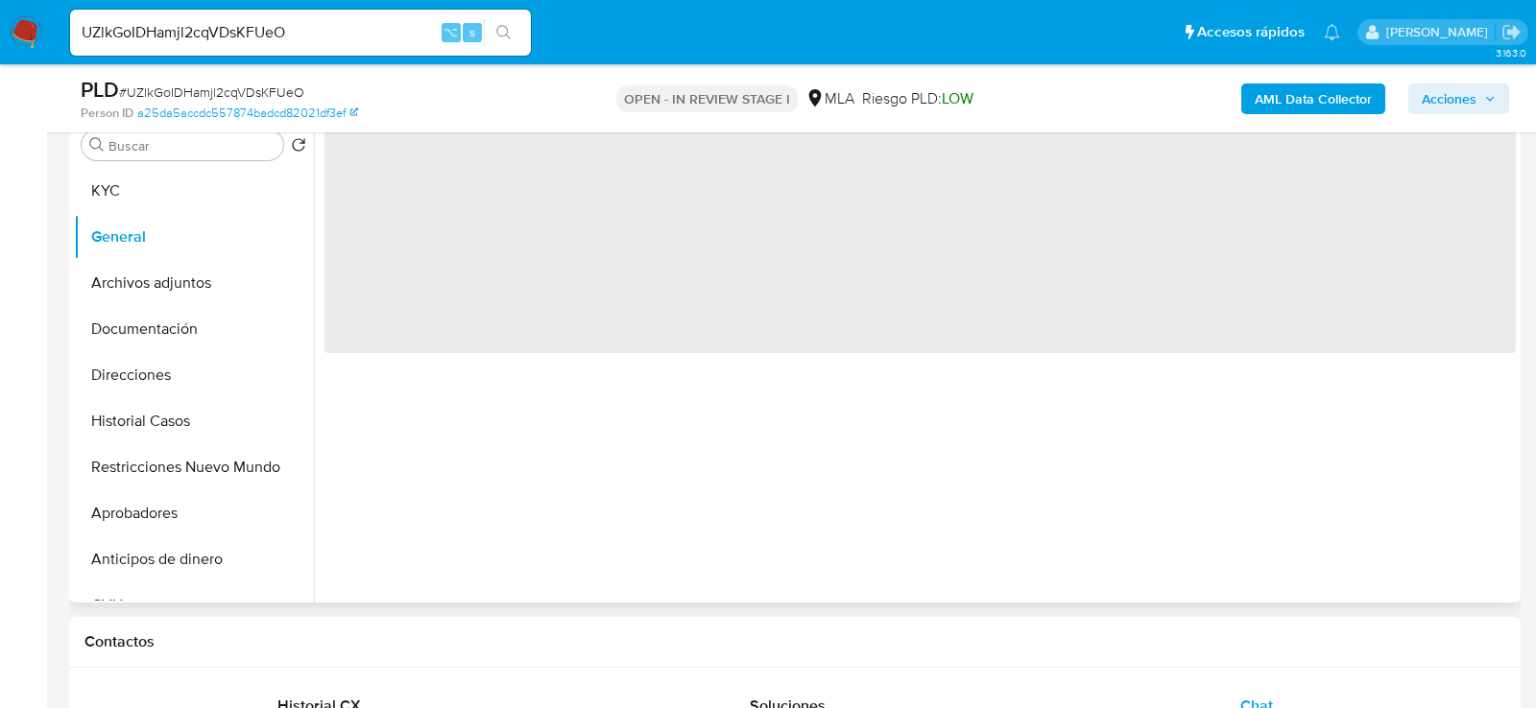
scroll to position [388, 0]
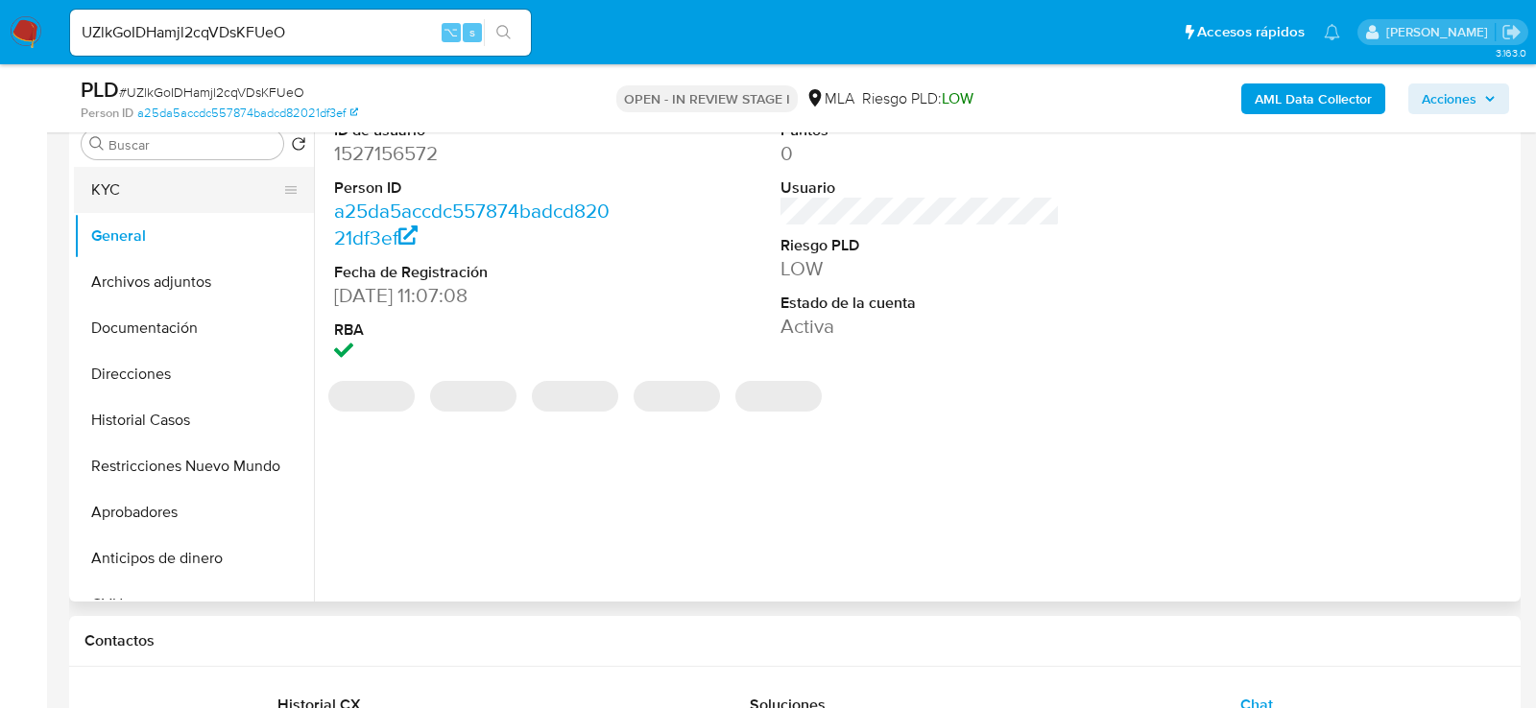
click at [151, 185] on button "KYC" at bounding box center [186, 190] width 225 height 46
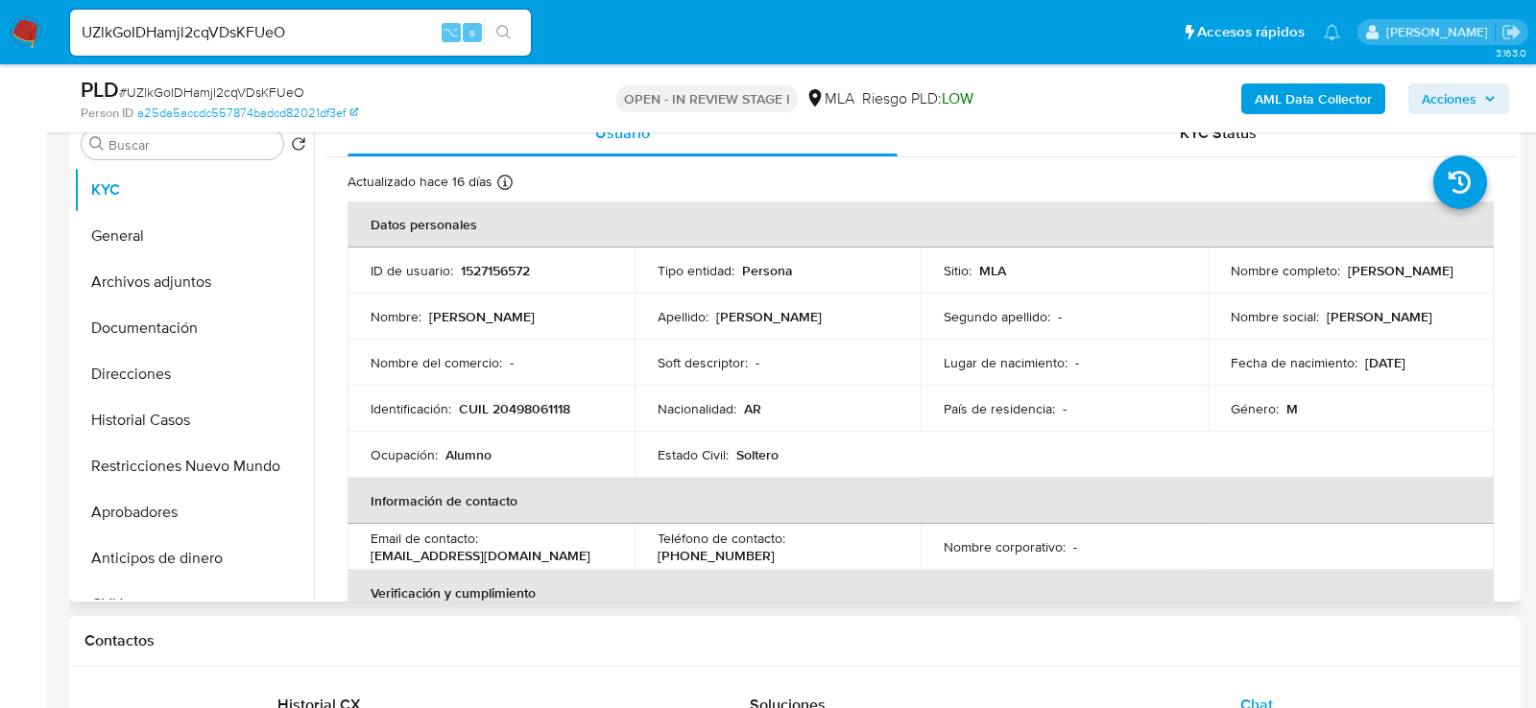
click at [550, 401] on p "CUIL 20498061118" at bounding box center [514, 408] width 111 height 17
copy p "20498061118"
drag, startPoint x: 1360, startPoint y: 360, endPoint x: 1429, endPoint y: 361, distance: 69.1
click at [1405, 361] on p "[DATE]" at bounding box center [1385, 362] width 40 height 17
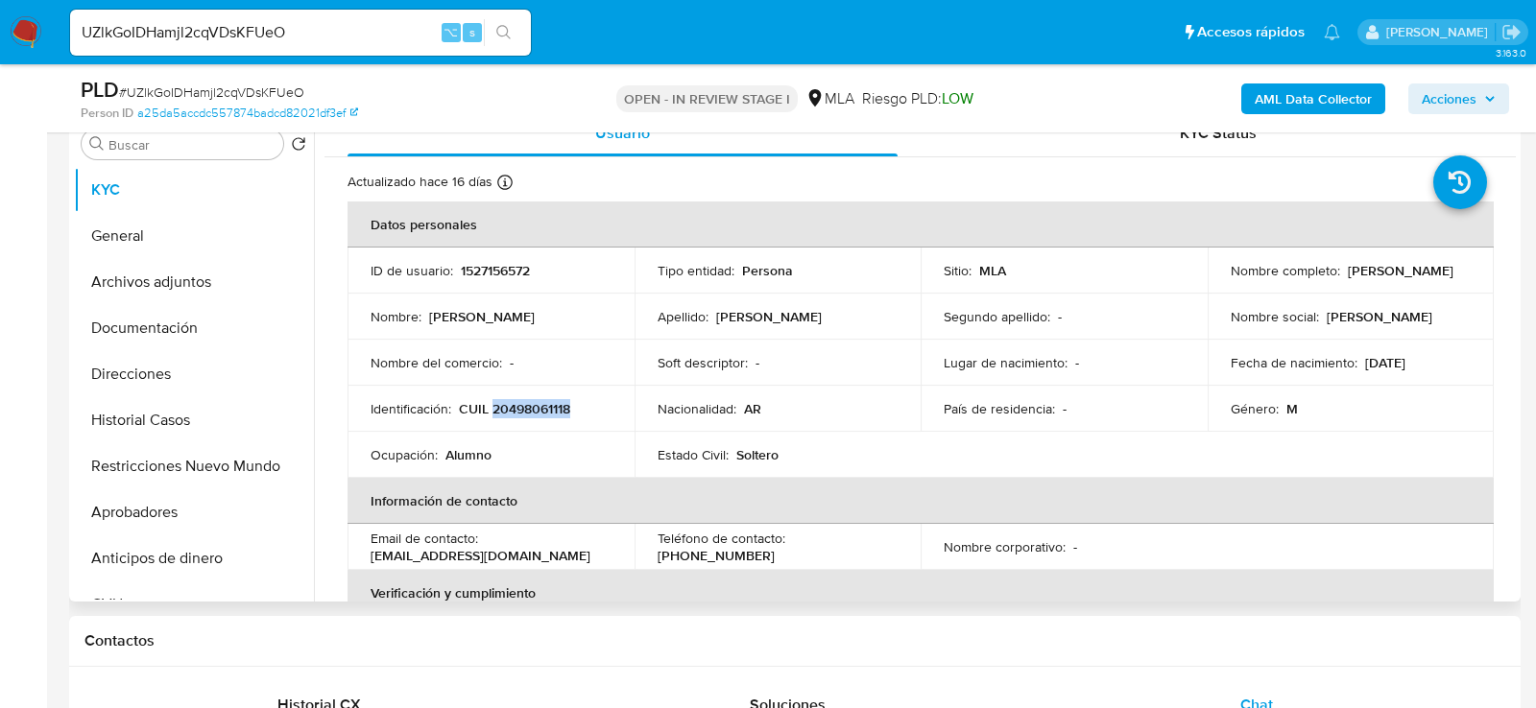
copy p "[DATE]"
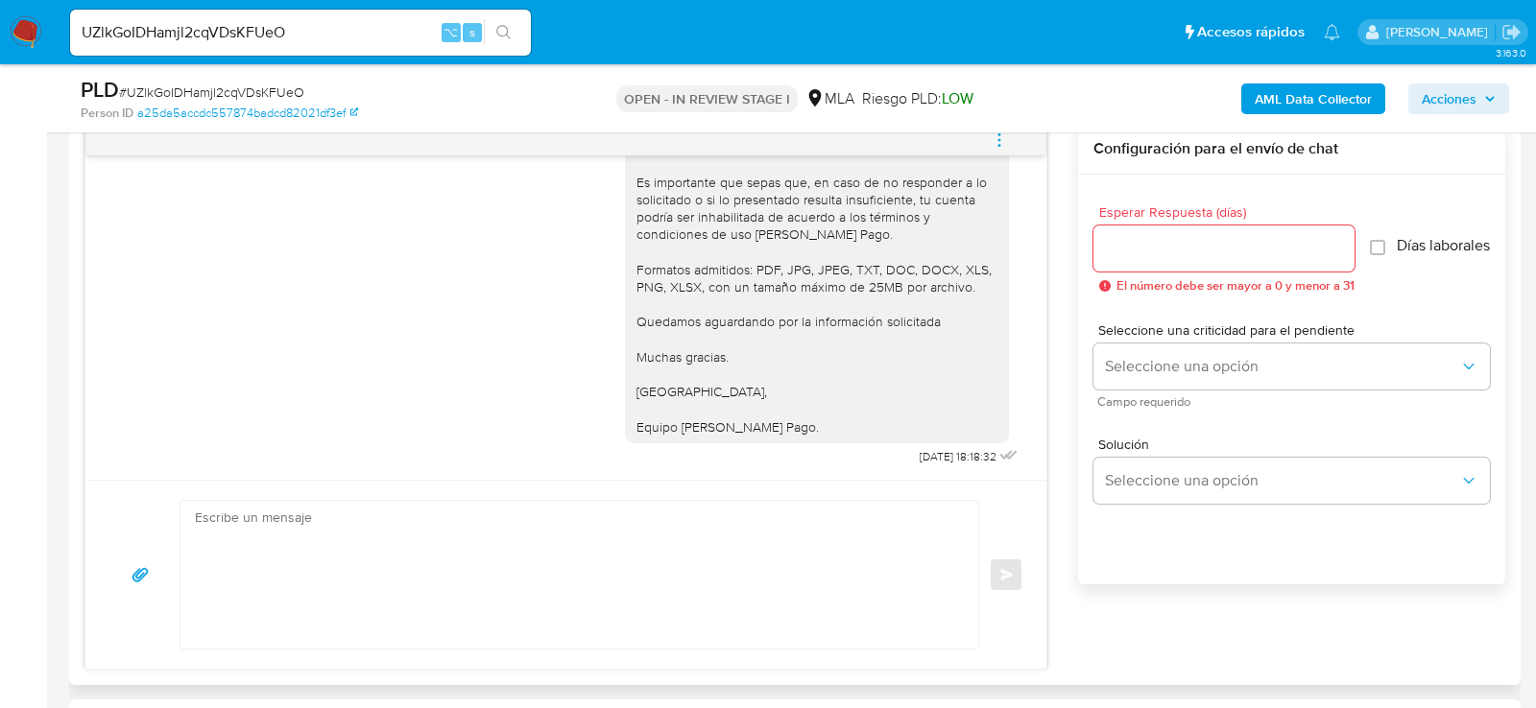
scroll to position [1022, 0]
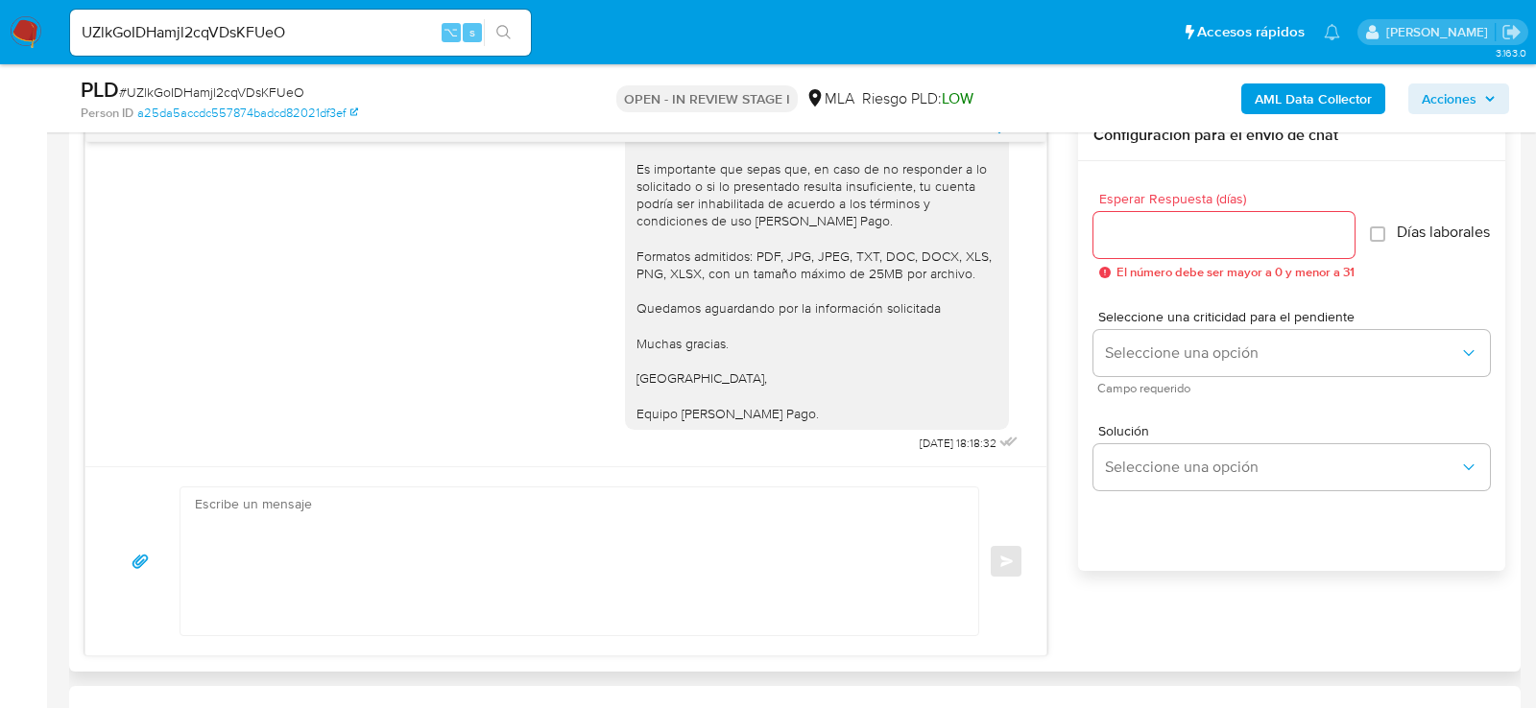
click at [633, 602] on textarea at bounding box center [574, 562] width 759 height 148
paste textarea "Hola XXX, ¡Gracias por tu respuesta! Queremos informarte que el uso de la cuent…"
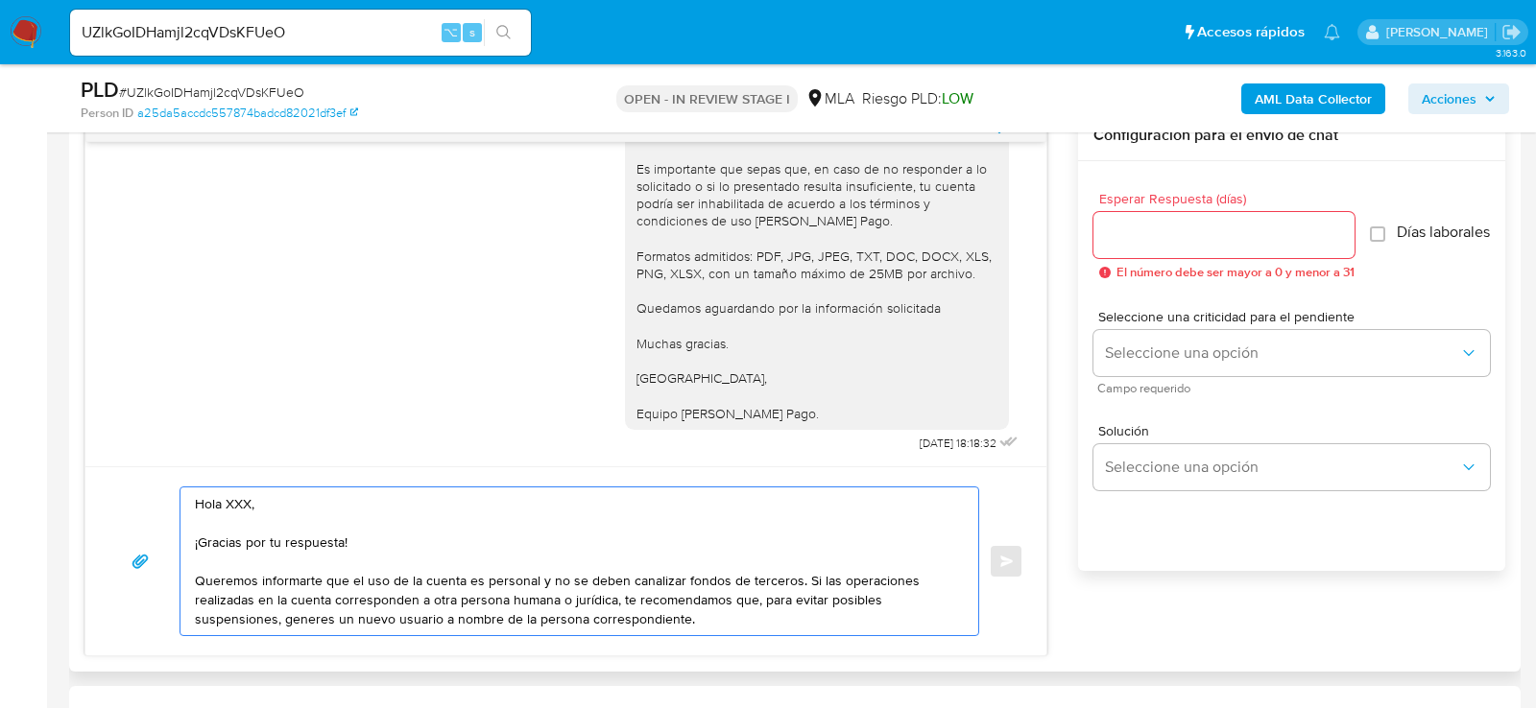
scroll to position [7, 0]
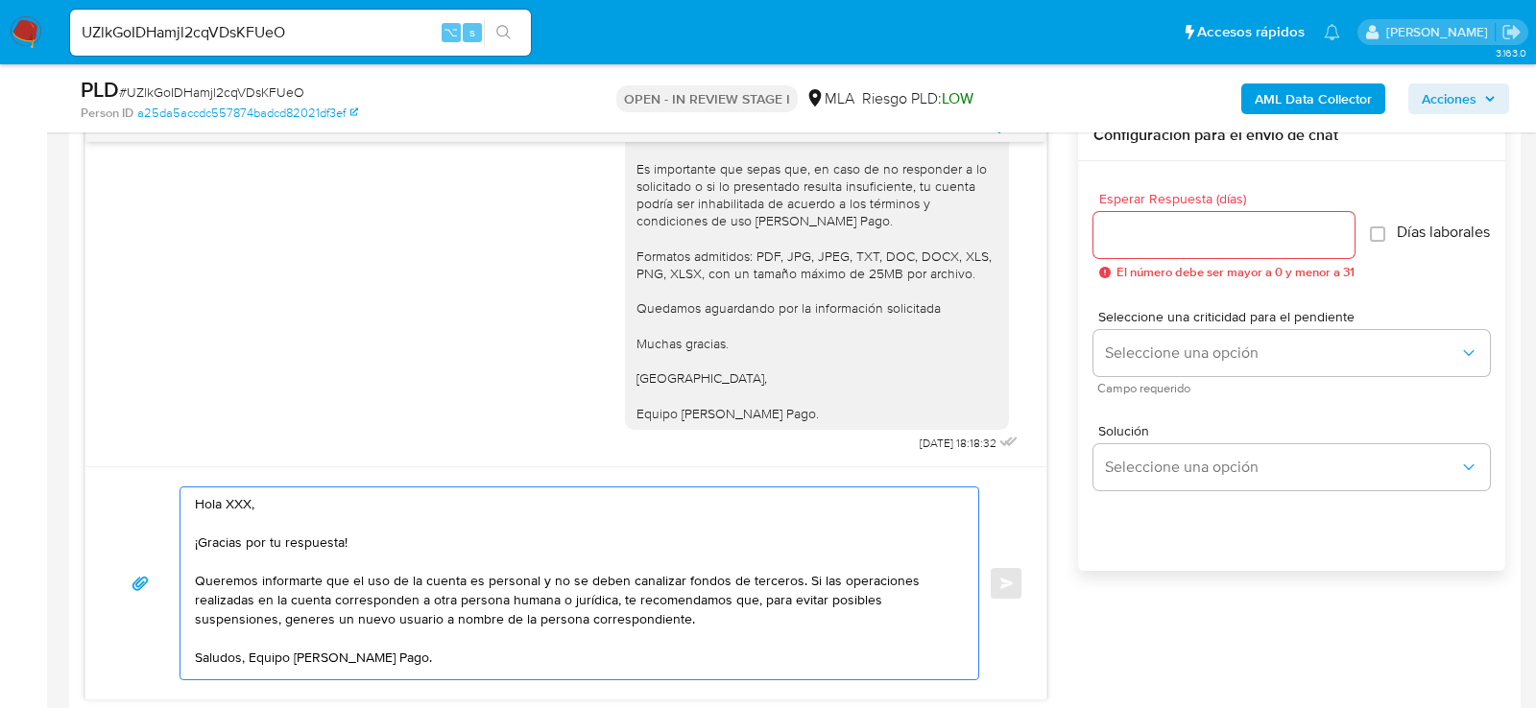
click at [233, 505] on textarea "Hola XXX, ¡Gracias por tu respuesta! Queremos informarte que el uso de la cuent…" at bounding box center [574, 584] width 759 height 192
click at [233, 496] on textarea "Hola XXX, ¡Gracias por tu respuesta! Queremos informarte que el uso de la cuent…" at bounding box center [574, 584] width 759 height 192
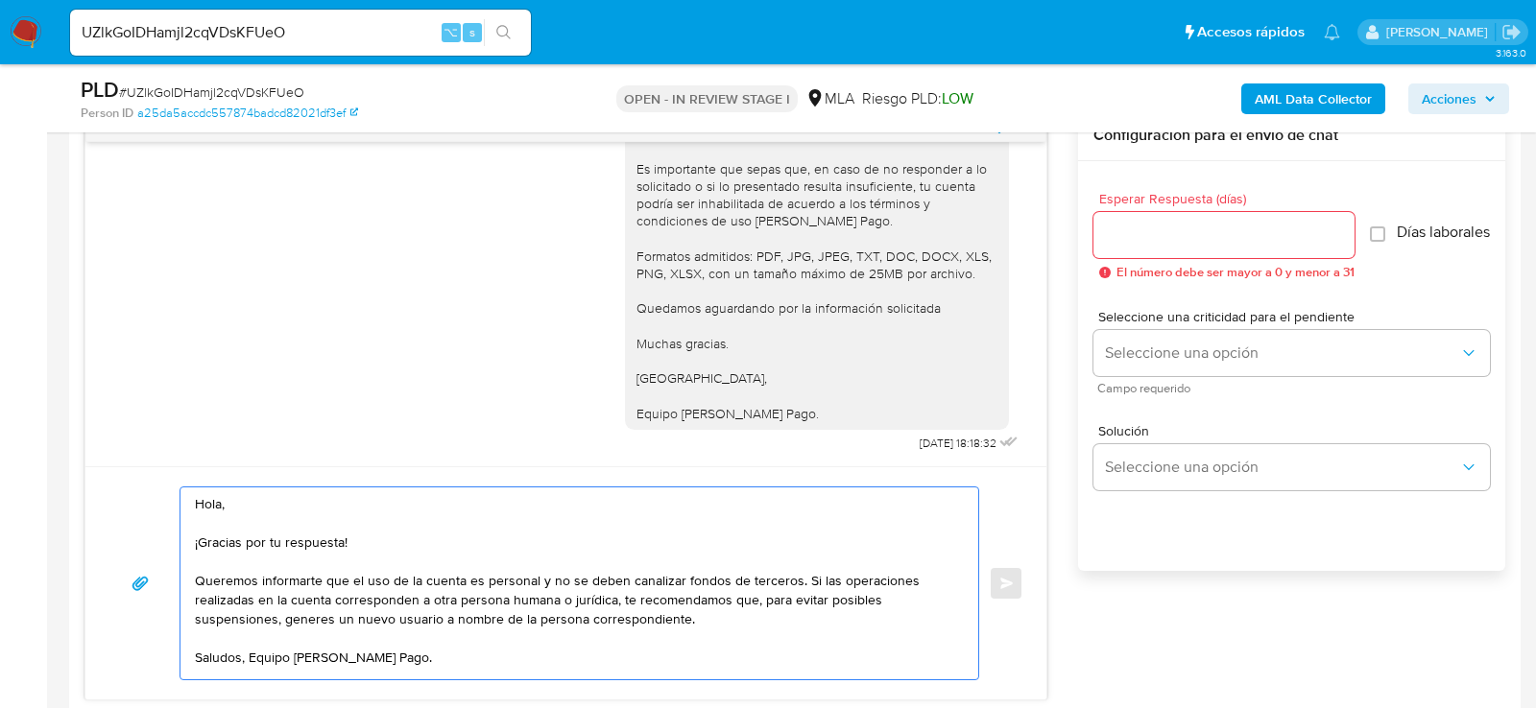
click at [246, 529] on textarea "Hola, ¡Gracias por tu respuesta! Queremos informarte que el uso de la cuenta es…" at bounding box center [574, 584] width 759 height 192
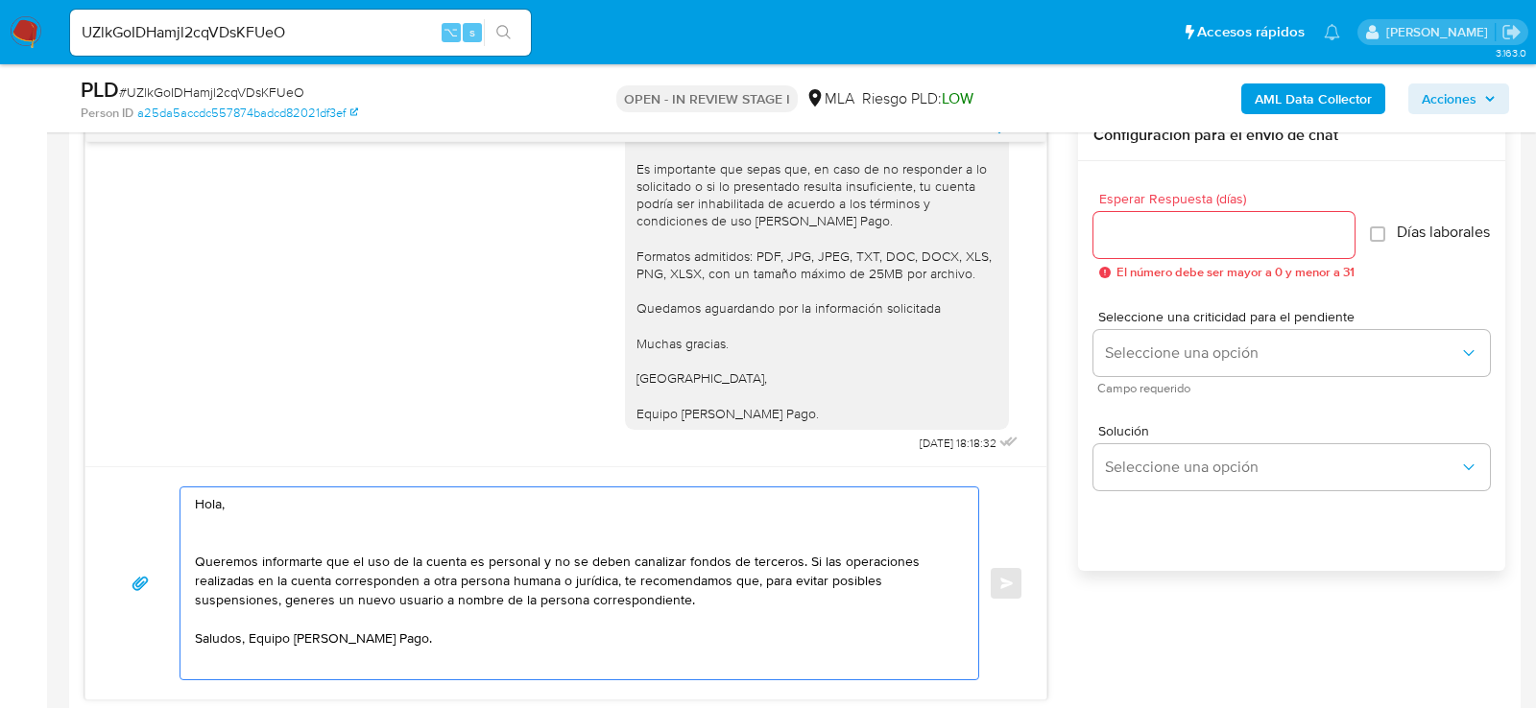
scroll to position [0, 0]
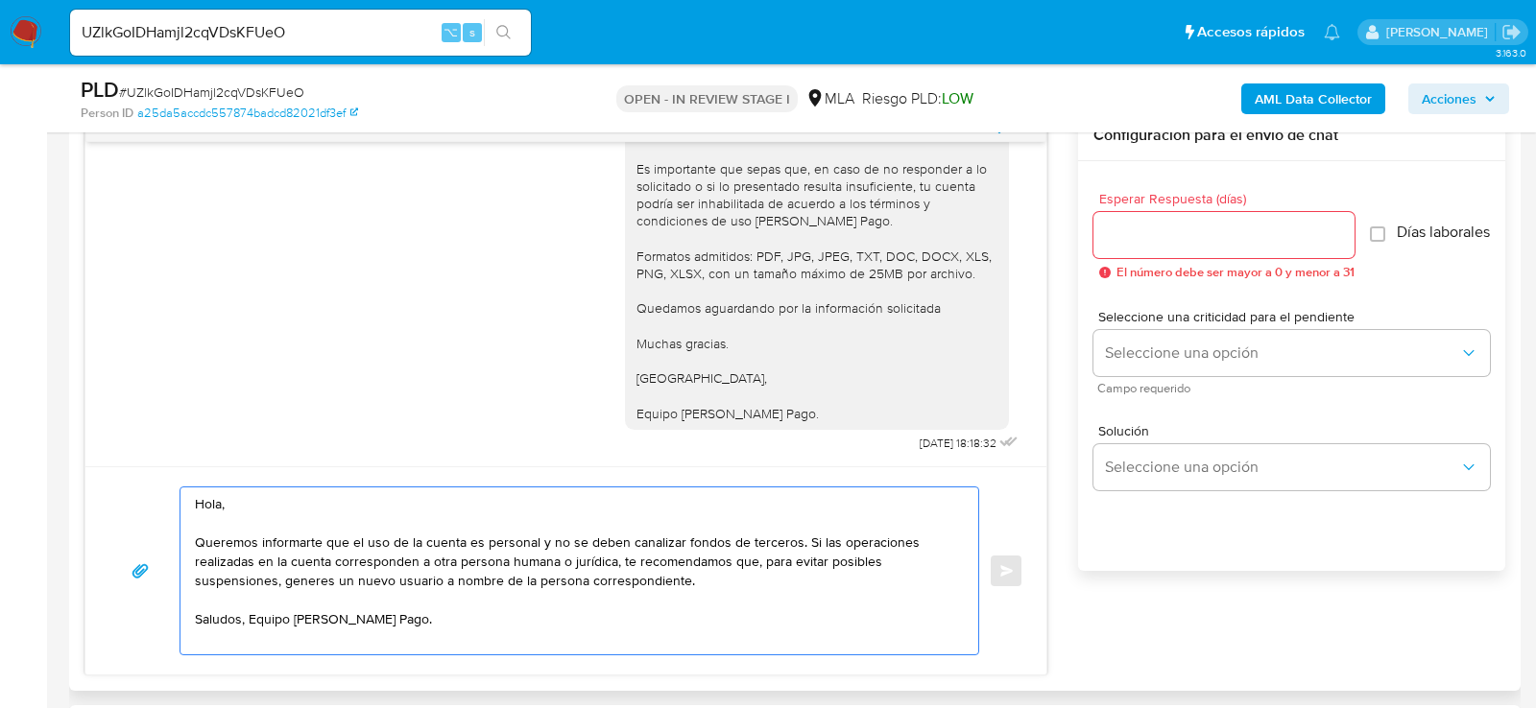
click at [799, 540] on textarea "Hola, Queremos informarte que el uso de la cuenta es personal y no se deben can…" at bounding box center [574, 571] width 759 height 167
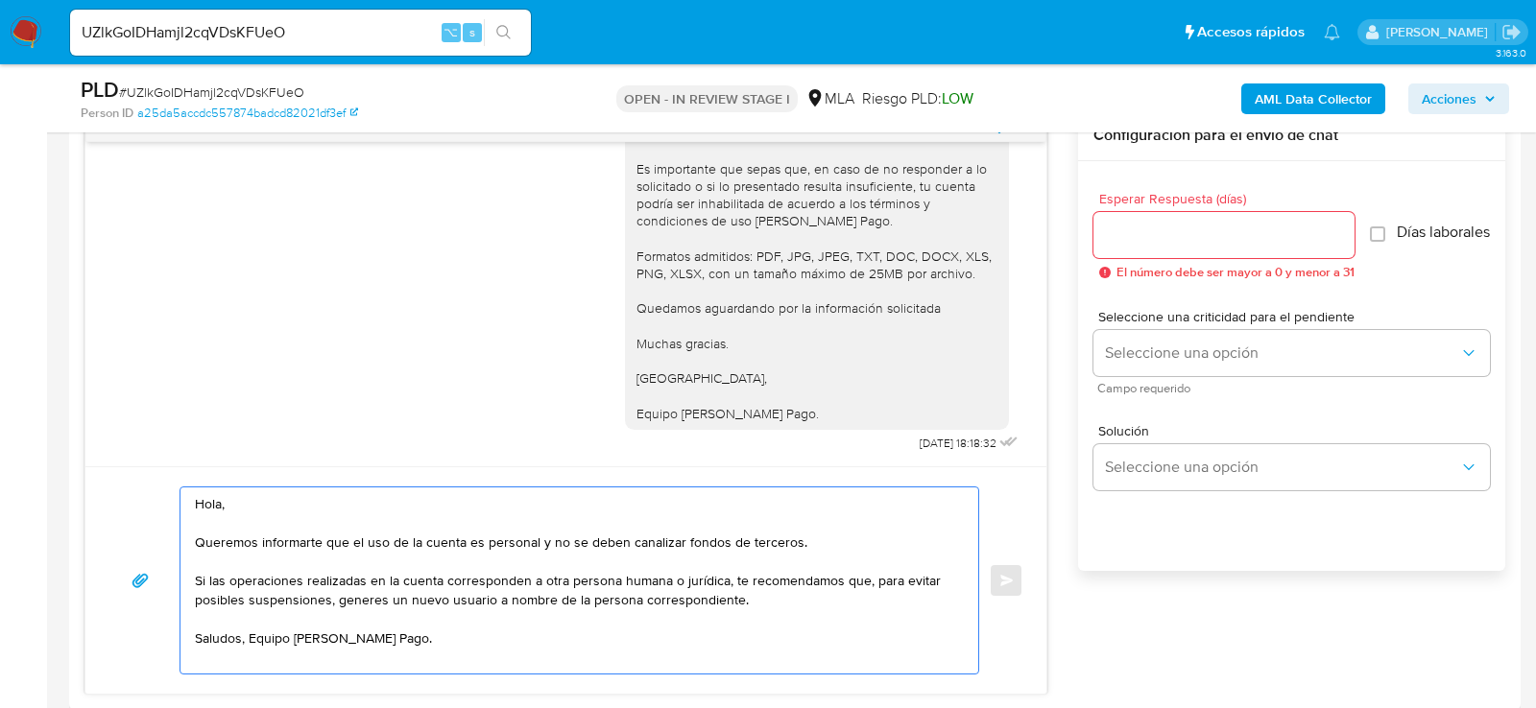
click at [664, 575] on textarea "Hola, Queremos informarte que el uso de la cuenta es personal y no se deben can…" at bounding box center [574, 581] width 759 height 186
click at [707, 579] on textarea "Hola, Queremos informarte que el uso de la cuenta es personal y no se deben can…" at bounding box center [574, 581] width 759 height 186
click at [772, 605] on textarea "Hola, Queremos informarte que el uso de la cuenta es personal y no se deben can…" at bounding box center [574, 581] width 759 height 186
type textarea "Hola, Queremos informarte que el uso de la cuenta es personal y no se deben can…"
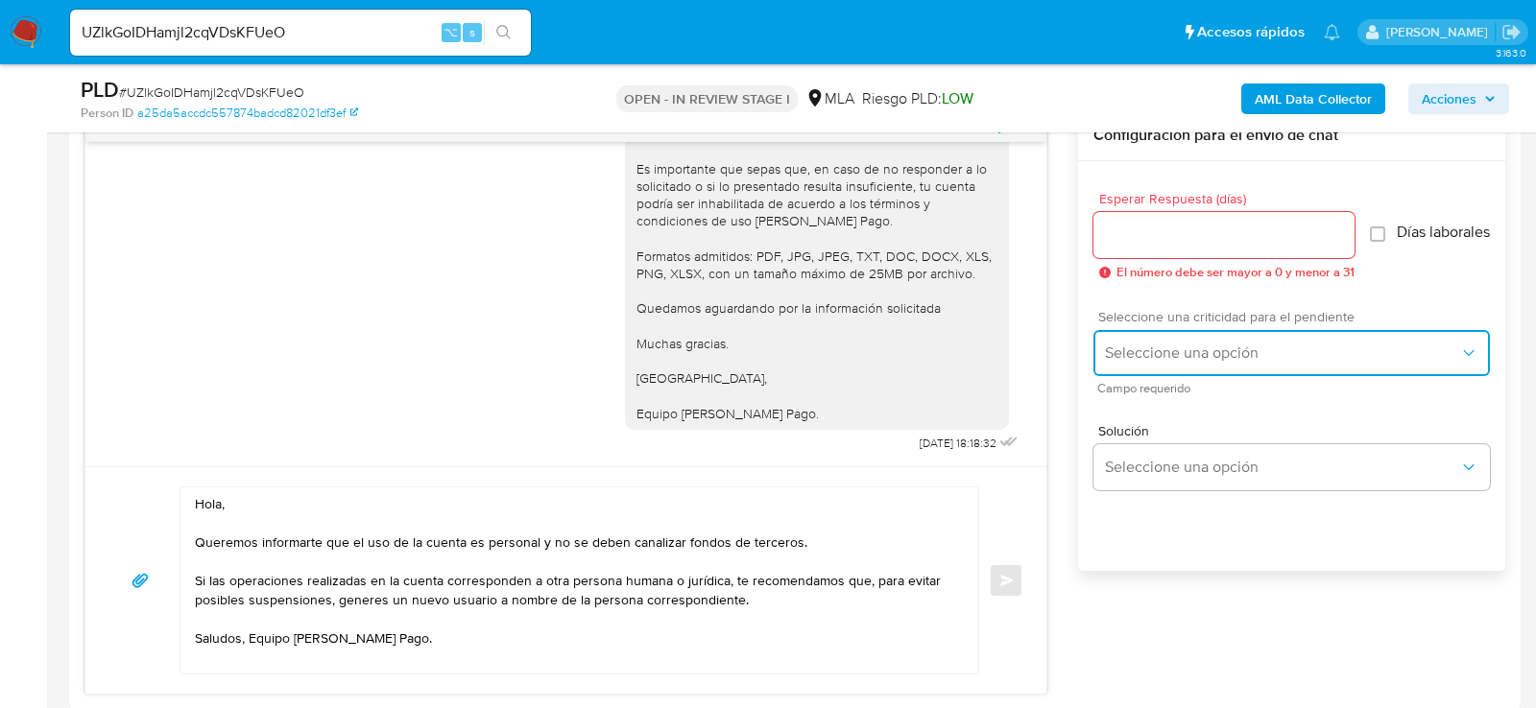
click at [1176, 363] on span "Seleccione una opción" at bounding box center [1282, 353] width 354 height 19
click at [1134, 358] on div "LOW" at bounding box center [1288, 355] width 366 height 38
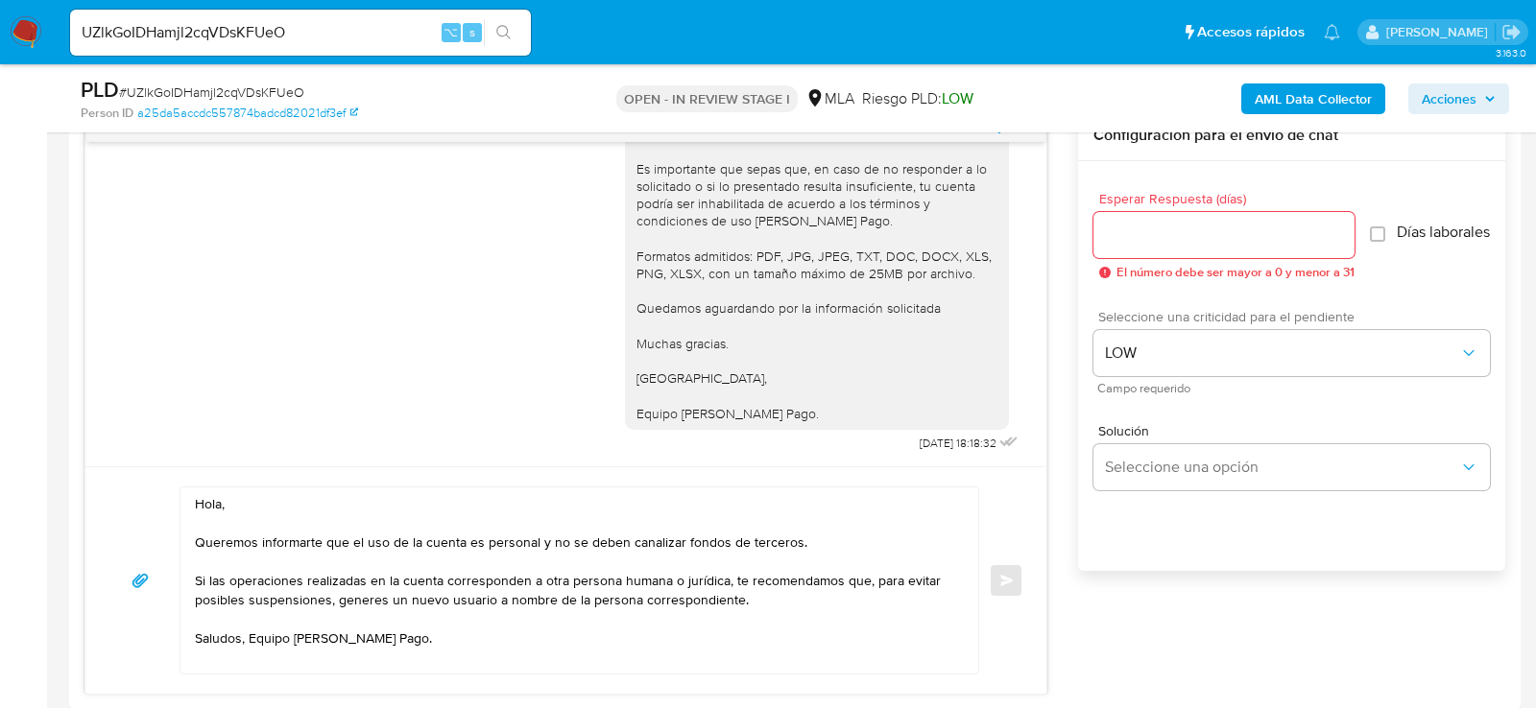
click at [1136, 394] on span "Campo requerido" at bounding box center [1295, 389] width 396 height 10
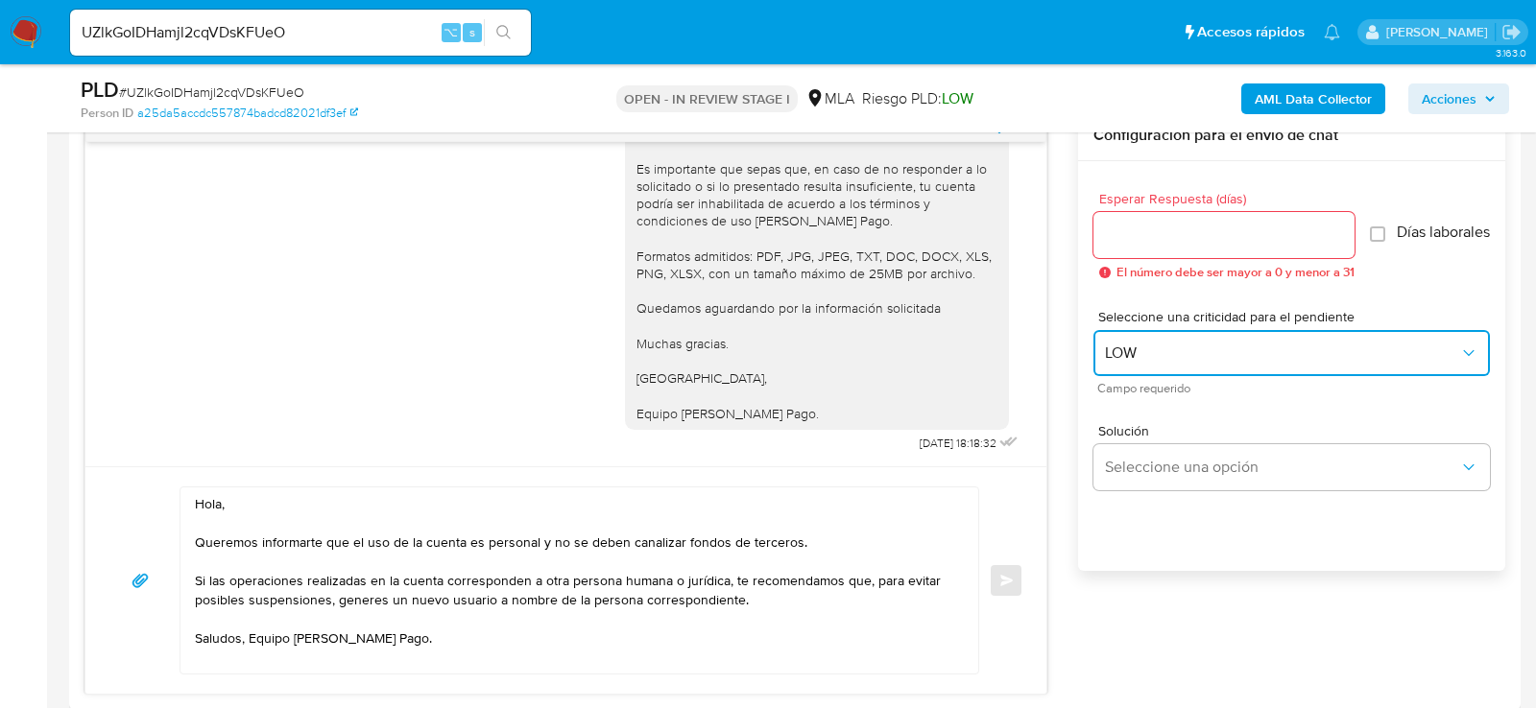
click at [1136, 373] on button "LOW" at bounding box center [1291, 353] width 396 height 46
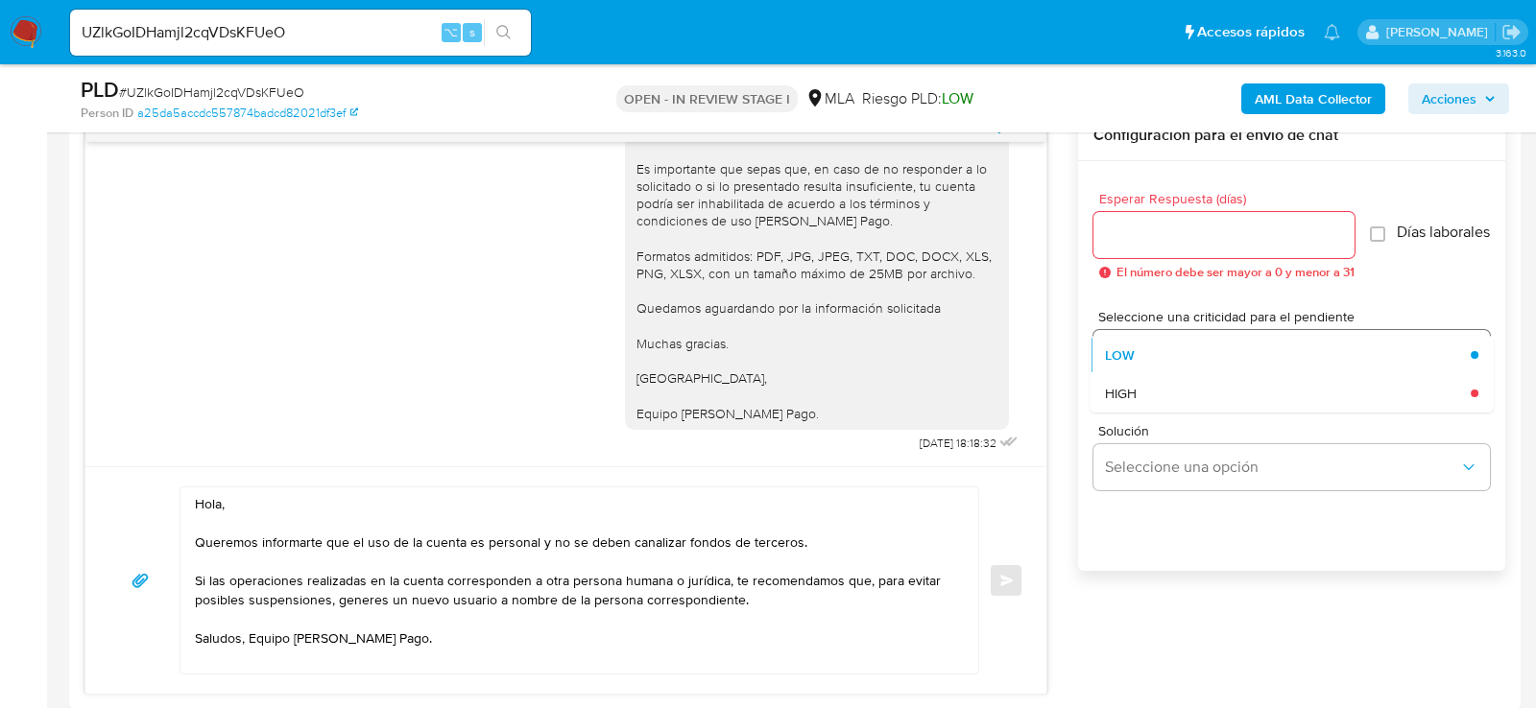
click at [1136, 403] on div "HIGH" at bounding box center [1288, 393] width 366 height 38
click at [1134, 247] on div at bounding box center [1223, 235] width 261 height 46
click at [1117, 241] on input "Esperar Respuesta (días)" at bounding box center [1223, 235] width 261 height 25
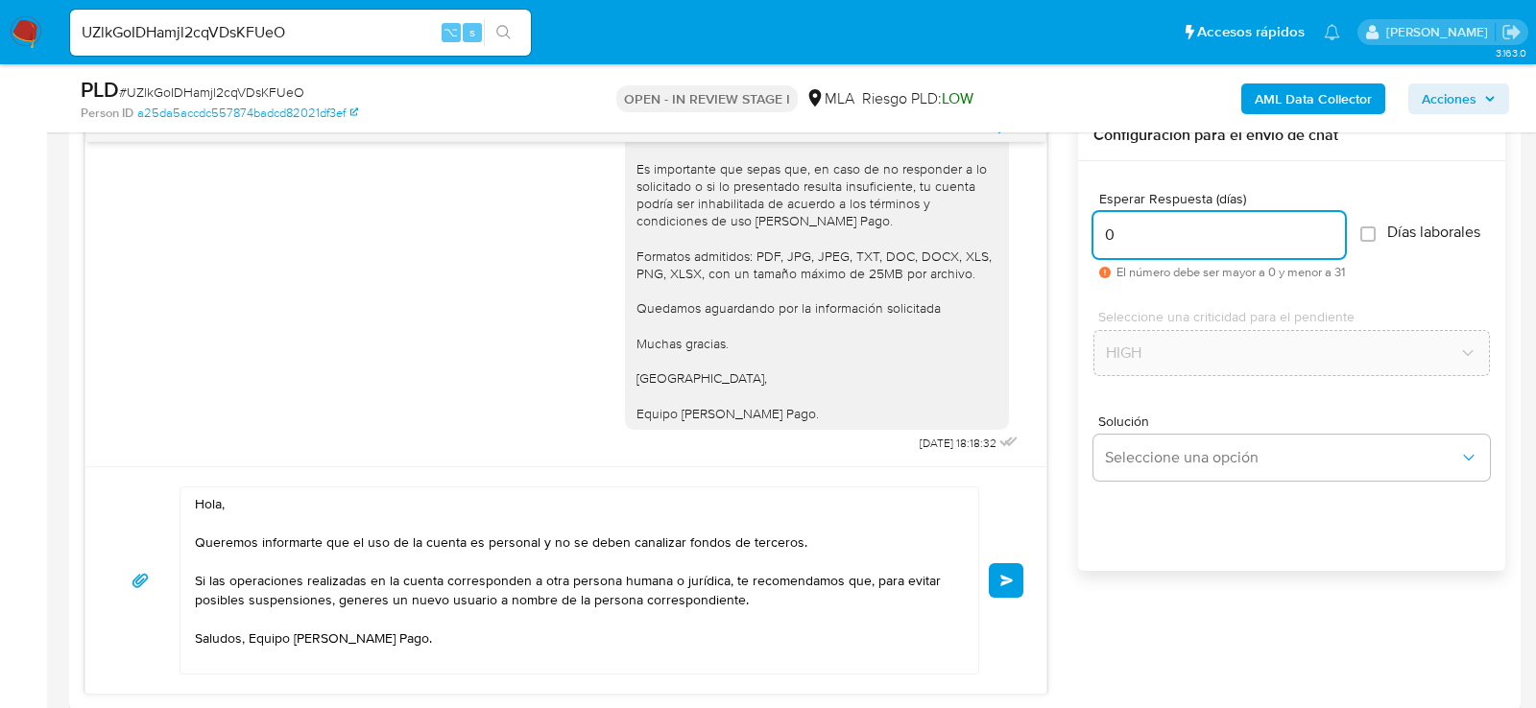
type input "0"
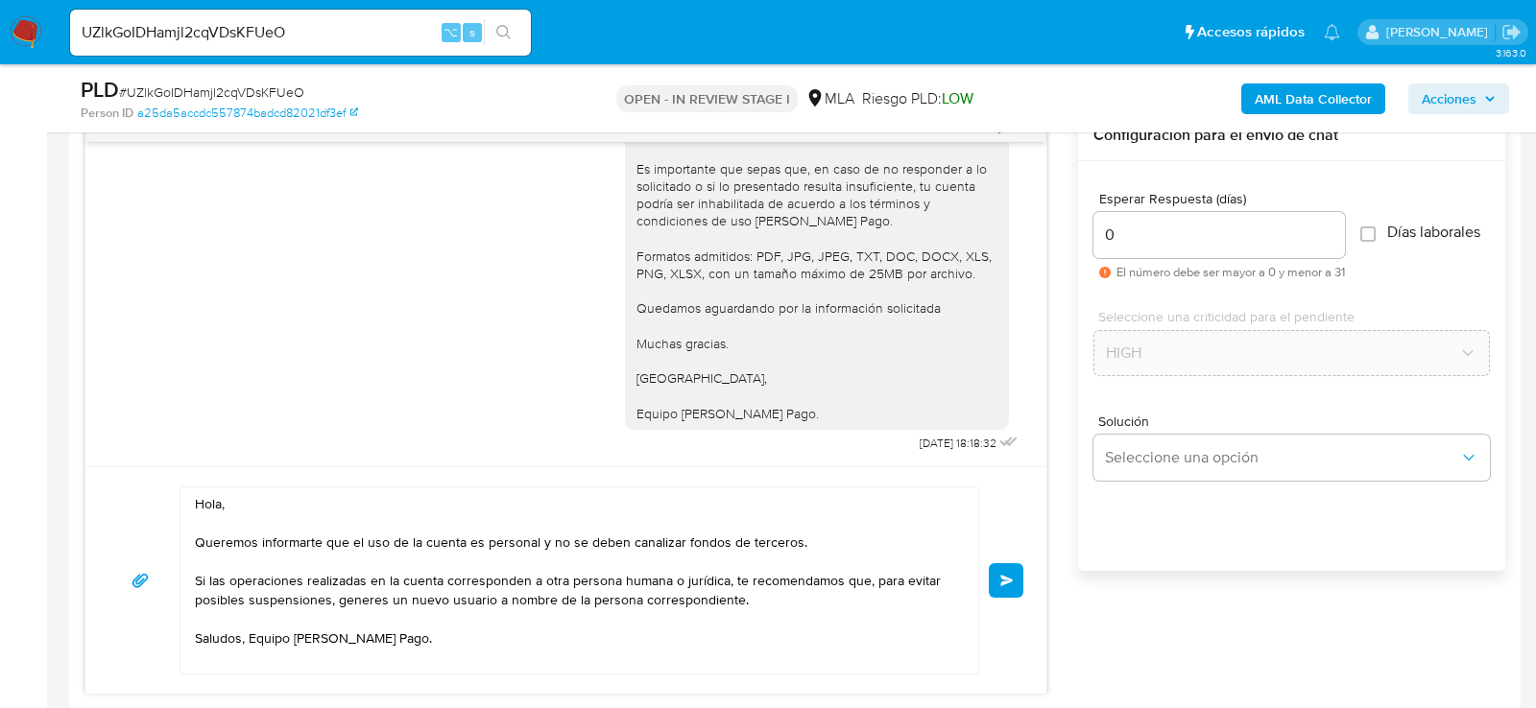
click at [204, 89] on span "# UZlkGoIDHamjl2cqVDsKFUeO" at bounding box center [211, 92] width 185 height 19
copy span "UZlkGoIDHamjl2cqVDsKFUeO"
click at [1014, 578] on button "Enviar" at bounding box center [1006, 580] width 35 height 35
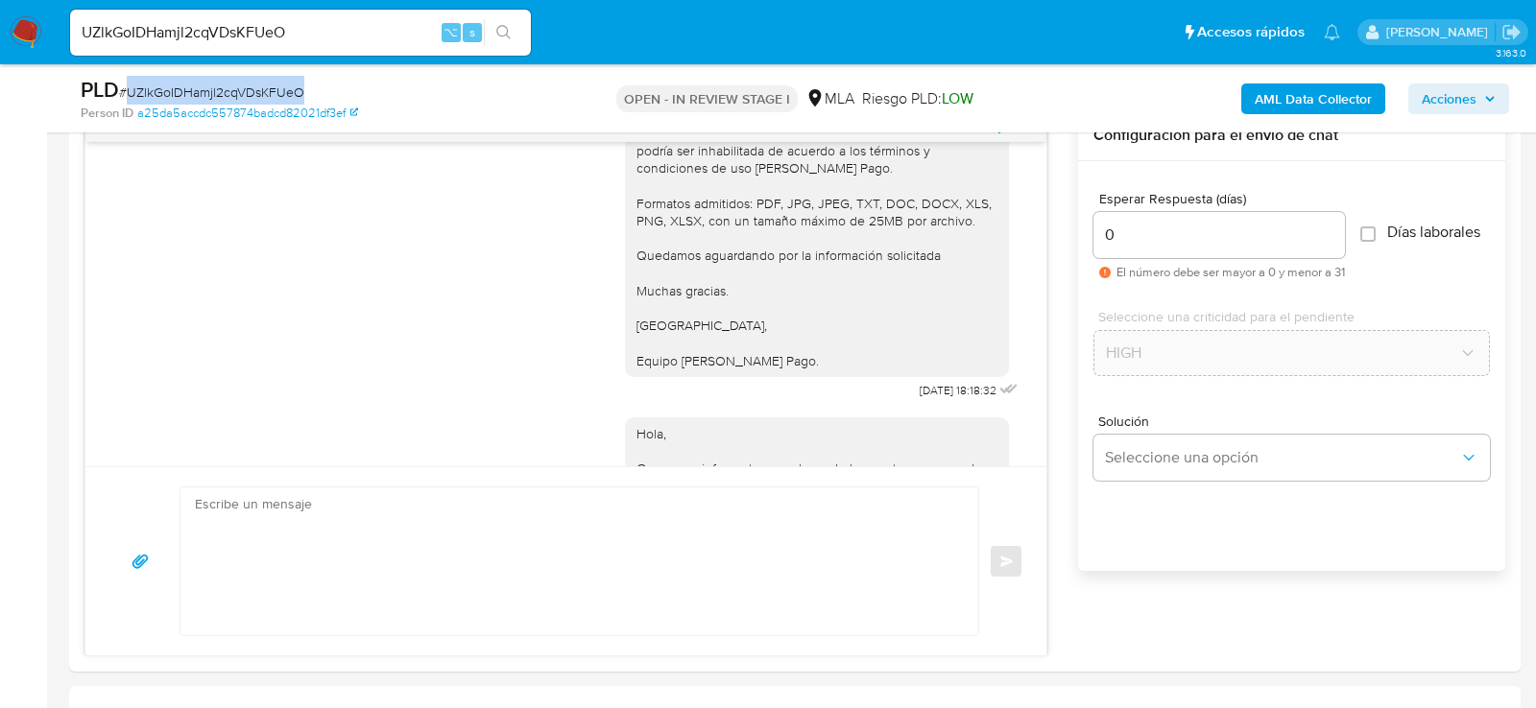
scroll to position [2187, 0]
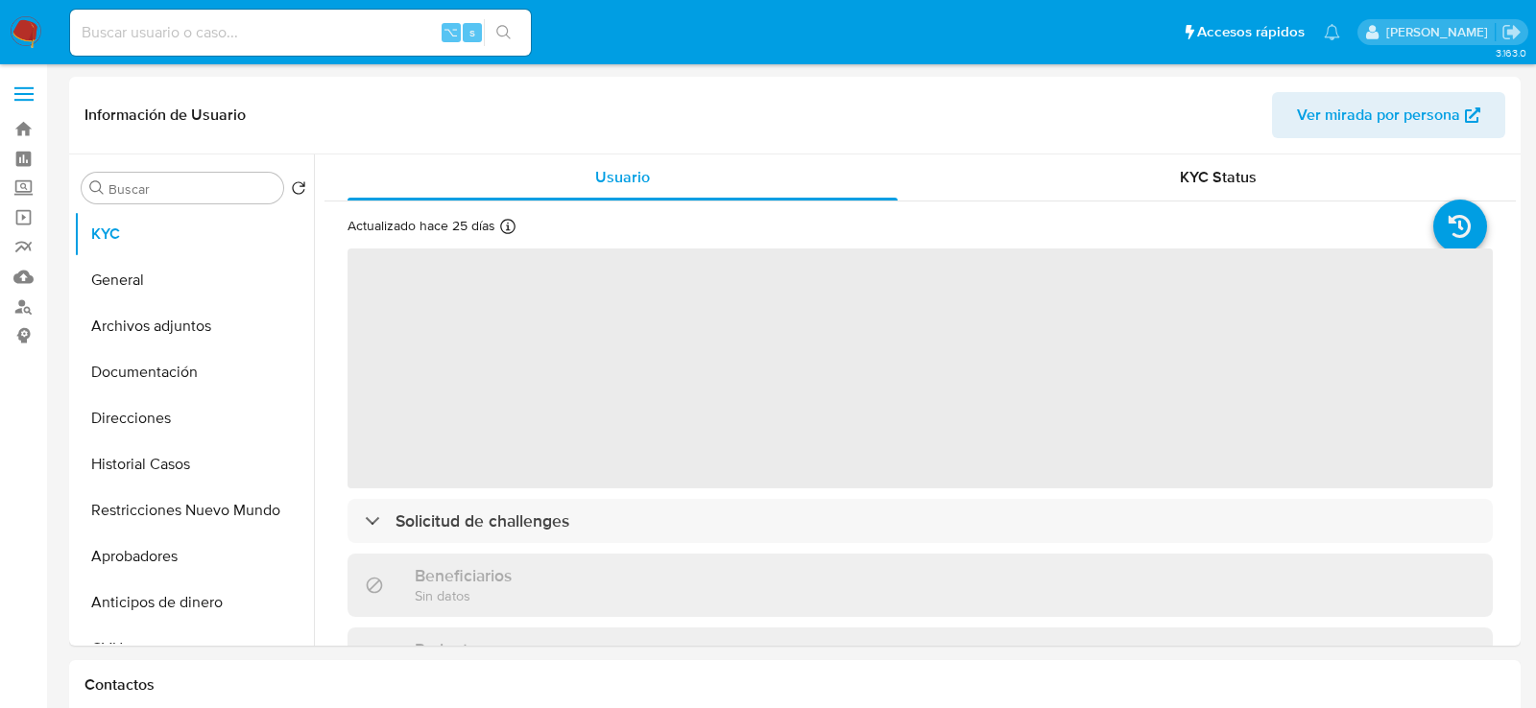
select select "10"
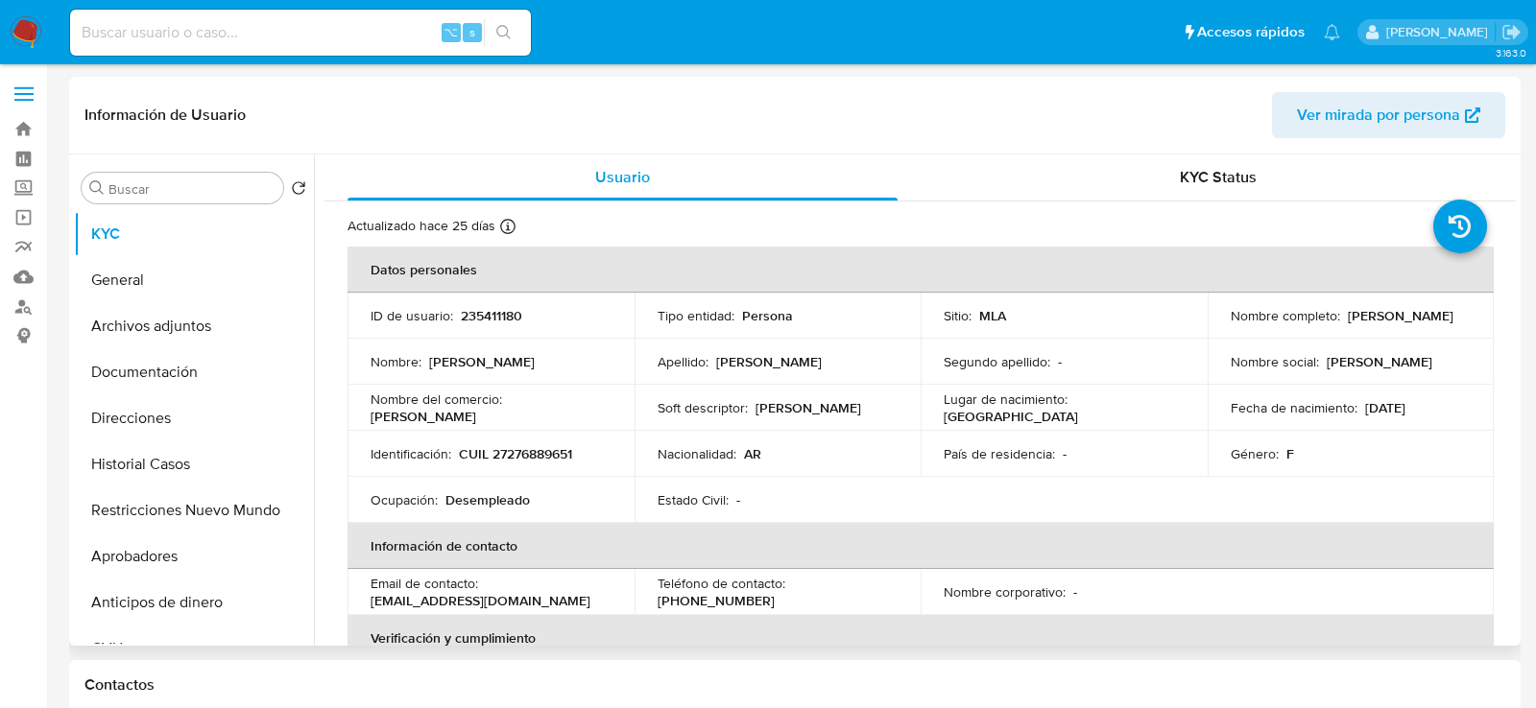
drag, startPoint x: 1357, startPoint y: 406, endPoint x: 1434, endPoint y: 405, distance: 76.8
click at [1434, 406] on div "Fecha de nacimiento : 02/11/1979" at bounding box center [1351, 407] width 241 height 17
copy p "02/11/1979"
drag, startPoint x: 1217, startPoint y: 324, endPoint x: 1368, endPoint y: 324, distance: 150.7
click at [1368, 324] on td "Nombre completo : Silvia Paola Rosales" at bounding box center [1350, 316] width 287 height 46
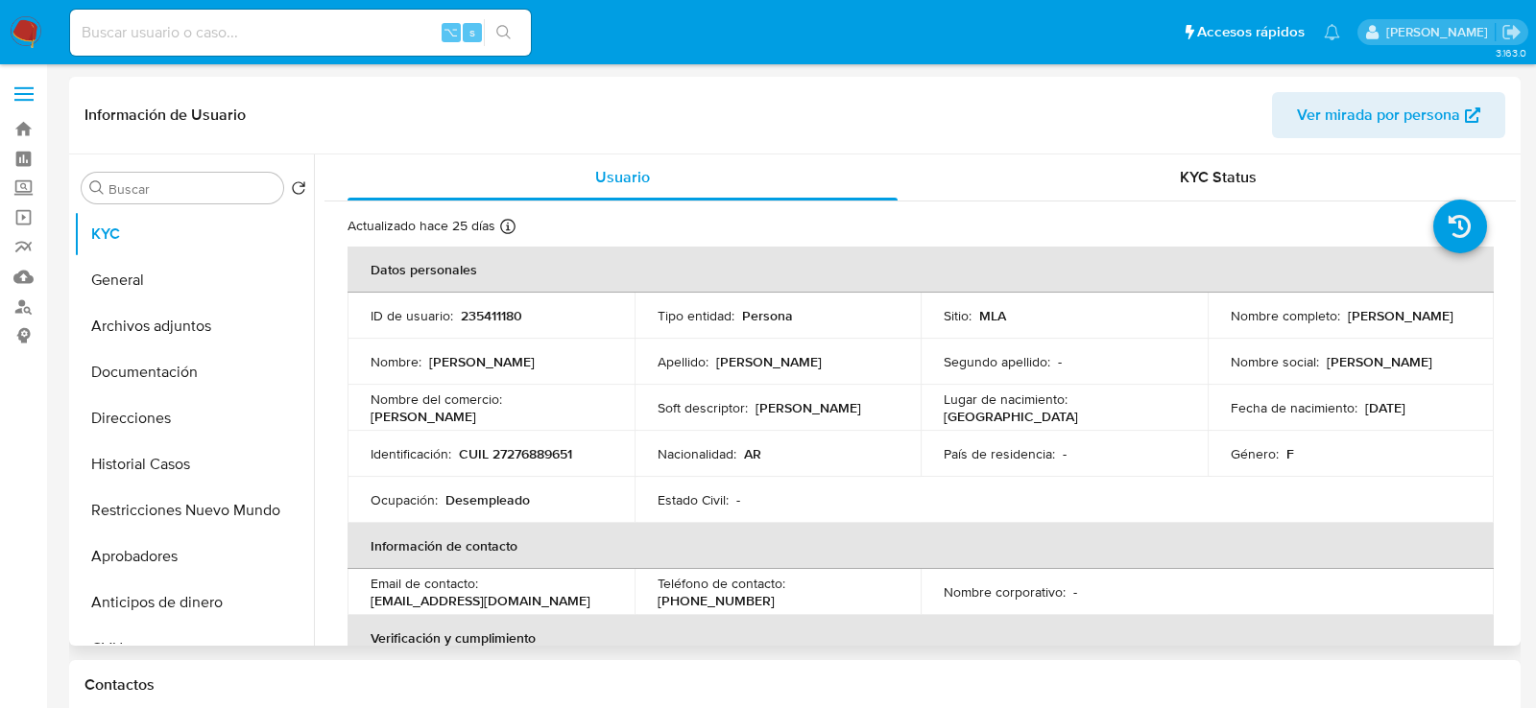
copy p "Silvia Paola Rosales"
click at [510, 447] on p "CUIL 27276889651" at bounding box center [515, 453] width 113 height 17
copy p "27276889651"
click at [160, 464] on button "Historial Casos" at bounding box center [186, 465] width 225 height 46
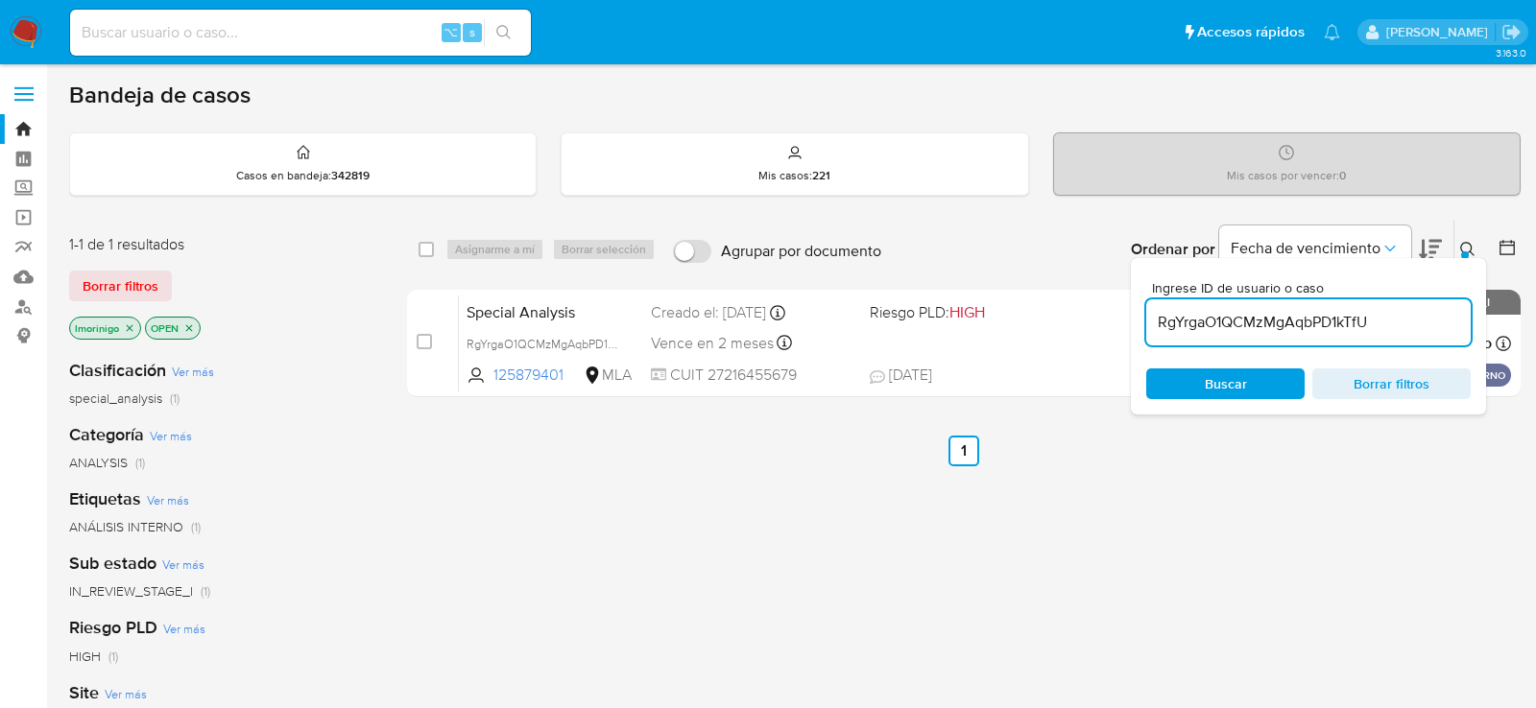
click at [1234, 324] on input "RgYrgaO1QCMzMgAqbPD1kTfU" at bounding box center [1308, 322] width 324 height 25
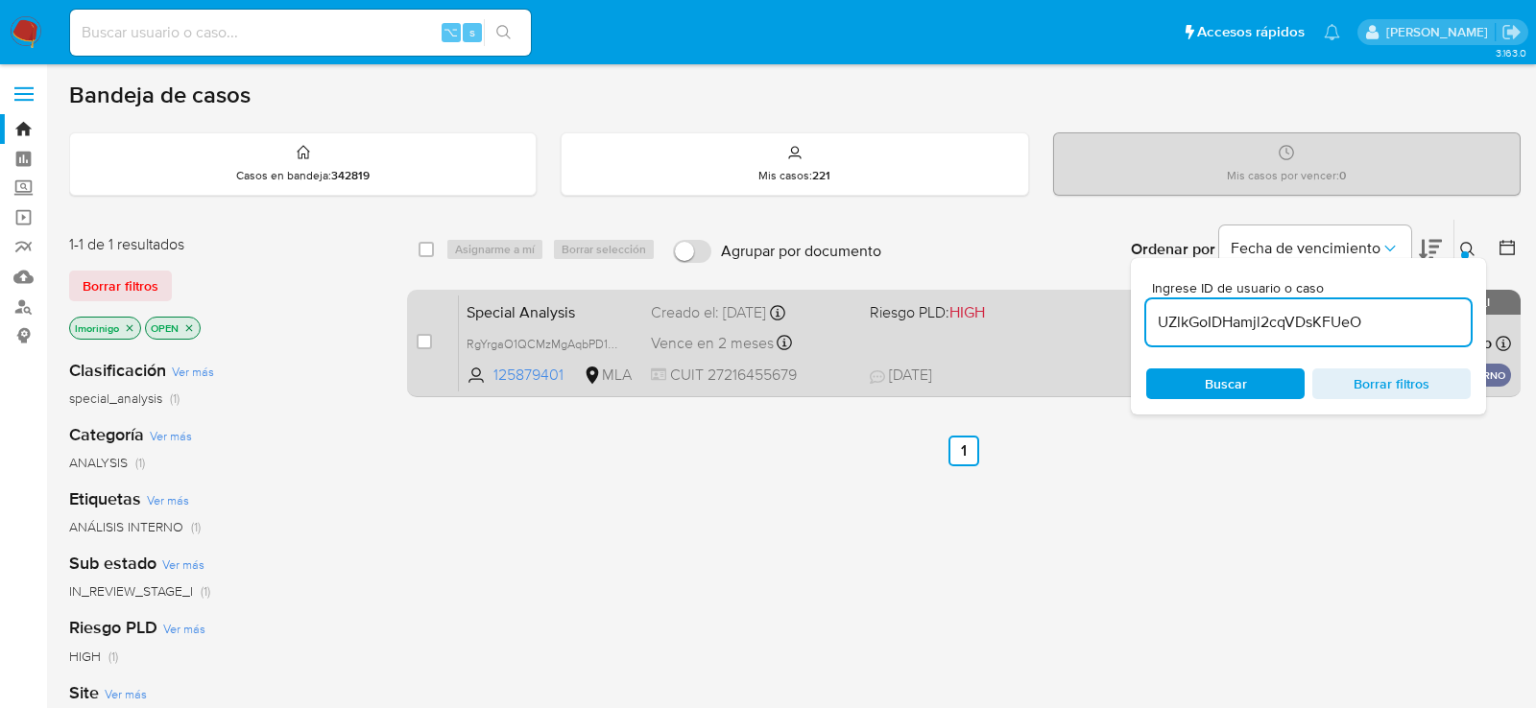
type input "UZlkGoIDHamjl2cqVDsKFUeO"
click at [413, 337] on div "case-item-checkbox No es posible asignar el caso PLD UZlkGoIDHamjl2cqVDsKFUeO 1…" at bounding box center [963, 344] width 1113 height 108
click at [419, 338] on input "checkbox" at bounding box center [424, 341] width 15 height 15
checkbox input "true"
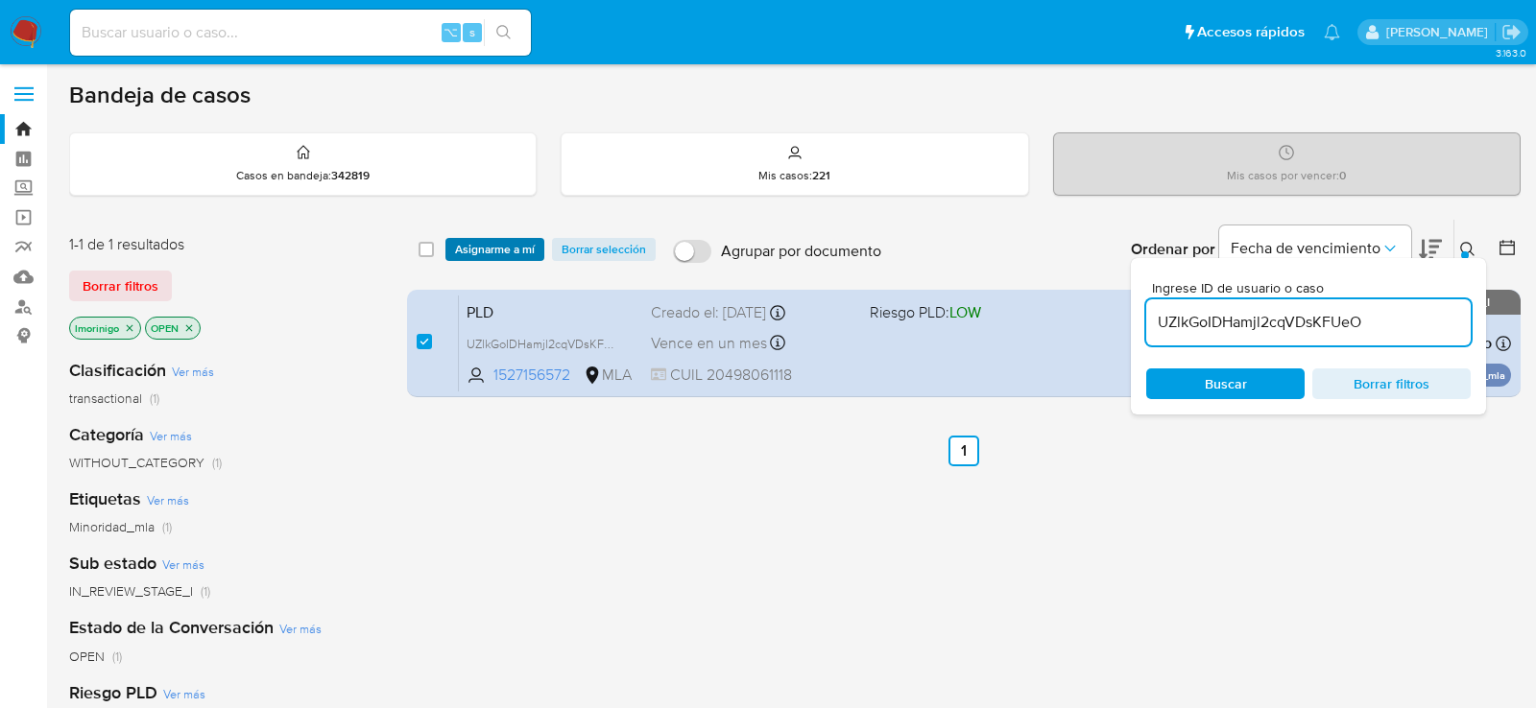
click at [469, 242] on span "Asignarme a mí" at bounding box center [495, 249] width 80 height 19
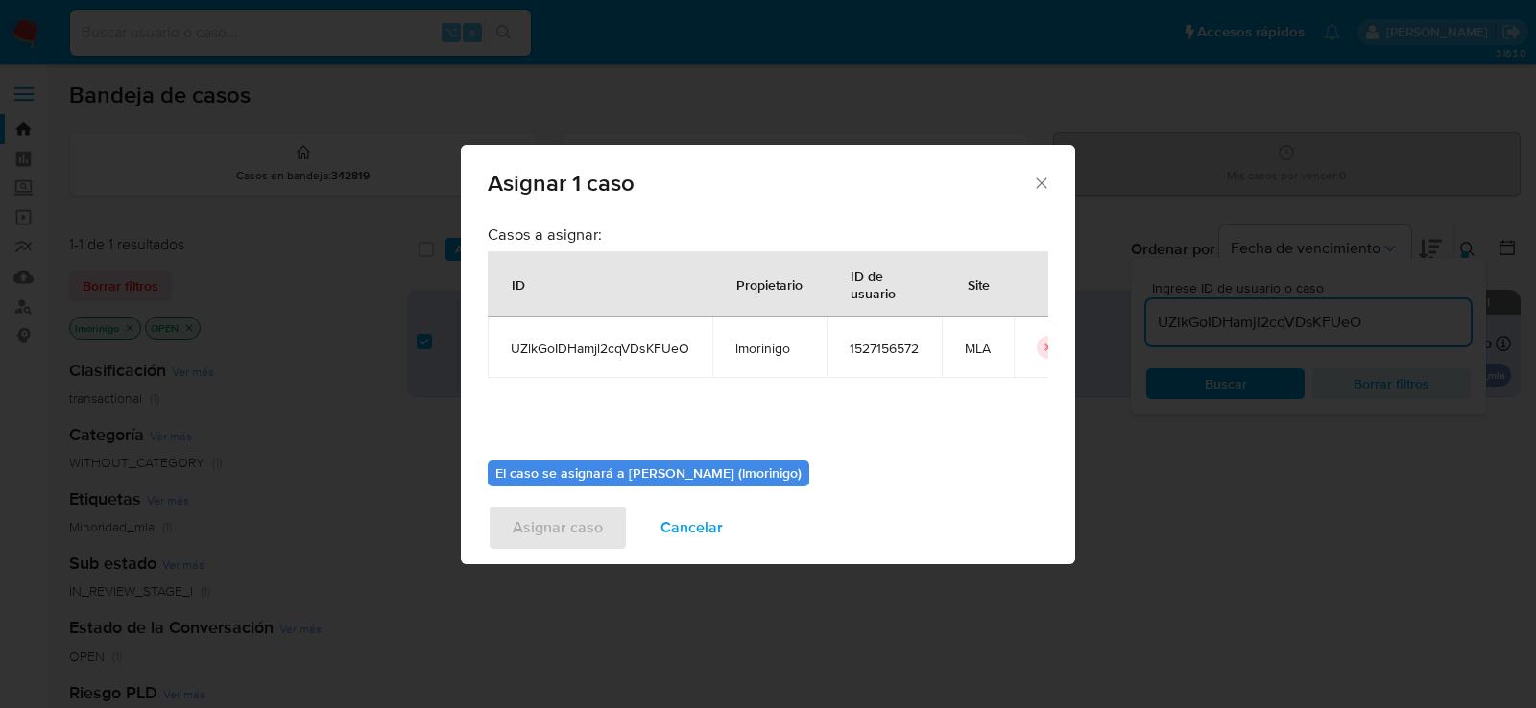
scroll to position [98, 0]
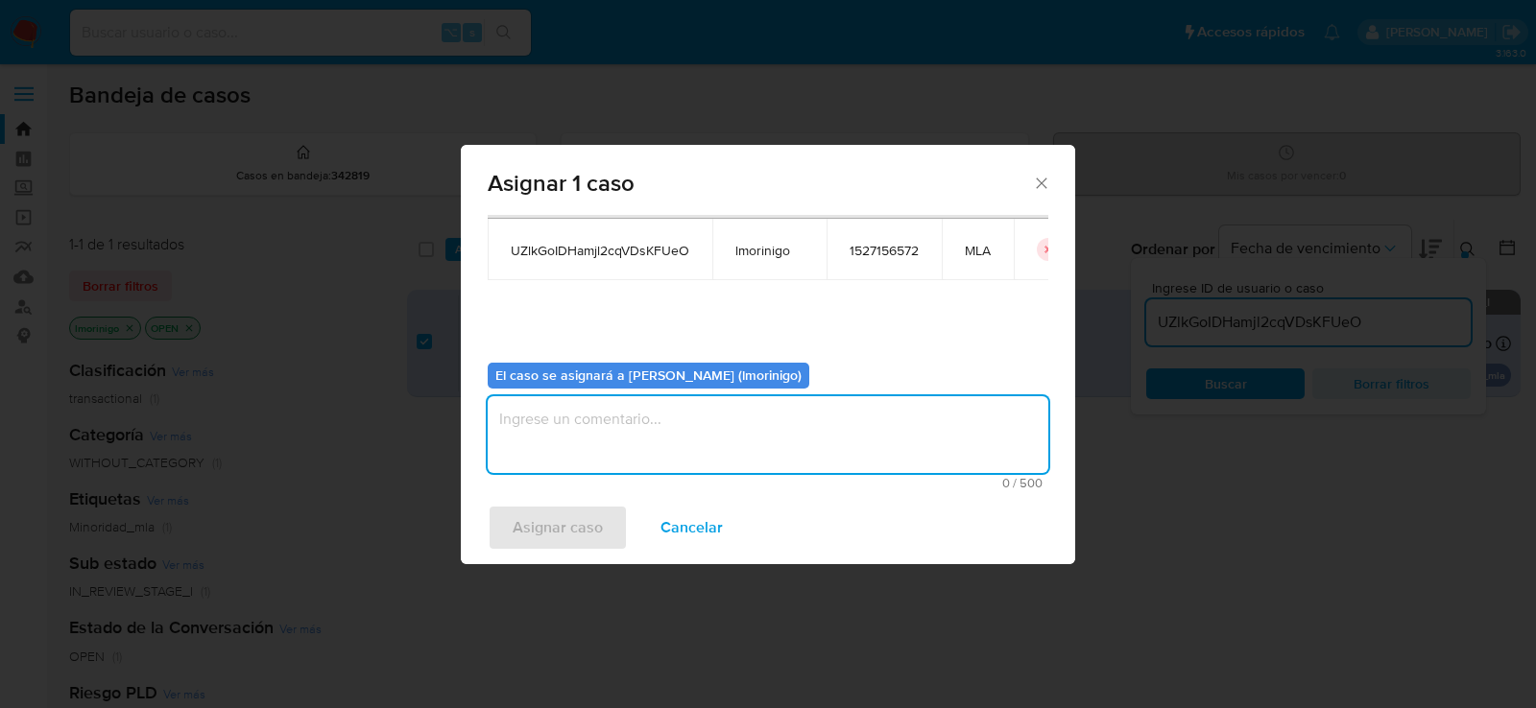
click at [783, 430] on textarea "assign-modal" at bounding box center [768, 434] width 561 height 77
click at [569, 519] on span "Asignar caso" at bounding box center [558, 528] width 90 height 42
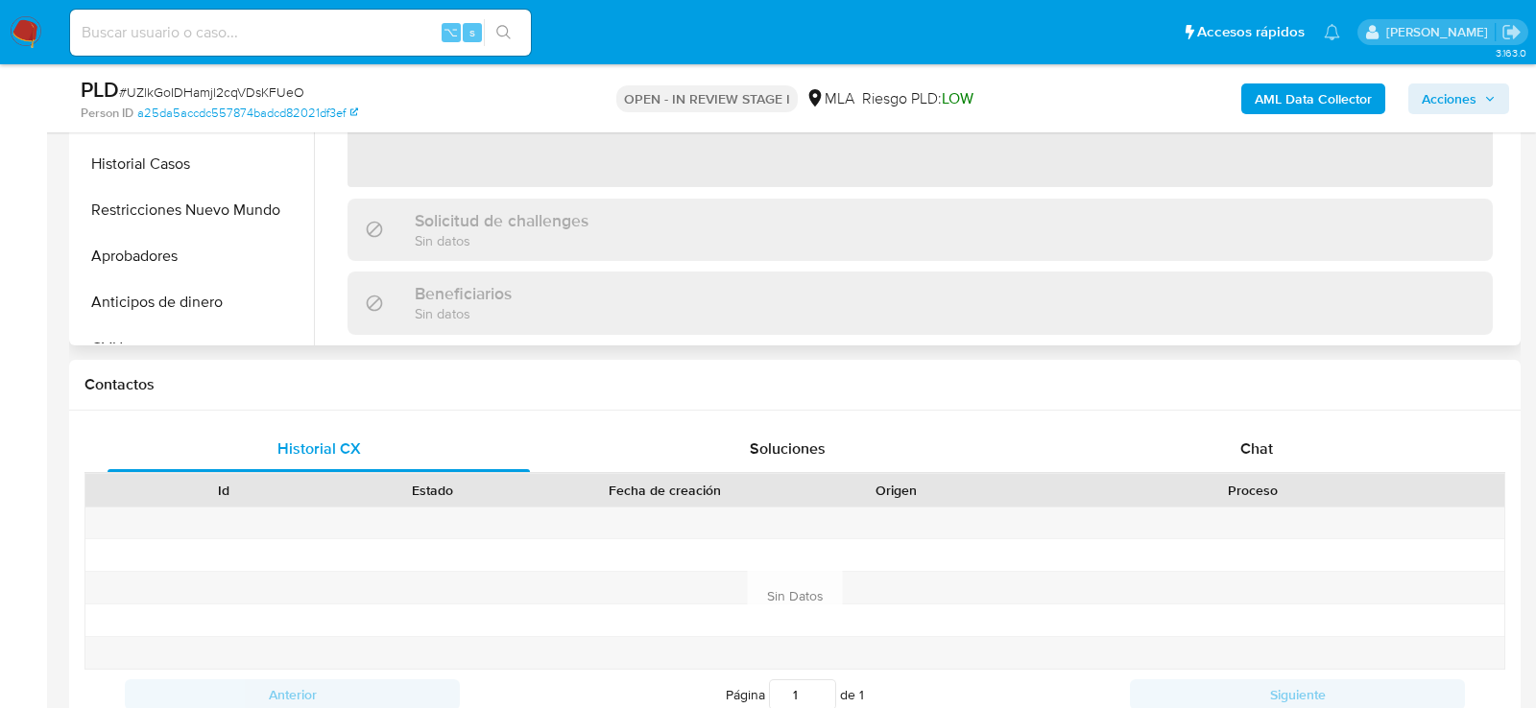
select select "10"
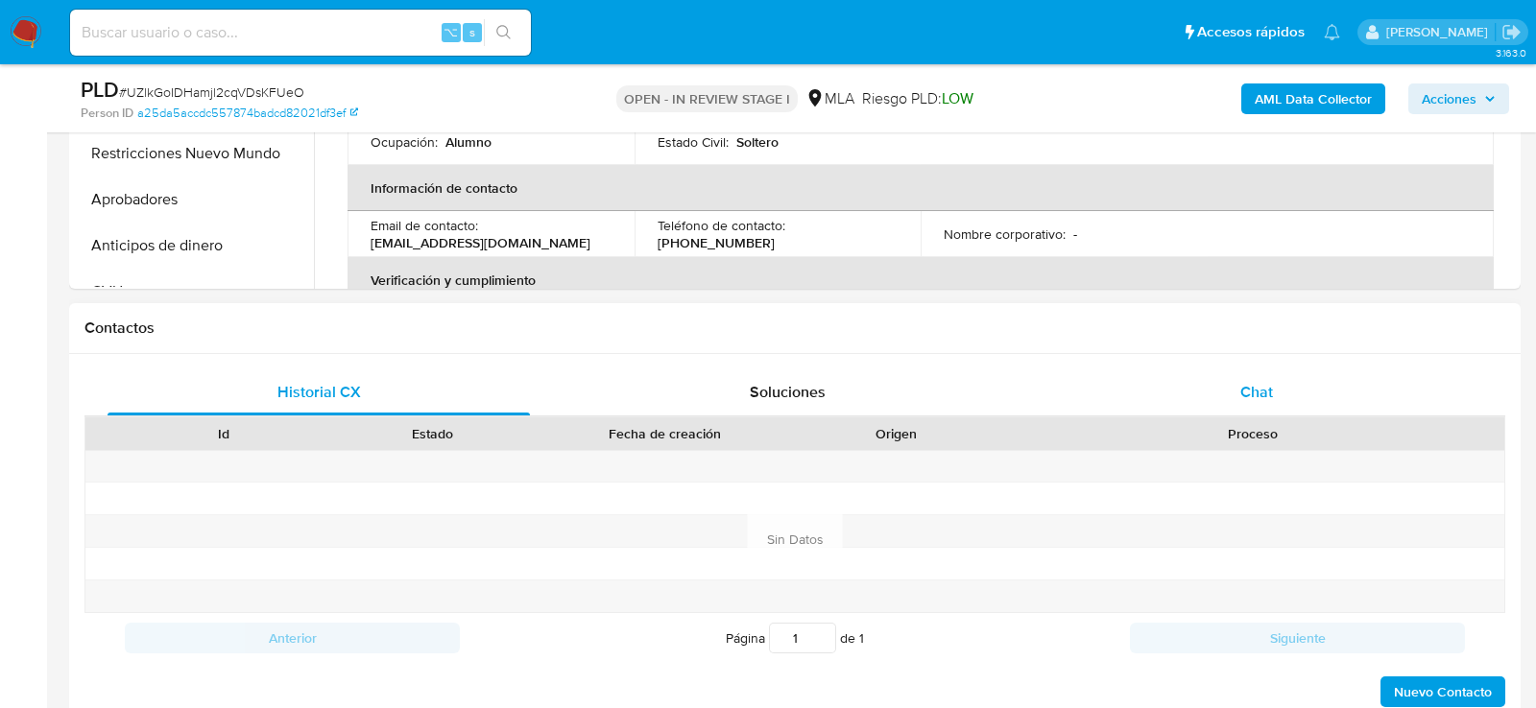
click at [1334, 391] on div "Chat" at bounding box center [1256, 393] width 422 height 46
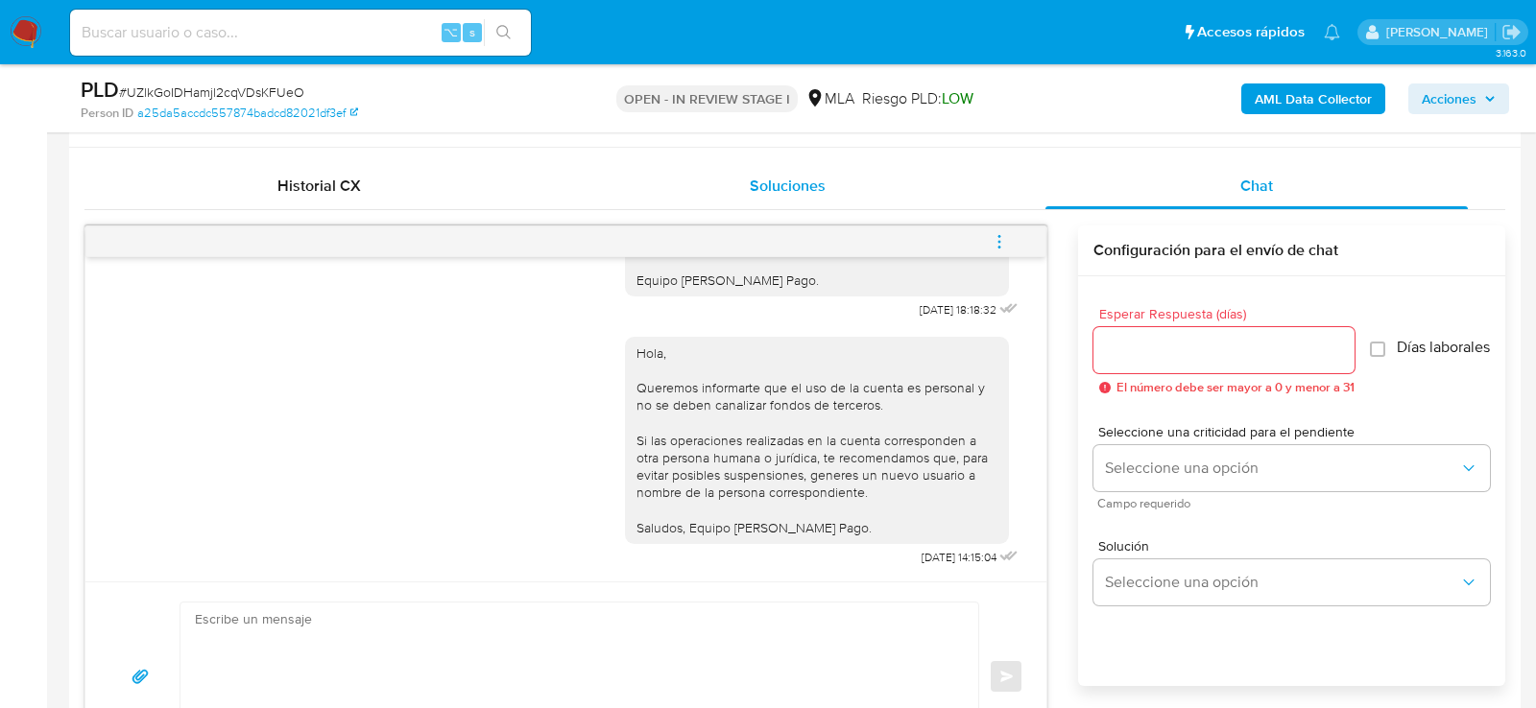
scroll to position [906, 0]
click at [1013, 235] on button "menu-action" at bounding box center [999, 243] width 63 height 46
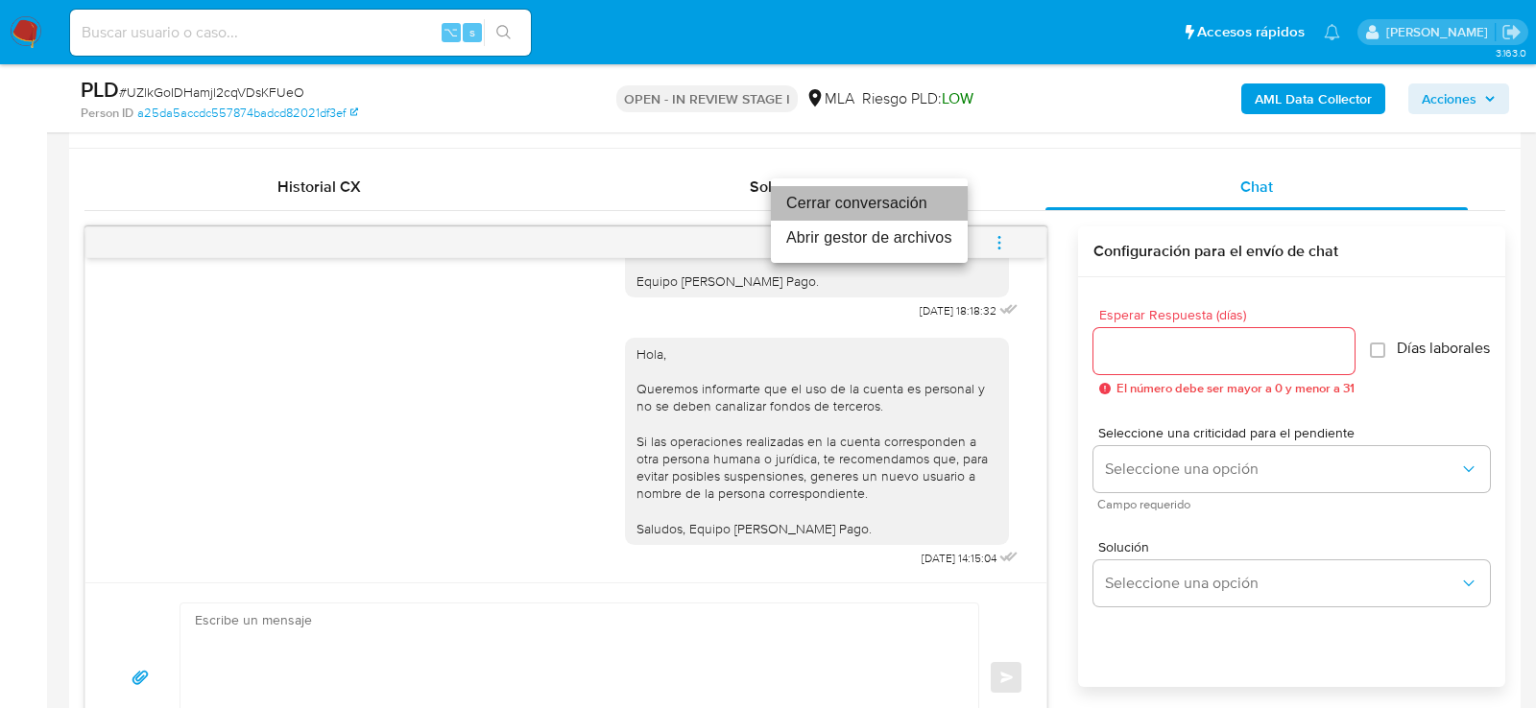
click at [863, 203] on li "Cerrar conversación" at bounding box center [869, 203] width 197 height 35
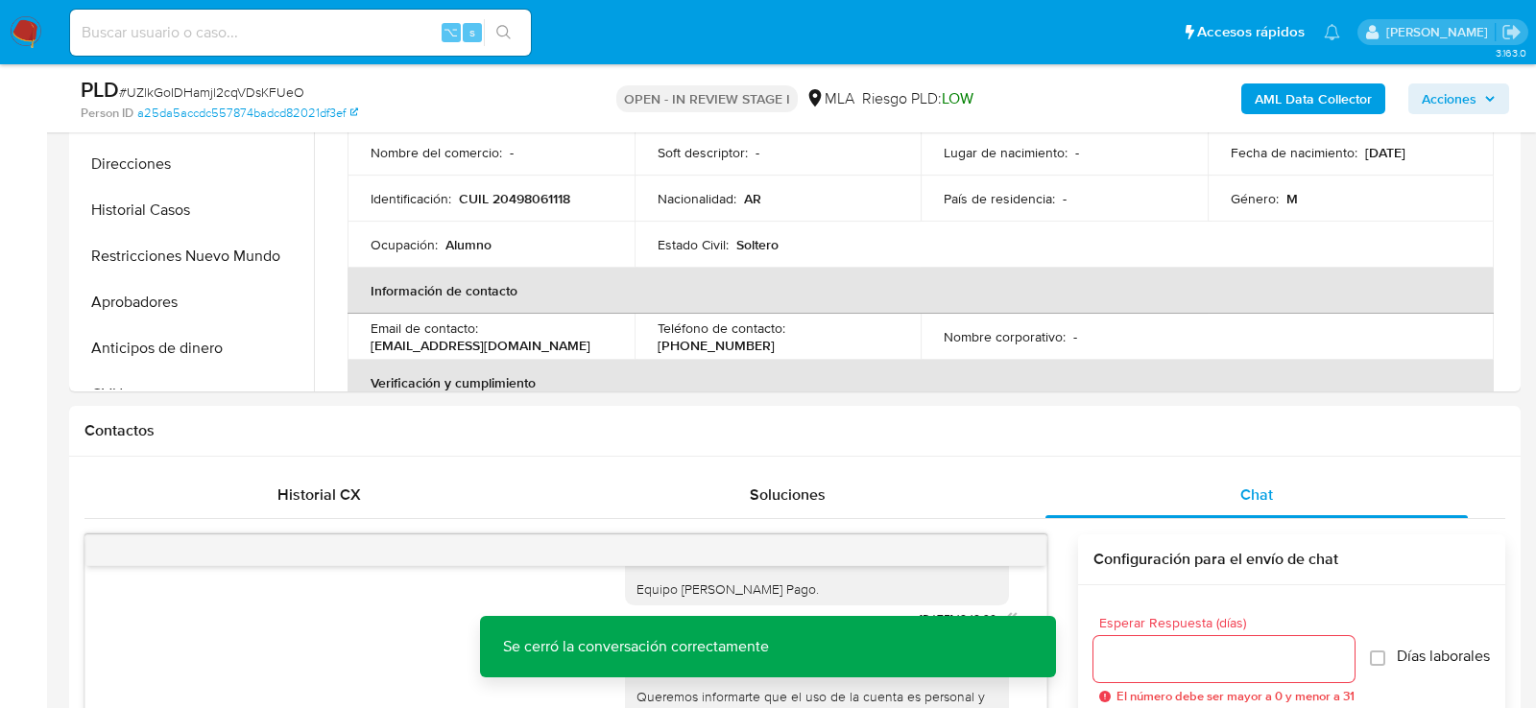
scroll to position [435, 0]
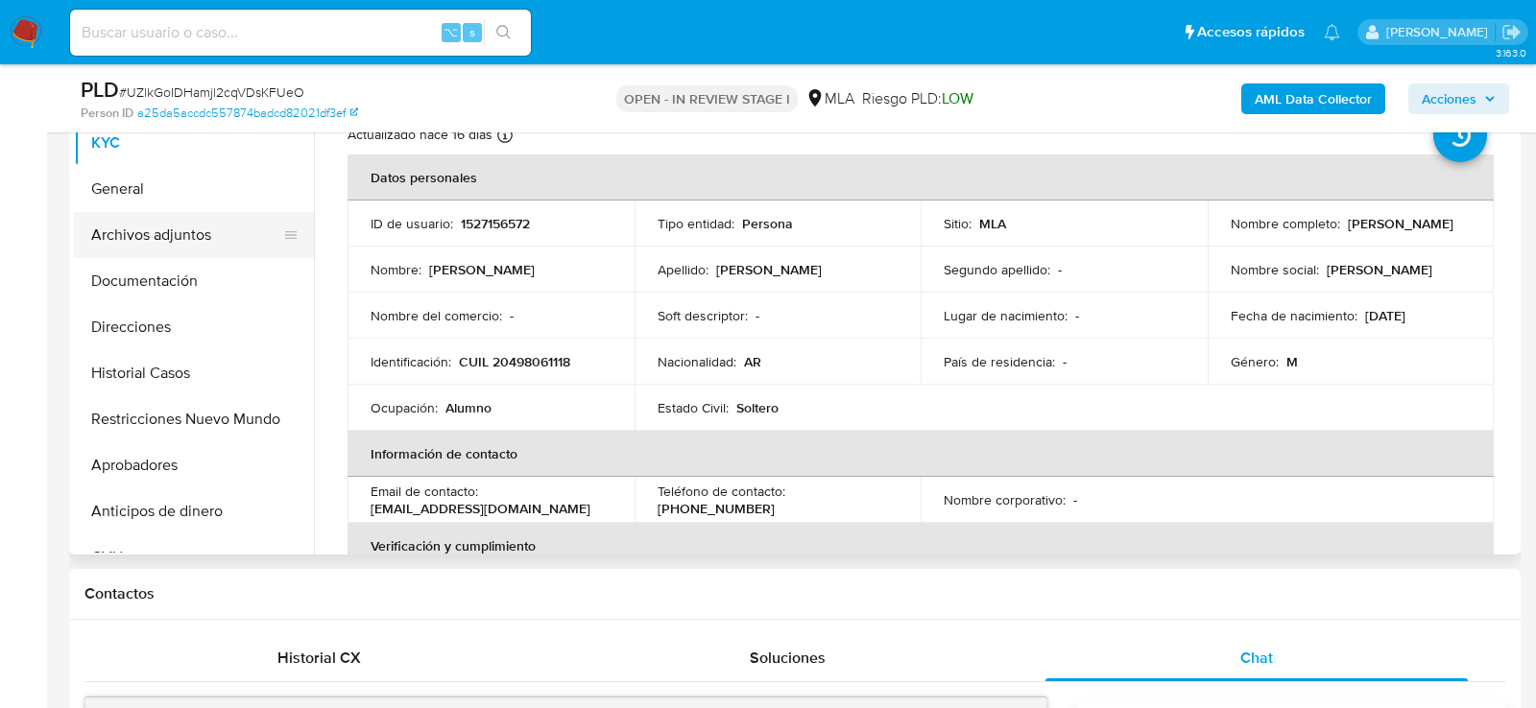
click at [172, 218] on button "Archivos adjuntos" at bounding box center [186, 235] width 225 height 46
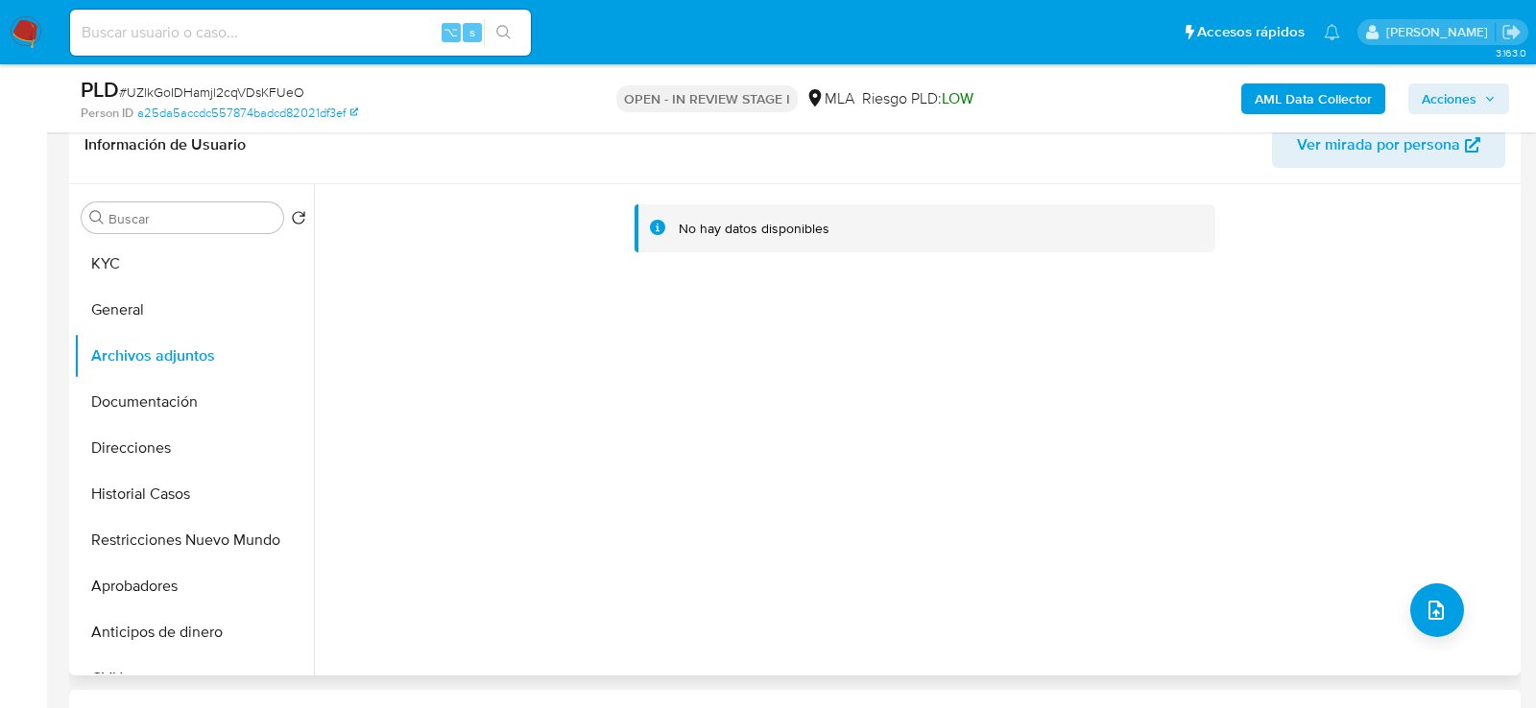
scroll to position [264, 0]
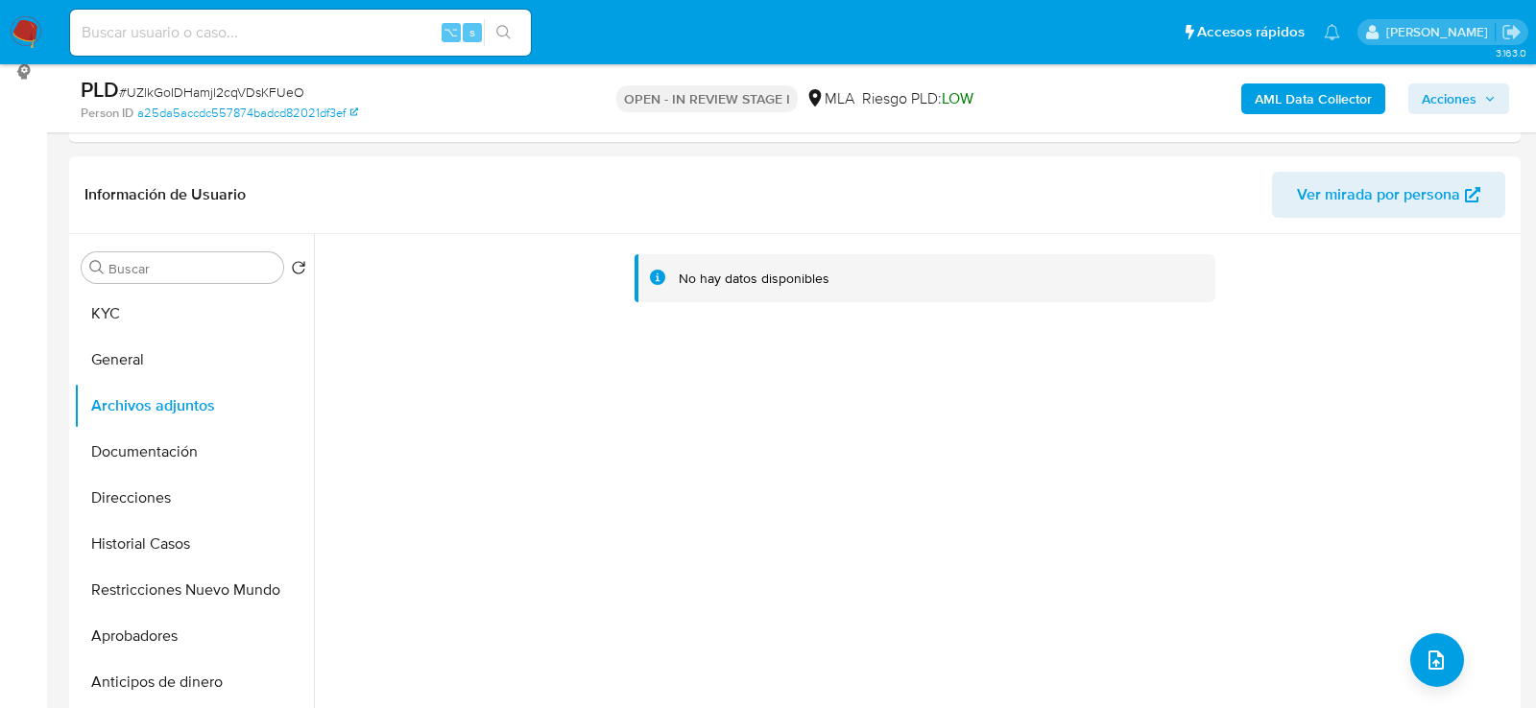
click at [1273, 93] on b "AML Data Collector" at bounding box center [1313, 99] width 117 height 31
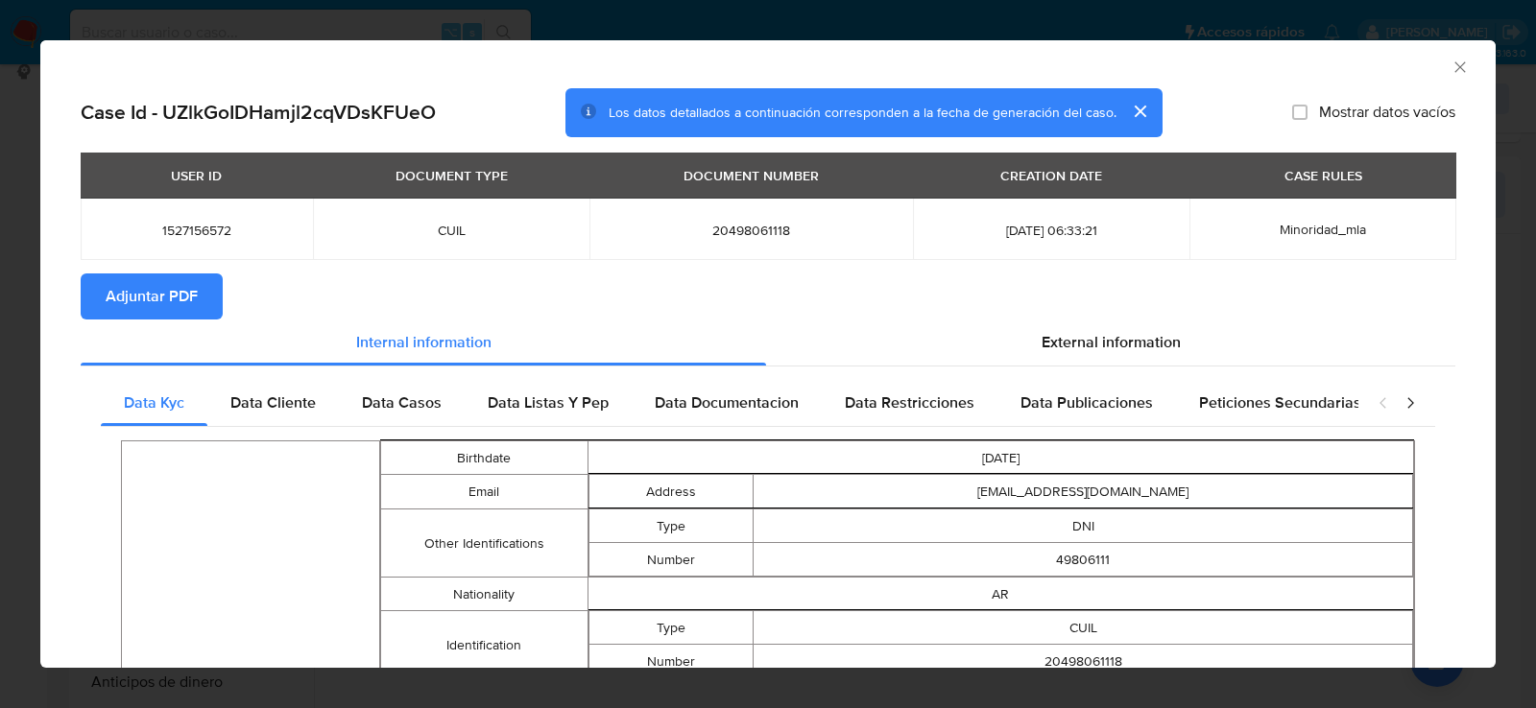
click at [164, 300] on span "Adjuntar PDF" at bounding box center [152, 296] width 92 height 42
click at [1468, 65] on icon "Cerrar ventana" at bounding box center [1459, 67] width 19 height 19
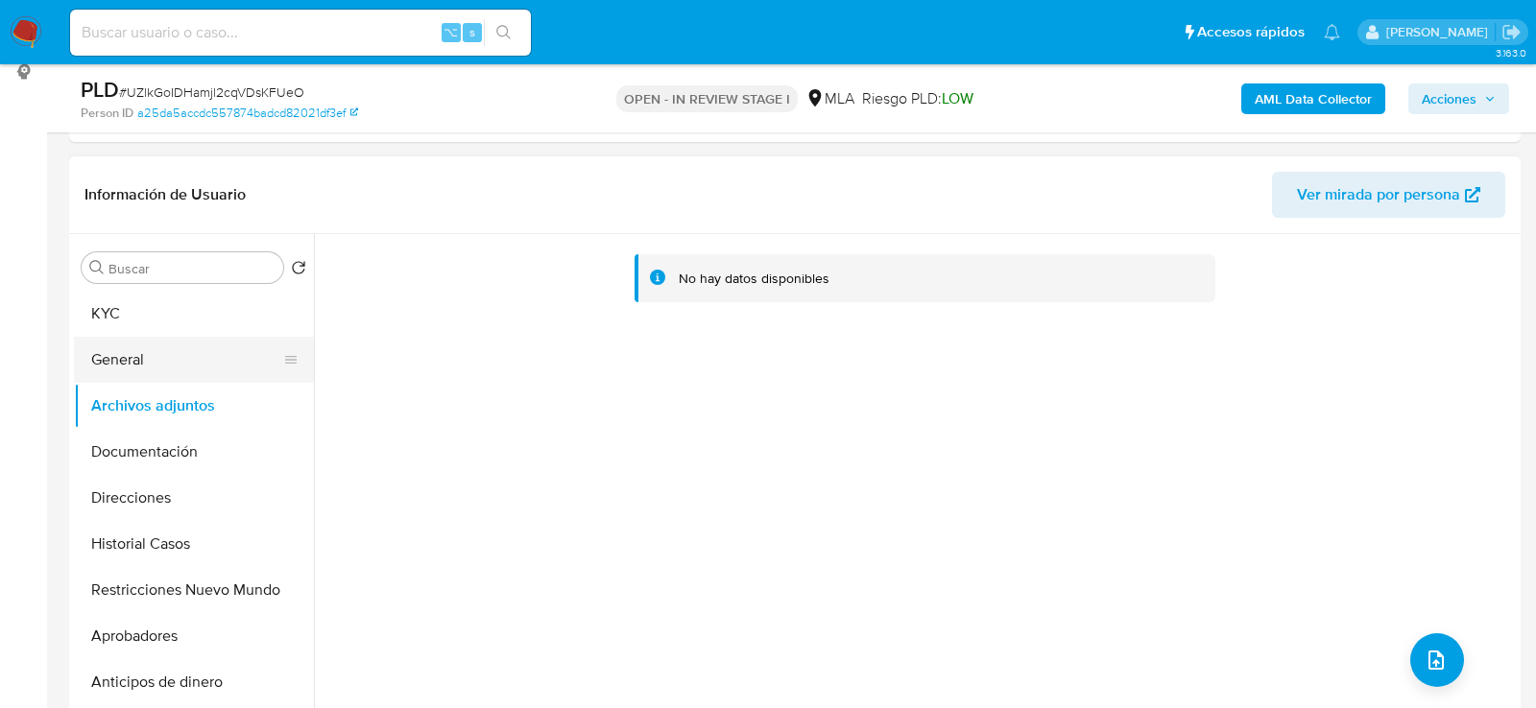
click at [147, 373] on button "General" at bounding box center [186, 360] width 225 height 46
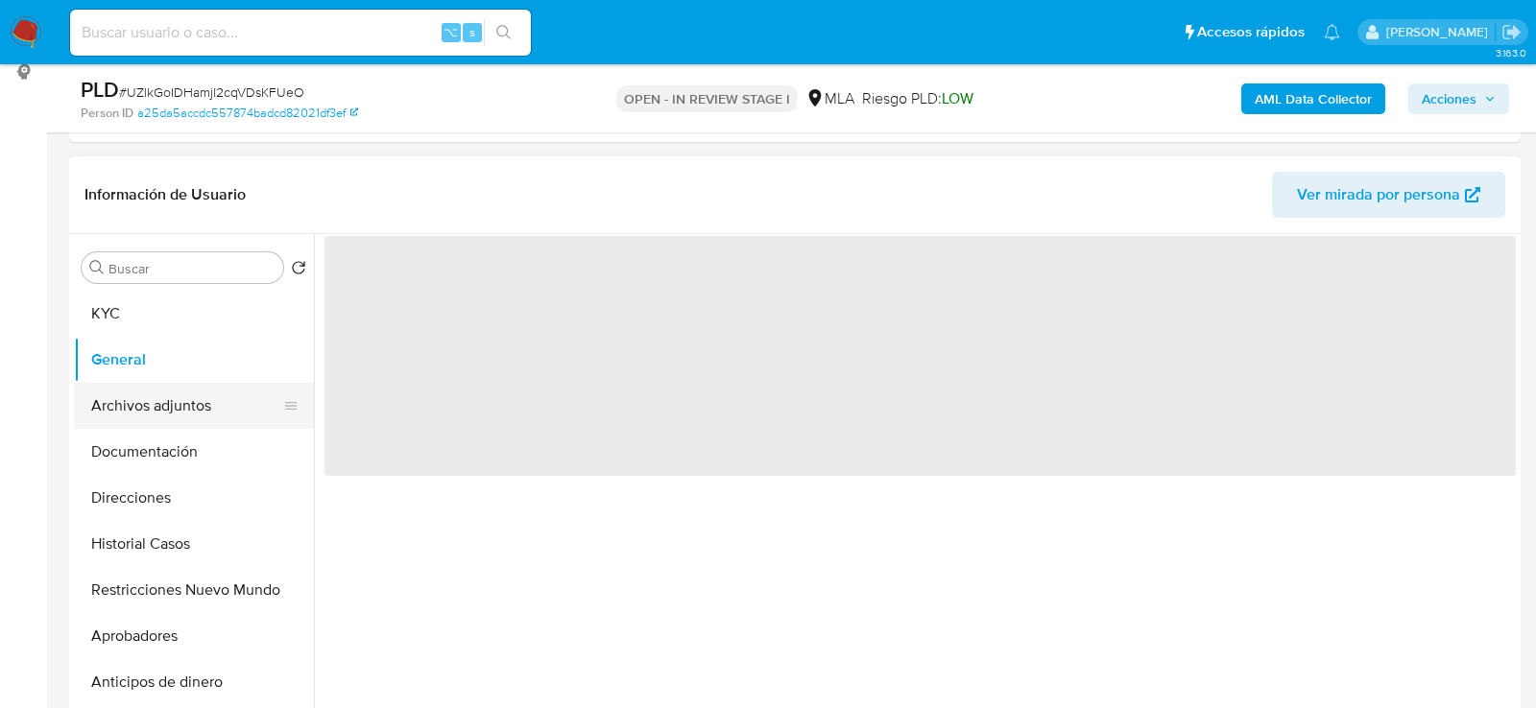
click at [154, 398] on button "Archivos adjuntos" at bounding box center [186, 406] width 225 height 46
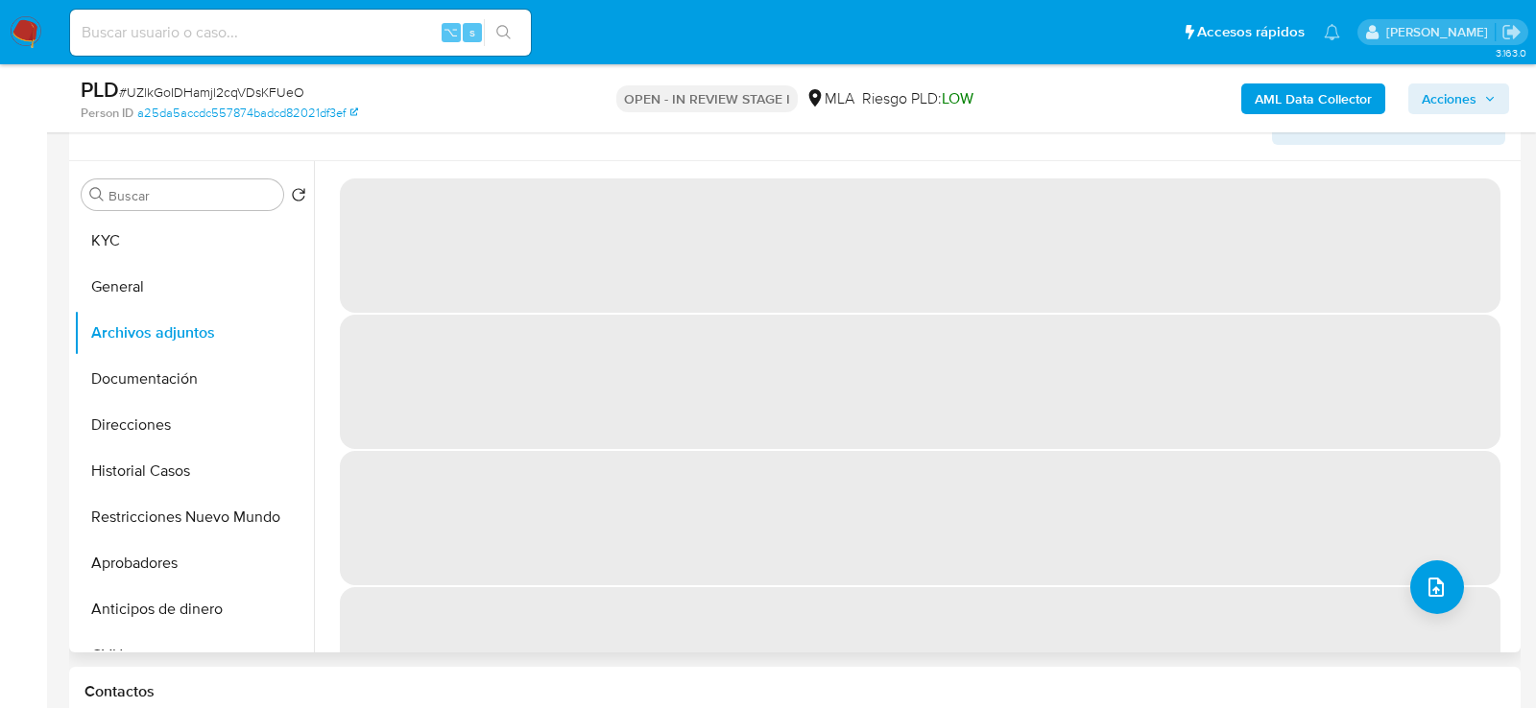
scroll to position [339, 0]
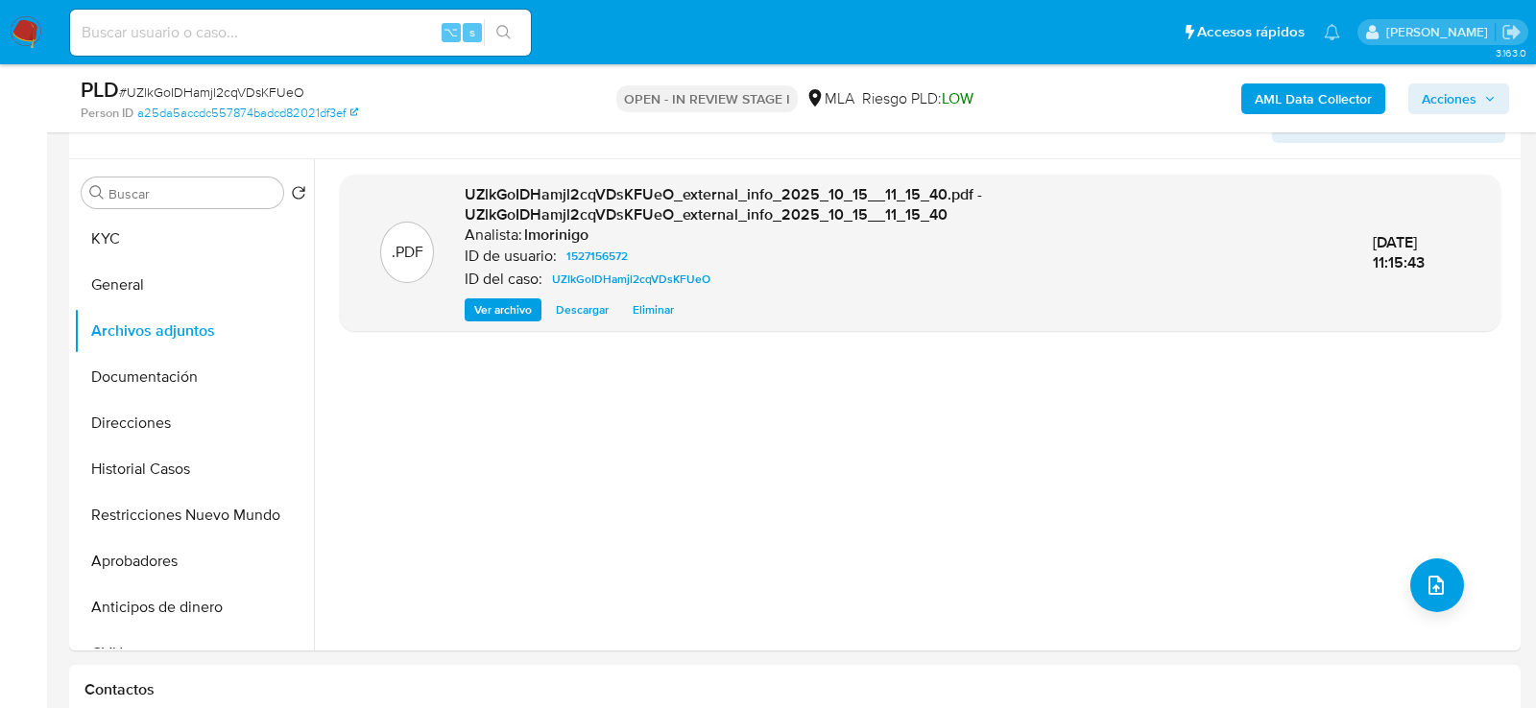
click at [1278, 97] on b "AML Data Collector" at bounding box center [1313, 99] width 117 height 31
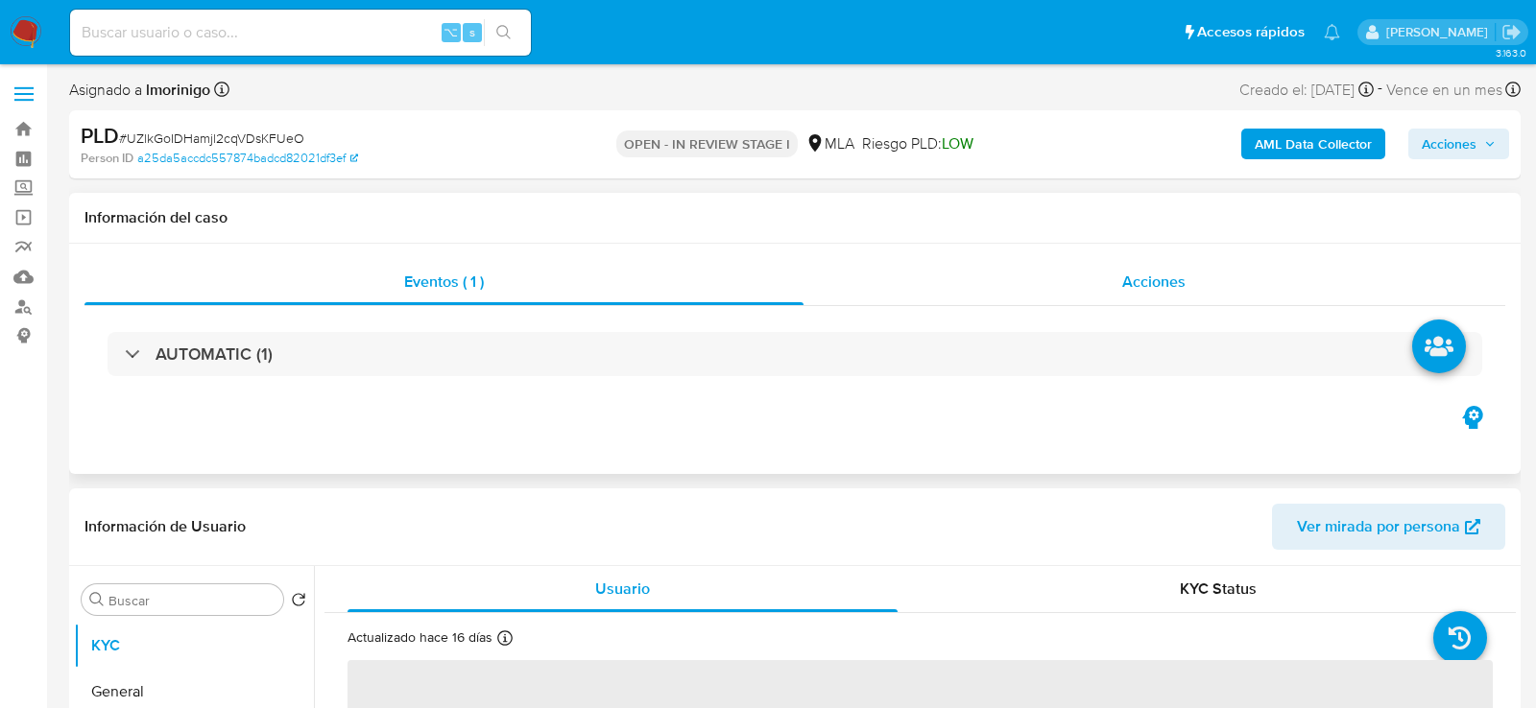
click at [1108, 284] on div "Acciones" at bounding box center [1154, 282] width 703 height 46
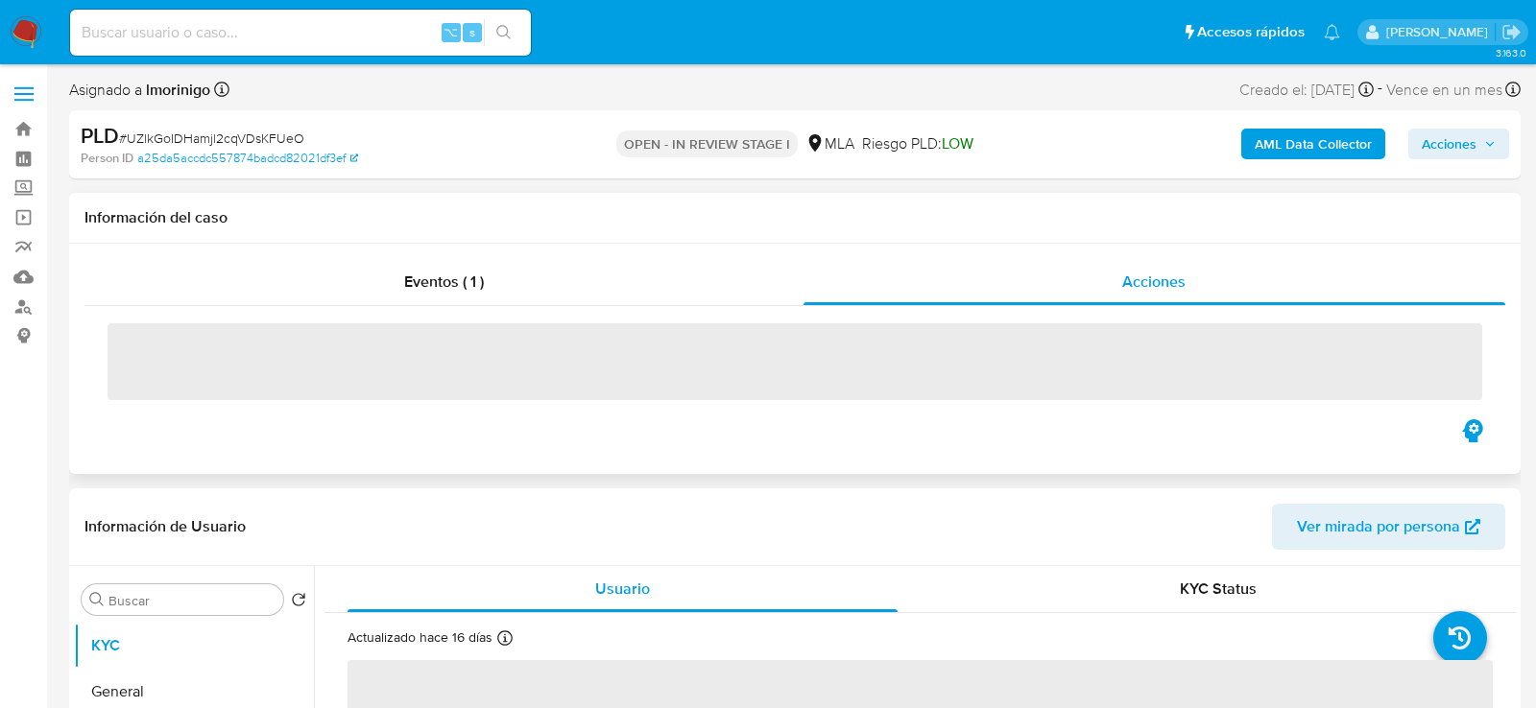
select select "10"
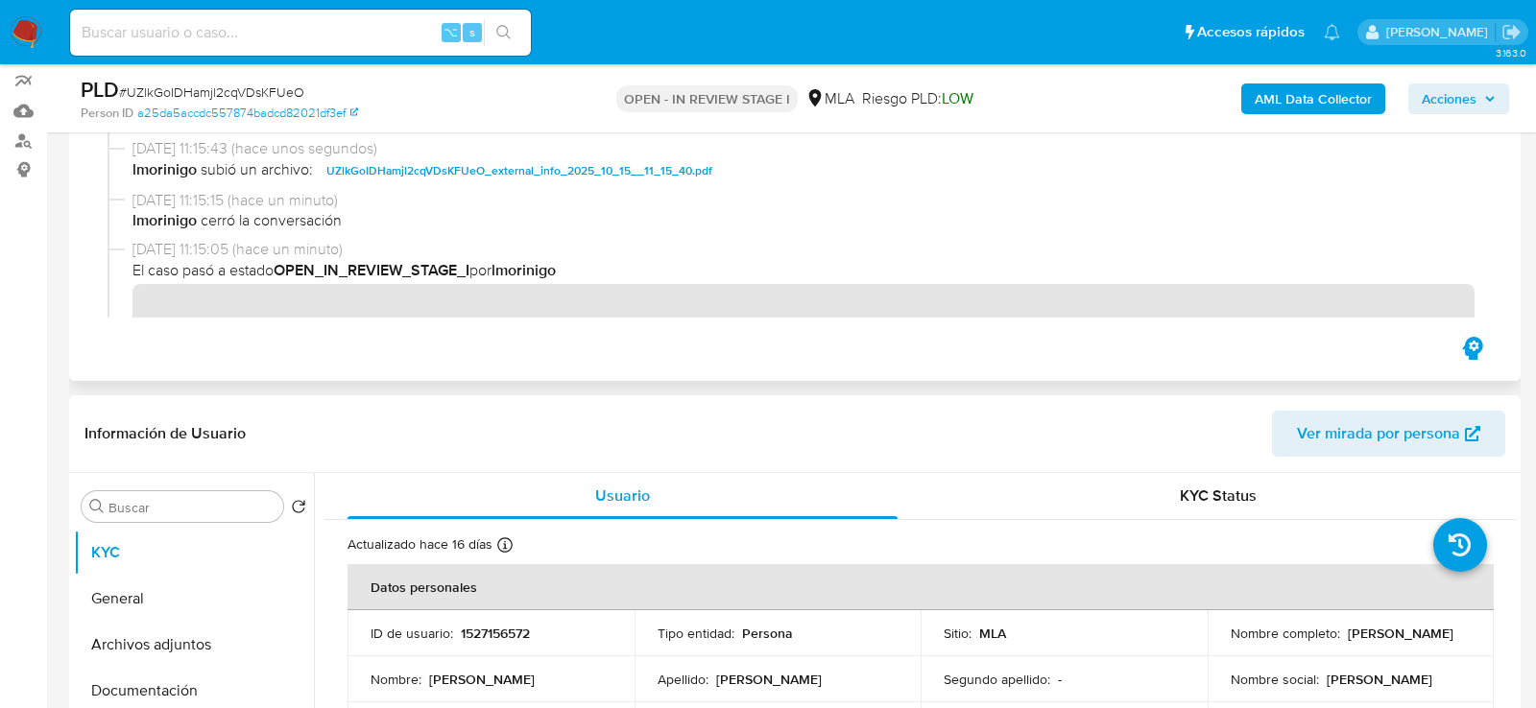
scroll to position [281, 0]
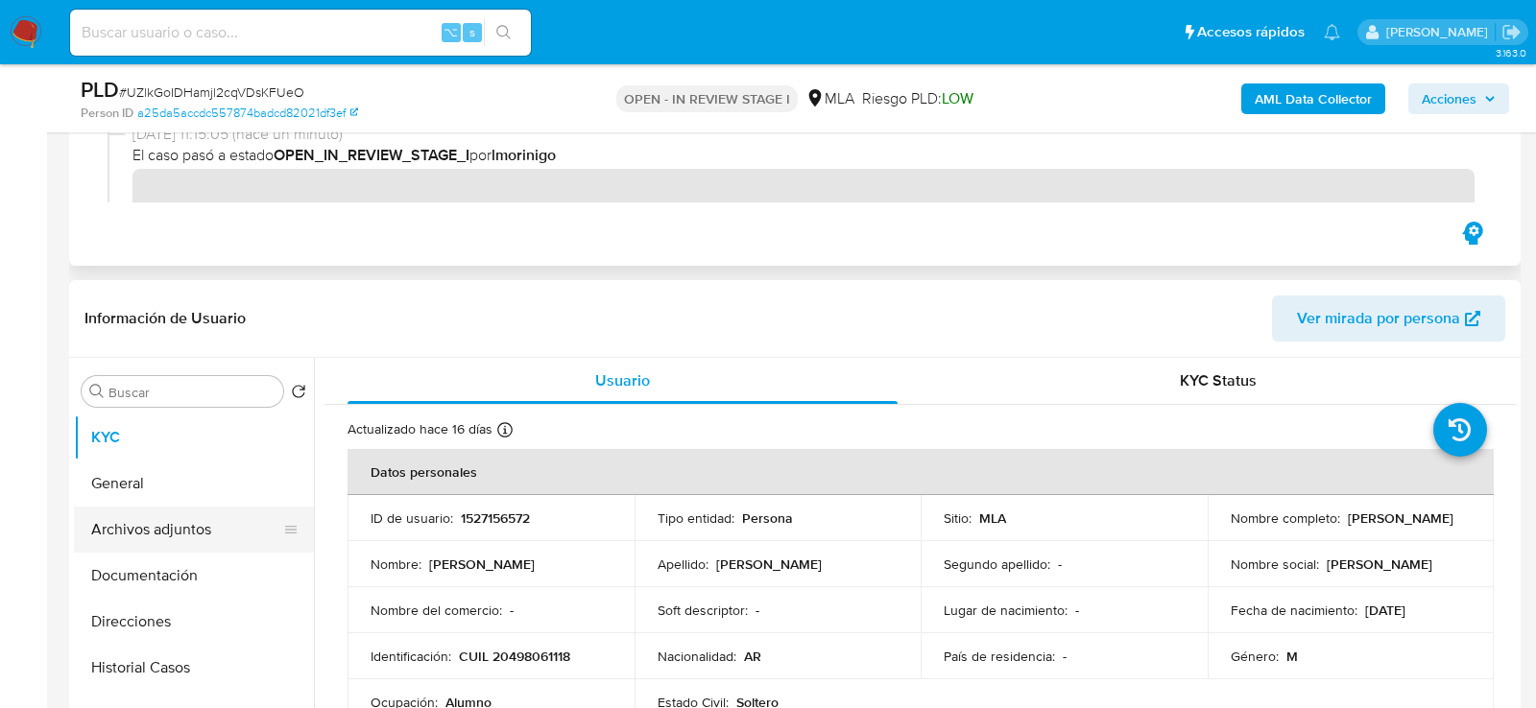
click at [126, 536] on button "Archivos adjuntos" at bounding box center [186, 530] width 225 height 46
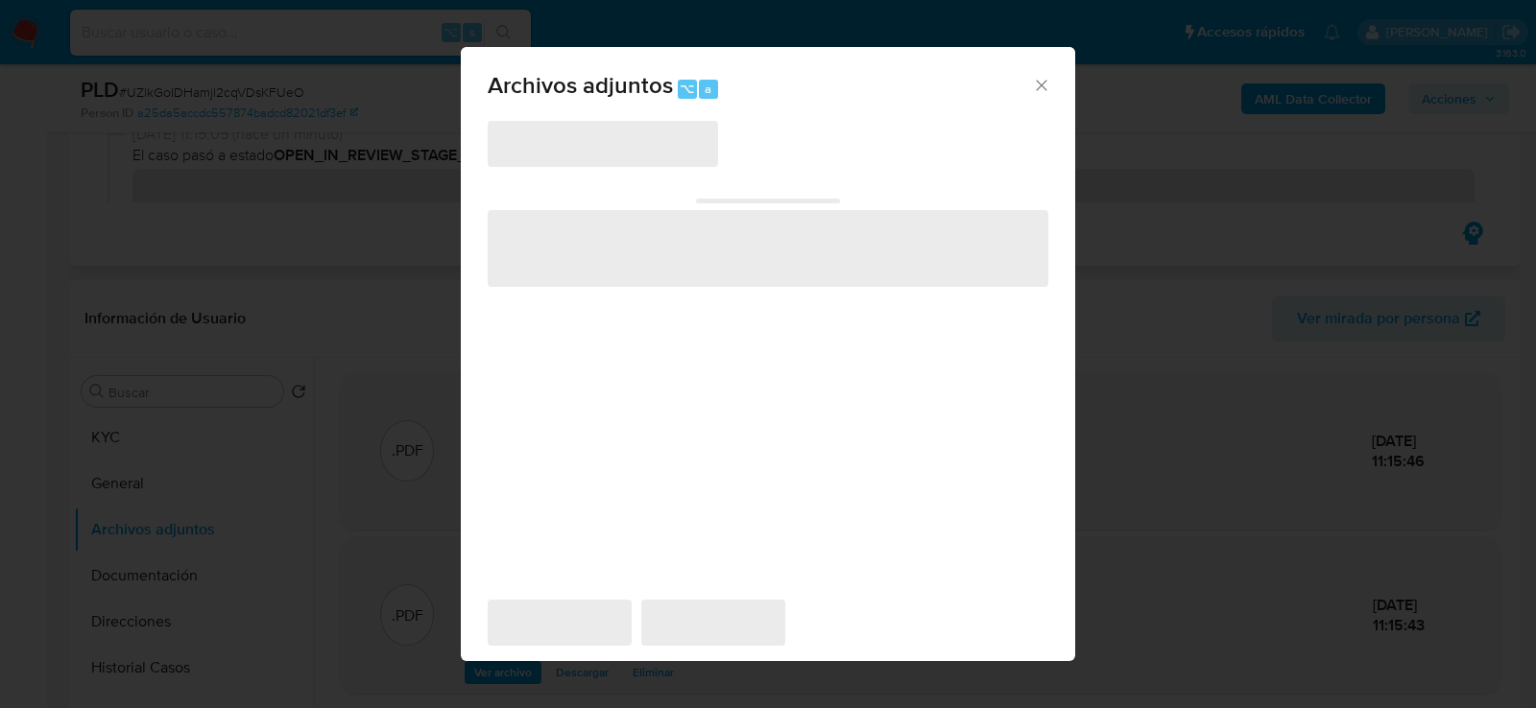
scroll to position [490, 0]
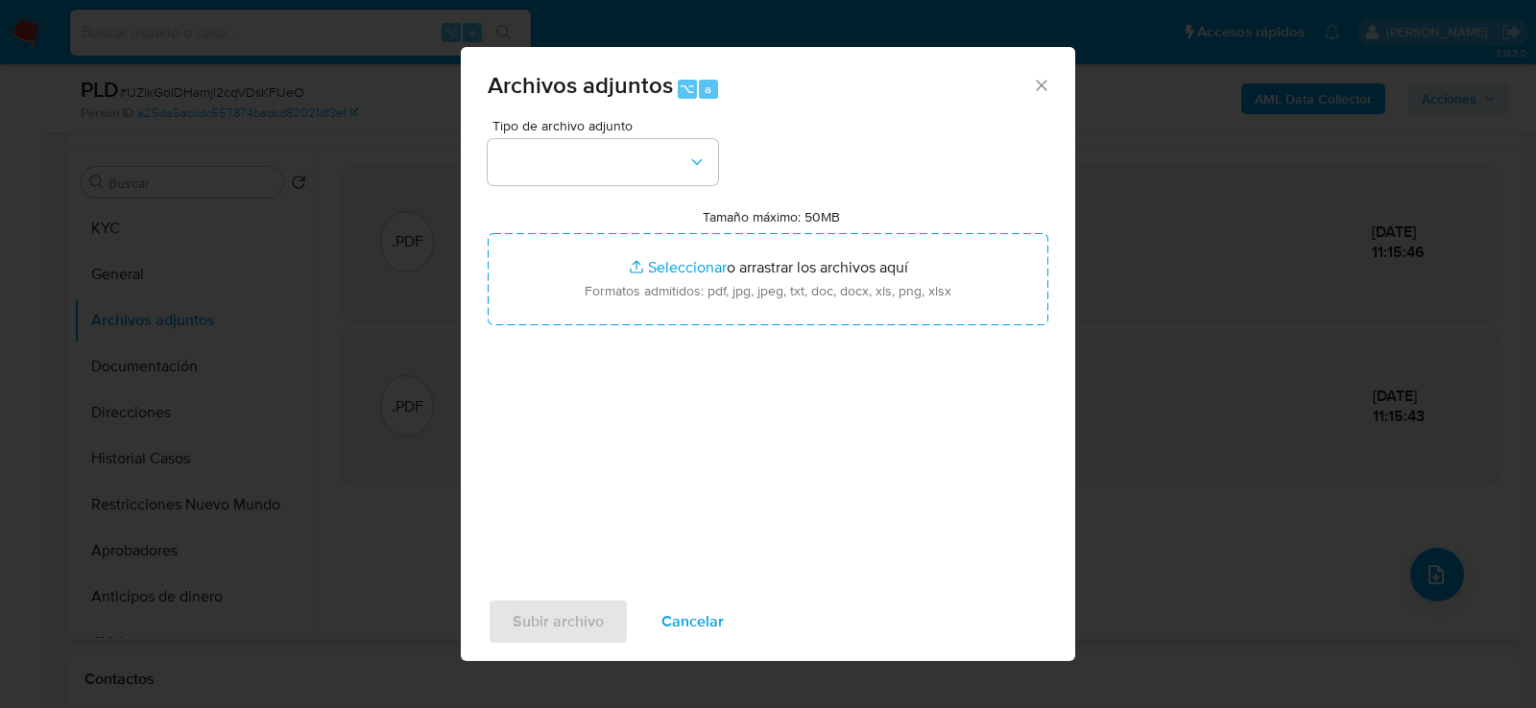
click at [653, 131] on span "Tipo de archivo adjunto" at bounding box center [607, 125] width 230 height 13
click at [653, 150] on button "button" at bounding box center [603, 162] width 230 height 46
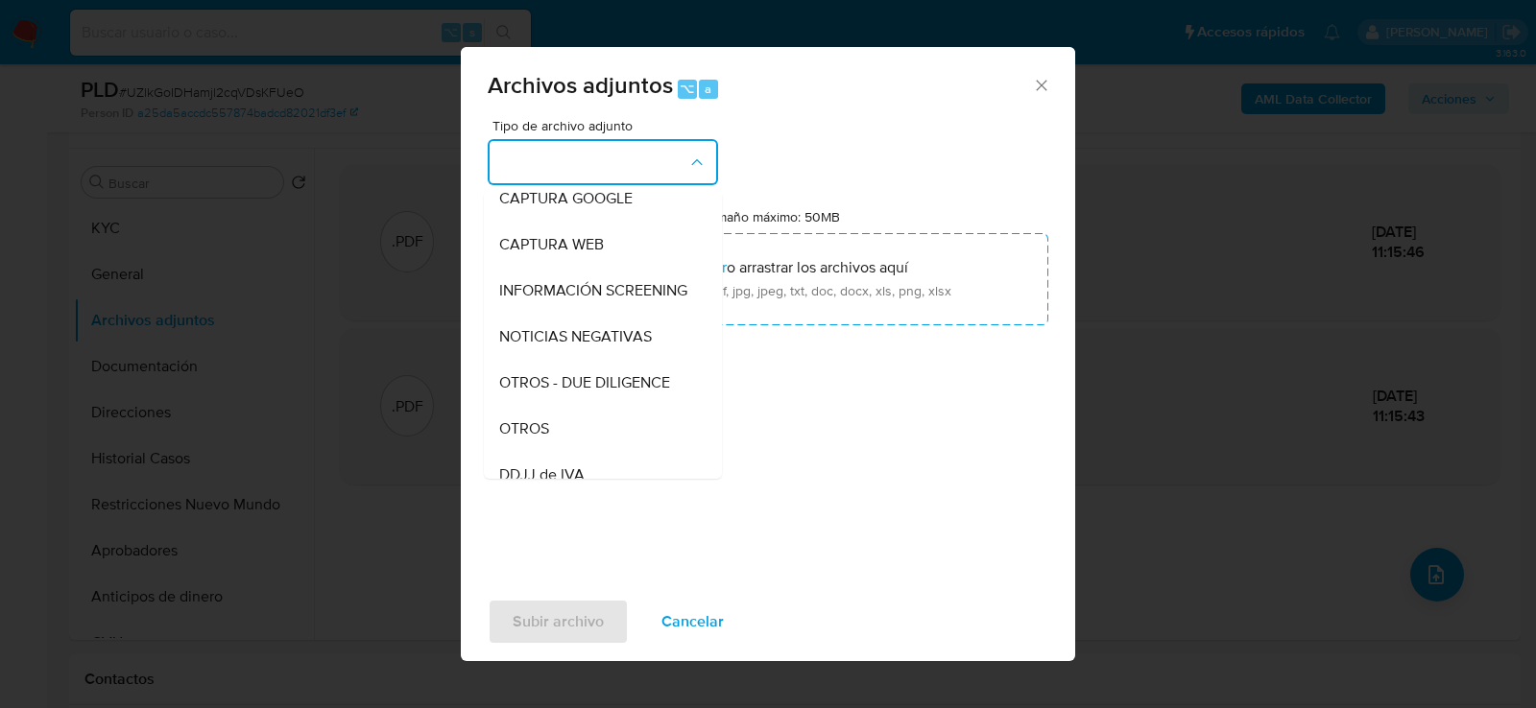
scroll to position [223, 0]
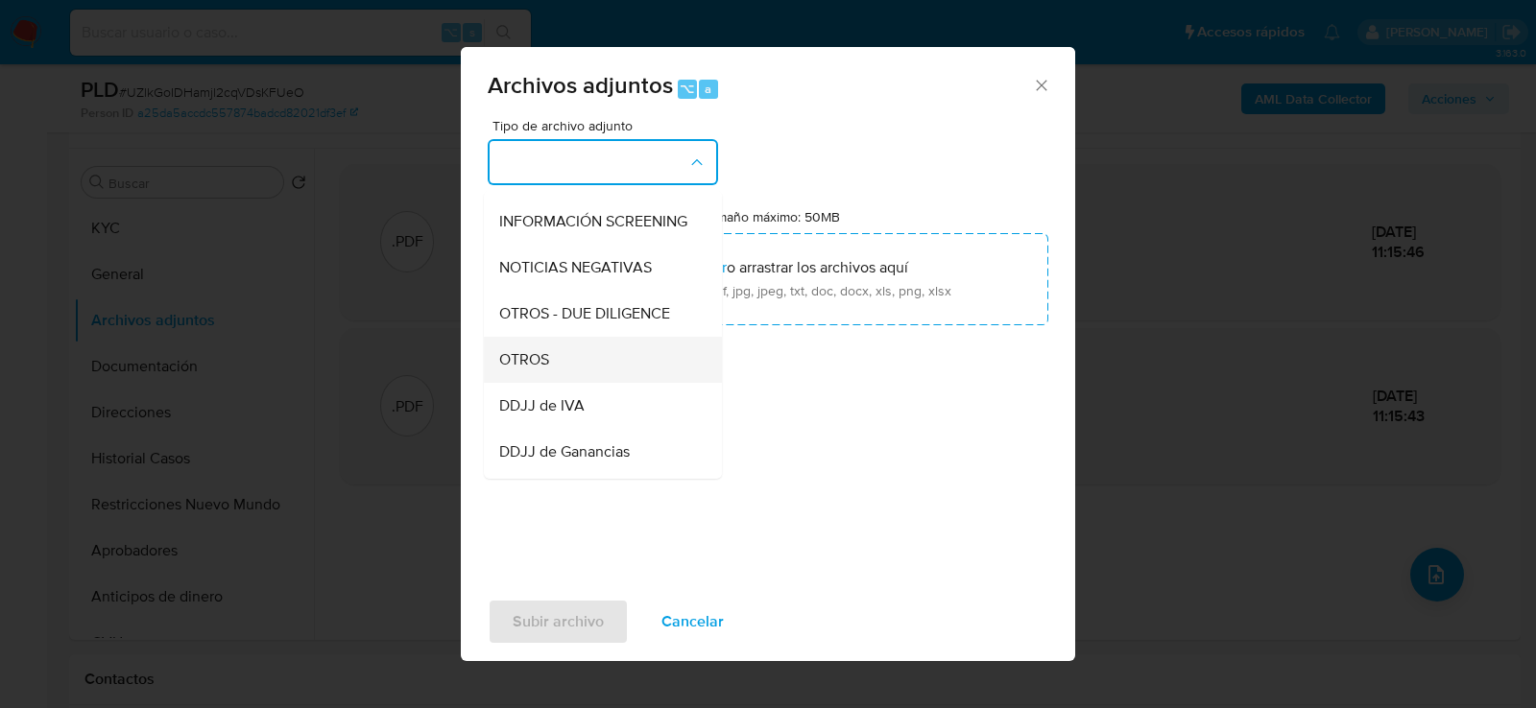
click at [577, 371] on div "OTROS" at bounding box center [597, 359] width 196 height 46
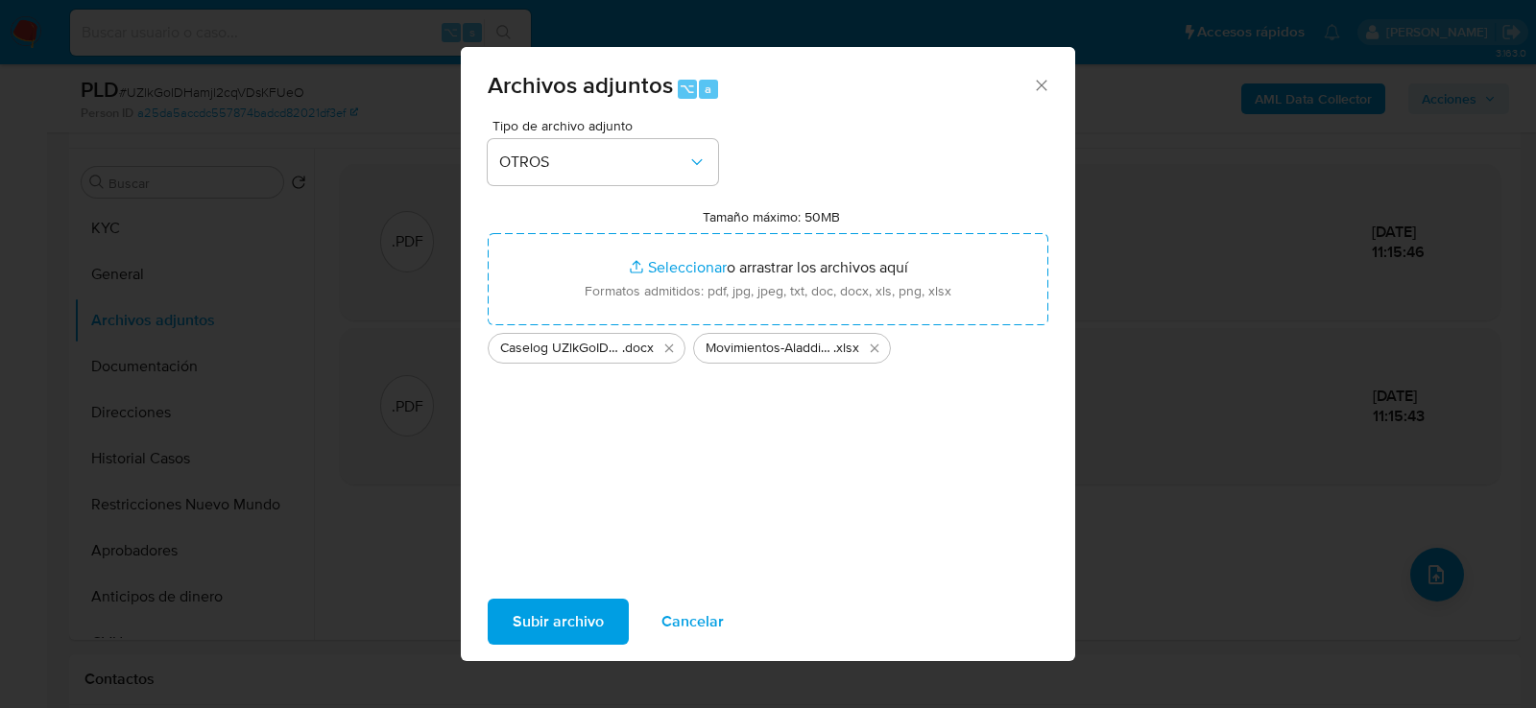
click at [575, 610] on span "Subir archivo" at bounding box center [558, 622] width 91 height 42
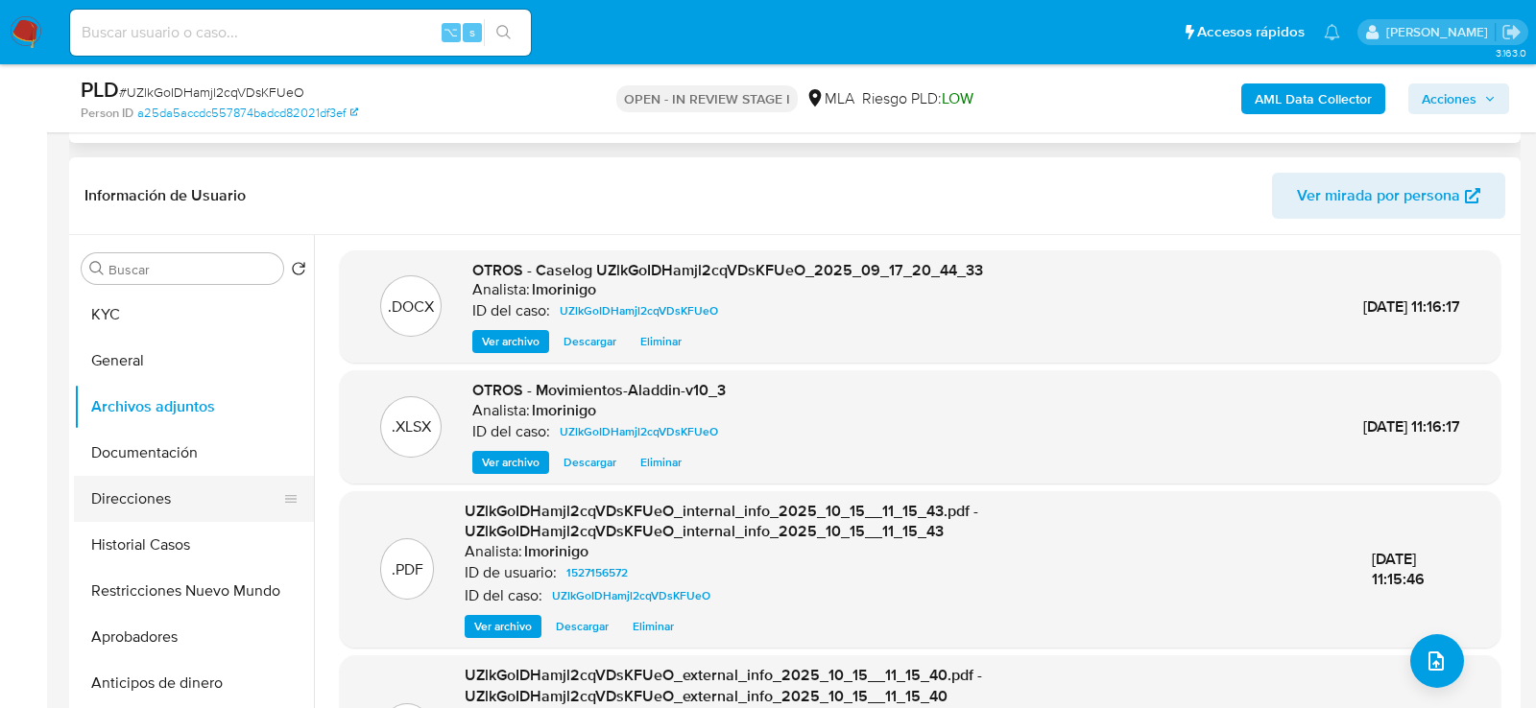
scroll to position [392, 0]
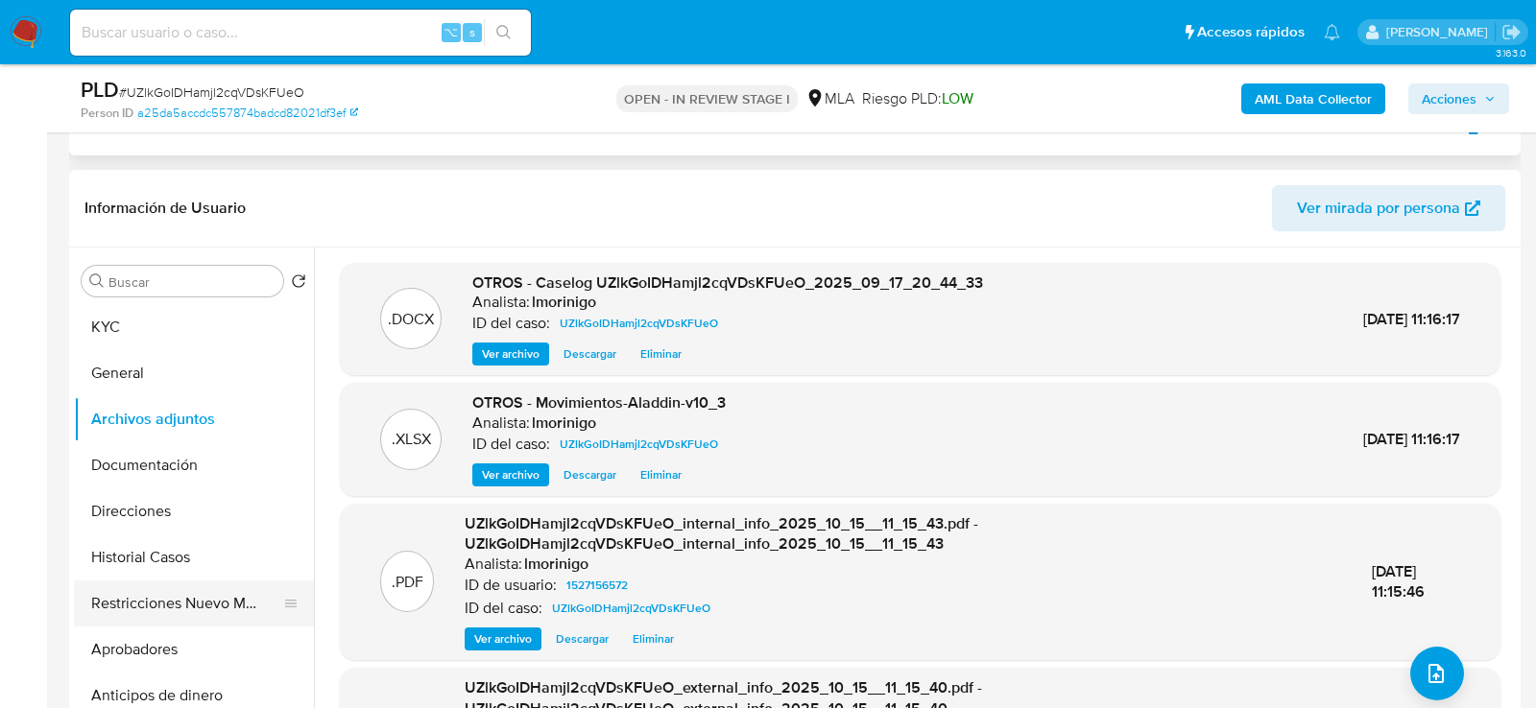
click at [151, 603] on button "Restricciones Nuevo Mundo" at bounding box center [186, 604] width 225 height 46
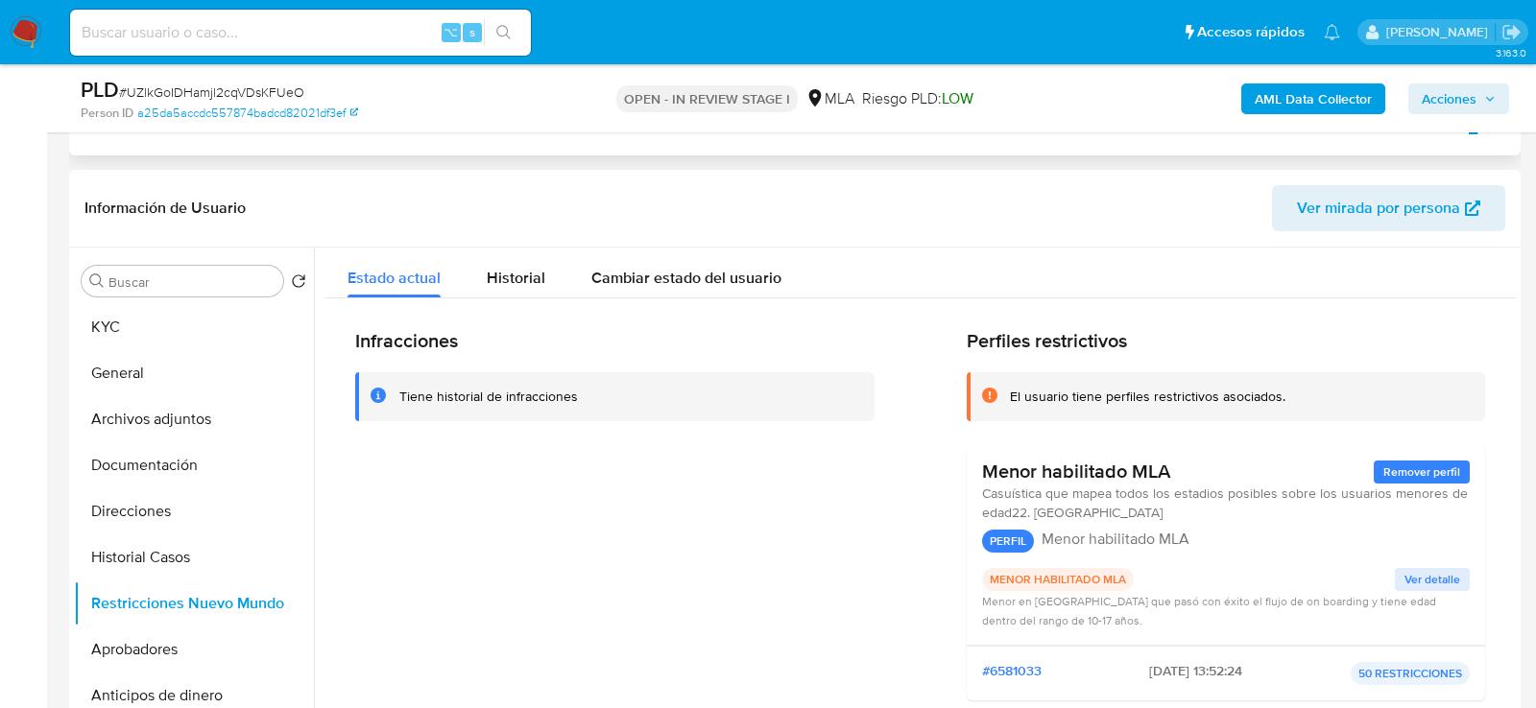
click at [1446, 106] on span "Acciones" at bounding box center [1449, 99] width 55 height 31
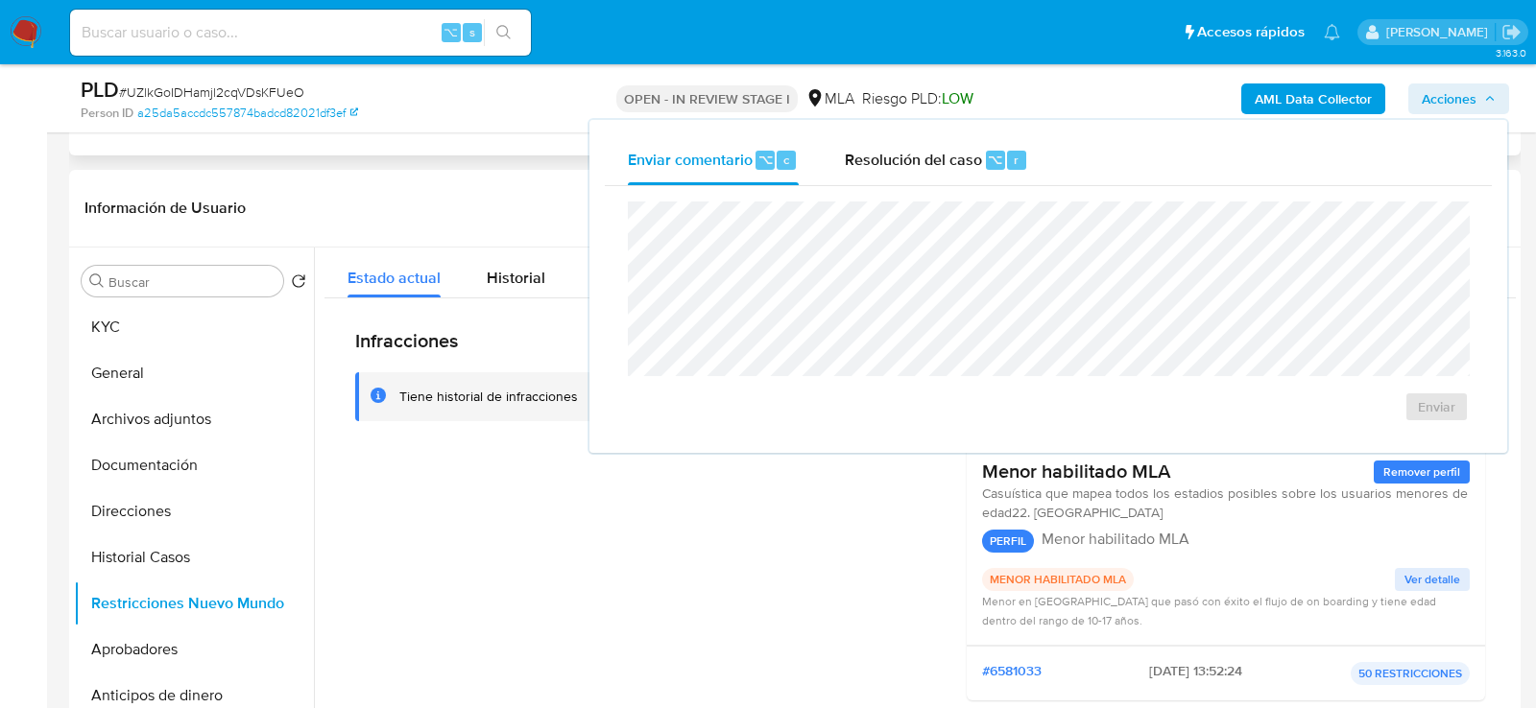
click at [874, 196] on div "Enviar" at bounding box center [1048, 311] width 887 height 251
click at [887, 159] on span "Resolución del caso" at bounding box center [913, 159] width 137 height 22
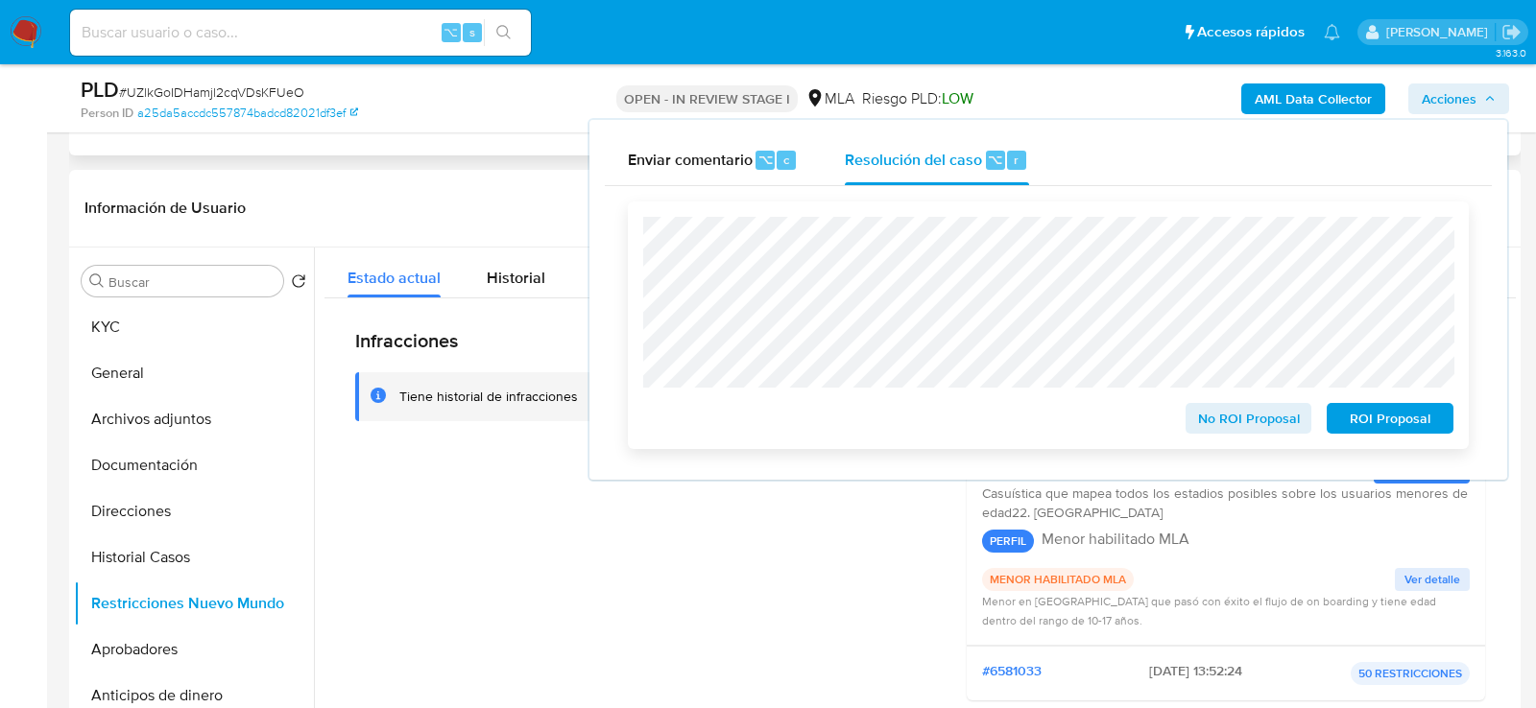
click at [1269, 420] on span "No ROI Proposal" at bounding box center [1249, 418] width 100 height 27
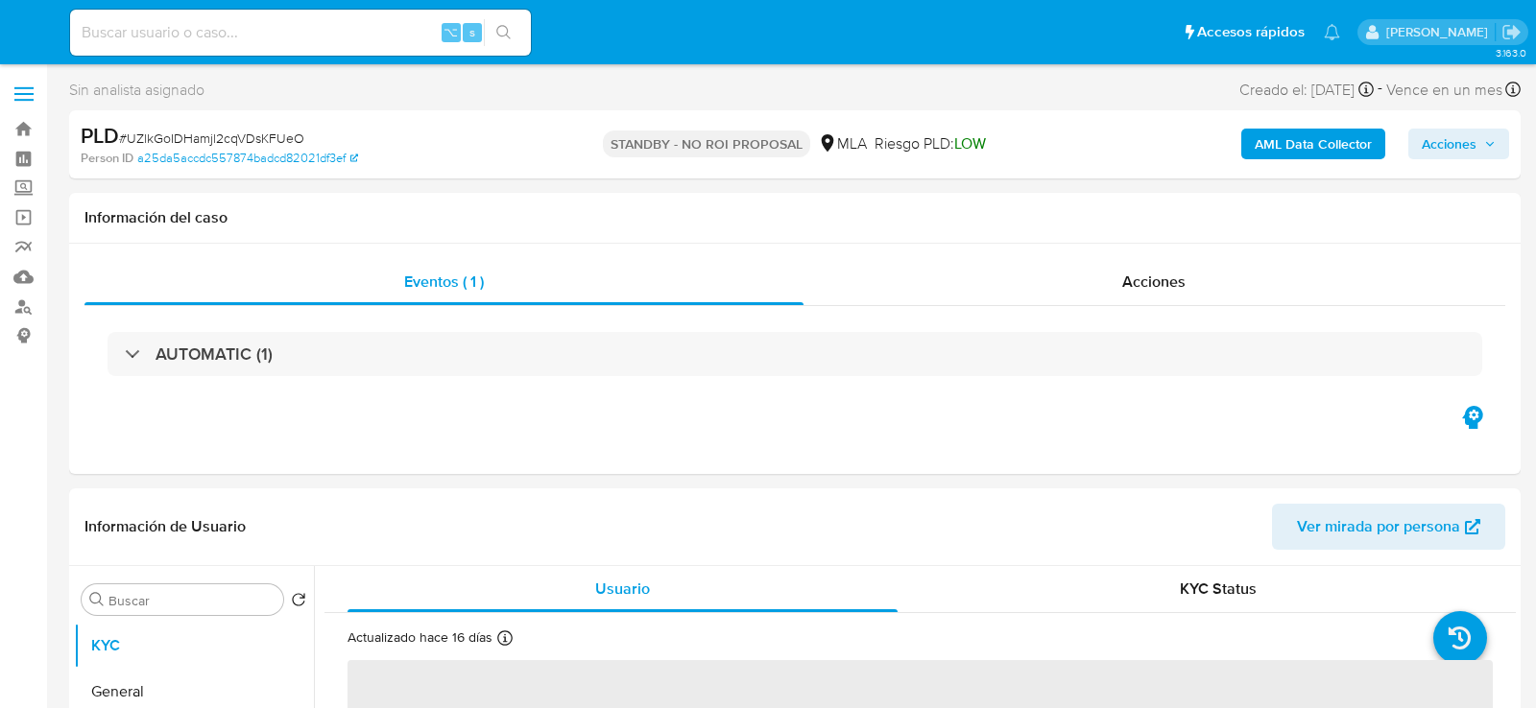
select select "10"
click at [330, 28] on input at bounding box center [300, 32] width 461 height 25
paste input "Jgo3adfOtOpGriREGa8tyGDG"
type input "Jgo3adfOtOpGriREGa8tyGDG"
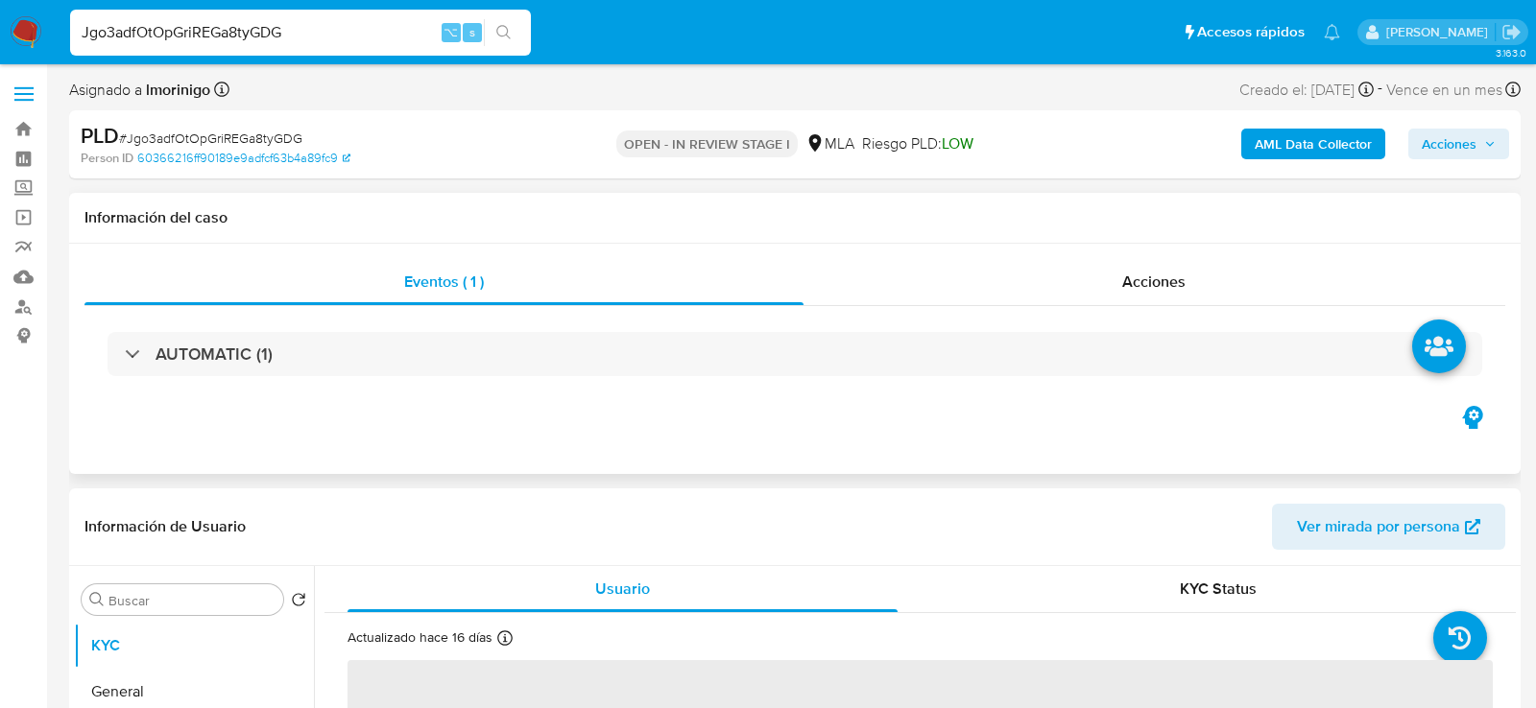
select select "10"
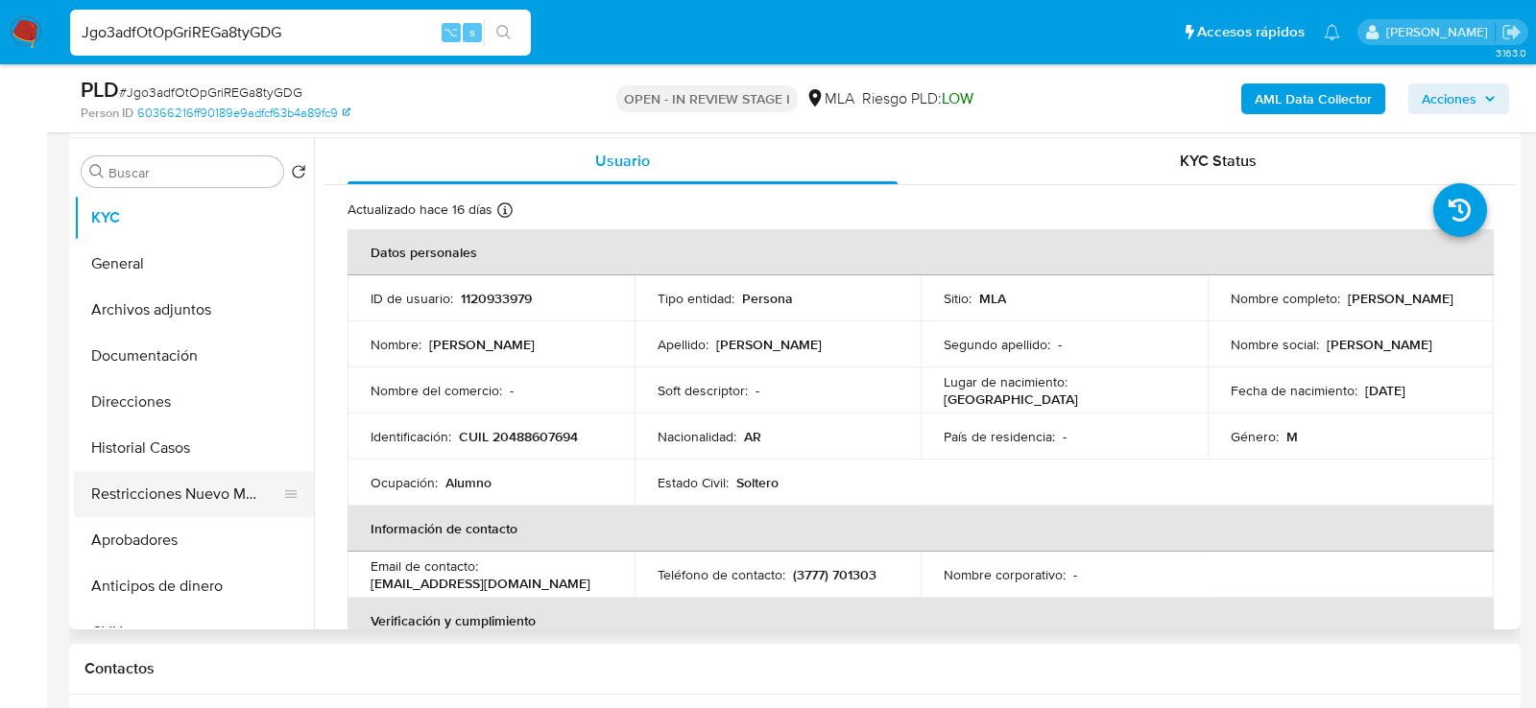
scroll to position [359, 0]
click at [146, 539] on button "Aprobadores" at bounding box center [186, 541] width 225 height 46
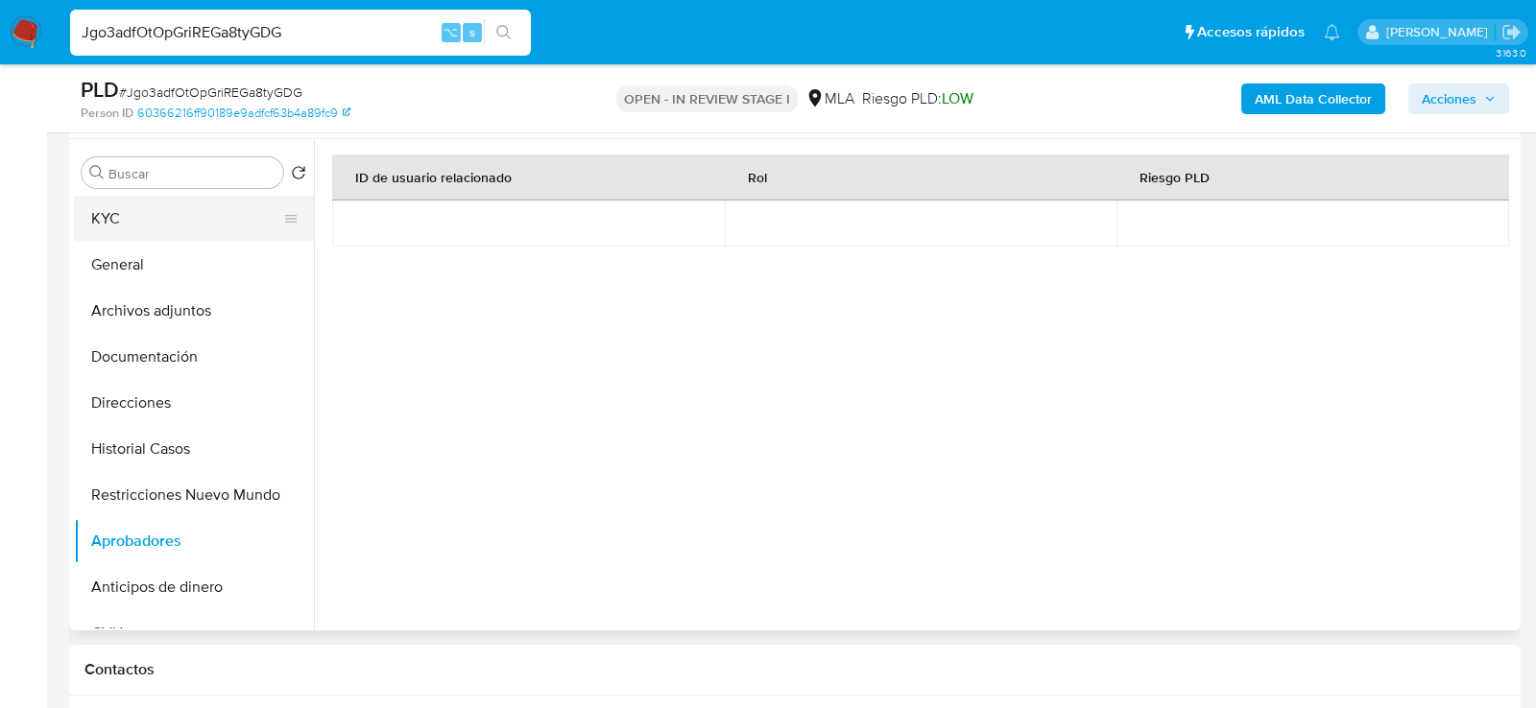
click at [191, 208] on button "KYC" at bounding box center [186, 219] width 225 height 46
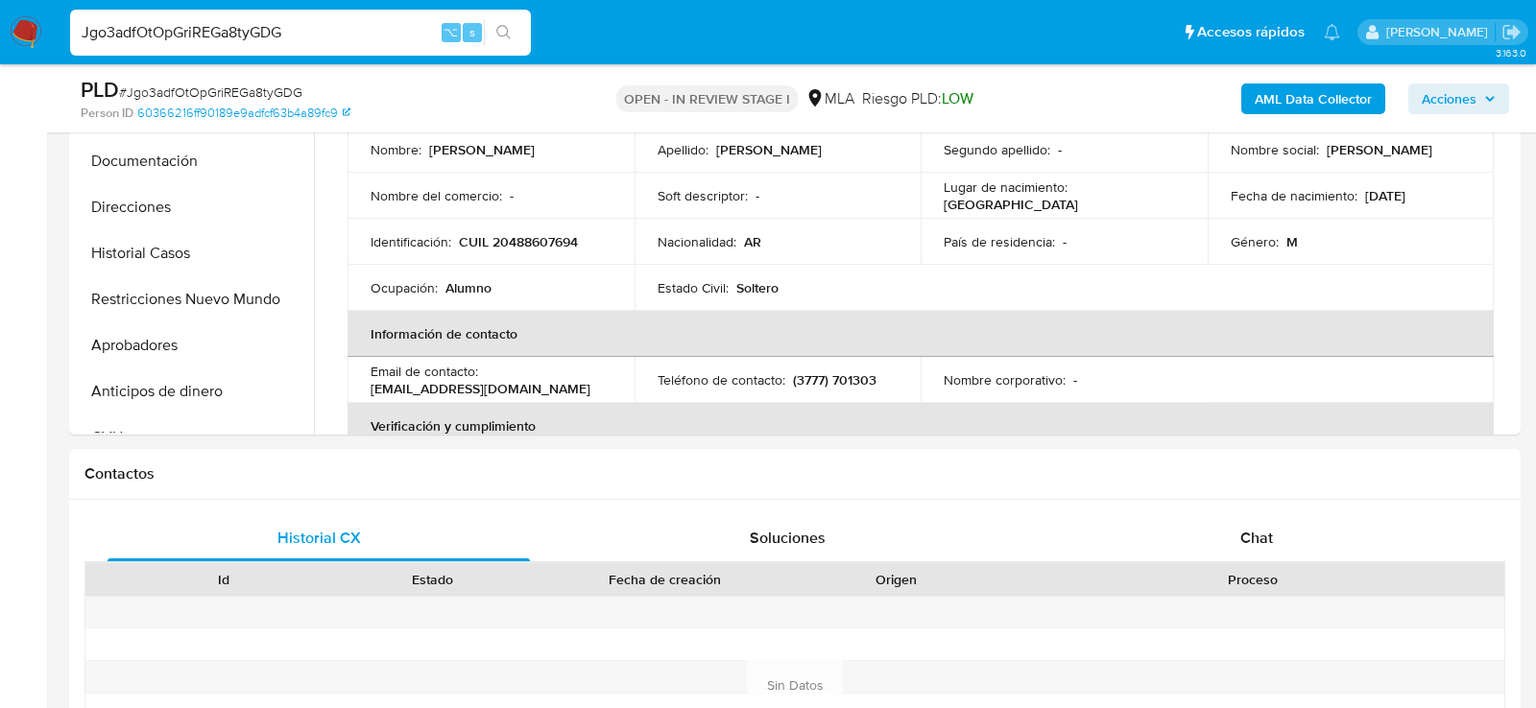
scroll to position [636, 0]
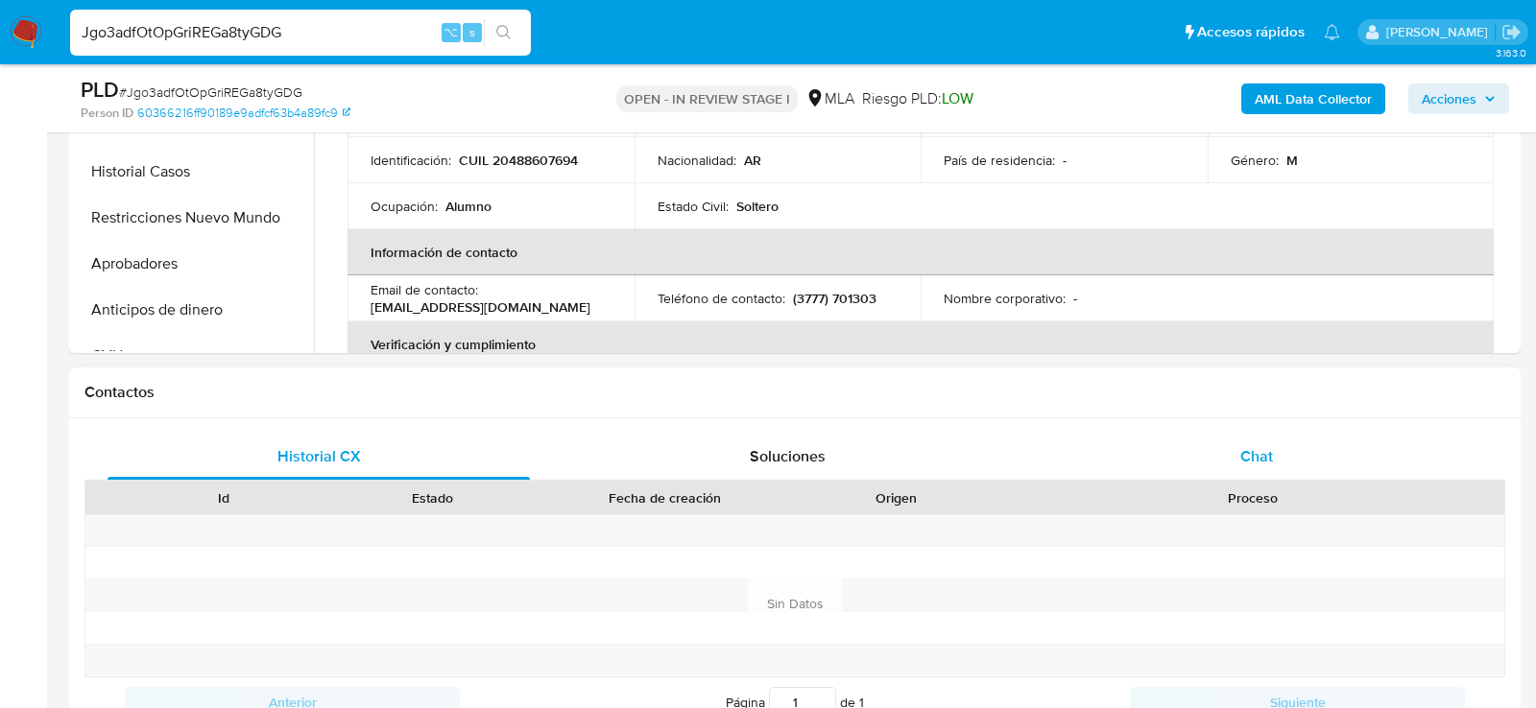
click at [1217, 466] on div "Chat" at bounding box center [1256, 457] width 422 height 46
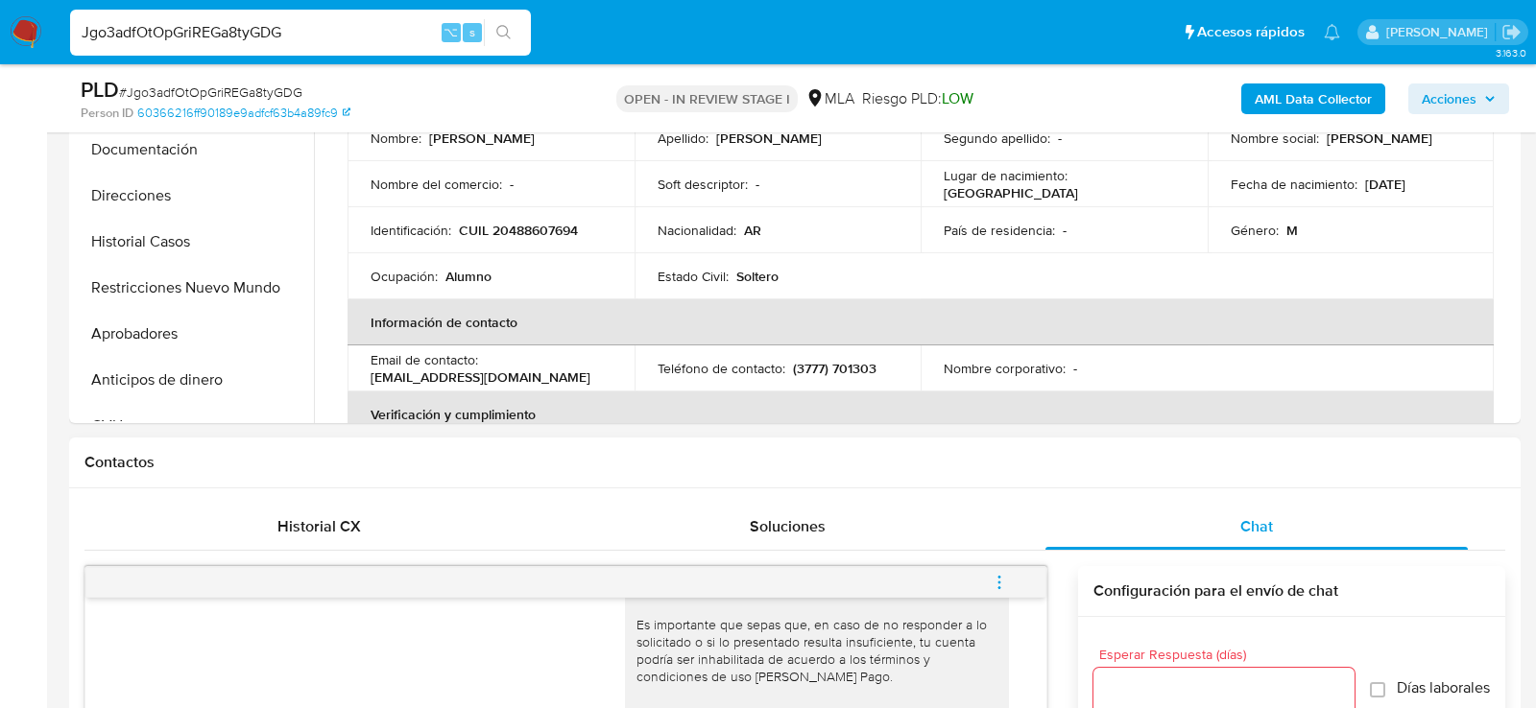
scroll to position [415, 0]
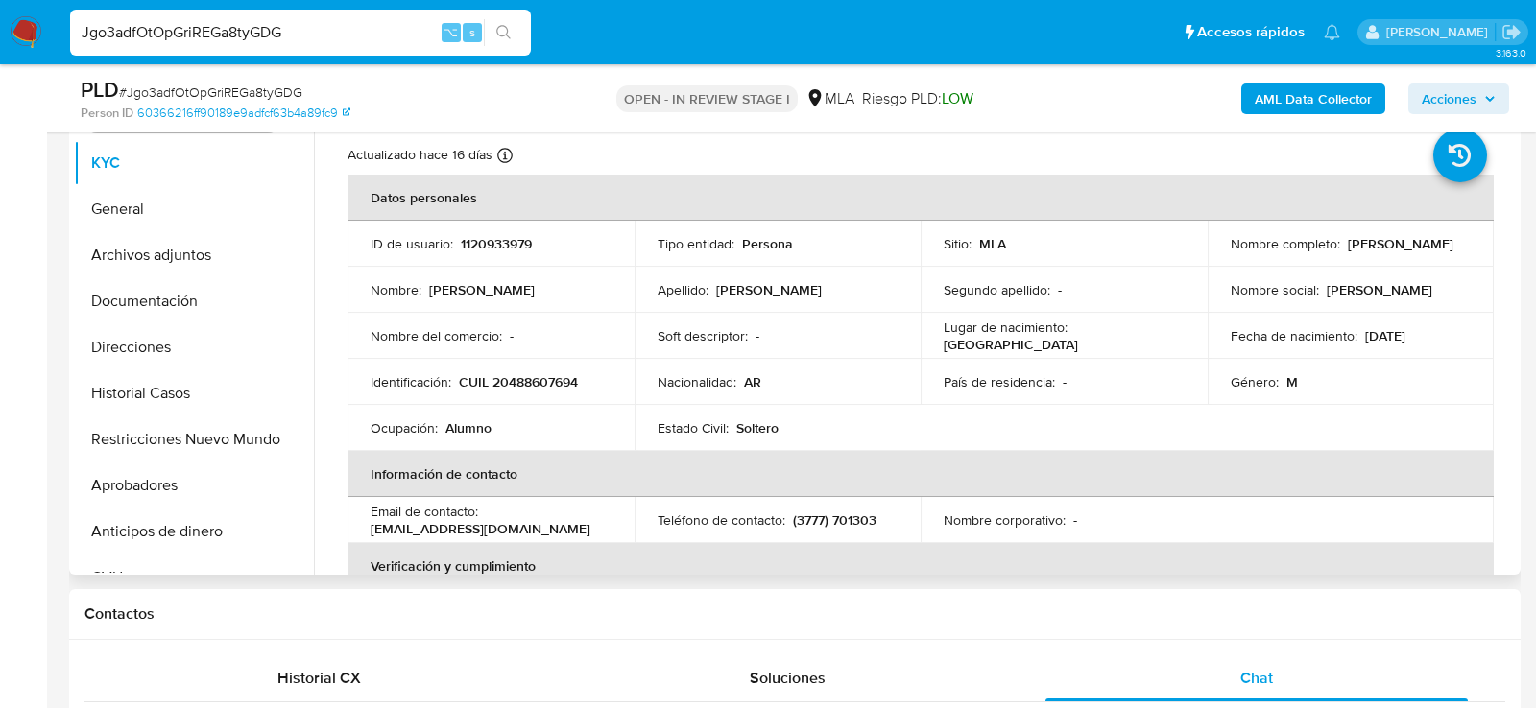
drag, startPoint x: 1359, startPoint y: 337, endPoint x: 1443, endPoint y: 335, distance: 83.5
click at [1443, 336] on div "Fecha de nacimiento : 30/08/2008" at bounding box center [1351, 335] width 241 height 17
copy p "30/08/2008"
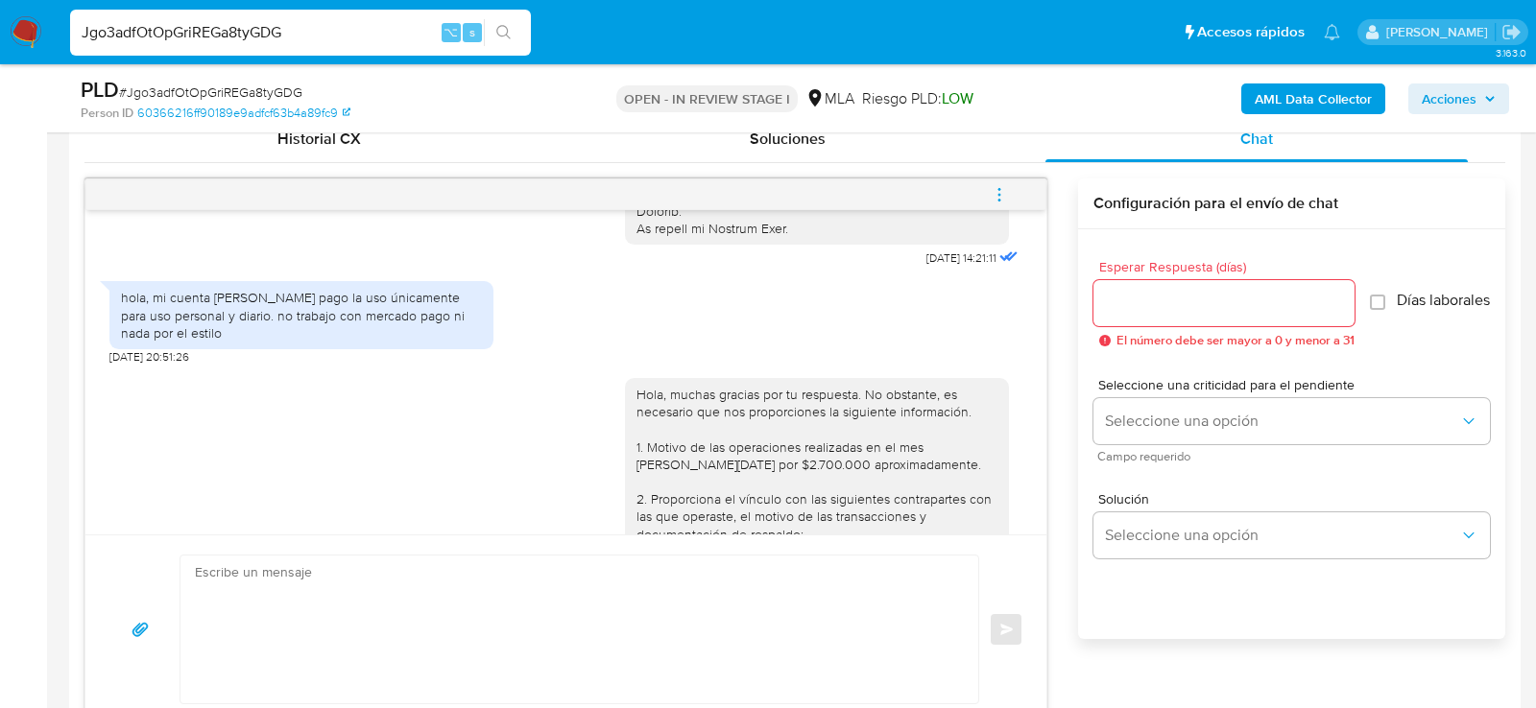
scroll to position [819, 0]
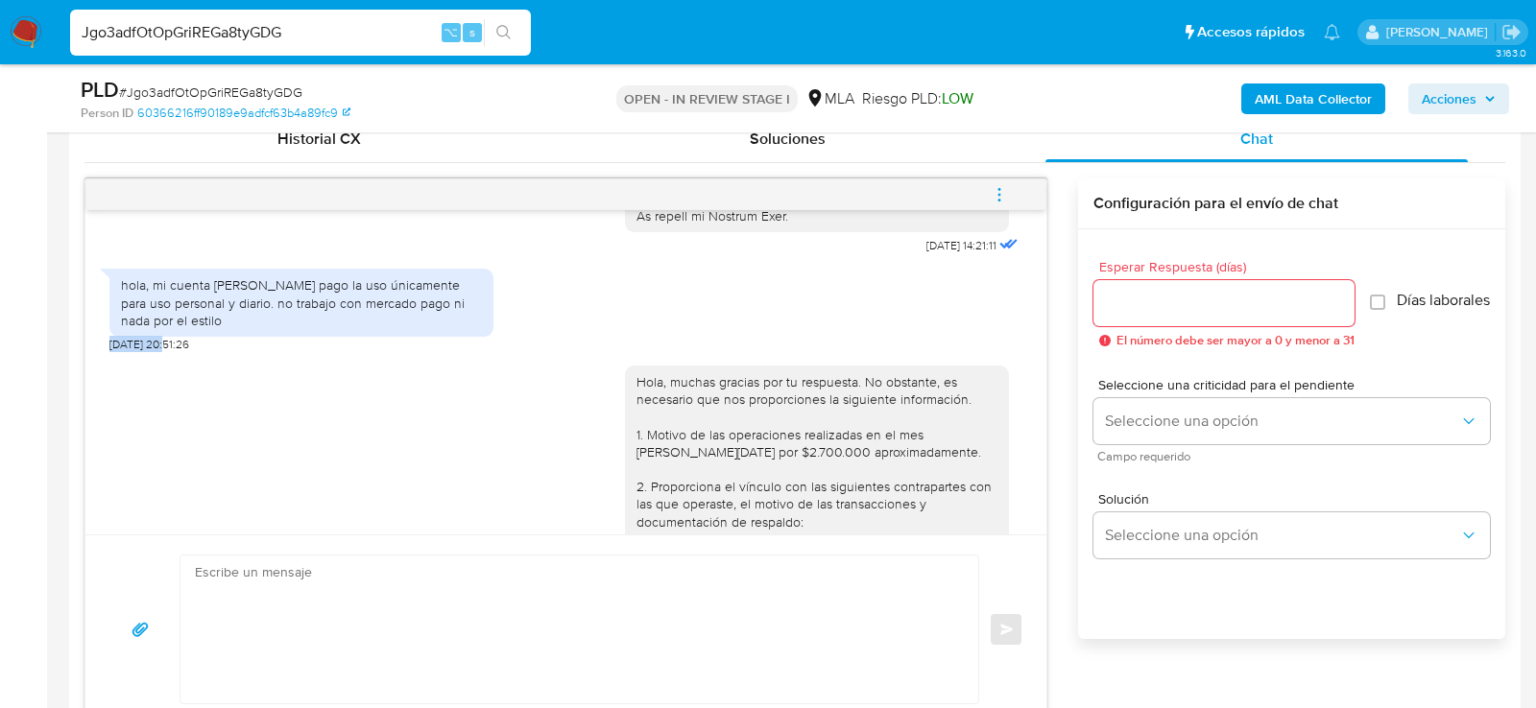
drag, startPoint x: 167, startPoint y: 361, endPoint x: 108, endPoint y: 361, distance: 59.5
click at [108, 361] on div "17/09/2025 14:21:11 hola, mi cuenta de mercado pago la uso únicamente para uso …" at bounding box center [565, 372] width 961 height 324
copy span "20/09/2025"
click at [179, 288] on div "hola, mi cuenta de mercado pago la uso únicamente para uso personal y diario. n…" at bounding box center [301, 303] width 384 height 68
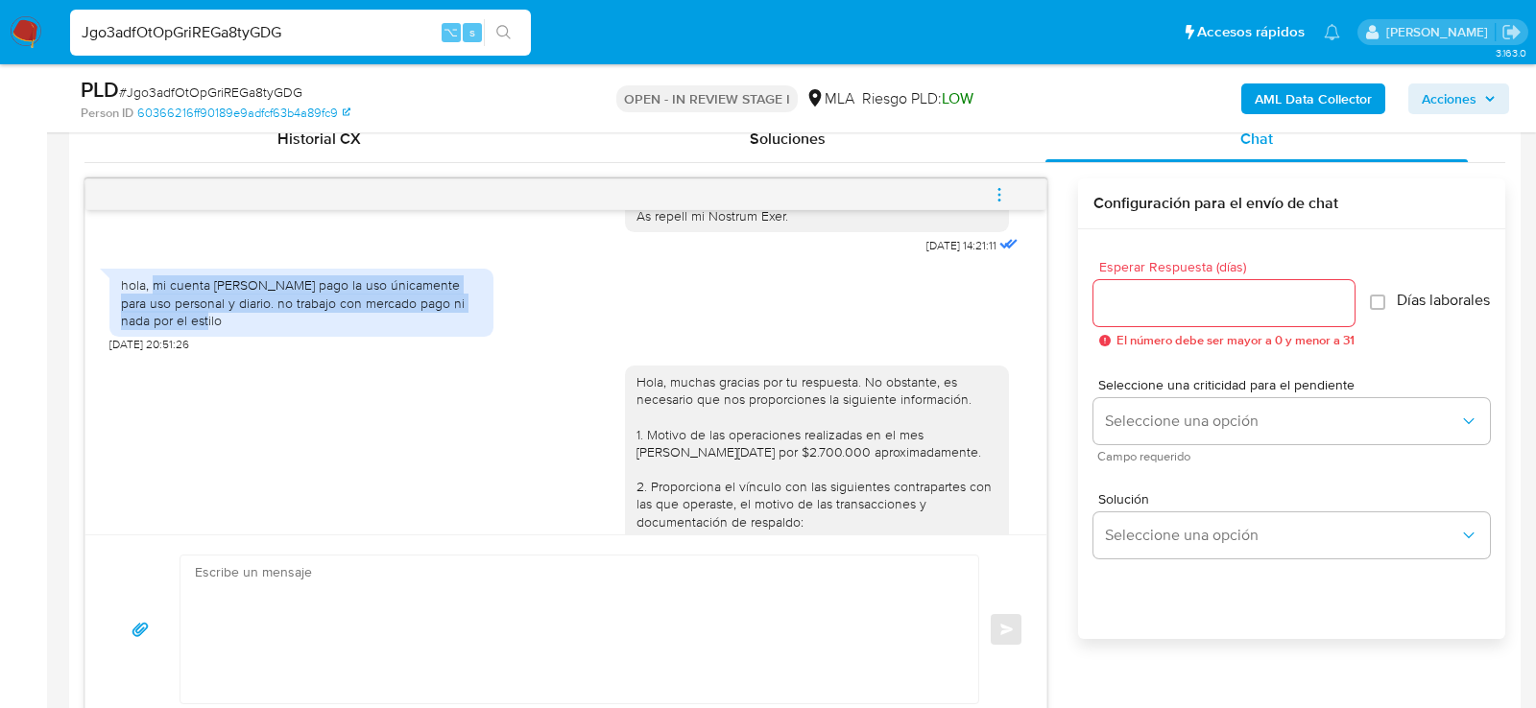
drag, startPoint x: 152, startPoint y: 299, endPoint x: 175, endPoint y: 335, distance: 43.1
click at [175, 329] on div "hola, mi cuenta de mercado pago la uso únicamente para uso personal y diario. n…" at bounding box center [301, 302] width 361 height 53
copy div "mi cuenta de mercado pago la uso únicamente para uso personal y diario. no trab…"
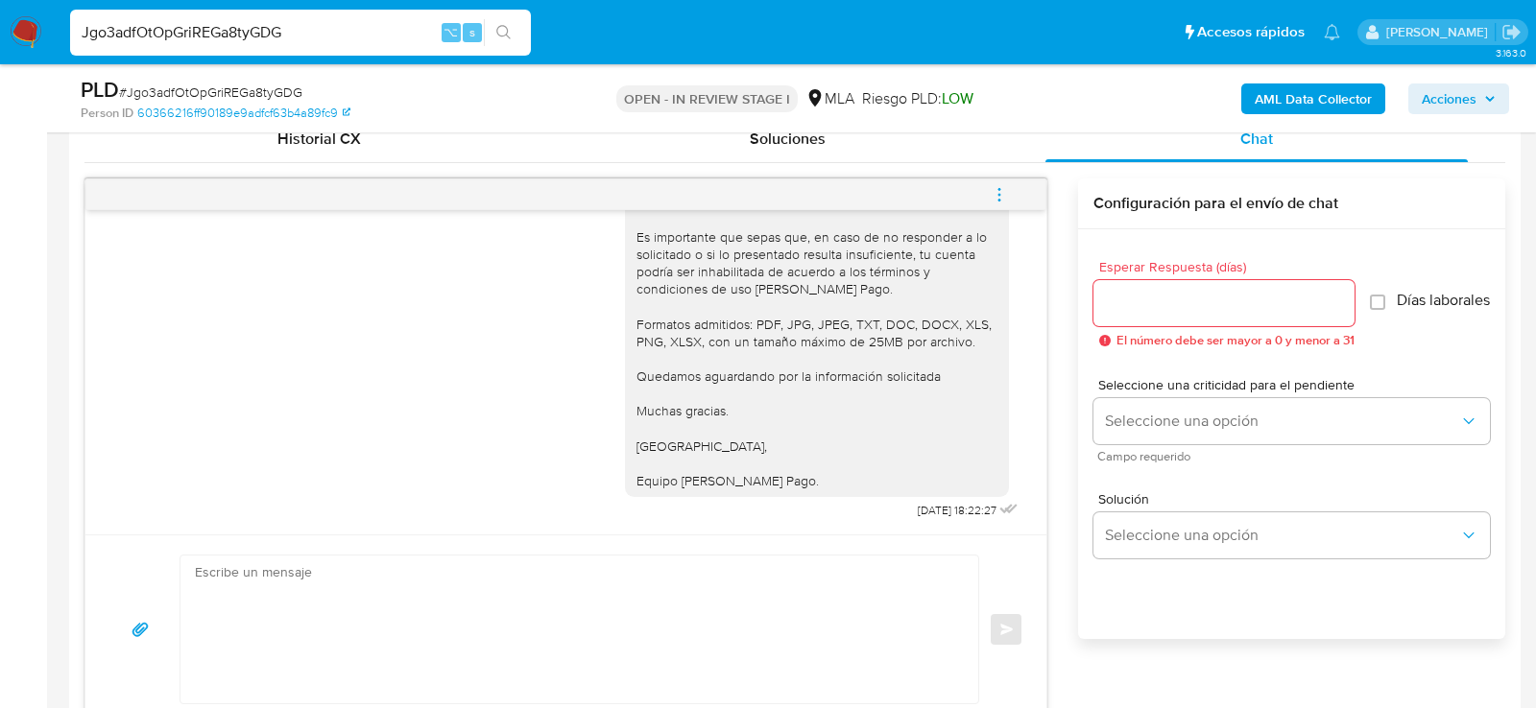
click at [1006, 173] on span "menu-action" at bounding box center [999, 195] width 17 height 46
click at [801, 153] on li "Cerrar conversación" at bounding box center [869, 155] width 197 height 35
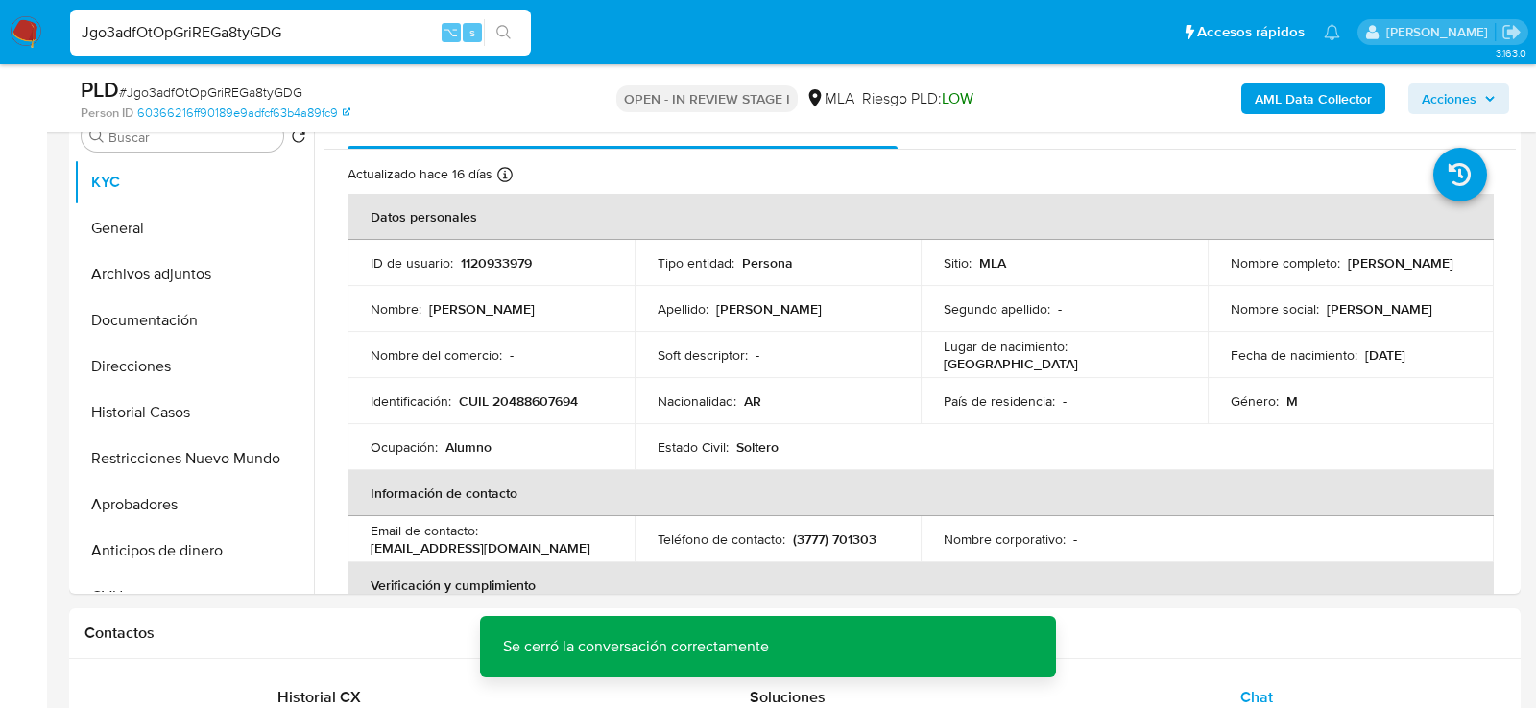
scroll to position [400, 0]
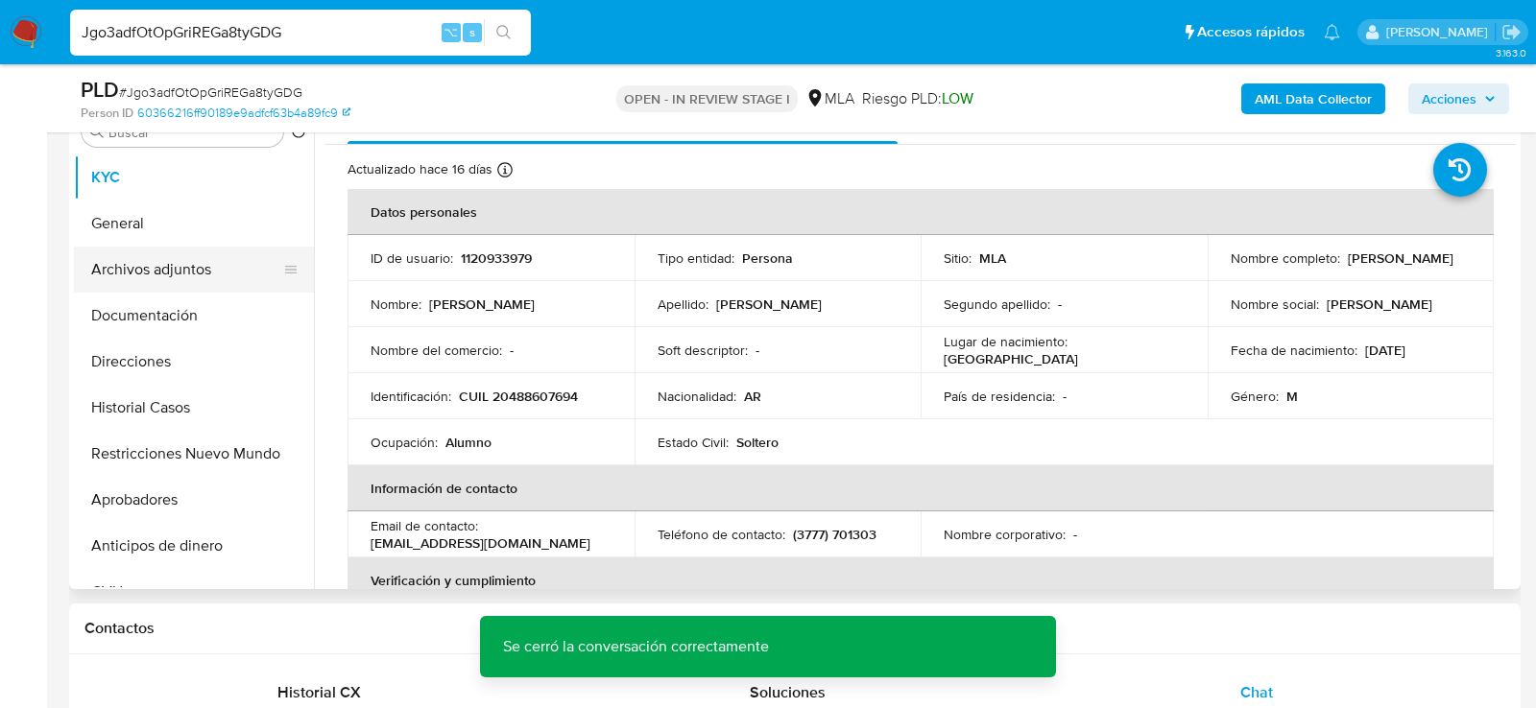
click at [191, 256] on button "Archivos adjuntos" at bounding box center [186, 270] width 225 height 46
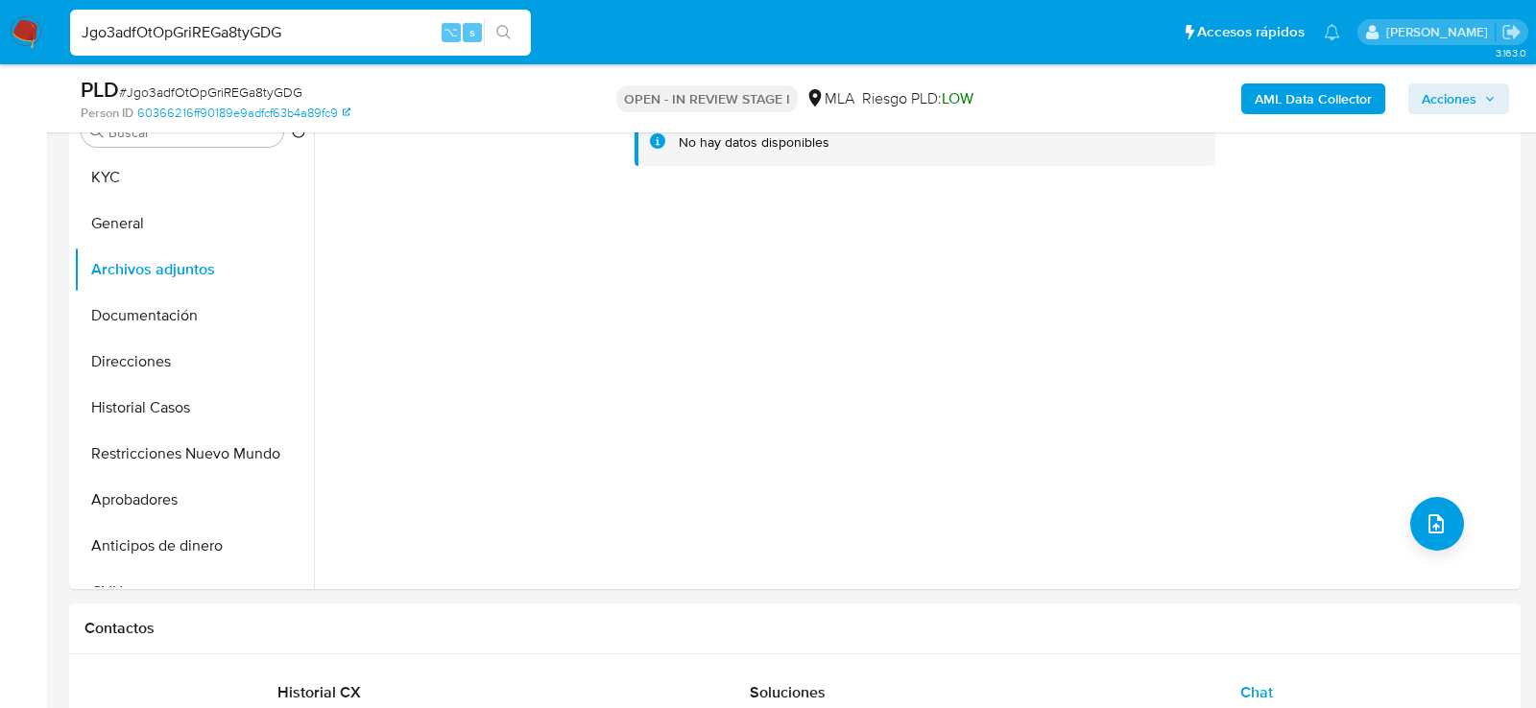
click at [1297, 106] on b "AML Data Collector" at bounding box center [1313, 99] width 117 height 31
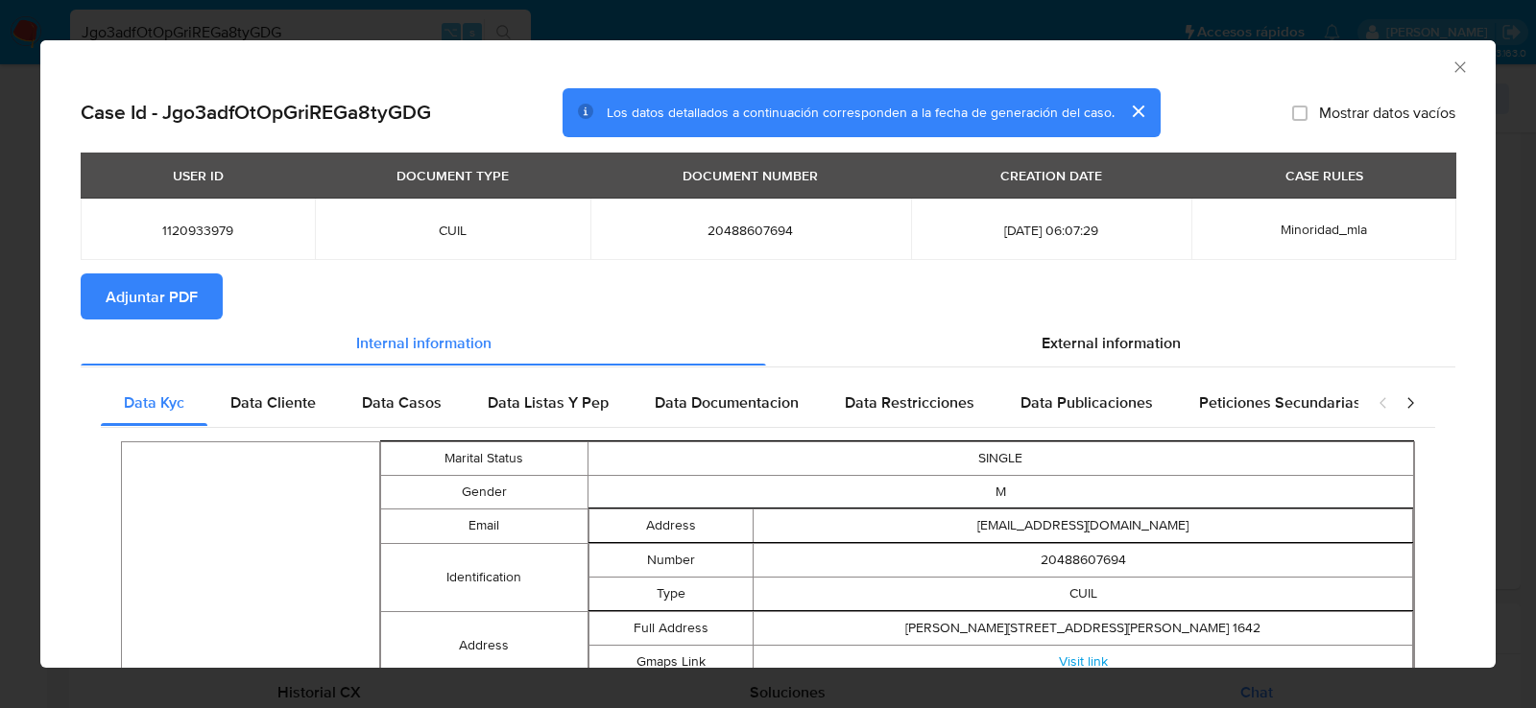
click at [156, 305] on span "Adjuntar PDF" at bounding box center [152, 296] width 92 height 42
click at [1460, 67] on icon "Cerrar ventana" at bounding box center [1459, 66] width 11 height 11
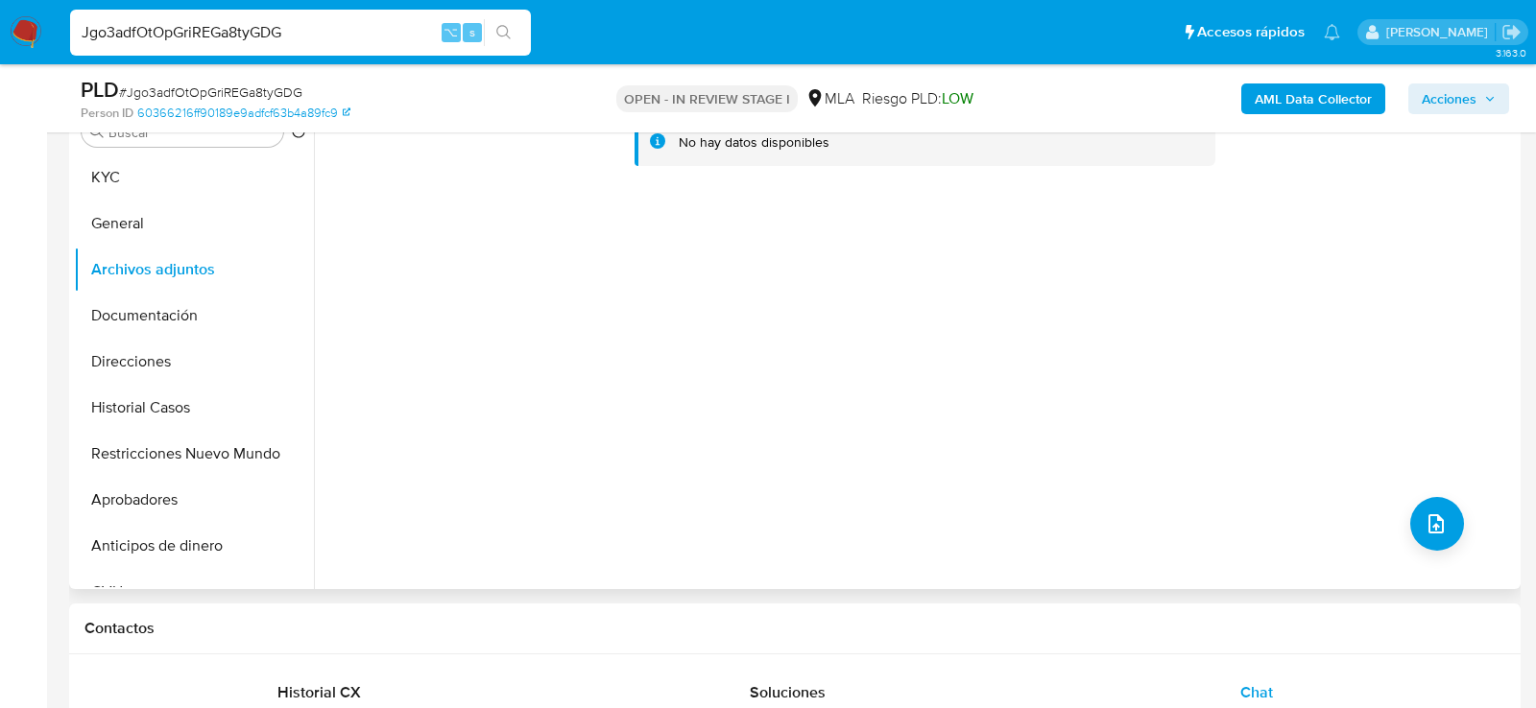
scroll to position [349, 0]
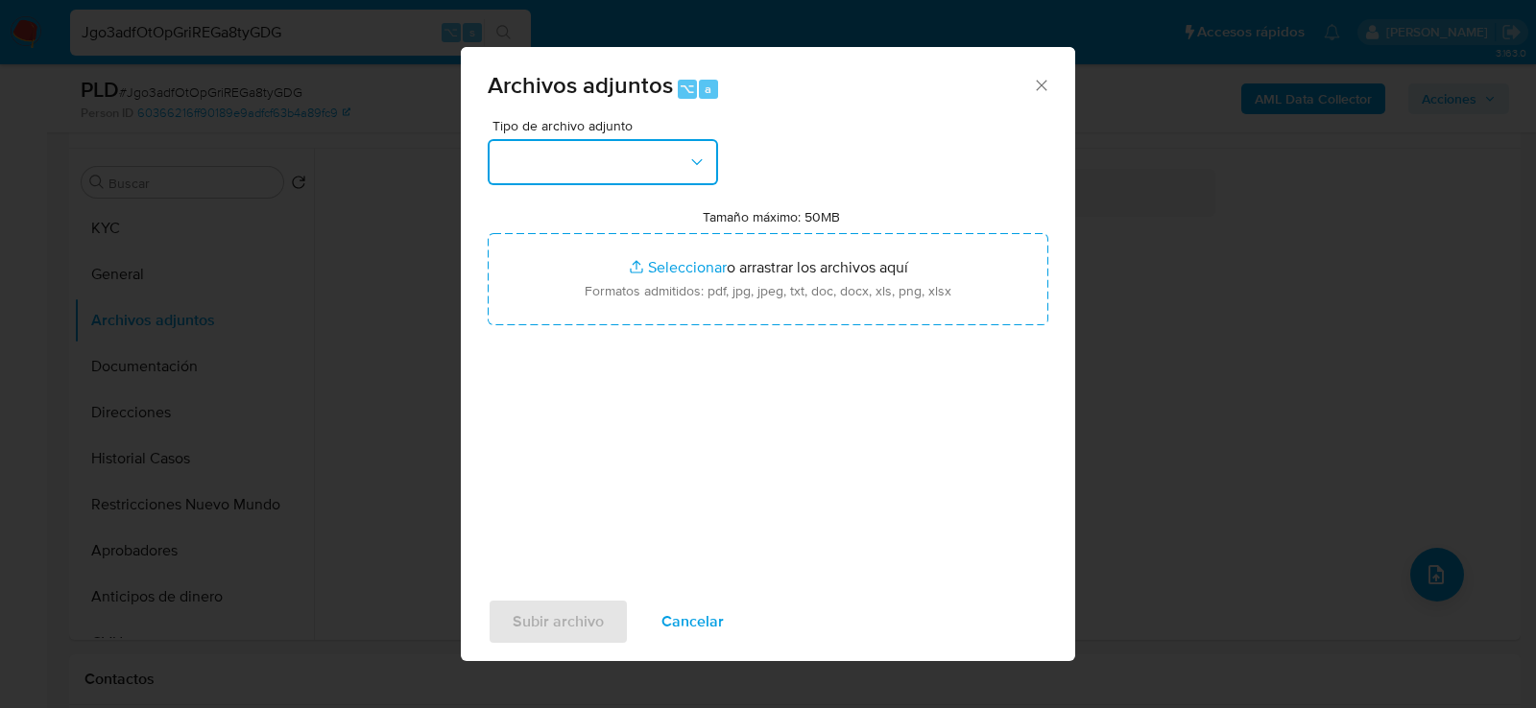
click at [593, 167] on button "button" at bounding box center [603, 162] width 230 height 46
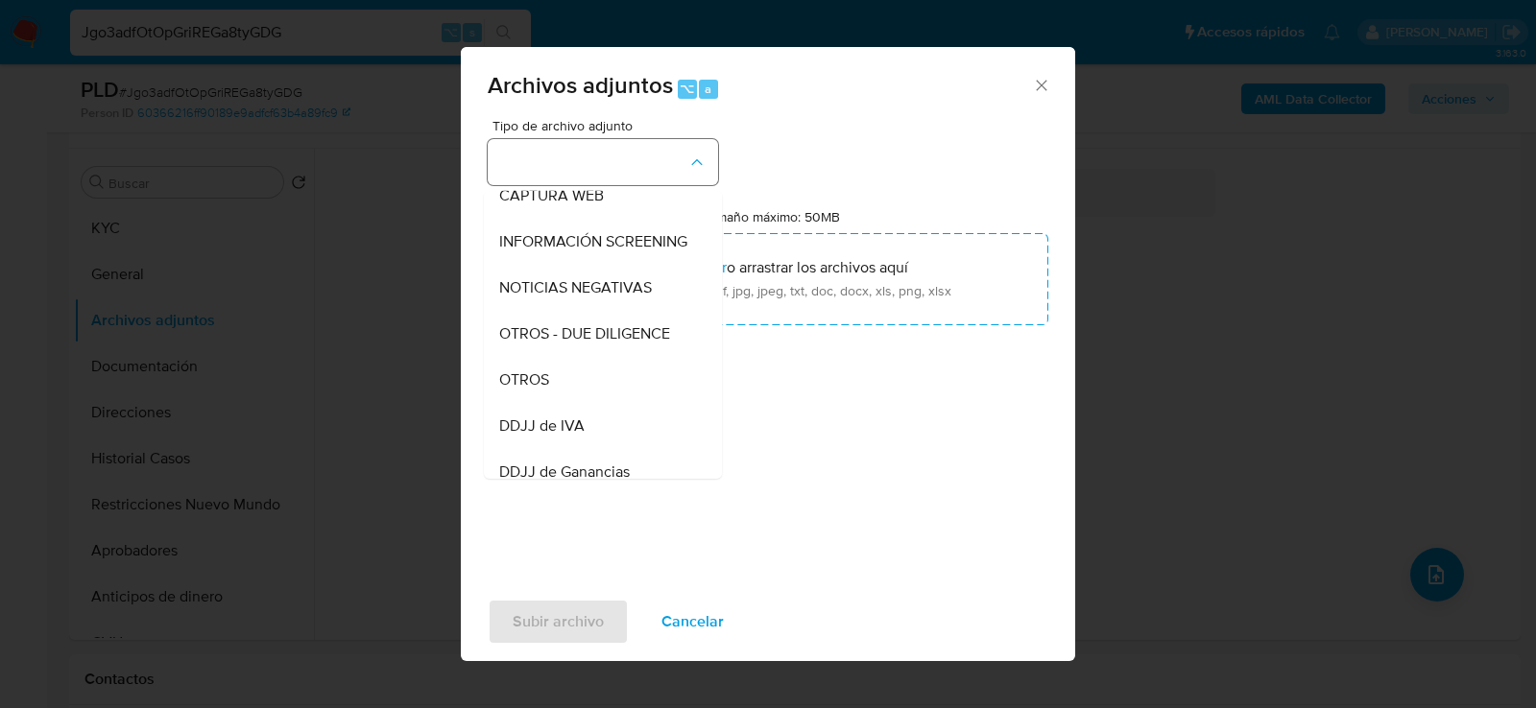
scroll to position [225, 0]
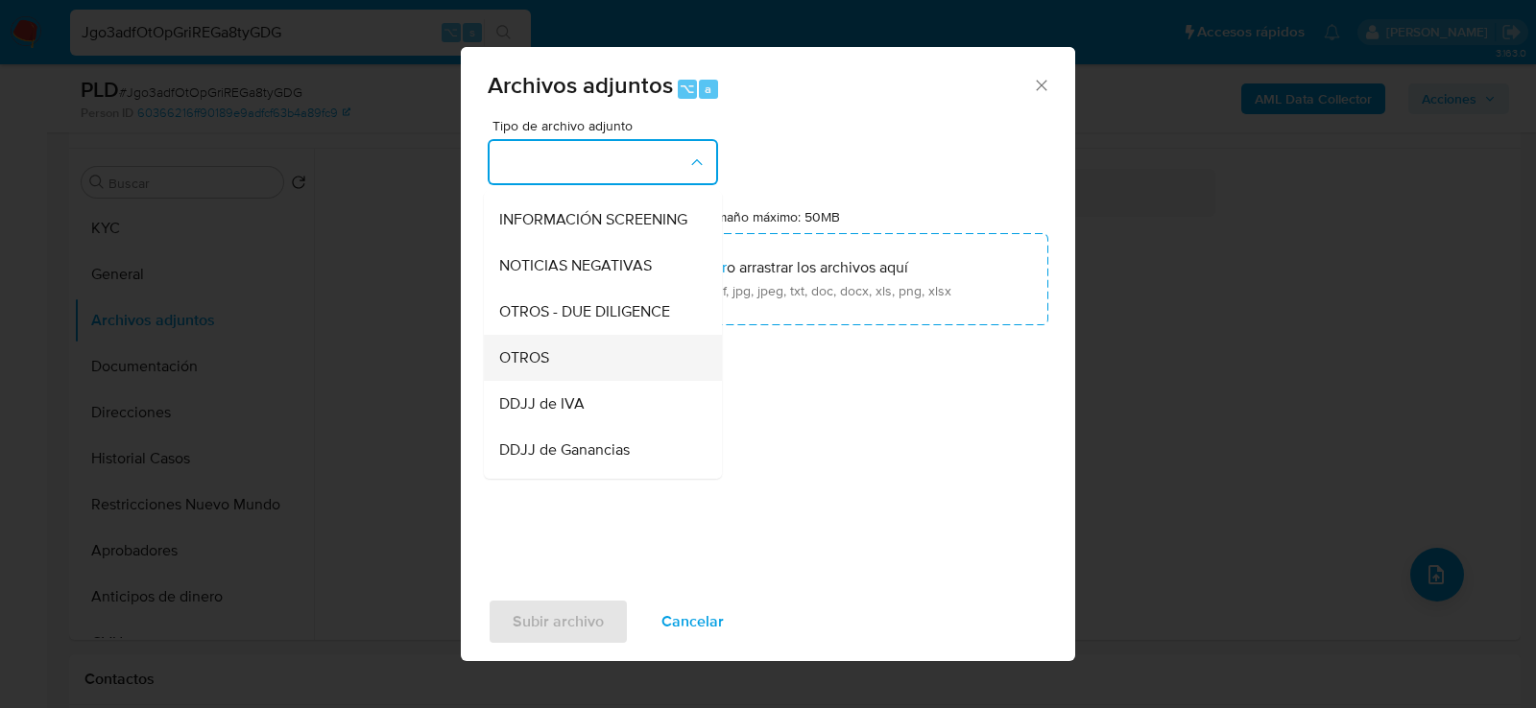
click at [558, 362] on div "OTROS" at bounding box center [597, 357] width 196 height 46
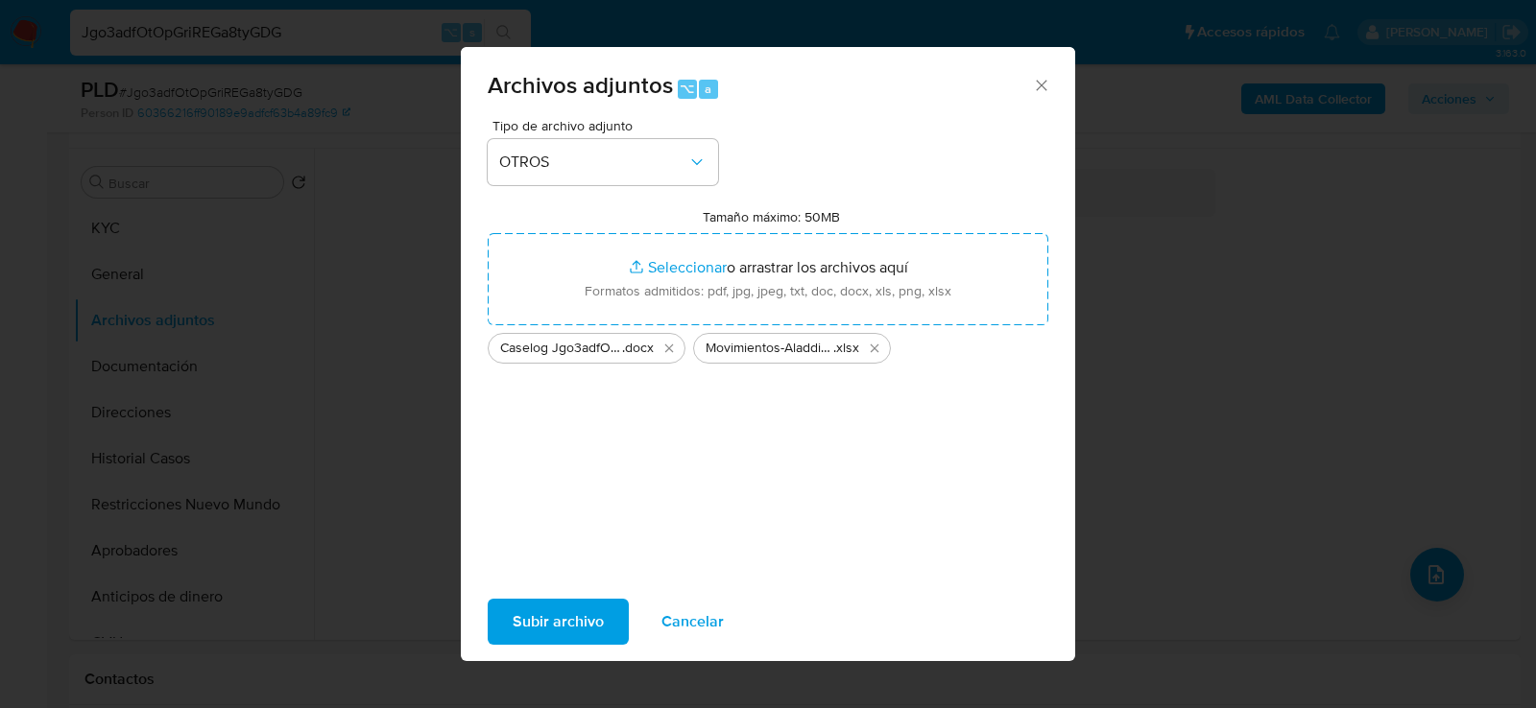
click at [553, 634] on span "Subir archivo" at bounding box center [558, 622] width 91 height 42
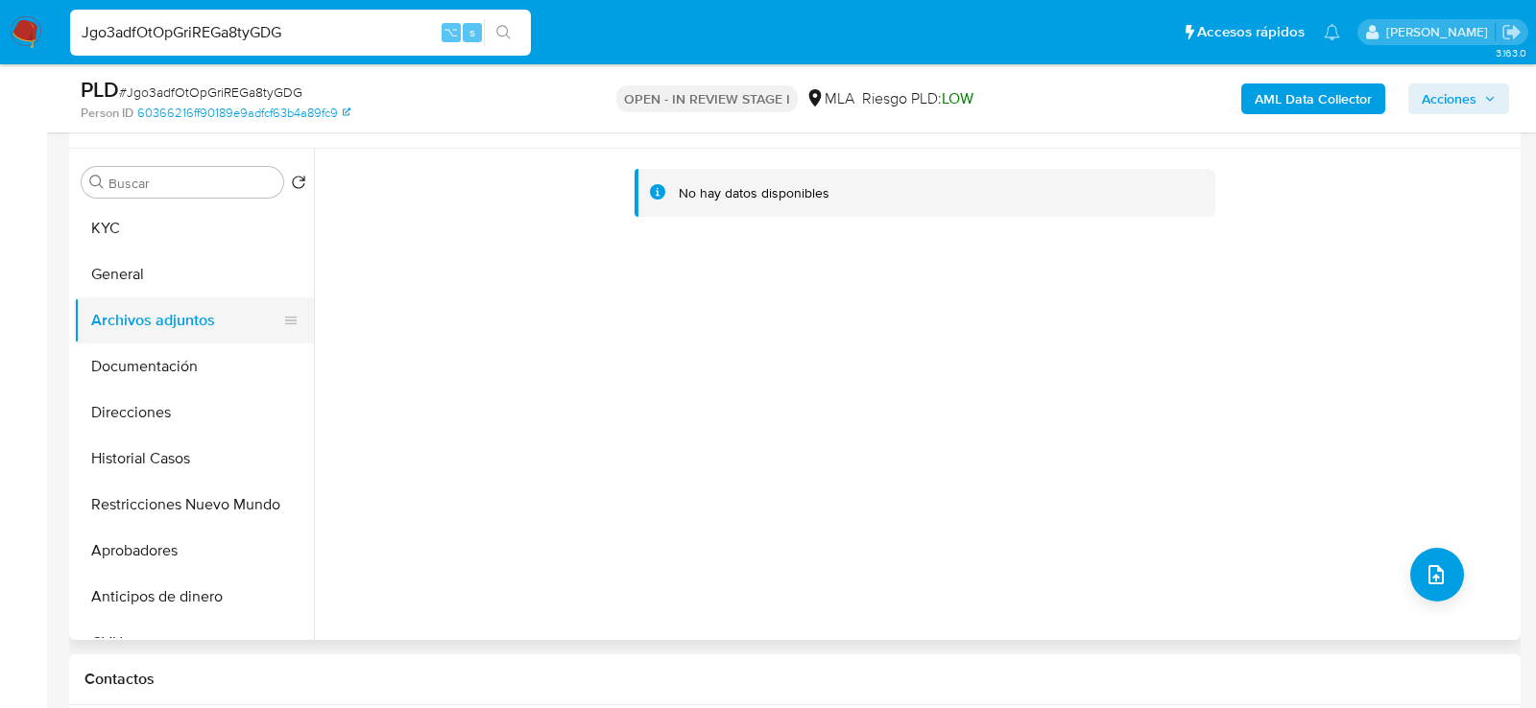
click at [206, 282] on button "General" at bounding box center [194, 274] width 240 height 46
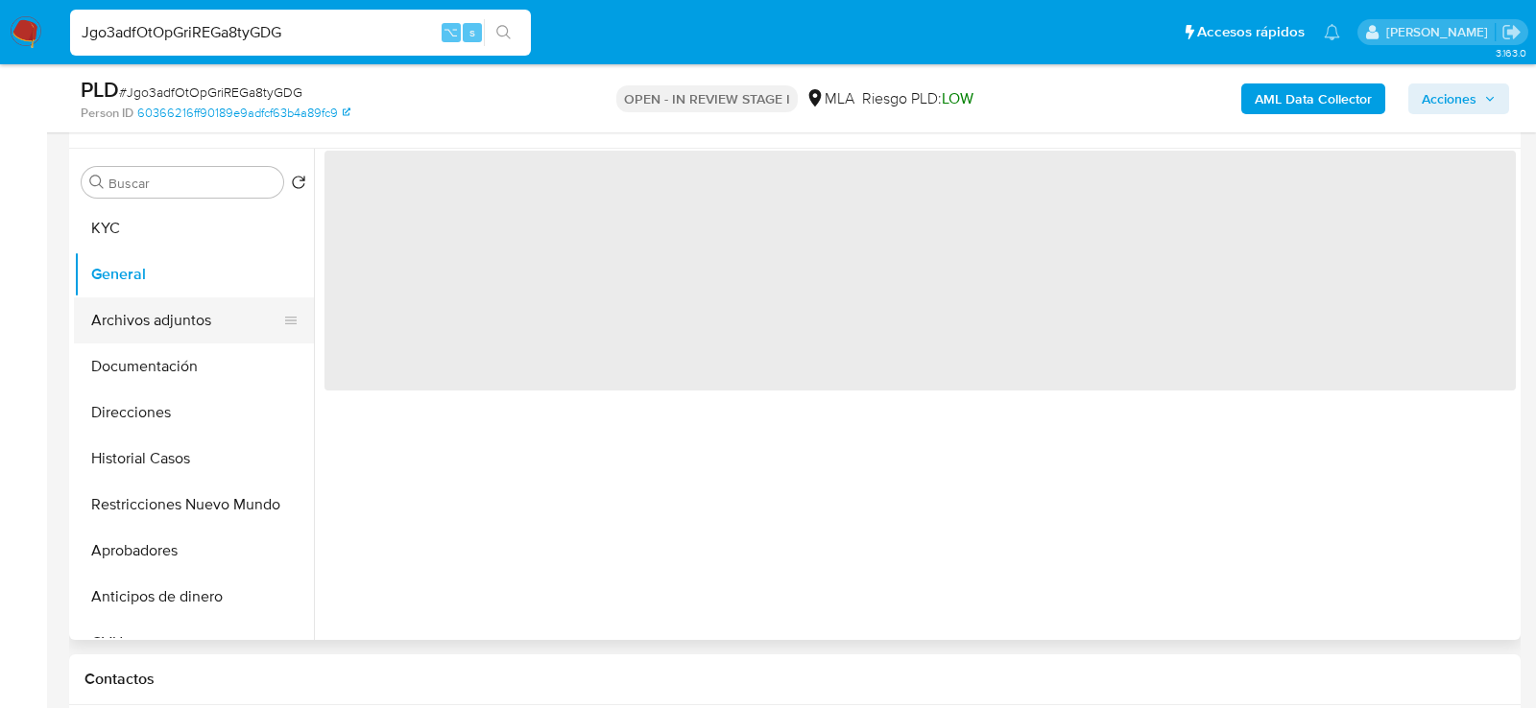
click at [206, 331] on button "Archivos adjuntos" at bounding box center [186, 321] width 225 height 46
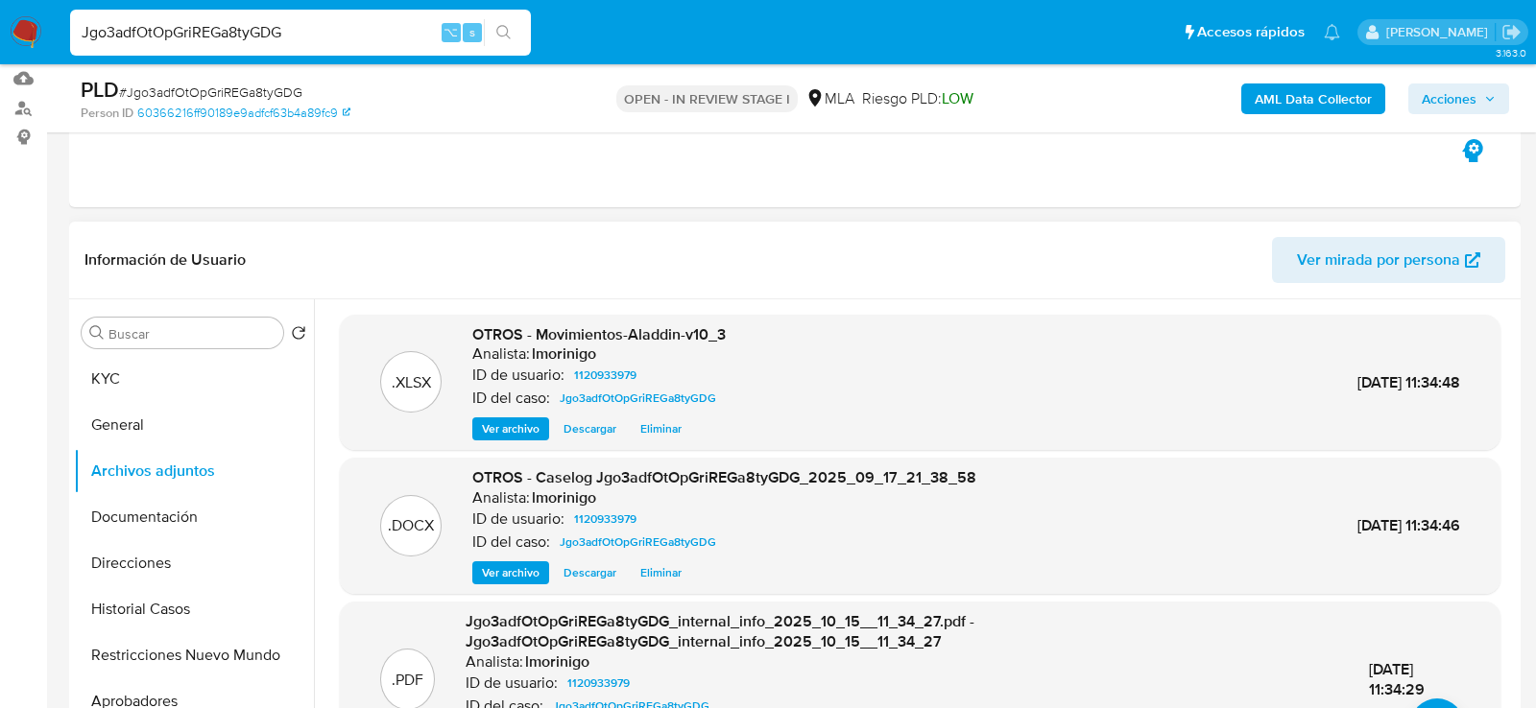
scroll to position [0, 0]
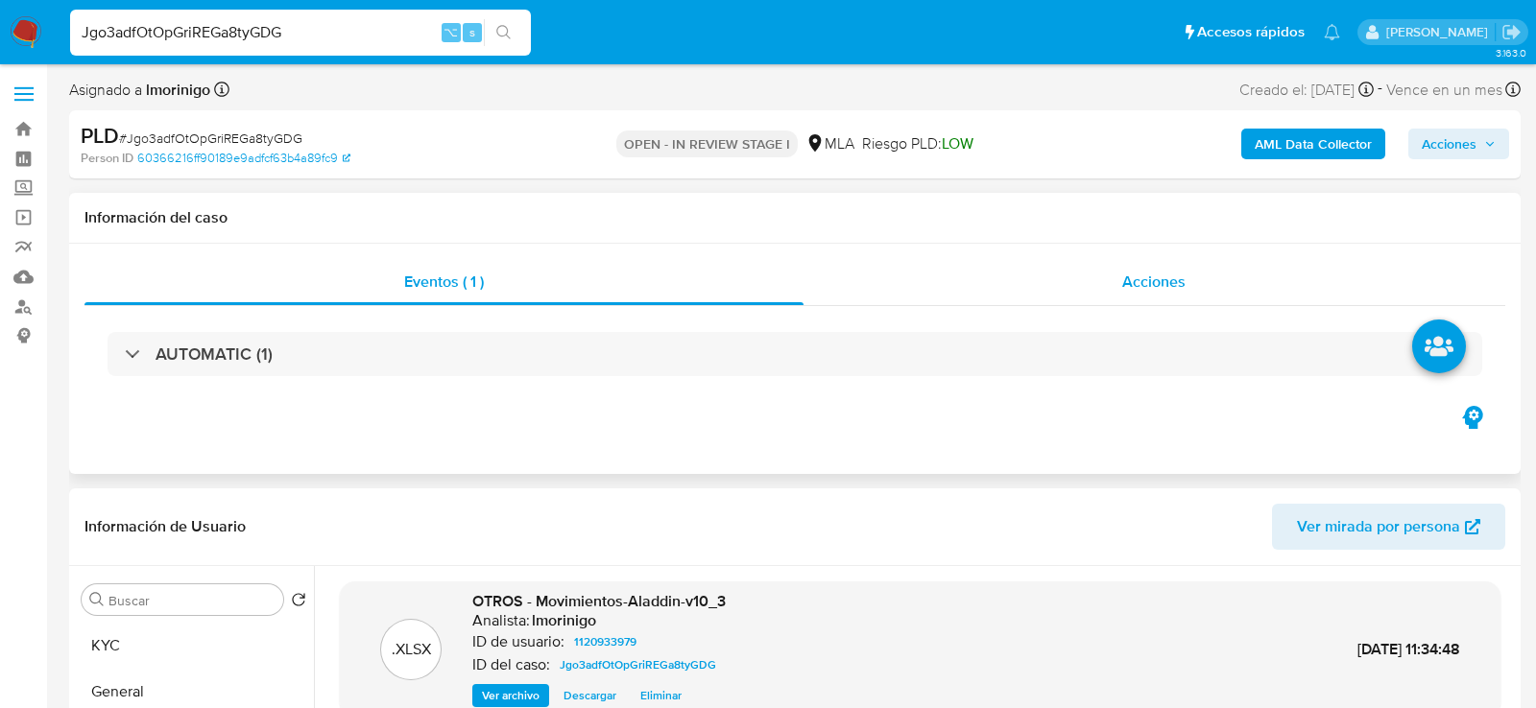
click at [1013, 282] on div "Acciones" at bounding box center [1154, 282] width 703 height 46
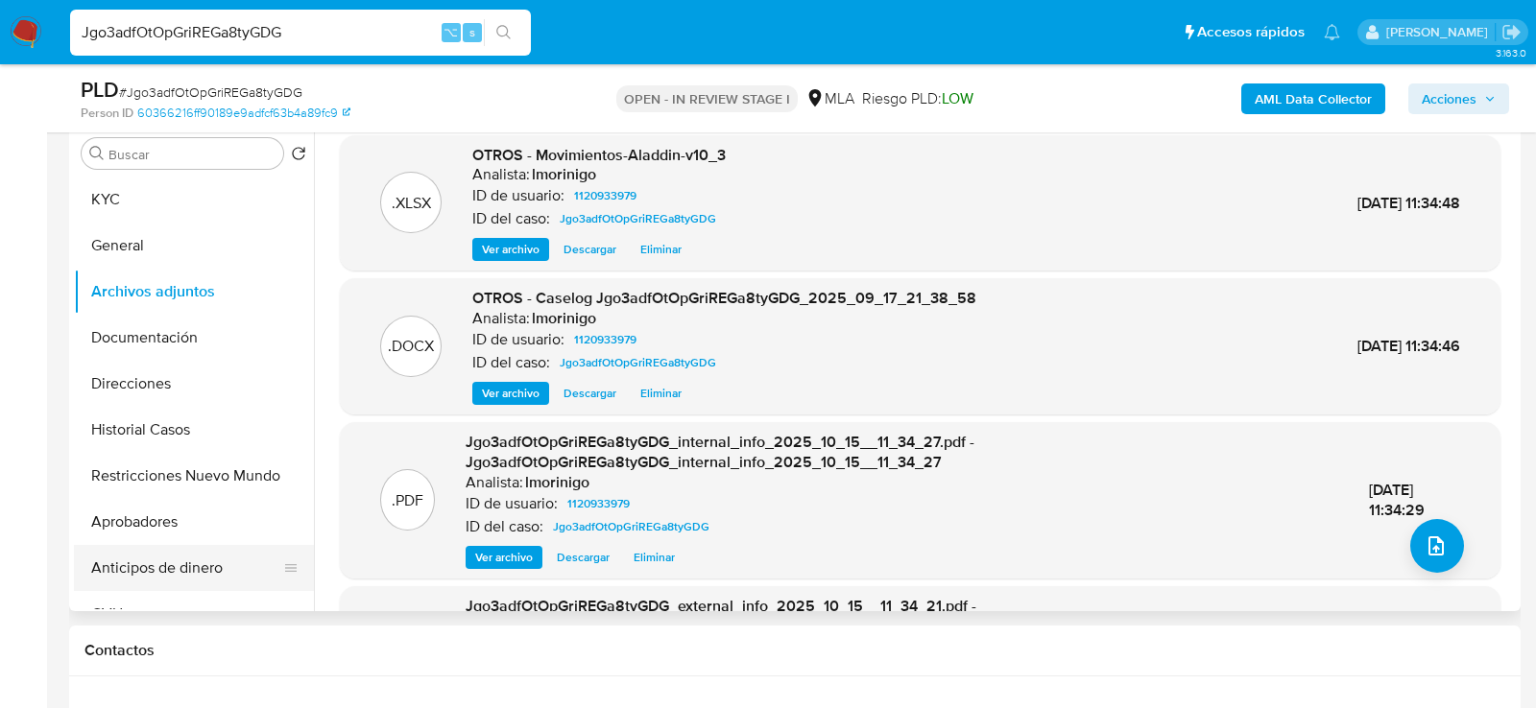
scroll to position [532, 0]
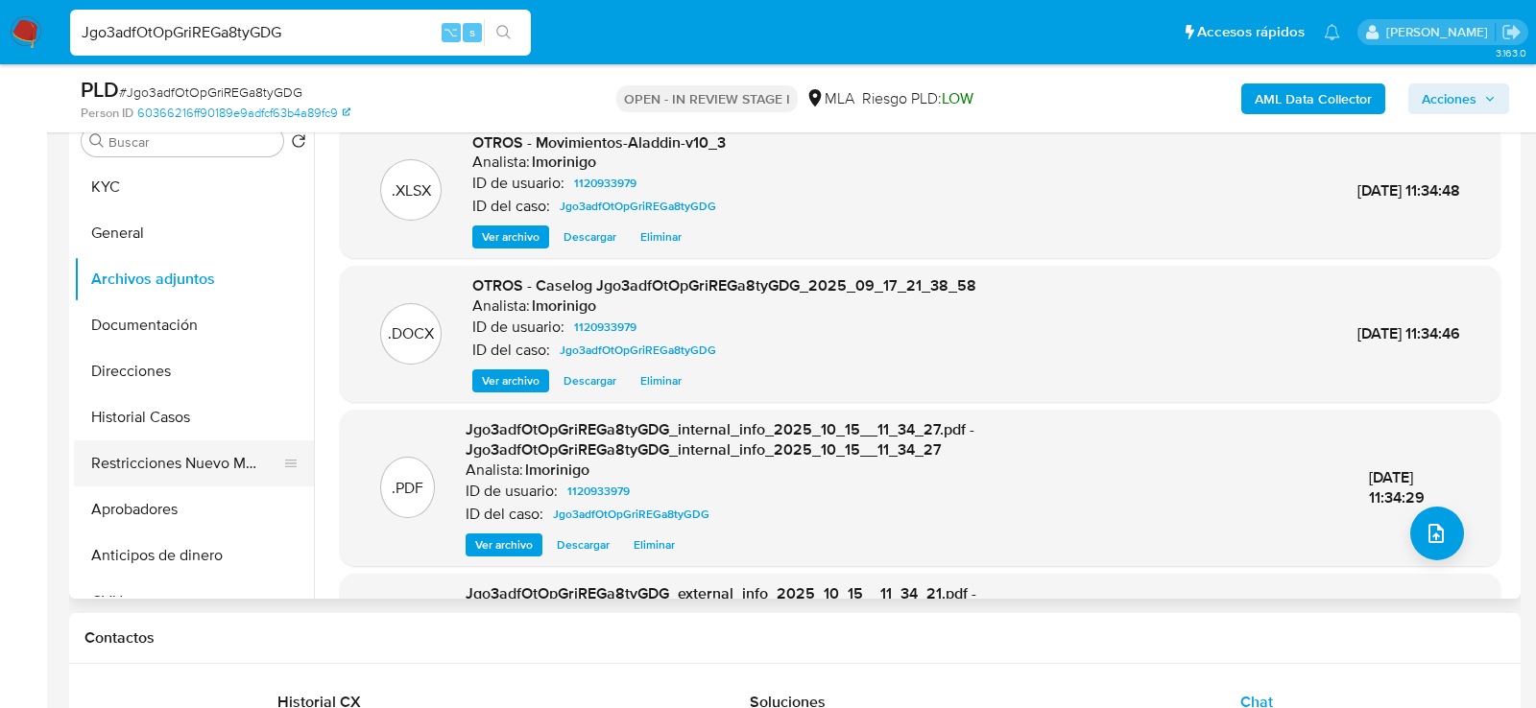
click at [156, 455] on button "Restricciones Nuevo Mundo" at bounding box center [186, 464] width 225 height 46
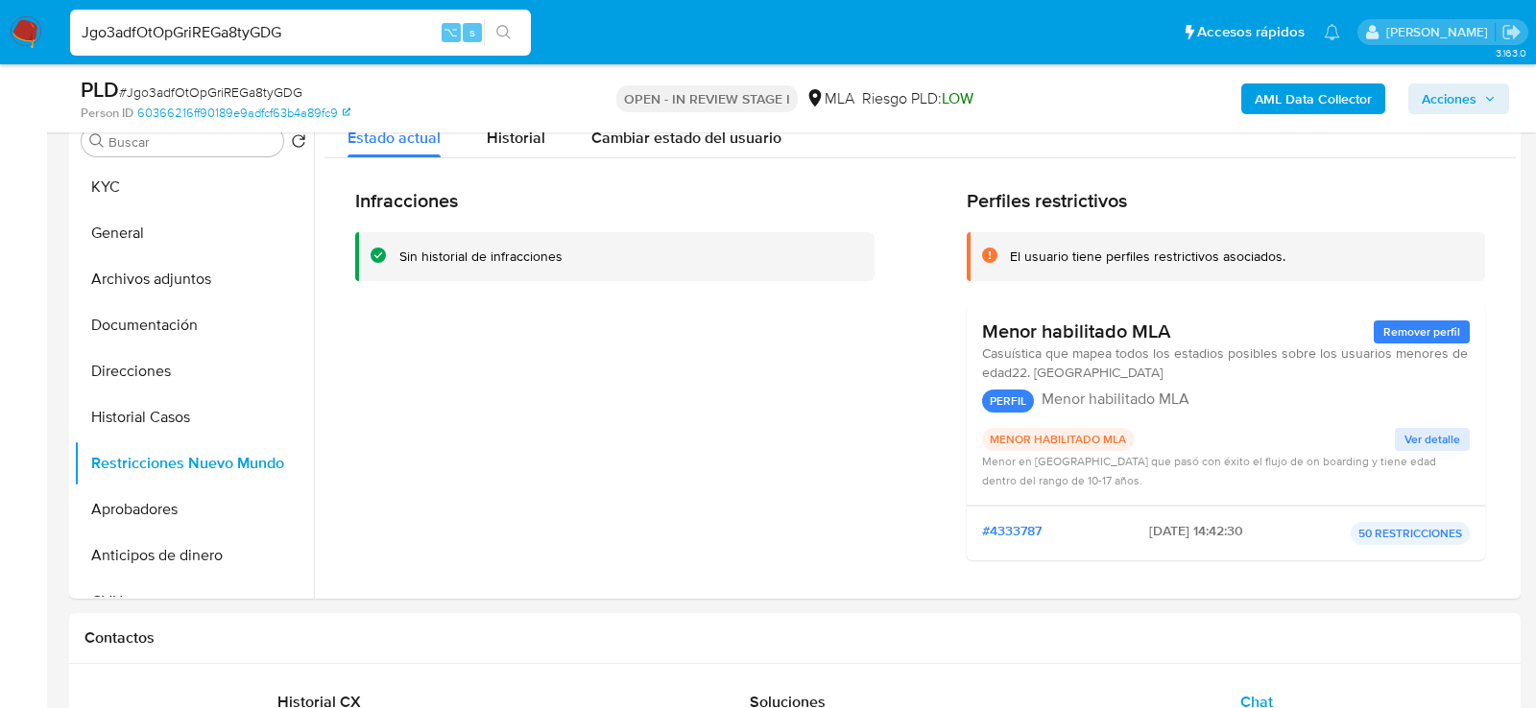
click at [1470, 98] on span "Acciones" at bounding box center [1449, 99] width 55 height 31
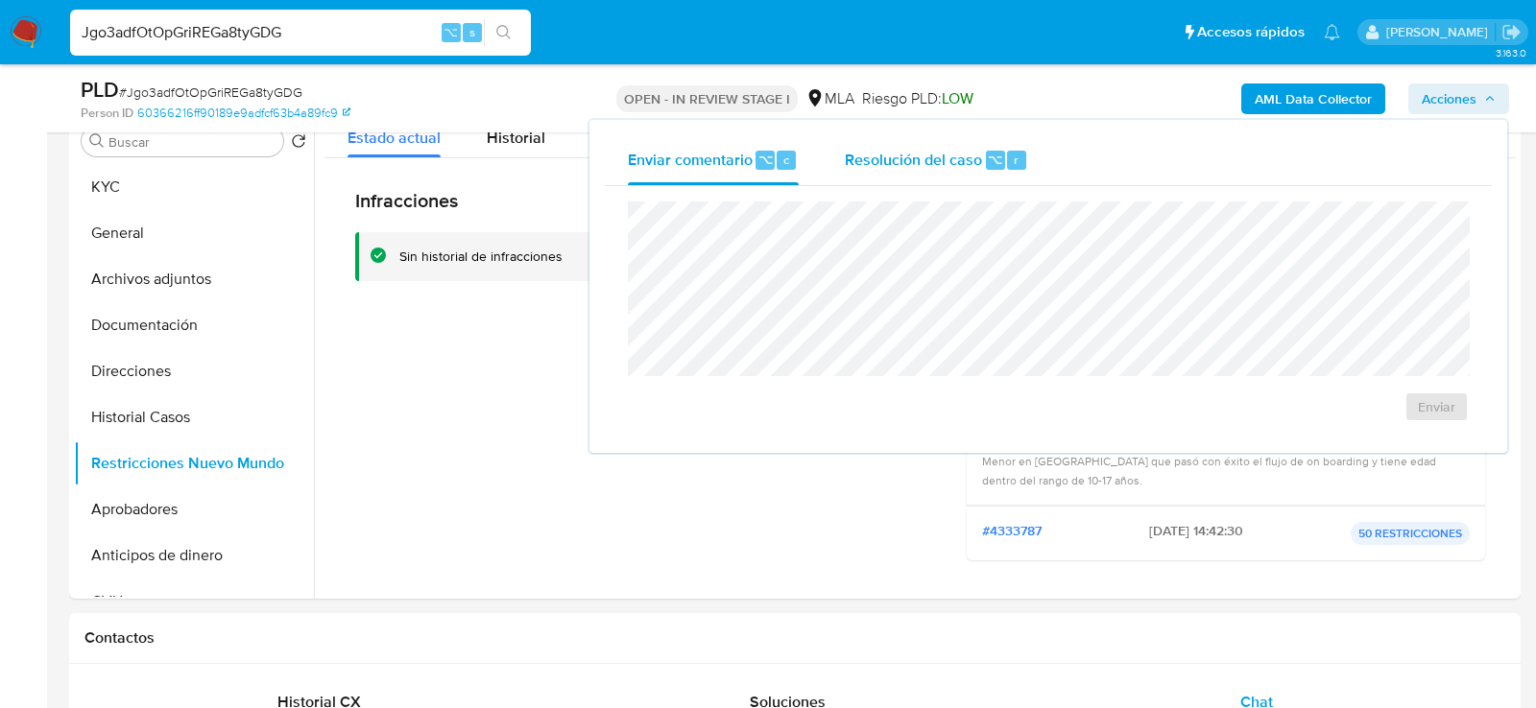
click at [1014, 167] on span "r" at bounding box center [1016, 160] width 5 height 18
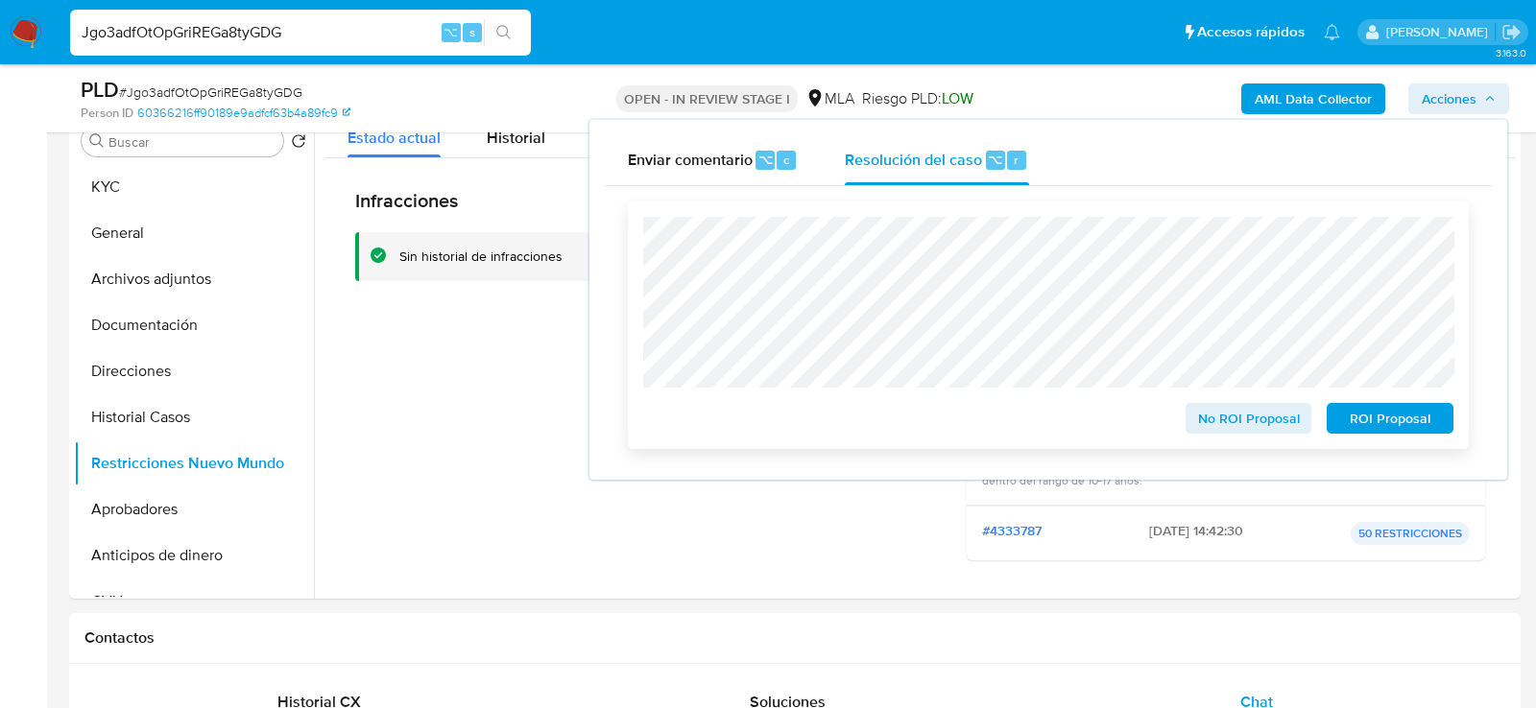
click at [1256, 428] on span "No ROI Proposal" at bounding box center [1249, 418] width 100 height 27
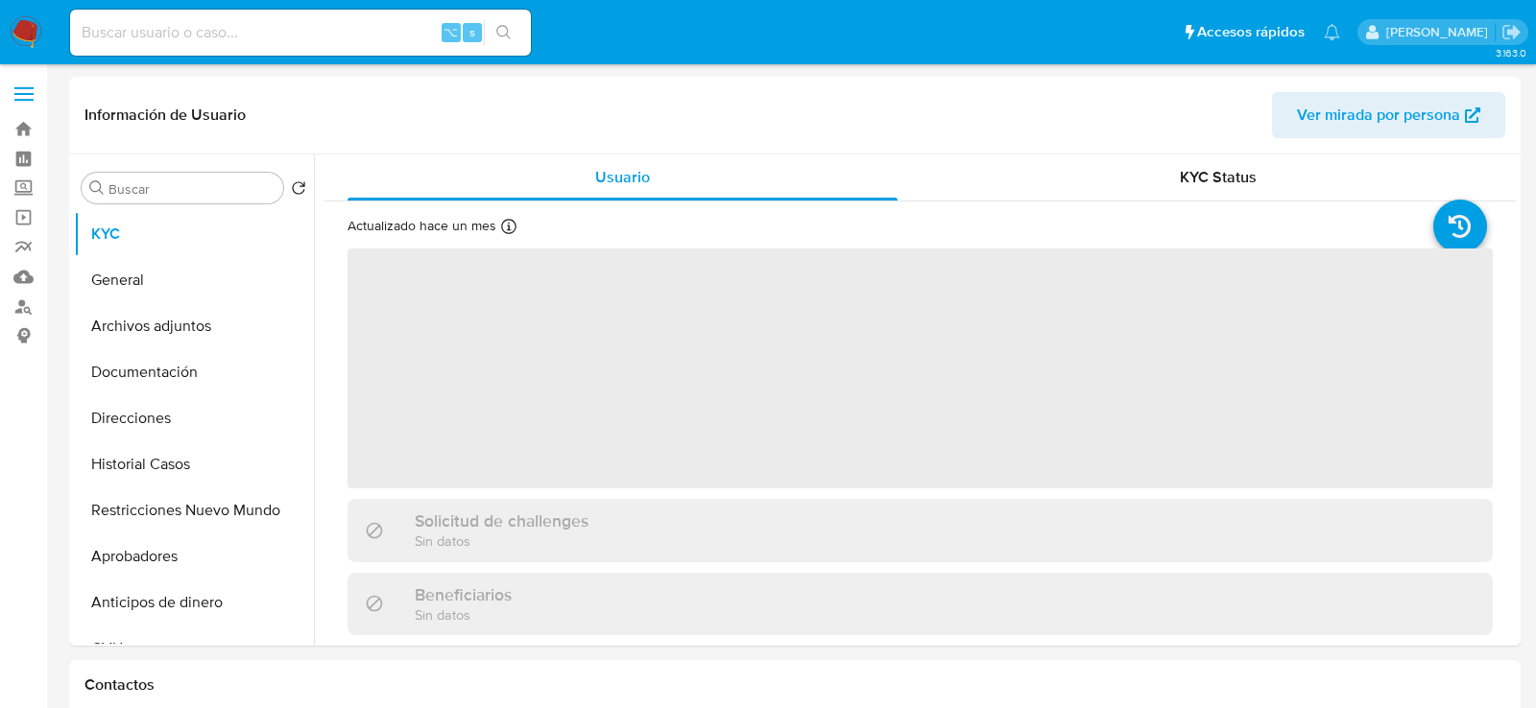
select select "10"
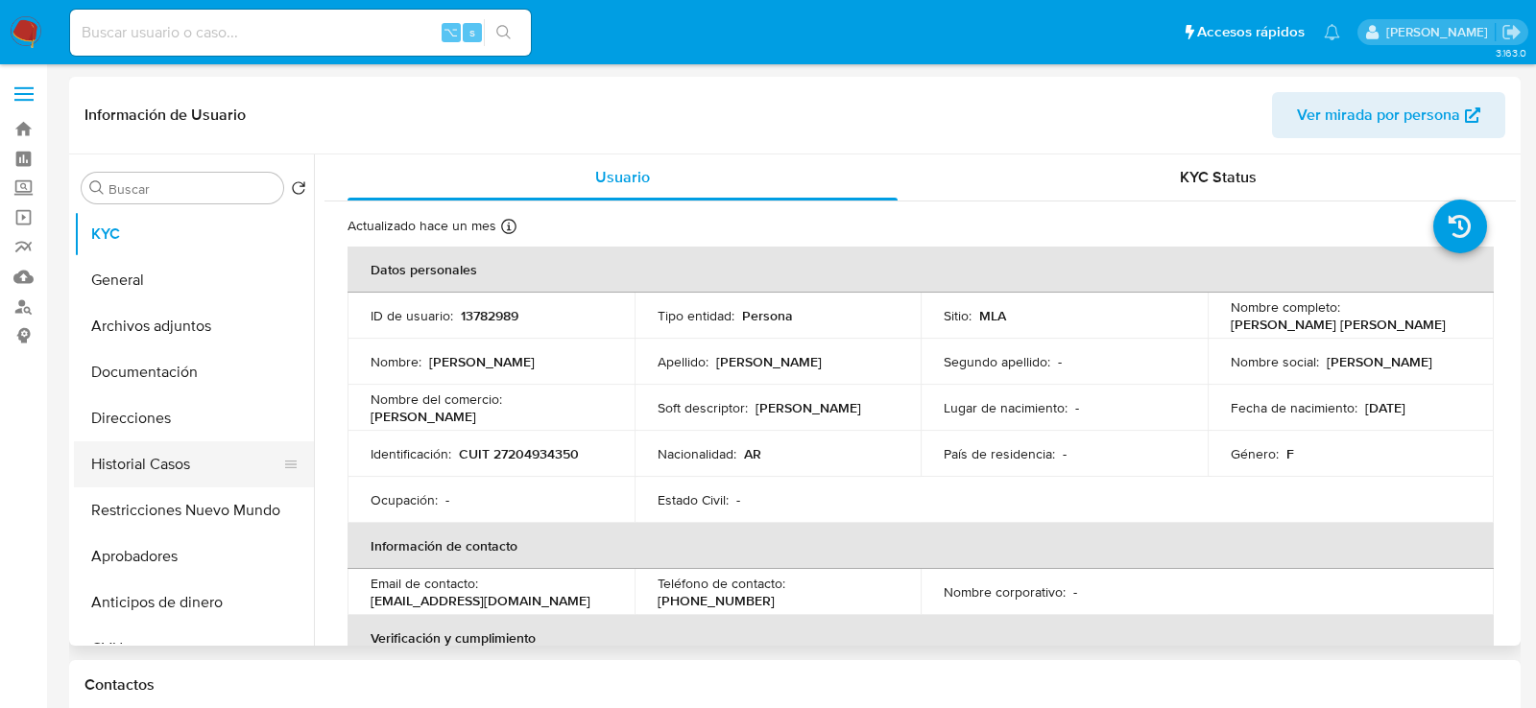
click at [163, 457] on button "Historial Casos" at bounding box center [186, 465] width 225 height 46
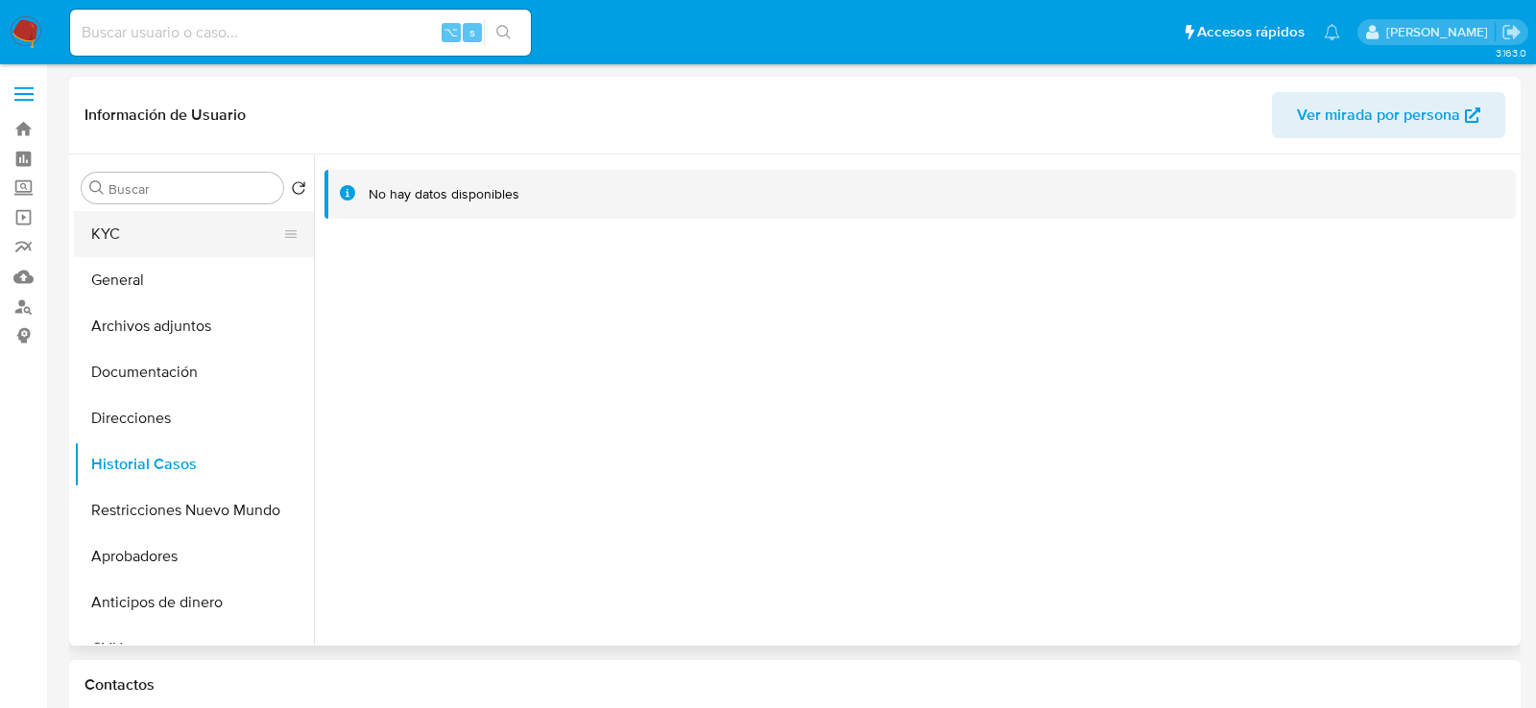
click at [163, 244] on button "KYC" at bounding box center [186, 234] width 225 height 46
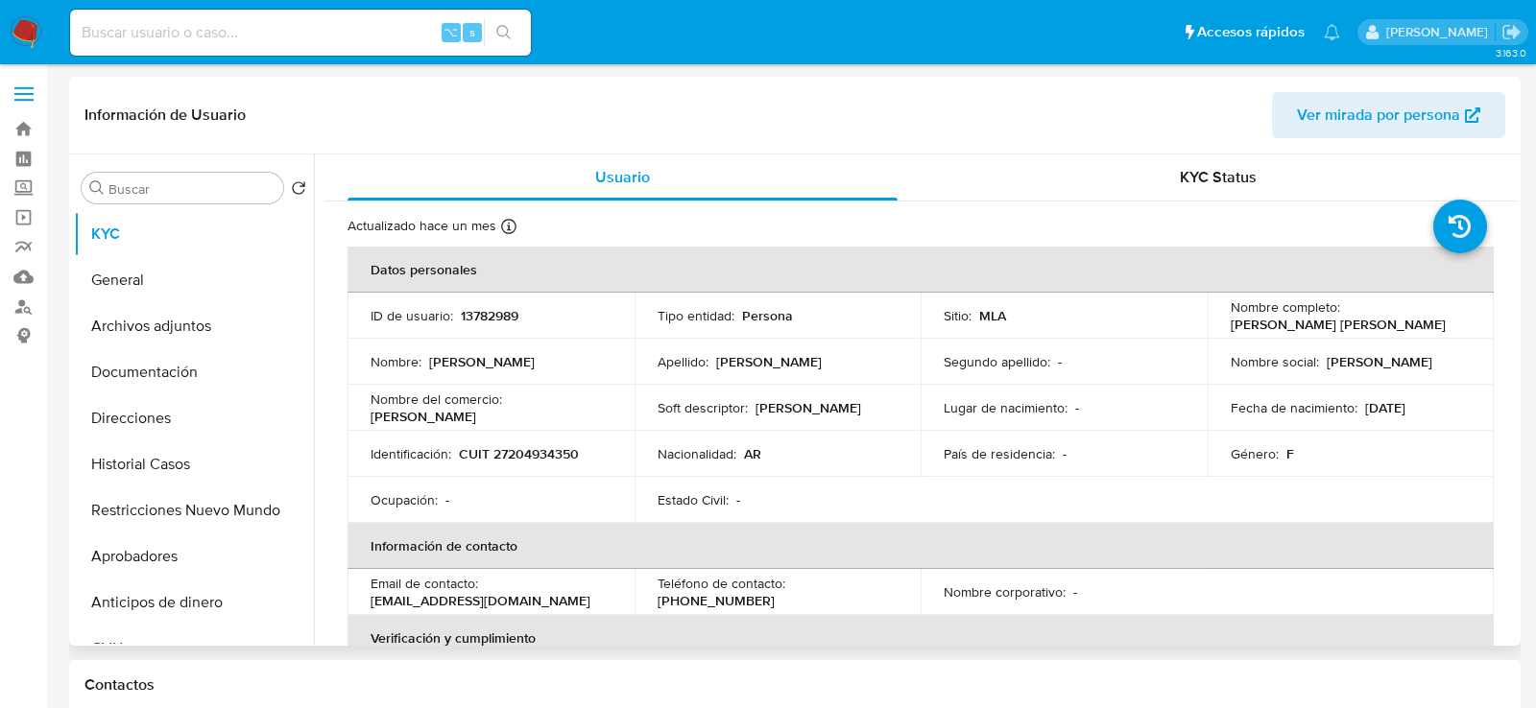
drag, startPoint x: 1225, startPoint y: 323, endPoint x: 1430, endPoint y: 324, distance: 205.4
click at [1430, 324] on div "Nombre completo : Ana Ines Gonzalez Lentini Rohner" at bounding box center [1351, 316] width 241 height 35
copy p "Ana Ines Gonzalez Lentini Rohner"
click at [539, 460] on p "CUIT 27204934350" at bounding box center [519, 453] width 120 height 17
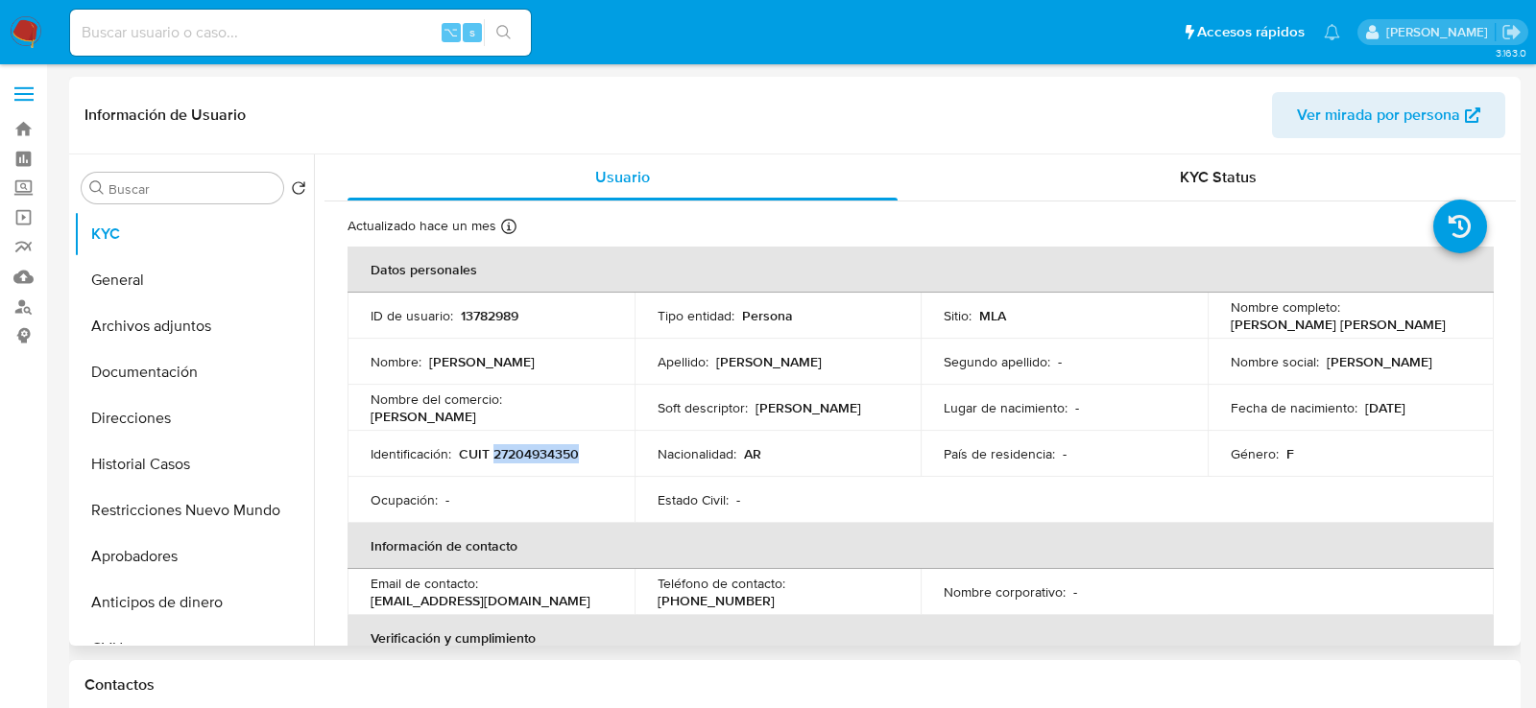
copy p "27204934350"
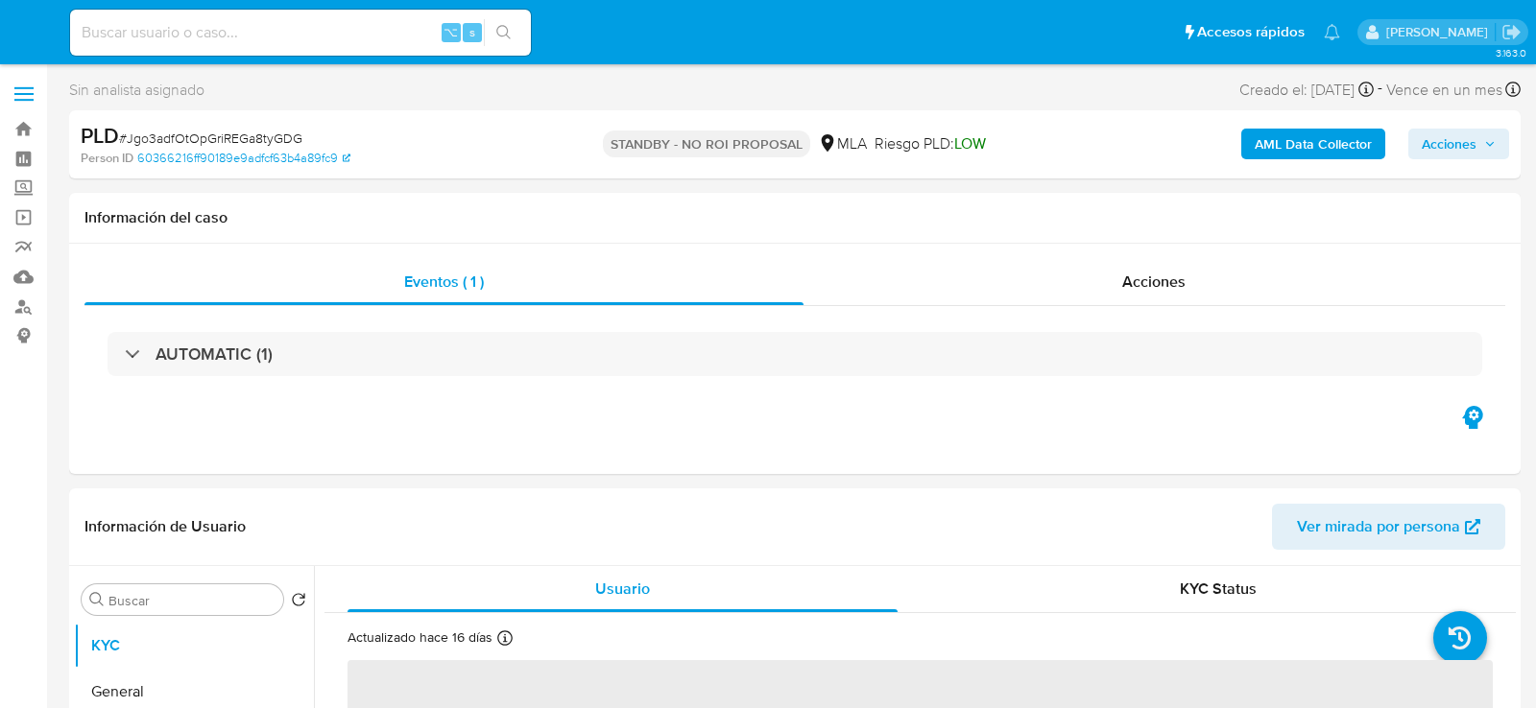
select select "10"
click at [317, 20] on input at bounding box center [300, 32] width 461 height 25
paste input "uNoOzsBfsQQUJfX9QOWG9xmF"
type input "uNoOzsBfsQQUJfX9QOWG9xmF"
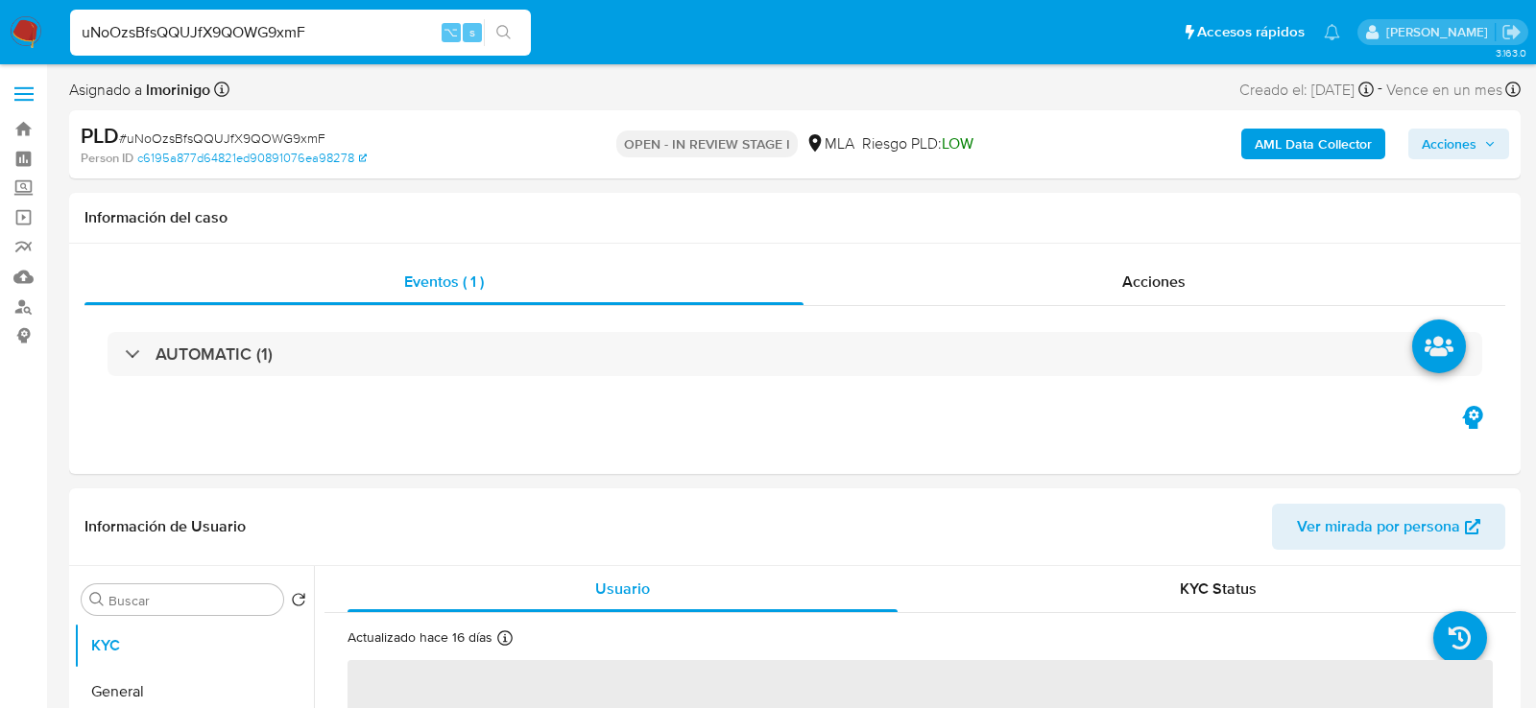
select select "10"
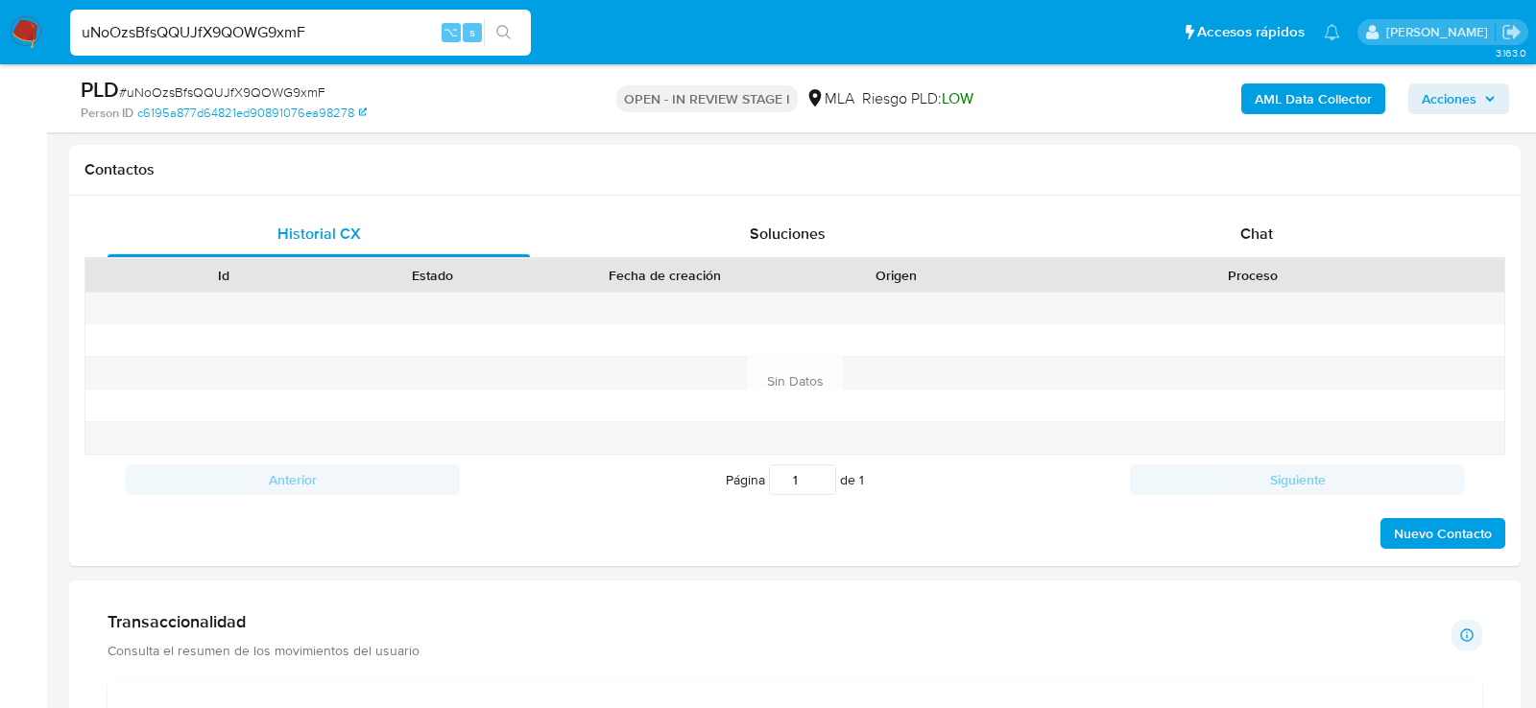
scroll to position [919, 0]
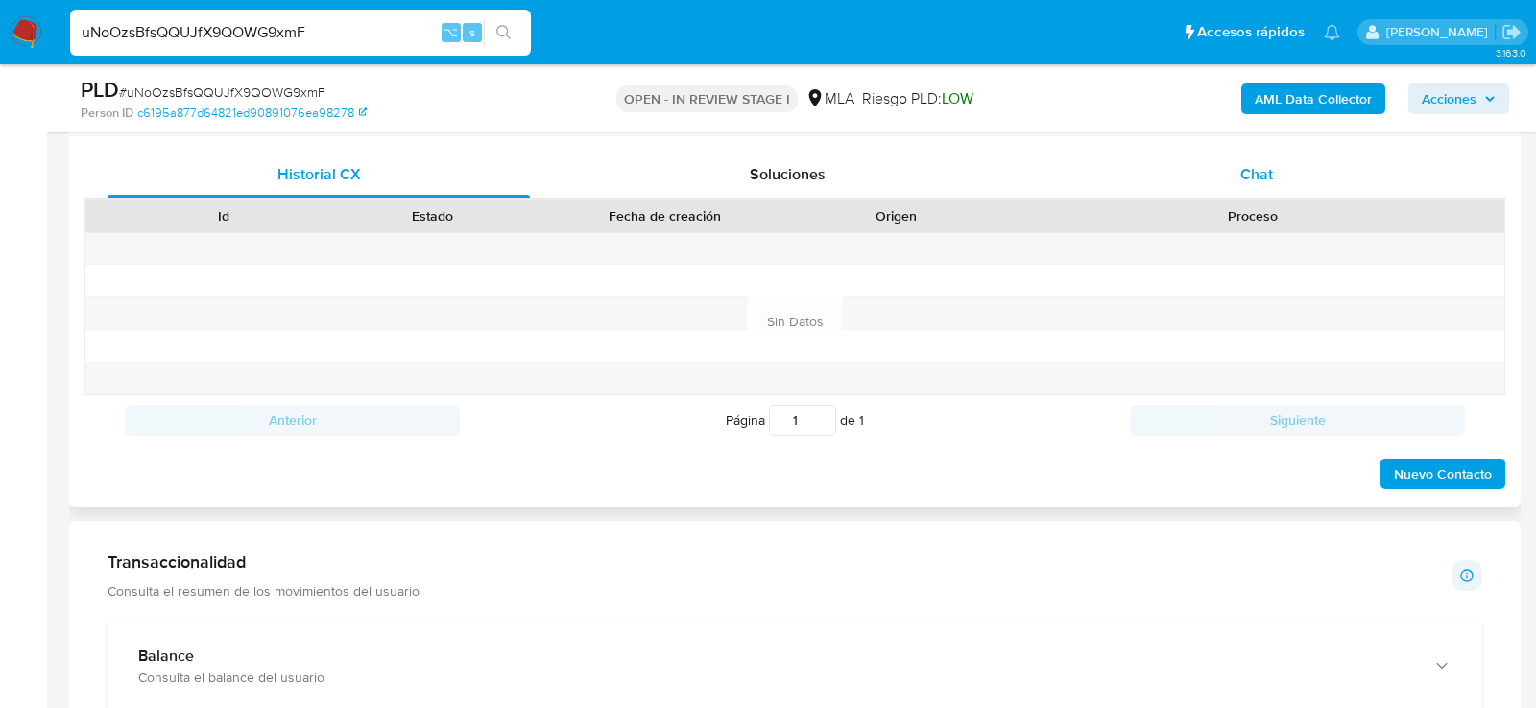
click at [1137, 191] on div "Chat" at bounding box center [1256, 175] width 422 height 46
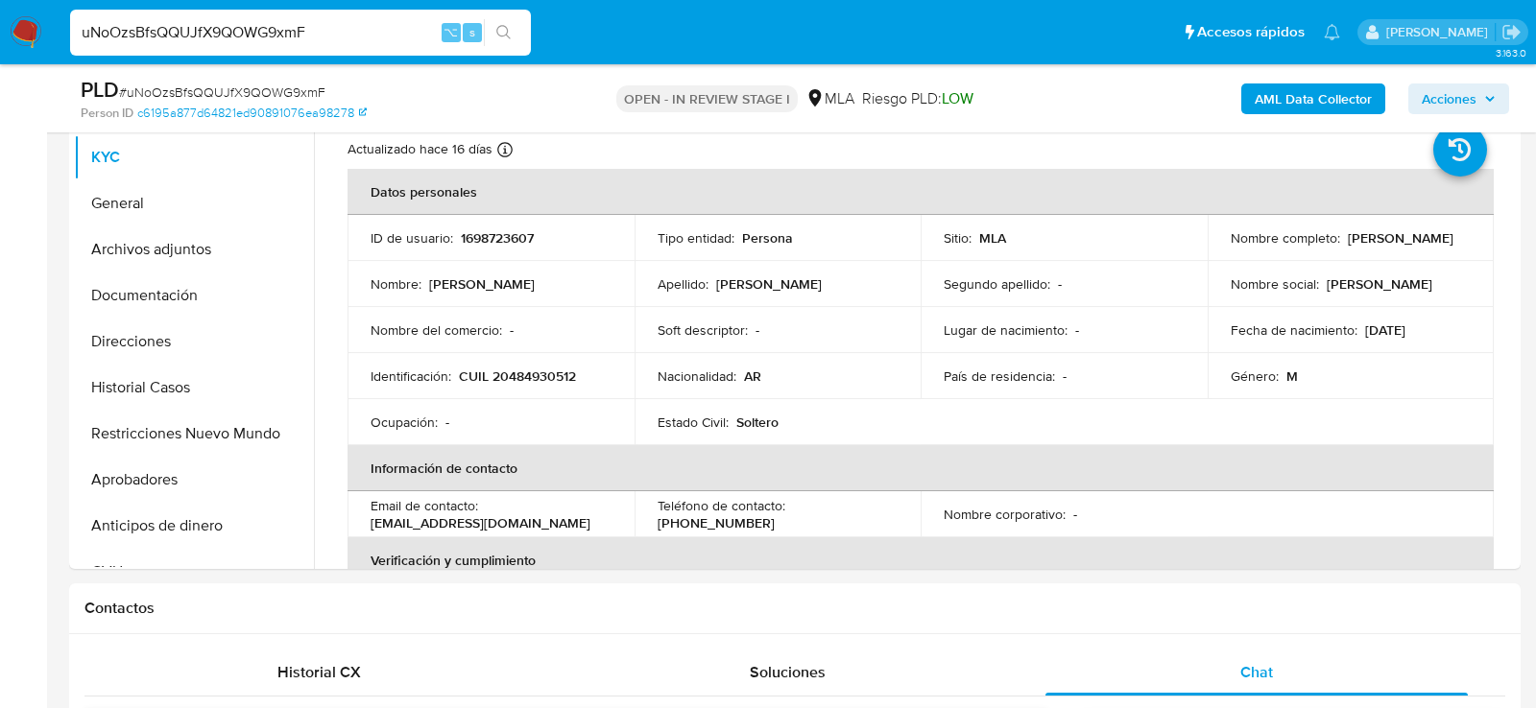
scroll to position [422, 0]
click at [128, 480] on button "Aprobadores" at bounding box center [186, 478] width 225 height 46
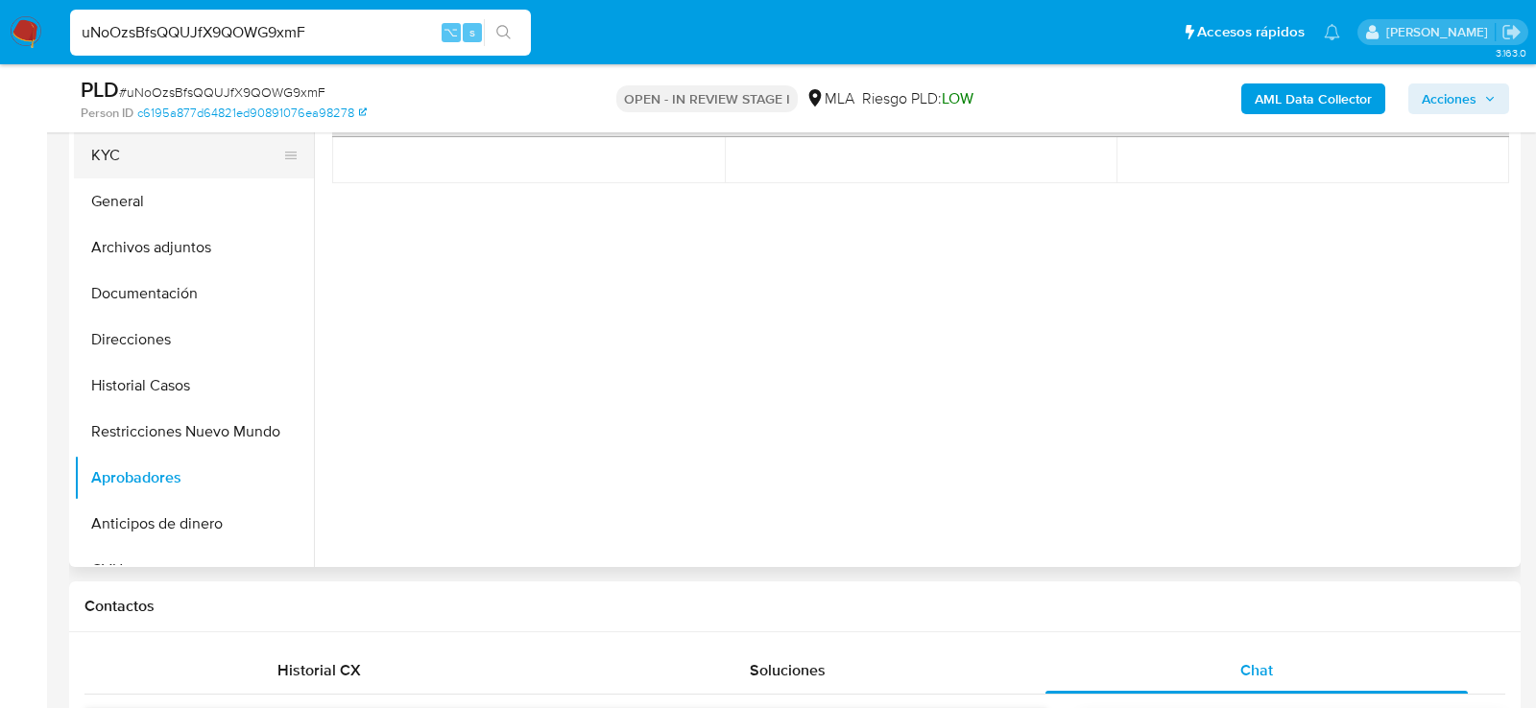
click at [183, 145] on button "KYC" at bounding box center [186, 155] width 225 height 46
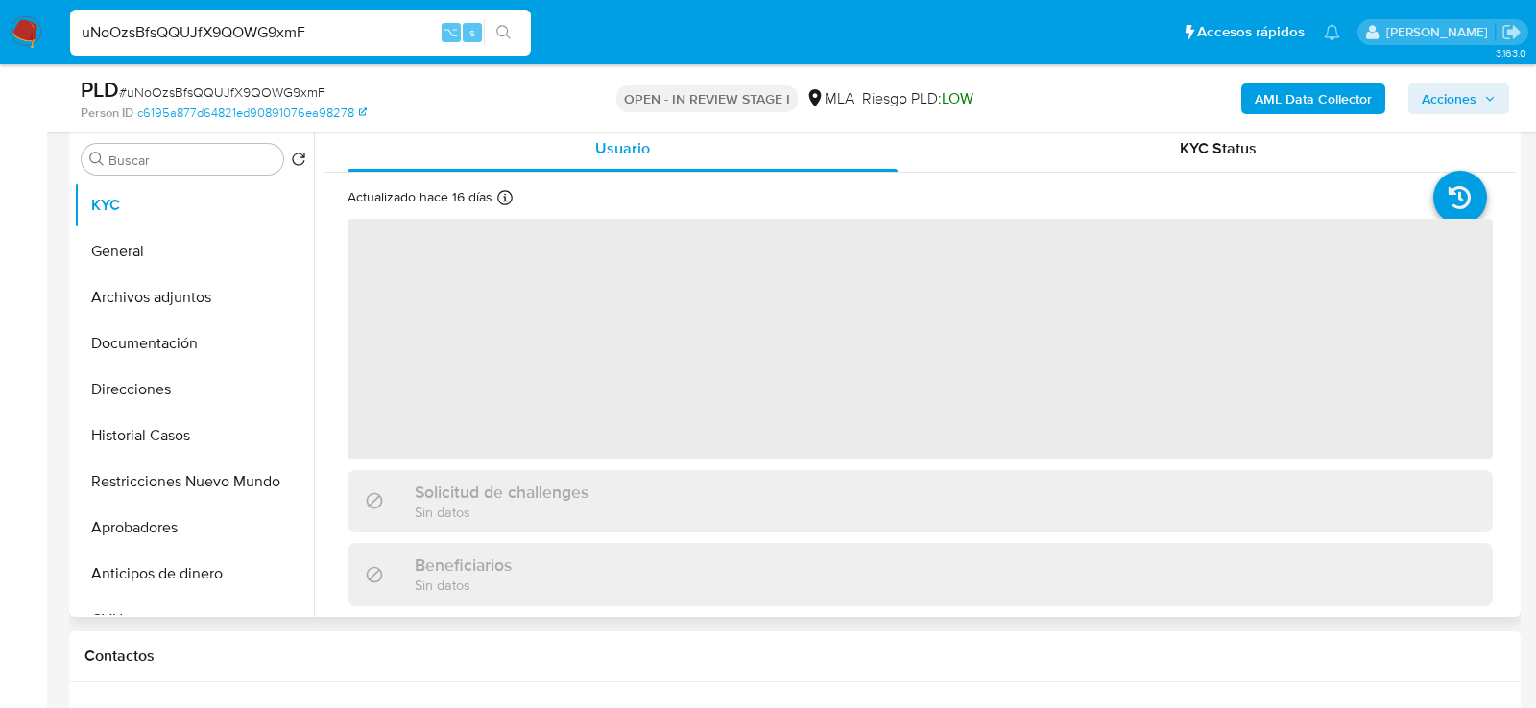
scroll to position [353, 0]
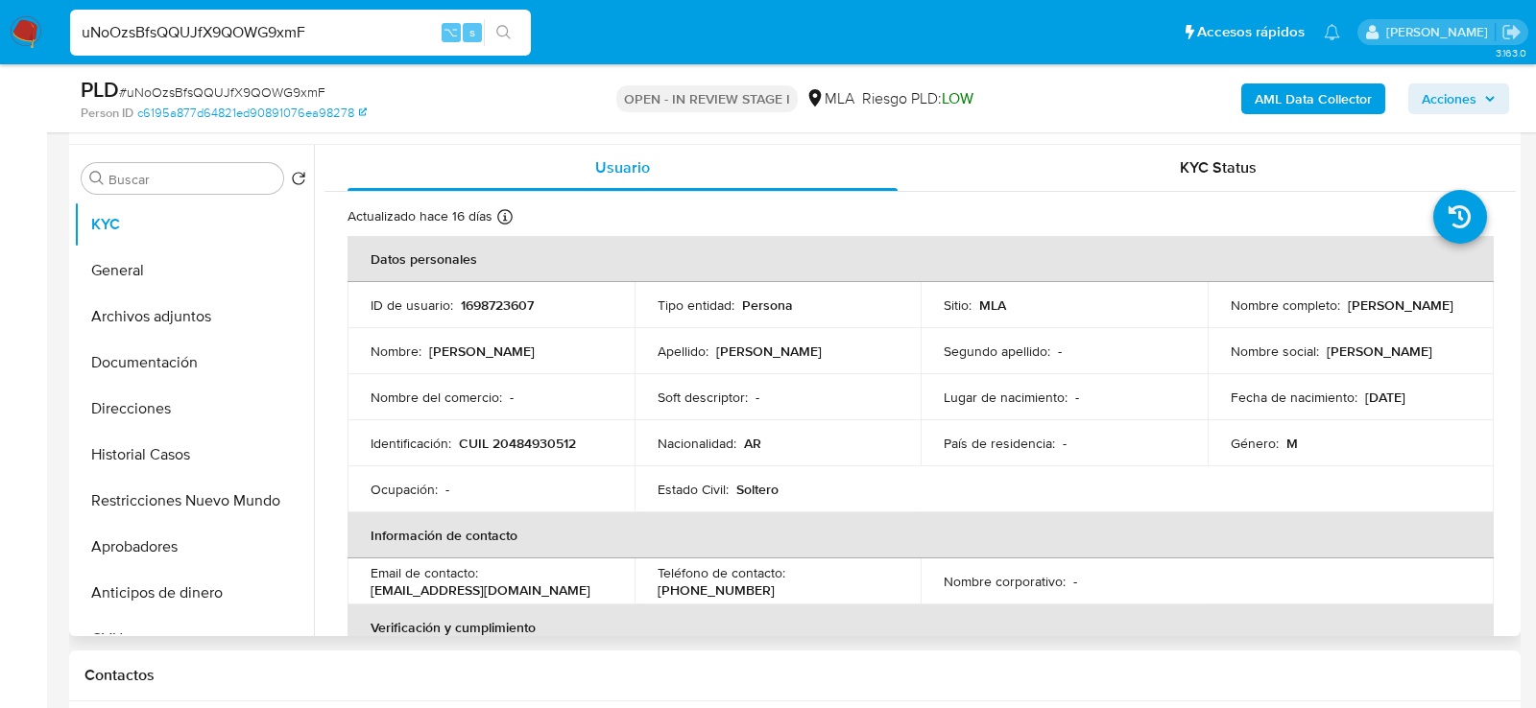
click at [537, 446] on p "CUIL 20484930512" at bounding box center [517, 443] width 117 height 17
copy p "20484930512"
click at [120, 327] on button "Archivos adjuntos" at bounding box center [186, 317] width 225 height 46
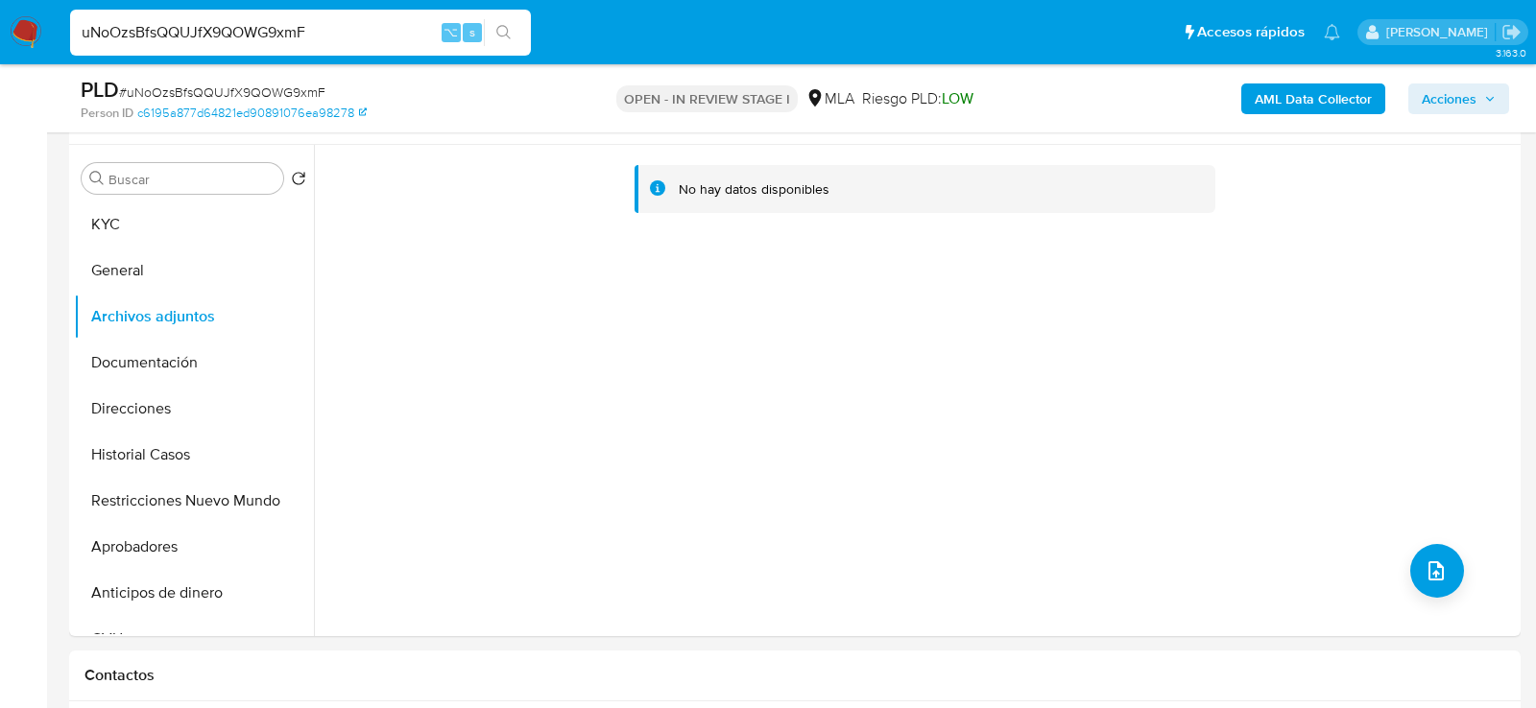
click at [1267, 103] on b "AML Data Collector" at bounding box center [1313, 99] width 117 height 31
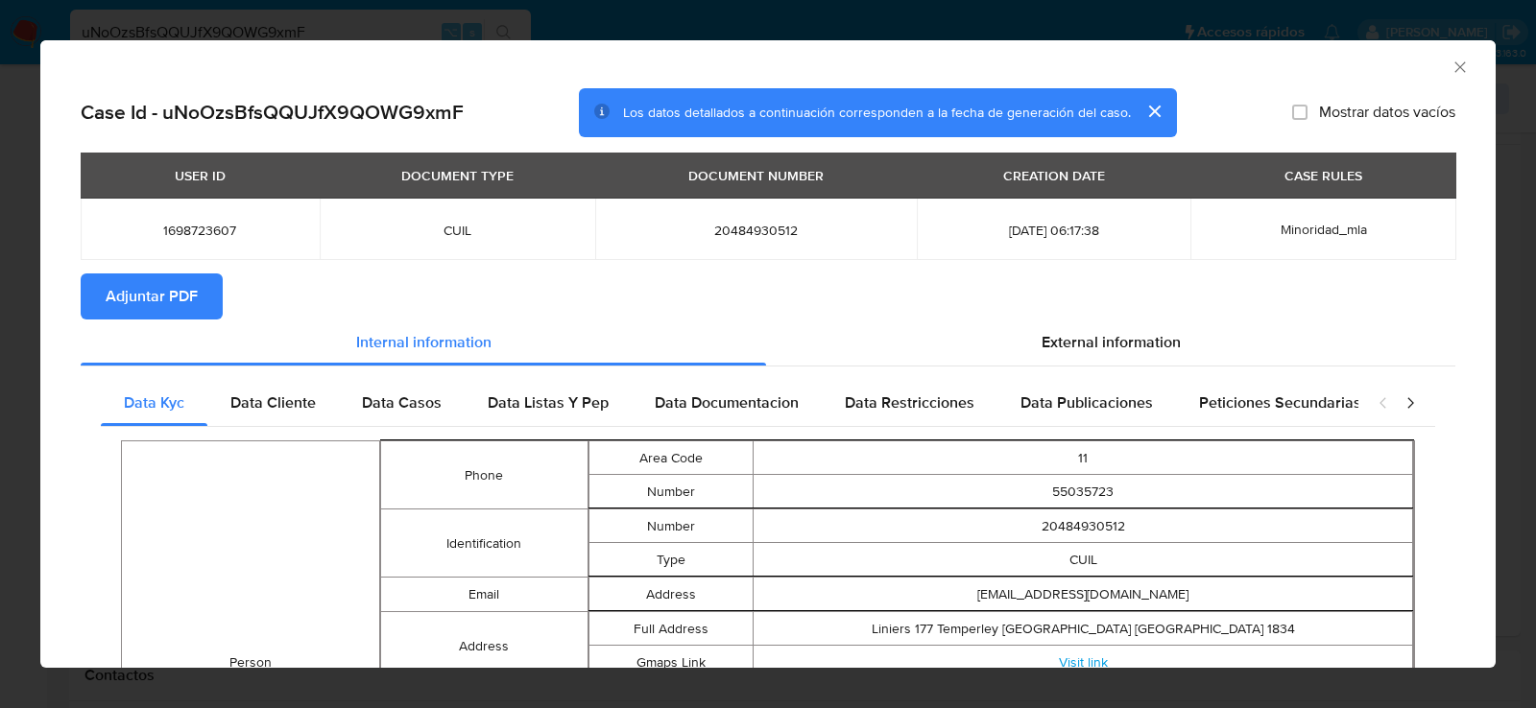
click at [124, 295] on span "Adjuntar PDF" at bounding box center [152, 296] width 92 height 42
click at [12, 330] on div "AML Data Collector Case Id - uNoOzsBfsQQUJfX9QOWG9xmF Los datos detallados a co…" at bounding box center [768, 354] width 1536 height 708
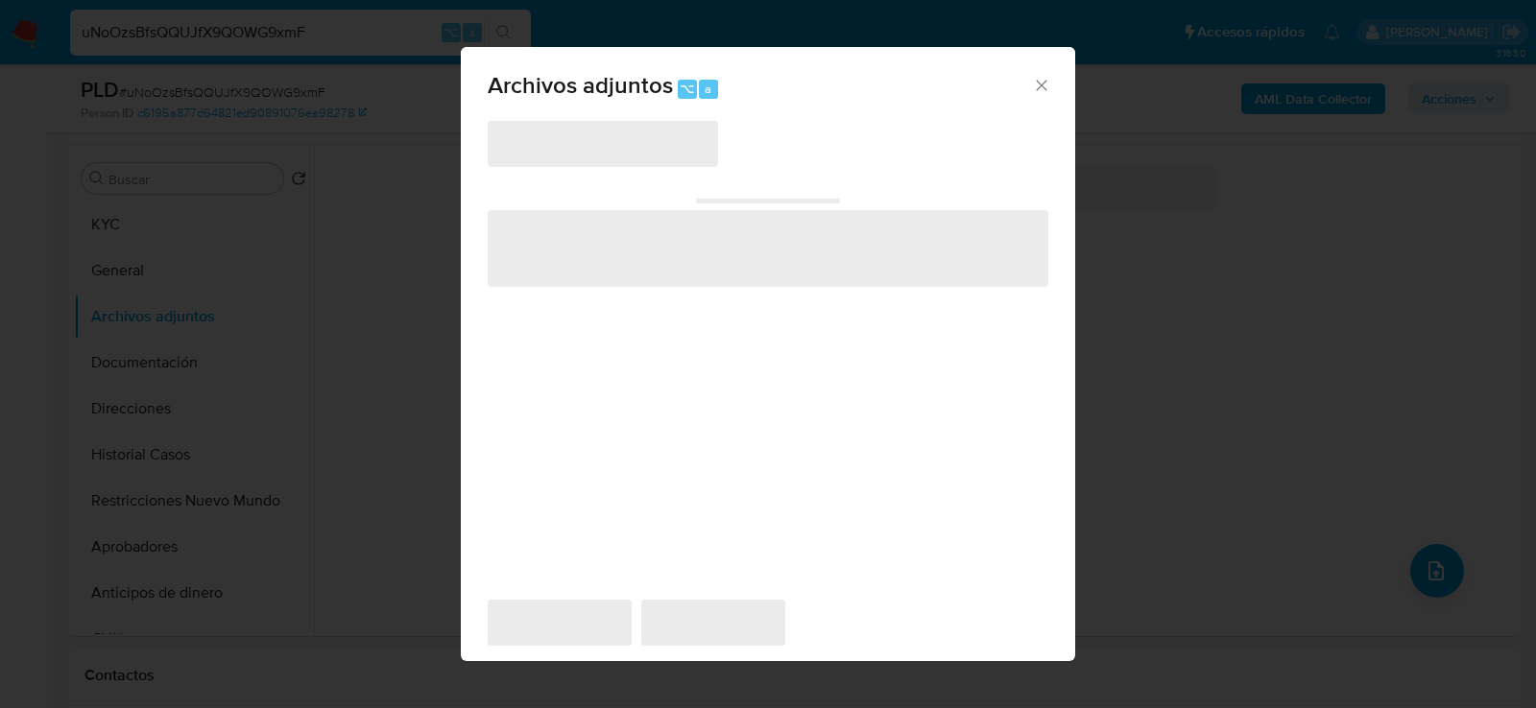
scroll to position [349, 0]
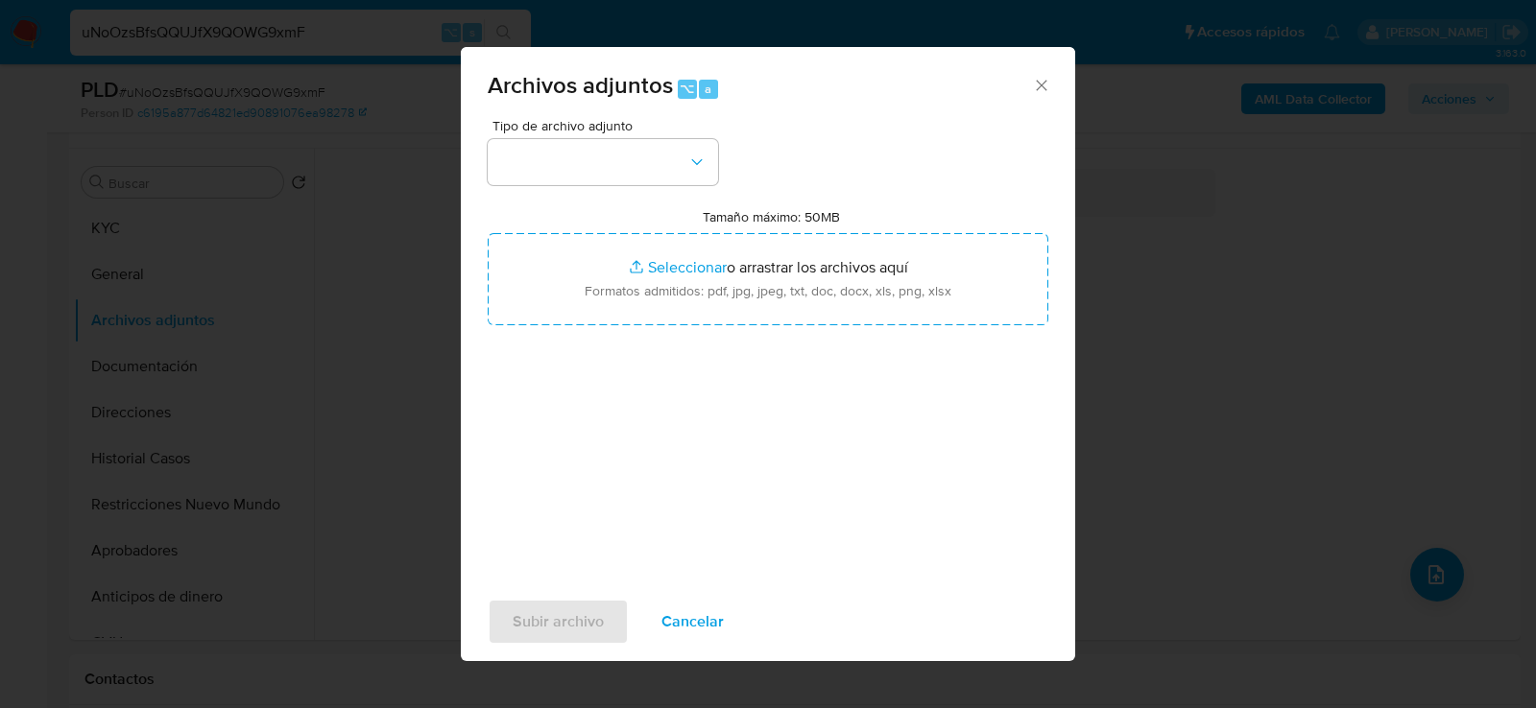
click at [538, 190] on div "Tipo de archivo adjunto Tamaño máximo: 50MB Seleccionar archivos Seleccionar o …" at bounding box center [768, 345] width 561 height 453
click at [538, 172] on button "button" at bounding box center [603, 162] width 230 height 46
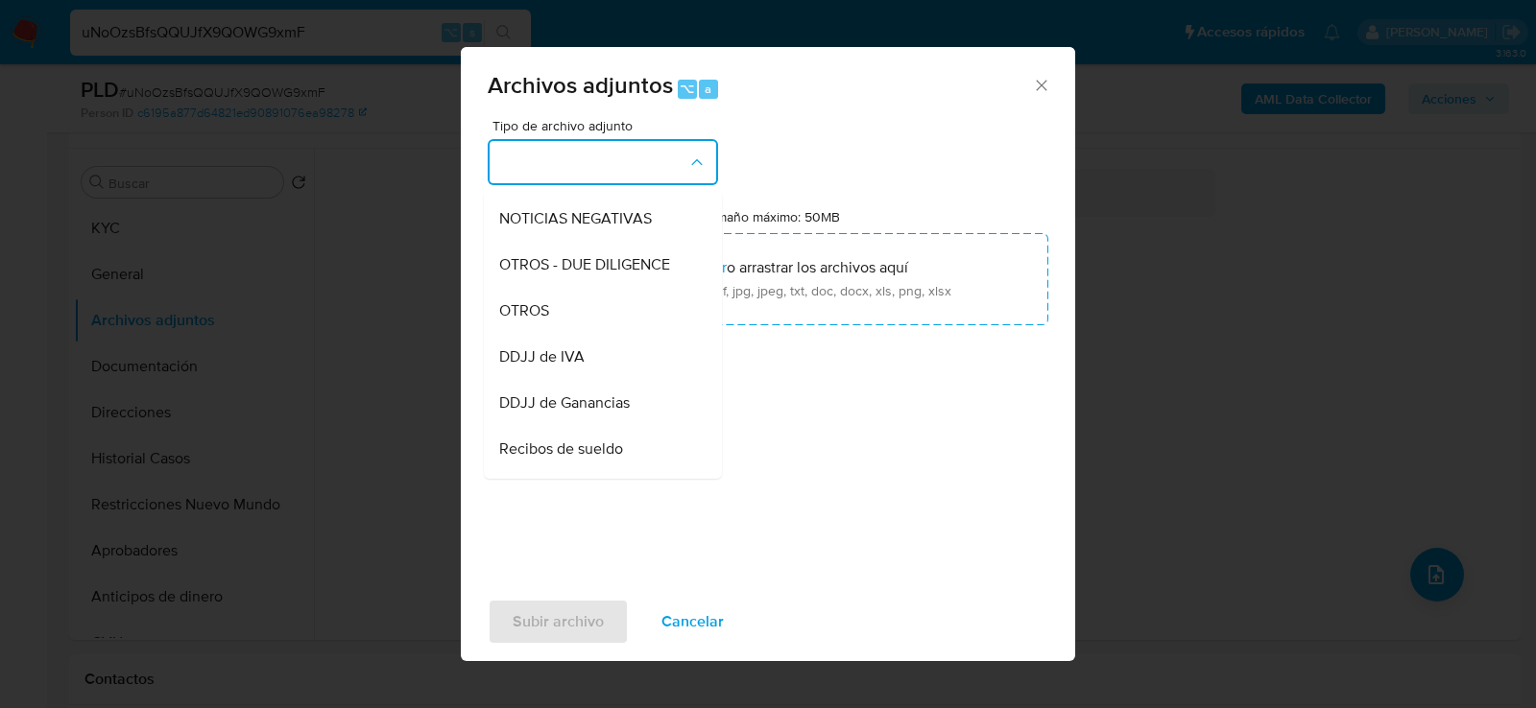
scroll to position [274, 0]
click at [564, 300] on div "OTROS" at bounding box center [597, 308] width 196 height 46
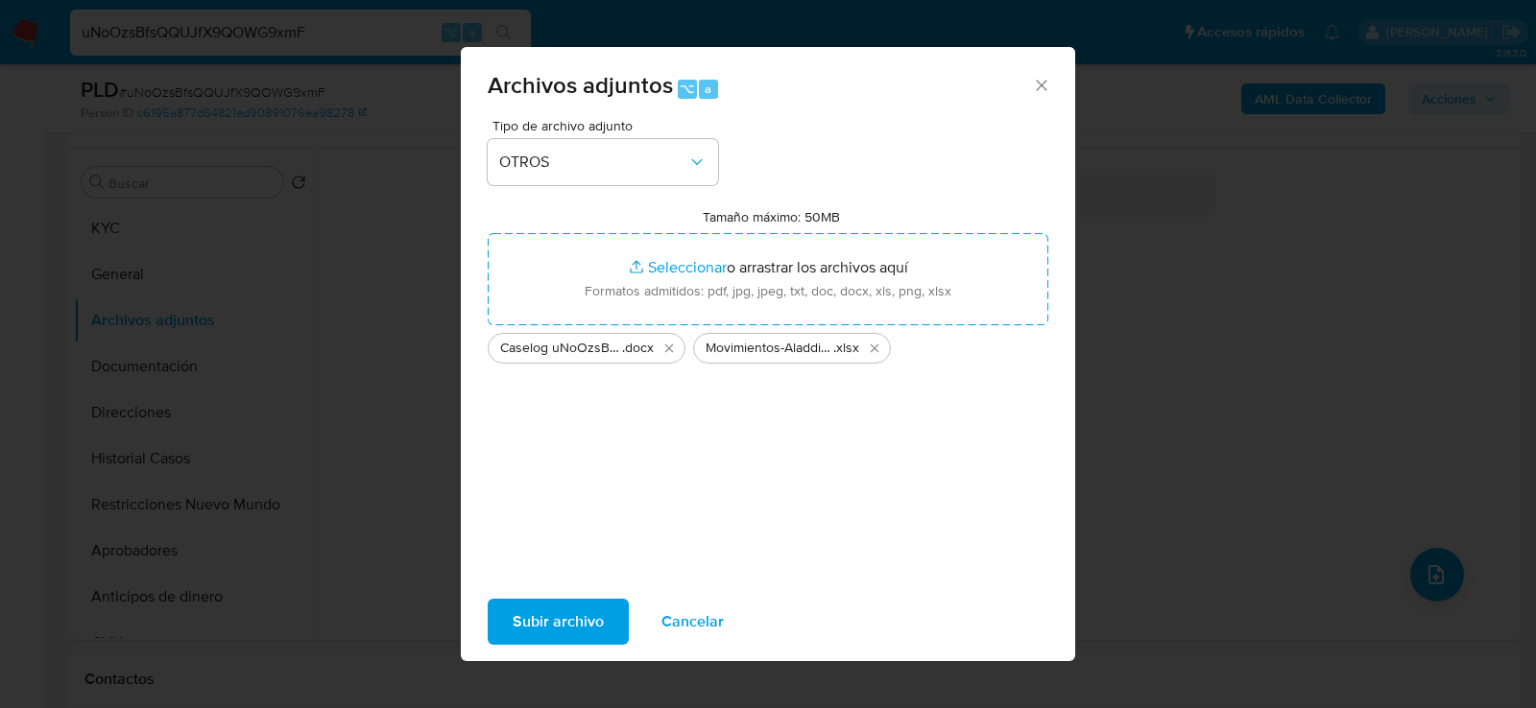
click at [548, 616] on span "Subir archivo" at bounding box center [558, 622] width 91 height 42
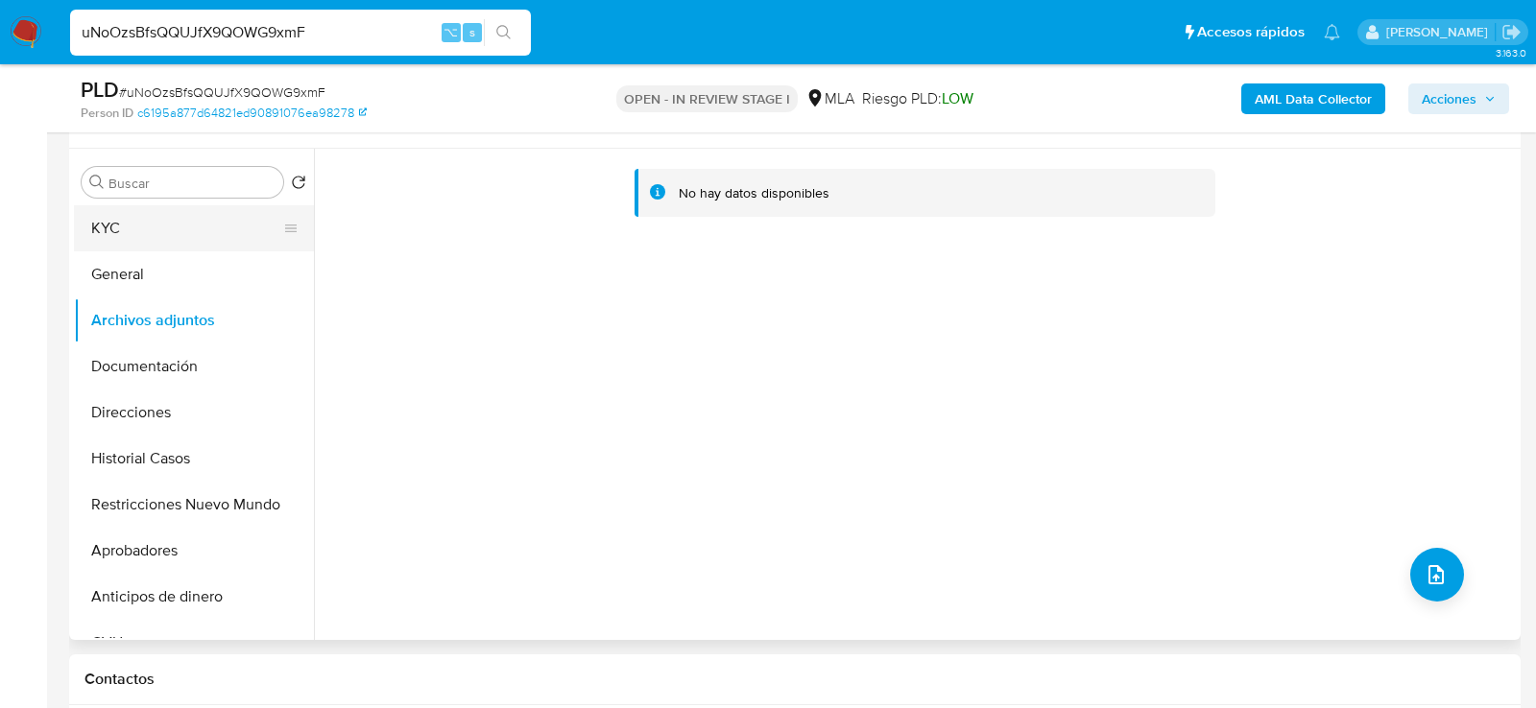
click at [166, 224] on button "KYC" at bounding box center [186, 228] width 225 height 46
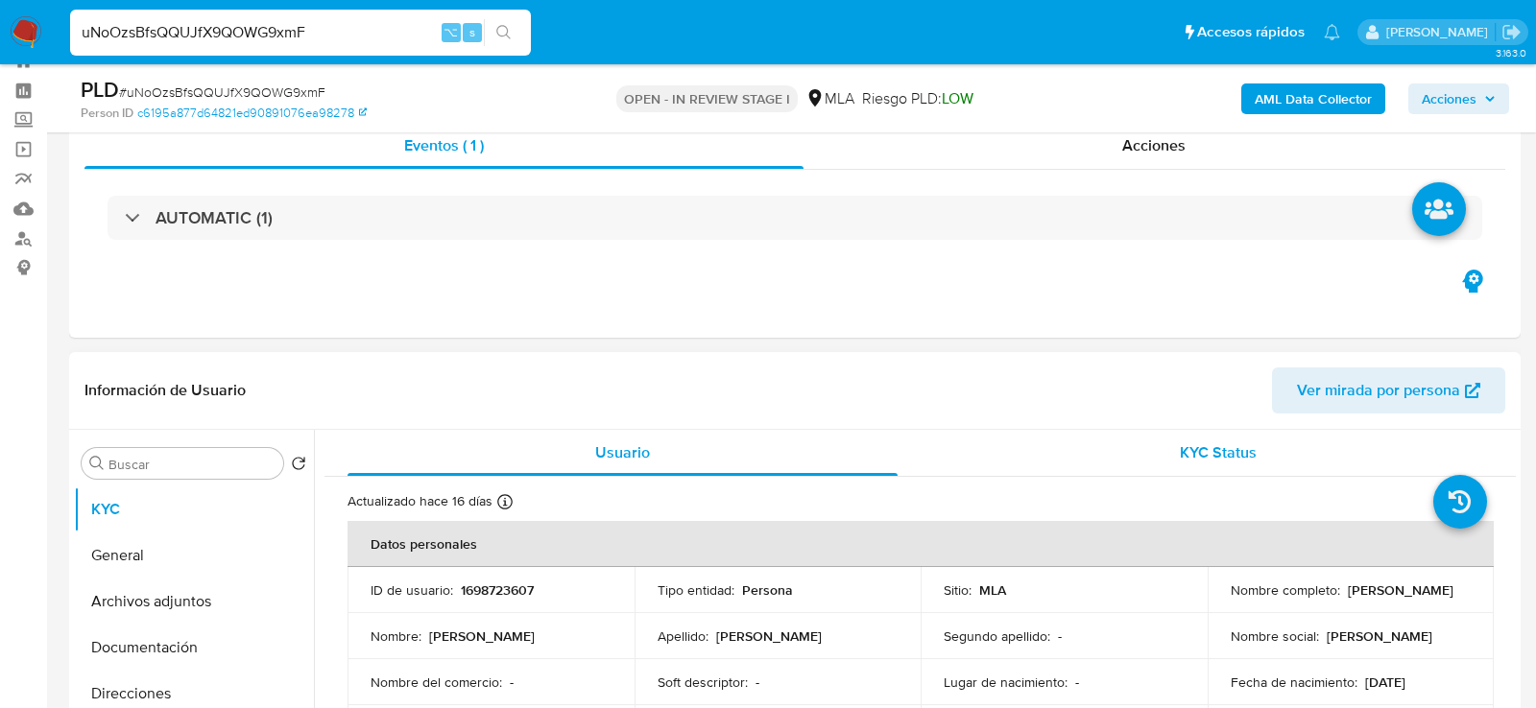
scroll to position [43, 0]
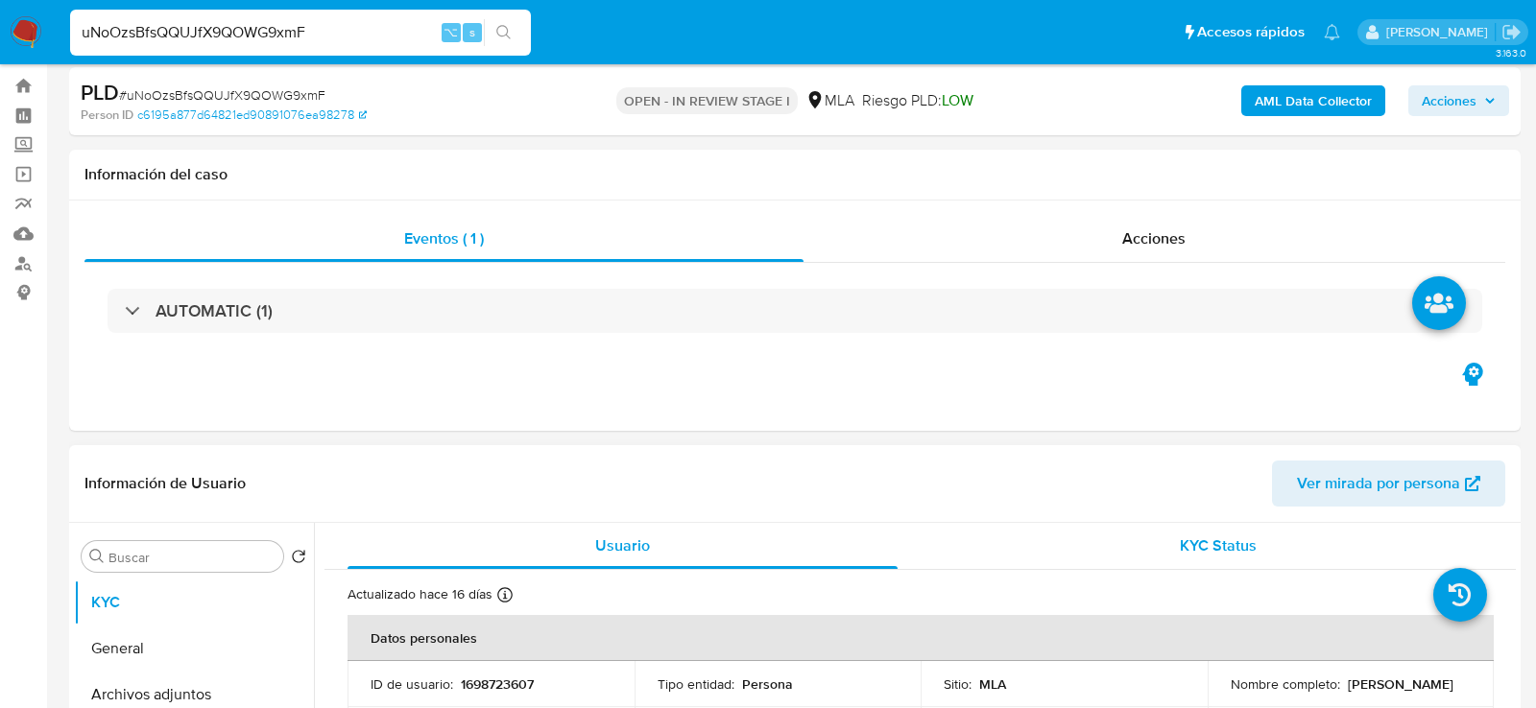
click at [1160, 190] on div "Información del caso" at bounding box center [794, 175] width 1451 height 51
click at [1155, 234] on span "Acciones" at bounding box center [1153, 238] width 63 height 22
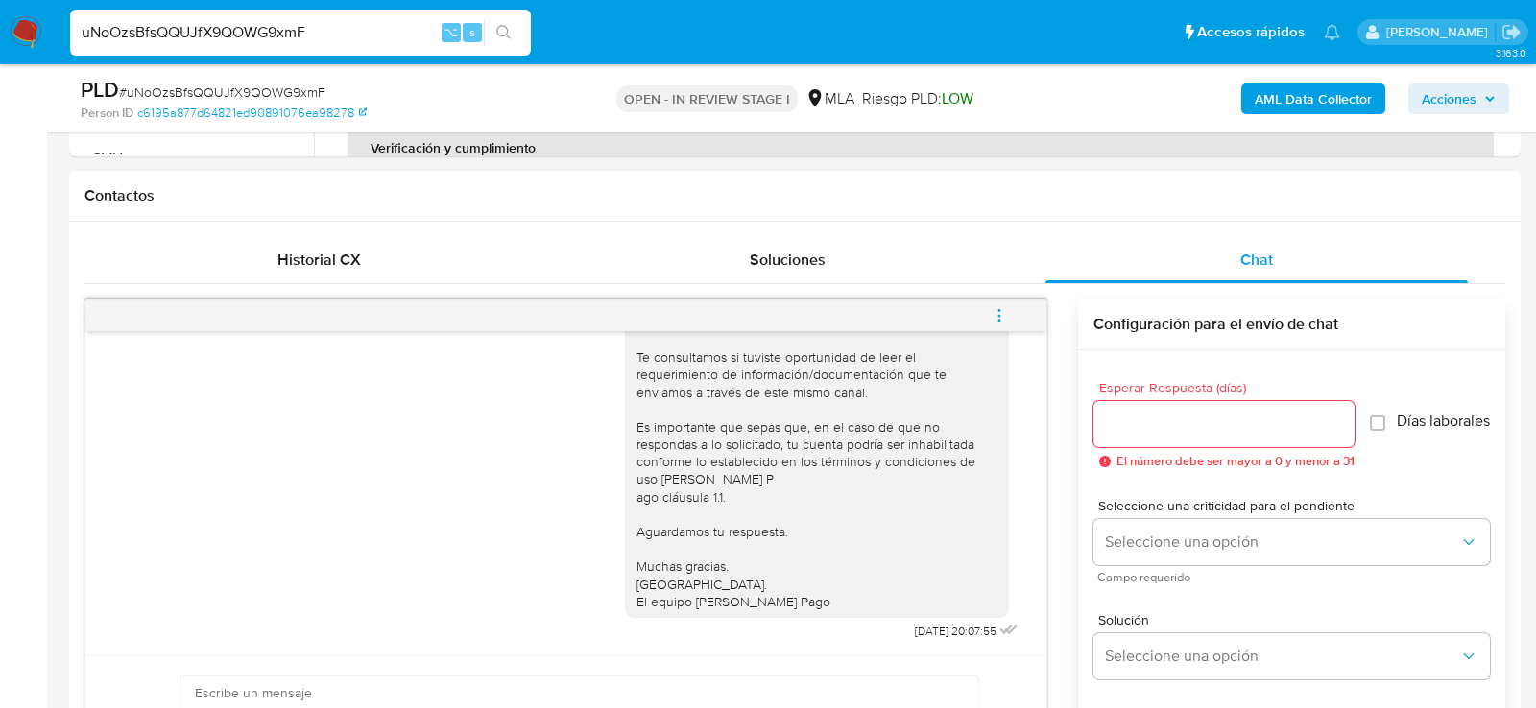
scroll to position [990, 0]
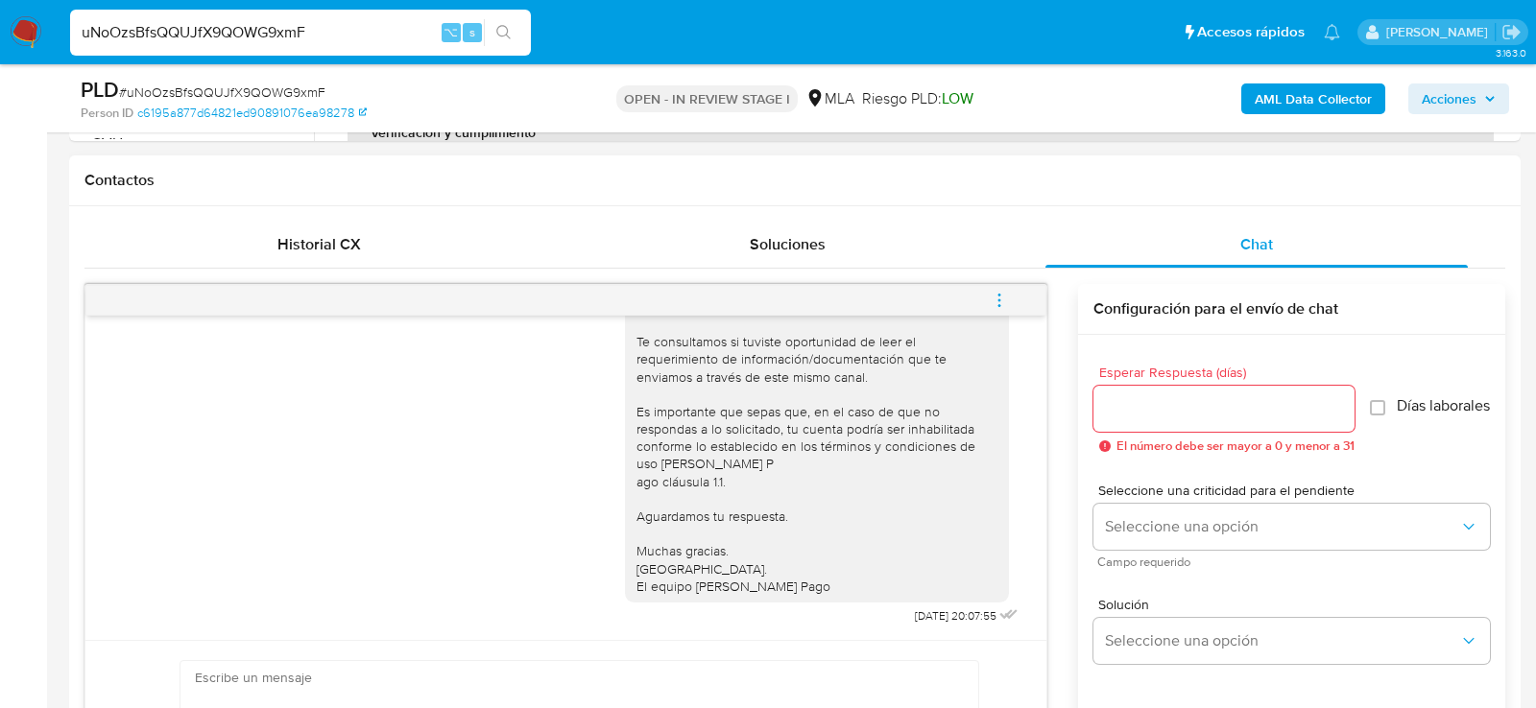
click at [1004, 303] on icon "menu-action" at bounding box center [999, 300] width 17 height 17
click at [874, 254] on li "Cerrar conversación" at bounding box center [869, 261] width 197 height 35
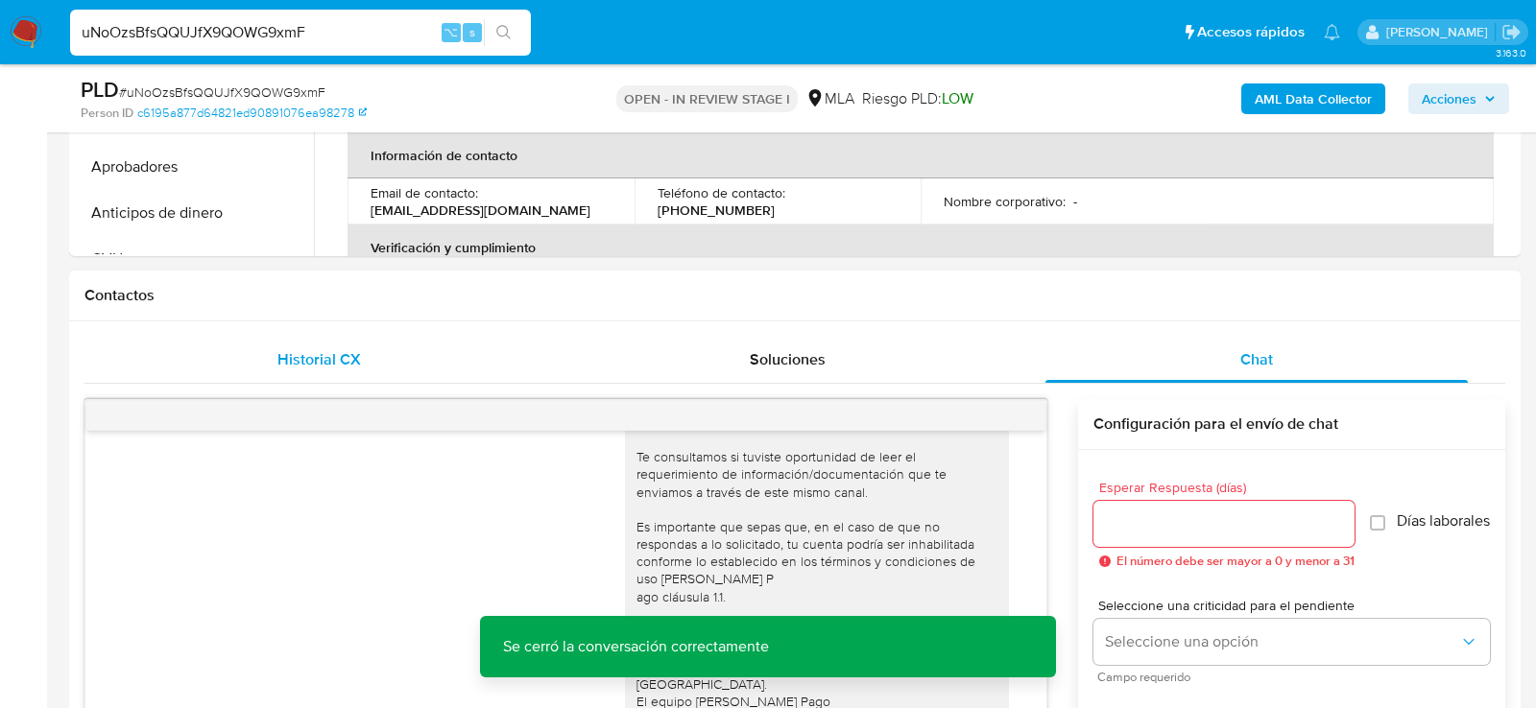
scroll to position [814, 0]
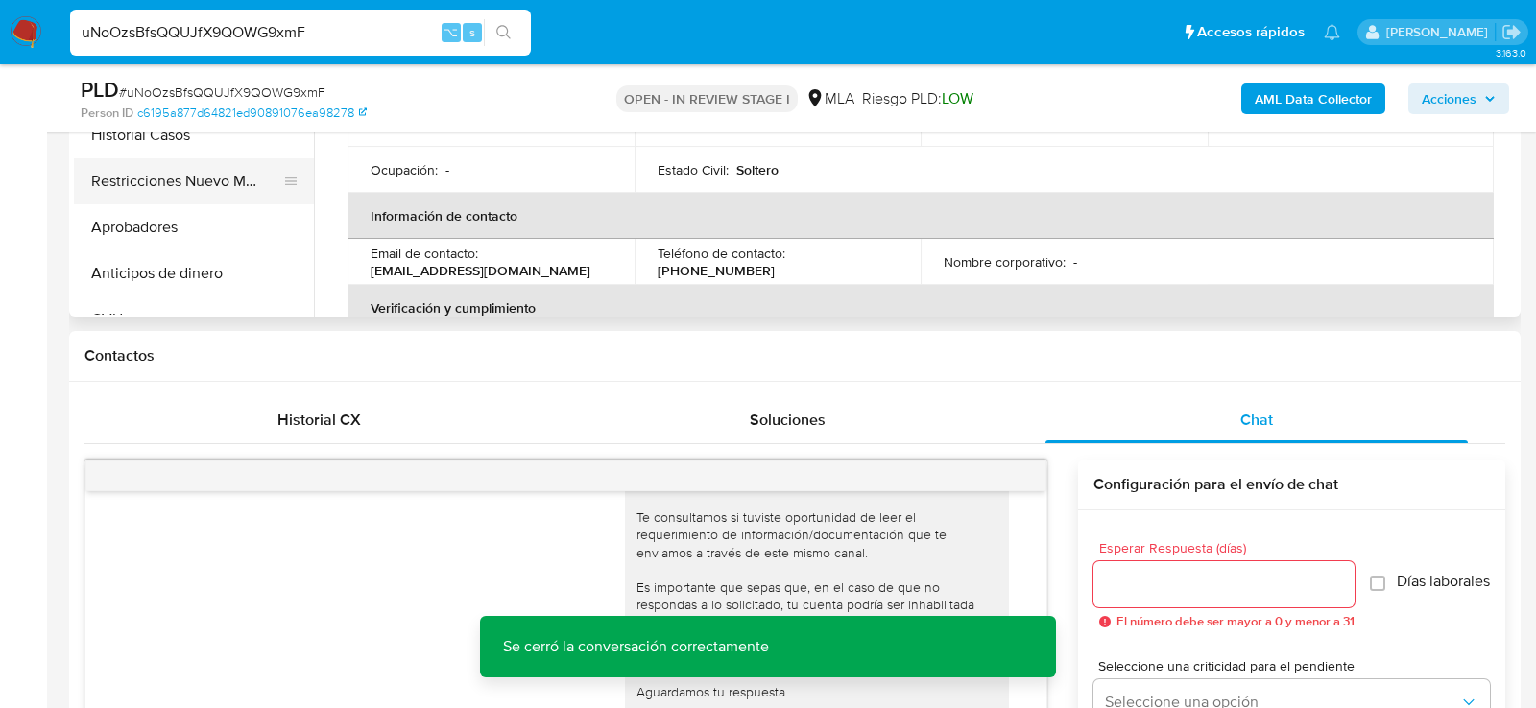
click at [154, 171] on button "Restricciones Nuevo Mundo" at bounding box center [186, 181] width 225 height 46
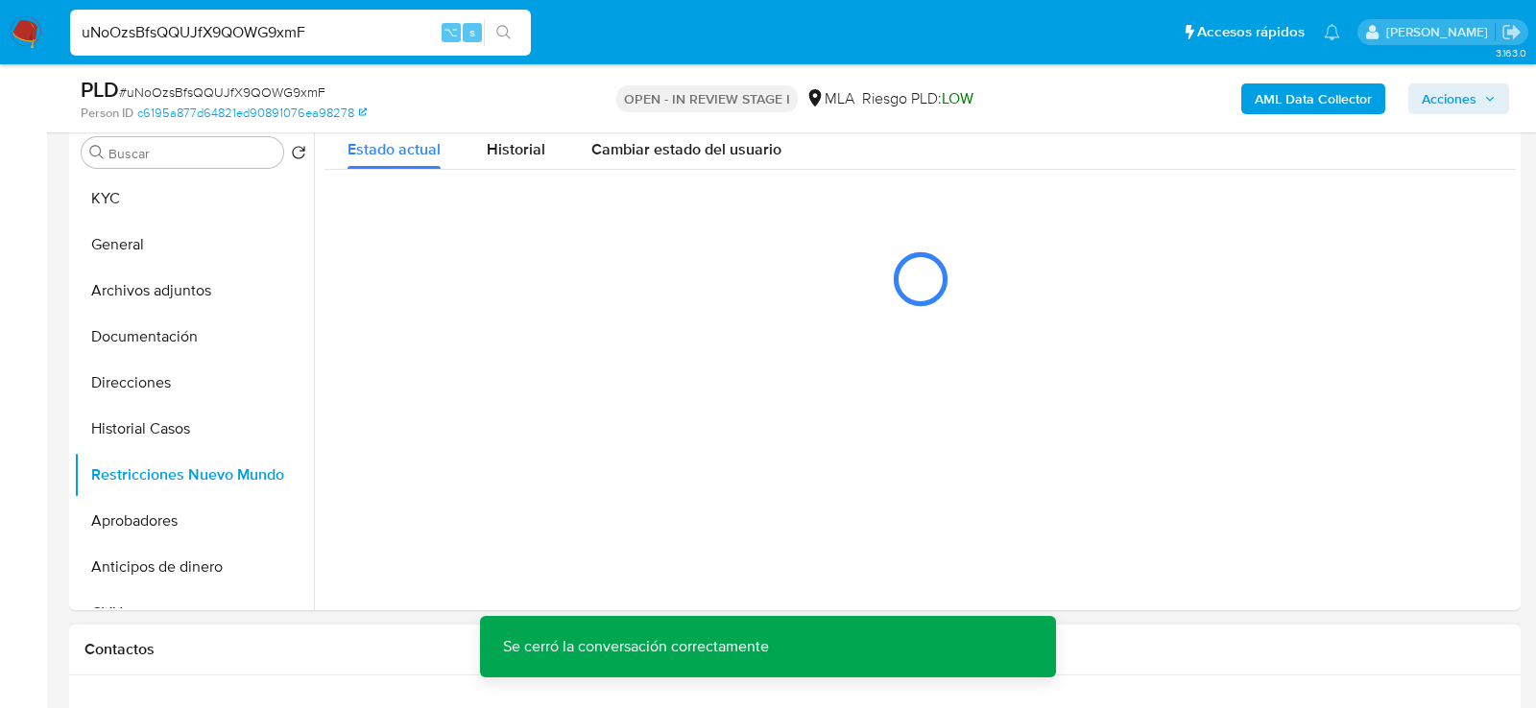
scroll to position [484, 0]
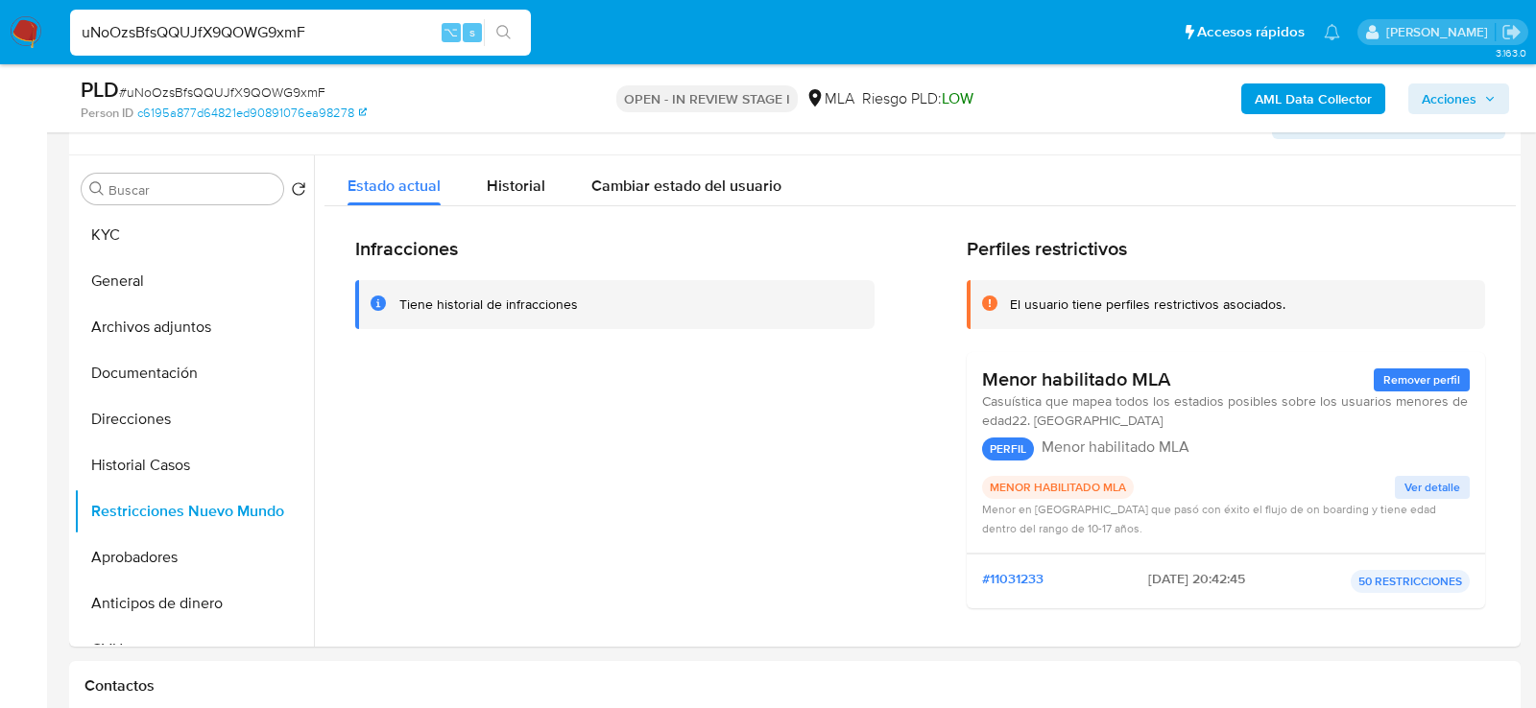
click at [1464, 97] on span "Acciones" at bounding box center [1449, 99] width 55 height 31
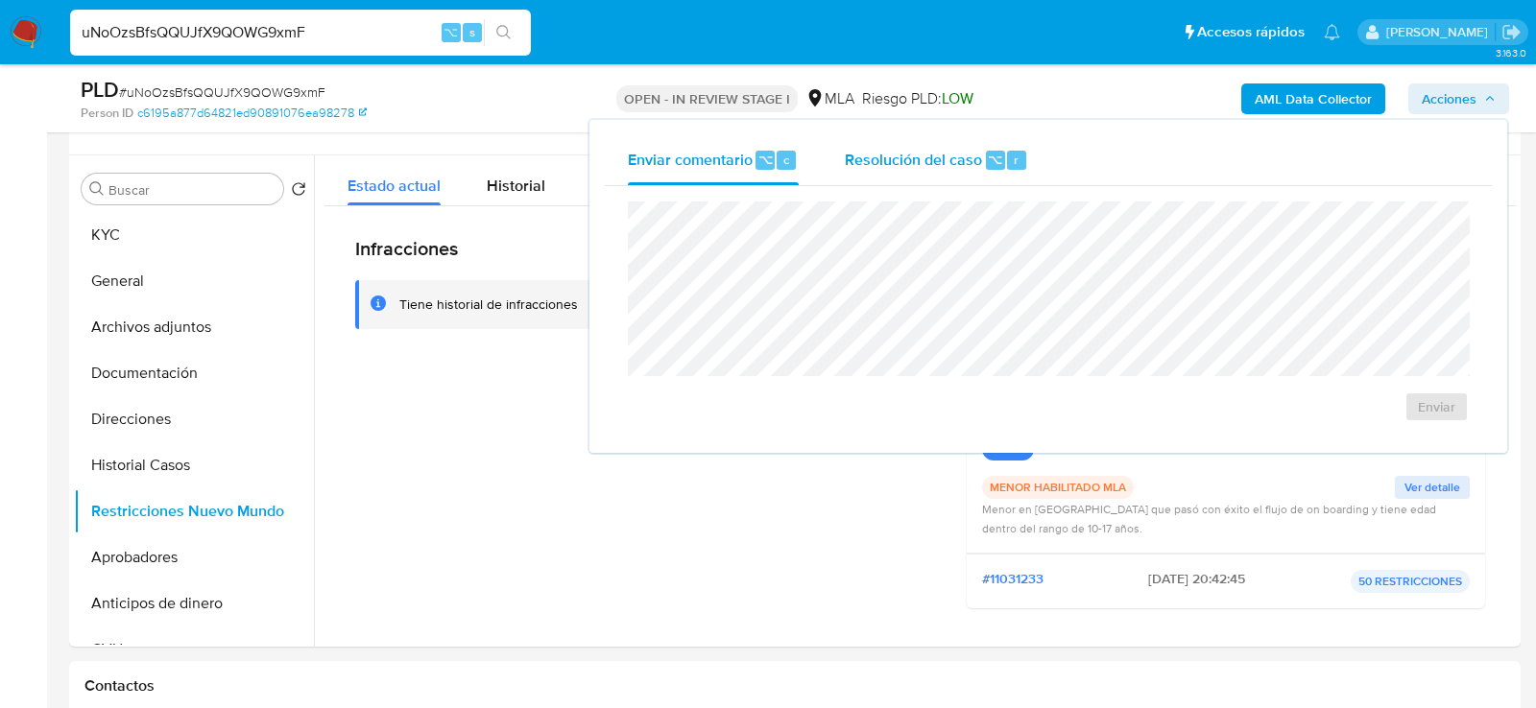
click at [928, 171] on div "Resolución del caso ⌥ r" at bounding box center [936, 160] width 183 height 50
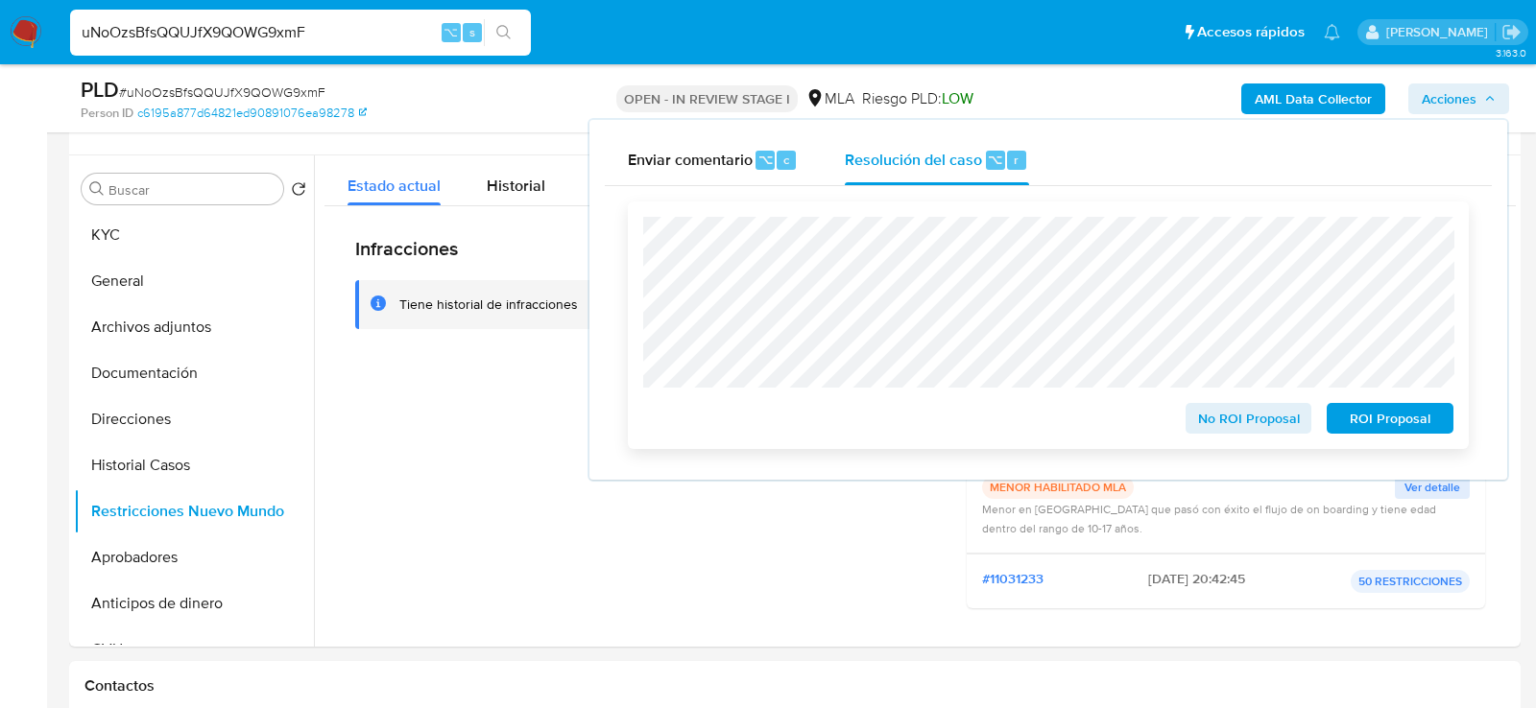
click at [1281, 428] on span "No ROI Proposal" at bounding box center [1249, 418] width 100 height 27
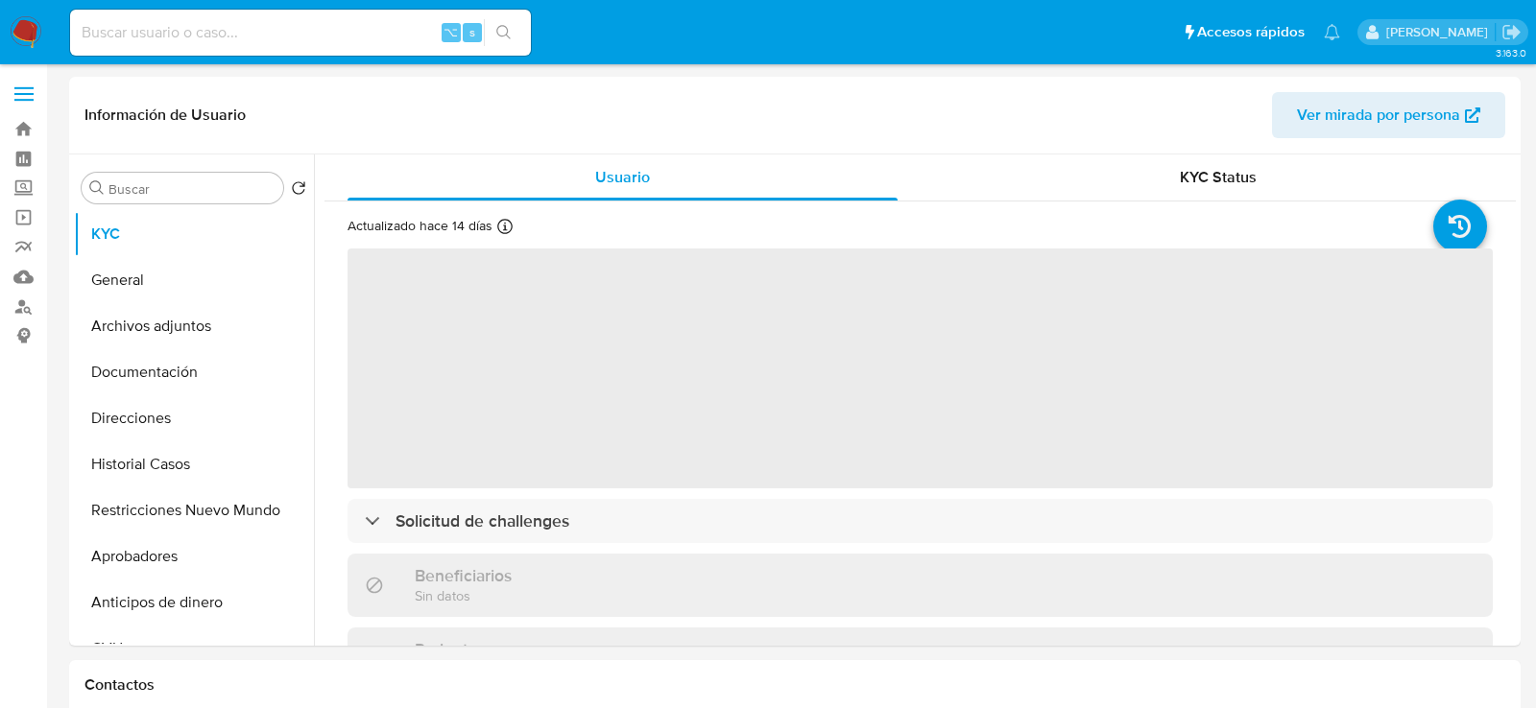
select select "10"
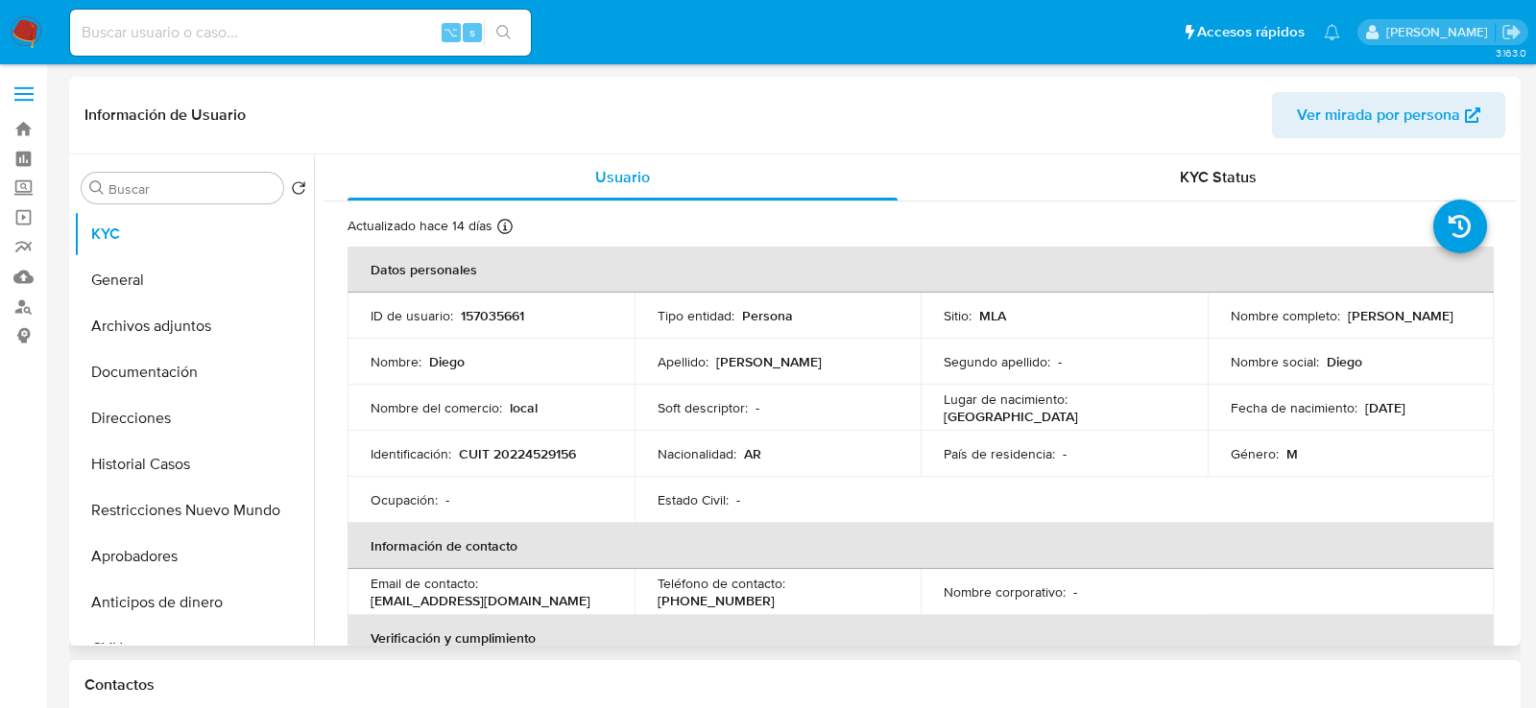
copy p "[PERSON_NAME]"
drag, startPoint x: 1344, startPoint y: 319, endPoint x: 1432, endPoint y: 319, distance: 88.3
click at [1432, 319] on p "[PERSON_NAME]" at bounding box center [1401, 315] width 106 height 17
click at [533, 458] on p "CUIT 20224529156" at bounding box center [517, 453] width 117 height 17
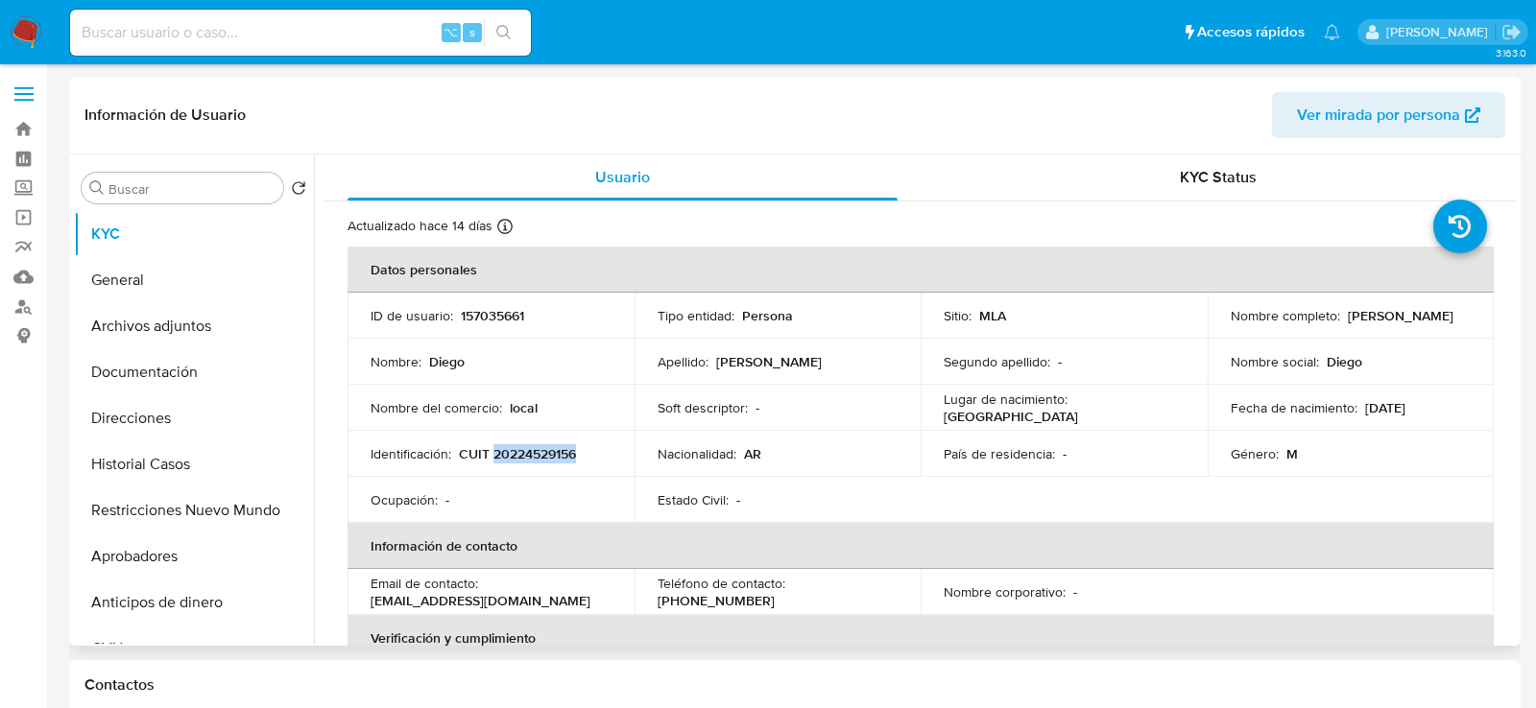
copy p "20224529156"
click at [136, 471] on button "Historial Casos" at bounding box center [186, 465] width 225 height 46
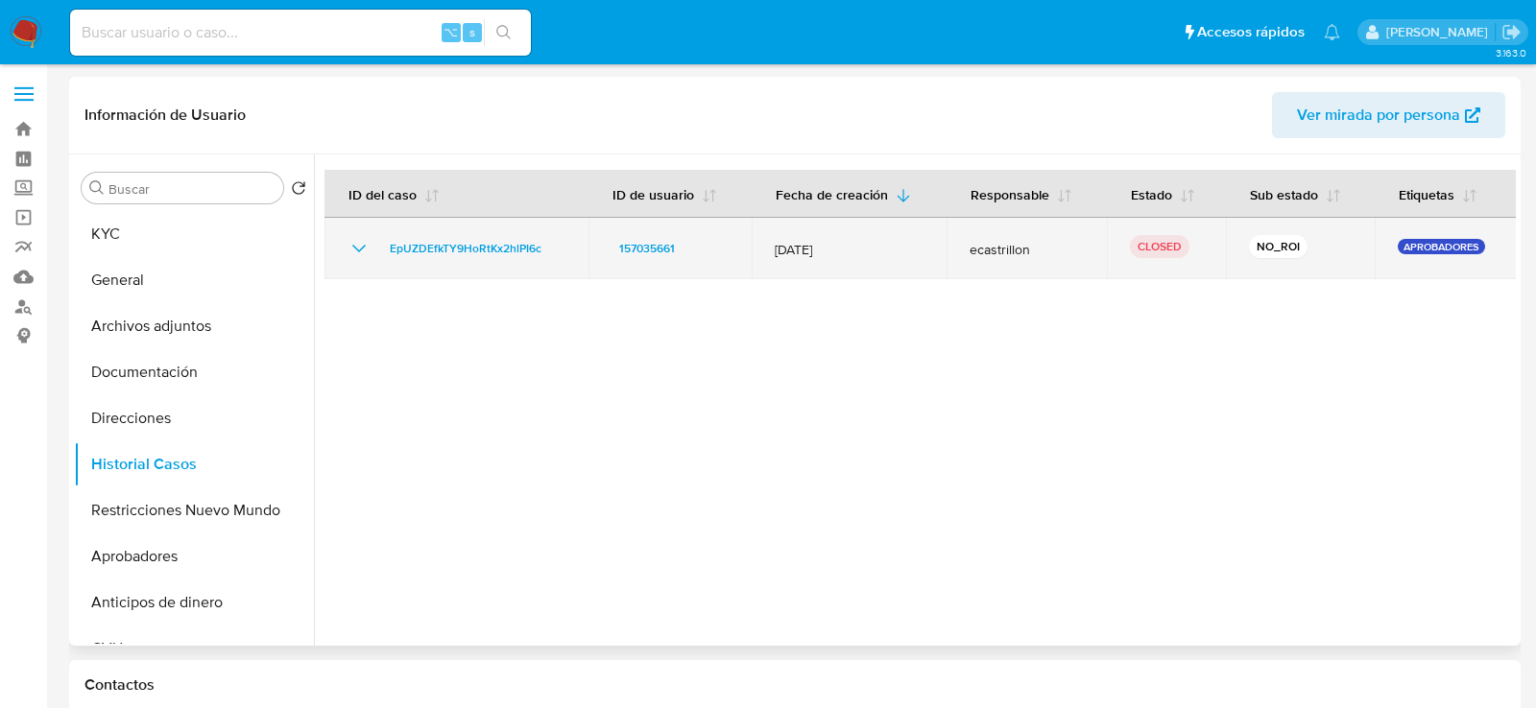
click at [356, 250] on icon "Mostrar/Ocultar" at bounding box center [358, 249] width 13 height 8
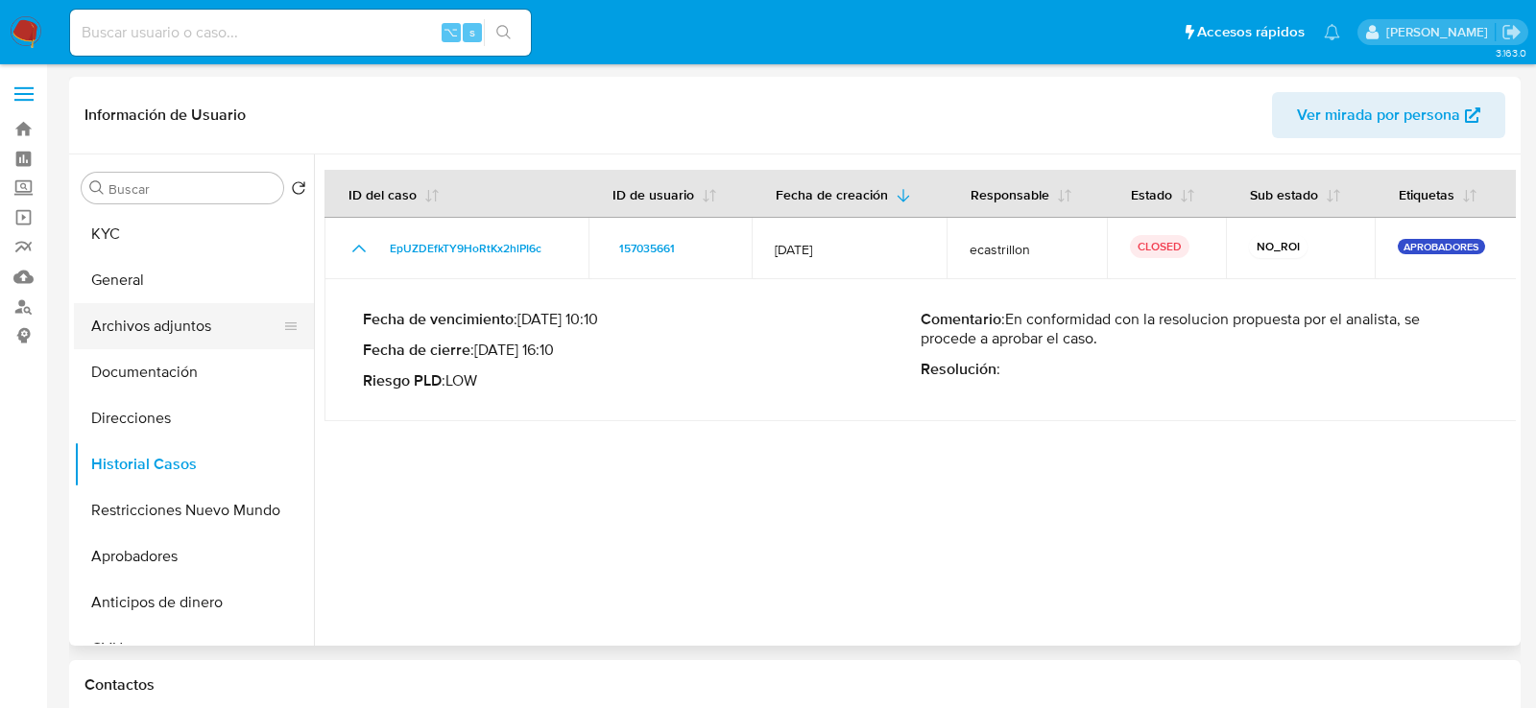
click at [153, 318] on button "Archivos adjuntos" at bounding box center [186, 326] width 225 height 46
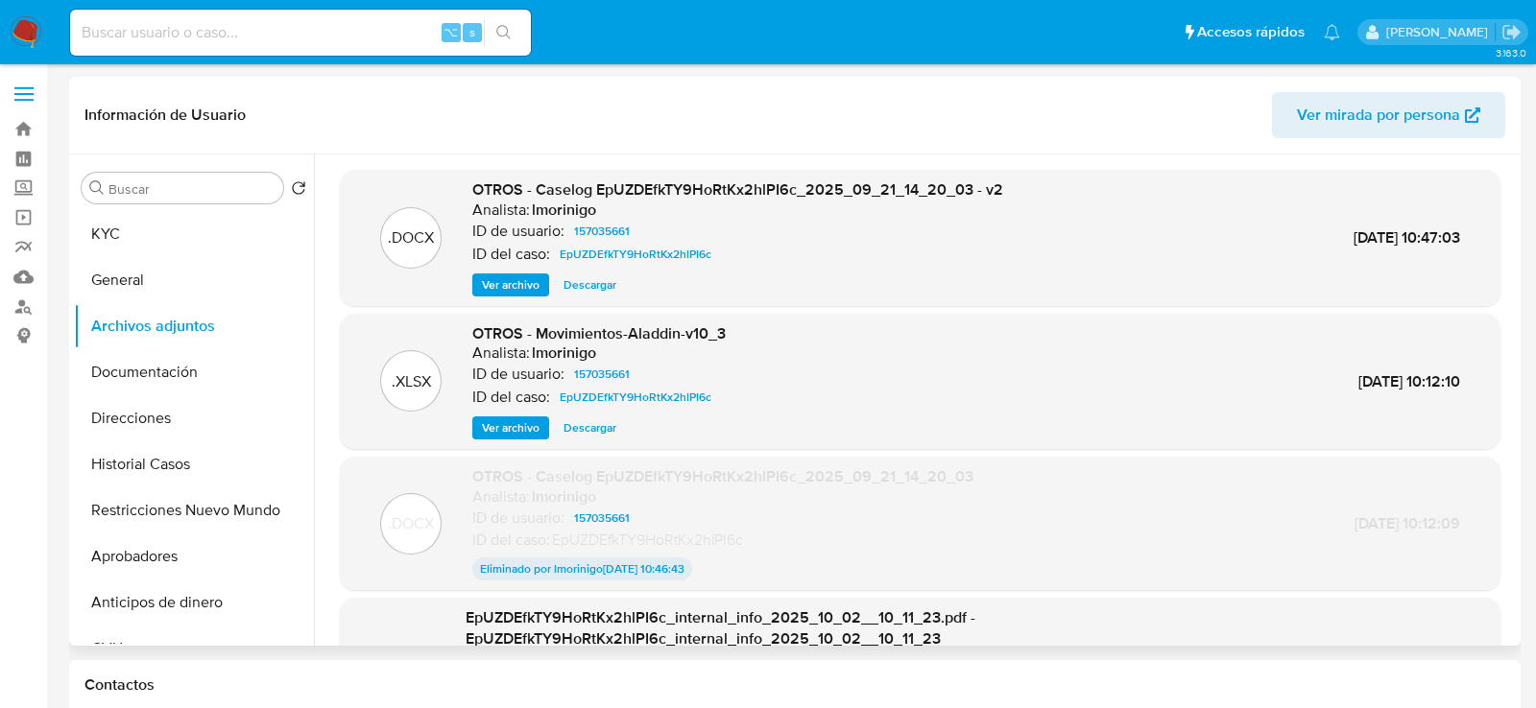
click at [505, 285] on span "Ver archivo" at bounding box center [511, 284] width 58 height 19
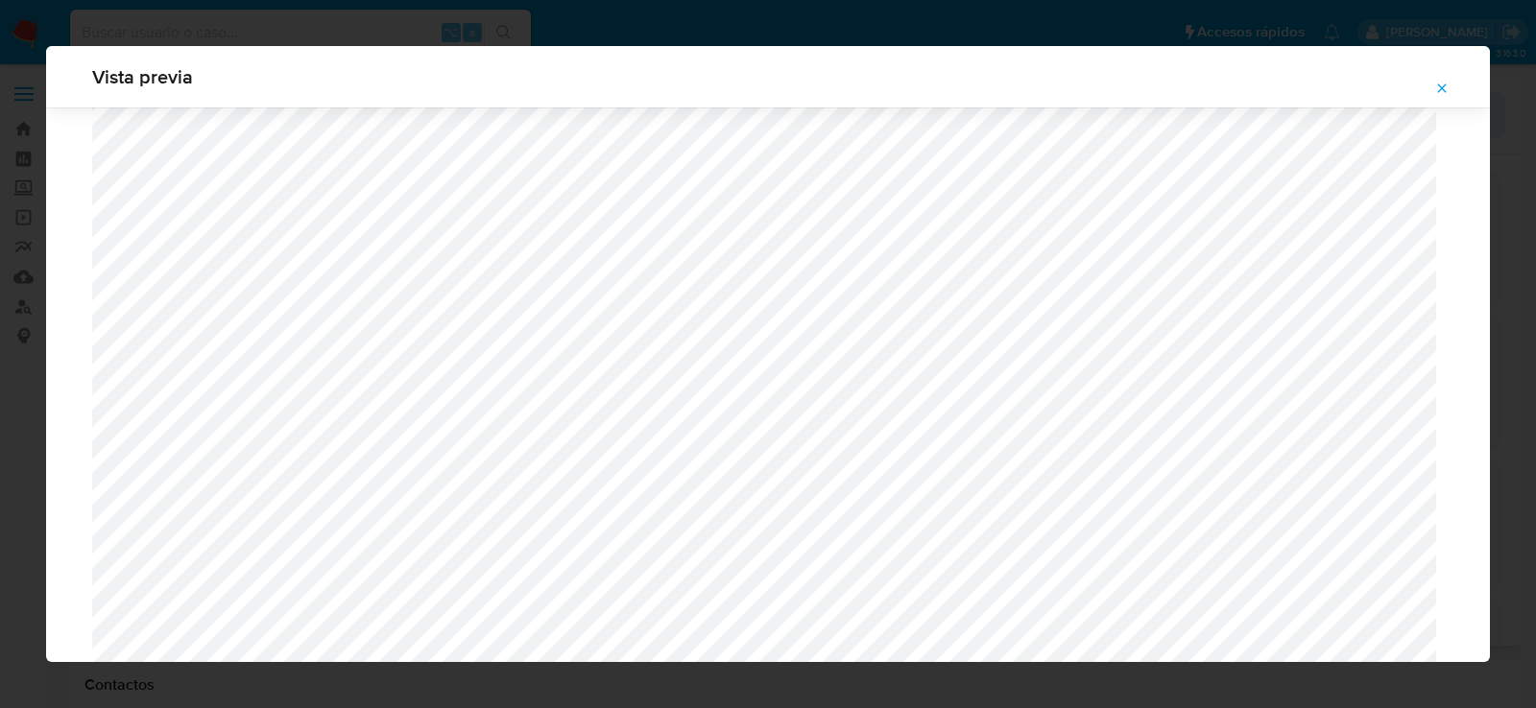
scroll to position [1568, 0]
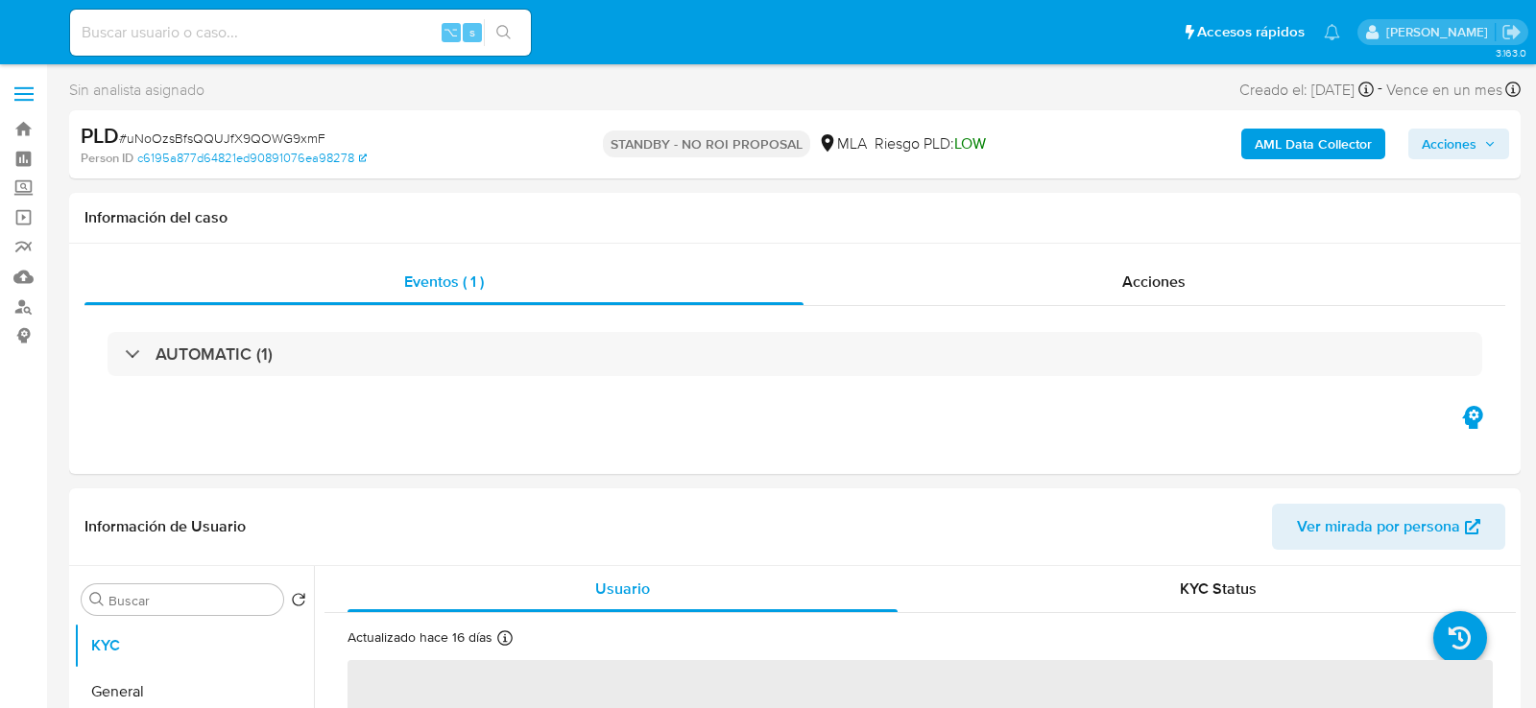
select select "10"
click at [283, 42] on input at bounding box center [300, 32] width 461 height 25
paste input "tg7qcDAXzk8IYpD7ahjg9K2h"
type input "tg7qcDAXzk8IYpD7ahjg9K2h"
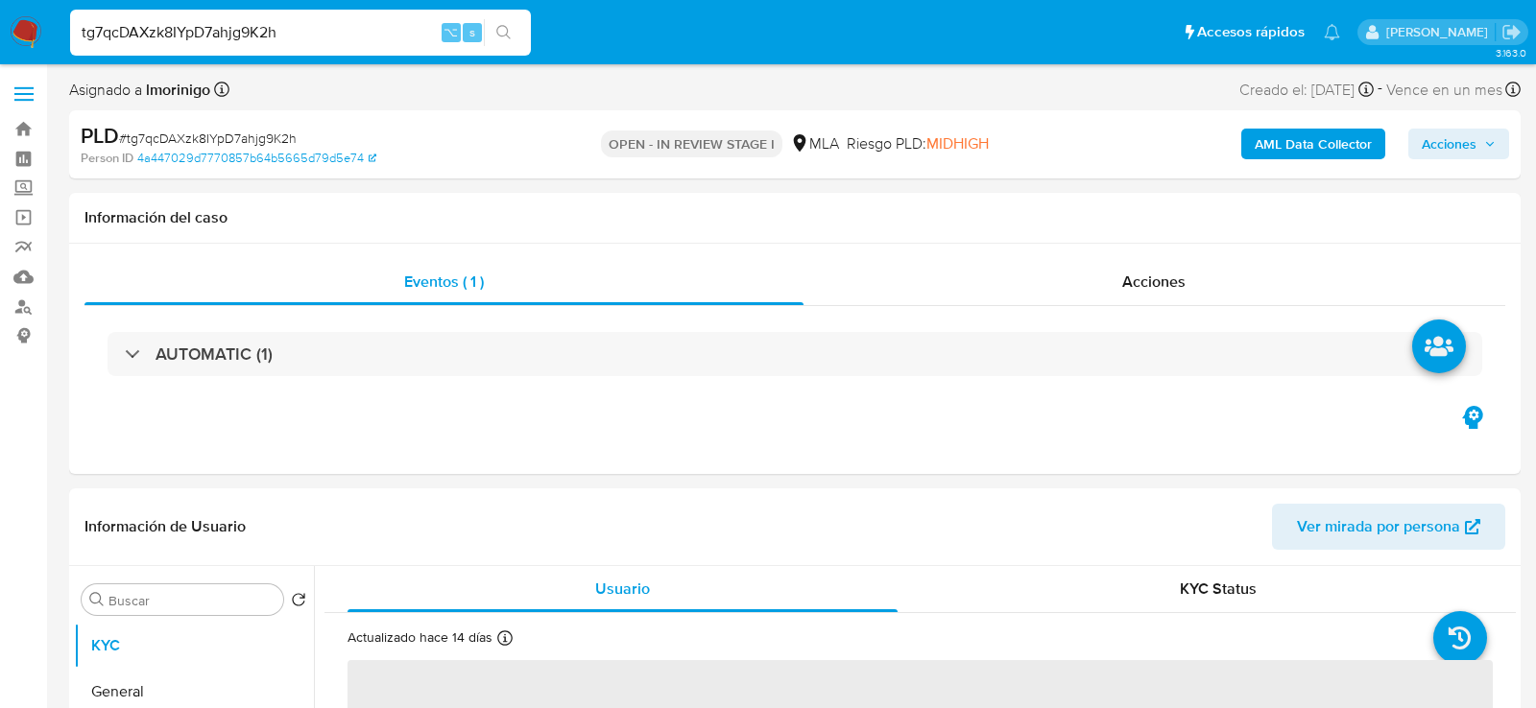
select select "10"
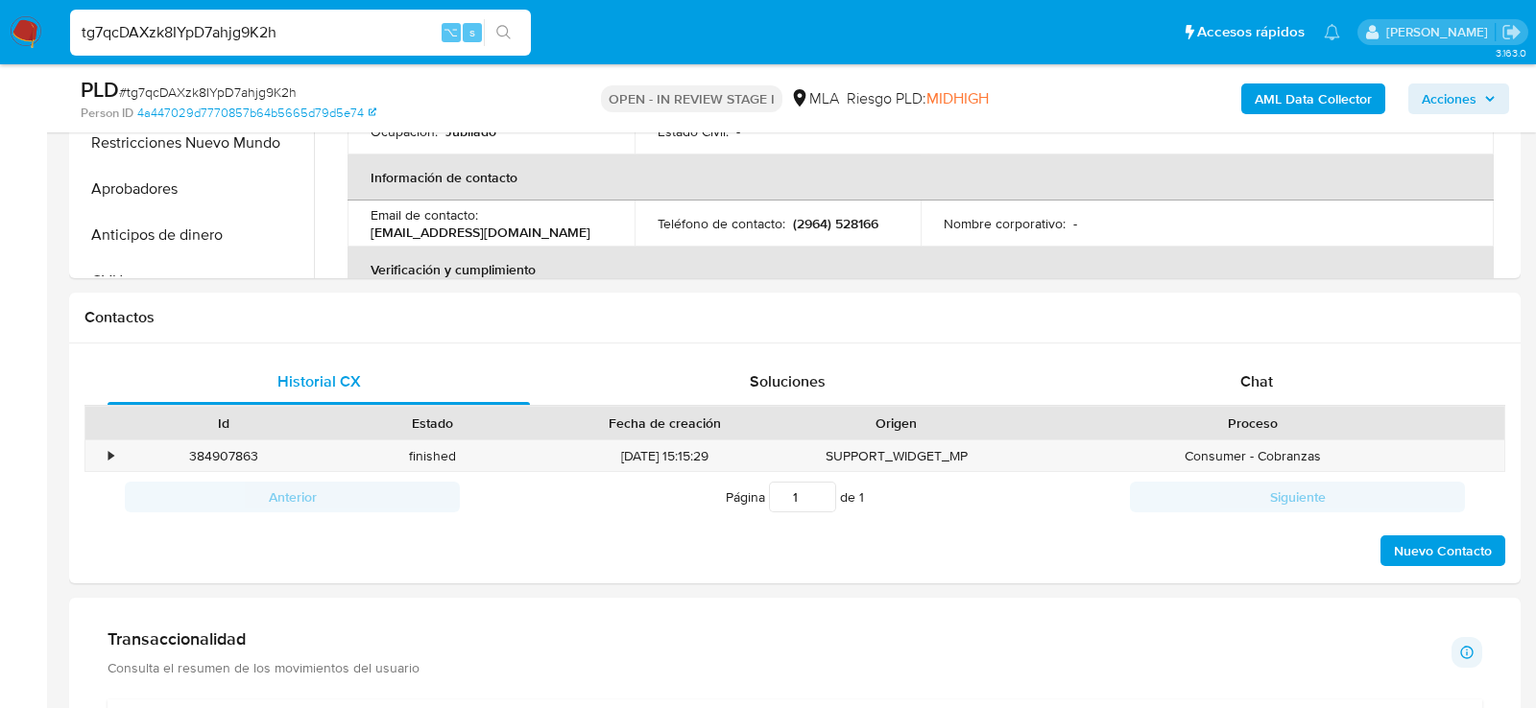
scroll to position [742, 0]
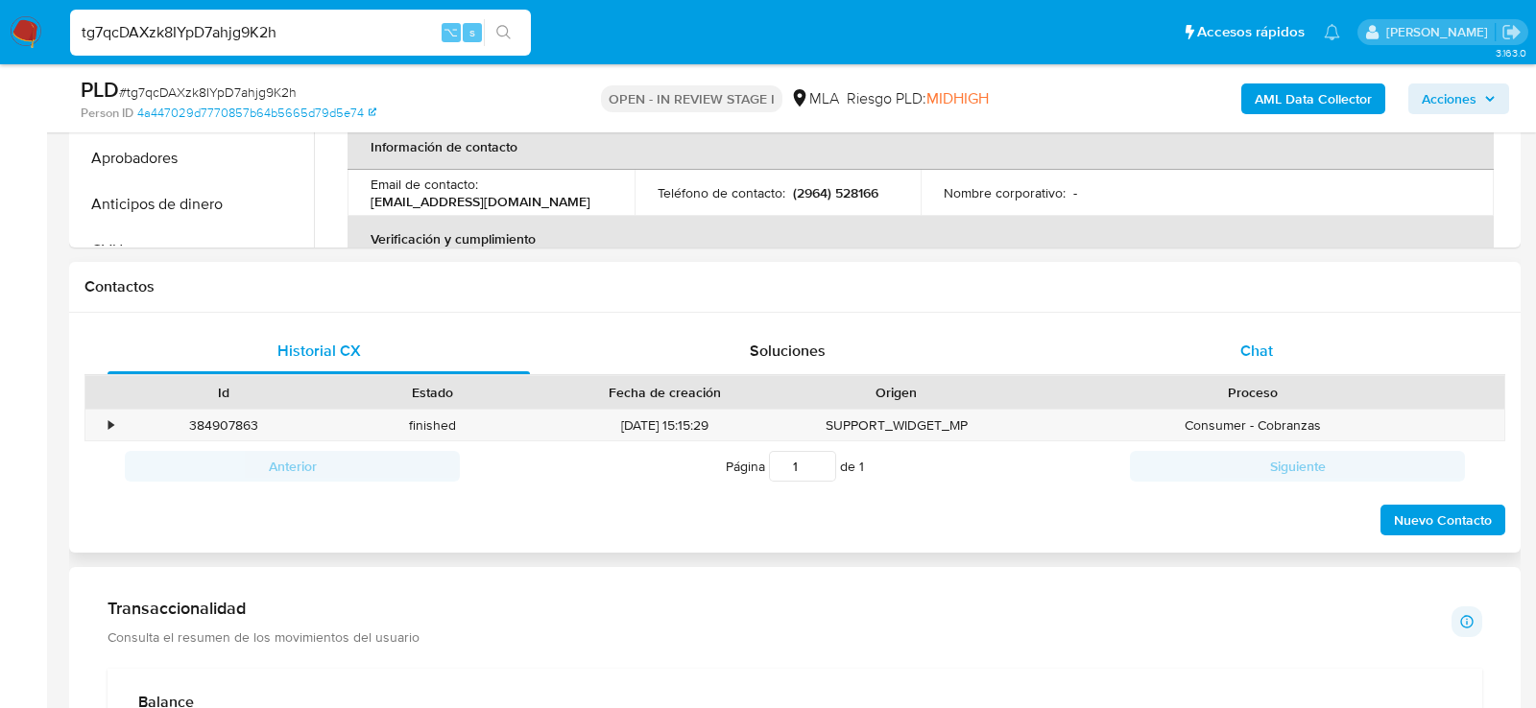
click at [1227, 346] on div "Chat" at bounding box center [1256, 351] width 422 height 46
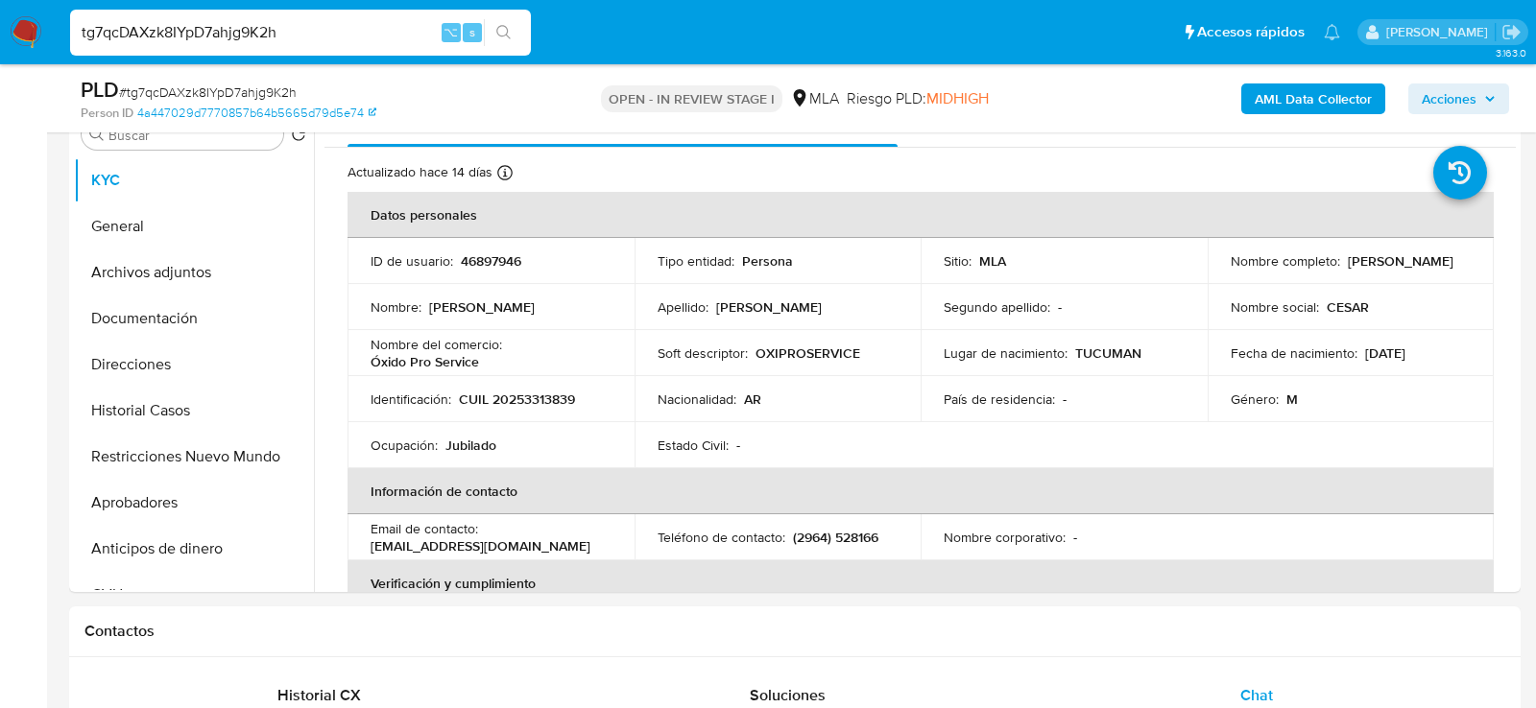
scroll to position [376, 0]
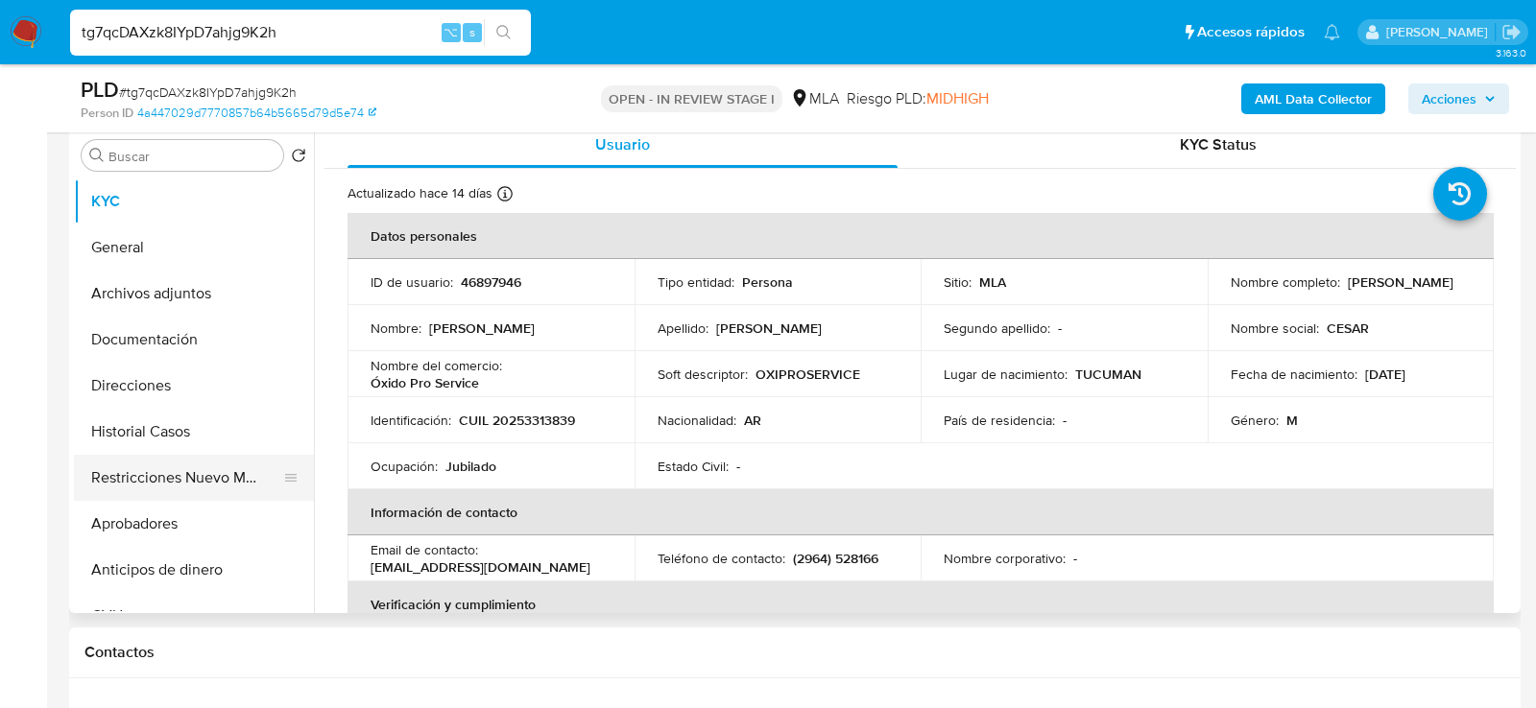
click at [127, 464] on button "Restricciones Nuevo Mundo" at bounding box center [186, 478] width 225 height 46
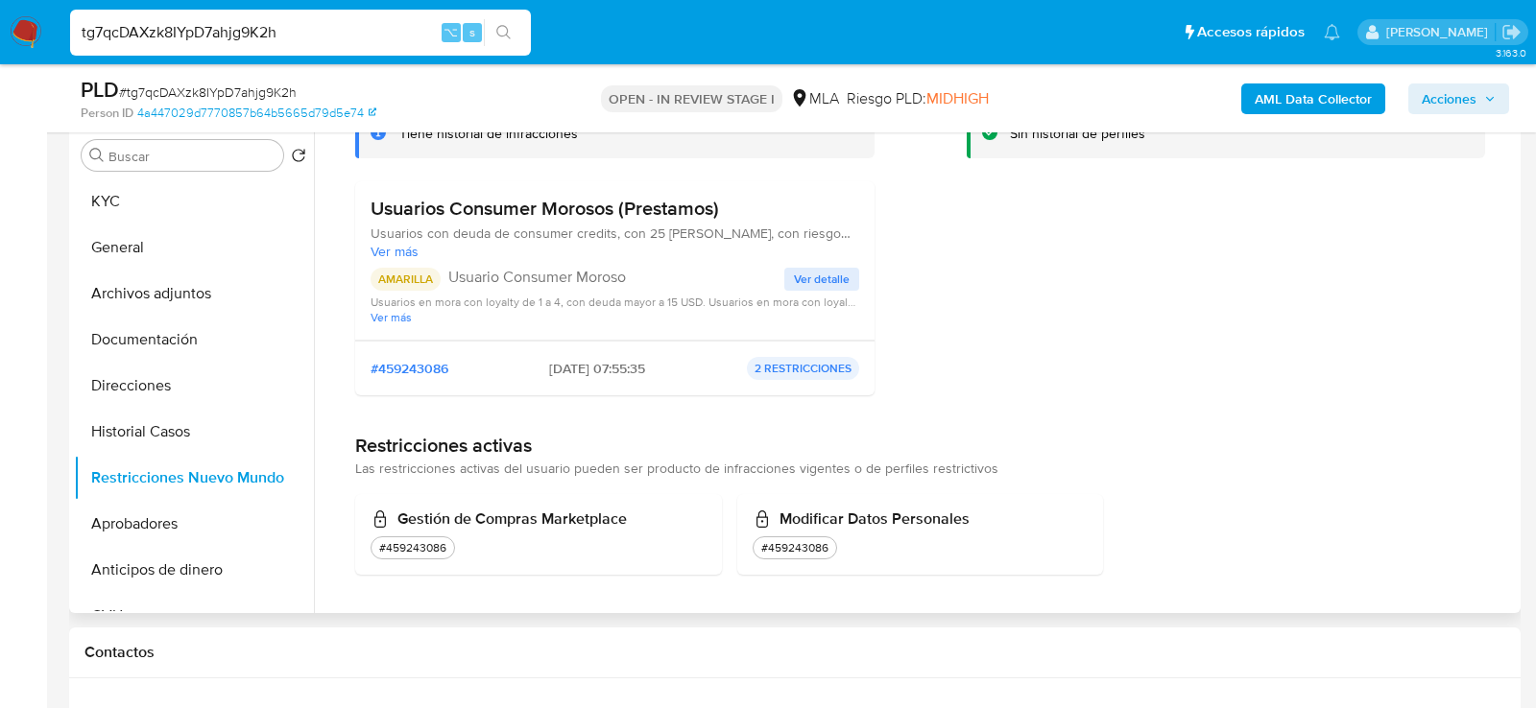
scroll to position [0, 0]
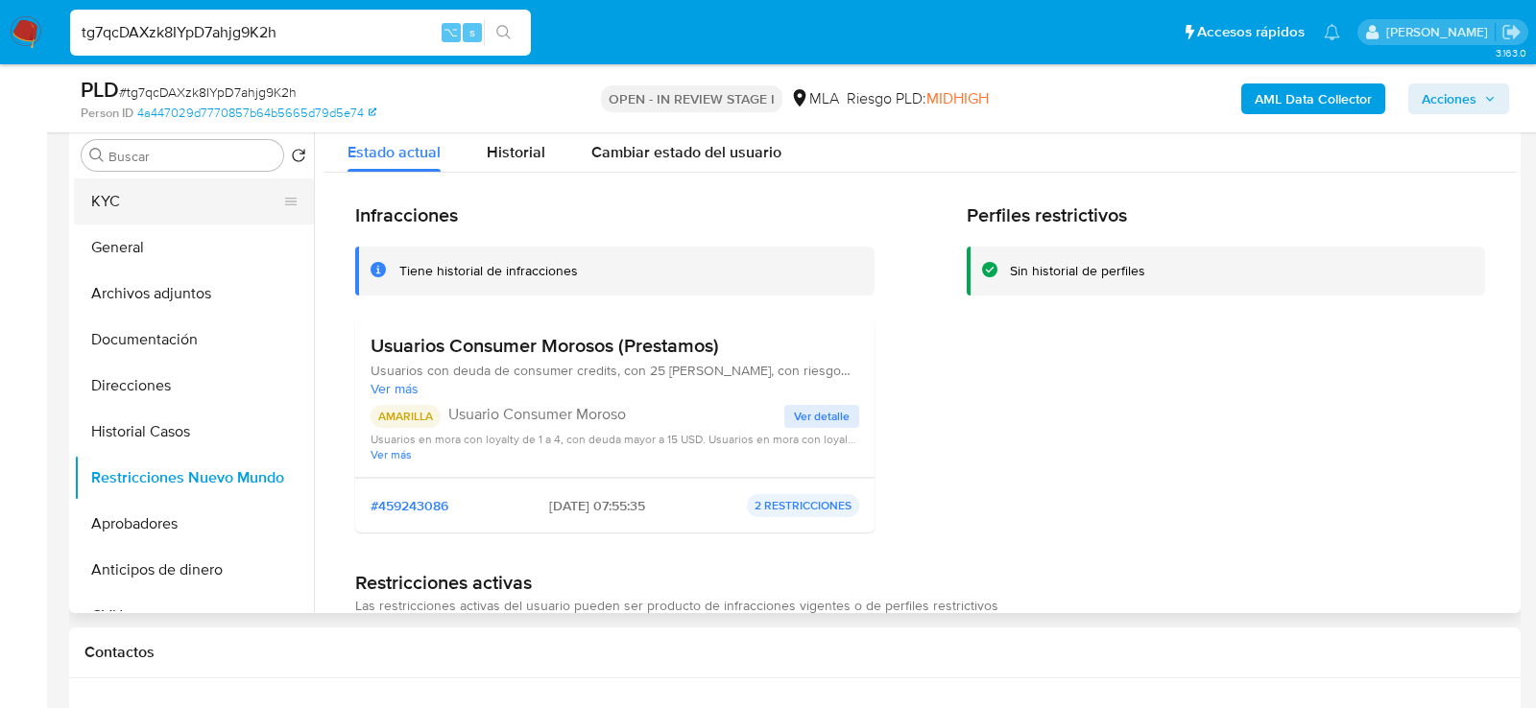
click at [148, 204] on button "KYC" at bounding box center [186, 202] width 225 height 46
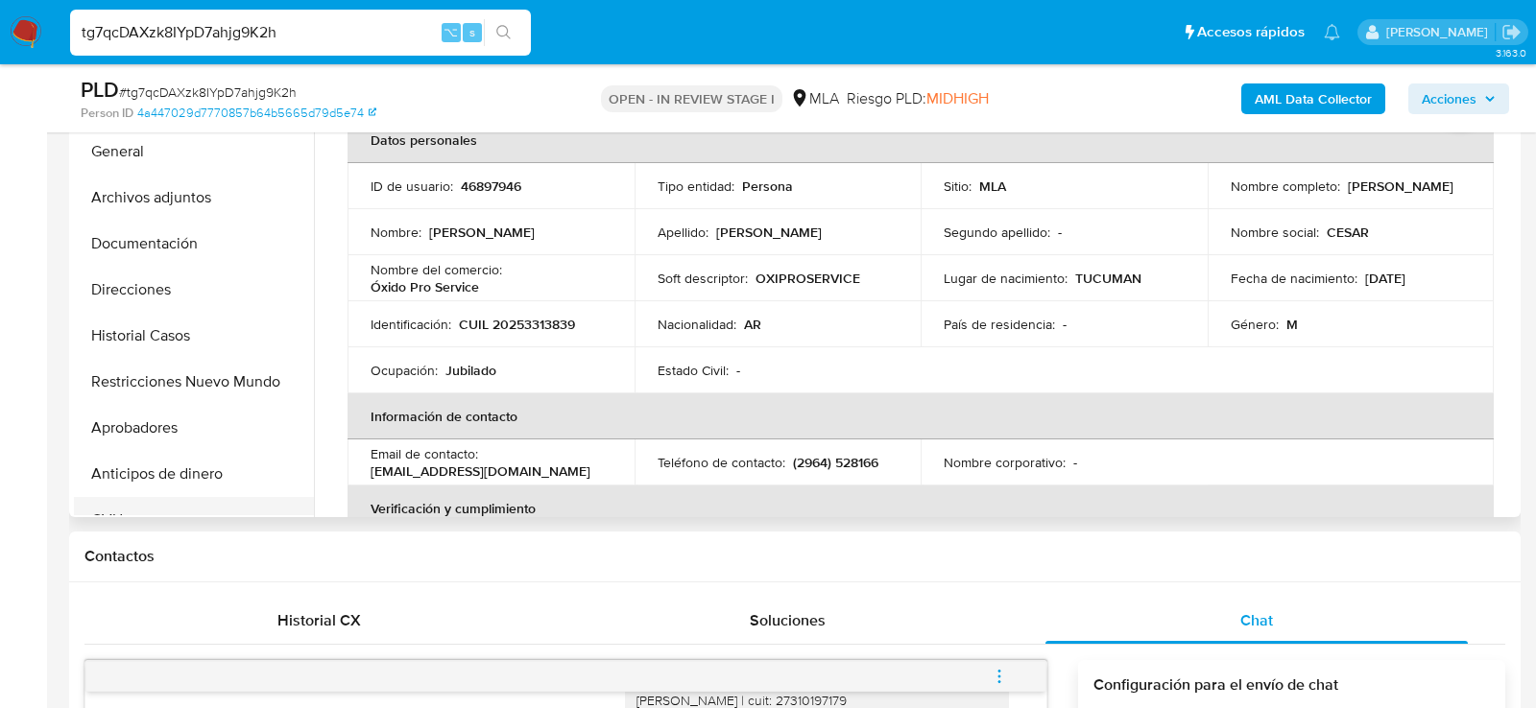
scroll to position [464, 0]
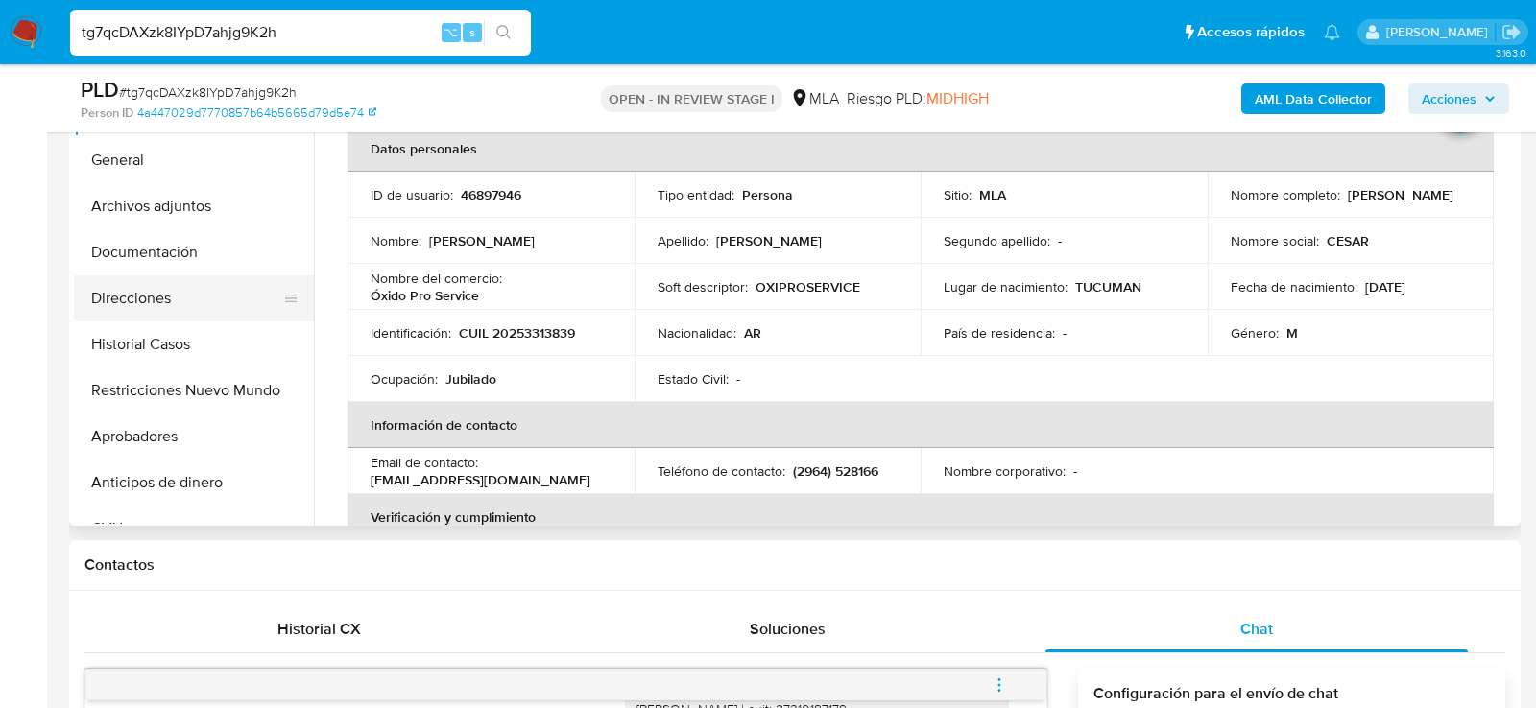
click at [131, 306] on button "Direcciones" at bounding box center [186, 298] width 225 height 46
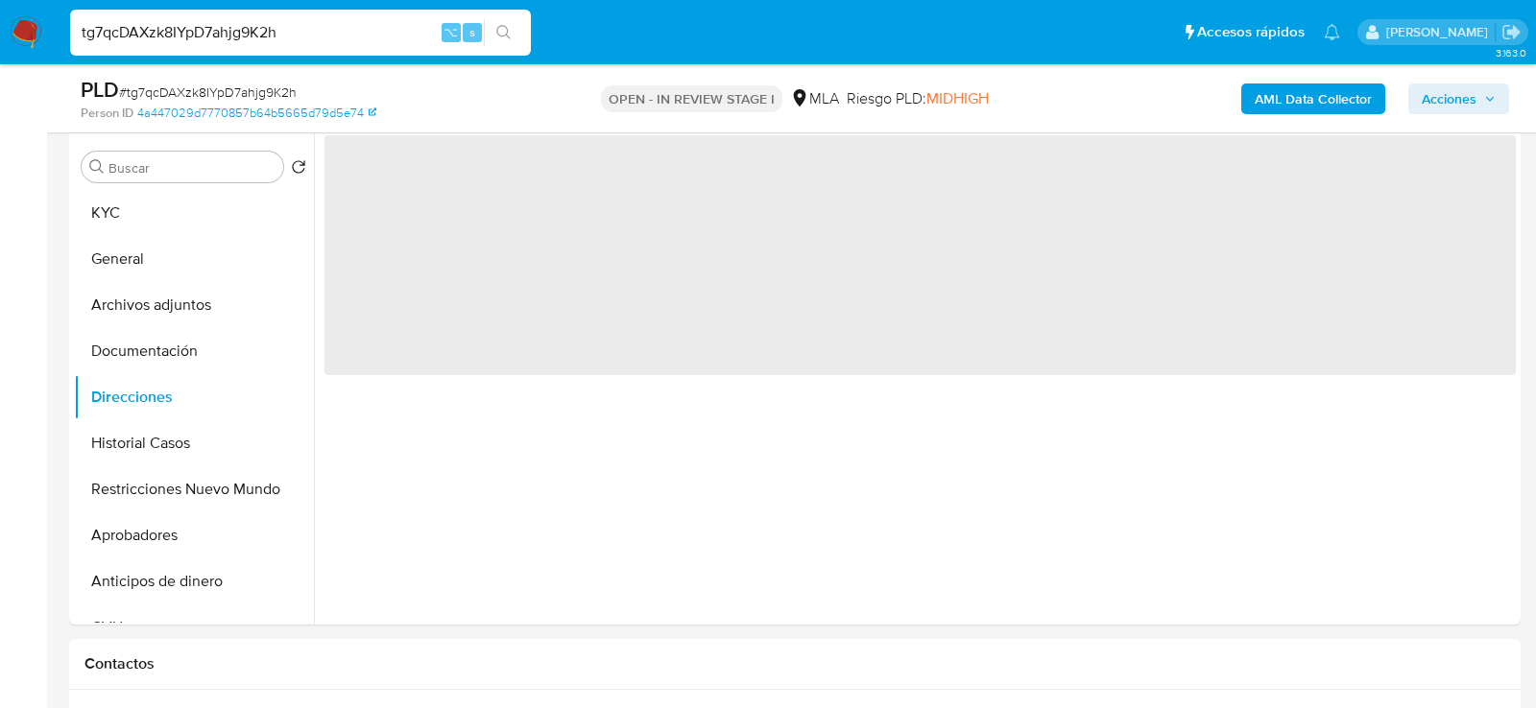
scroll to position [351, 0]
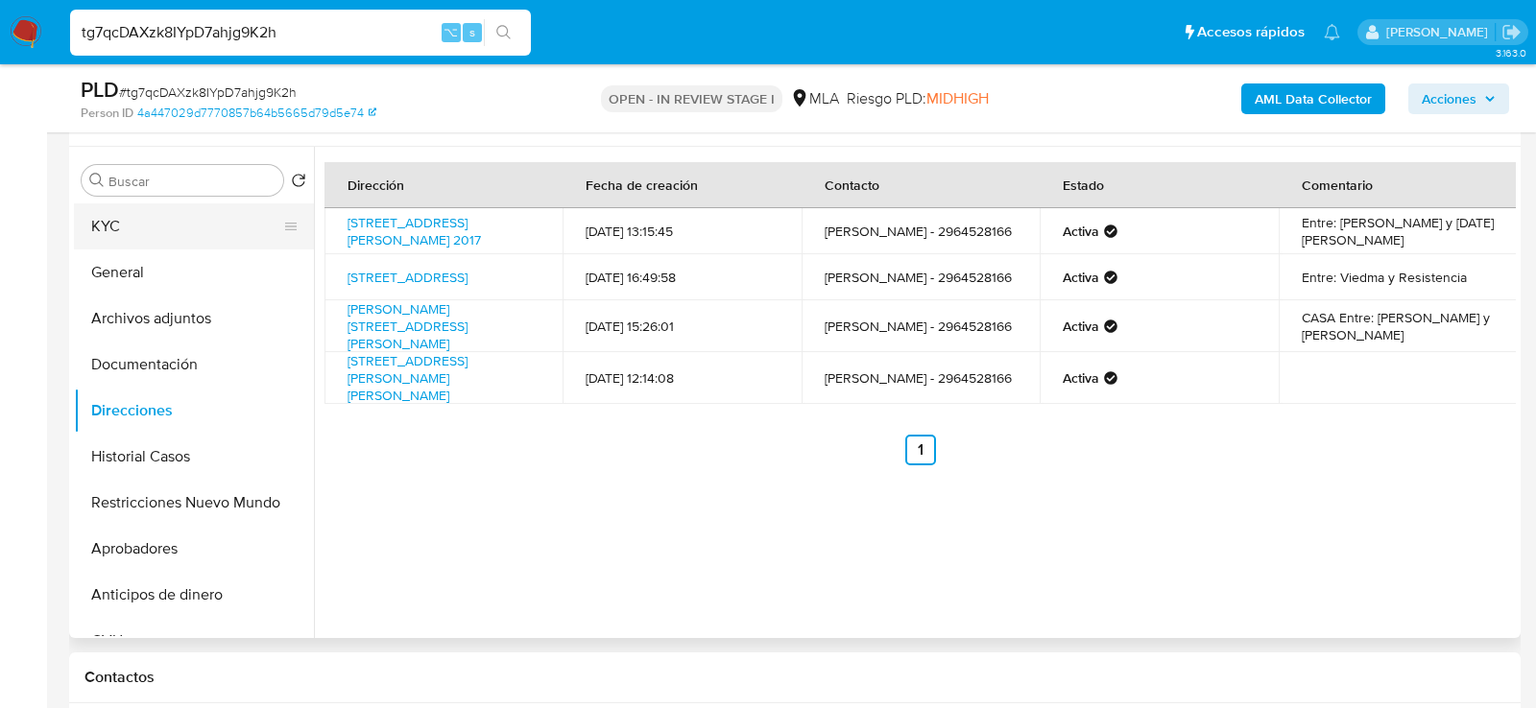
click at [189, 226] on button "KYC" at bounding box center [186, 226] width 225 height 46
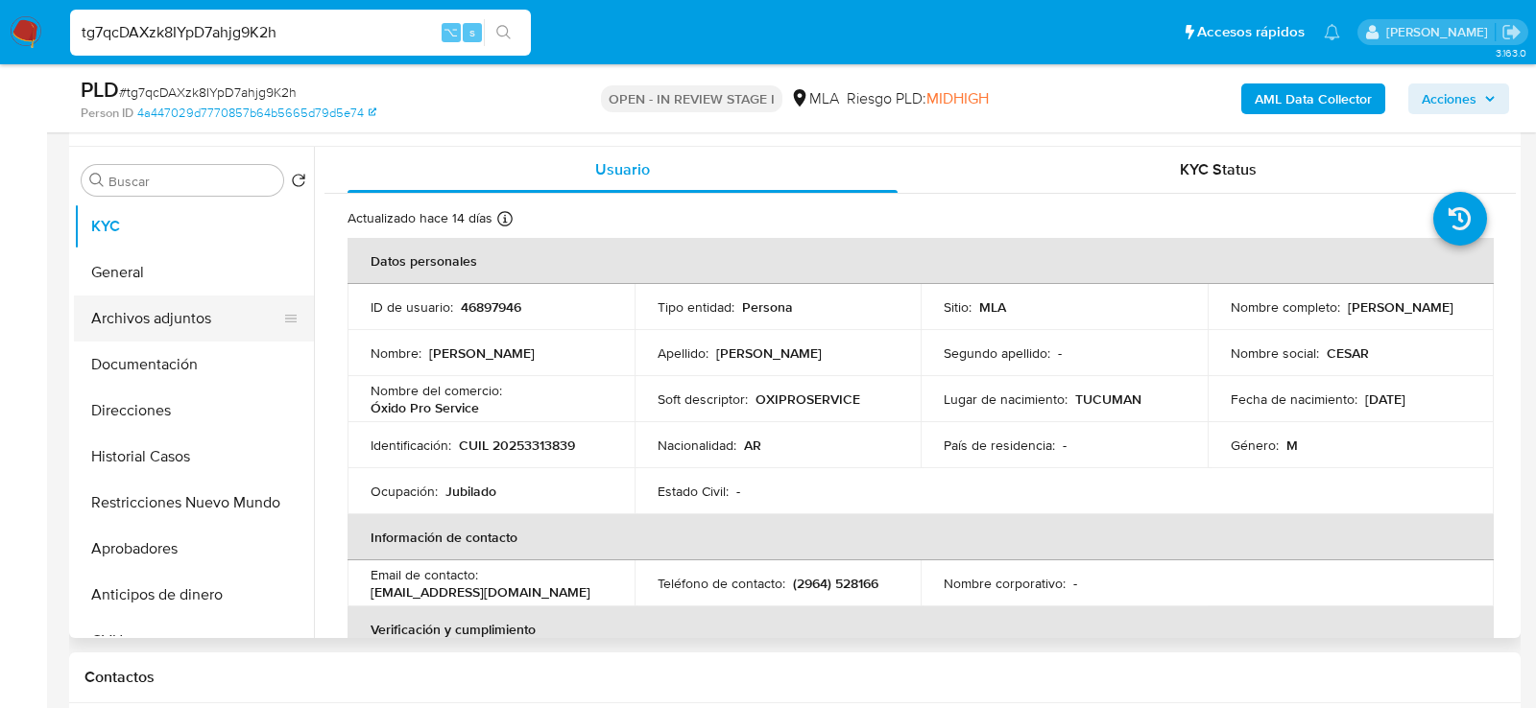
click at [172, 327] on button "Archivos adjuntos" at bounding box center [186, 319] width 225 height 46
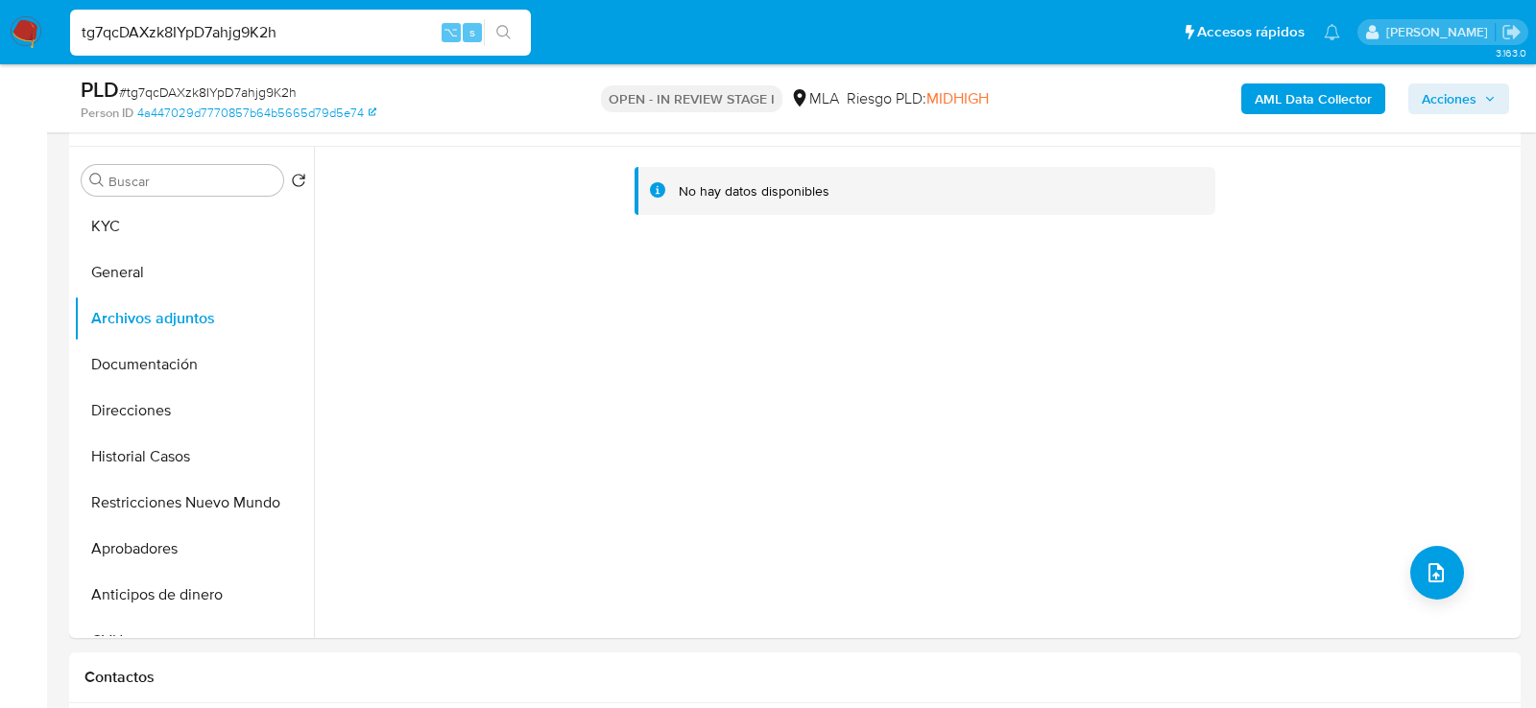
click at [1276, 99] on b "AML Data Collector" at bounding box center [1313, 99] width 117 height 31
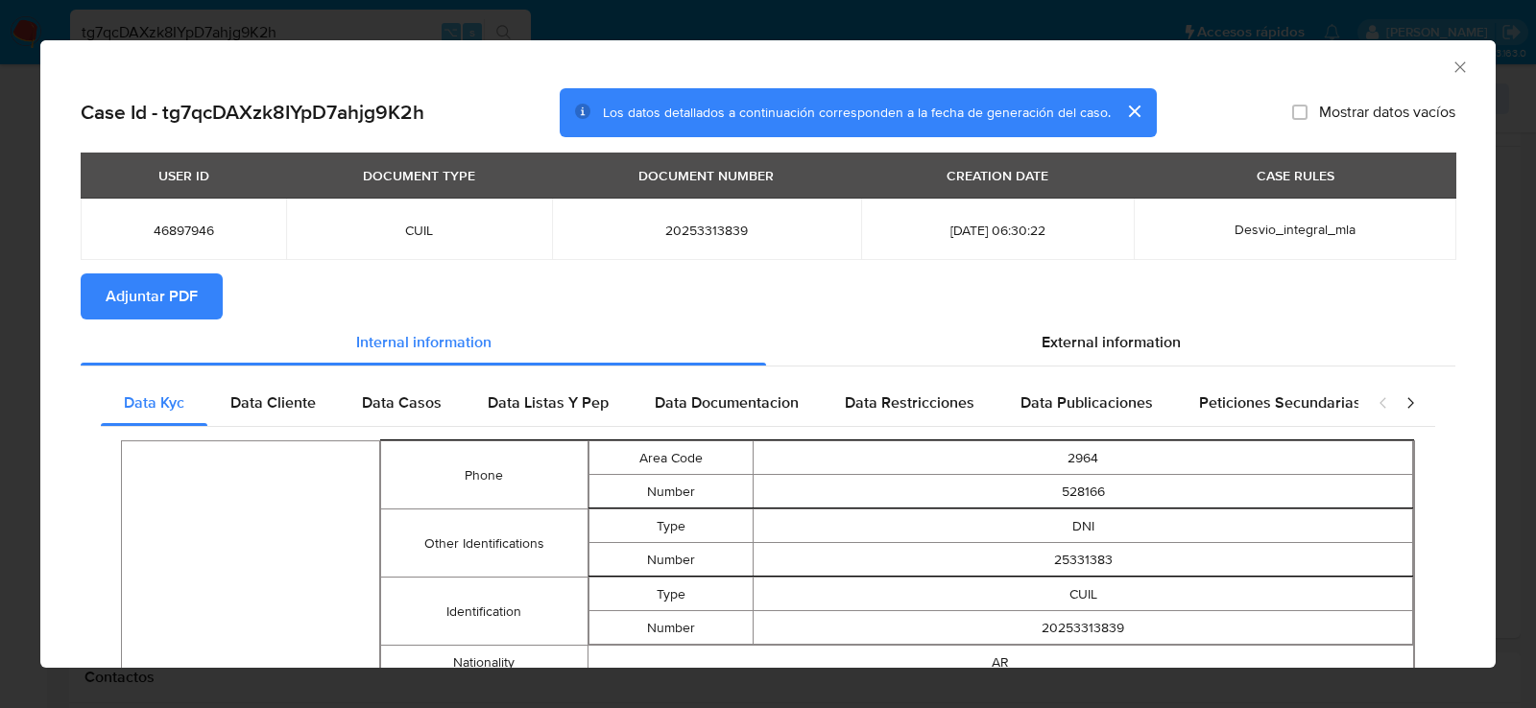
click at [159, 306] on span "Adjuntar PDF" at bounding box center [152, 296] width 92 height 42
click at [17, 384] on div "AML Data Collector Case Id - tg7qcDAXzk8IYpD7ahjg9K2h Los datos detallados a co…" at bounding box center [768, 354] width 1536 height 708
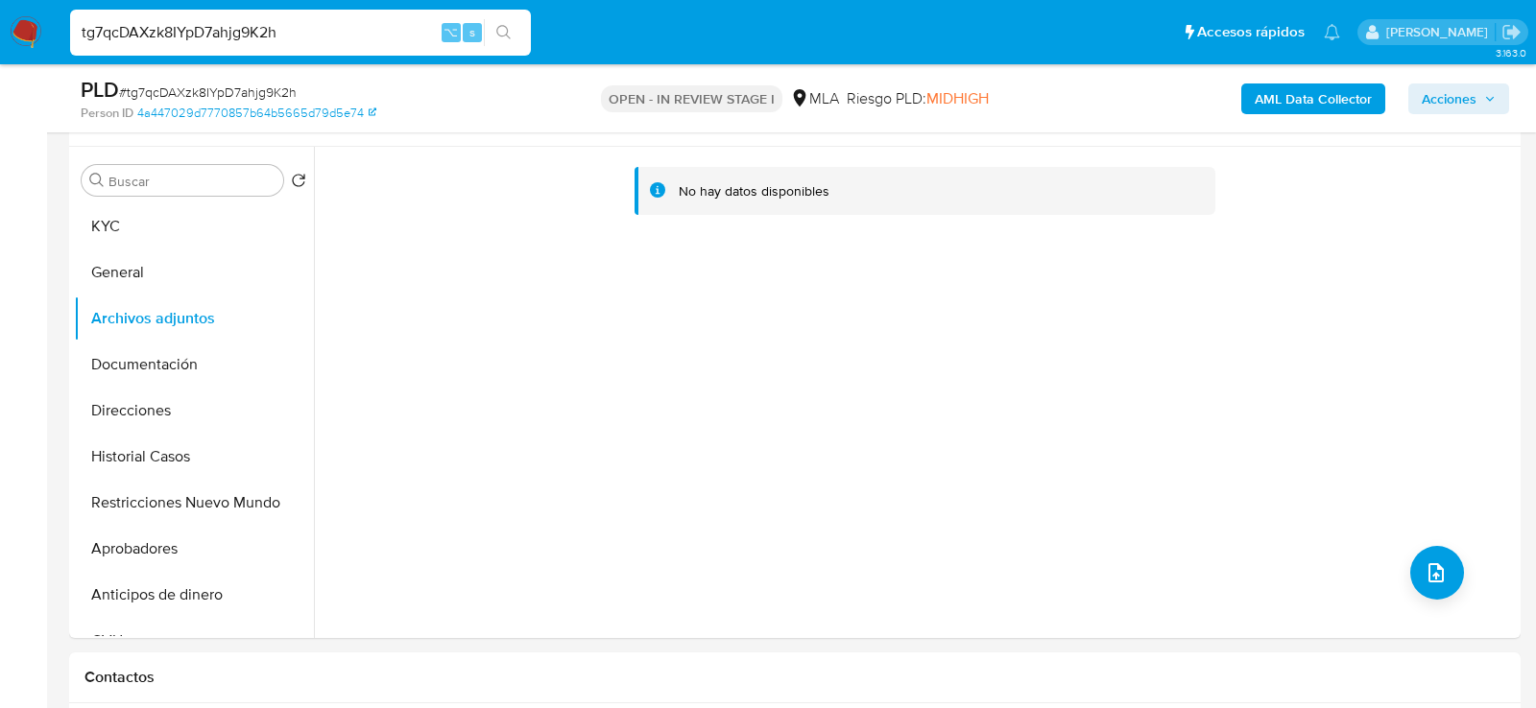
scroll to position [349, 0]
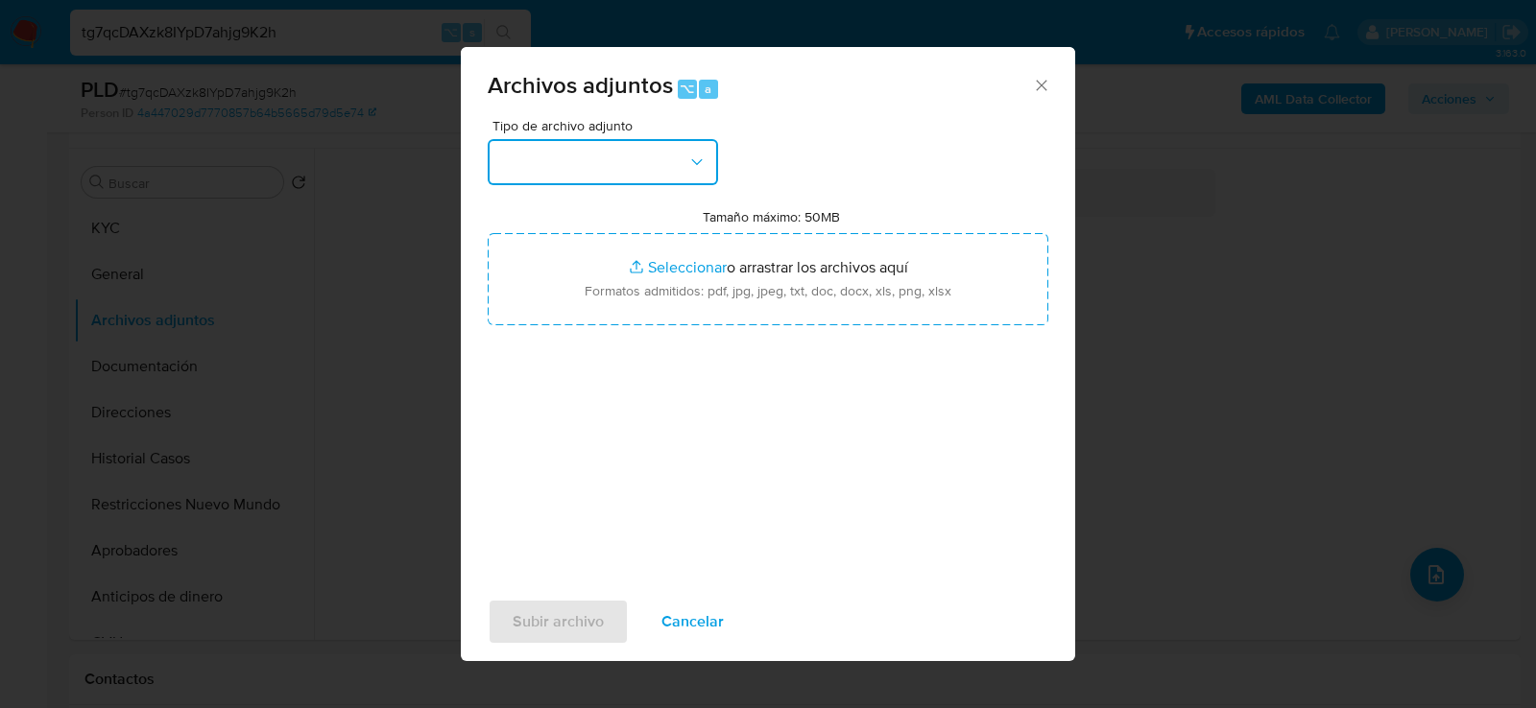
click at [543, 156] on button "button" at bounding box center [603, 162] width 230 height 46
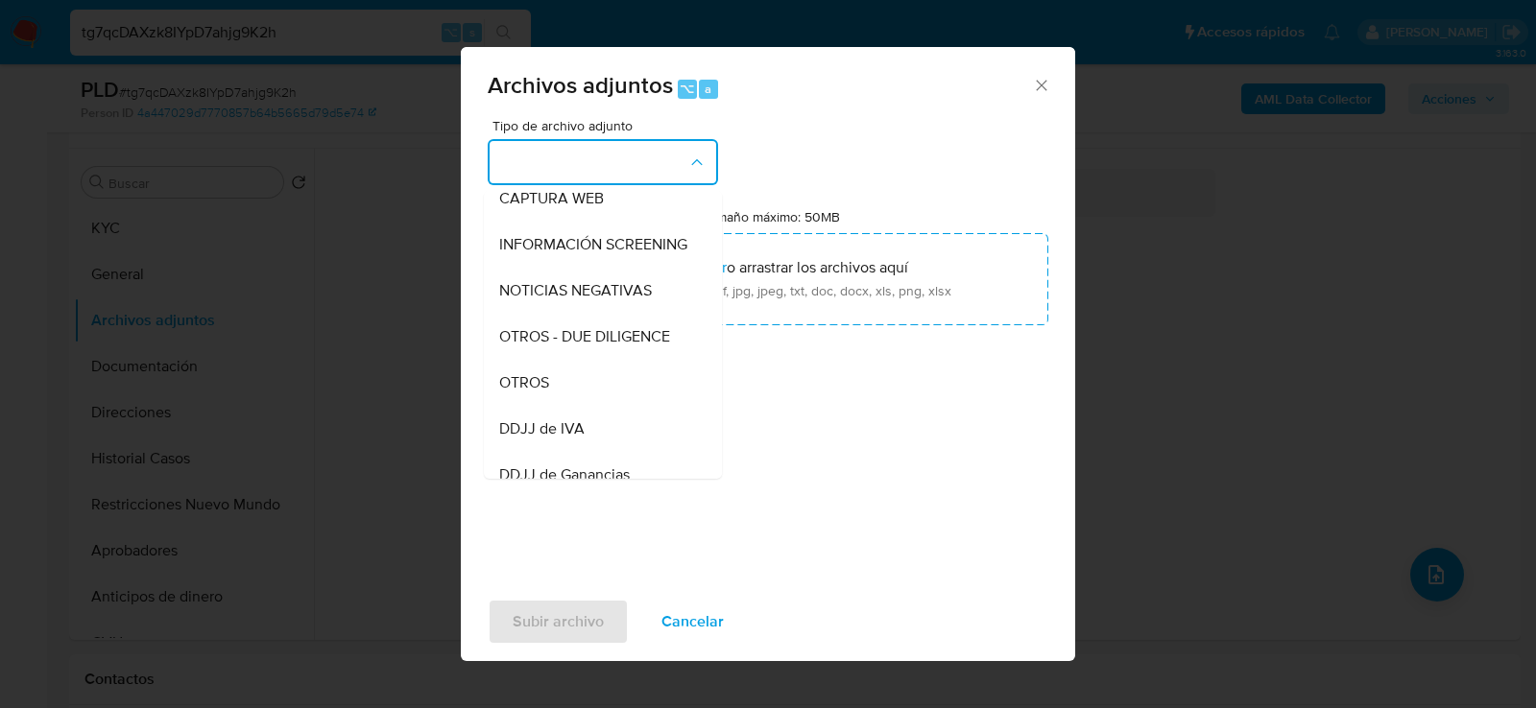
scroll to position [255, 0]
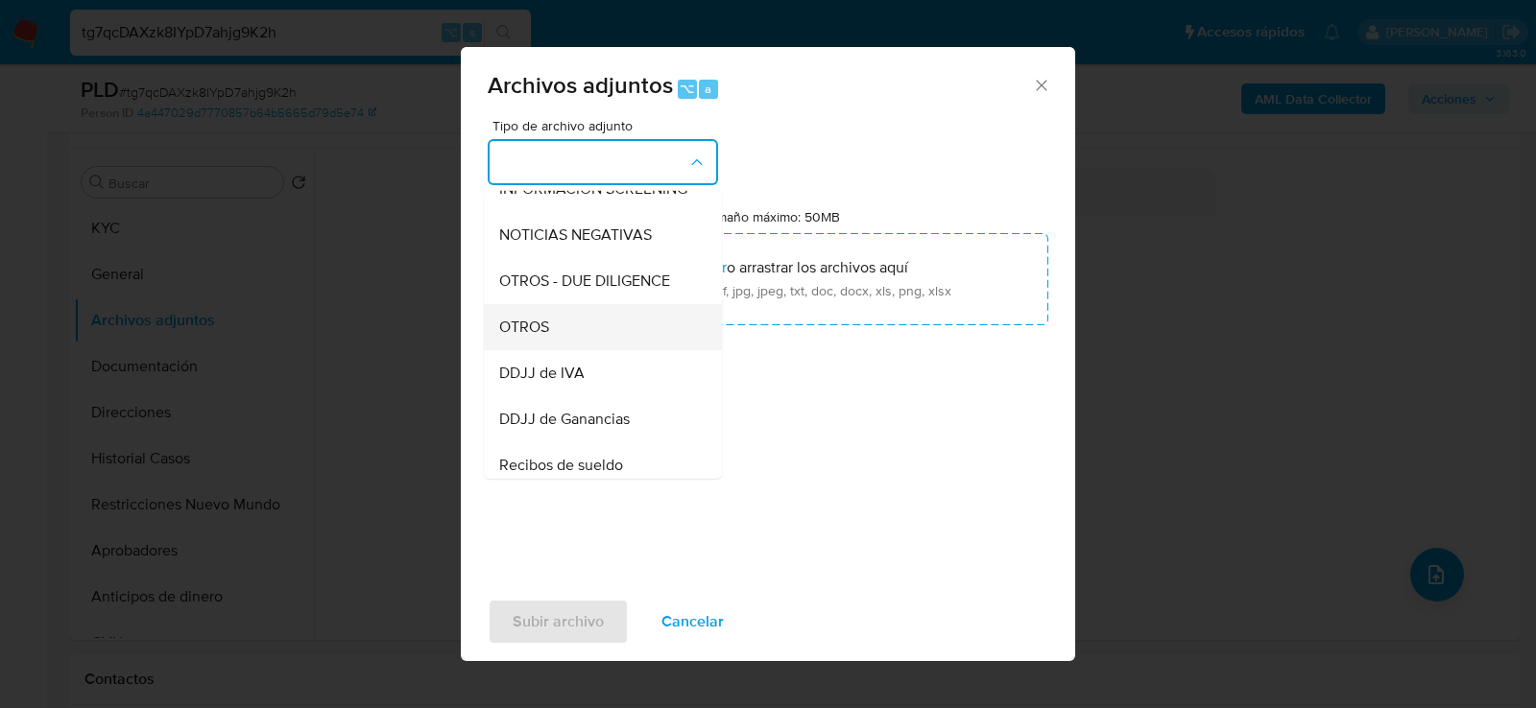
click at [543, 320] on span "OTROS" at bounding box center [524, 326] width 50 height 19
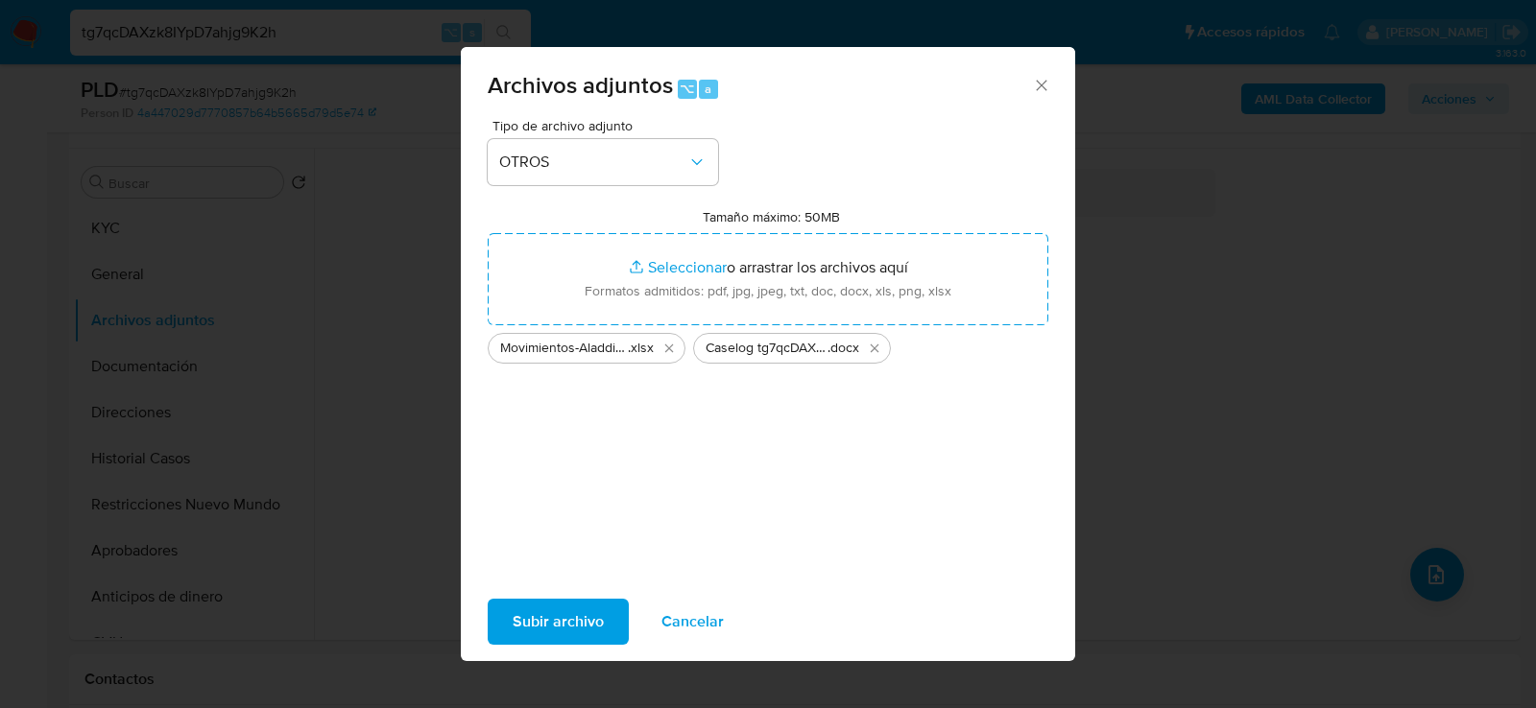
click at [554, 615] on span "Subir archivo" at bounding box center [558, 622] width 91 height 42
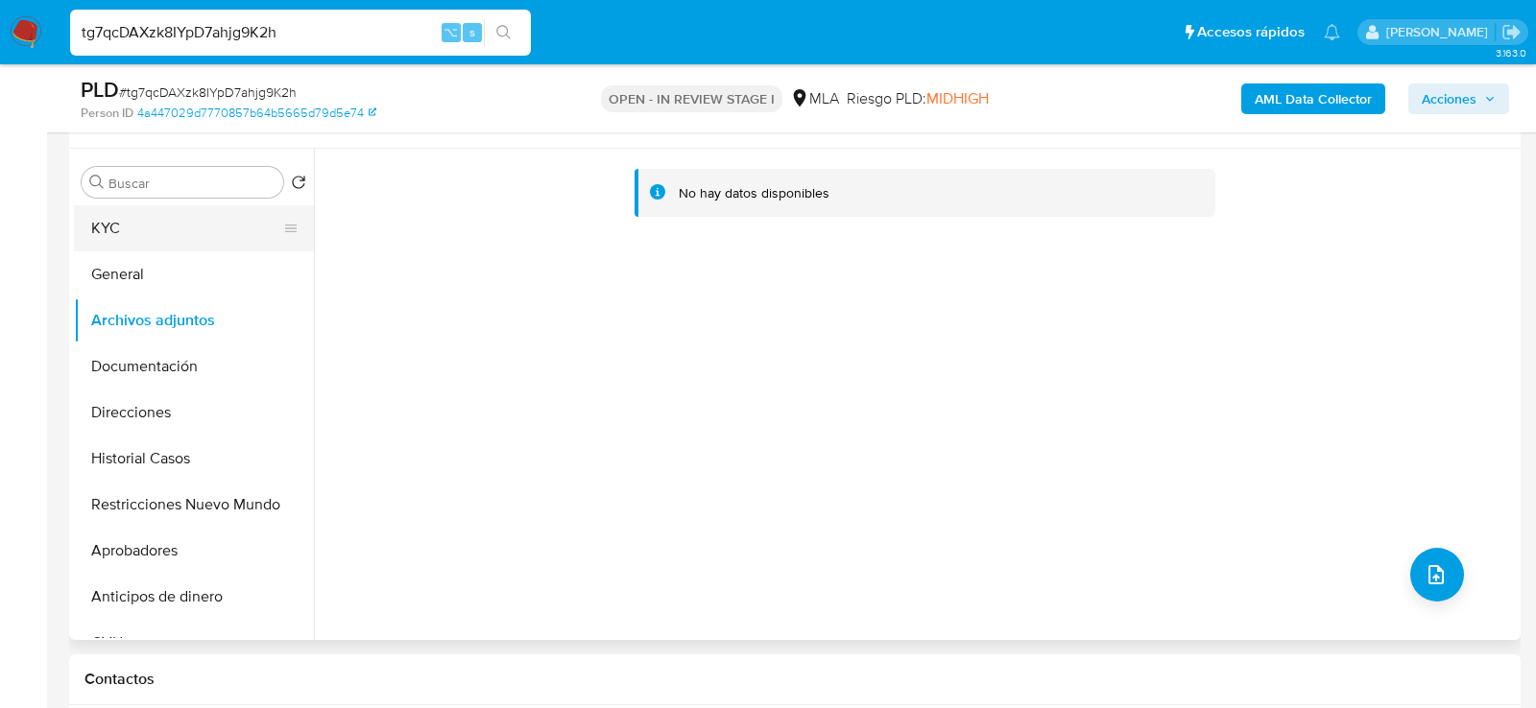
click at [150, 222] on button "KYC" at bounding box center [186, 228] width 225 height 46
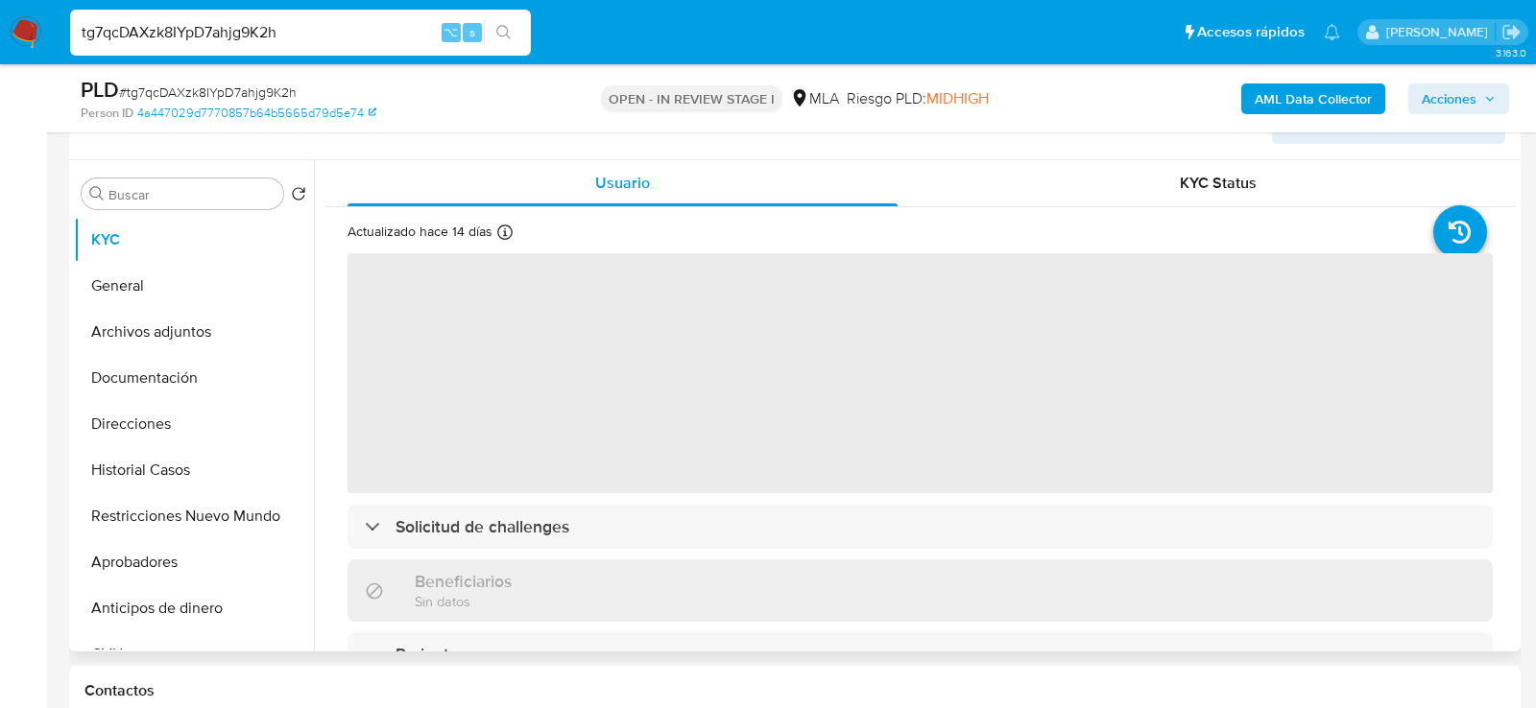
scroll to position [337, 0]
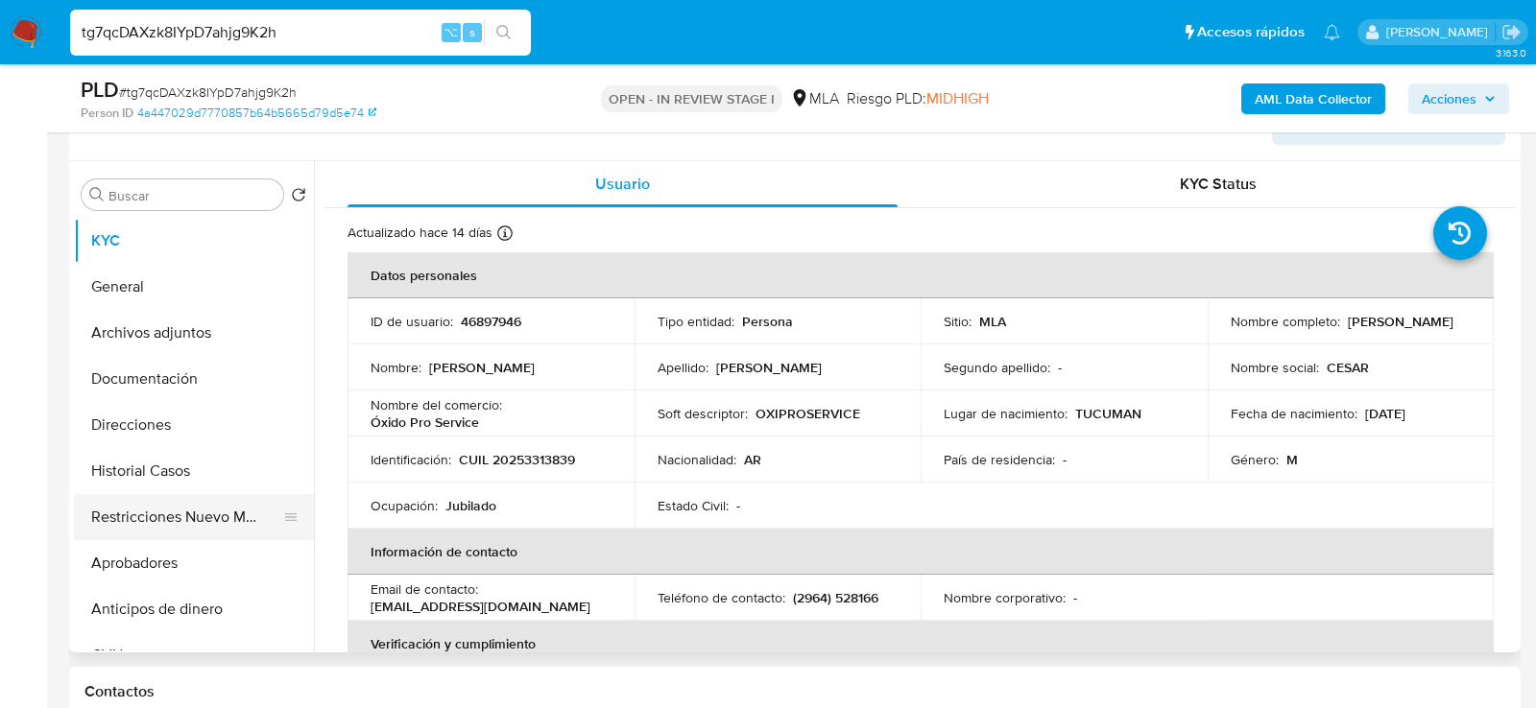
click at [168, 512] on button "Restricciones Nuevo Mundo" at bounding box center [186, 517] width 225 height 46
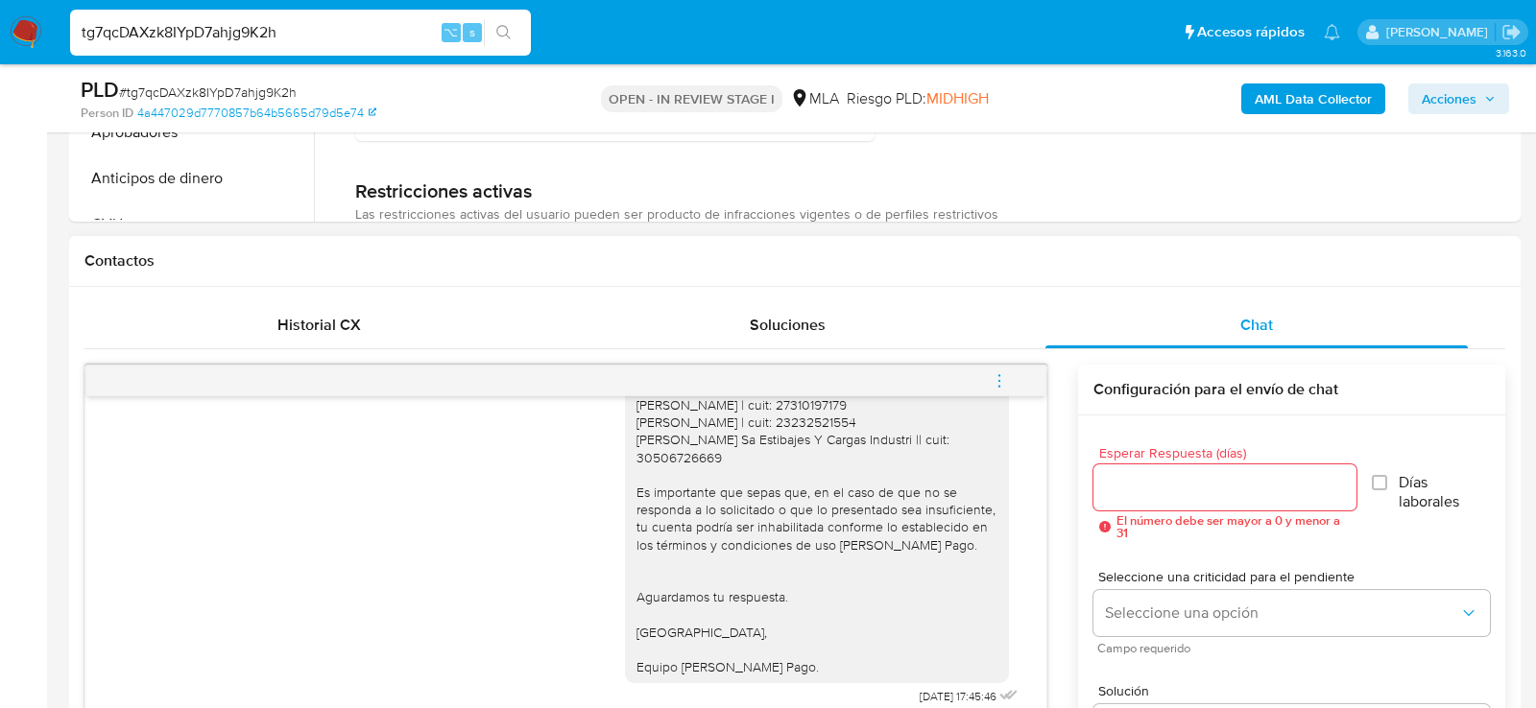
scroll to position [774, 0]
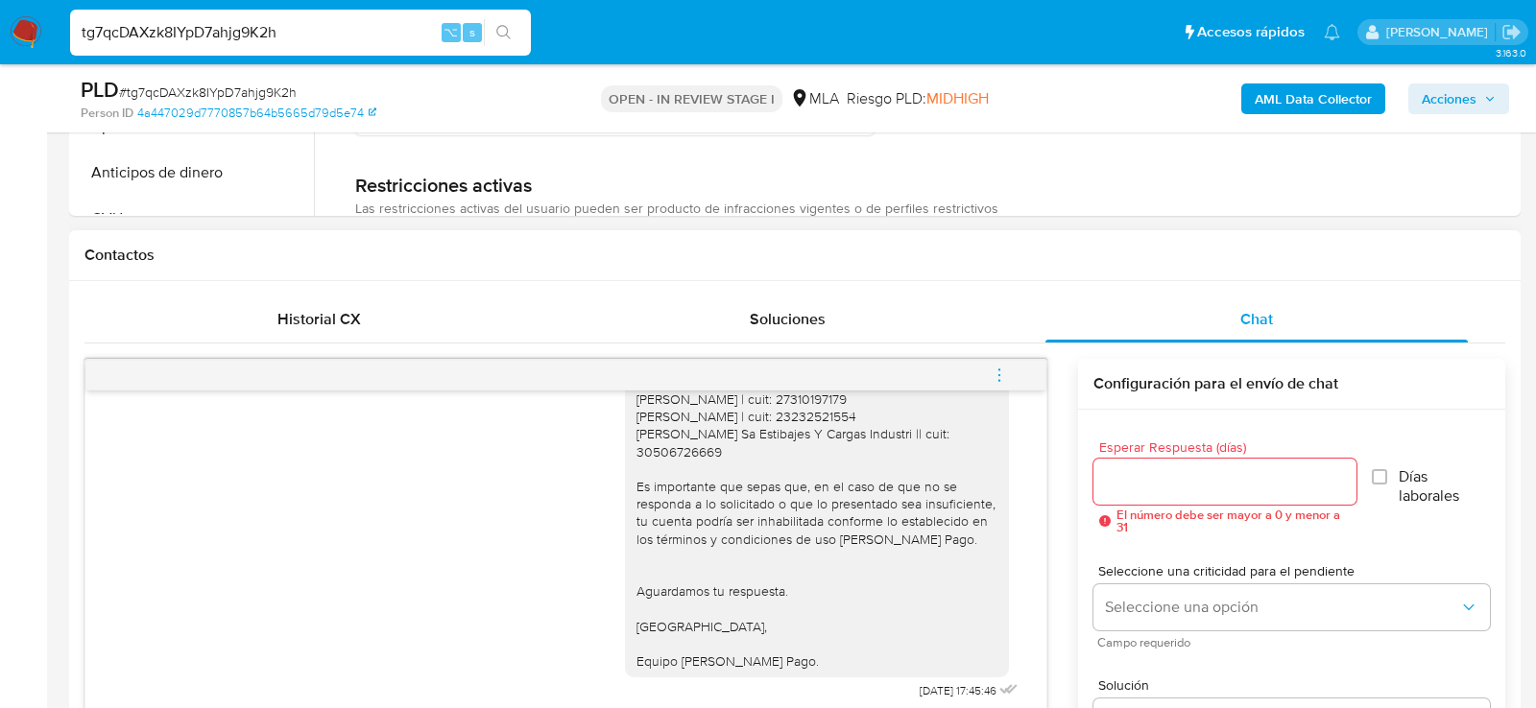
click at [1013, 370] on button "menu-action" at bounding box center [999, 375] width 63 height 46
click at [872, 340] on li "Cerrar conversación" at bounding box center [869, 336] width 197 height 35
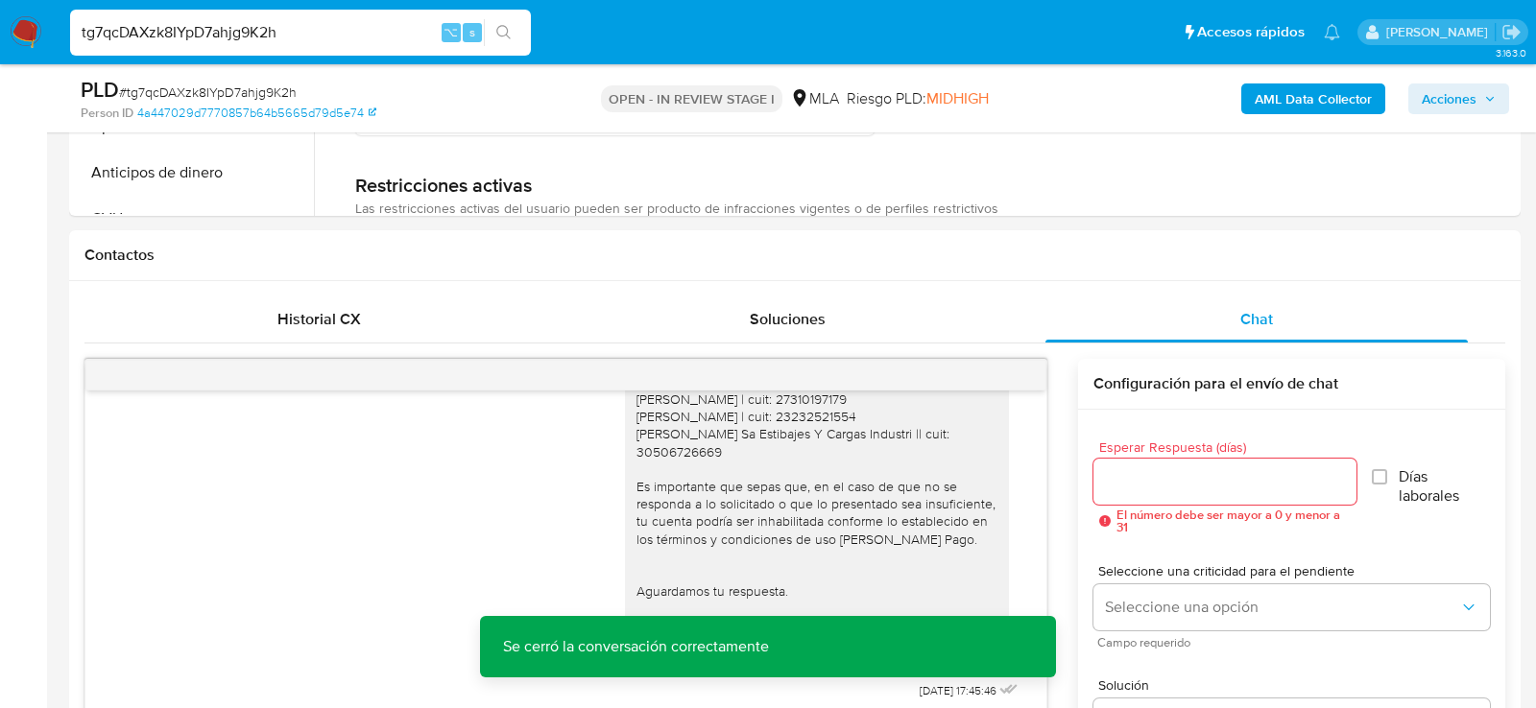
click at [1492, 91] on span "Acciones" at bounding box center [1459, 98] width 74 height 27
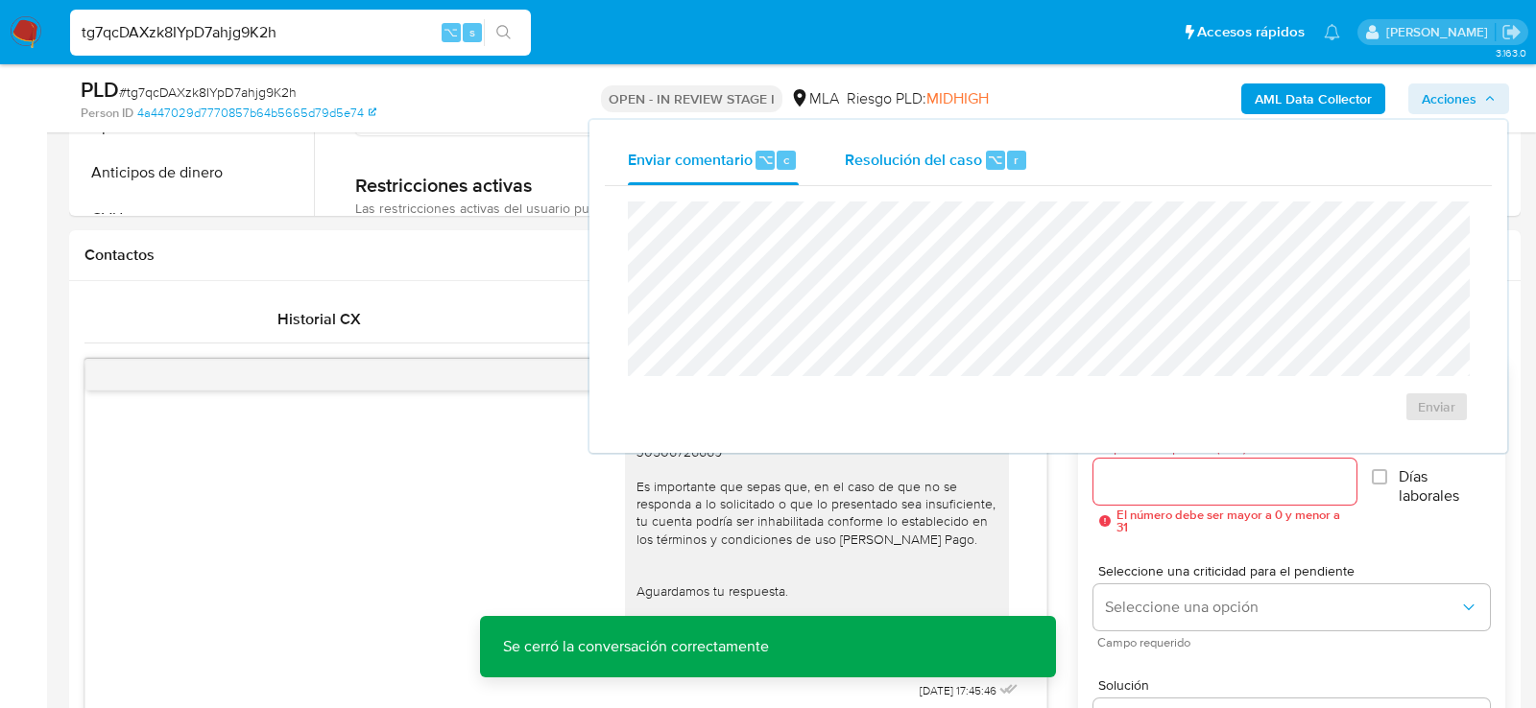
click at [941, 151] on span "Resolución del caso" at bounding box center [913, 159] width 137 height 22
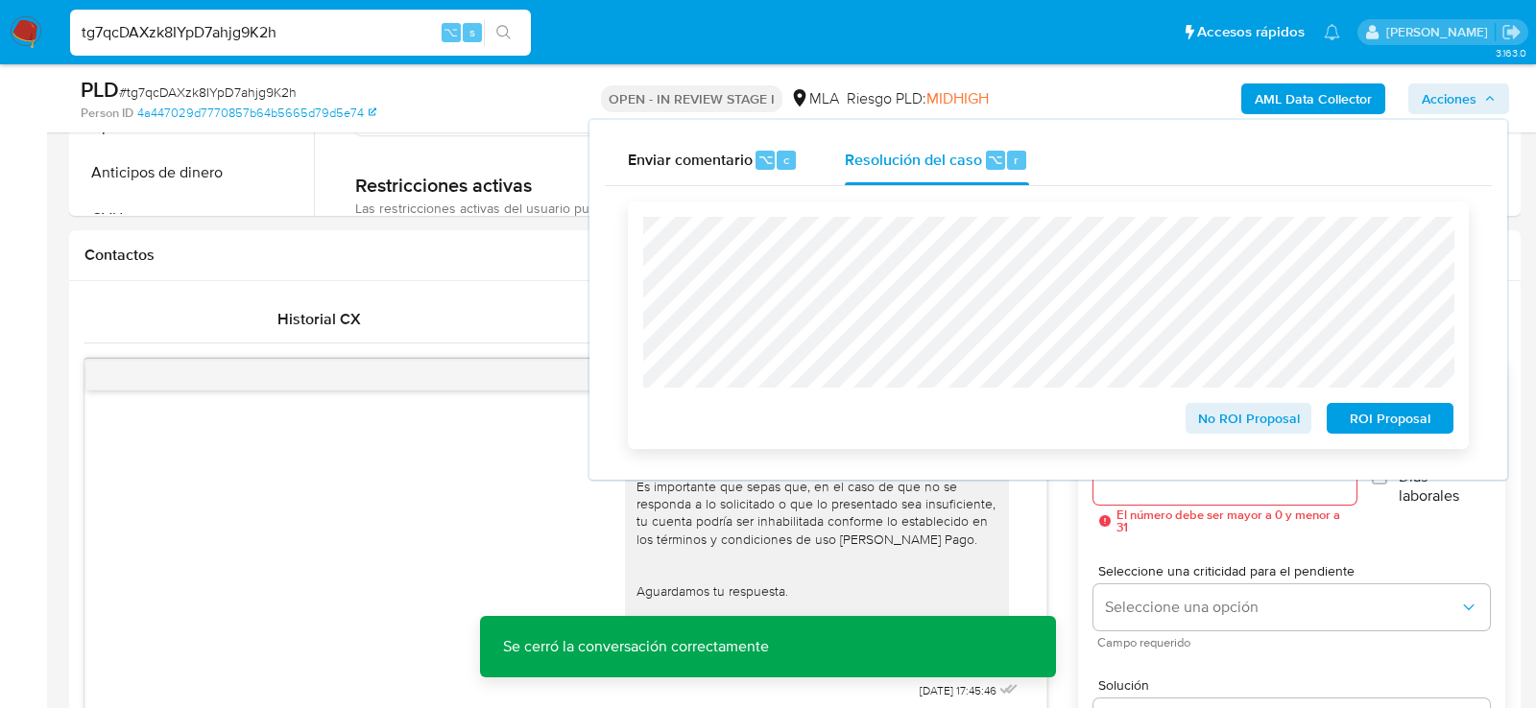
click at [1253, 413] on span "No ROI Proposal" at bounding box center [1249, 418] width 100 height 27
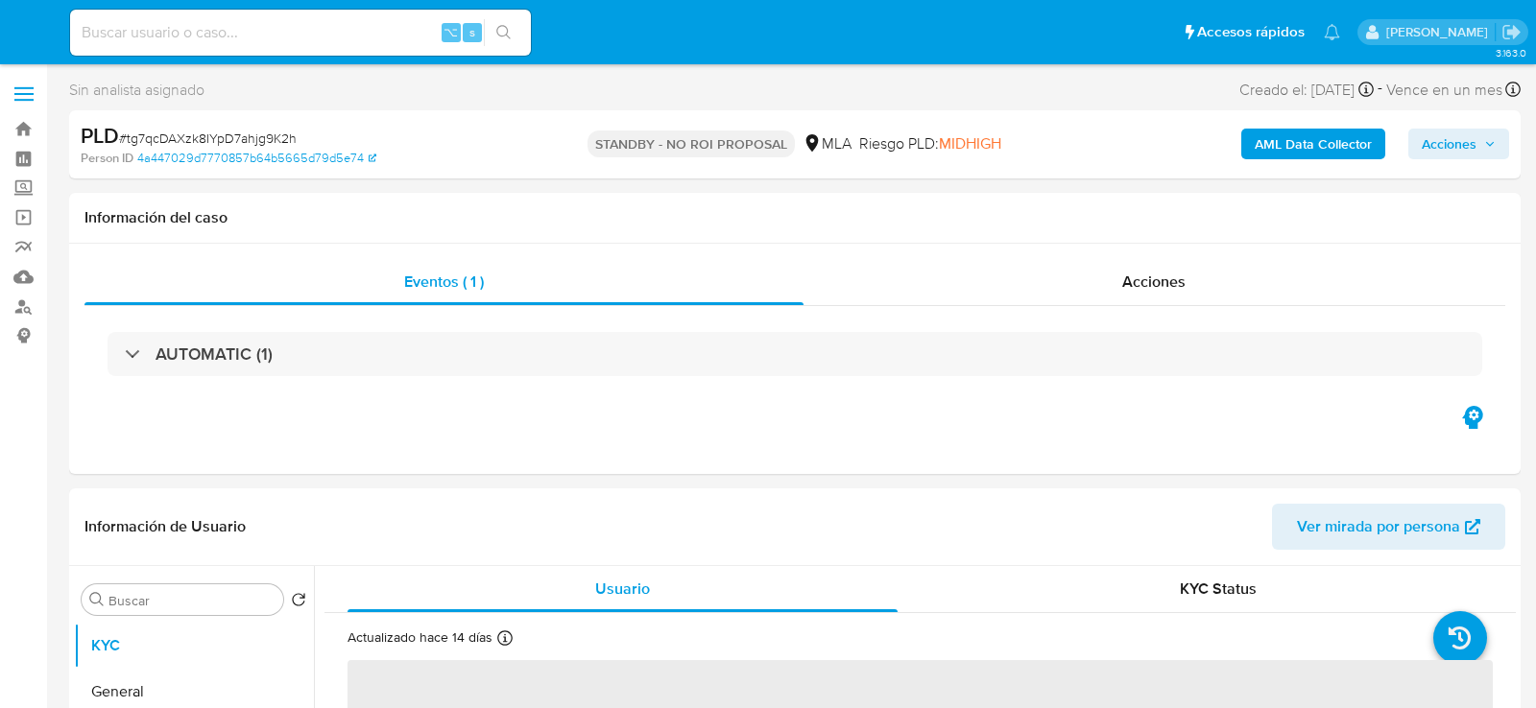
select select "10"
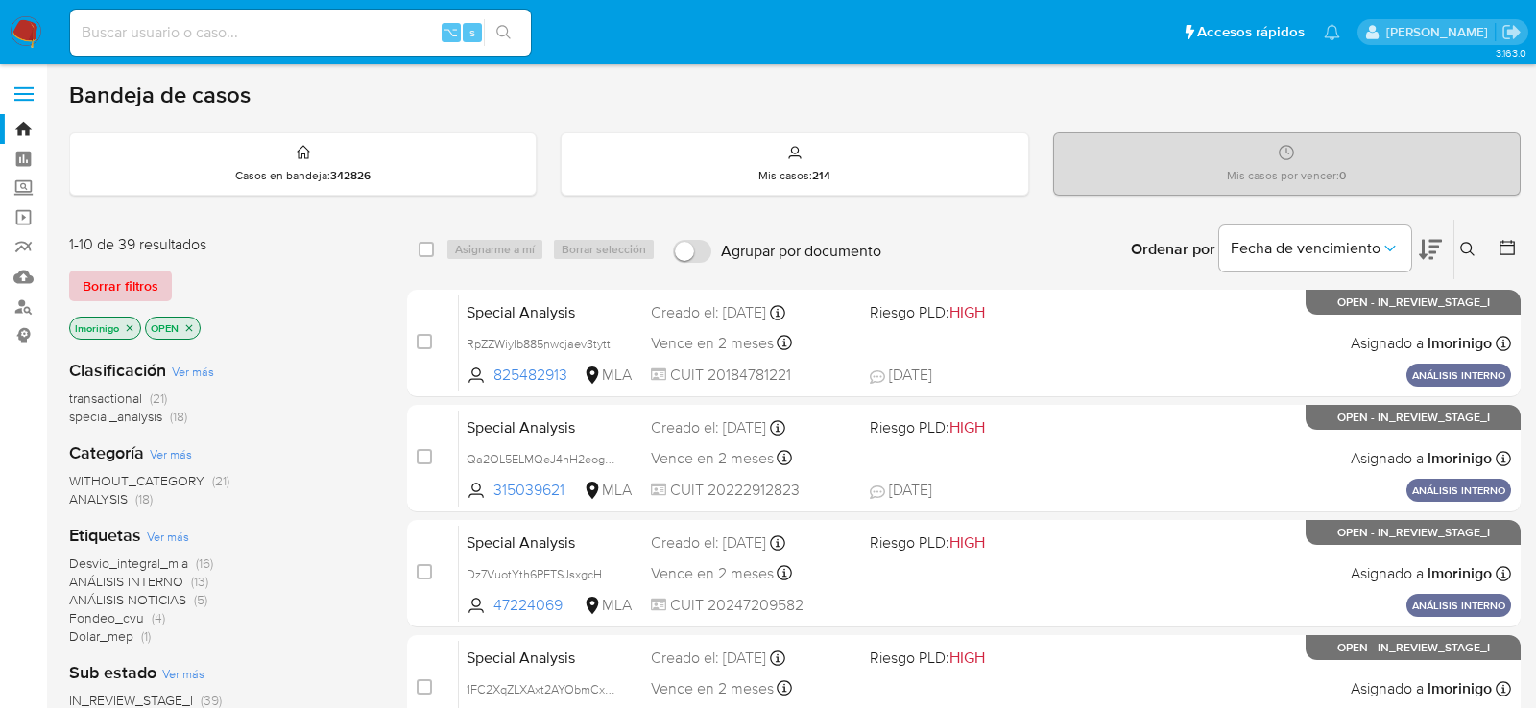
click at [133, 276] on span "Borrar filtros" at bounding box center [121, 286] width 76 height 27
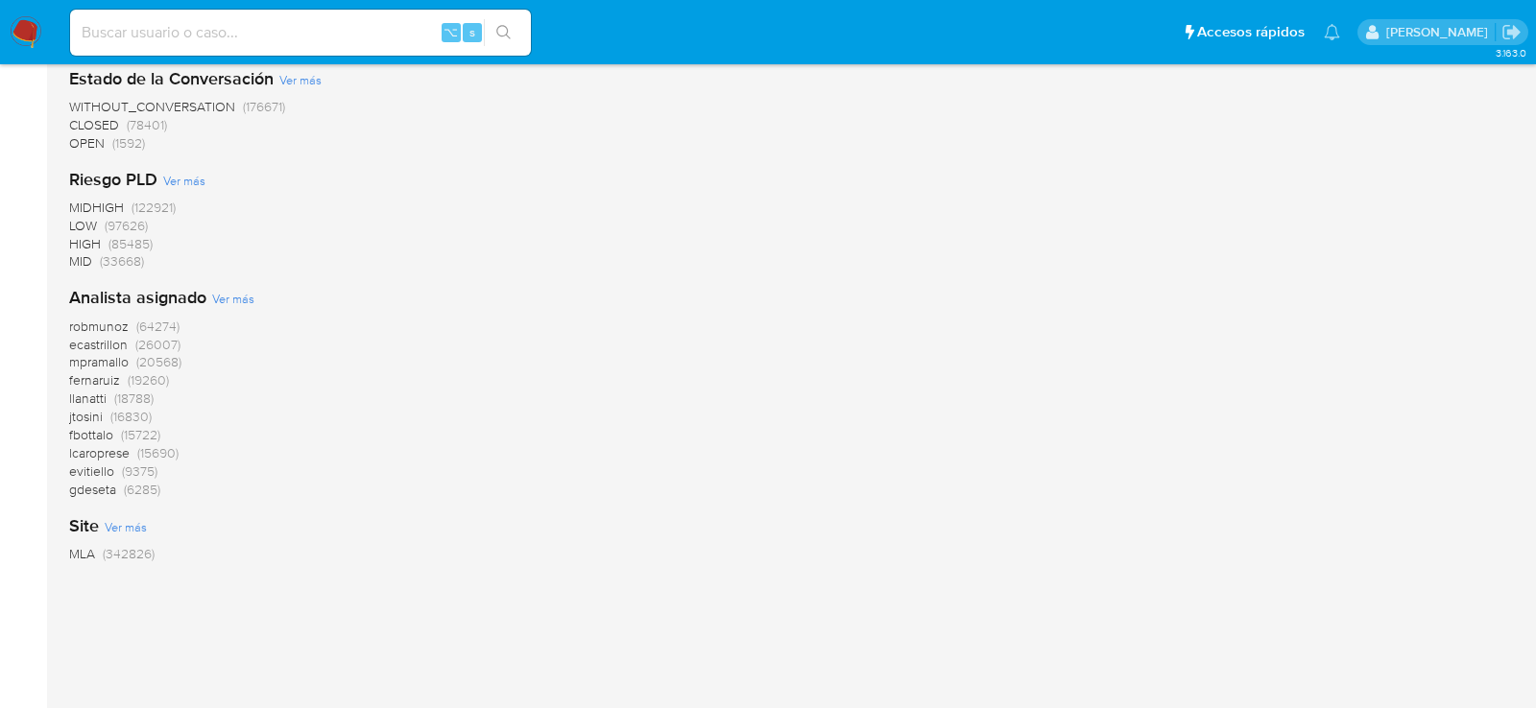
scroll to position [1460, 0]
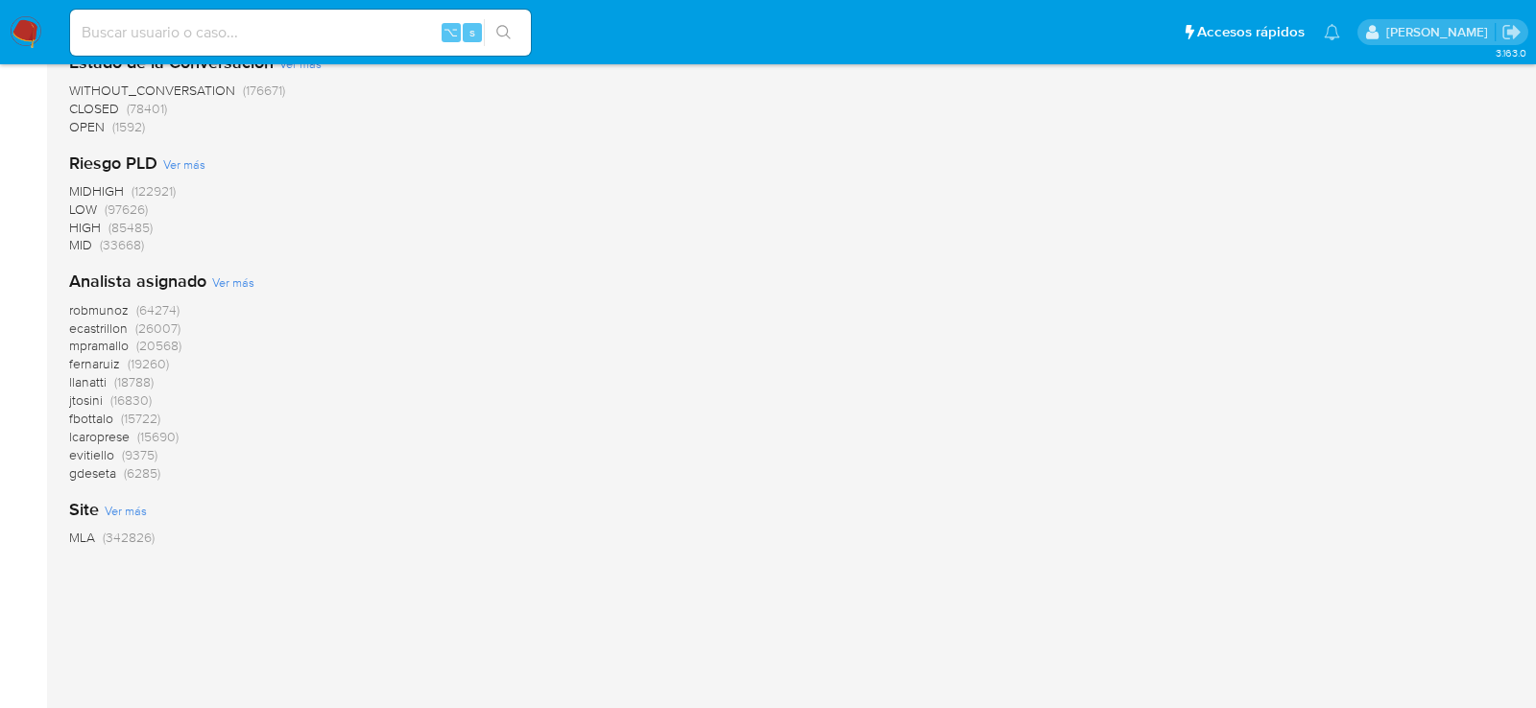
click at [238, 278] on span "Ver más" at bounding box center [233, 282] width 42 height 17
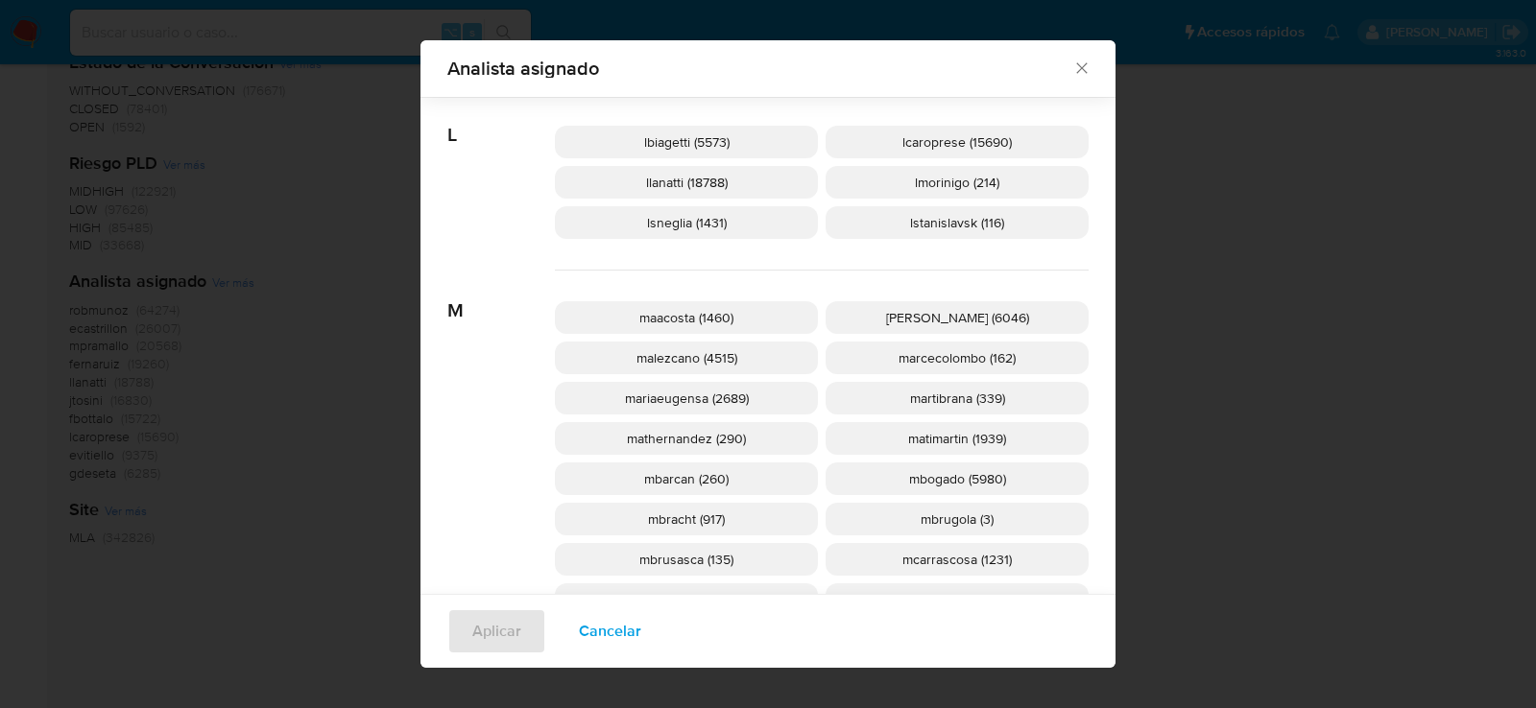
scroll to position [1630, 0]
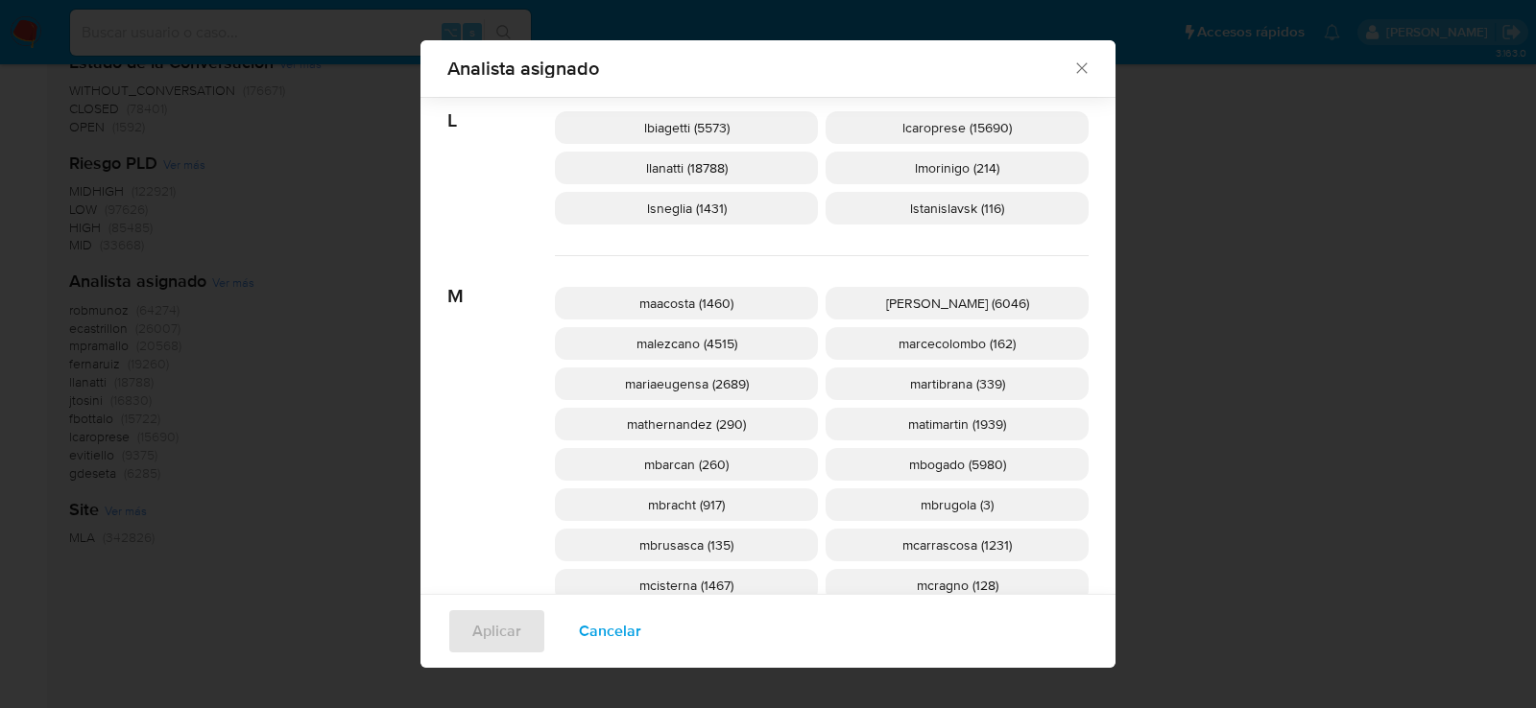
click at [666, 583] on span "mcisterna (1467)" at bounding box center [686, 585] width 94 height 19
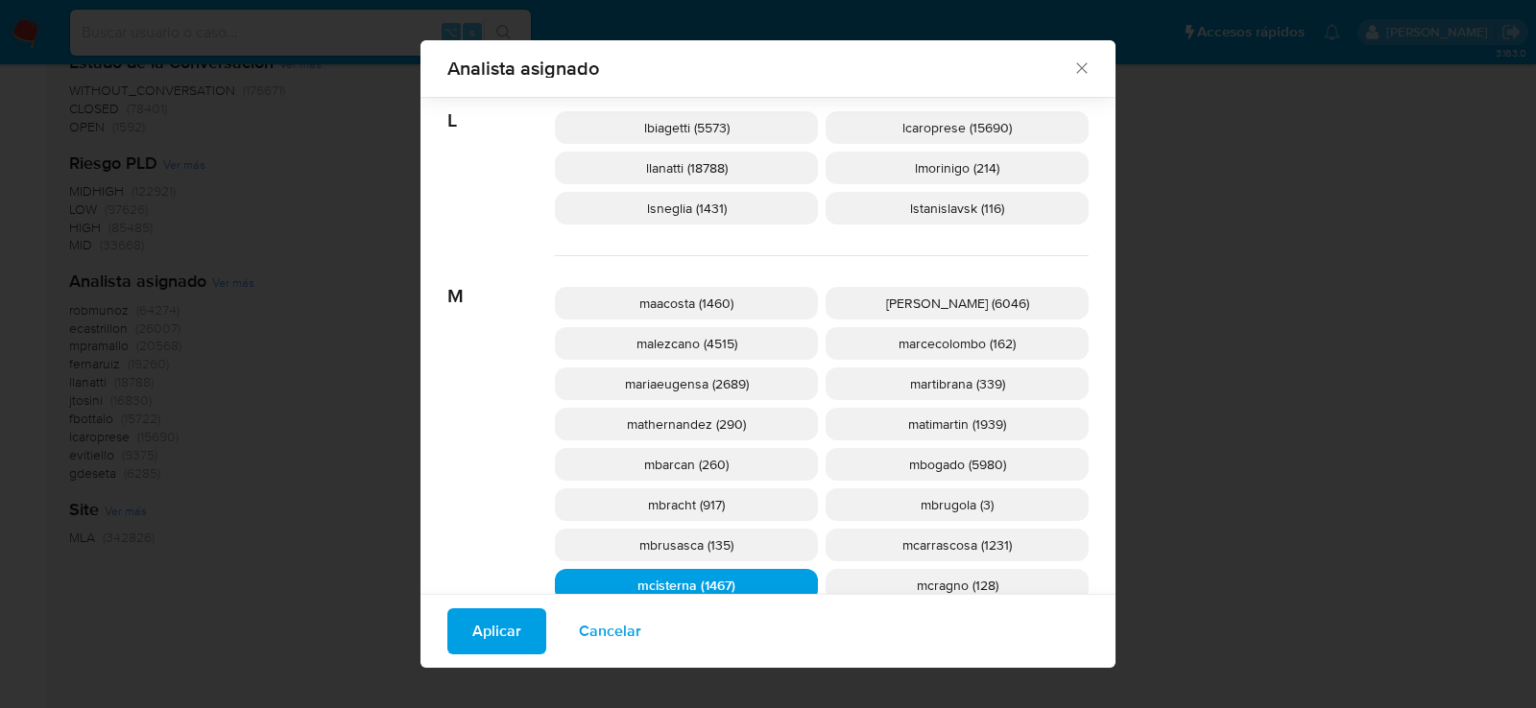
click at [477, 639] on span "Aplicar" at bounding box center [496, 631] width 49 height 42
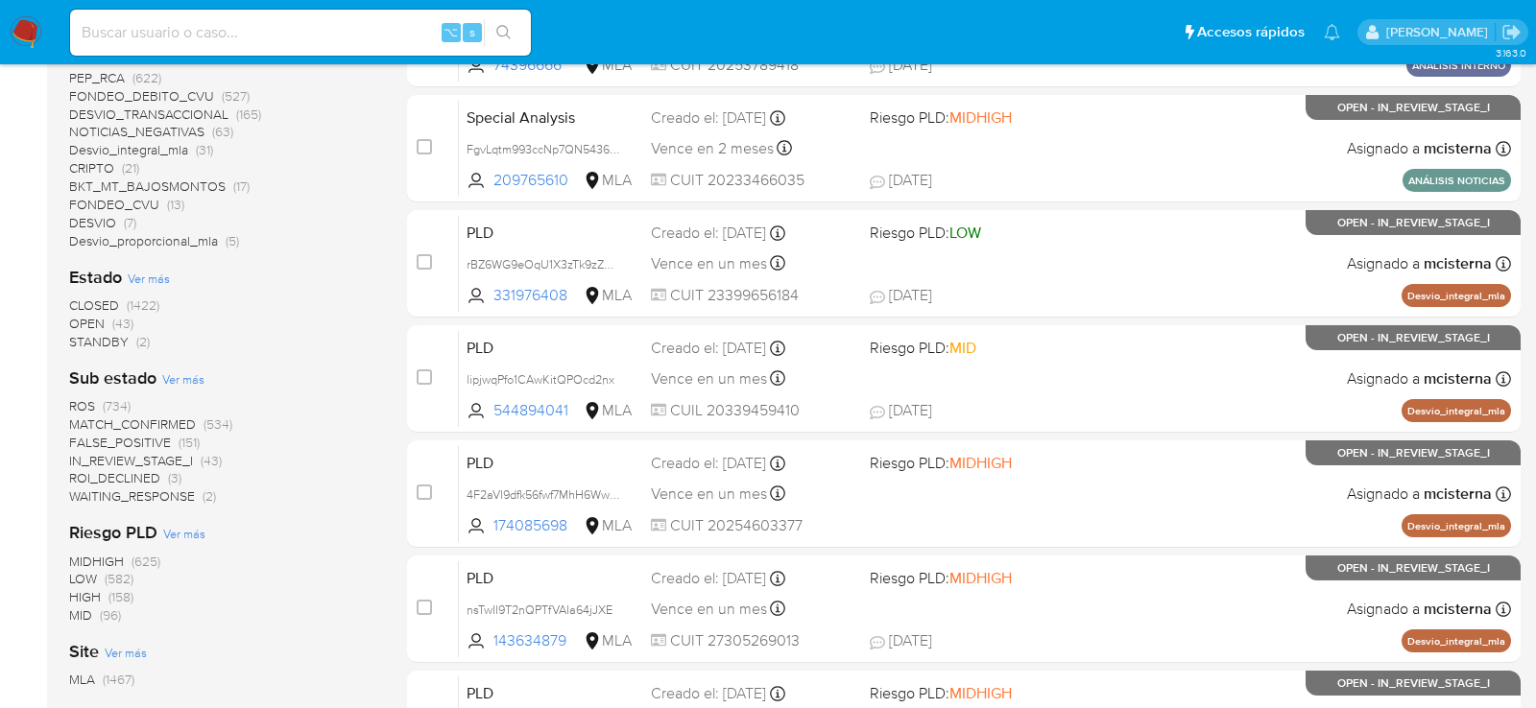
scroll to position [543, 0]
